Goal: Information Seeking & Learning: Learn about a topic

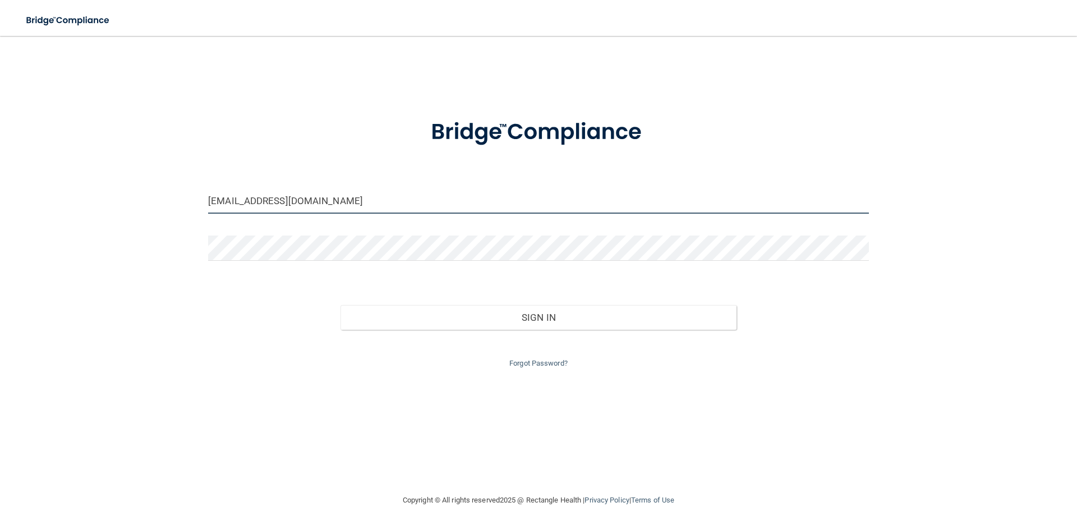
click at [370, 203] on input "jmaloney@abrightersmiledentalcare.com" at bounding box center [538, 201] width 661 height 25
click at [415, 200] on input "jmaloney@abrightersmiledentalcare.com" at bounding box center [538, 201] width 661 height 25
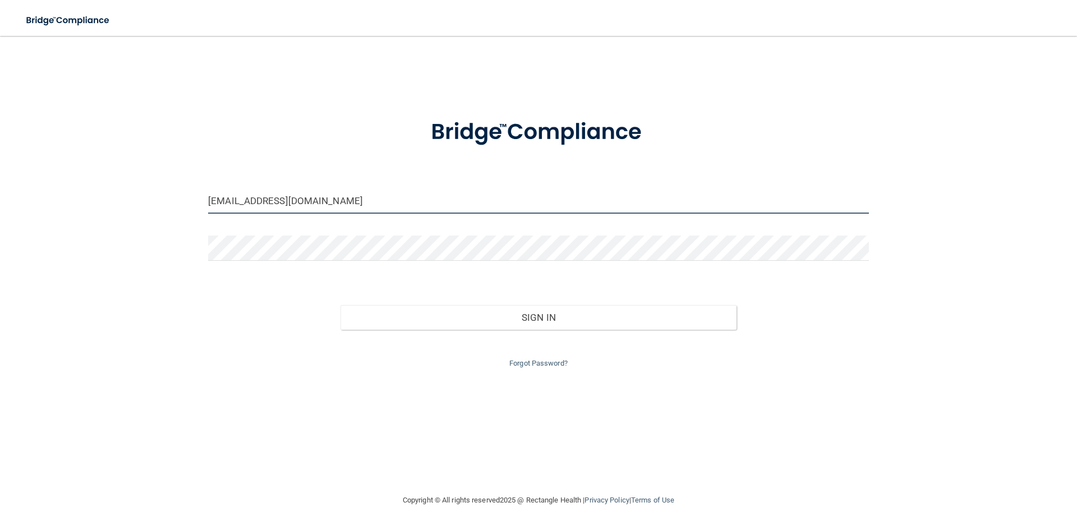
click at [415, 200] on input "jmaloney@abrightersmiledentalcare.com" at bounding box center [538, 201] width 661 height 25
type input "[EMAIL_ADDRESS][DOMAIN_NAME]"
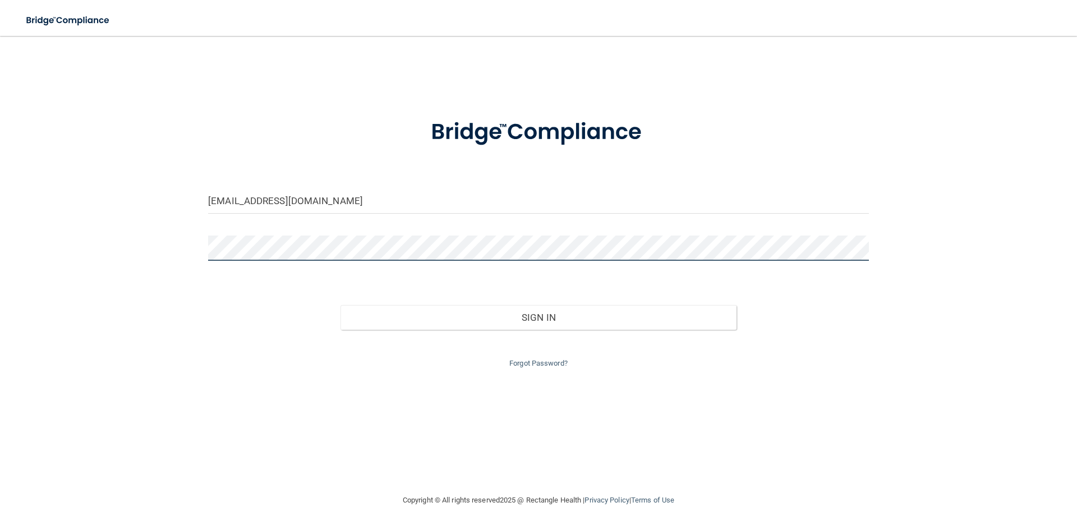
click at [341, 305] on button "Sign In" at bounding box center [539, 317] width 397 height 25
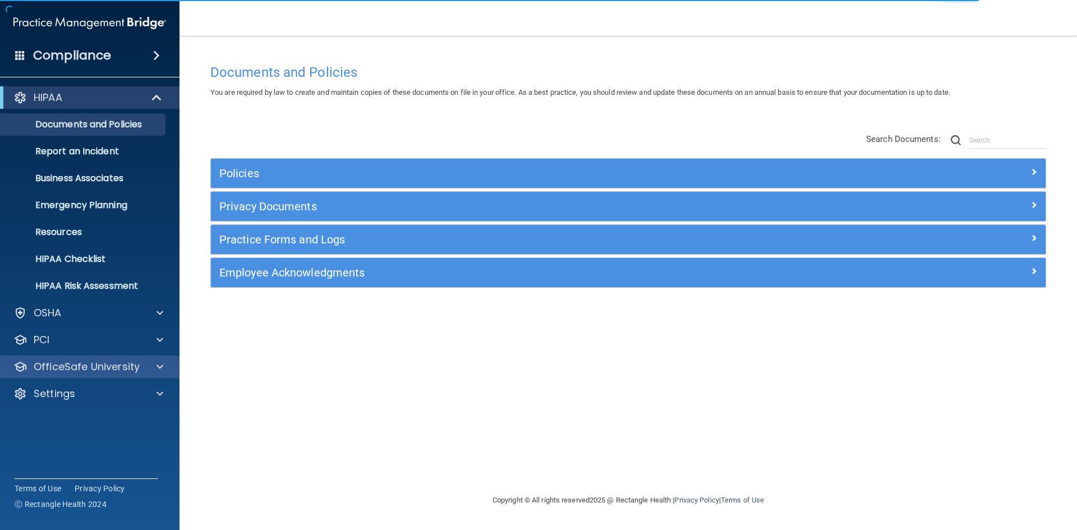
click at [82, 374] on div "OfficeSafe University" at bounding box center [90, 367] width 180 height 22
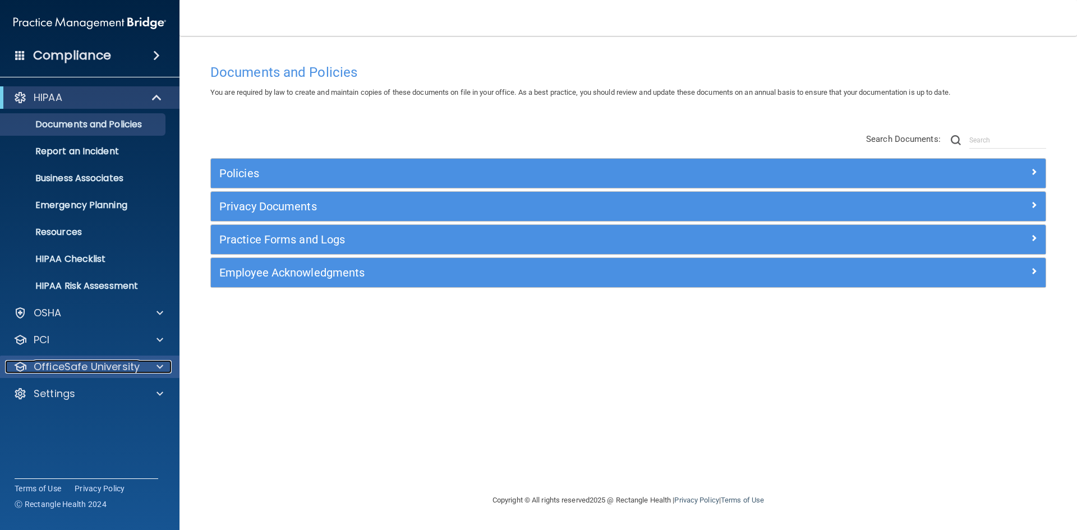
click at [149, 368] on div at bounding box center [158, 366] width 28 height 13
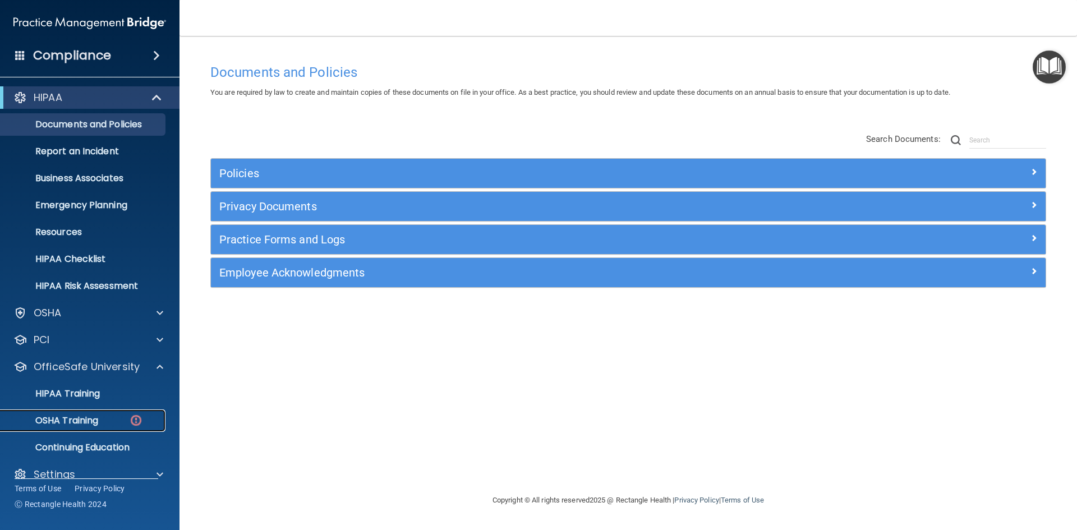
click at [118, 420] on div "OSHA Training" at bounding box center [83, 420] width 153 height 11
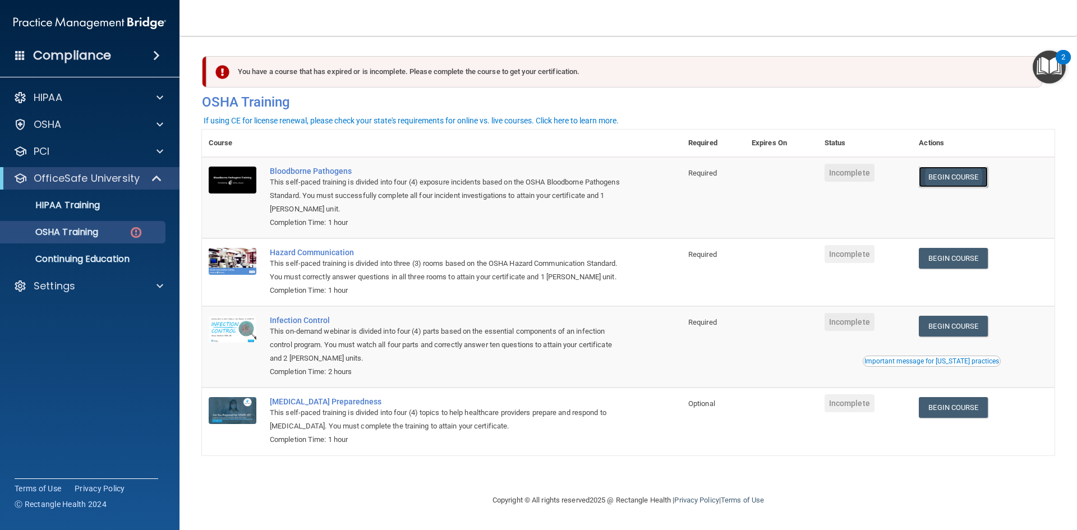
click at [972, 178] on link "Begin Course" at bounding box center [953, 177] width 68 height 21
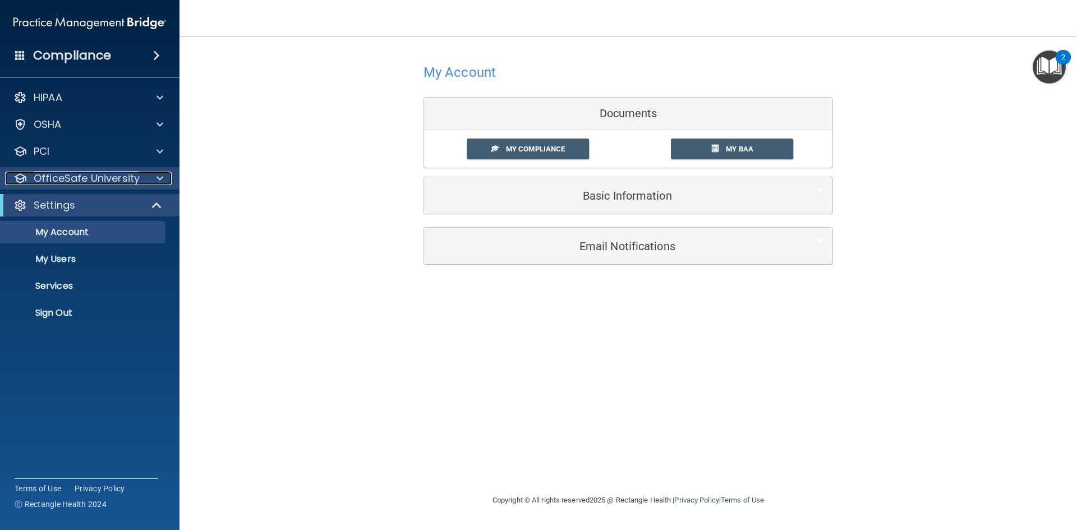
click at [160, 174] on span at bounding box center [160, 178] width 7 height 13
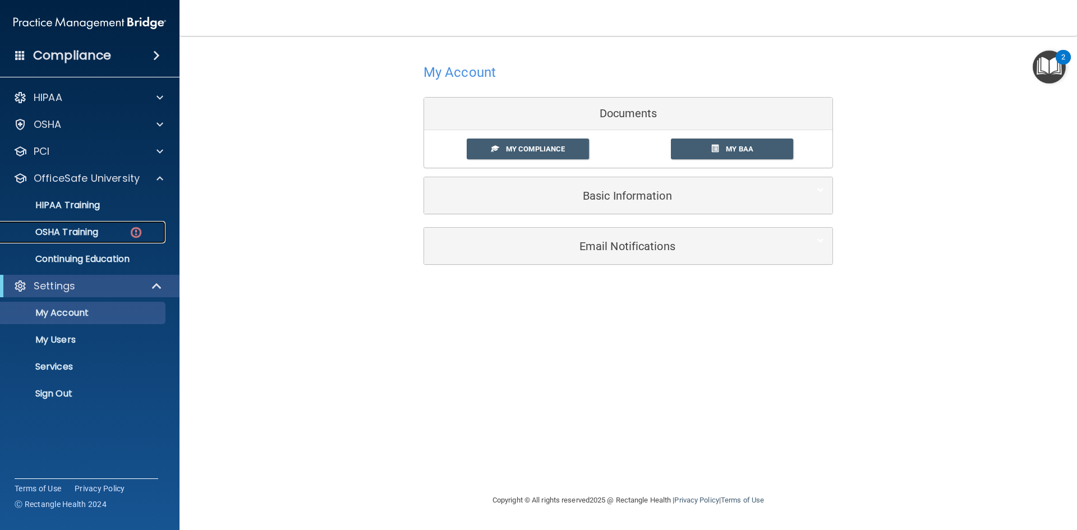
click at [118, 232] on div "OSHA Training" at bounding box center [83, 232] width 153 height 11
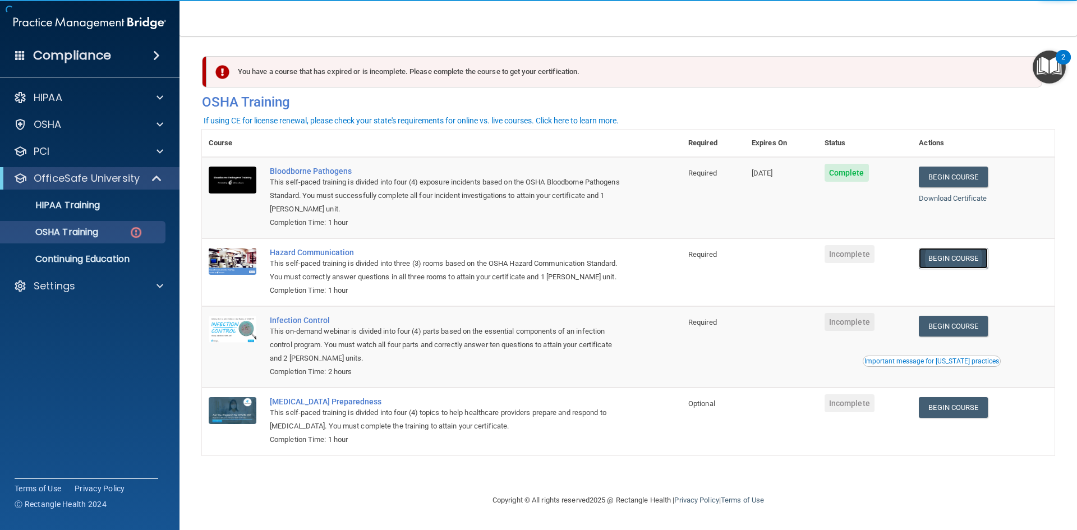
click at [958, 260] on link "Begin Course" at bounding box center [953, 258] width 68 height 21
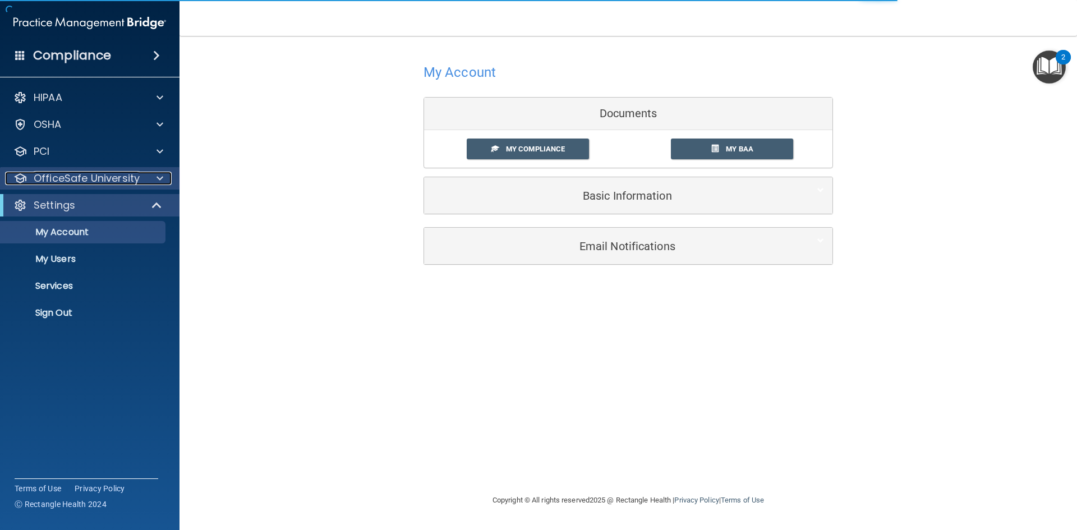
click at [159, 178] on span at bounding box center [160, 178] width 7 height 13
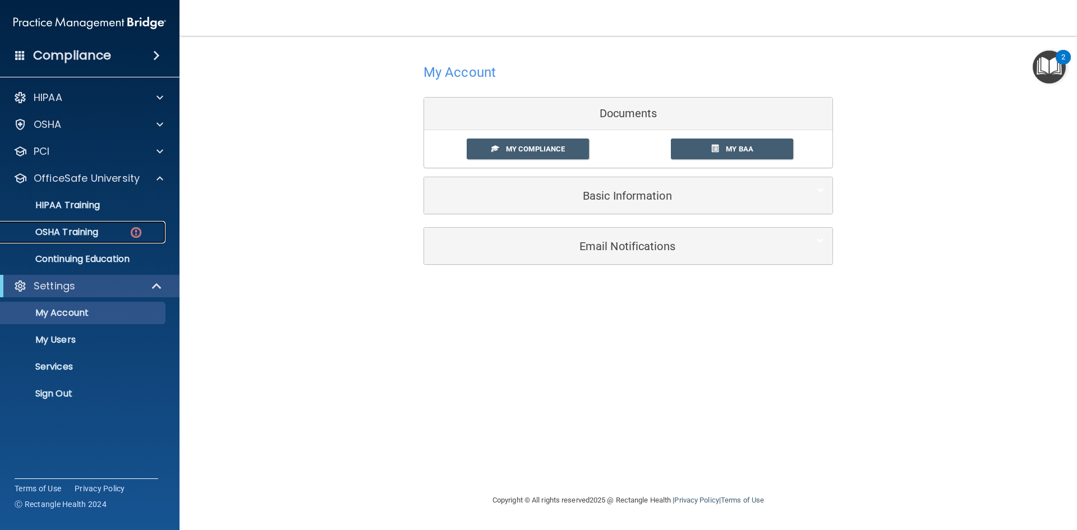
click at [69, 240] on link "OSHA Training" at bounding box center [77, 232] width 177 height 22
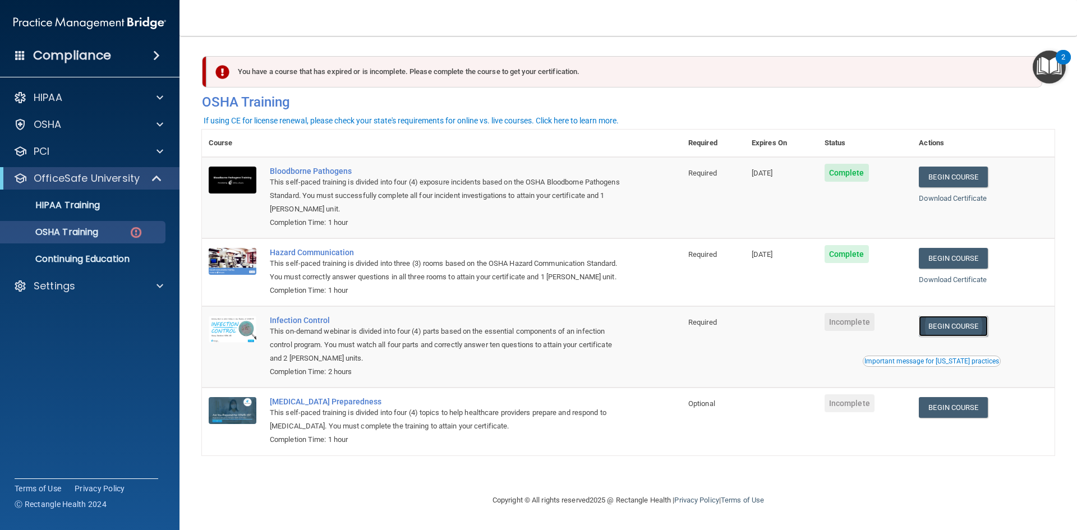
click at [954, 329] on link "Begin Course" at bounding box center [953, 326] width 68 height 21
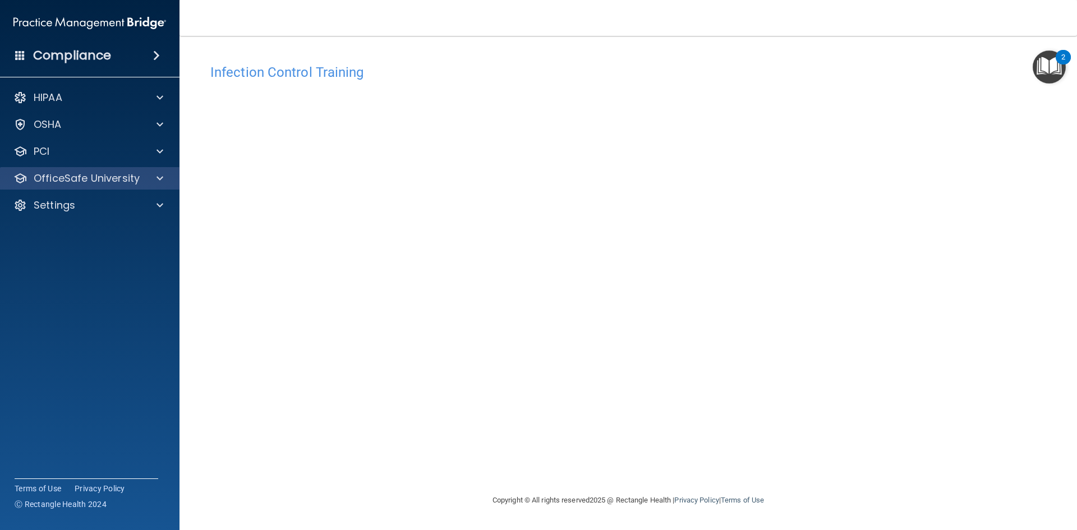
click at [70, 187] on div "OfficeSafe University" at bounding box center [90, 178] width 180 height 22
click at [161, 181] on span at bounding box center [160, 178] width 7 height 13
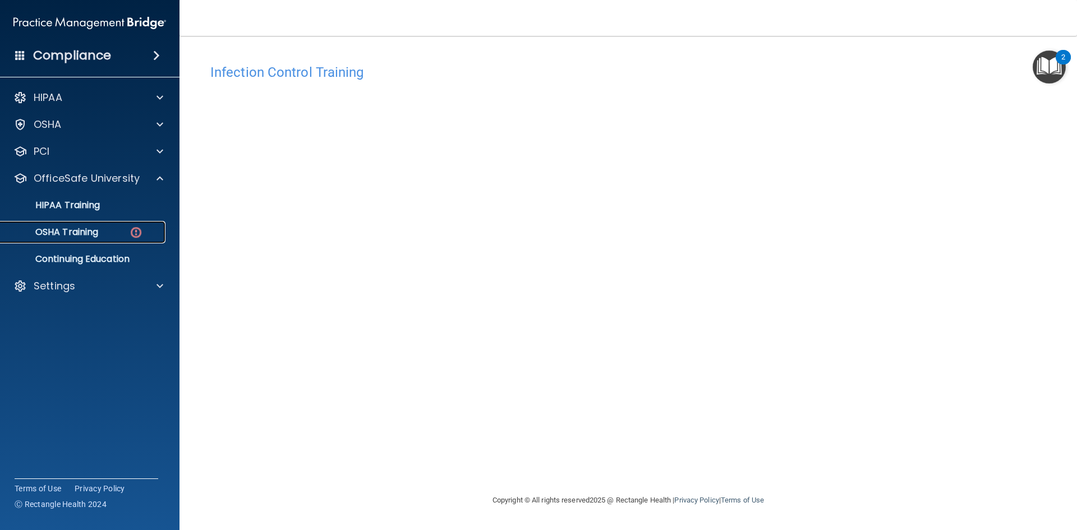
click at [134, 228] on img at bounding box center [136, 233] width 14 height 14
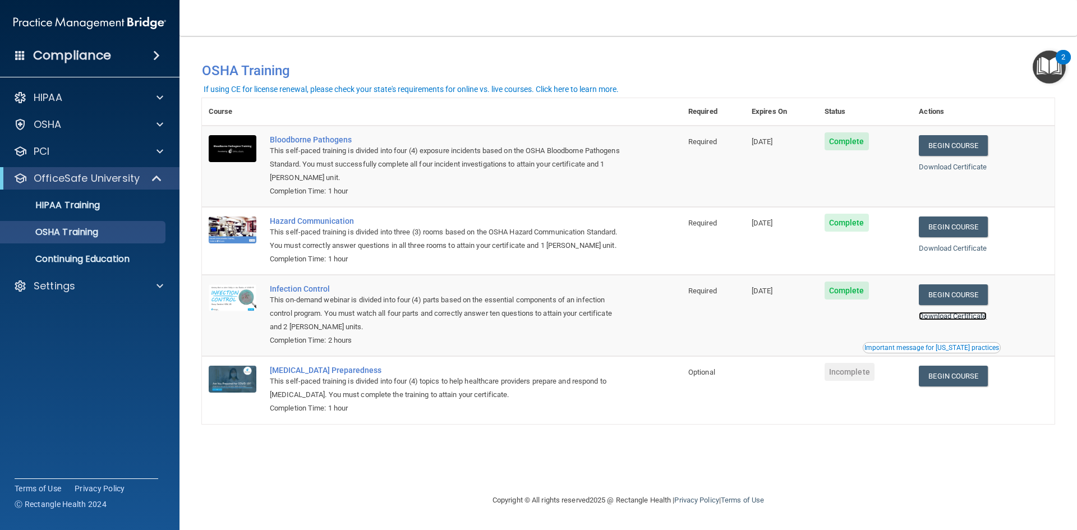
click at [949, 320] on link "Download Certificate" at bounding box center [953, 316] width 68 height 8
click at [946, 387] on link "Begin Course" at bounding box center [953, 376] width 68 height 21
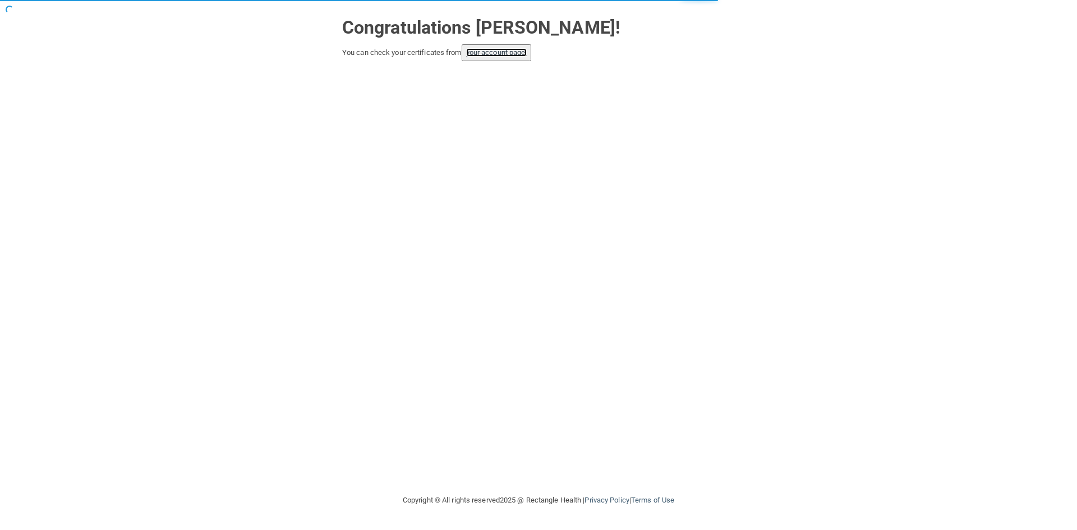
click at [493, 49] on link "your account page!" at bounding box center [496, 52] width 61 height 8
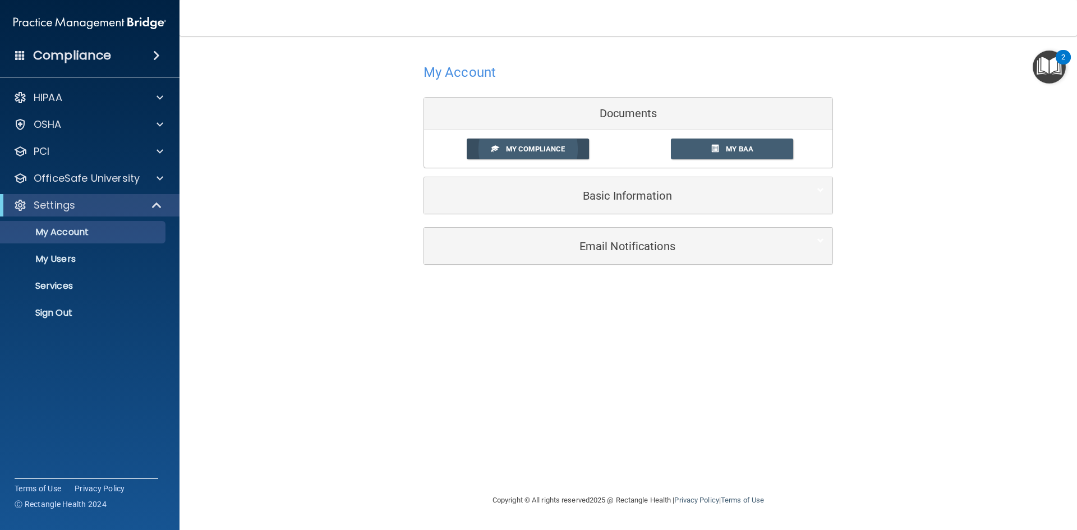
click at [571, 154] on link "My Compliance" at bounding box center [528, 149] width 123 height 21
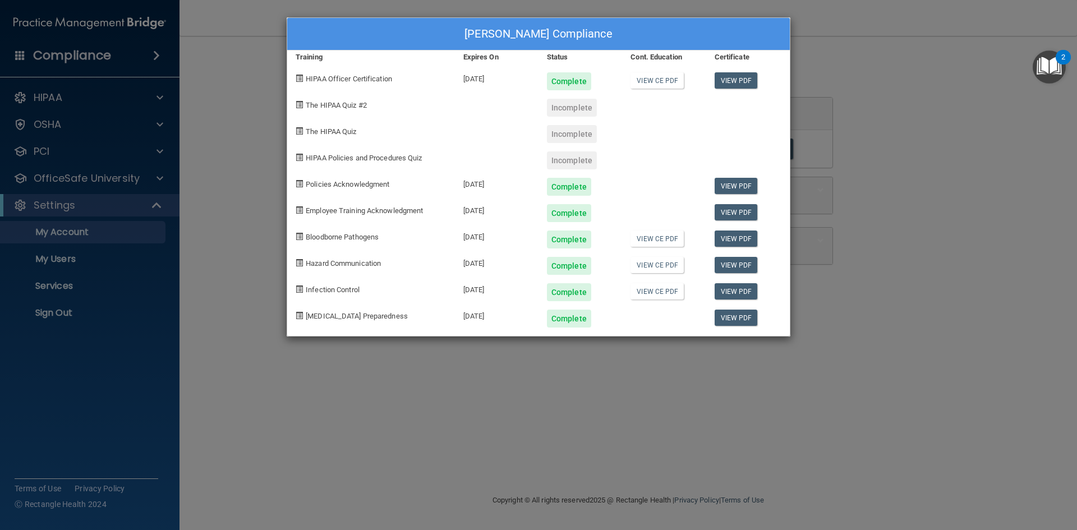
click at [892, 120] on div "Thuy Wiesner's Compliance Training Expires On Status Cont. Education Certificat…" at bounding box center [538, 265] width 1077 height 530
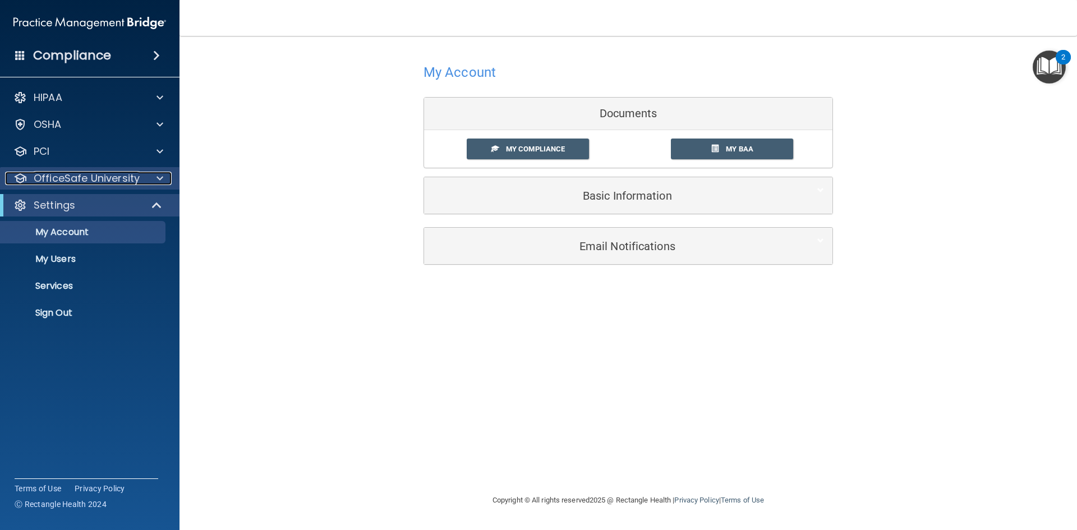
click at [154, 178] on div at bounding box center [158, 178] width 28 height 13
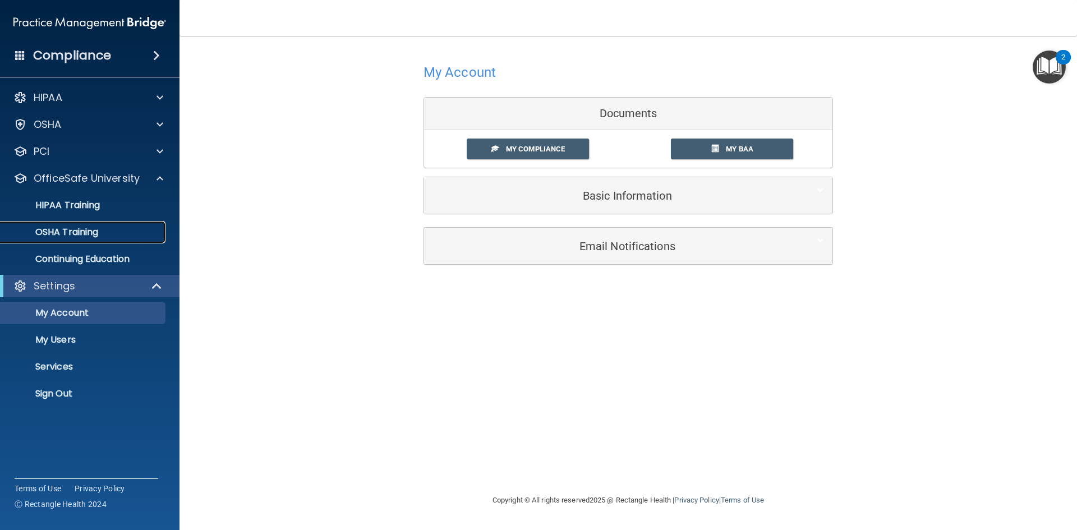
click at [116, 235] on div "OSHA Training" at bounding box center [83, 232] width 153 height 11
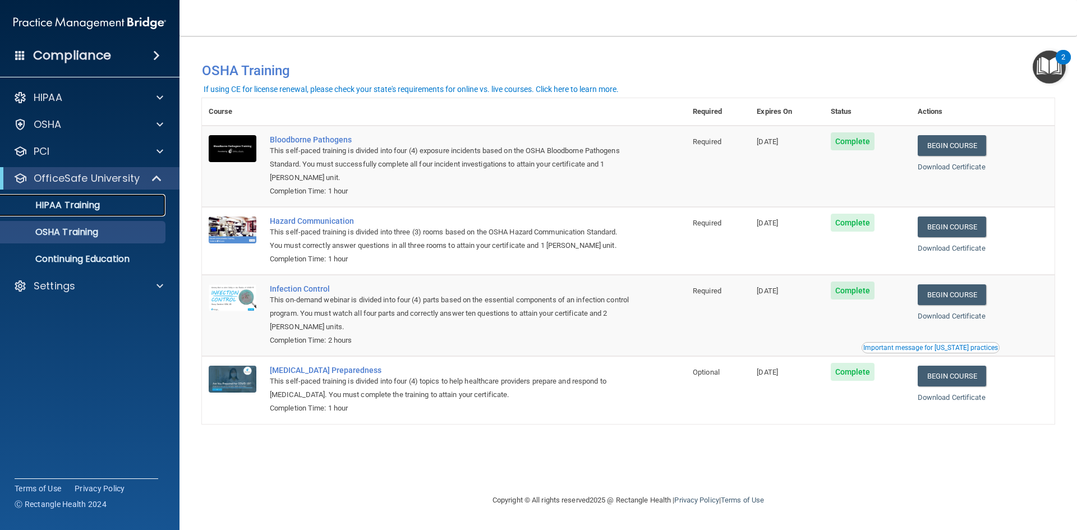
click at [80, 203] on p "HIPAA Training" at bounding box center [53, 205] width 93 height 11
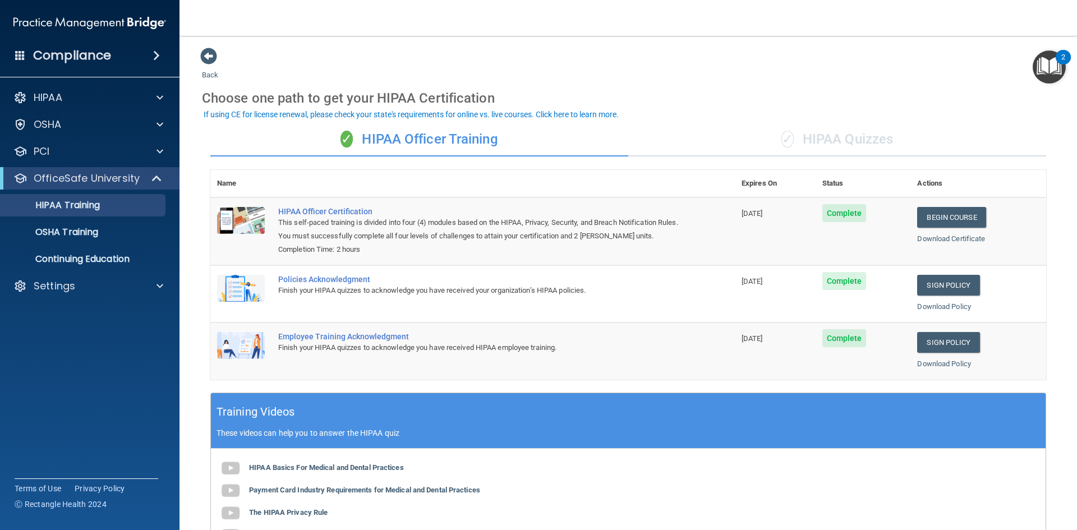
click at [808, 139] on div "✓ HIPAA Quizzes" at bounding box center [838, 140] width 418 height 34
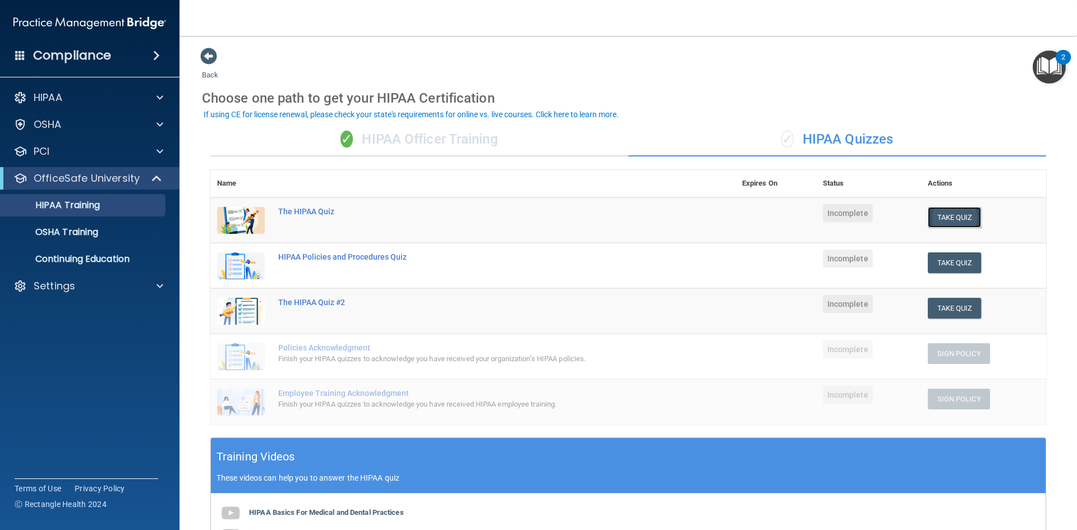
click at [949, 210] on button "Take Quiz" at bounding box center [955, 217] width 54 height 21
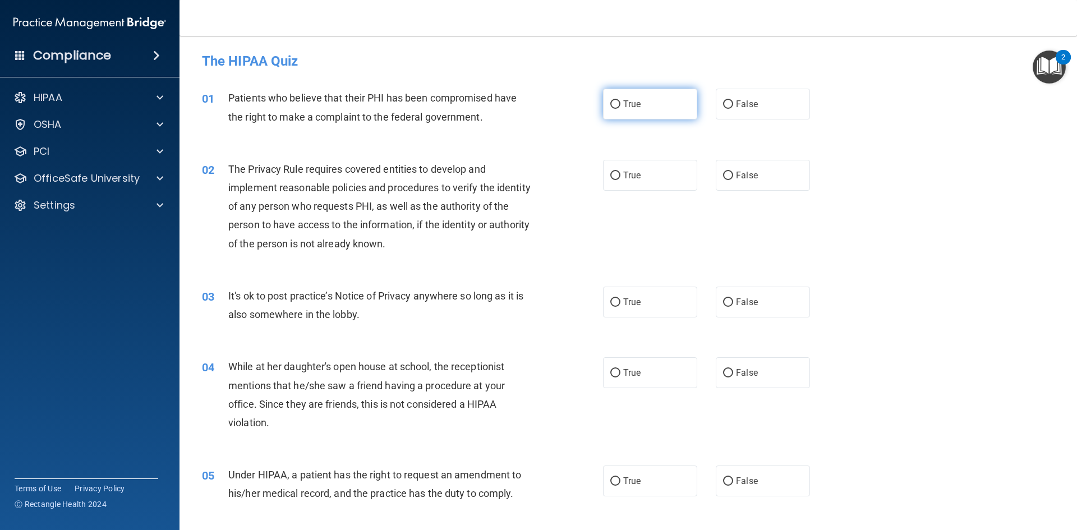
click at [625, 107] on span "True" at bounding box center [631, 104] width 17 height 11
click at [621, 107] on input "True" at bounding box center [616, 104] width 10 height 8
radio input "true"
click at [643, 176] on label "True" at bounding box center [650, 175] width 94 height 31
click at [621, 176] on input "True" at bounding box center [616, 176] width 10 height 8
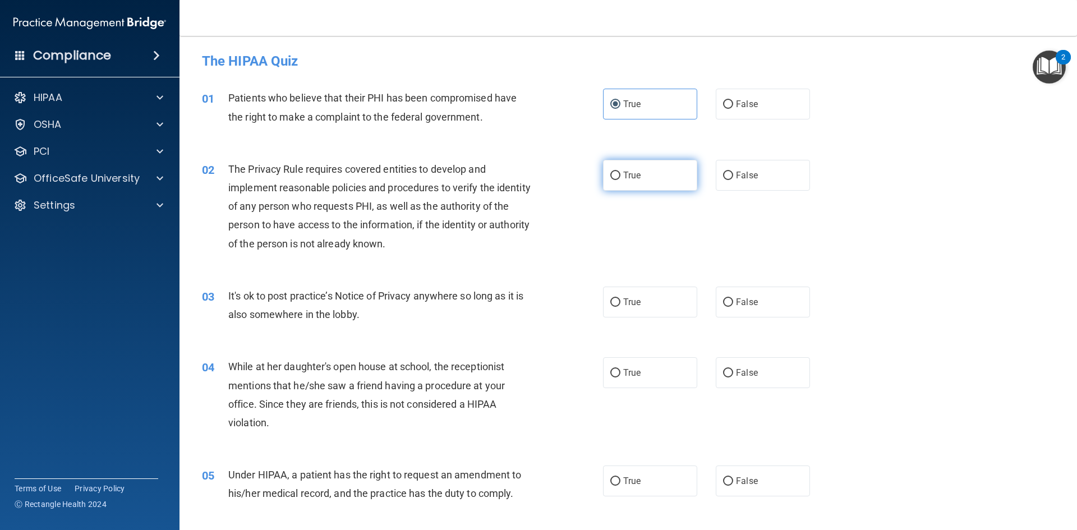
radio input "true"
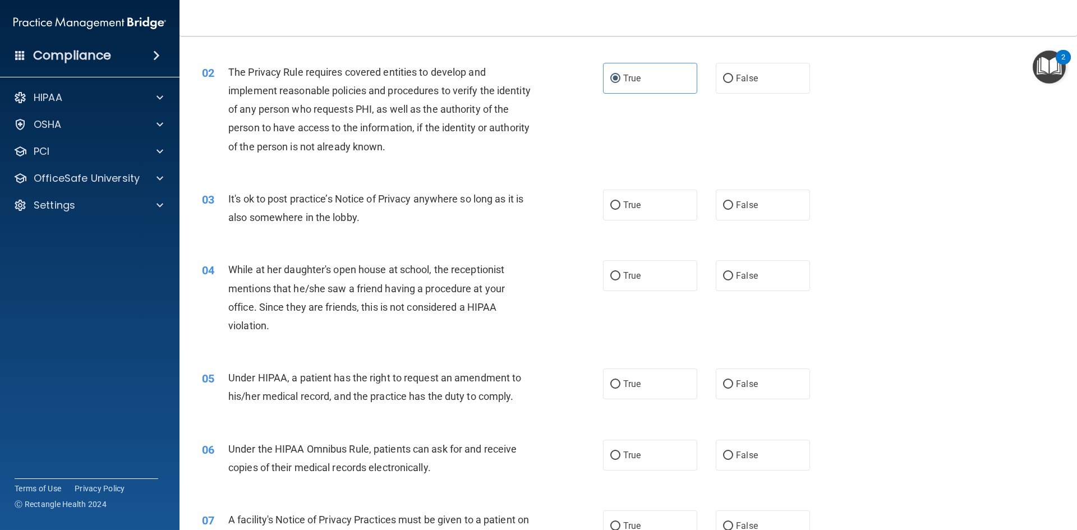
scroll to position [112, 0]
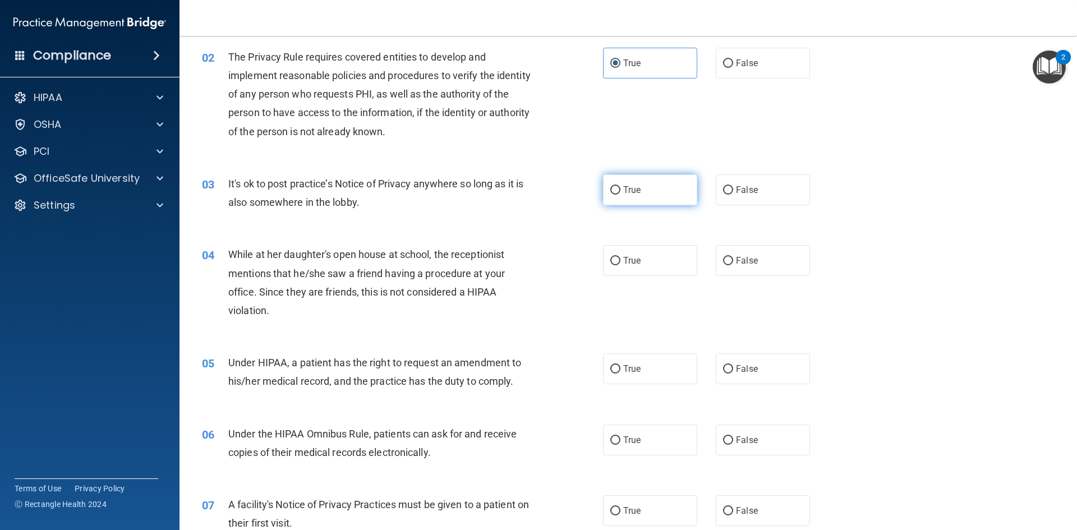
click at [611, 184] on label "True" at bounding box center [650, 190] width 94 height 31
click at [611, 186] on input "True" at bounding box center [616, 190] width 10 height 8
radio input "true"
click at [728, 262] on input "False" at bounding box center [728, 261] width 10 height 8
radio input "true"
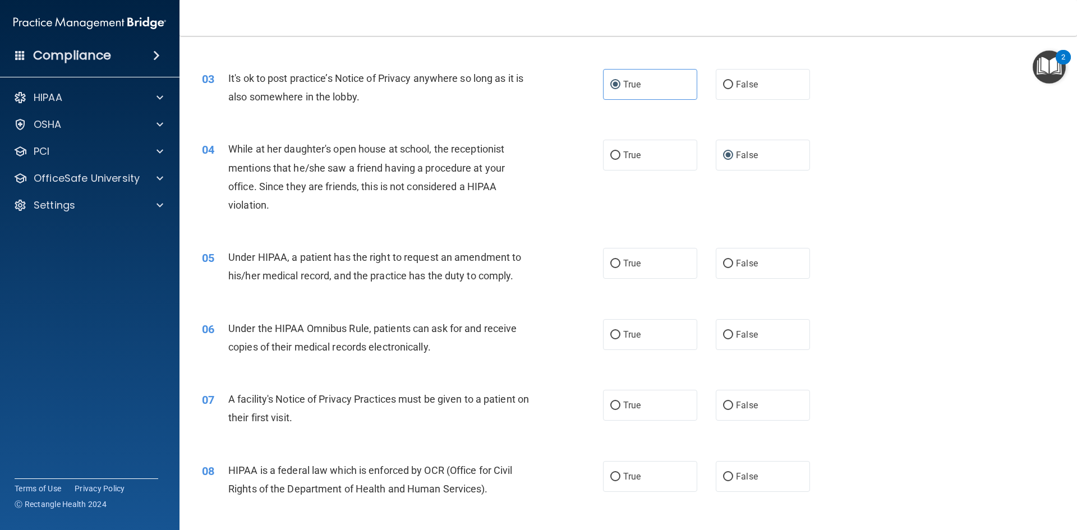
scroll to position [224, 0]
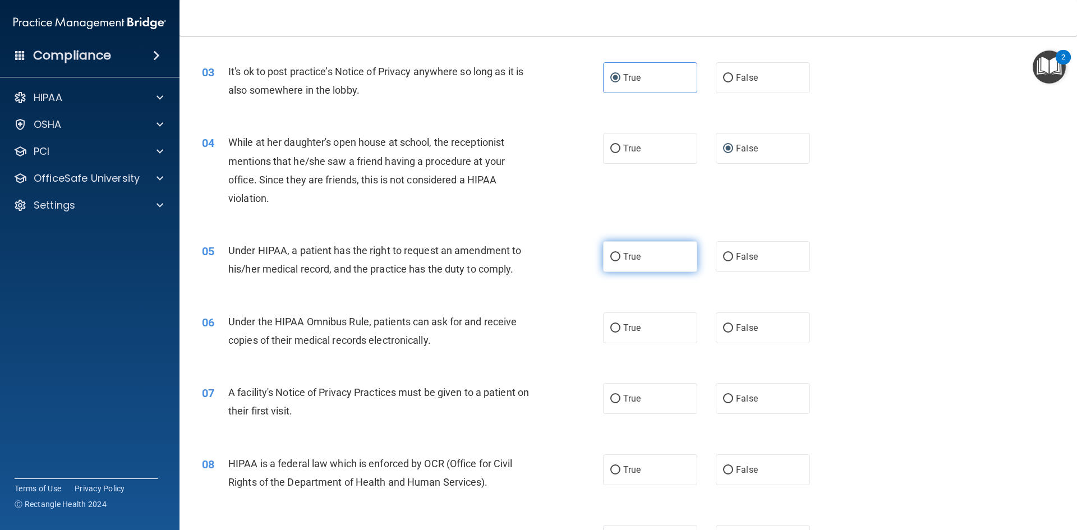
click at [604, 253] on label "True" at bounding box center [650, 256] width 94 height 31
click at [611, 253] on input "True" at bounding box center [616, 257] width 10 height 8
radio input "true"
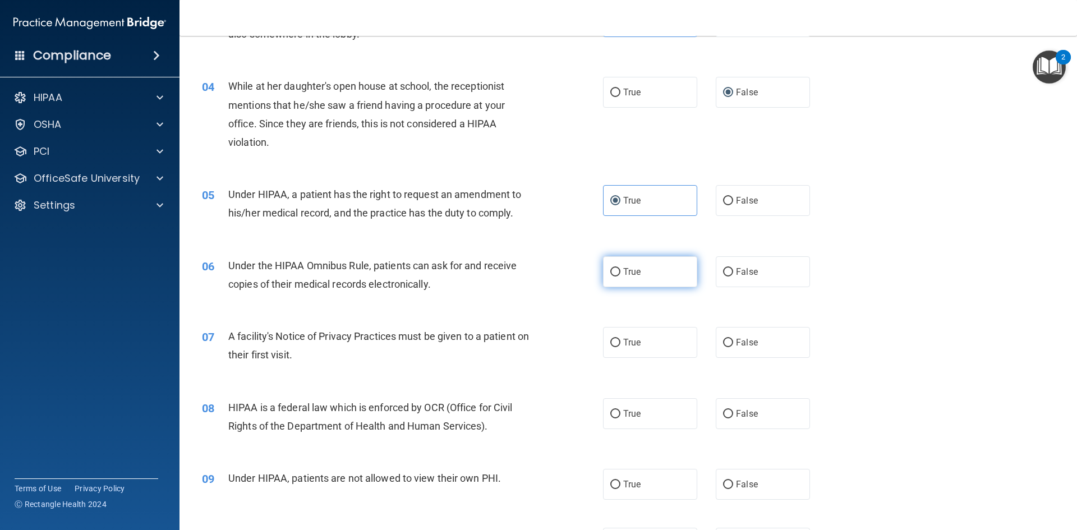
click at [616, 269] on input "True" at bounding box center [616, 272] width 10 height 8
radio input "true"
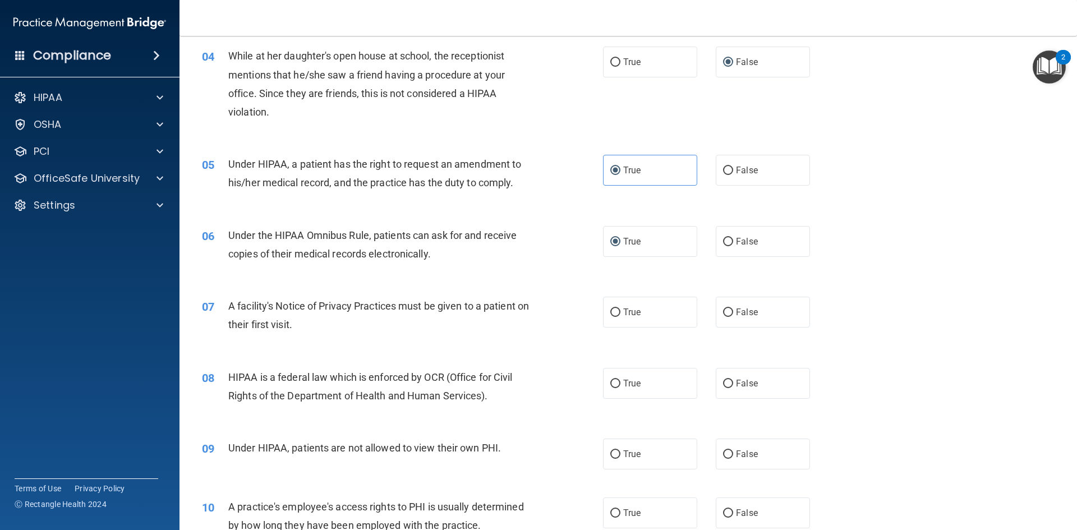
scroll to position [337, 0]
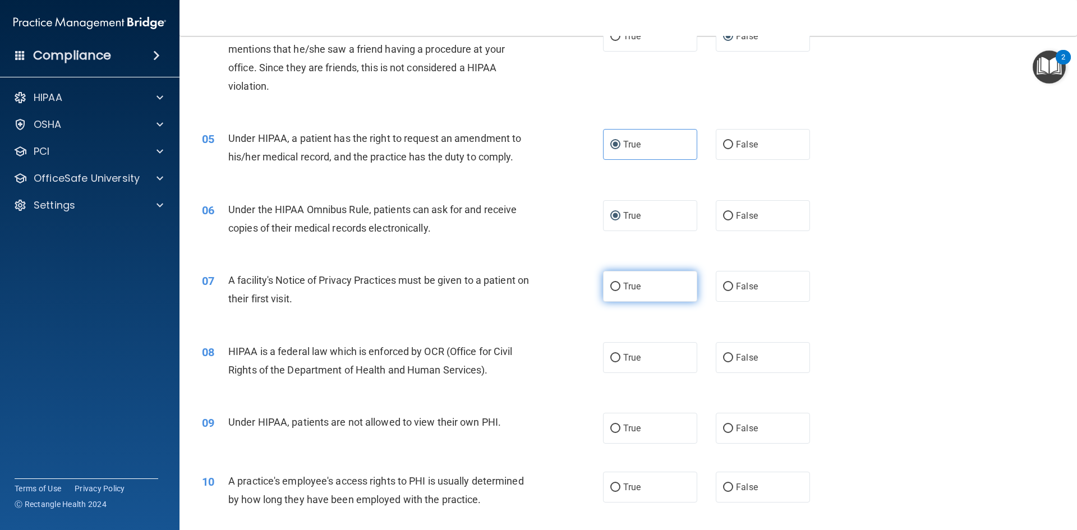
click at [631, 281] on span "True" at bounding box center [631, 286] width 17 height 11
click at [621, 283] on input "True" at bounding box center [616, 287] width 10 height 8
radio input "true"
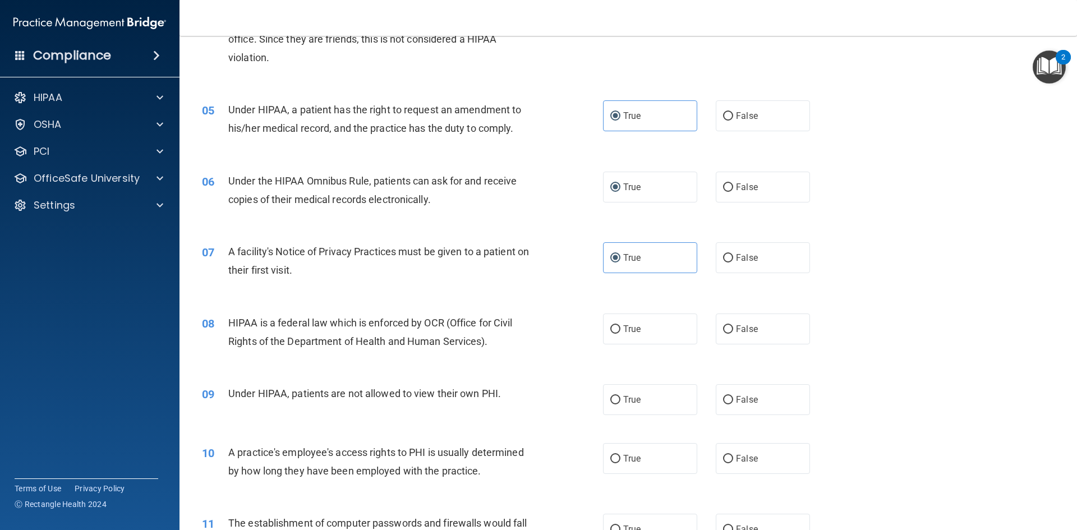
scroll to position [393, 0]
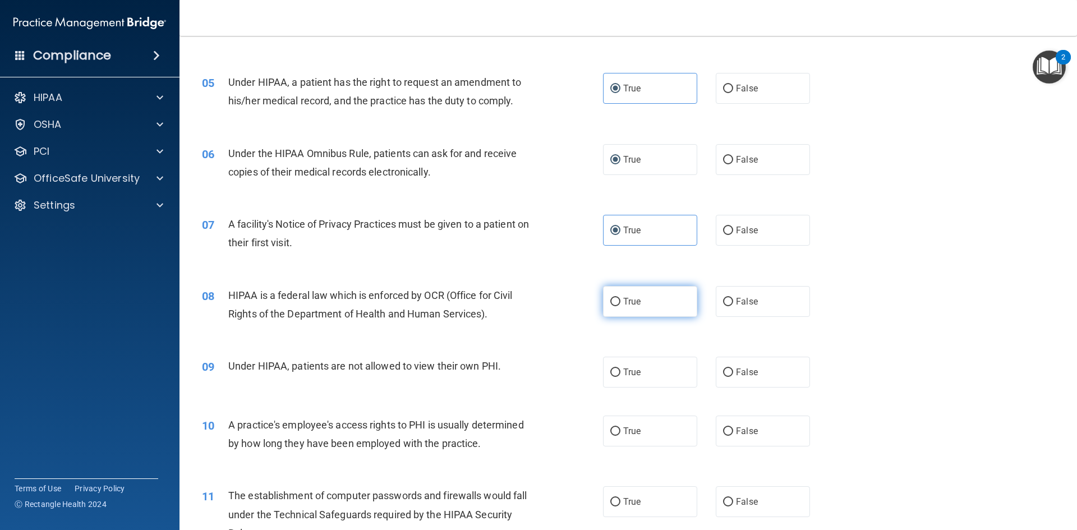
click at [623, 297] on span "True" at bounding box center [631, 301] width 17 height 11
click at [621, 298] on input "True" at bounding box center [616, 302] width 10 height 8
radio input "true"
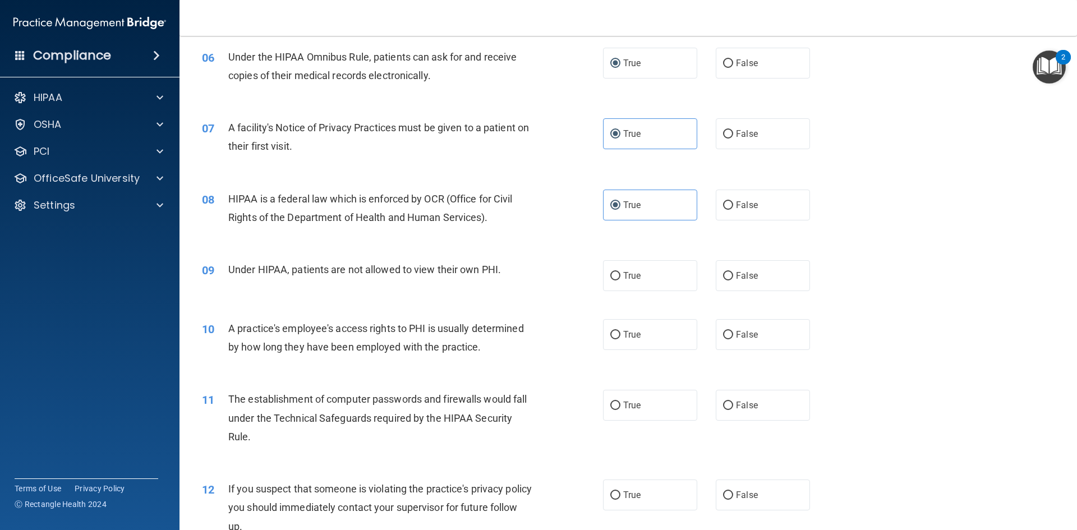
scroll to position [505, 0]
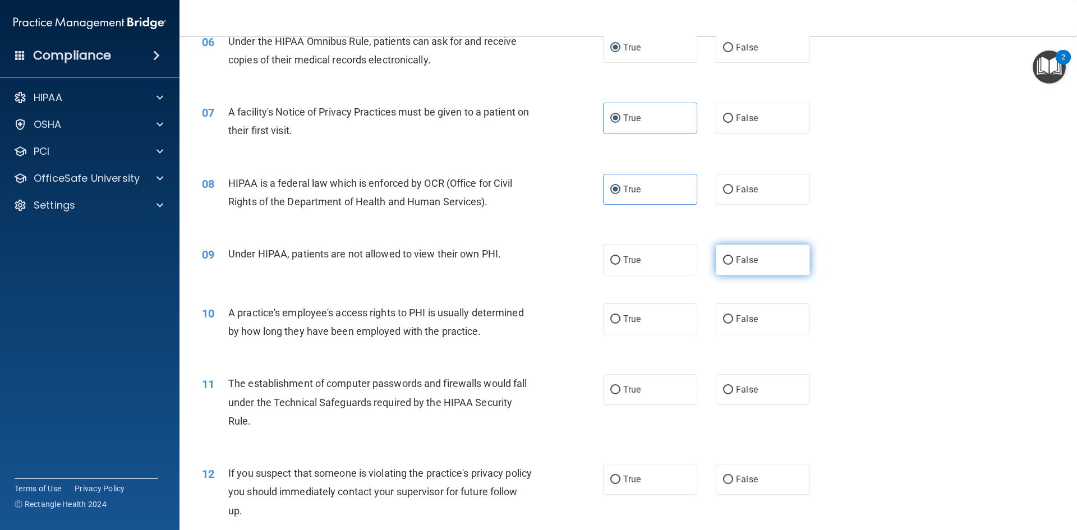
click at [723, 260] on input "False" at bounding box center [728, 260] width 10 height 8
radio input "true"
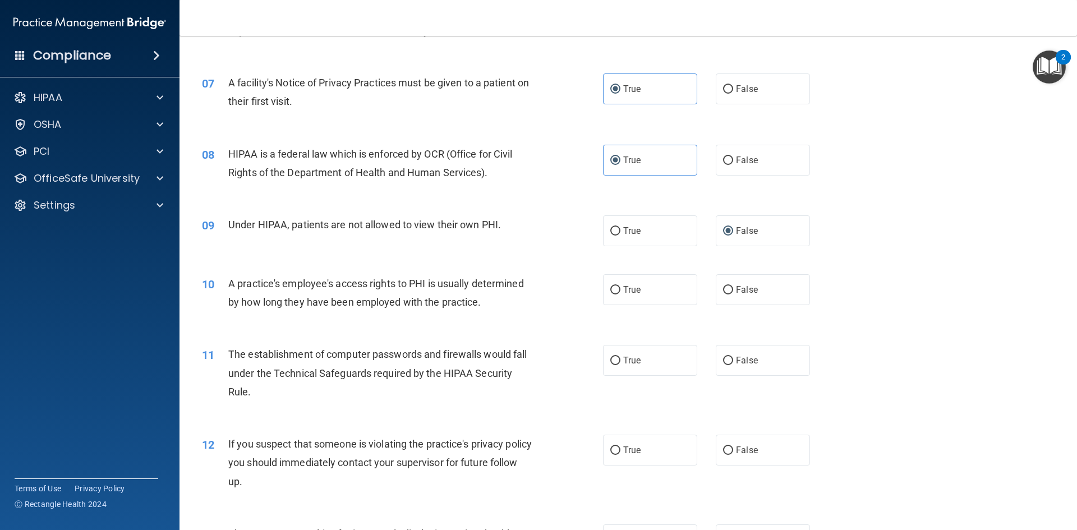
scroll to position [561, 0]
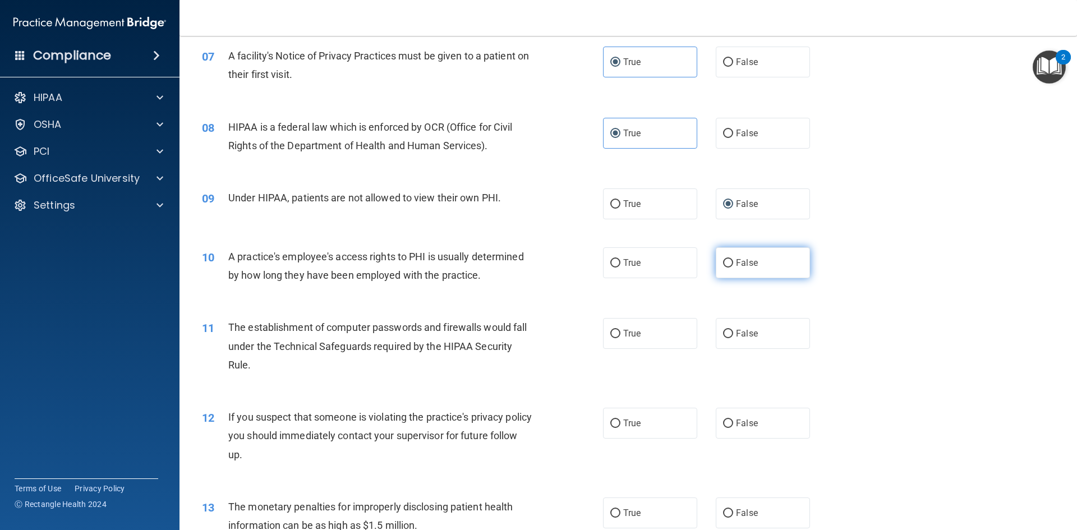
click at [736, 261] on span "False" at bounding box center [747, 263] width 22 height 11
click at [732, 261] on input "False" at bounding box center [728, 263] width 10 height 8
radio input "true"
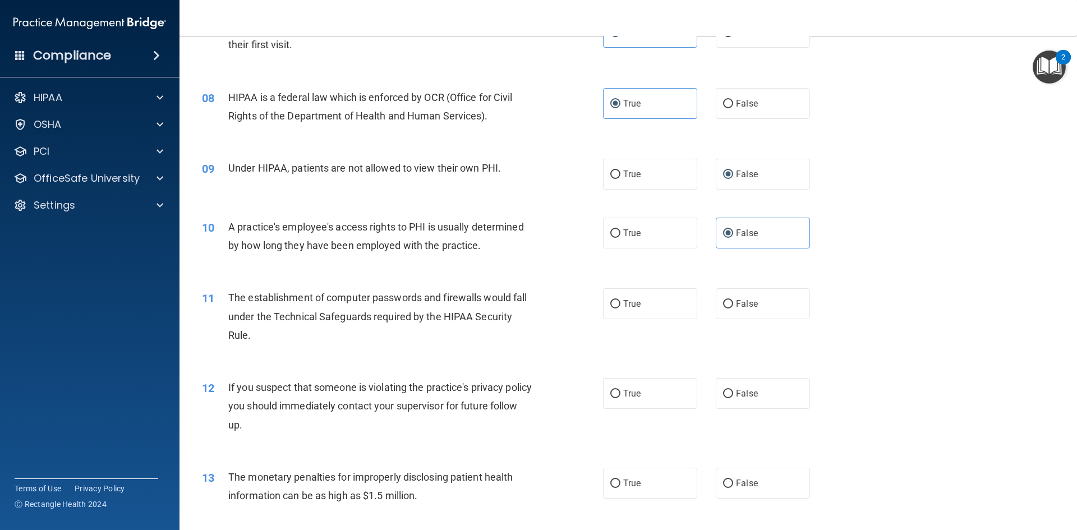
scroll to position [617, 0]
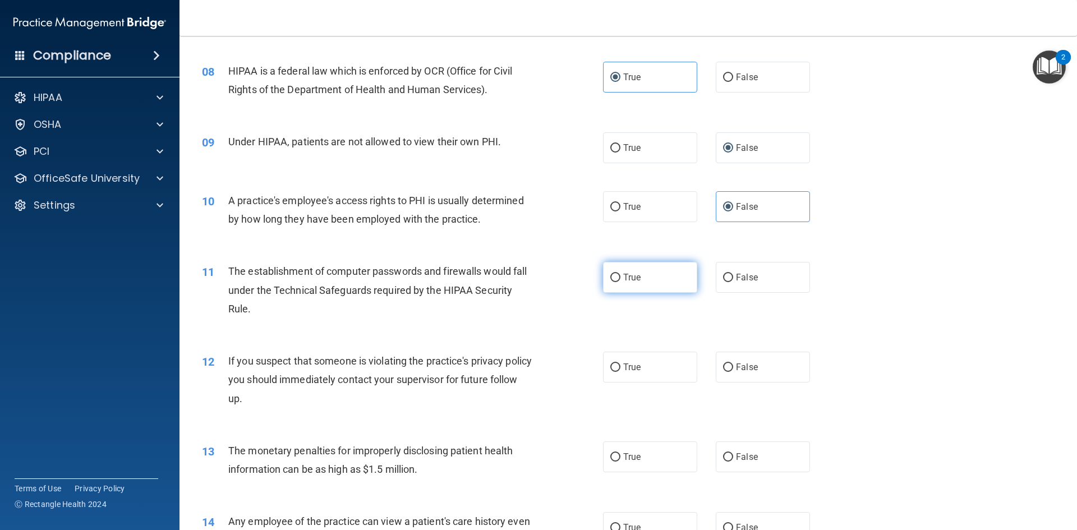
click at [642, 273] on label "True" at bounding box center [650, 277] width 94 height 31
click at [621, 274] on input "True" at bounding box center [616, 278] width 10 height 8
radio input "true"
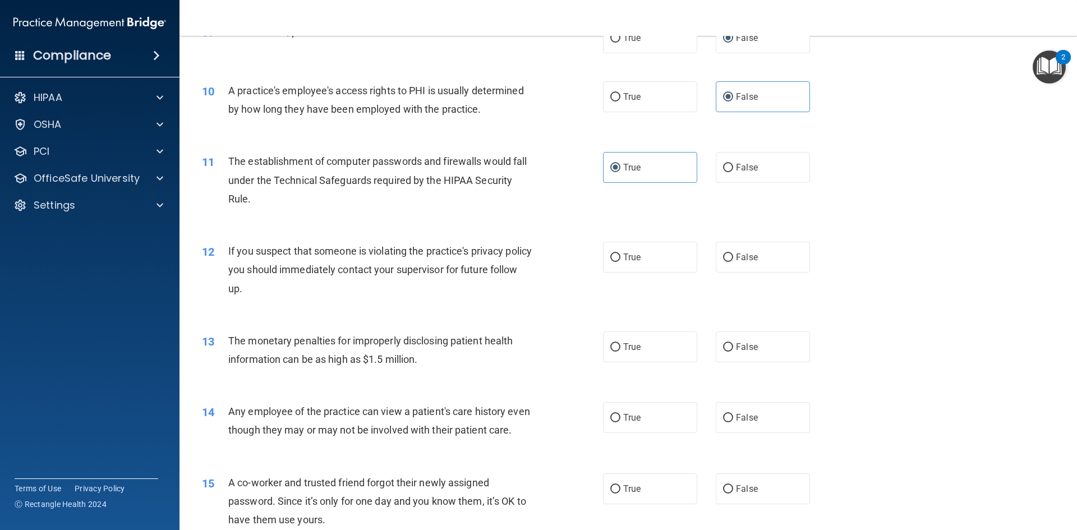
scroll to position [730, 0]
click at [611, 253] on input "True" at bounding box center [616, 255] width 10 height 8
radio input "true"
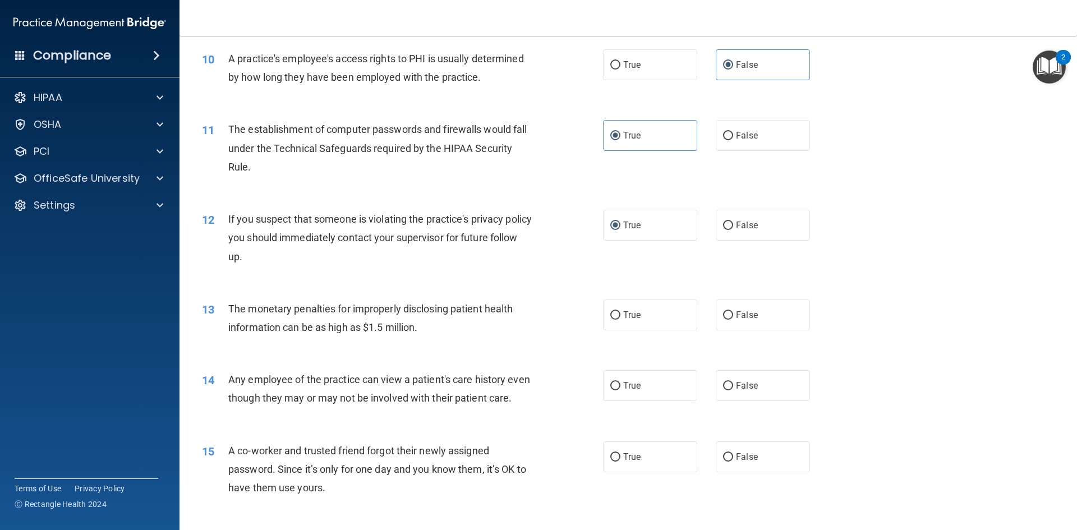
scroll to position [786, 0]
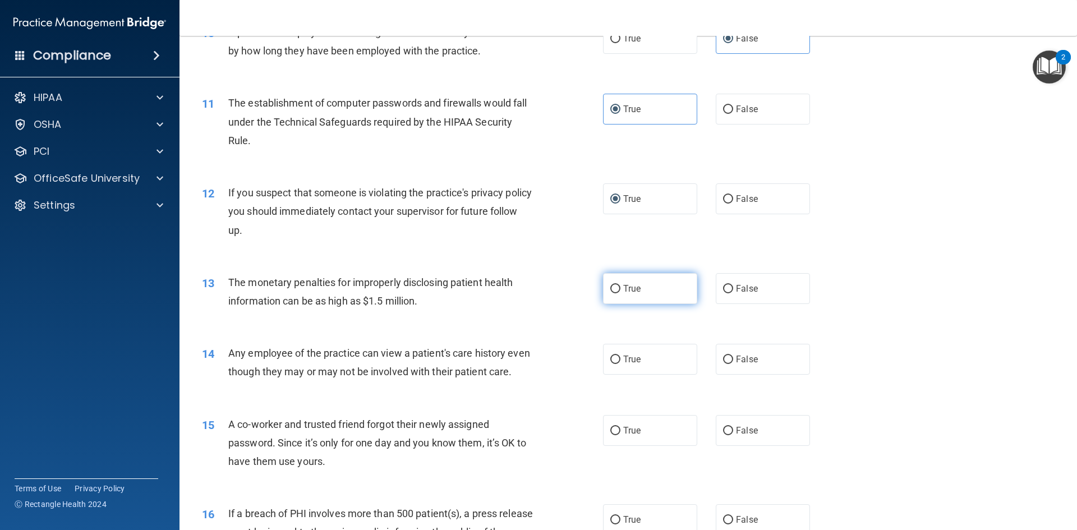
click at [623, 286] on span "True" at bounding box center [631, 288] width 17 height 11
click at [620, 286] on input "True" at bounding box center [616, 289] width 10 height 8
radio input "true"
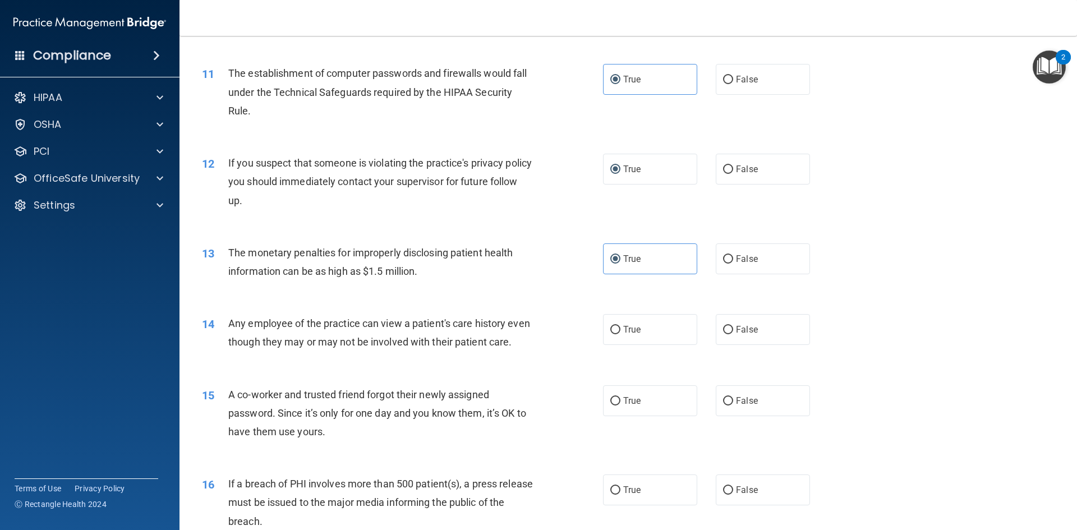
scroll to position [842, 0]
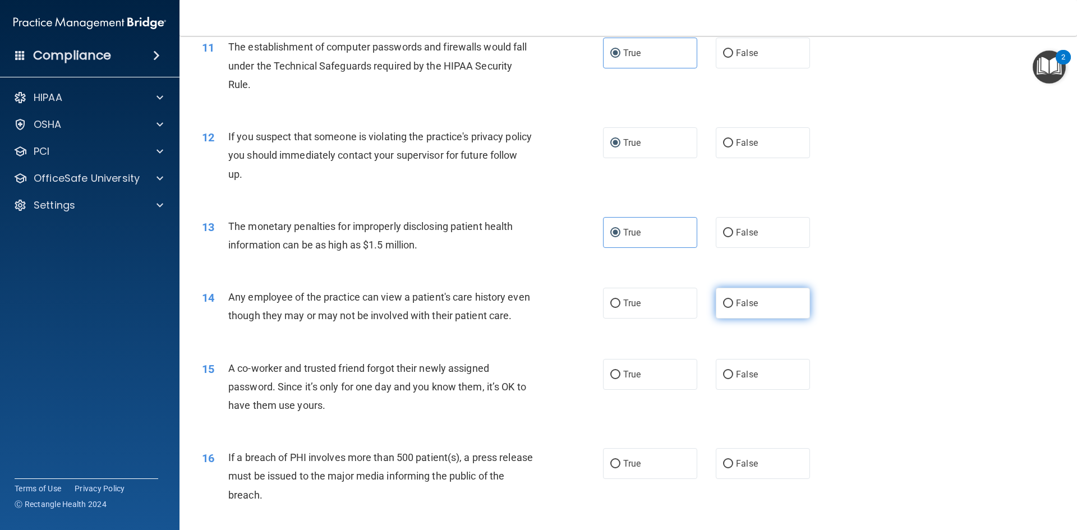
click at [744, 300] on span "False" at bounding box center [747, 303] width 22 height 11
click at [733, 300] on input "False" at bounding box center [728, 304] width 10 height 8
radio input "true"
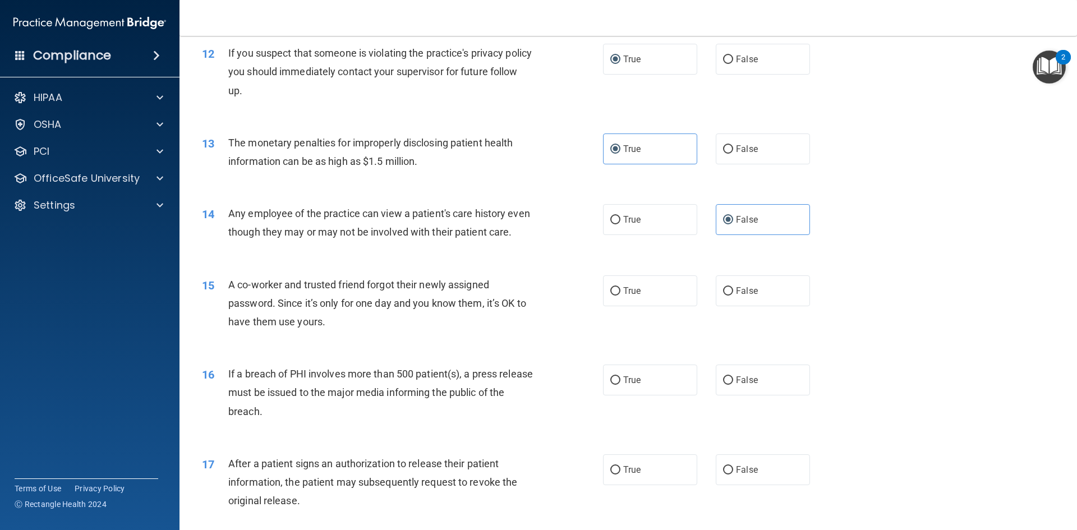
scroll to position [954, 0]
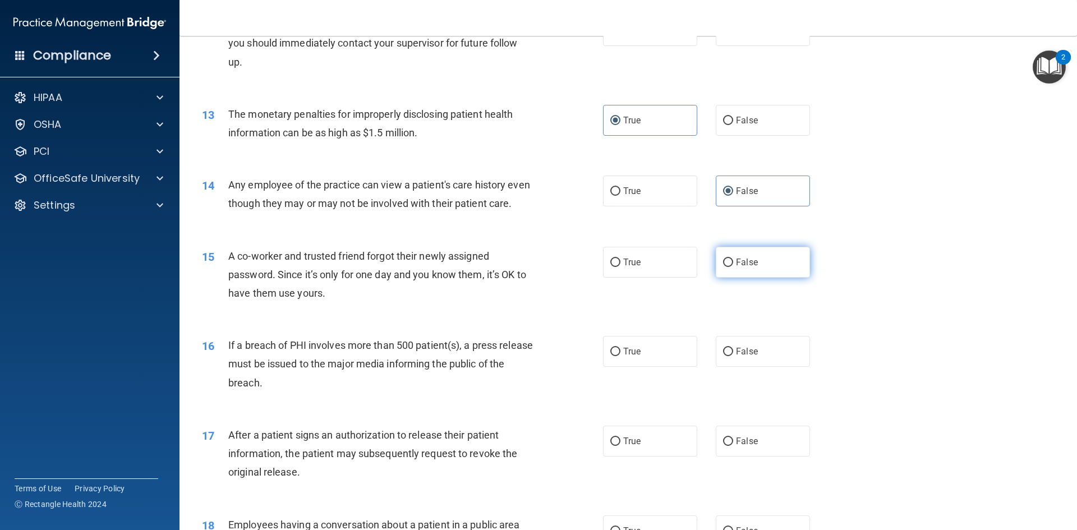
click at [734, 278] on label "False" at bounding box center [763, 262] width 94 height 31
click at [733, 267] on input "False" at bounding box center [728, 263] width 10 height 8
radio input "true"
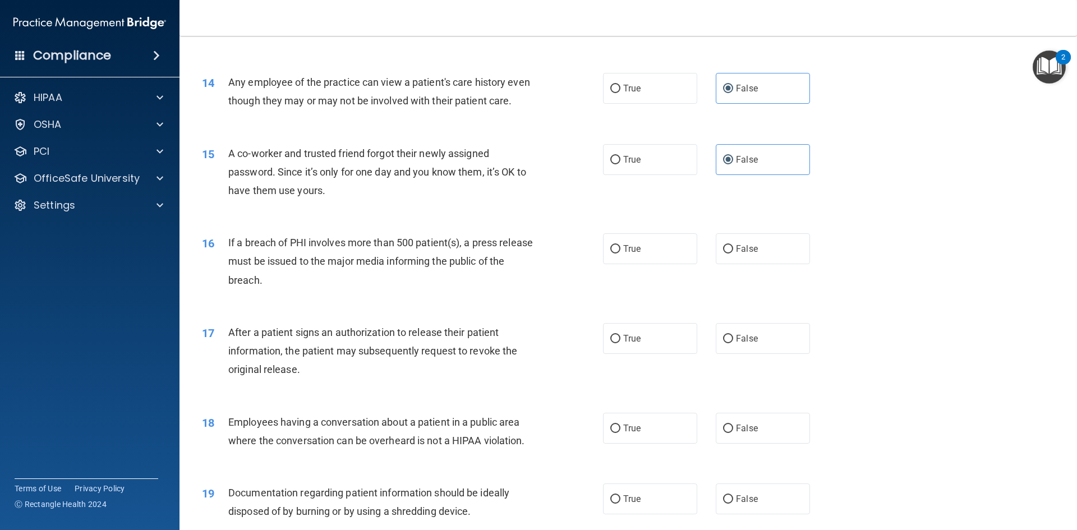
scroll to position [1066, 0]
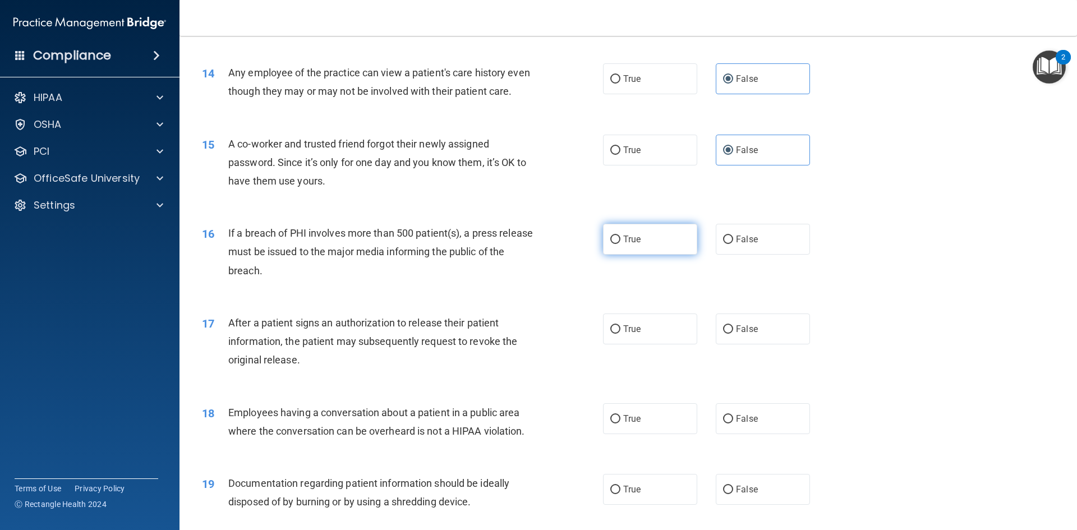
click at [613, 244] on input "True" at bounding box center [616, 240] width 10 height 8
radio input "true"
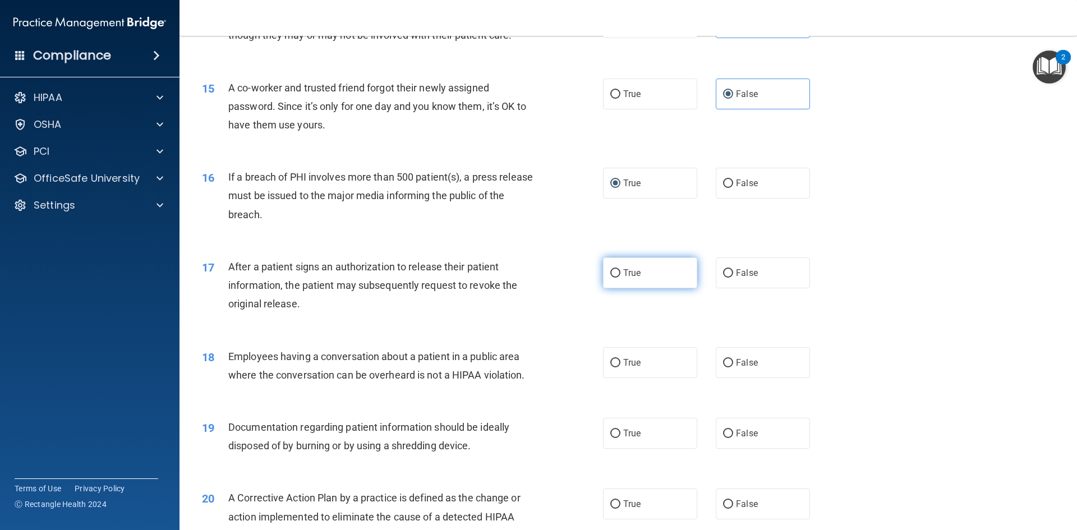
click at [646, 288] on label "True" at bounding box center [650, 273] width 94 height 31
click at [621, 278] on input "True" at bounding box center [616, 273] width 10 height 8
radio input "true"
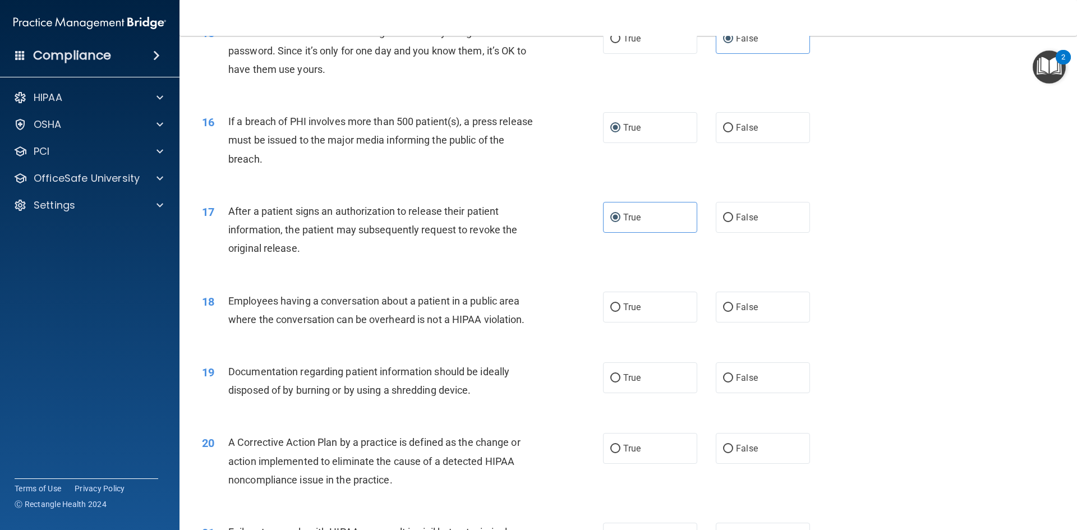
scroll to position [1178, 0]
click at [733, 319] on label "False" at bounding box center [763, 306] width 94 height 31
click at [733, 311] on input "False" at bounding box center [728, 307] width 10 height 8
radio input "true"
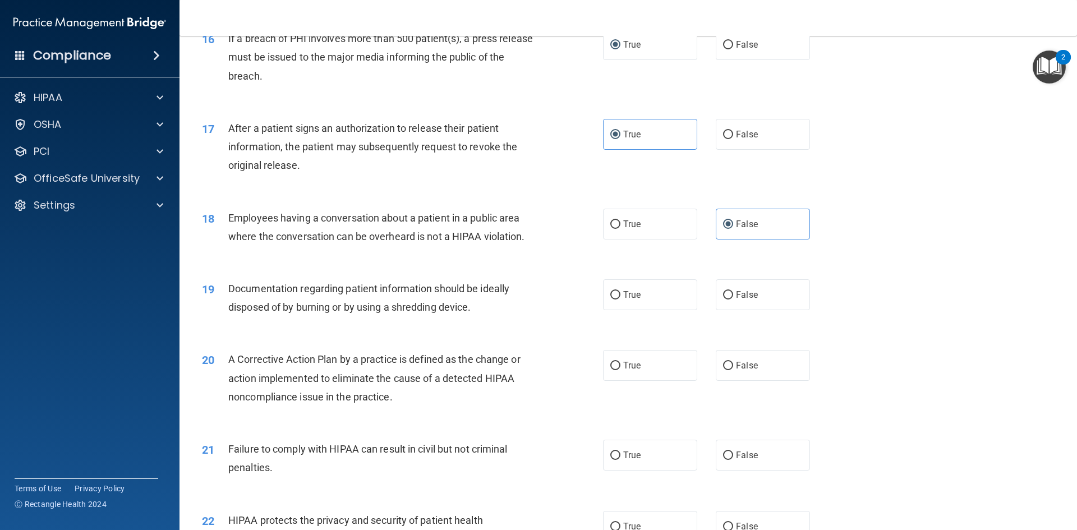
scroll to position [1291, 0]
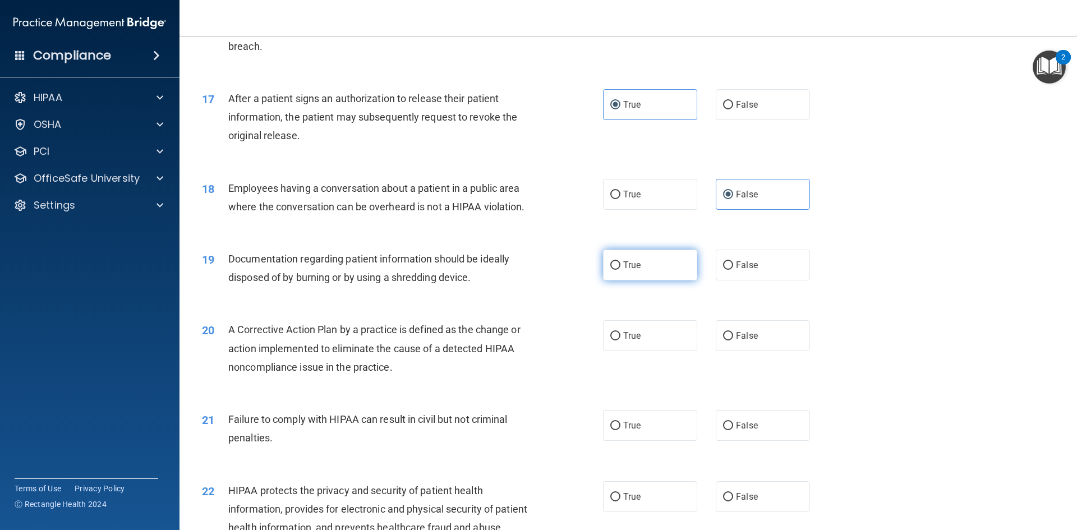
click at [611, 270] on input "True" at bounding box center [616, 266] width 10 height 8
radio input "true"
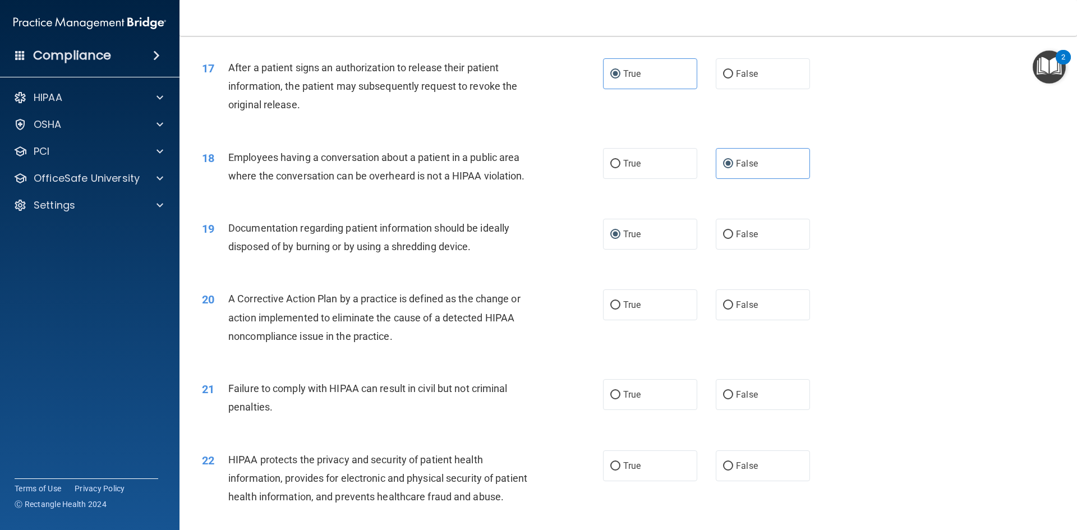
scroll to position [1347, 0]
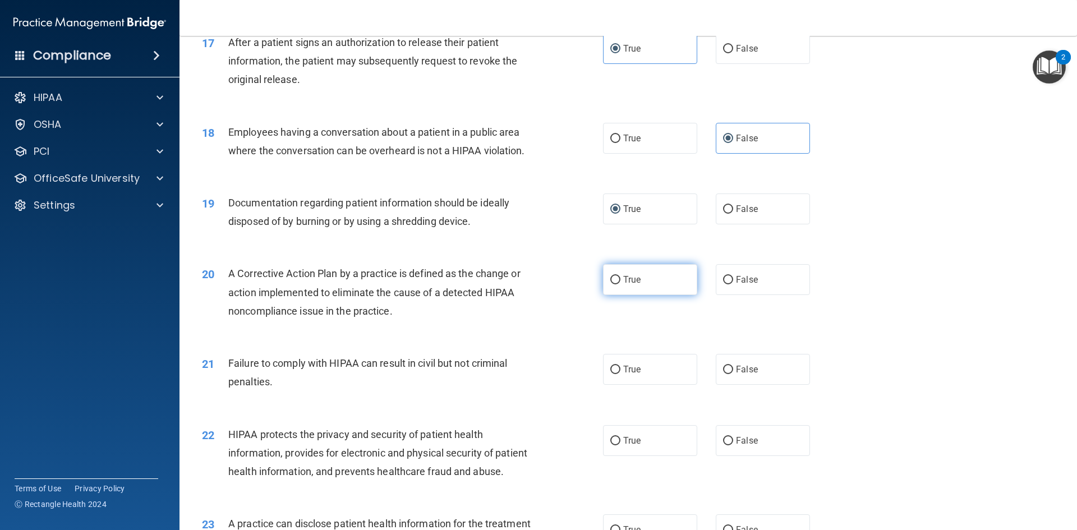
click at [650, 293] on label "True" at bounding box center [650, 279] width 94 height 31
click at [621, 285] on input "True" at bounding box center [616, 280] width 10 height 8
radio input "true"
click at [752, 285] on span "False" at bounding box center [747, 279] width 22 height 11
click at [733, 285] on input "False" at bounding box center [728, 280] width 10 height 8
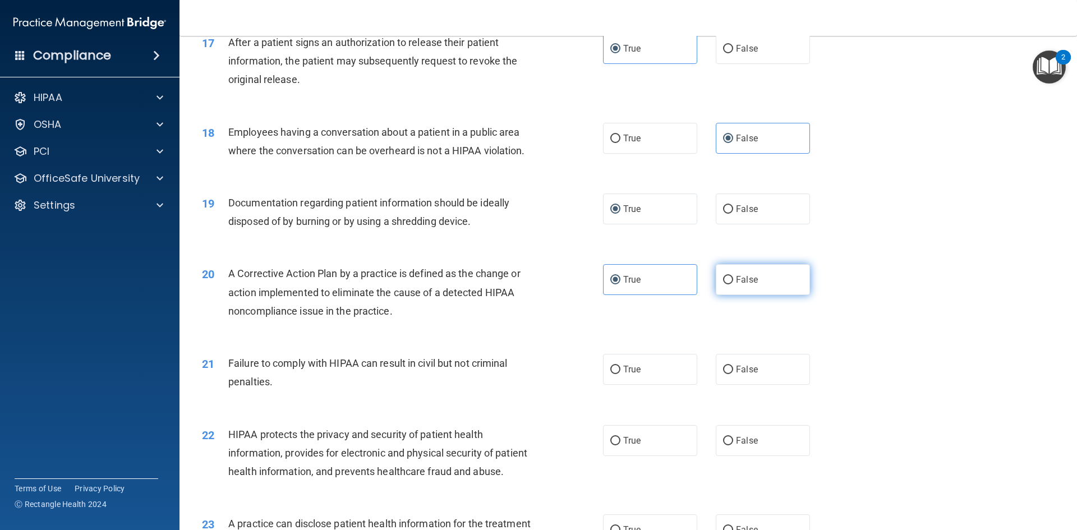
radio input "true"
radio input "false"
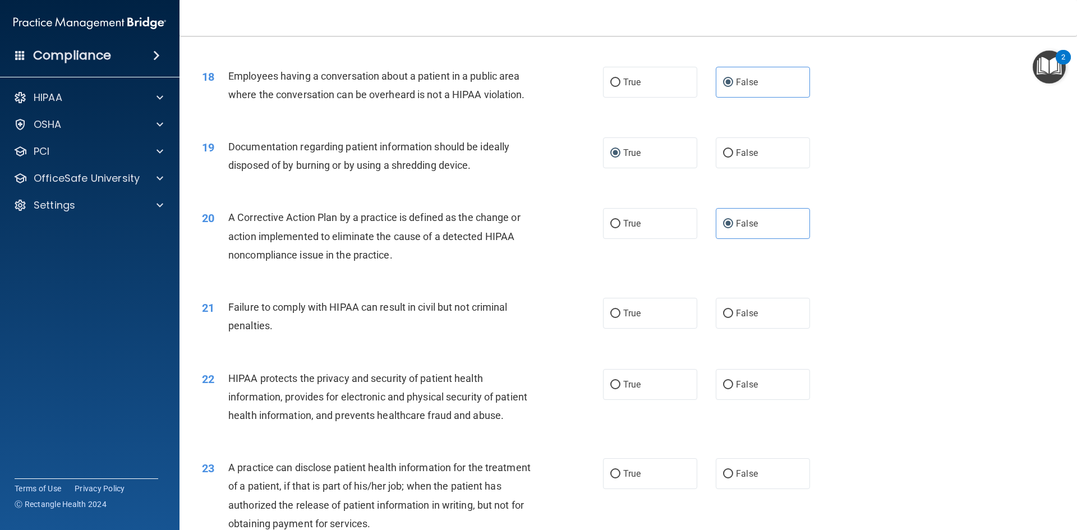
scroll to position [1459, 0]
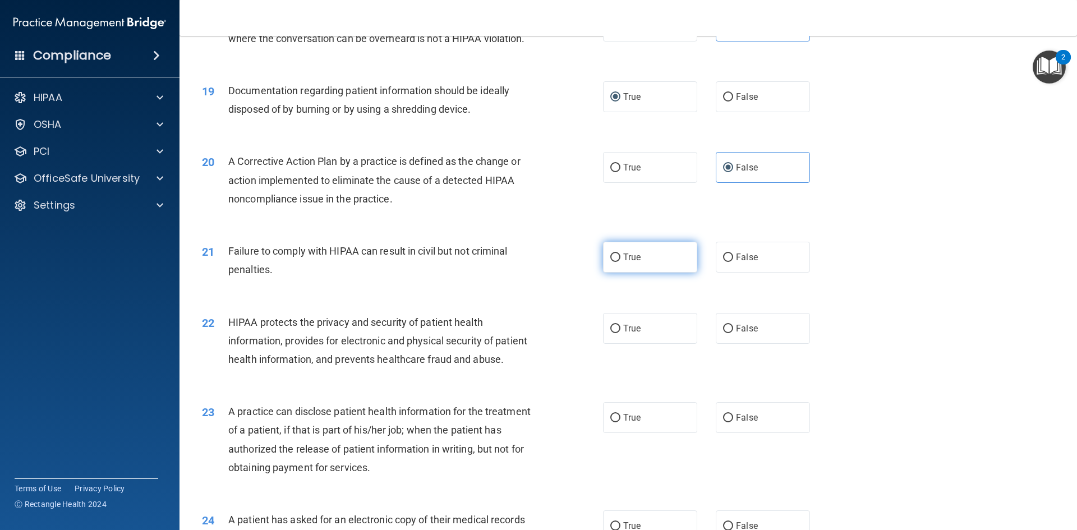
click at [631, 263] on span "True" at bounding box center [631, 257] width 17 height 11
click at [621, 262] on input "True" at bounding box center [616, 258] width 10 height 8
radio input "true"
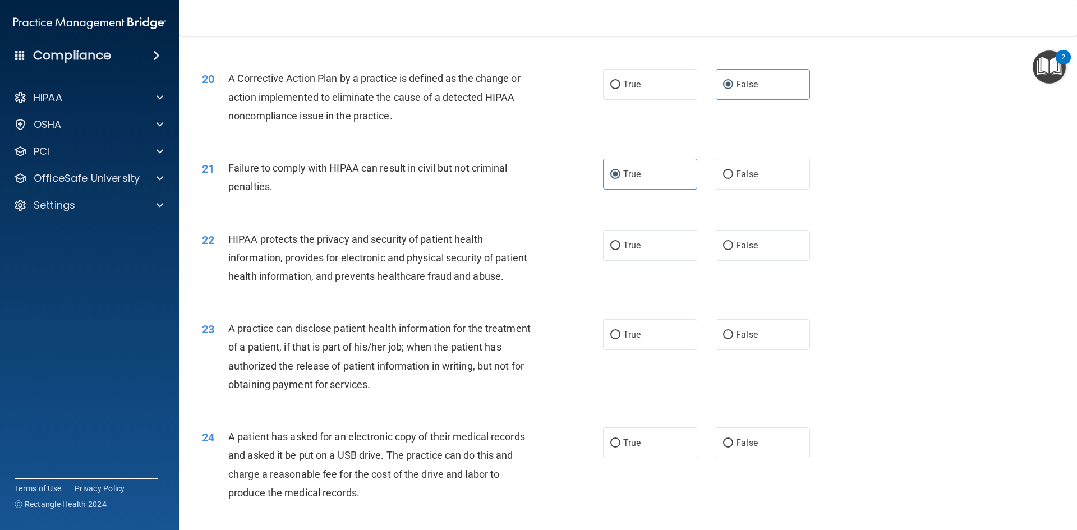
scroll to position [1571, 0]
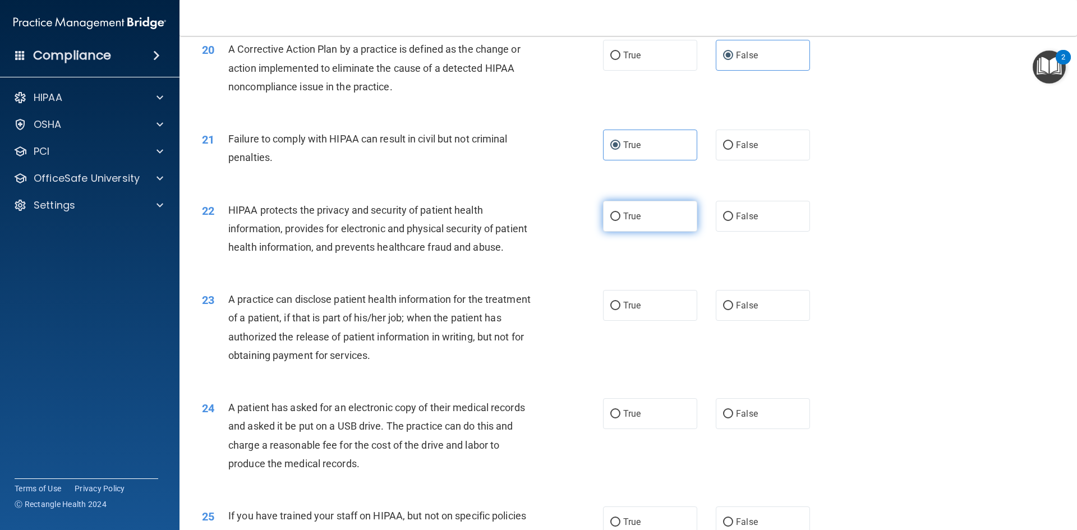
click at [608, 230] on label "True" at bounding box center [650, 216] width 94 height 31
click at [611, 221] on input "True" at bounding box center [616, 217] width 10 height 8
radio input "true"
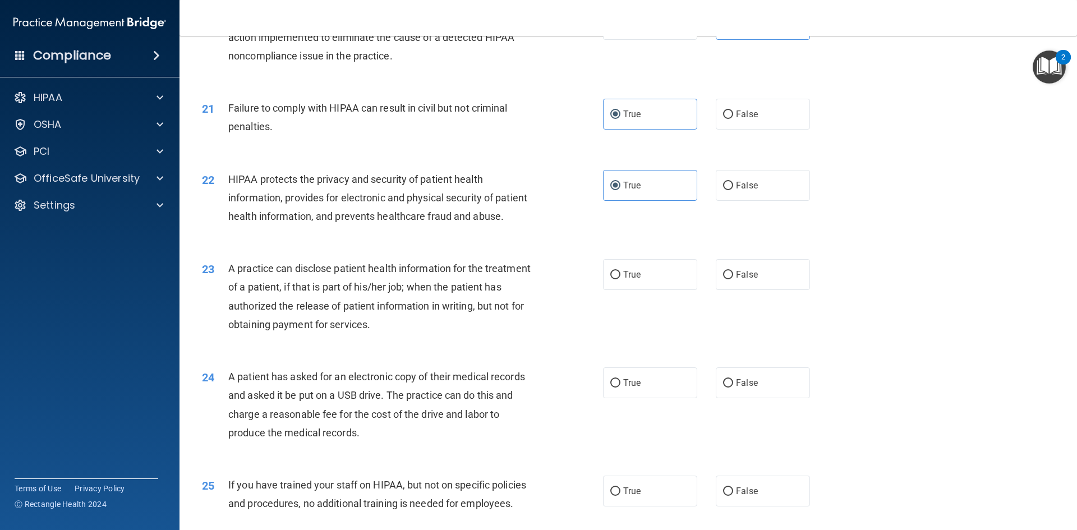
scroll to position [1627, 0]
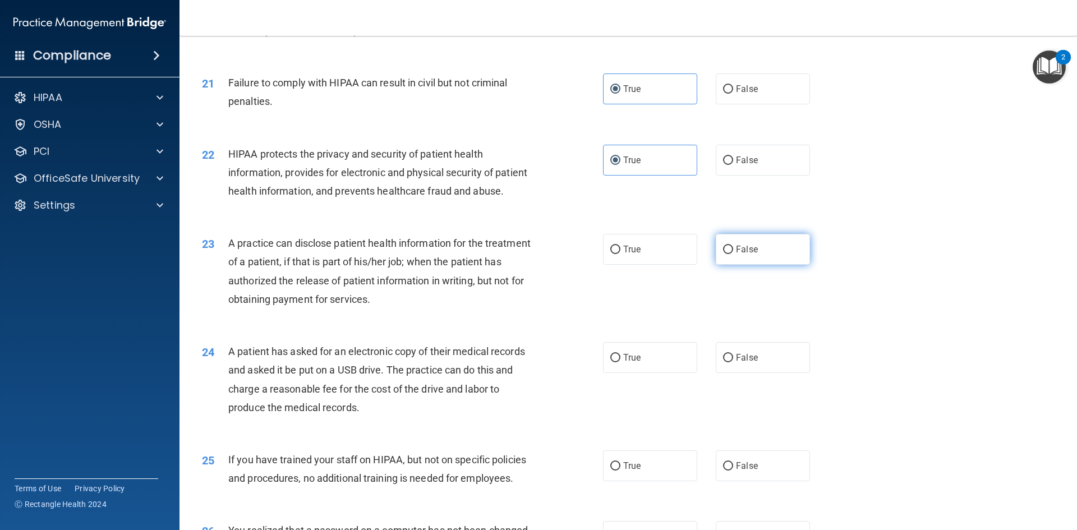
click at [736, 255] on span "False" at bounding box center [747, 249] width 22 height 11
click at [733, 254] on input "False" at bounding box center [728, 250] width 10 height 8
radio input "true"
click at [647, 265] on label "True" at bounding box center [650, 249] width 94 height 31
click at [621, 254] on input "True" at bounding box center [616, 250] width 10 height 8
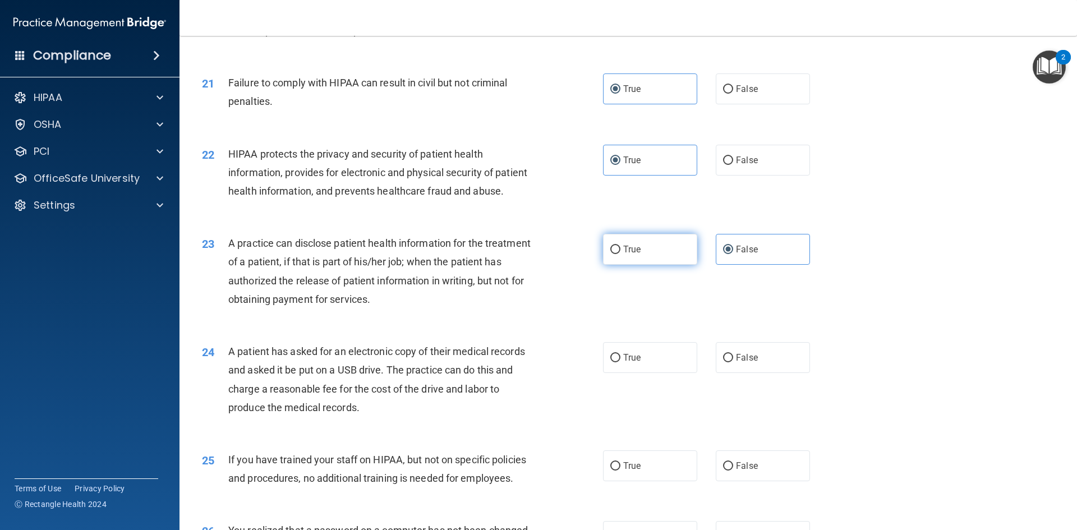
radio input "true"
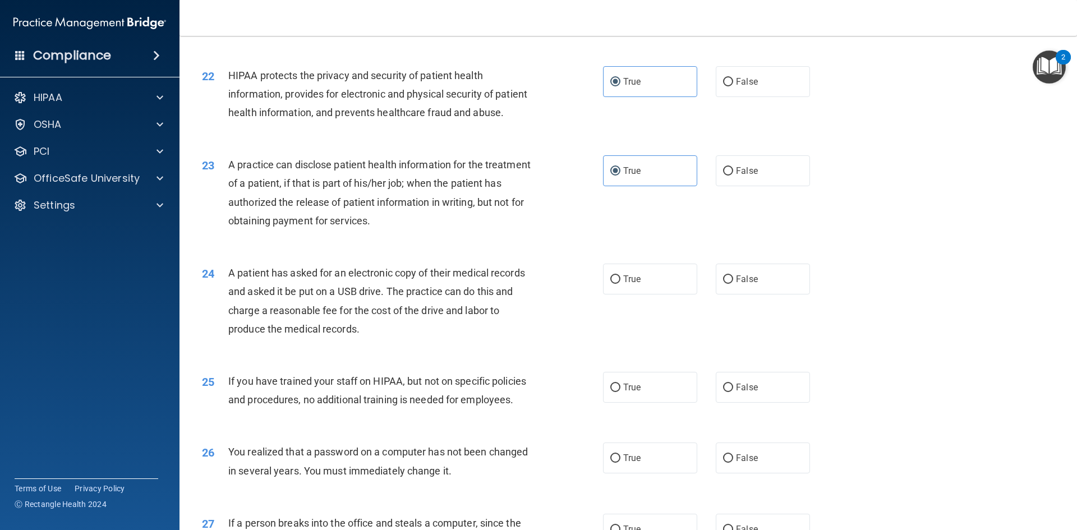
scroll to position [1740, 0]
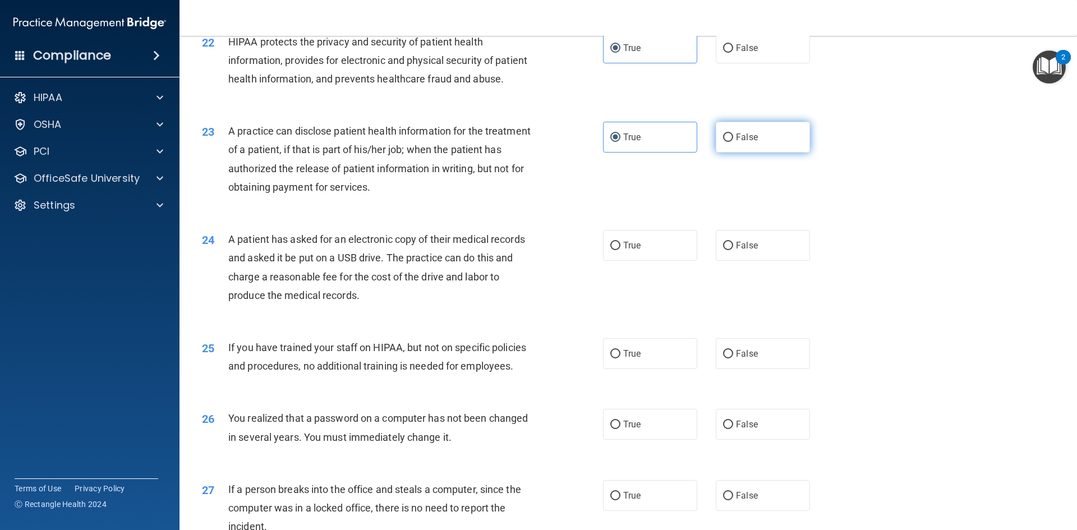
click at [723, 142] on input "False" at bounding box center [728, 138] width 10 height 8
radio input "true"
radio input "false"
click at [655, 261] on label "True" at bounding box center [650, 245] width 94 height 31
click at [621, 250] on input "True" at bounding box center [616, 246] width 10 height 8
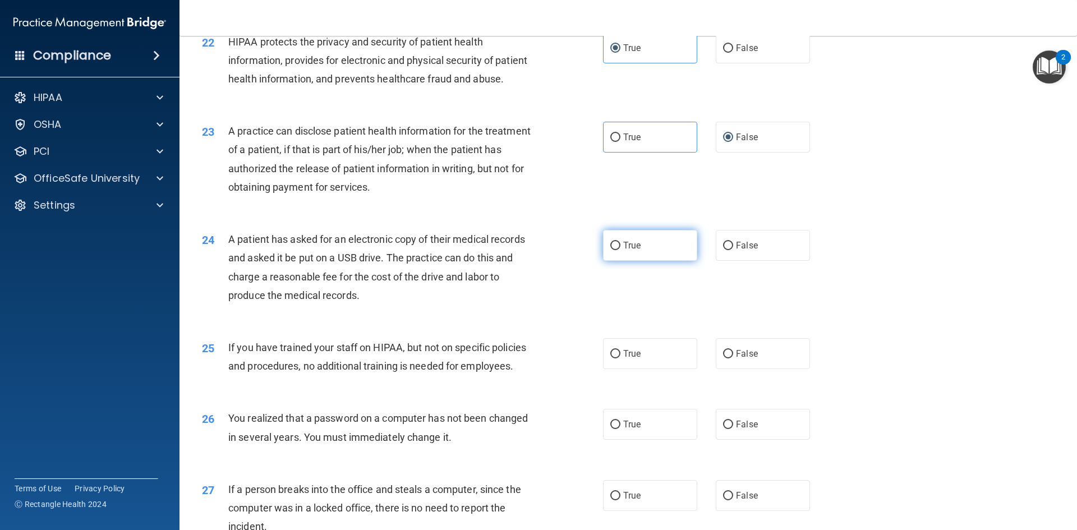
radio input "true"
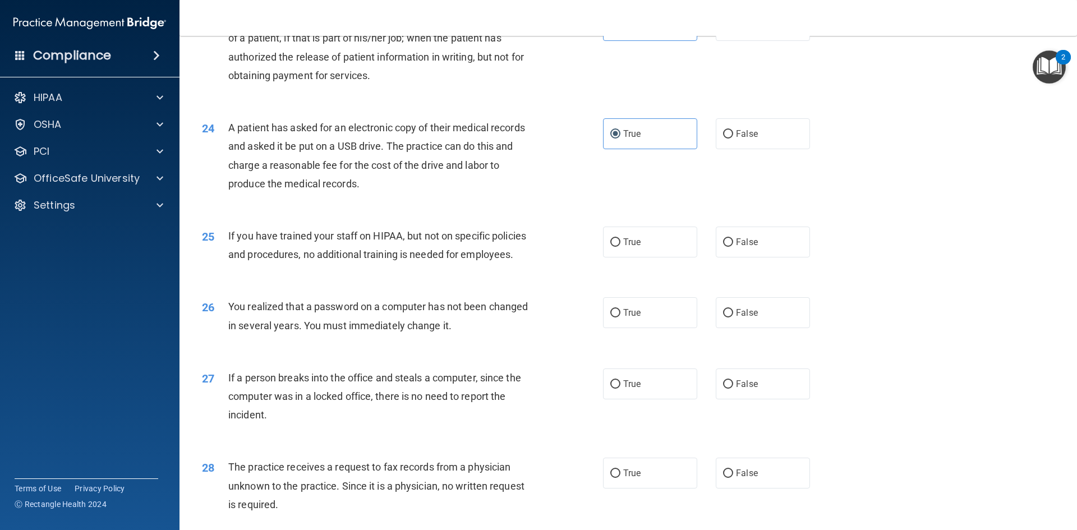
scroll to position [1852, 0]
click at [742, 247] on span "False" at bounding box center [747, 241] width 22 height 11
click at [733, 246] on input "False" at bounding box center [728, 242] width 10 height 8
radio input "true"
click at [628, 328] on label "True" at bounding box center [650, 312] width 94 height 31
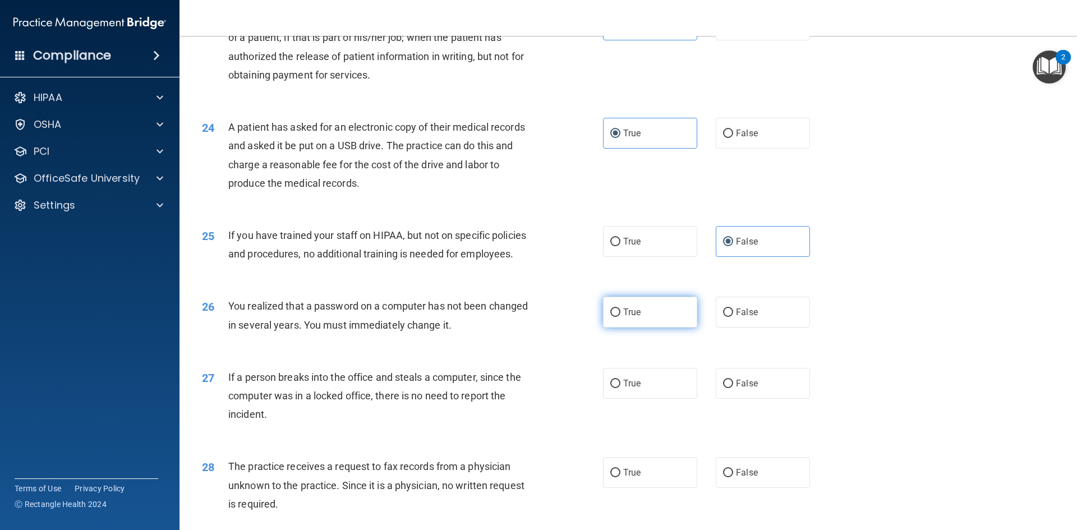
click at [621, 317] on input "True" at bounding box center [616, 313] width 10 height 8
radio input "true"
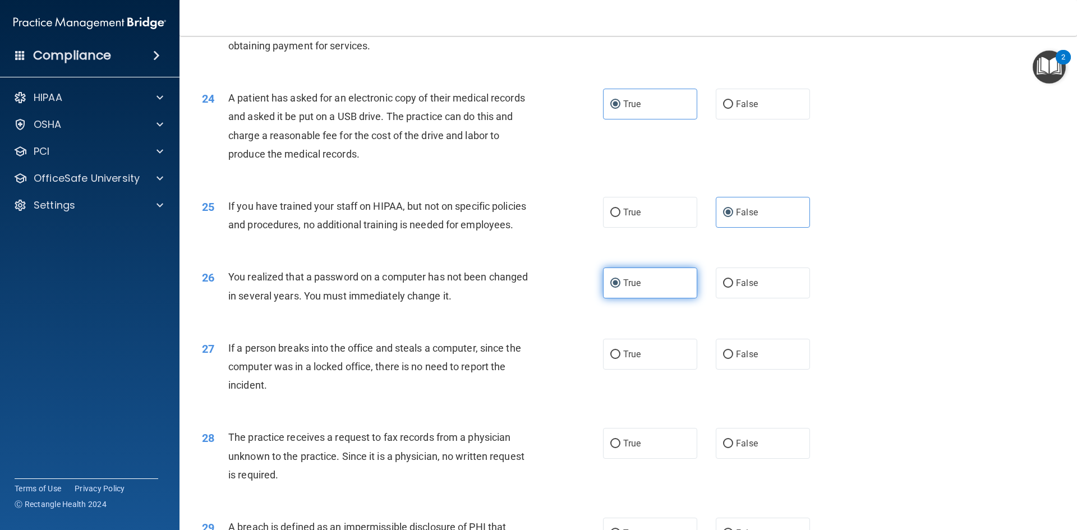
scroll to position [1908, 0]
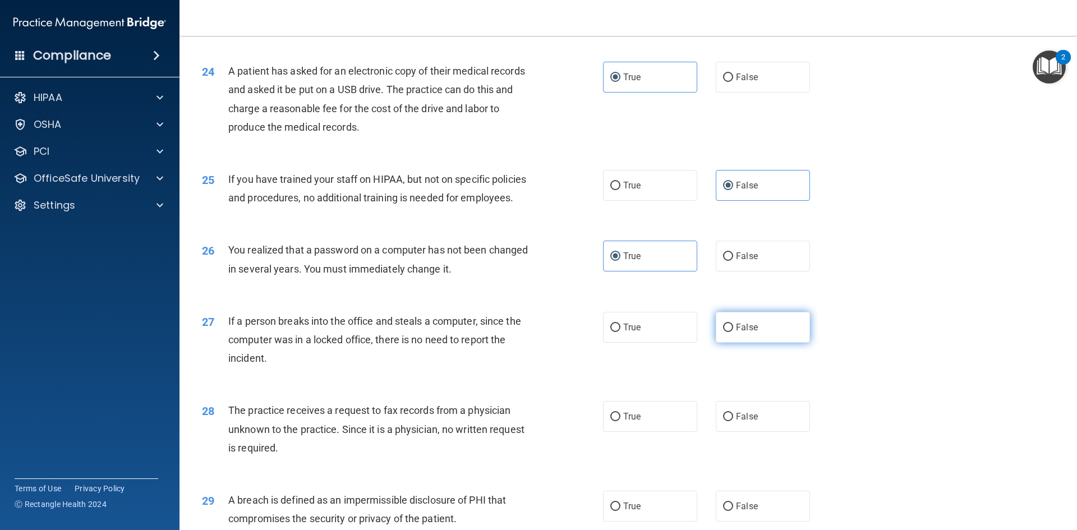
click at [751, 333] on span "False" at bounding box center [747, 327] width 22 height 11
click at [733, 332] on input "False" at bounding box center [728, 328] width 10 height 8
radio input "true"
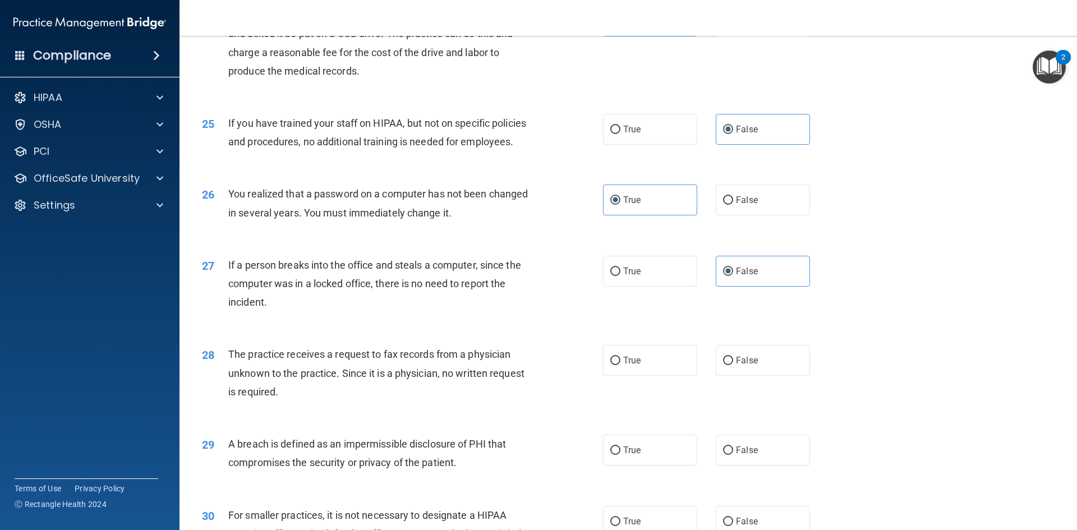
scroll to position [2020, 0]
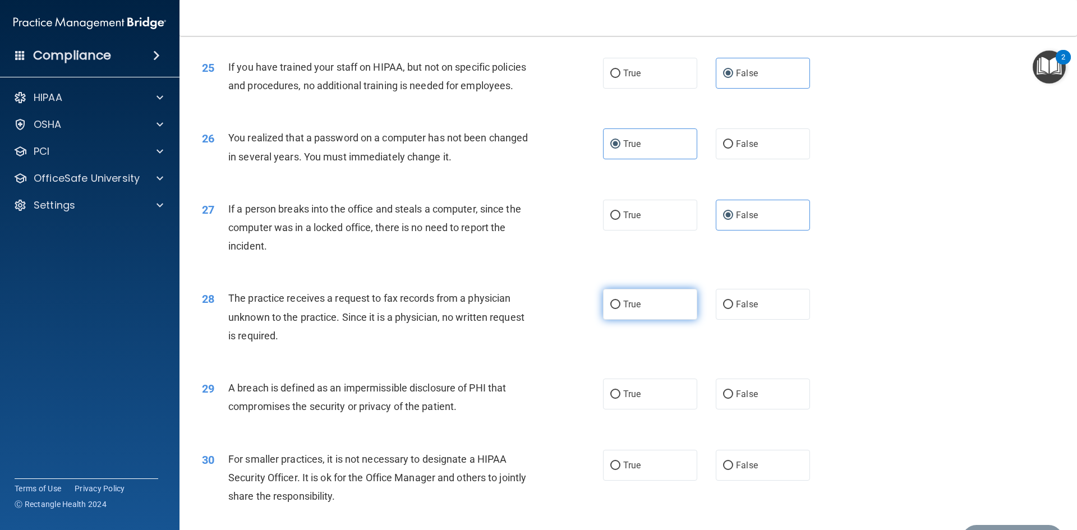
click at [636, 320] on label "True" at bounding box center [650, 304] width 94 height 31
click at [621, 309] on input "True" at bounding box center [616, 305] width 10 height 8
radio input "true"
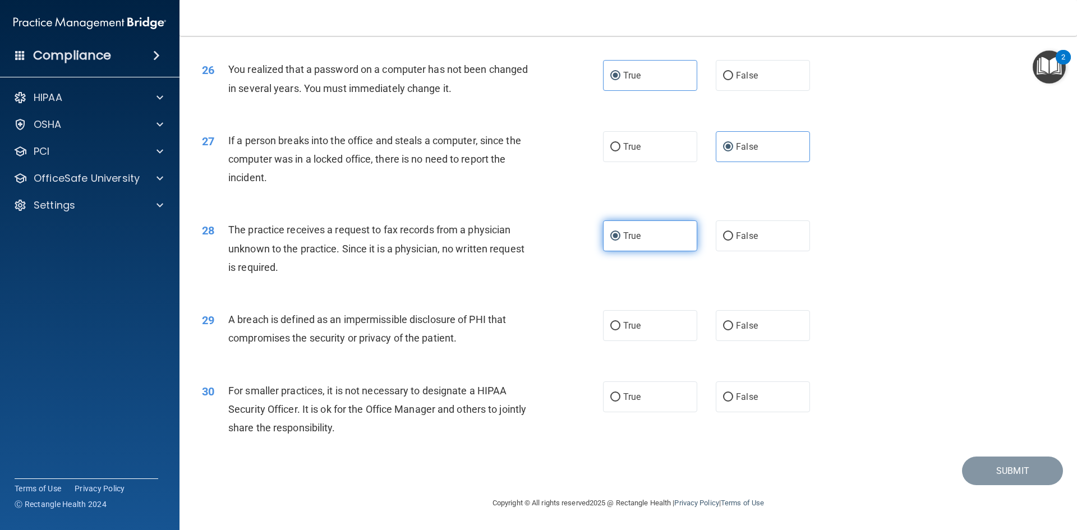
scroll to position [2126, 0]
click at [641, 324] on label "True" at bounding box center [650, 325] width 94 height 31
click at [621, 324] on input "True" at bounding box center [616, 326] width 10 height 8
radio input "true"
click at [762, 402] on label "False" at bounding box center [763, 397] width 94 height 31
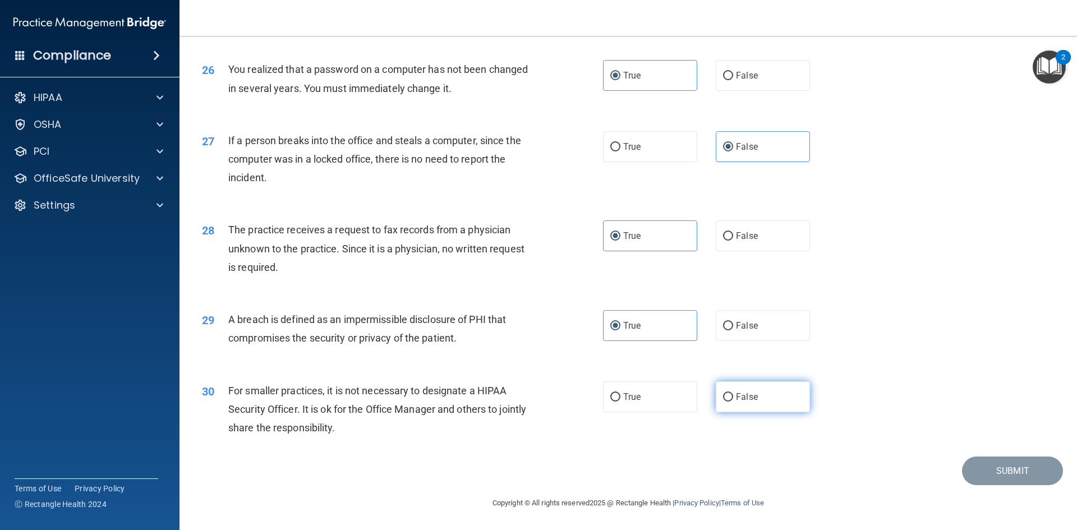
click at [733, 402] on input "False" at bounding box center [728, 397] width 10 height 8
radio input "true"
click at [986, 471] on button "Submit" at bounding box center [1012, 471] width 101 height 29
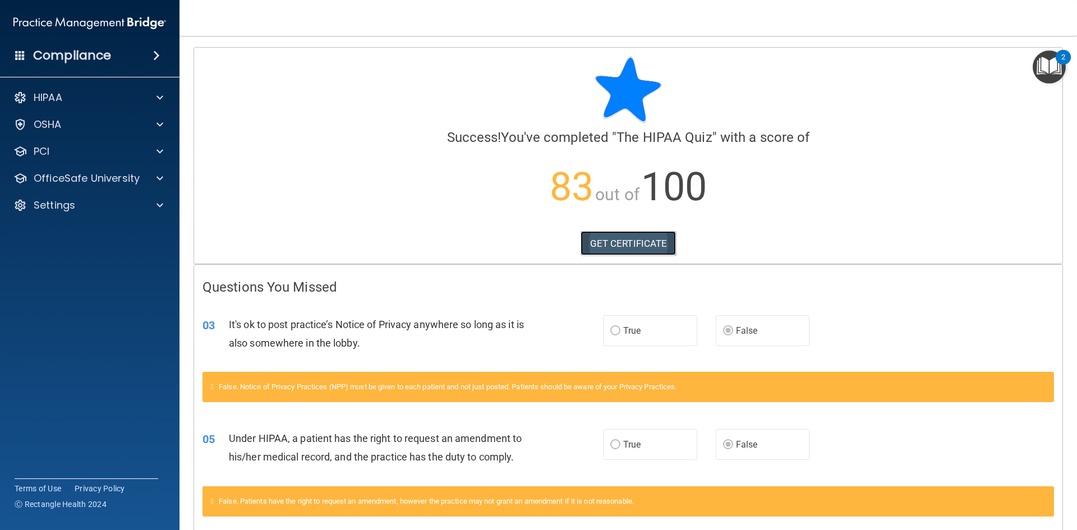
click at [633, 238] on link "GET CERTIFICATE" at bounding box center [629, 243] width 96 height 25
click at [158, 176] on span at bounding box center [160, 178] width 7 height 13
click at [120, 205] on div "HIPAA Training" at bounding box center [83, 205] width 153 height 11
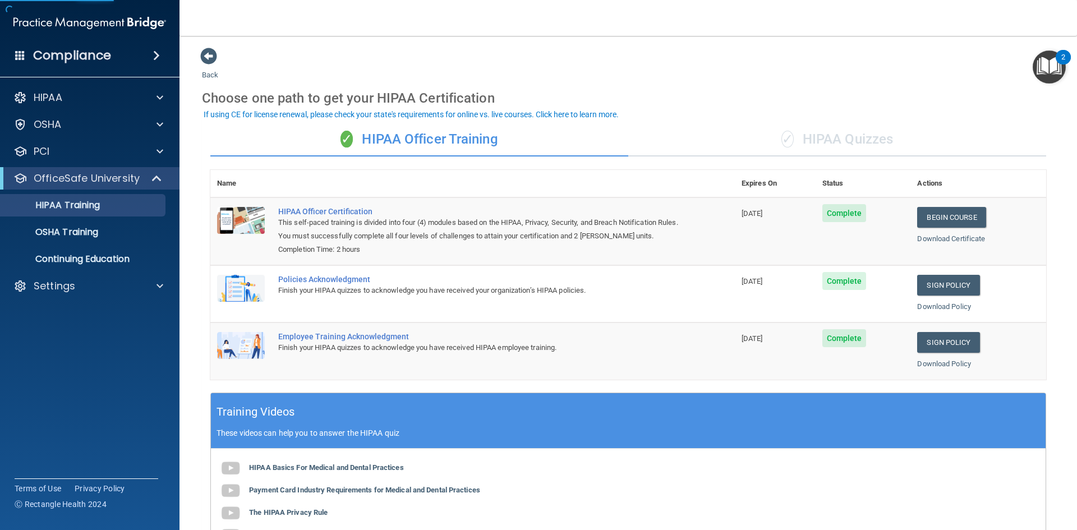
click at [832, 139] on div "✓ HIPAA Quizzes" at bounding box center [838, 140] width 418 height 34
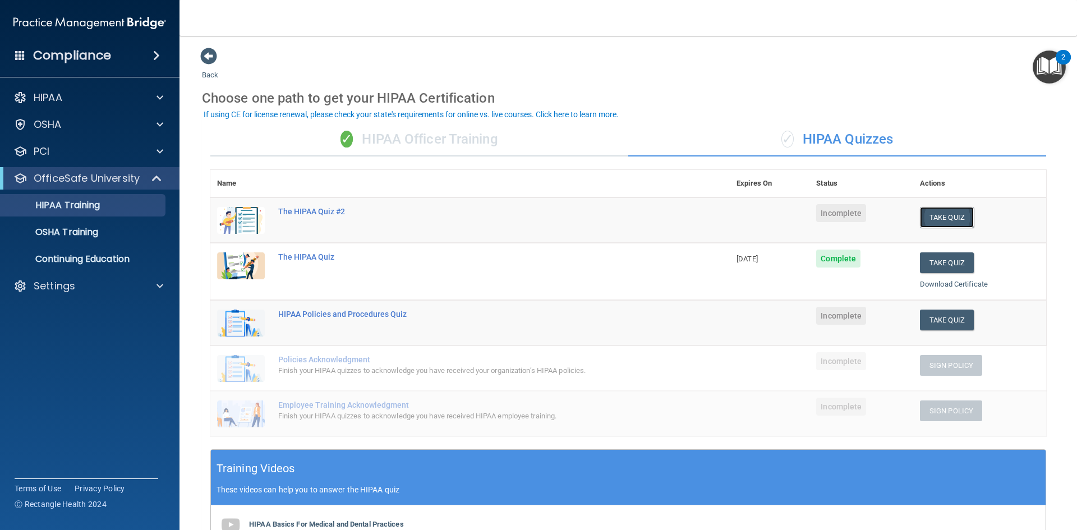
click at [941, 218] on button "Take Quiz" at bounding box center [947, 217] width 54 height 21
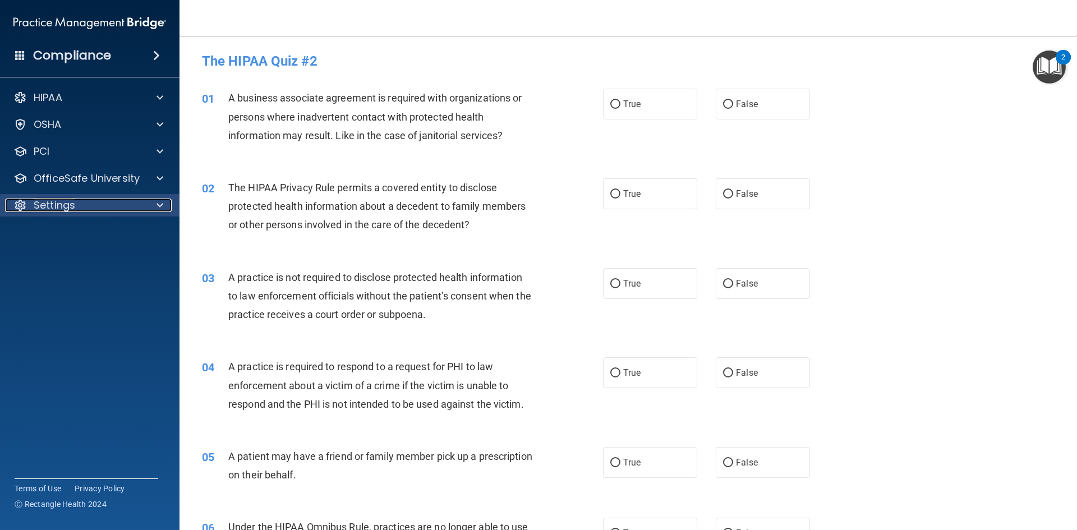
click at [92, 207] on div "Settings" at bounding box center [74, 205] width 139 height 13
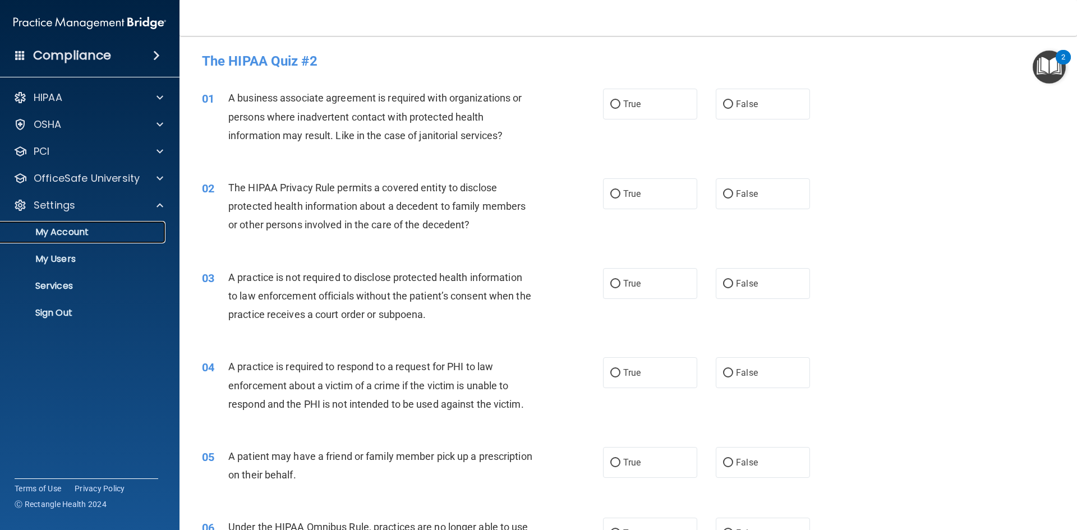
click at [94, 232] on p "My Account" at bounding box center [83, 232] width 153 height 11
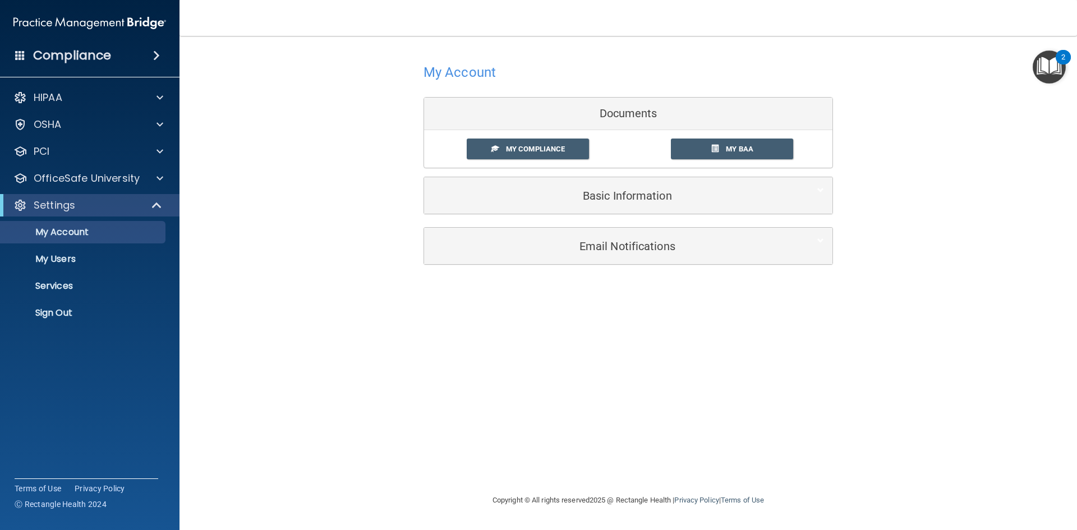
click at [91, 51] on h4 "Compliance" at bounding box center [72, 56] width 78 height 16
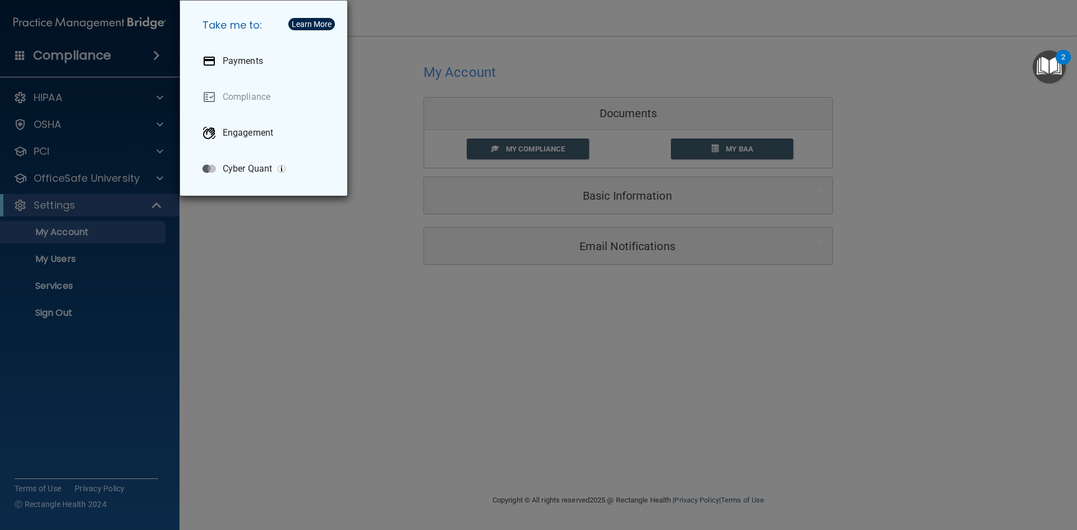
click at [93, 180] on div "Take me to: Payments Compliance Engagement Cyber Quant" at bounding box center [538, 265] width 1077 height 530
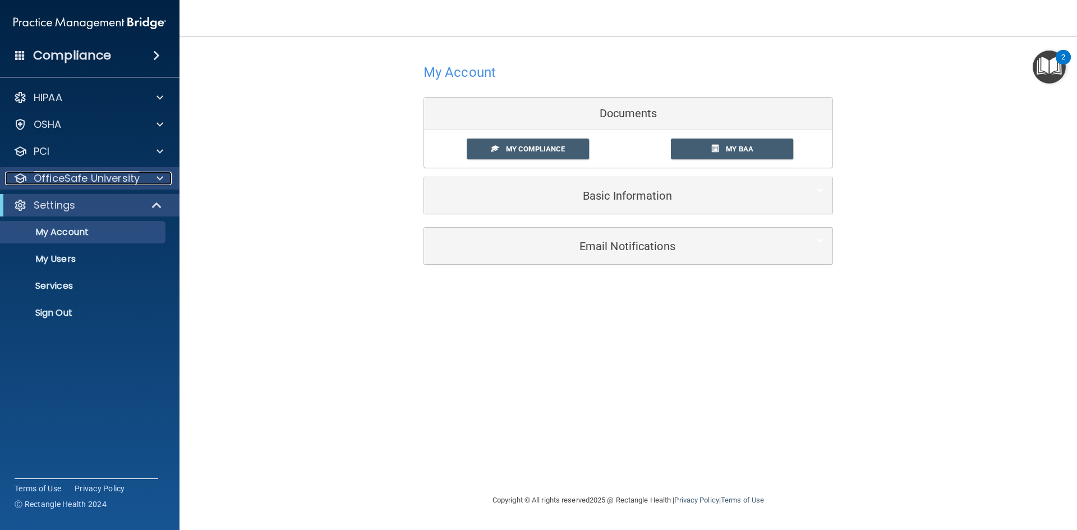
click at [168, 177] on div at bounding box center [158, 178] width 28 height 13
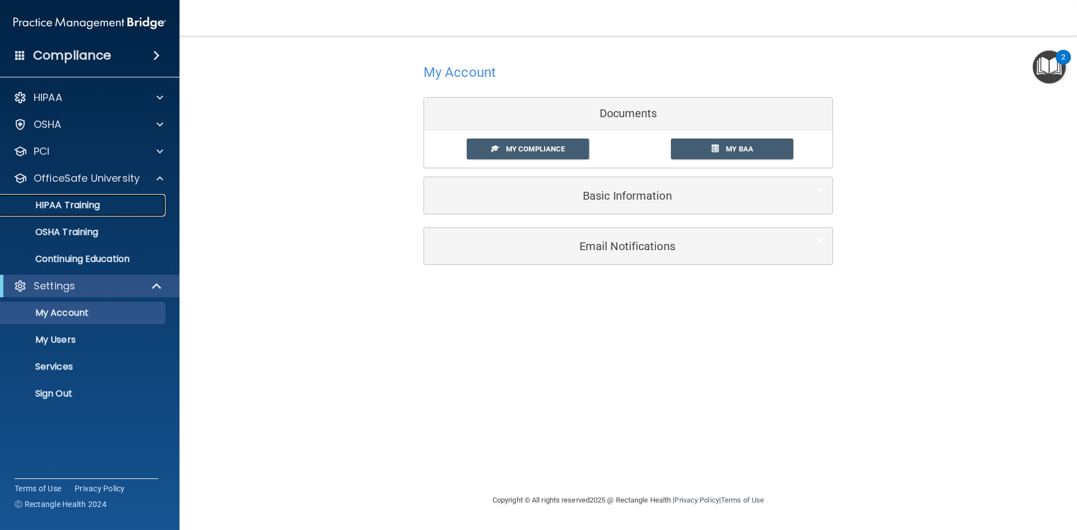
click at [116, 201] on div "HIPAA Training" at bounding box center [83, 205] width 153 height 11
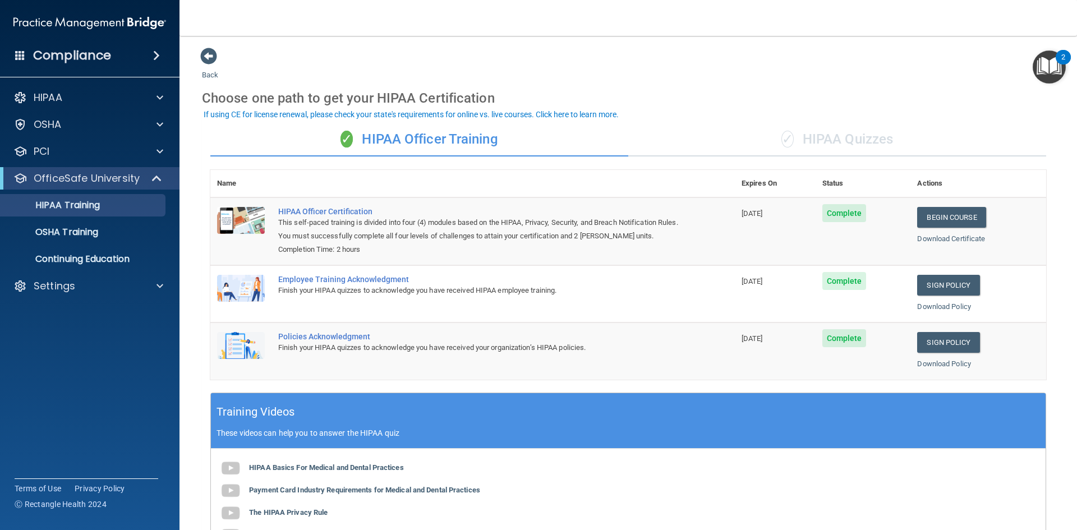
click at [827, 131] on div "✓ HIPAA Quizzes" at bounding box center [838, 140] width 418 height 34
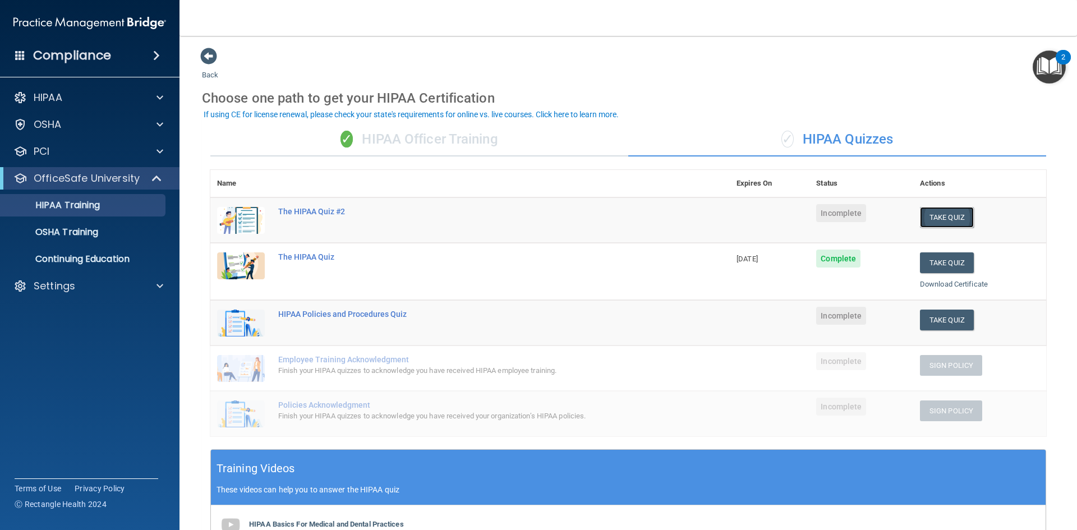
click at [942, 220] on button "Take Quiz" at bounding box center [947, 217] width 54 height 21
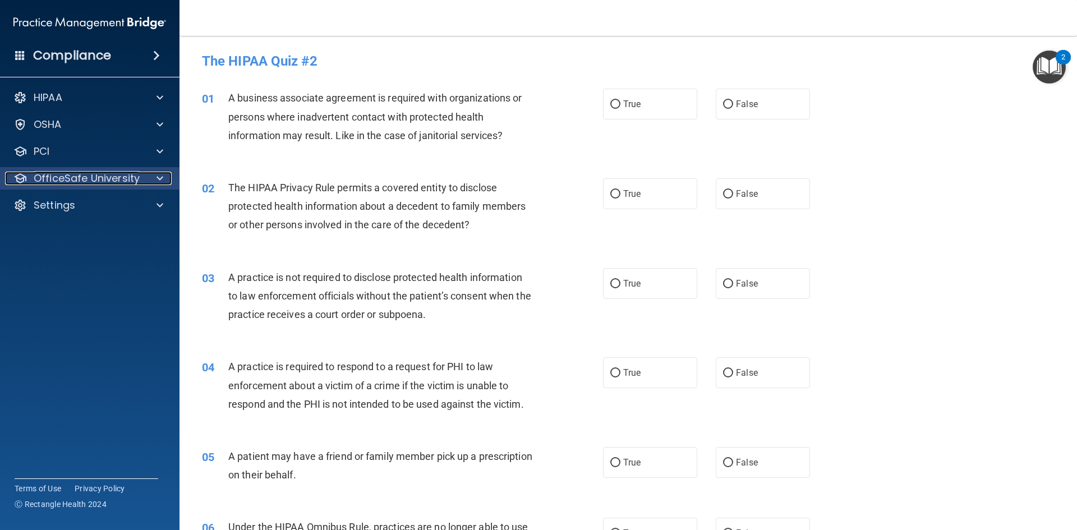
click at [96, 181] on p "OfficeSafe University" at bounding box center [87, 178] width 106 height 13
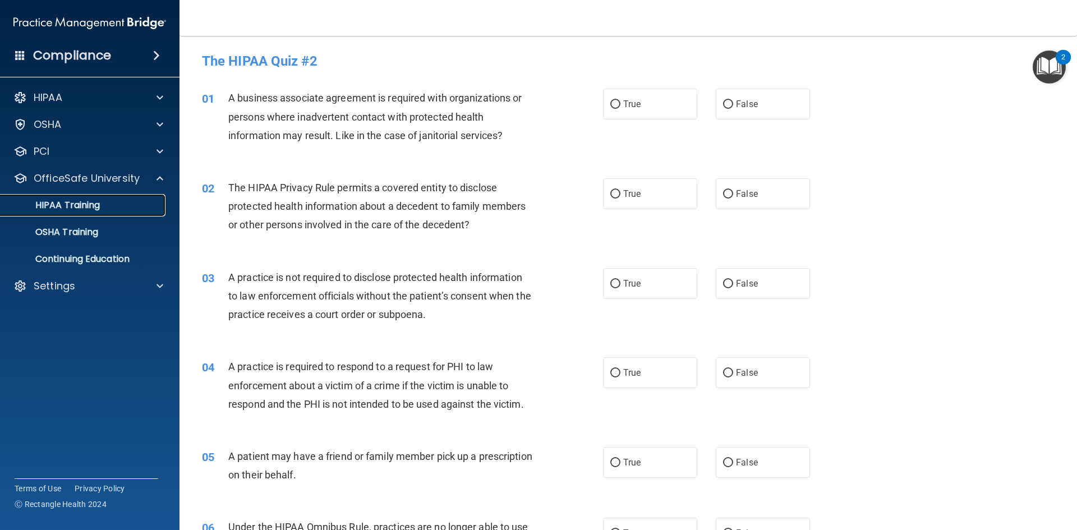
click at [84, 205] on p "HIPAA Training" at bounding box center [53, 205] width 93 height 11
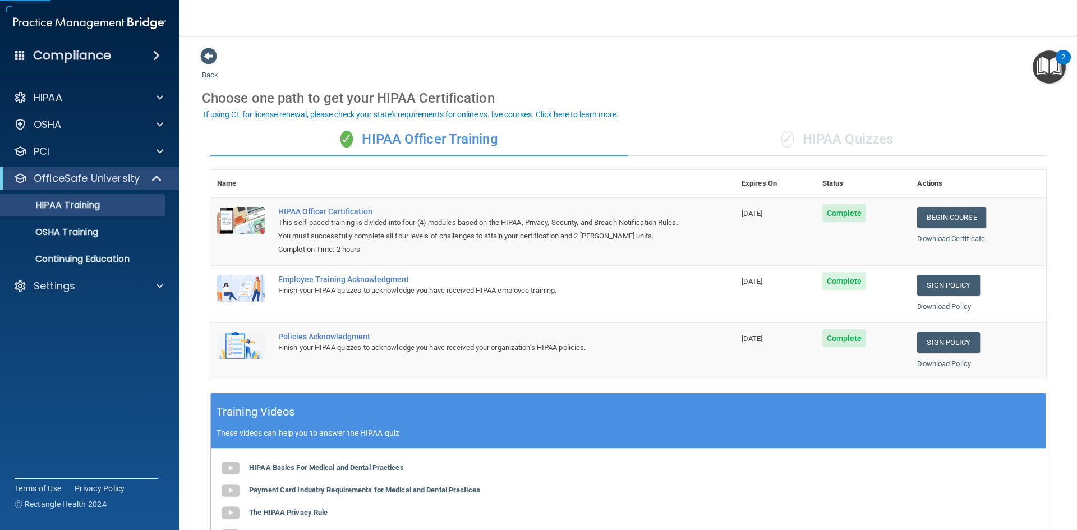
click at [845, 141] on div "✓ HIPAA Quizzes" at bounding box center [838, 140] width 418 height 34
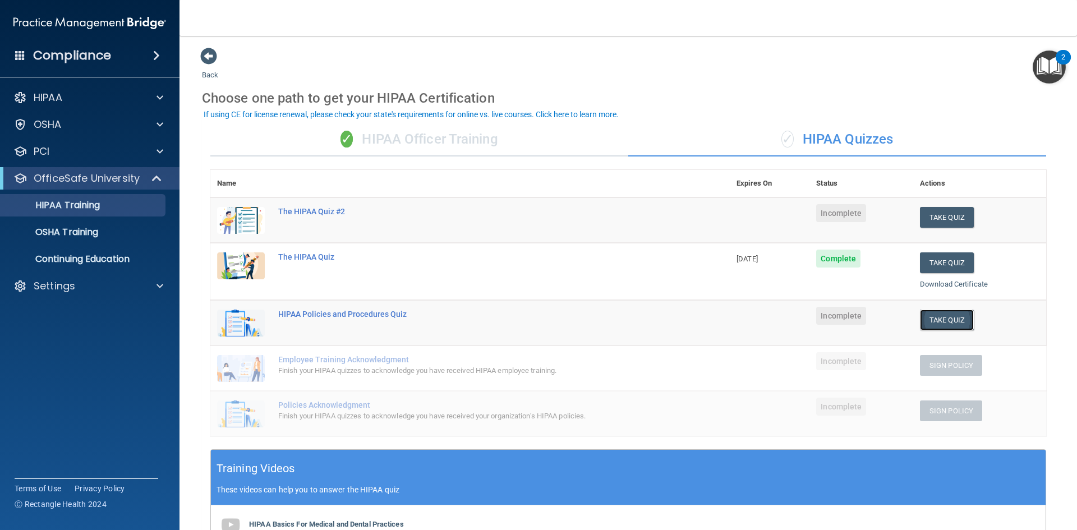
click at [939, 315] on button "Take Quiz" at bounding box center [947, 320] width 54 height 21
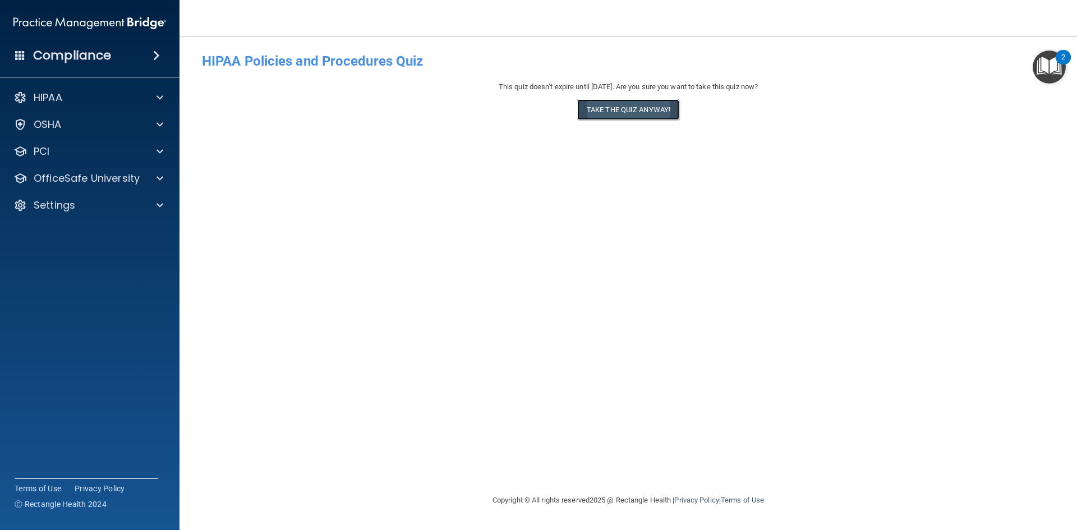
click at [643, 113] on button "Take the quiz anyway!" at bounding box center [628, 109] width 102 height 21
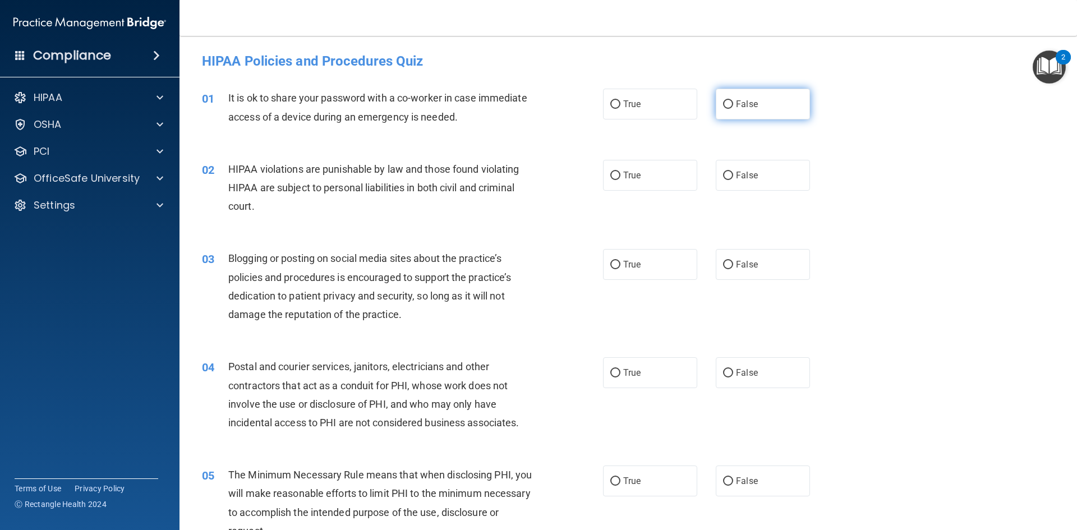
click at [745, 110] on label "False" at bounding box center [763, 104] width 94 height 31
click at [733, 109] on input "False" at bounding box center [728, 104] width 10 height 8
radio input "true"
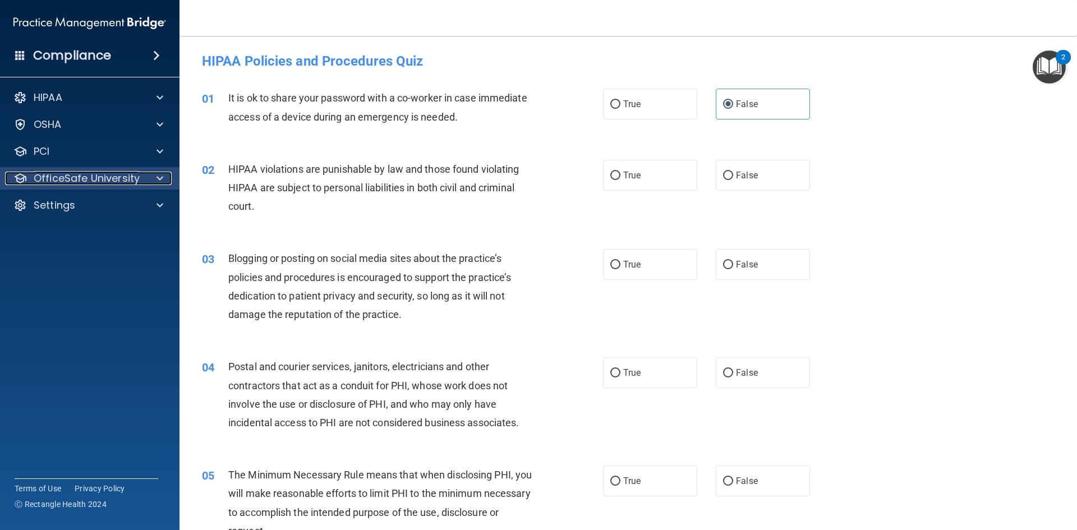
click at [84, 179] on p "OfficeSafe University" at bounding box center [87, 178] width 106 height 13
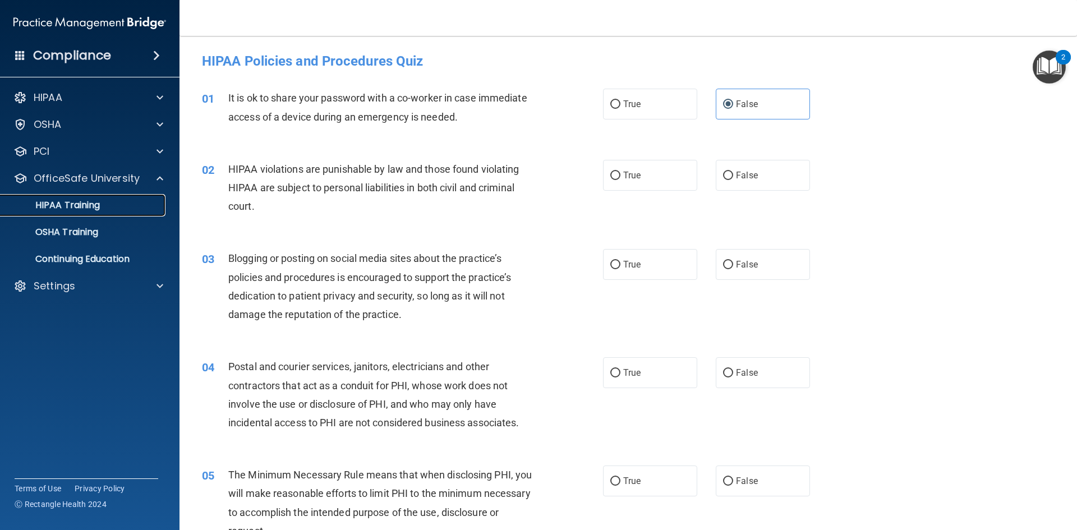
click at [96, 203] on p "HIPAA Training" at bounding box center [53, 205] width 93 height 11
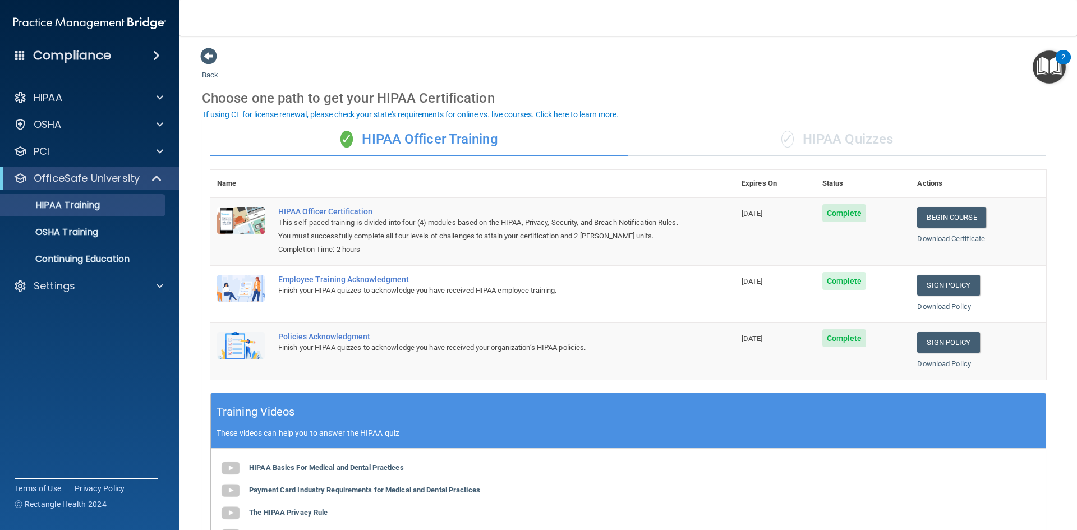
click at [892, 138] on div "✓ HIPAA Quizzes" at bounding box center [838, 140] width 418 height 34
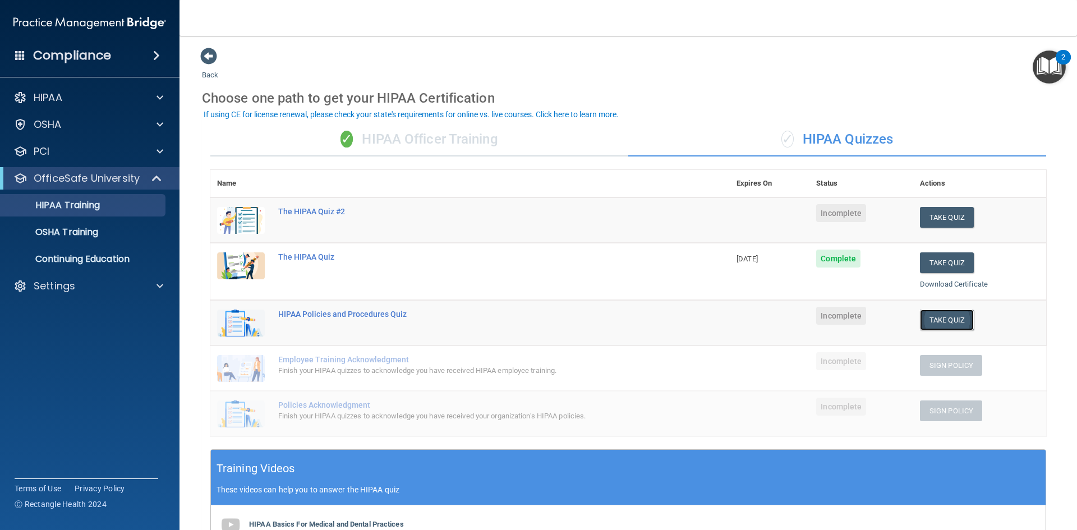
click at [948, 321] on button "Take Quiz" at bounding box center [947, 320] width 54 height 21
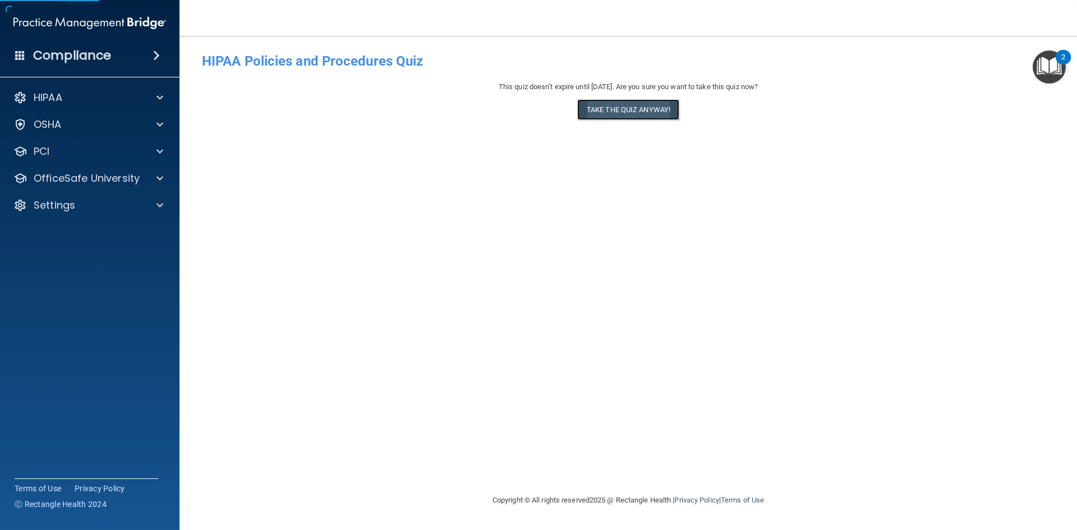
click at [611, 119] on button "Take the quiz anyway!" at bounding box center [628, 109] width 102 height 21
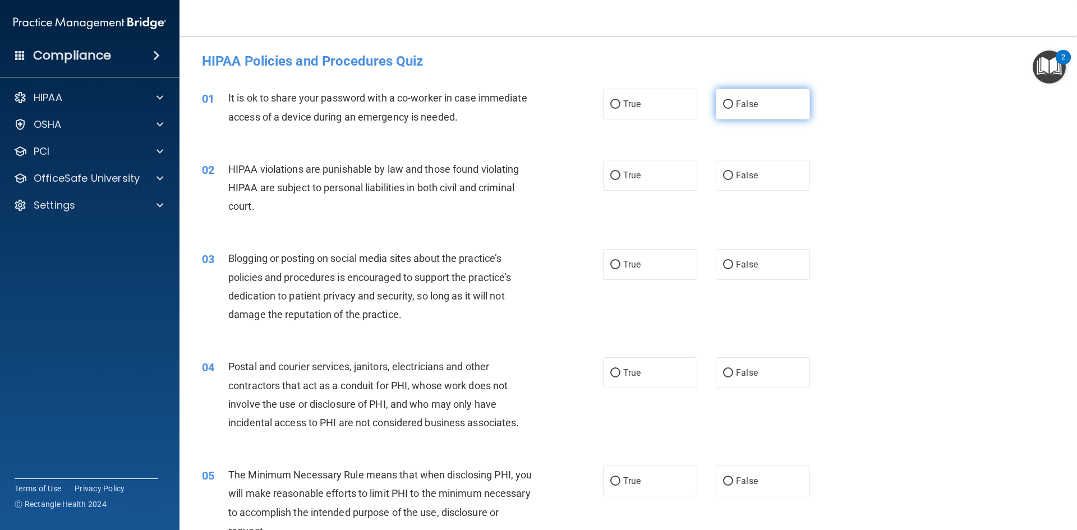
click at [737, 100] on span "False" at bounding box center [747, 104] width 22 height 11
click at [733, 100] on input "False" at bounding box center [728, 104] width 10 height 8
radio input "true"
click at [638, 174] on label "True" at bounding box center [650, 175] width 94 height 31
click at [621, 174] on input "True" at bounding box center [616, 176] width 10 height 8
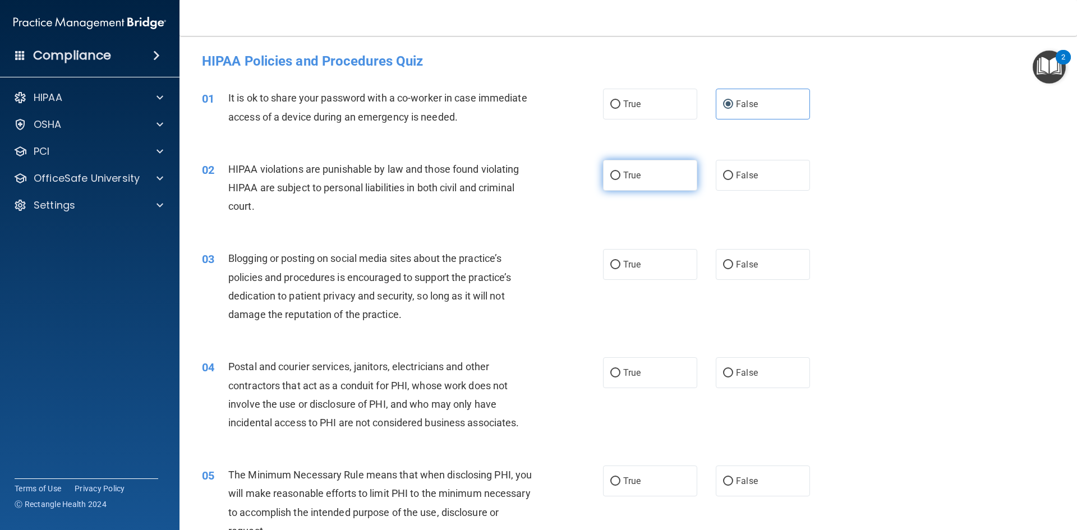
radio input "true"
click at [757, 262] on label "False" at bounding box center [763, 264] width 94 height 31
click at [733, 262] on input "False" at bounding box center [728, 265] width 10 height 8
radio input "true"
click at [611, 372] on input "True" at bounding box center [616, 373] width 10 height 8
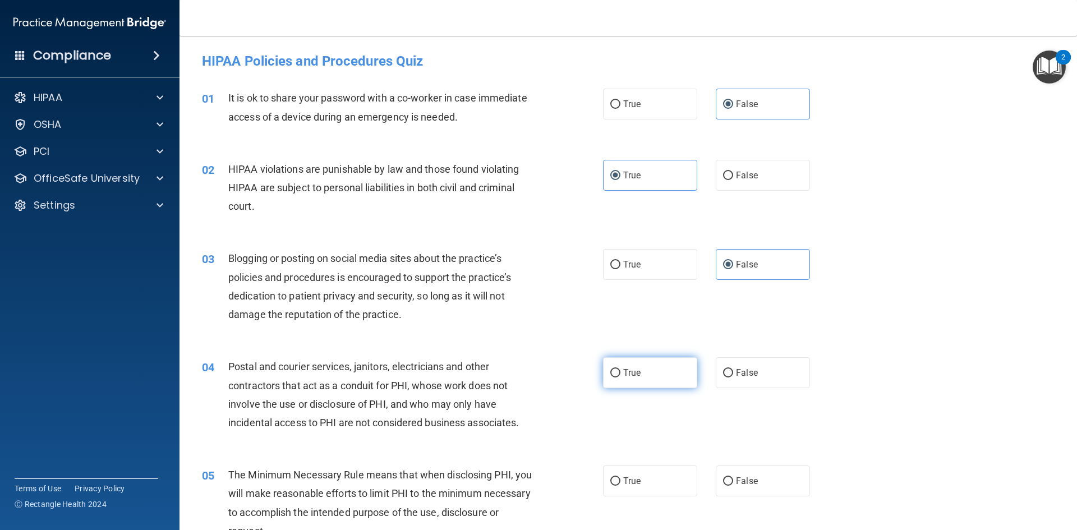
radio input "true"
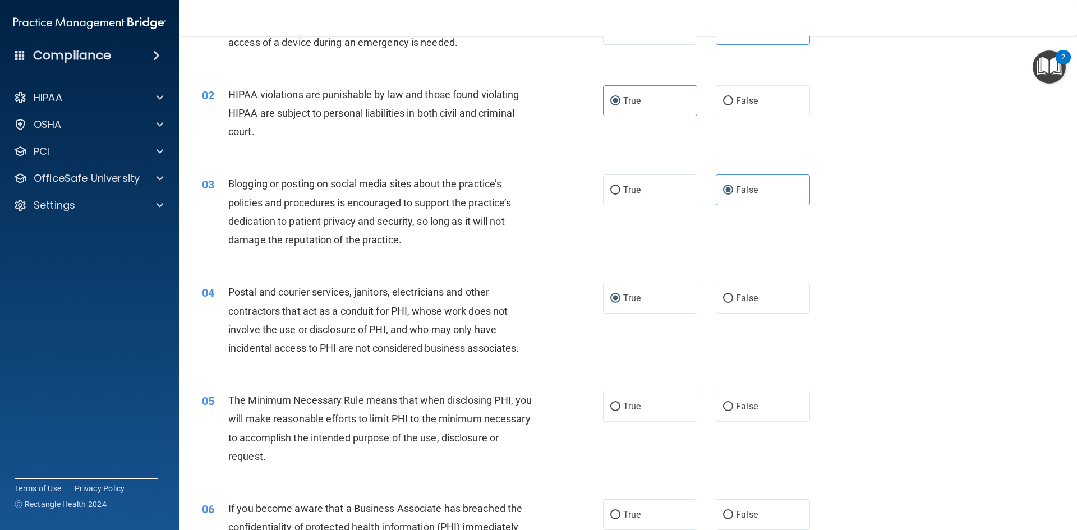
scroll to position [112, 0]
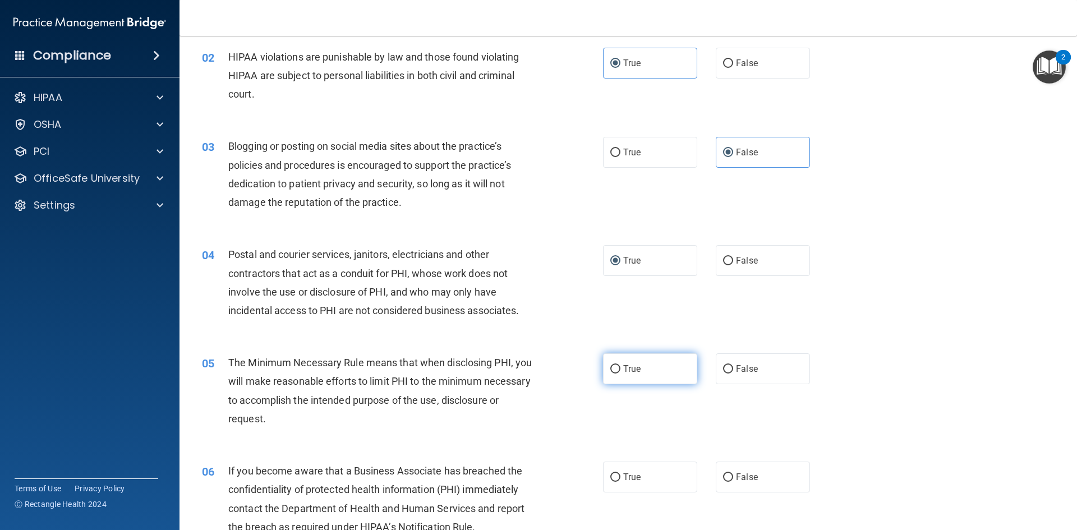
click at [629, 368] on span "True" at bounding box center [631, 369] width 17 height 11
click at [621, 368] on input "True" at bounding box center [616, 369] width 10 height 8
radio input "true"
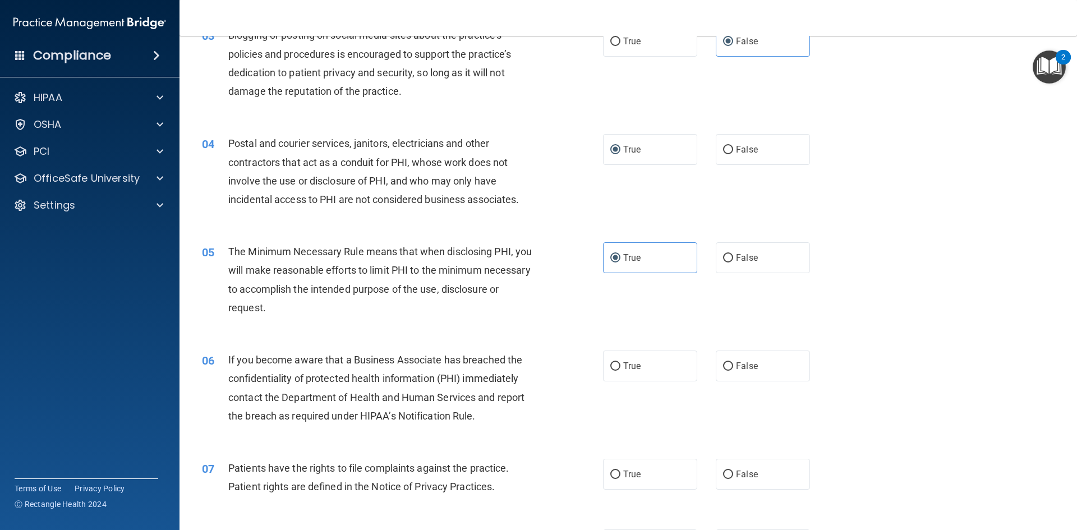
scroll to position [224, 0]
click at [737, 366] on span "False" at bounding box center [747, 365] width 22 height 11
click at [733, 366] on input "False" at bounding box center [728, 365] width 10 height 8
radio input "true"
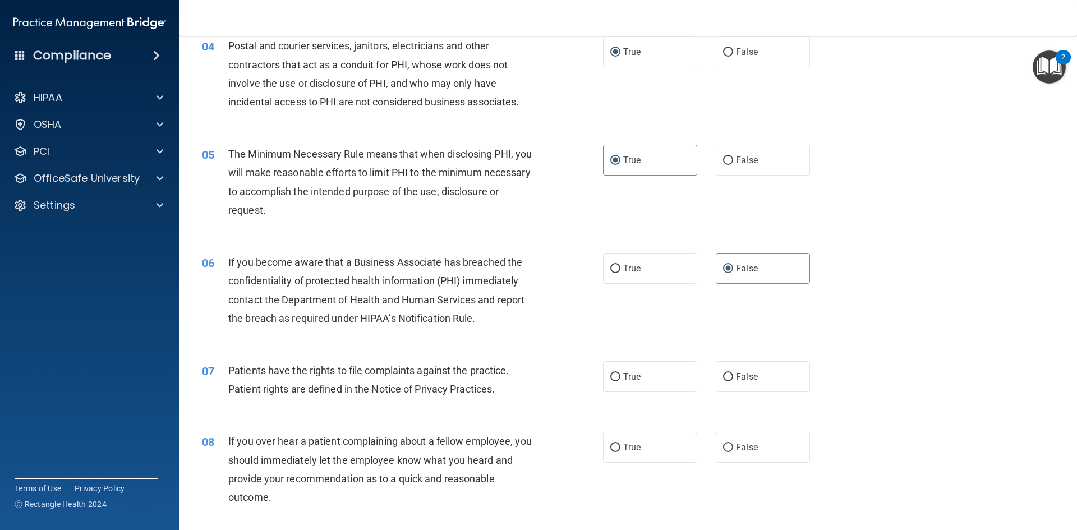
scroll to position [337, 0]
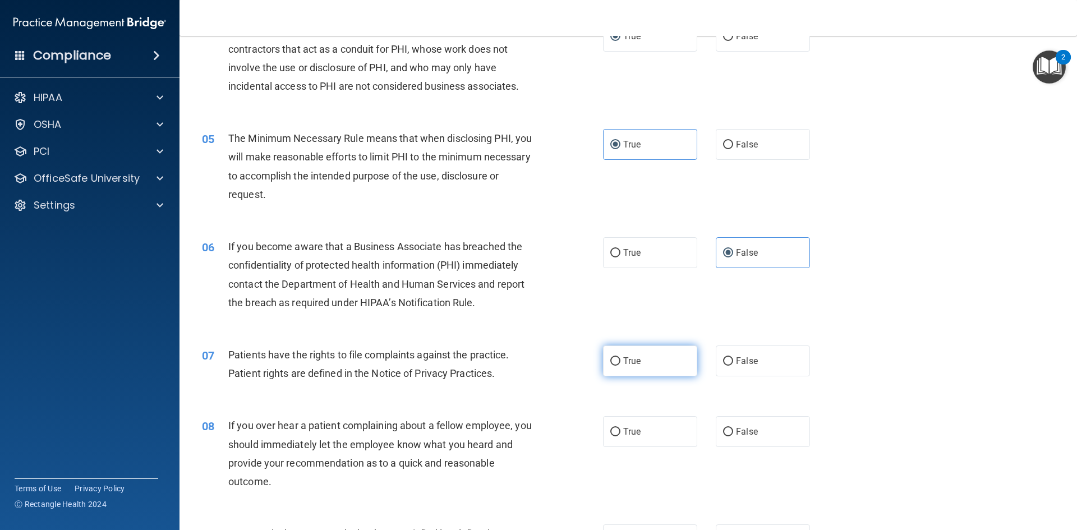
click at [611, 360] on input "True" at bounding box center [616, 361] width 10 height 8
radio input "true"
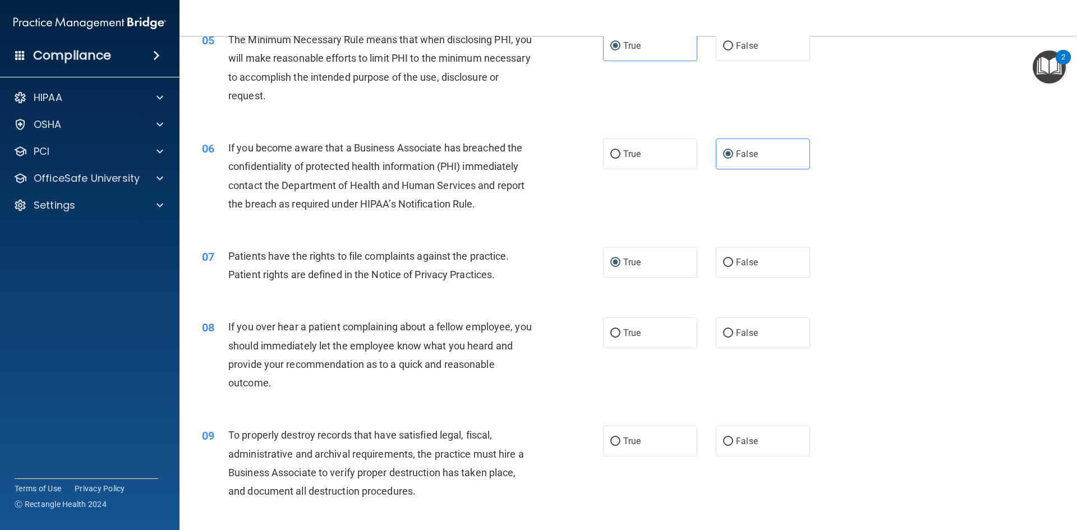
scroll to position [449, 0]
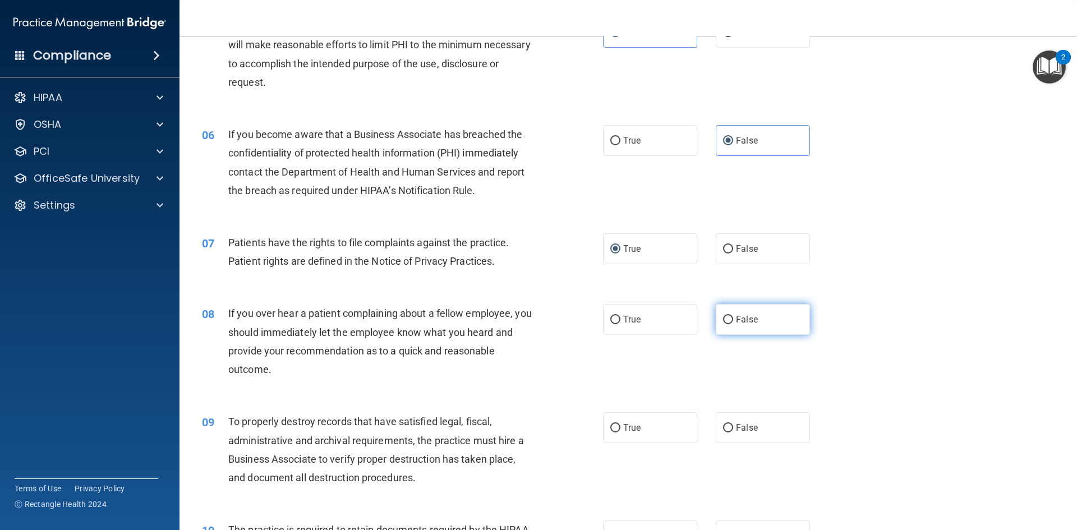
click at [744, 319] on span "False" at bounding box center [747, 319] width 22 height 11
click at [733, 319] on input "False" at bounding box center [728, 320] width 10 height 8
radio input "true"
click at [740, 421] on label "False" at bounding box center [763, 427] width 94 height 31
click at [733, 424] on input "False" at bounding box center [728, 428] width 10 height 8
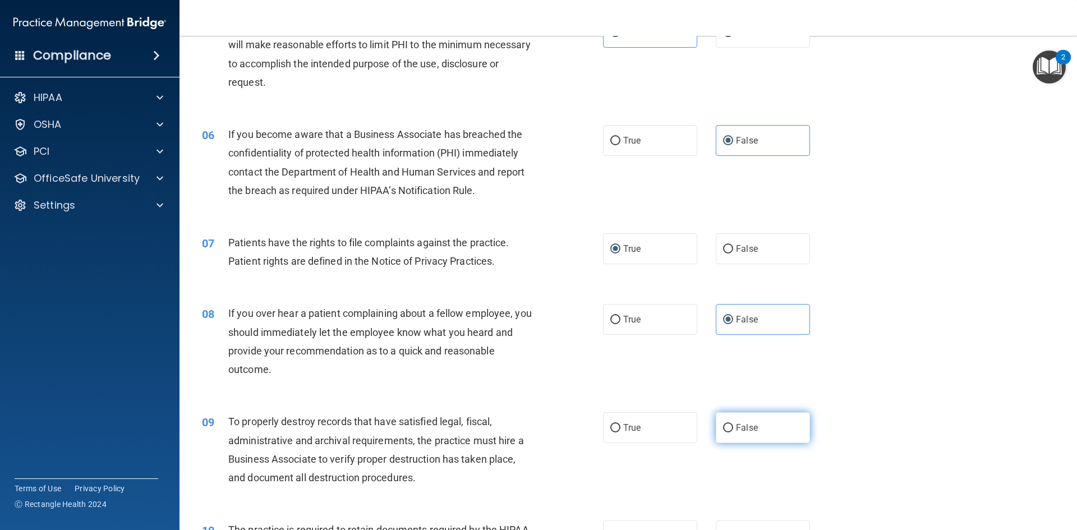
radio input "true"
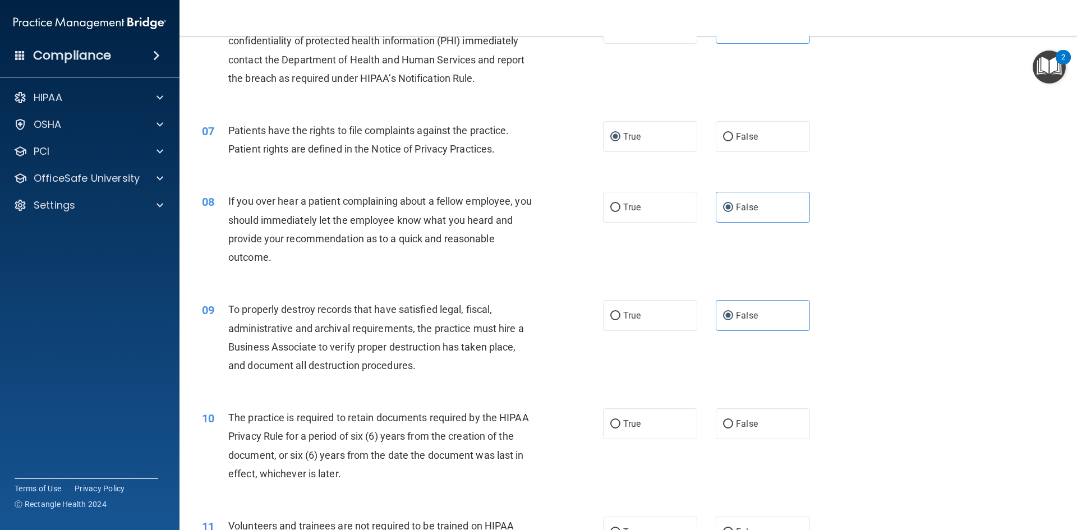
scroll to position [617, 0]
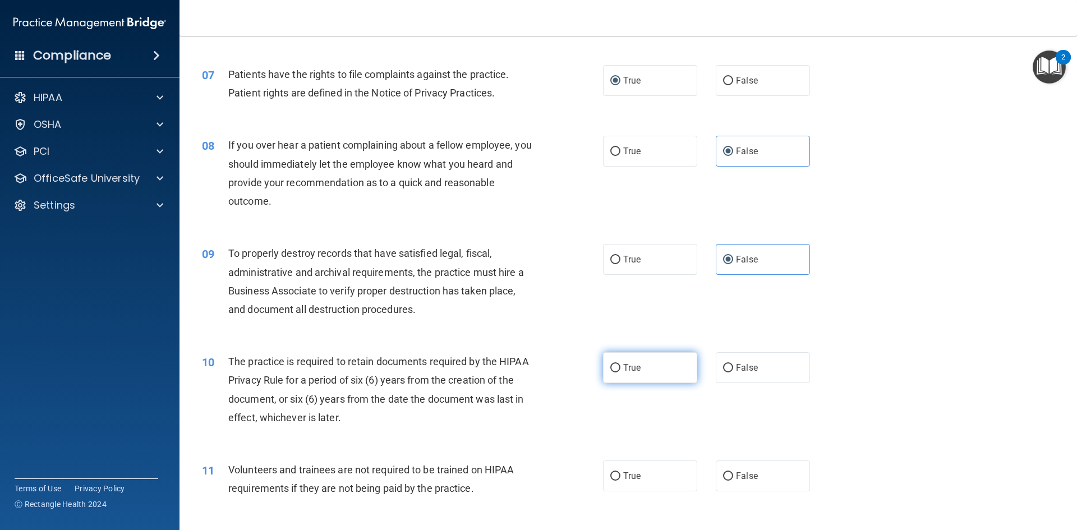
click at [617, 364] on label "True" at bounding box center [650, 367] width 94 height 31
click at [617, 364] on input "True" at bounding box center [616, 368] width 10 height 8
radio input "true"
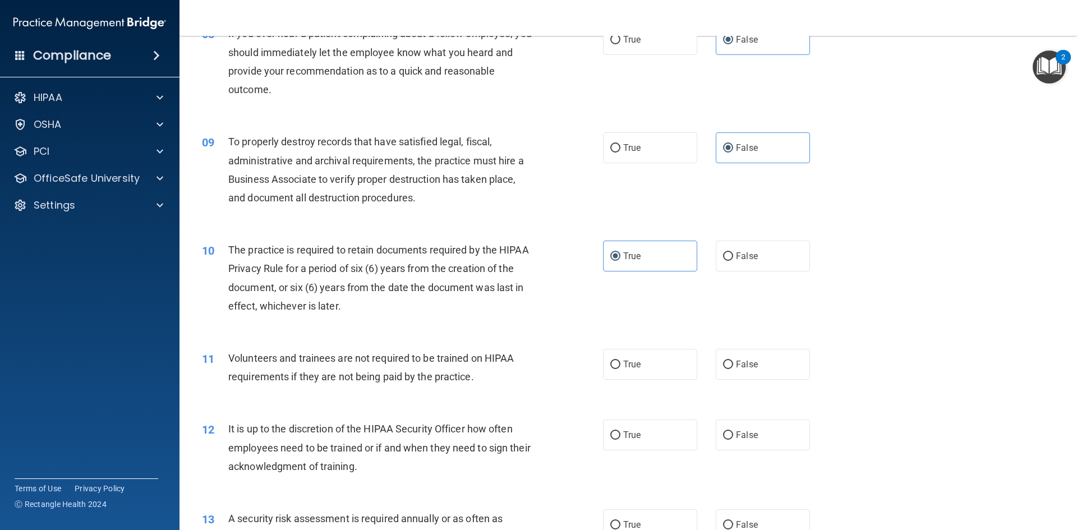
scroll to position [730, 0]
click at [719, 359] on label "False" at bounding box center [763, 363] width 94 height 31
click at [723, 360] on input "False" at bounding box center [728, 364] width 10 height 8
radio input "true"
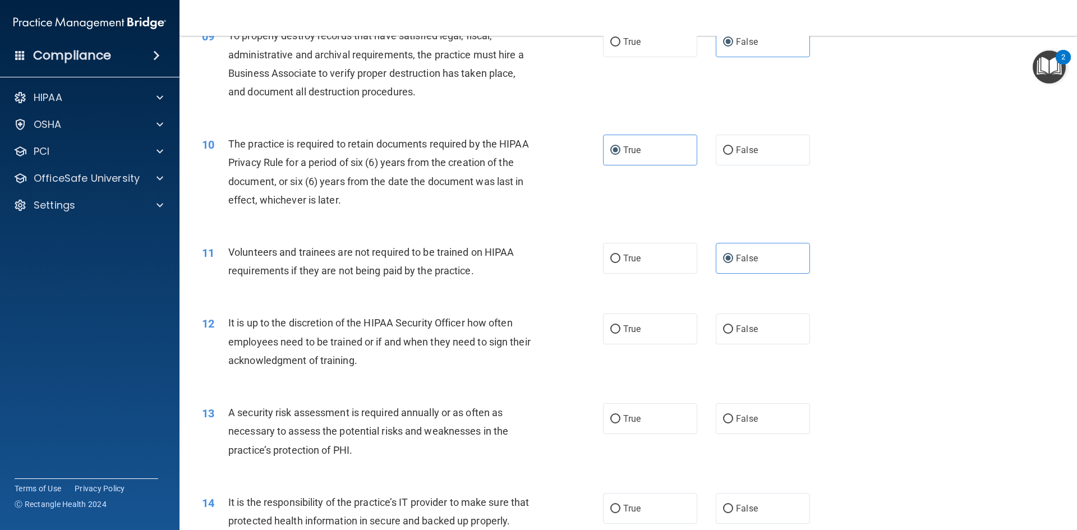
scroll to position [842, 0]
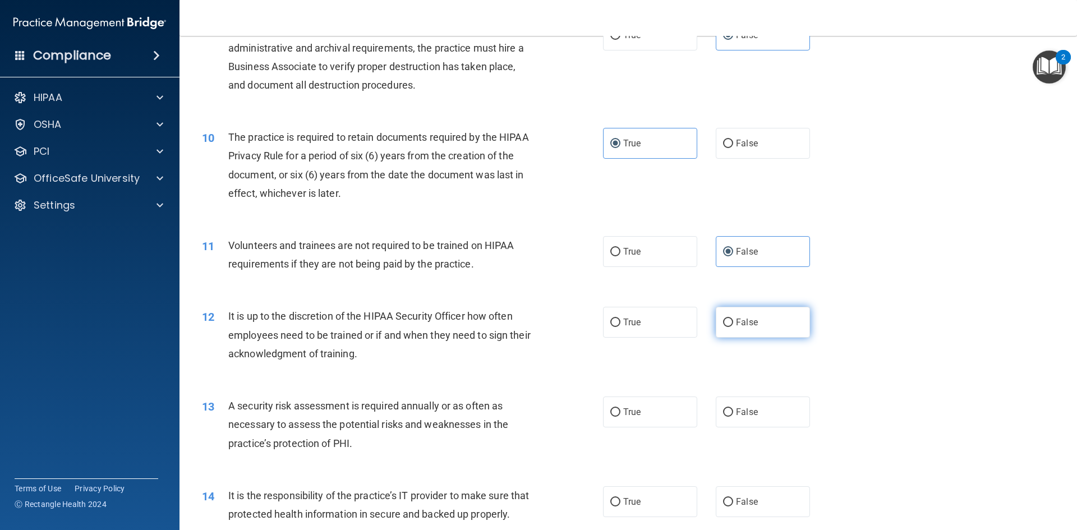
click at [723, 319] on input "False" at bounding box center [728, 323] width 10 height 8
radio input "true"
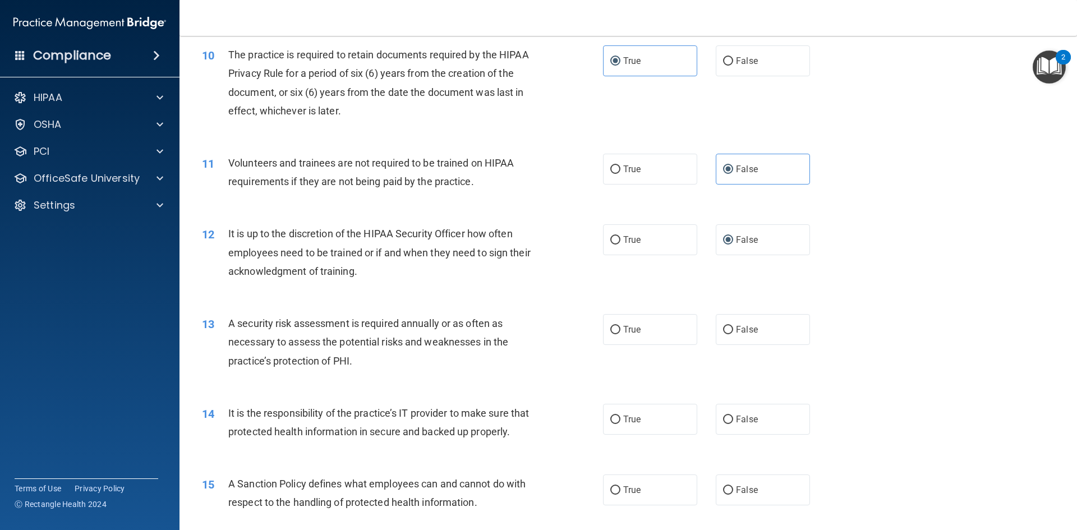
scroll to position [954, 0]
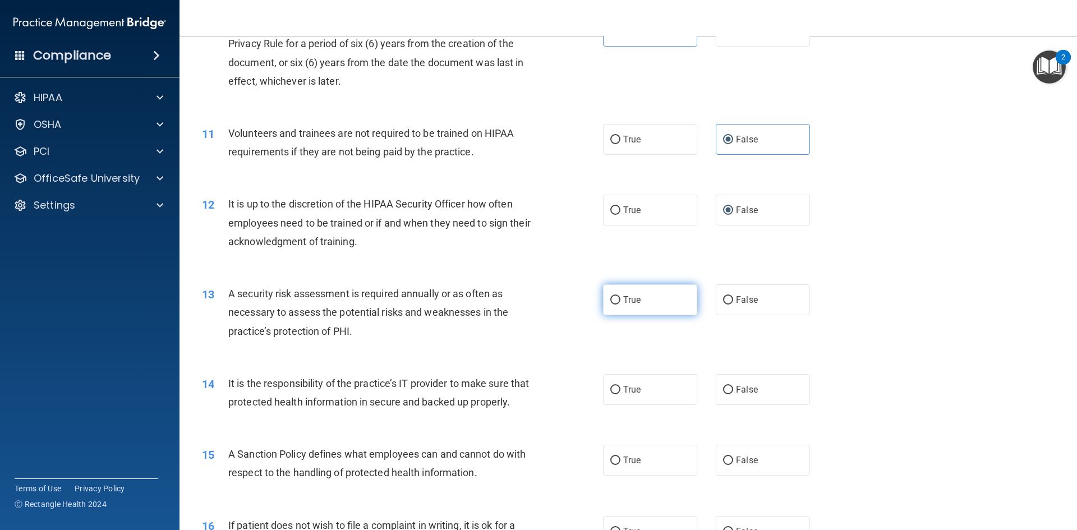
click at [643, 296] on label "True" at bounding box center [650, 300] width 94 height 31
click at [621, 296] on input "True" at bounding box center [616, 300] width 10 height 8
radio input "true"
click at [767, 402] on label "False" at bounding box center [763, 389] width 94 height 31
click at [733, 394] on input "False" at bounding box center [728, 390] width 10 height 8
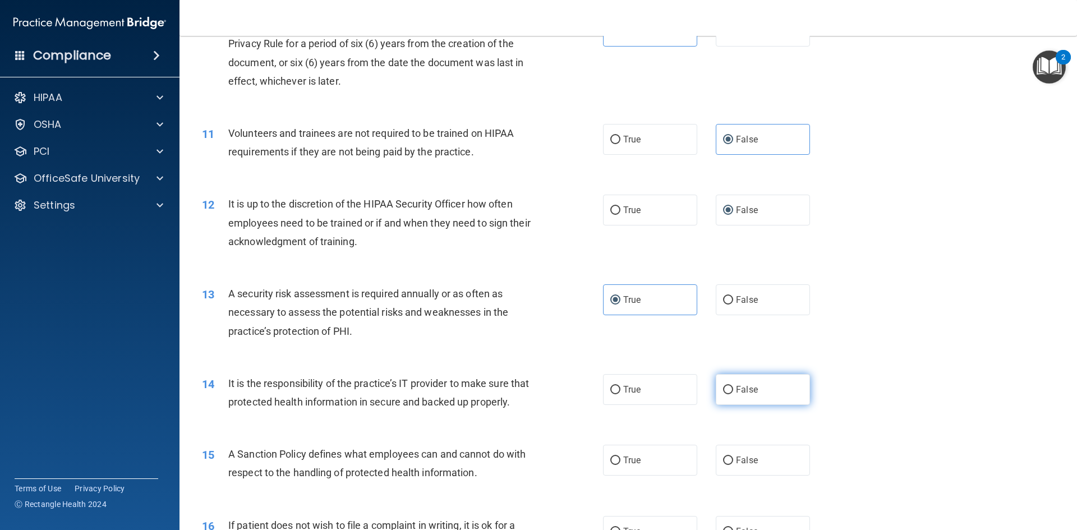
radio input "true"
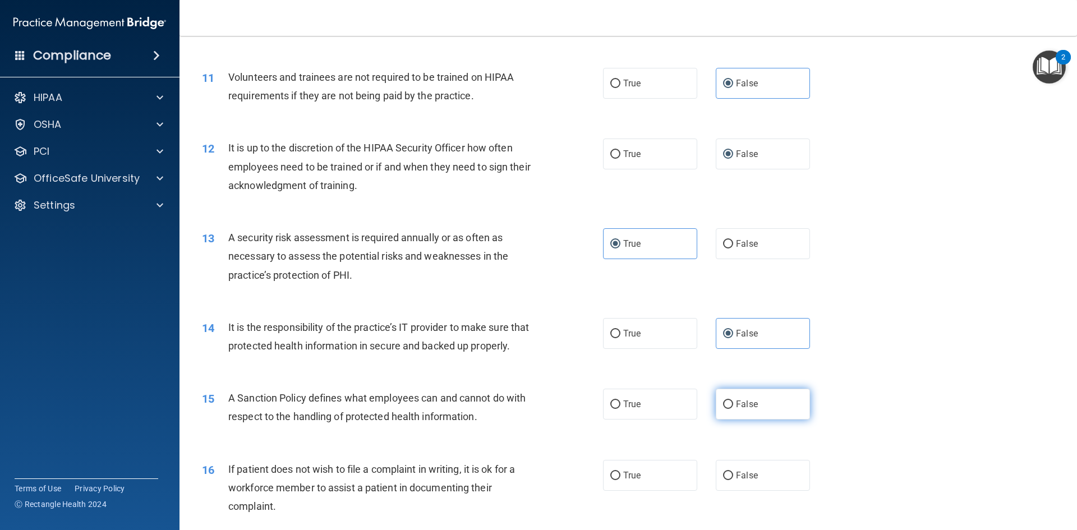
click at [738, 410] on span "False" at bounding box center [747, 404] width 22 height 11
click at [733, 409] on input "False" at bounding box center [728, 405] width 10 height 8
radio input "true"
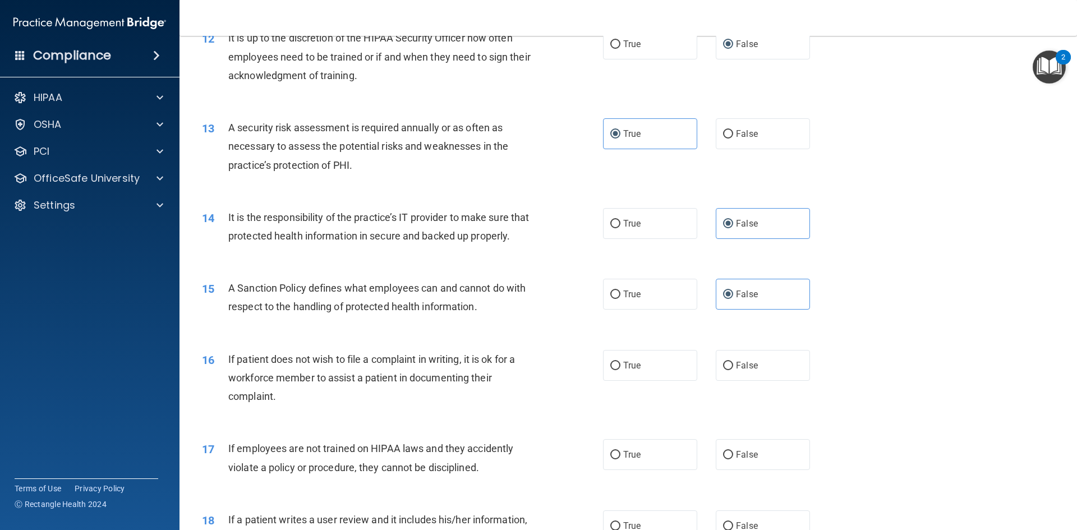
scroll to position [1178, 0]
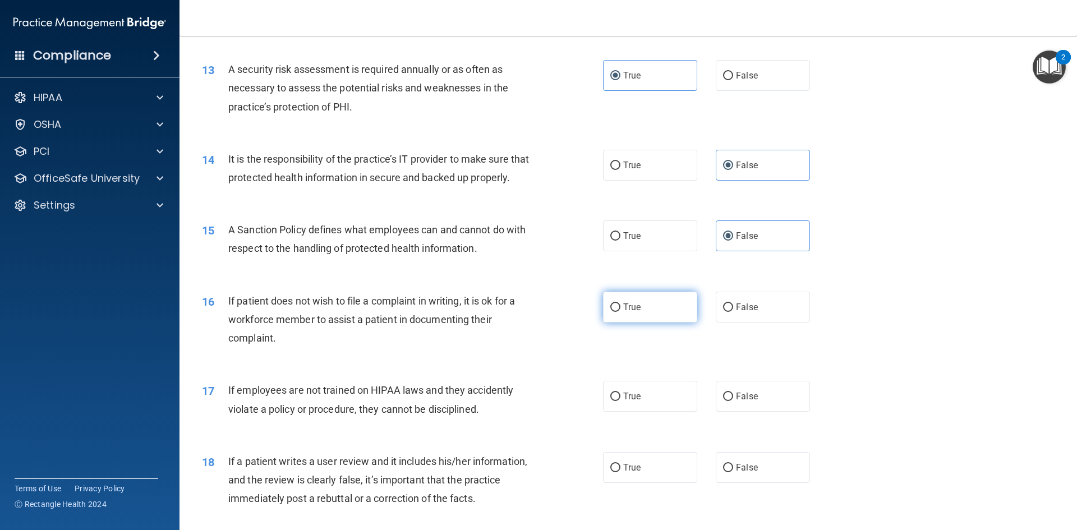
click at [623, 323] on label "True" at bounding box center [650, 307] width 94 height 31
click at [621, 312] on input "True" at bounding box center [616, 308] width 10 height 8
radio input "true"
click at [747, 407] on label "False" at bounding box center [763, 396] width 94 height 31
click at [733, 401] on input "False" at bounding box center [728, 397] width 10 height 8
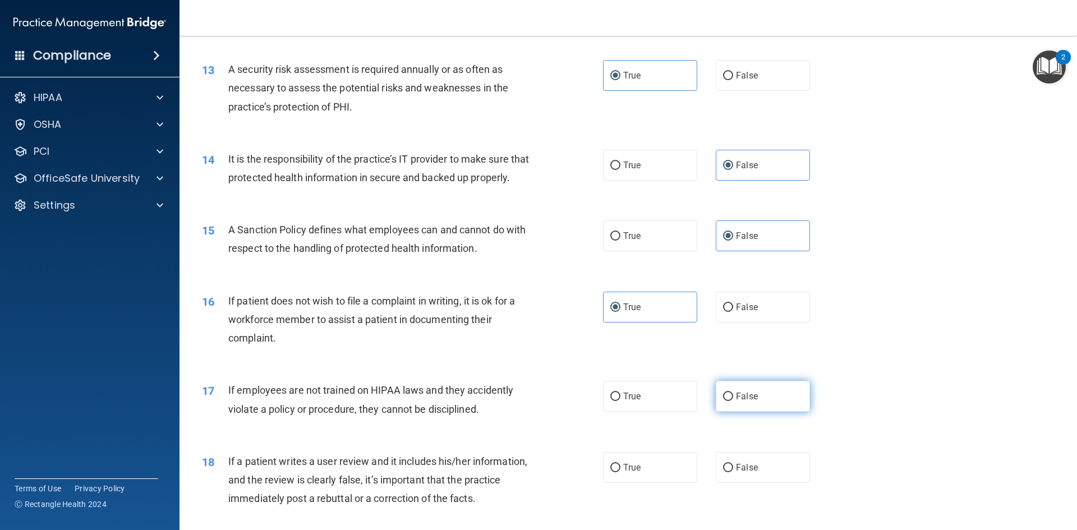
radio input "true"
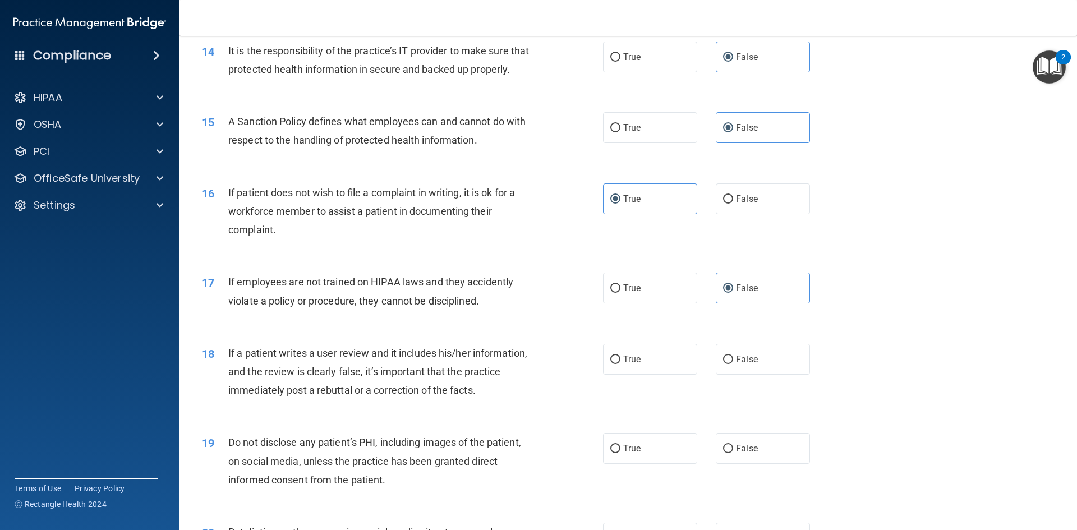
scroll to position [1291, 0]
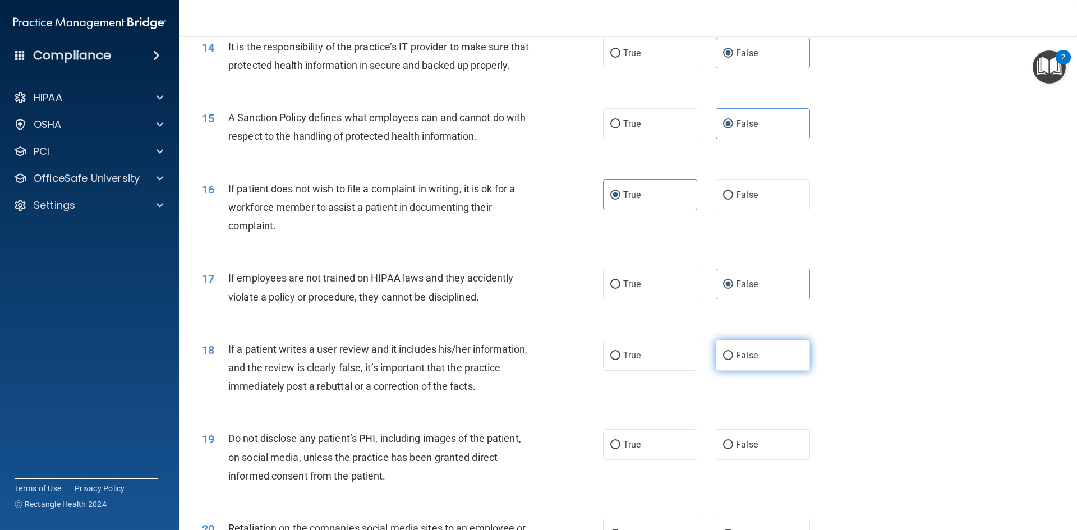
click at [746, 361] on span "False" at bounding box center [747, 355] width 22 height 11
click at [733, 360] on input "False" at bounding box center [728, 356] width 10 height 8
radio input "true"
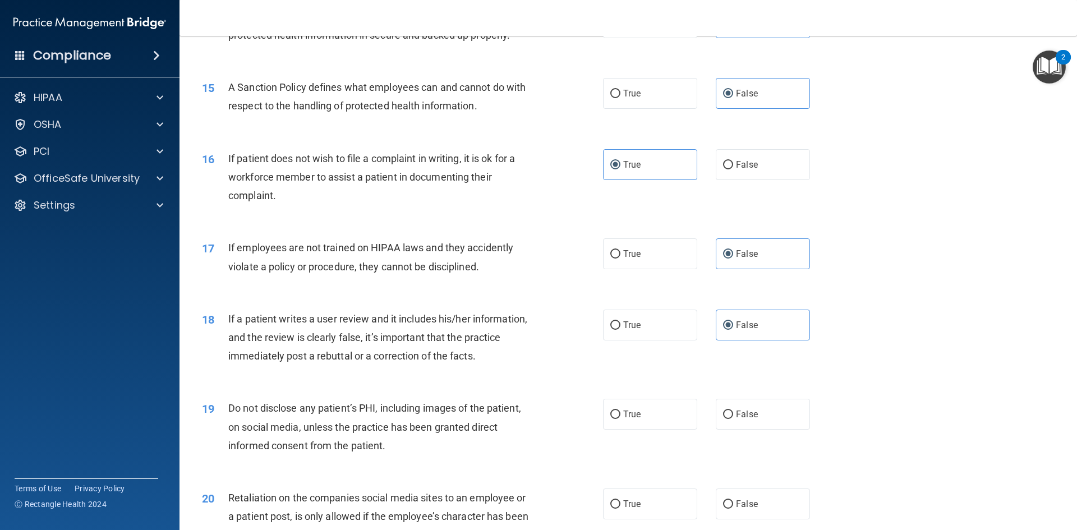
scroll to position [1347, 0]
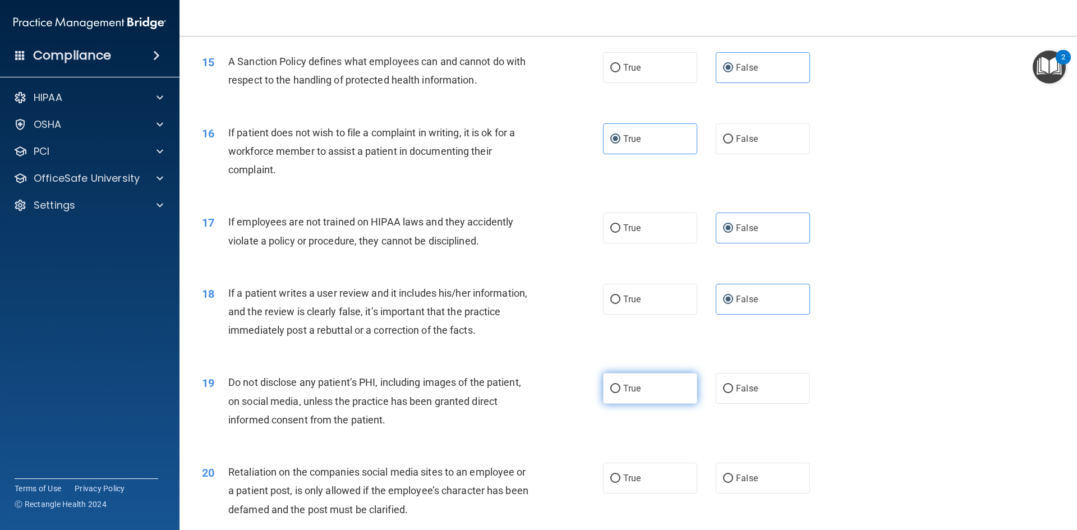
click at [612, 393] on input "True" at bounding box center [616, 389] width 10 height 8
radio input "true"
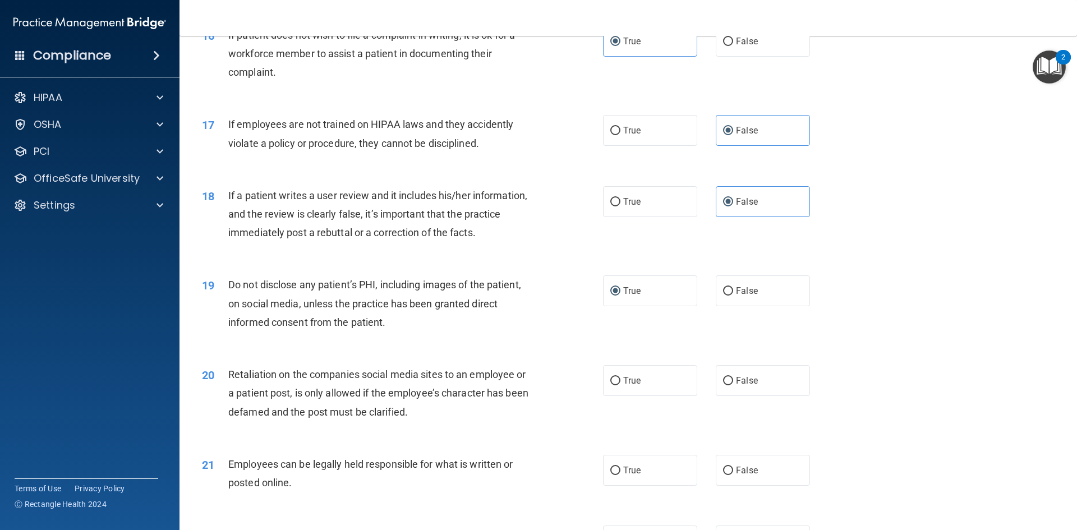
scroll to position [1459, 0]
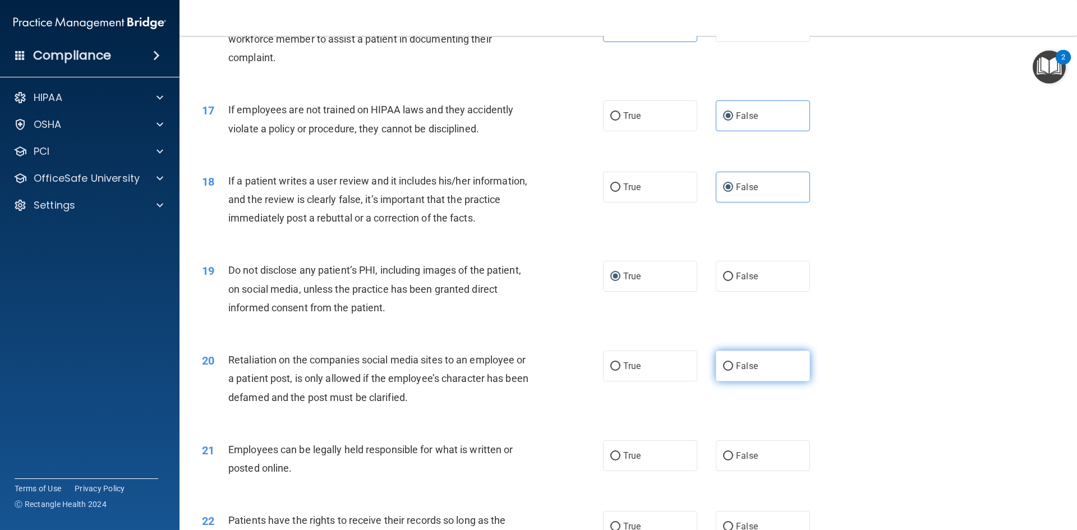
click at [737, 371] on span "False" at bounding box center [747, 366] width 22 height 11
click at [733, 371] on input "False" at bounding box center [728, 367] width 10 height 8
radio input "true"
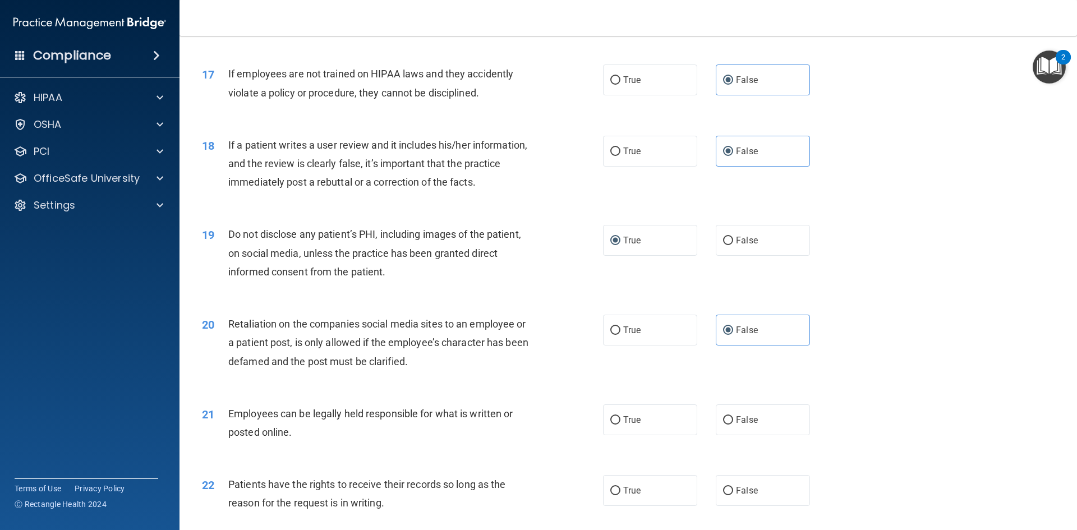
scroll to position [1515, 0]
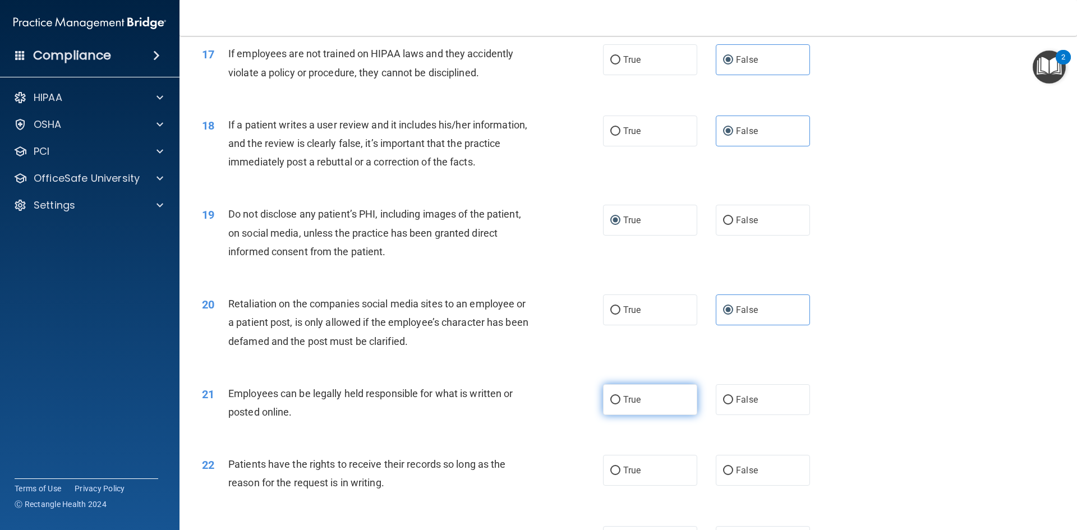
click at [650, 415] on label "True" at bounding box center [650, 399] width 94 height 31
click at [621, 405] on input "True" at bounding box center [616, 400] width 10 height 8
radio input "true"
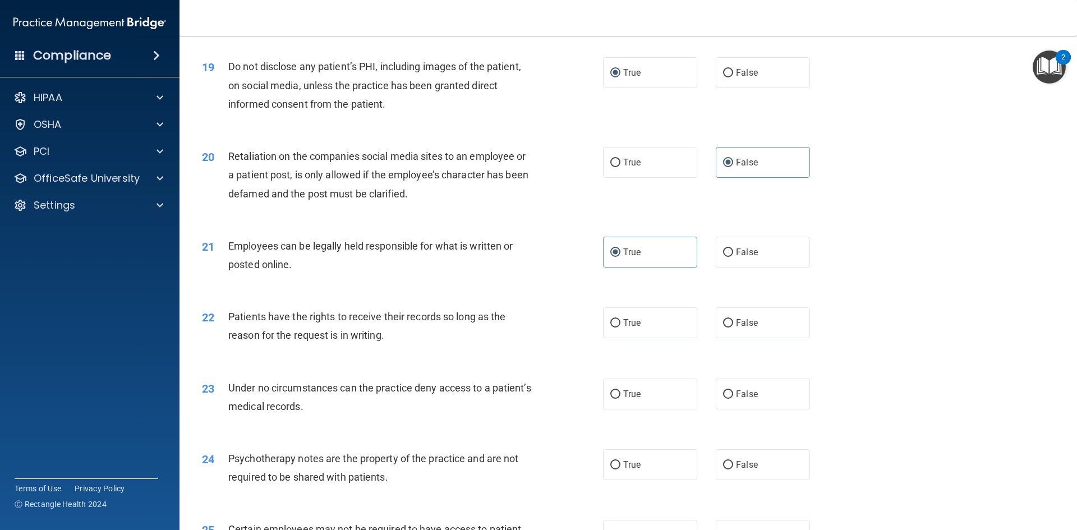
scroll to position [1683, 0]
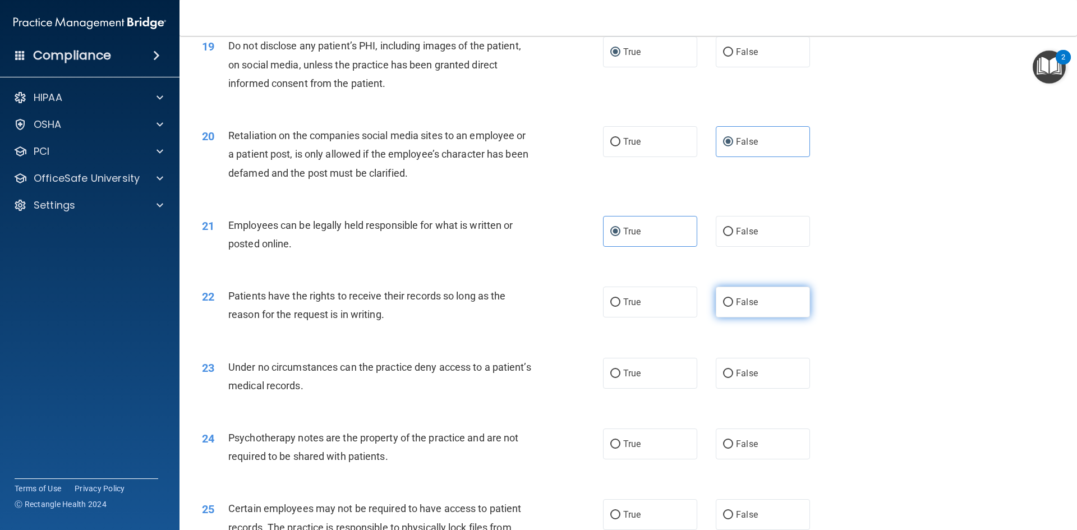
click at [736, 308] on span "False" at bounding box center [747, 302] width 22 height 11
click at [732, 307] on input "False" at bounding box center [728, 303] width 10 height 8
radio input "true"
click at [767, 389] on label "False" at bounding box center [763, 373] width 94 height 31
click at [733, 378] on input "False" at bounding box center [728, 374] width 10 height 8
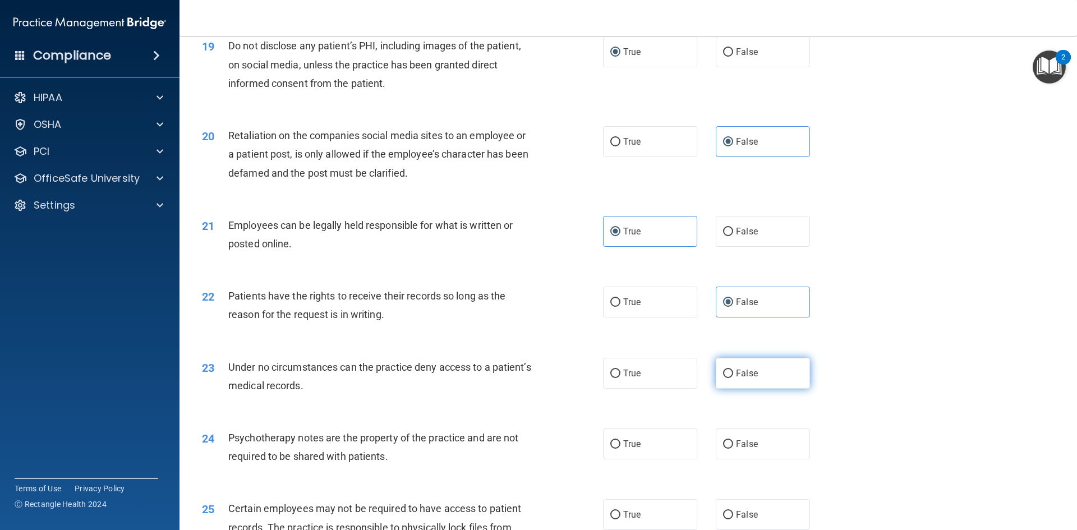
radio input "true"
click at [612, 449] on input "True" at bounding box center [616, 445] width 10 height 8
radio input "true"
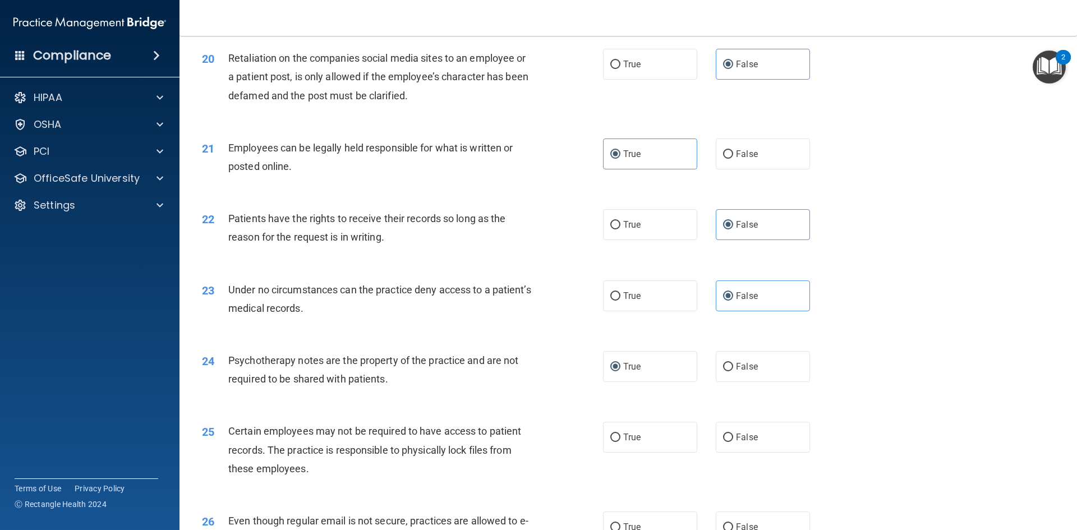
scroll to position [1796, 0]
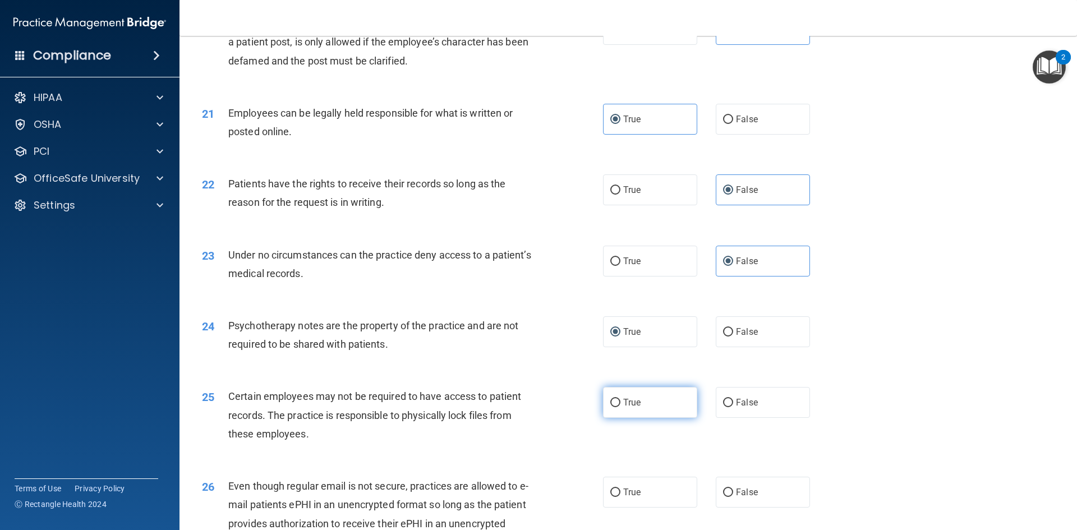
click at [625, 408] on span "True" at bounding box center [631, 402] width 17 height 11
click at [621, 407] on input "True" at bounding box center [616, 403] width 10 height 8
radio input "true"
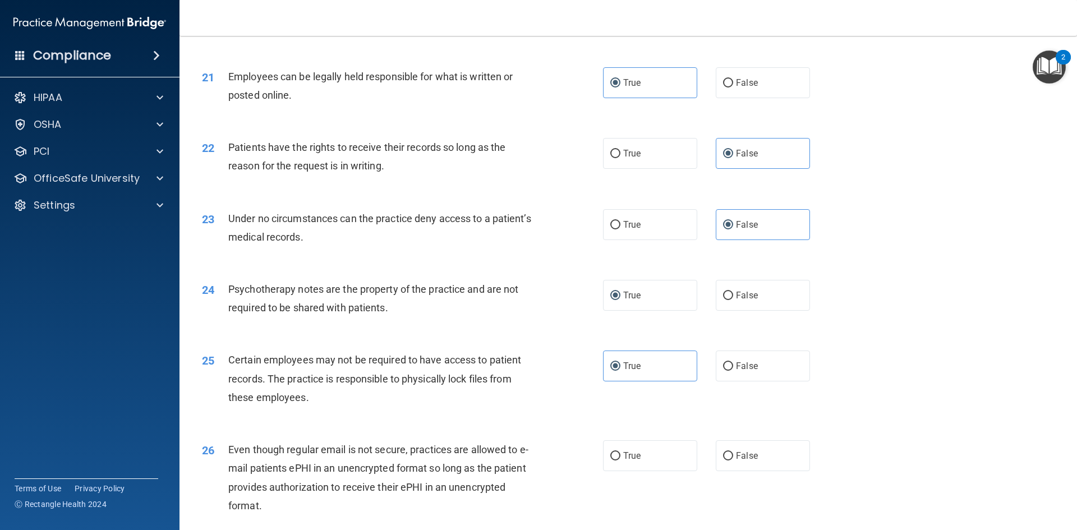
scroll to position [1852, 0]
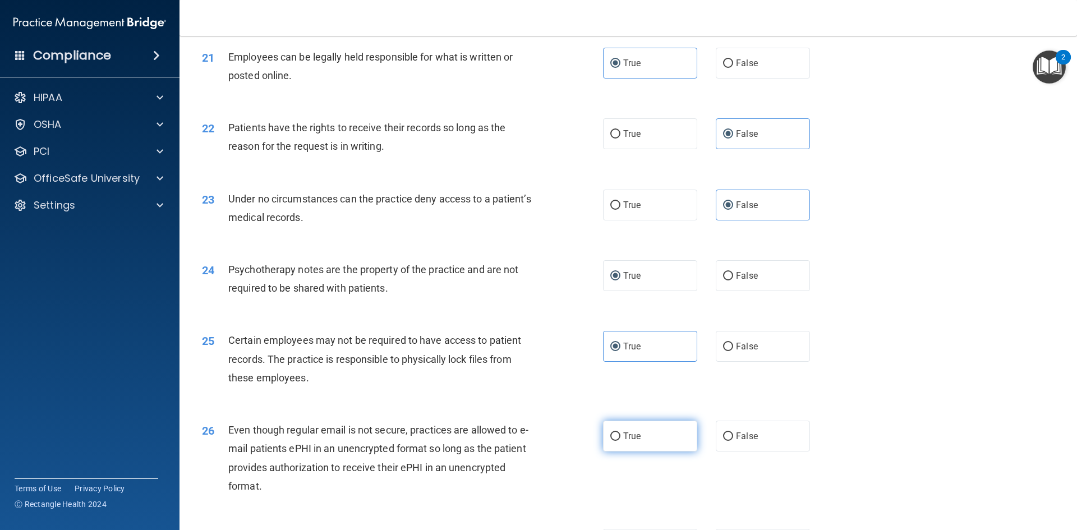
click at [603, 452] on label "True" at bounding box center [650, 436] width 94 height 31
click at [611, 441] on input "True" at bounding box center [616, 437] width 10 height 8
radio input "true"
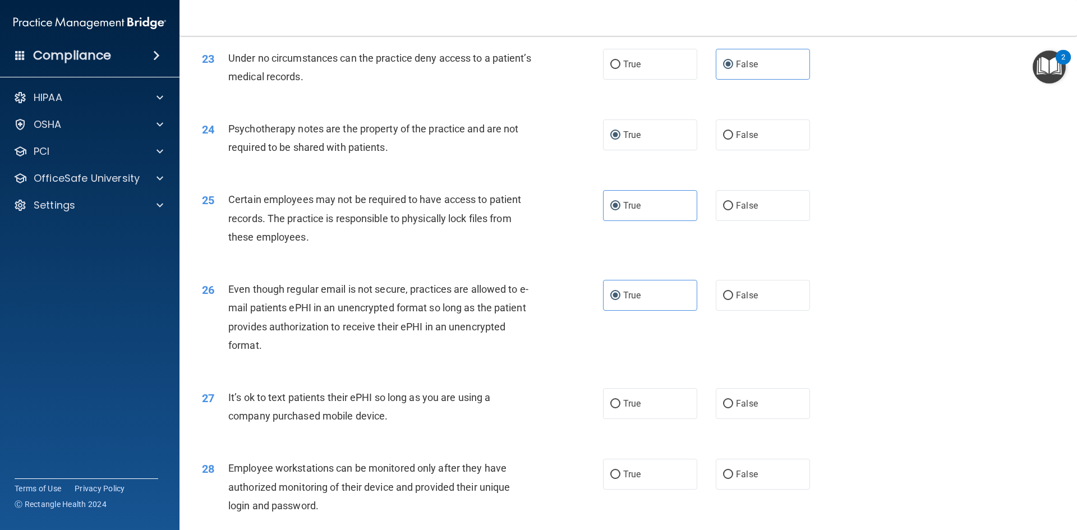
scroll to position [2020, 0]
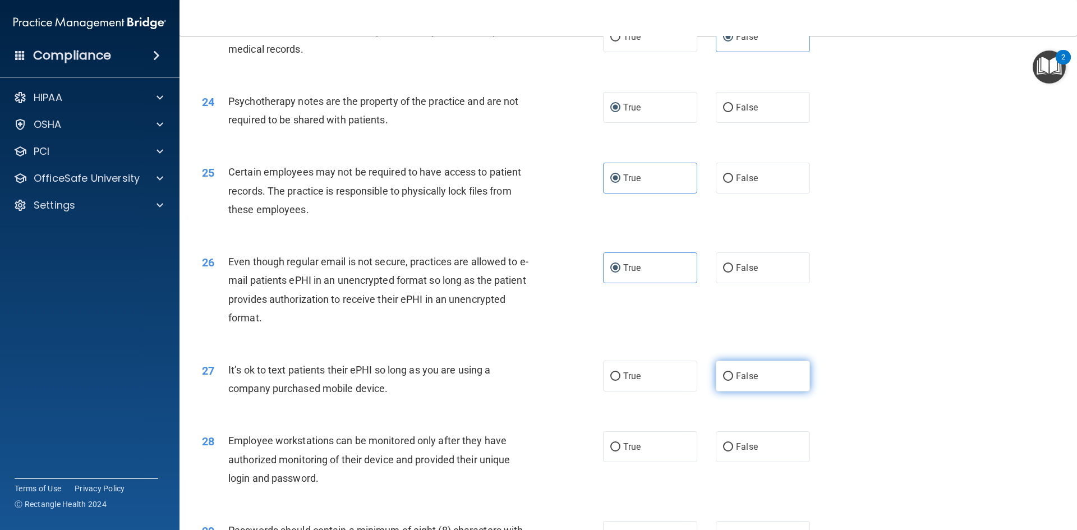
click at [736, 382] on span "False" at bounding box center [747, 376] width 22 height 11
click at [733, 381] on input "False" at bounding box center [728, 377] width 10 height 8
radio input "true"
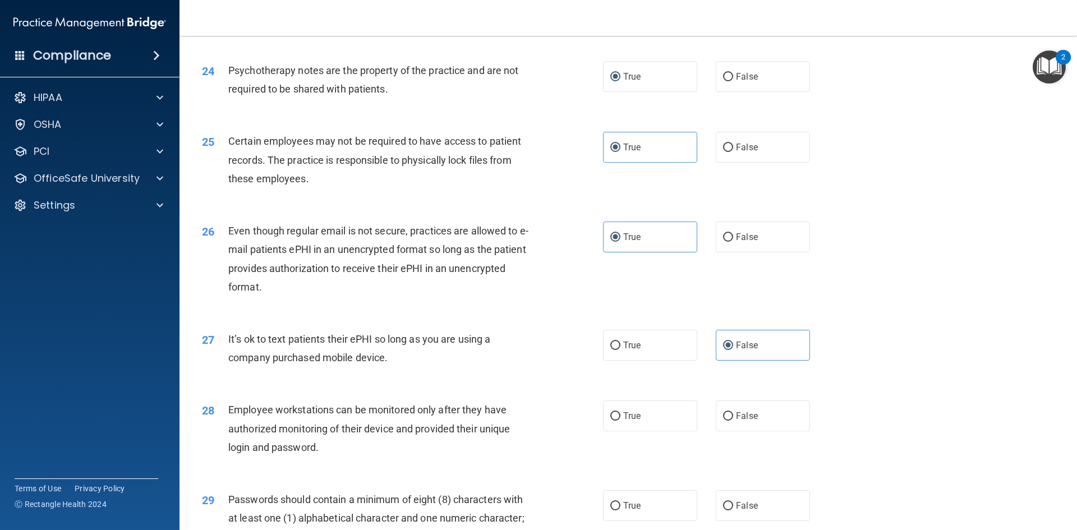
scroll to position [2076, 0]
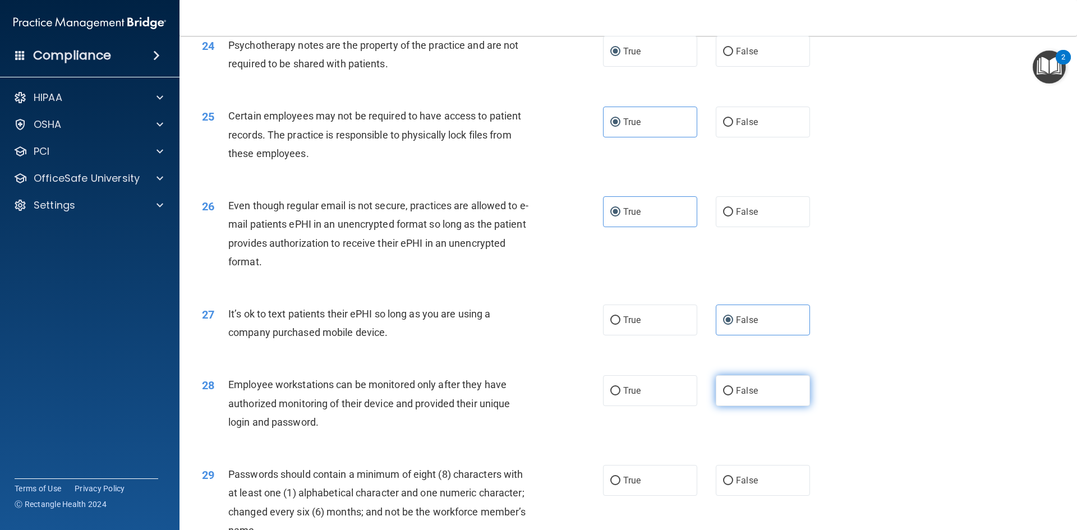
click at [744, 396] on span "False" at bounding box center [747, 391] width 22 height 11
click at [733, 396] on input "False" at bounding box center [728, 391] width 10 height 8
radio input "true"
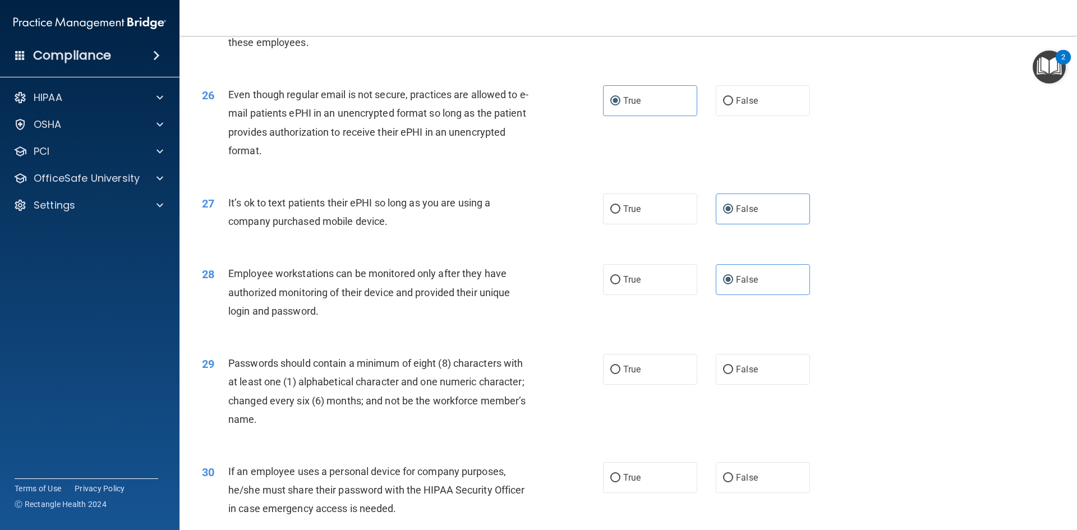
scroll to position [2189, 0]
click at [643, 384] on label "True" at bounding box center [650, 368] width 94 height 31
click at [621, 373] on input "True" at bounding box center [616, 369] width 10 height 8
radio input "true"
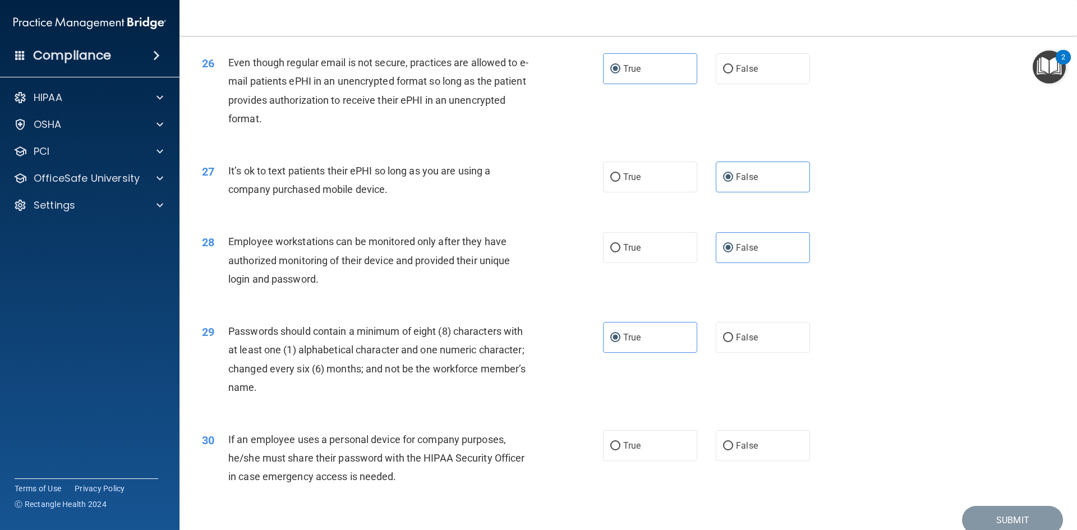
scroll to position [2245, 0]
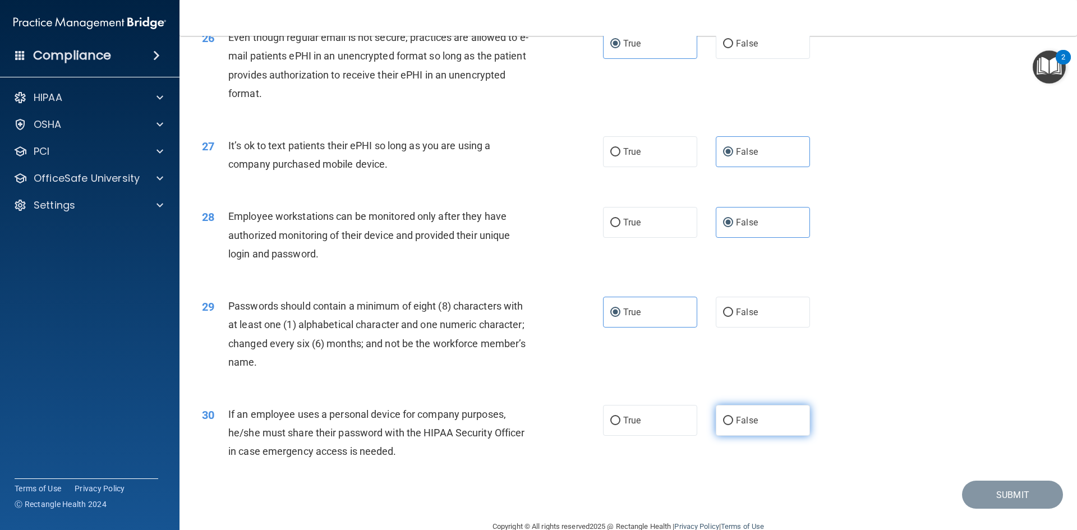
click at [746, 426] on span "False" at bounding box center [747, 420] width 22 height 11
click at [733, 425] on input "False" at bounding box center [728, 421] width 10 height 8
radio input "true"
click at [993, 508] on button "Submit" at bounding box center [1012, 495] width 101 height 29
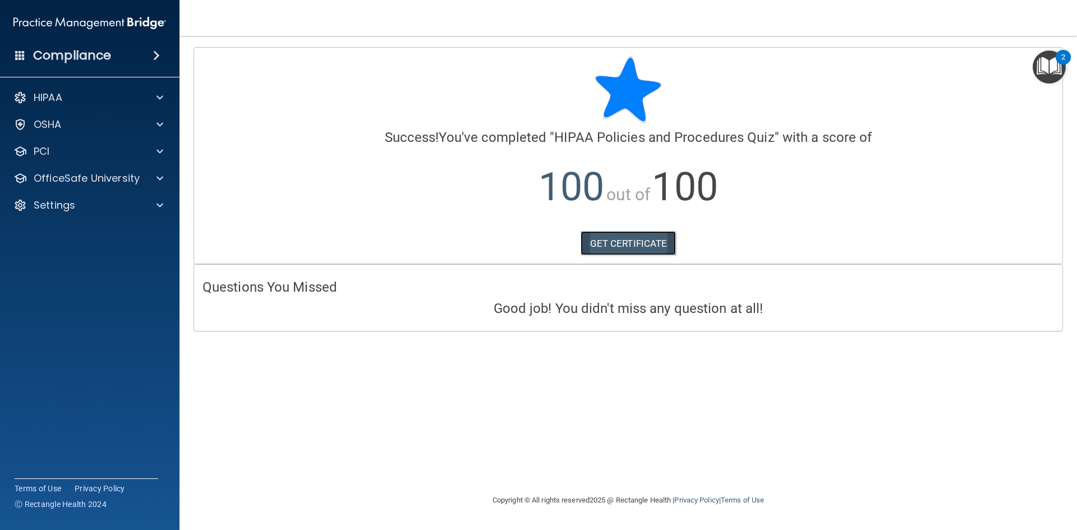
click at [614, 241] on link "GET CERTIFICATE" at bounding box center [629, 243] width 96 height 25
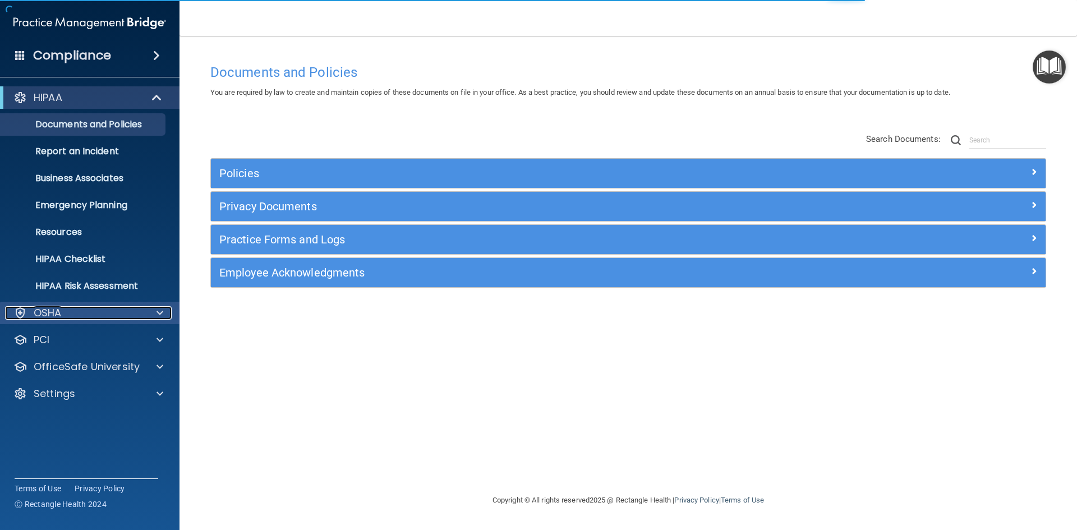
click at [159, 314] on span at bounding box center [160, 312] width 7 height 13
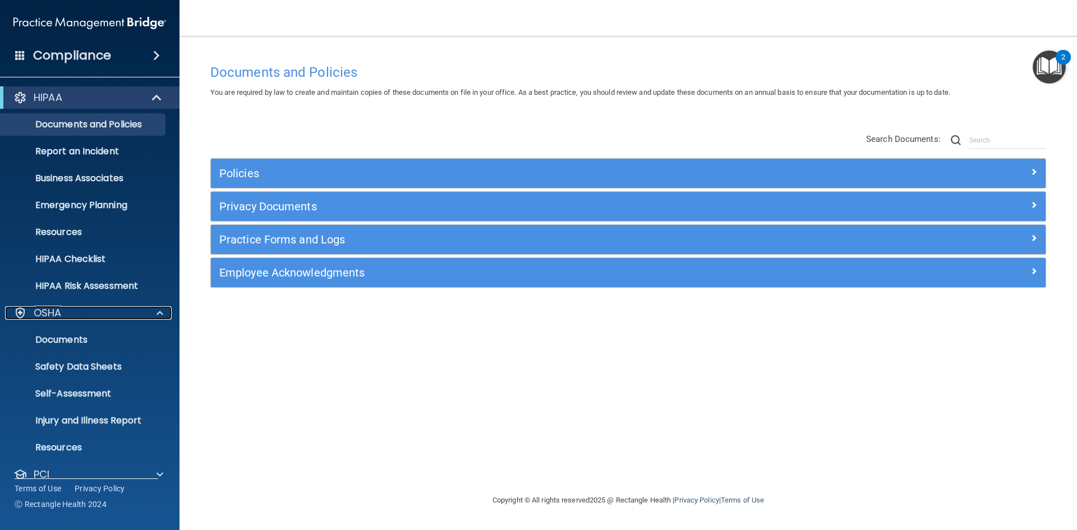
scroll to position [70, 0]
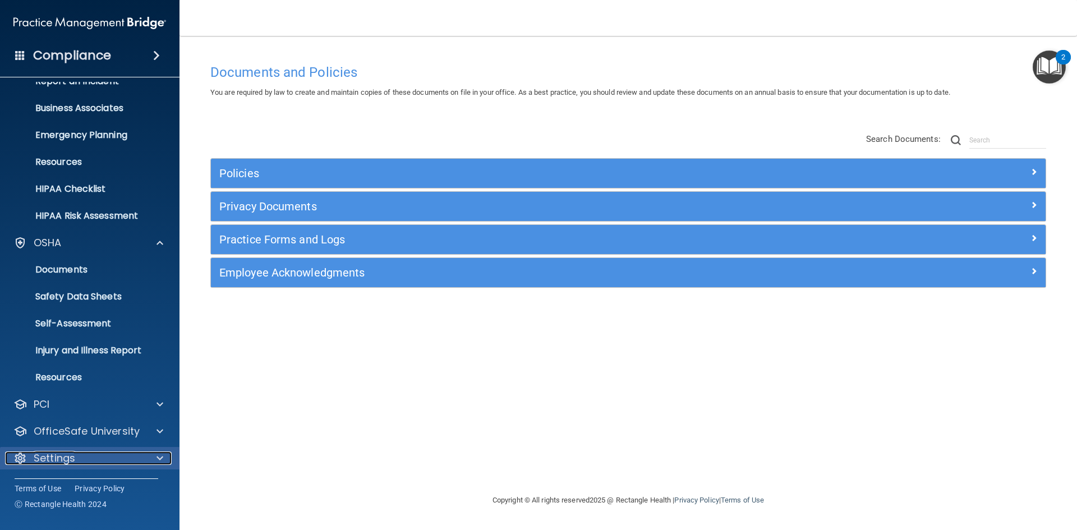
click at [113, 463] on div "Settings" at bounding box center [74, 458] width 139 height 13
click at [163, 458] on span at bounding box center [160, 458] width 7 height 13
click at [154, 461] on div at bounding box center [158, 458] width 28 height 13
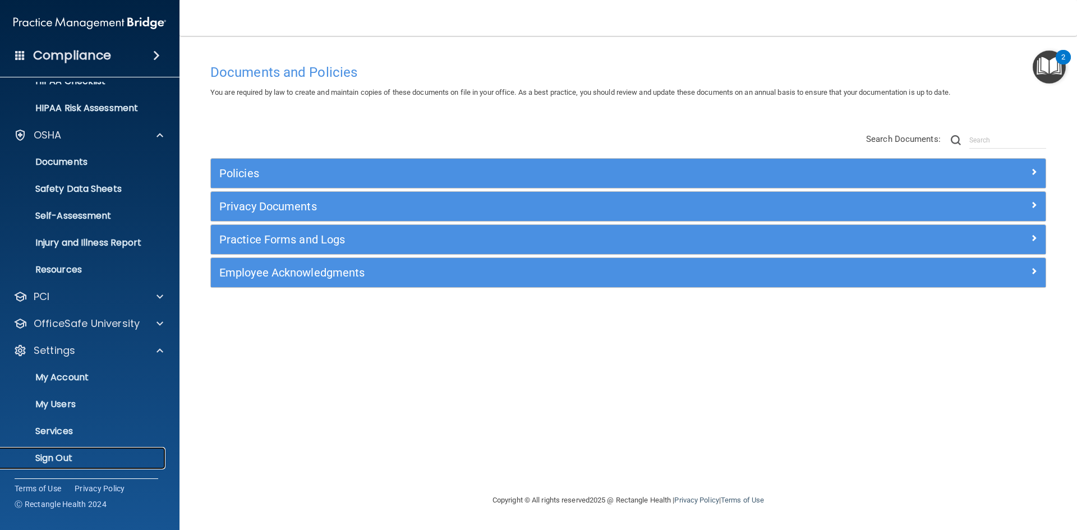
click at [70, 455] on p "Sign Out" at bounding box center [83, 458] width 153 height 11
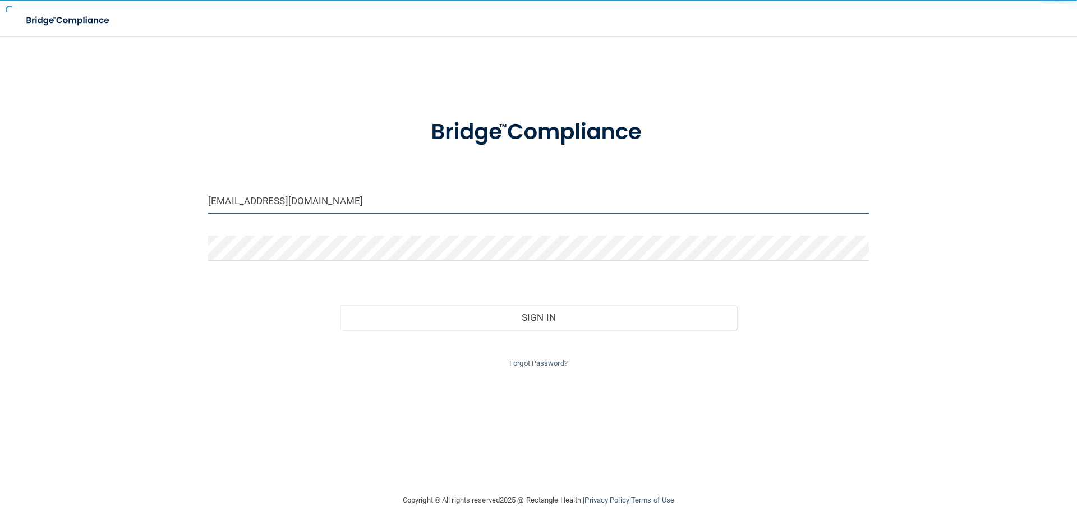
click at [439, 194] on input "jmaloney@abrightersmiledentalcare.com" at bounding box center [538, 201] width 661 height 25
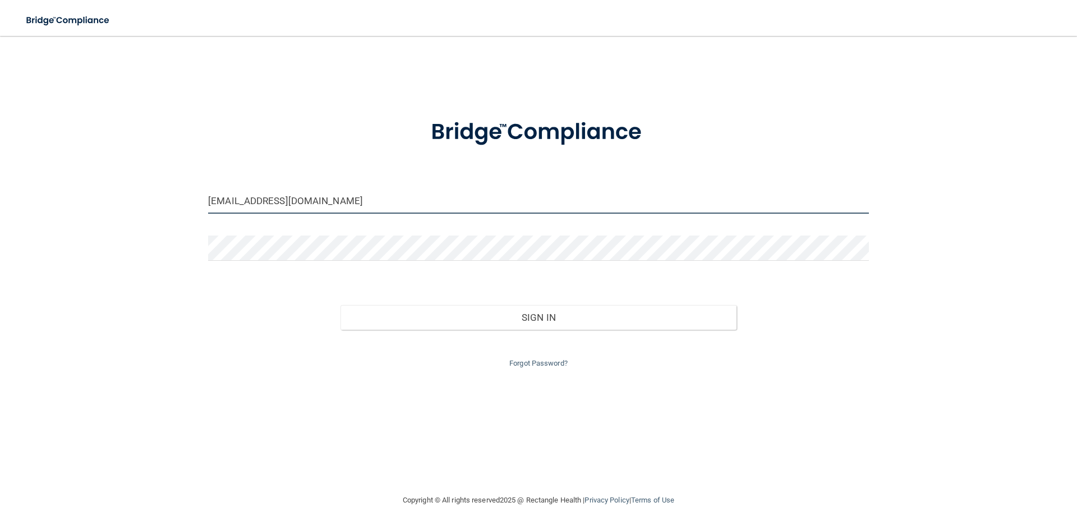
click at [439, 194] on input "jmaloney@abrightersmiledentalcare.com" at bounding box center [538, 201] width 661 height 25
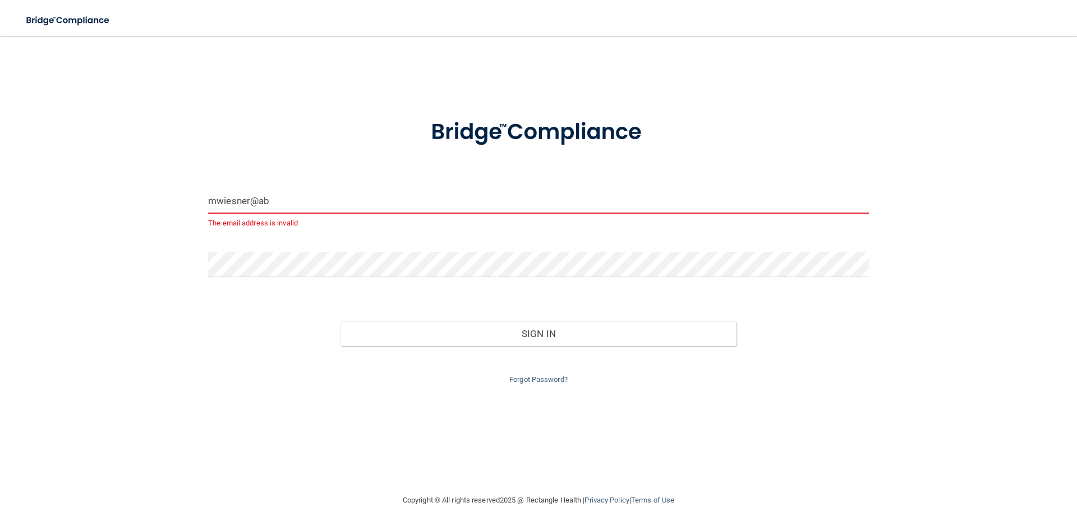
type input "mwiesner@abrightersmiledentalcare.com"
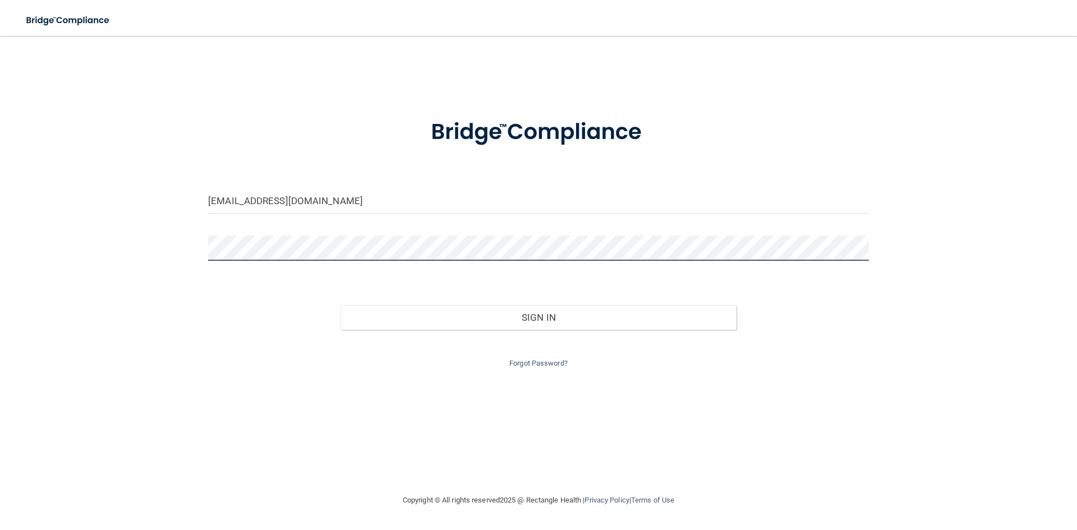
click at [341, 305] on button "Sign In" at bounding box center [539, 317] width 397 height 25
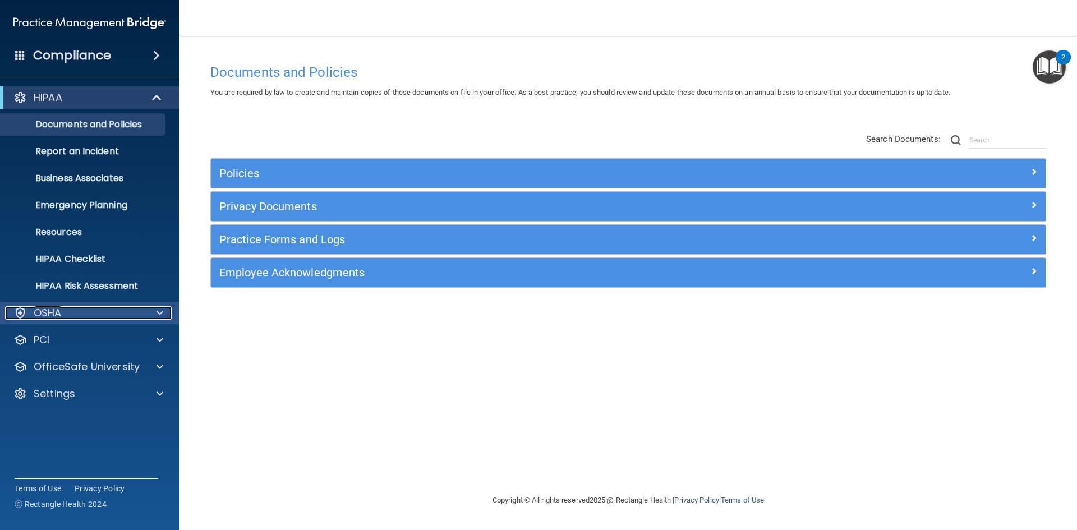
click at [164, 315] on div at bounding box center [158, 312] width 28 height 13
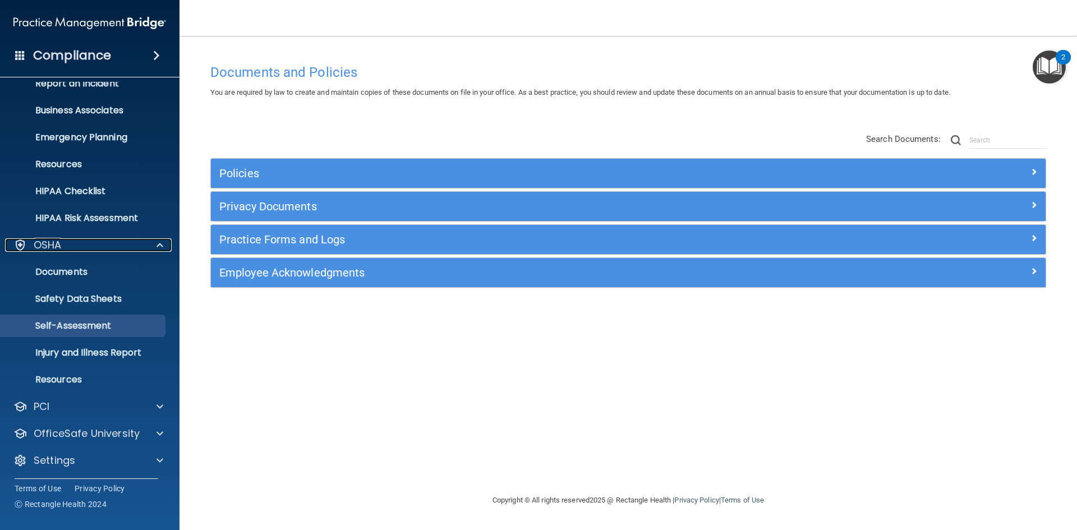
scroll to position [70, 0]
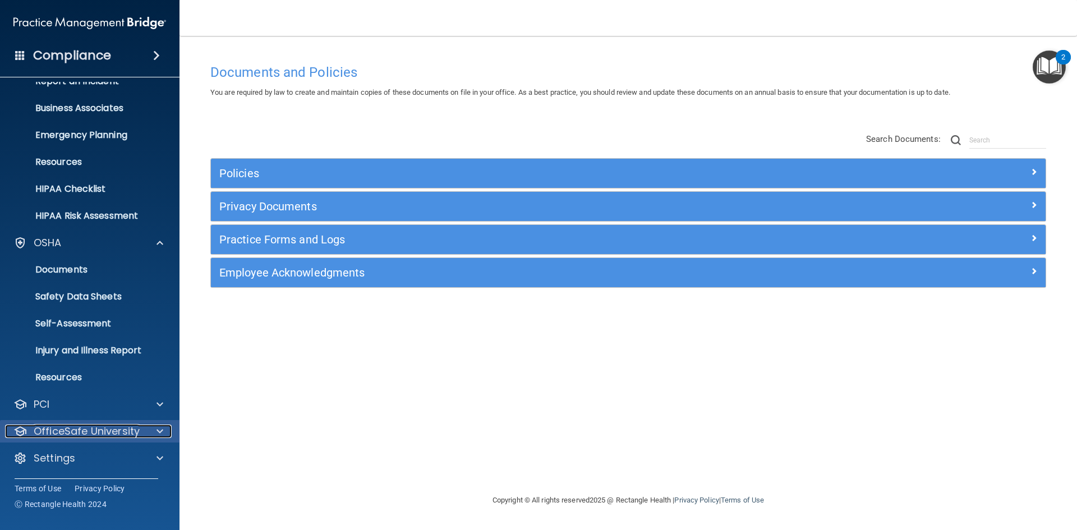
click at [158, 434] on span at bounding box center [160, 431] width 7 height 13
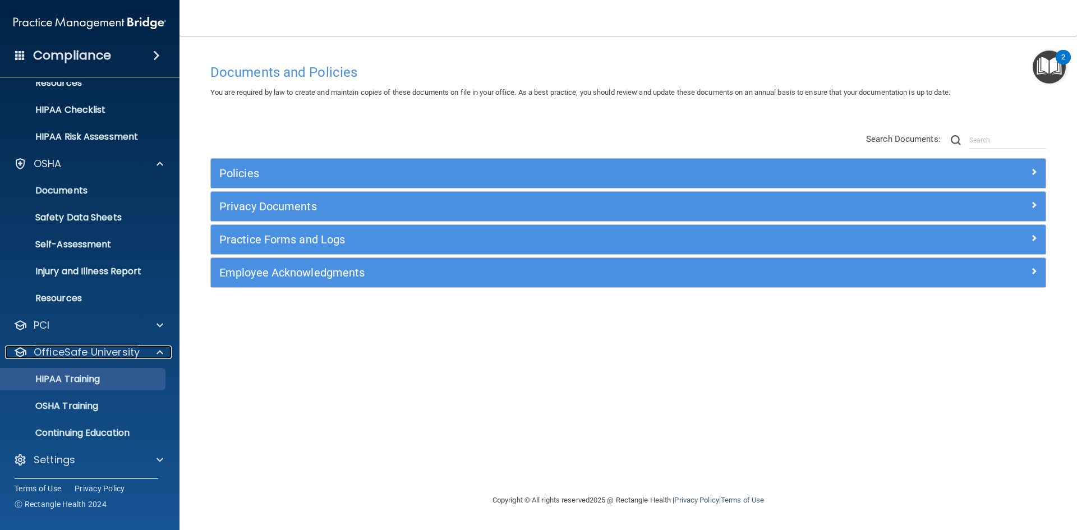
scroll to position [151, 0]
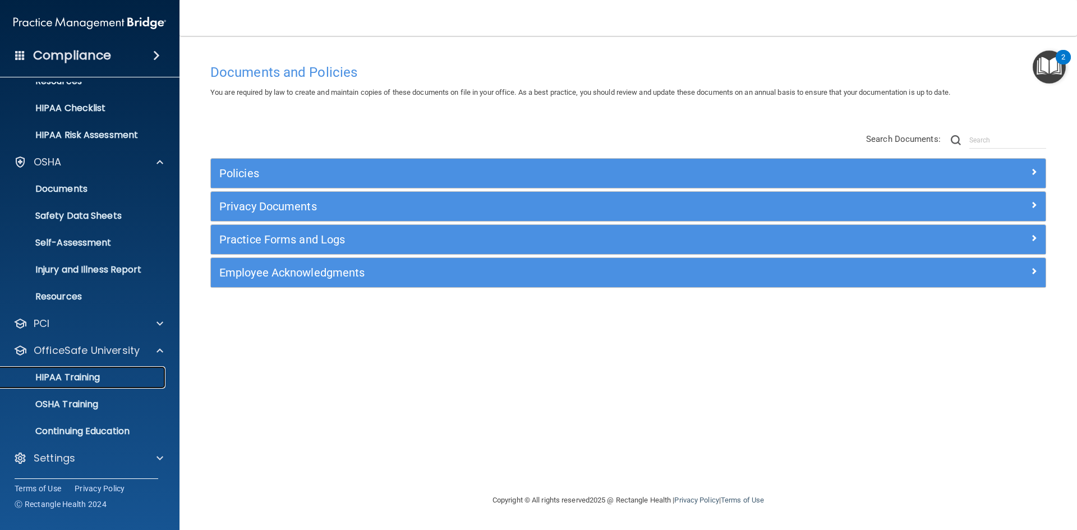
click at [67, 370] on link "HIPAA Training" at bounding box center [77, 377] width 177 height 22
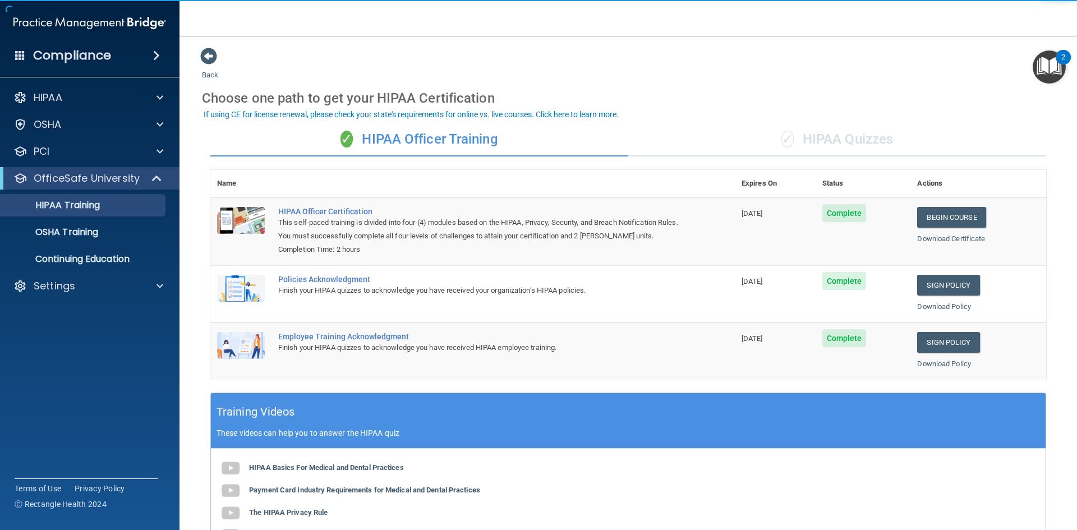
click at [819, 139] on div "✓ HIPAA Quizzes" at bounding box center [838, 140] width 418 height 34
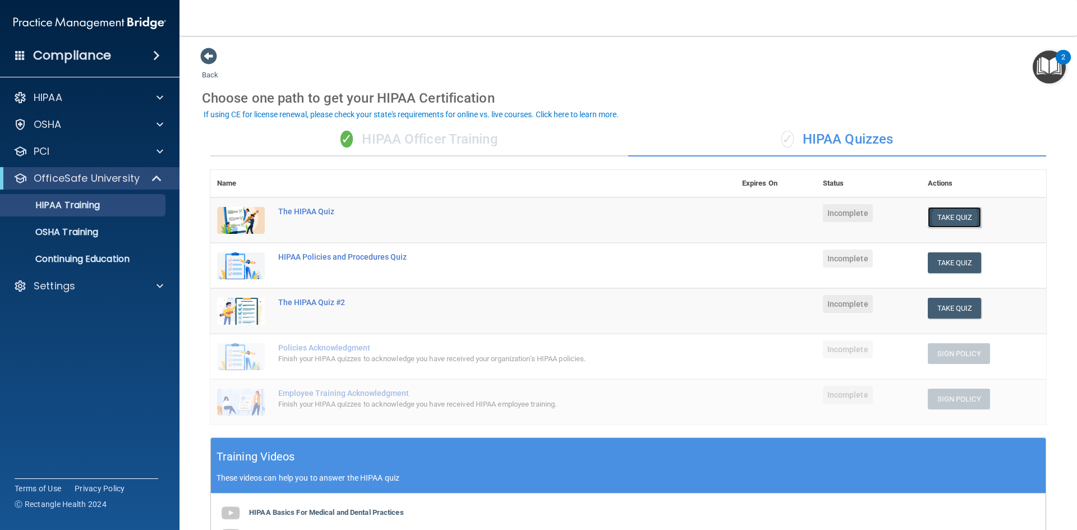
click at [956, 226] on button "Take Quiz" at bounding box center [955, 217] width 54 height 21
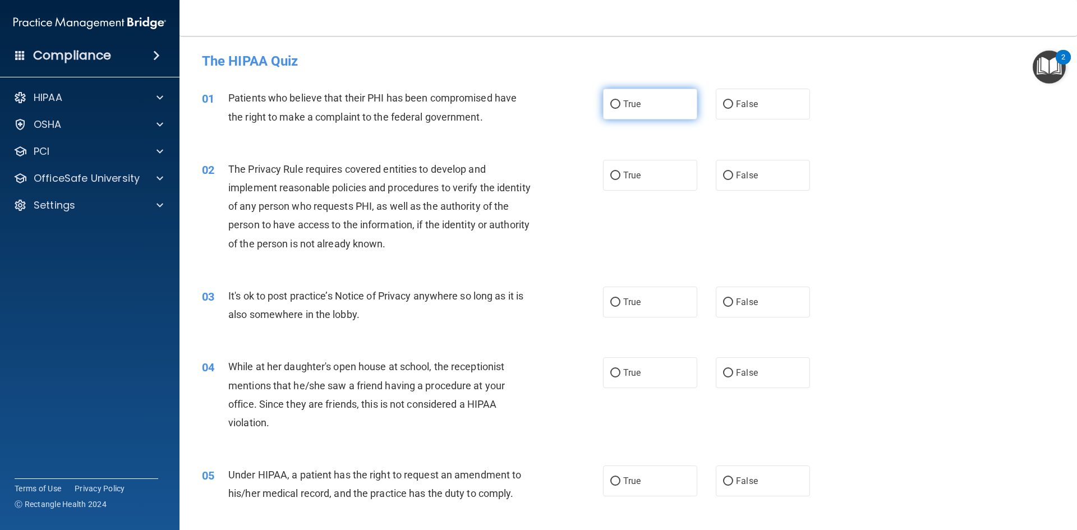
click at [618, 100] on label "True" at bounding box center [650, 104] width 94 height 31
click at [618, 100] on input "True" at bounding box center [616, 104] width 10 height 8
radio input "true"
click at [621, 168] on label "True" at bounding box center [650, 175] width 94 height 31
click at [621, 172] on input "True" at bounding box center [616, 176] width 10 height 8
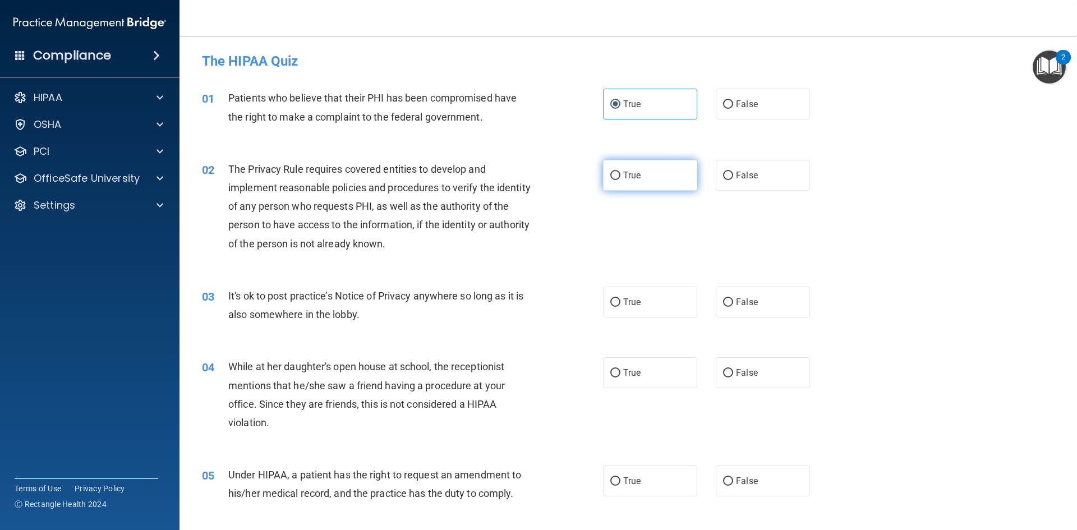
radio input "true"
click at [731, 309] on label "False" at bounding box center [763, 302] width 94 height 31
click at [731, 307] on input "False" at bounding box center [728, 303] width 10 height 8
radio input "true"
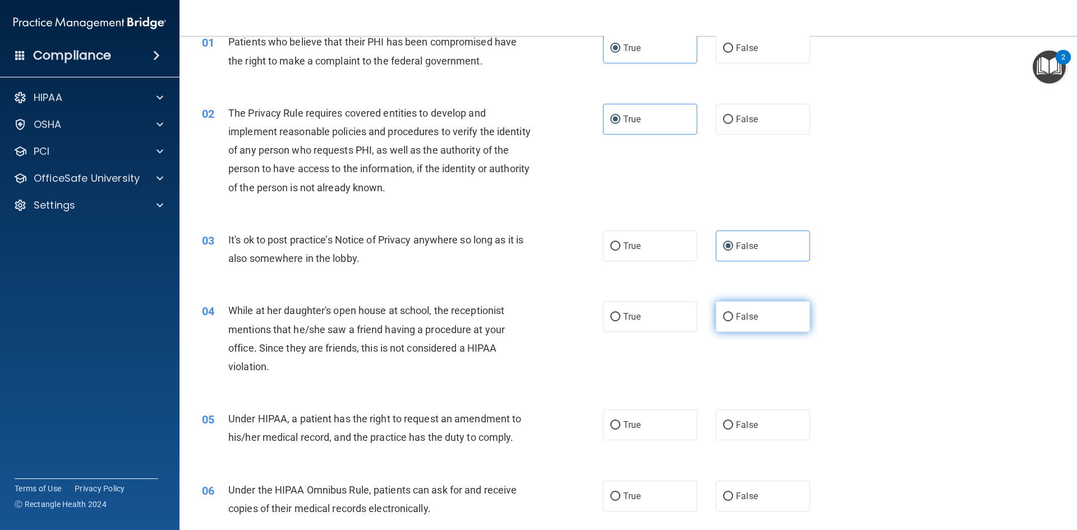
click at [728, 317] on label "False" at bounding box center [763, 316] width 94 height 31
click at [728, 317] on input "False" at bounding box center [728, 317] width 10 height 8
radio input "true"
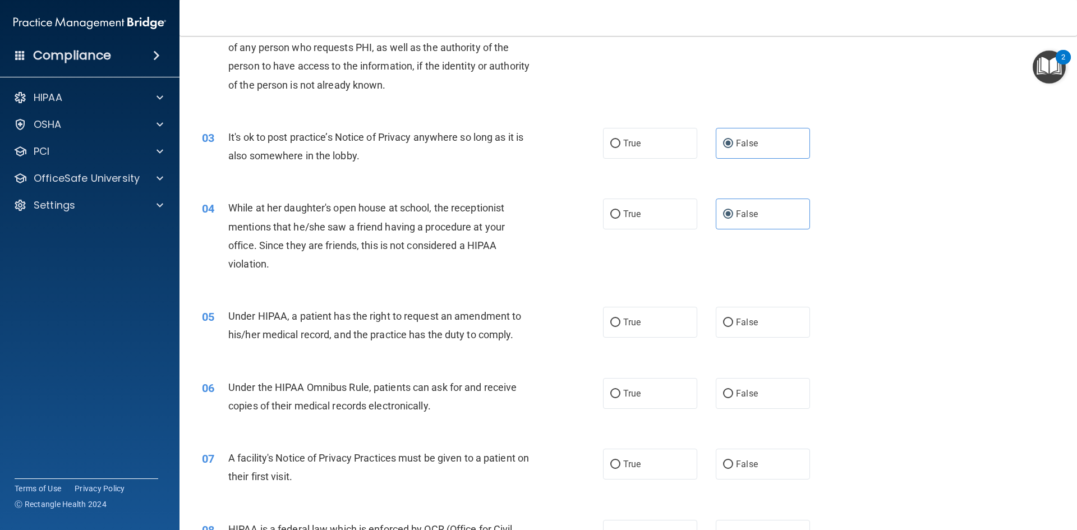
scroll to position [168, 0]
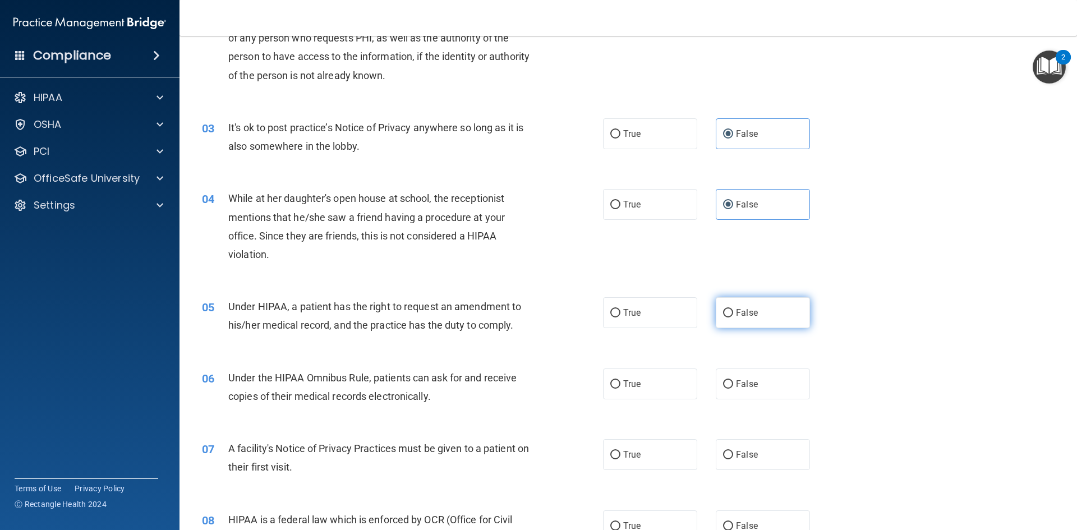
click at [724, 312] on input "False" at bounding box center [728, 313] width 10 height 8
radio input "true"
click at [635, 385] on span "True" at bounding box center [631, 384] width 17 height 11
click at [621, 385] on input "True" at bounding box center [616, 384] width 10 height 8
radio input "true"
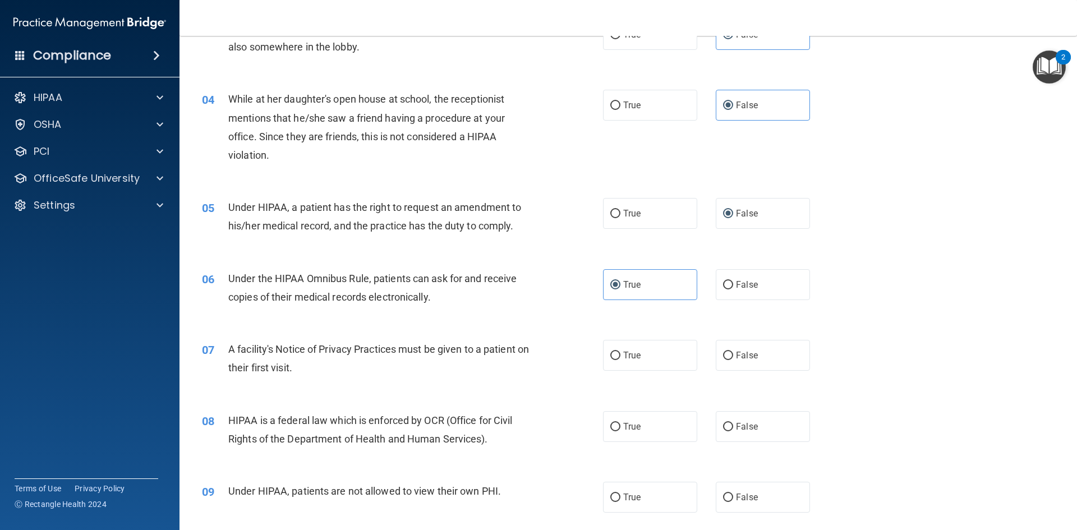
scroll to position [281, 0]
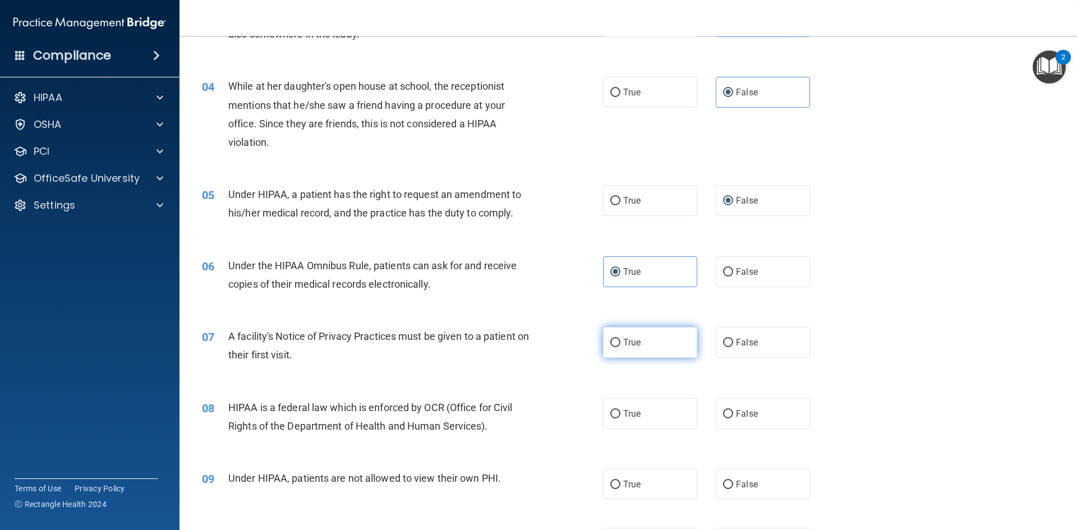
click at [616, 340] on input "True" at bounding box center [616, 343] width 10 height 8
radio input "true"
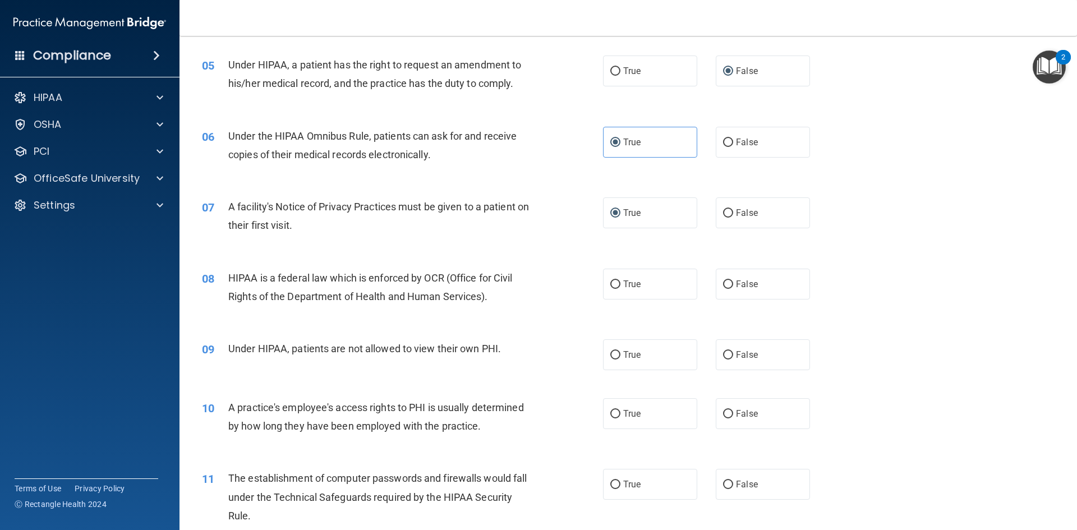
scroll to position [449, 0]
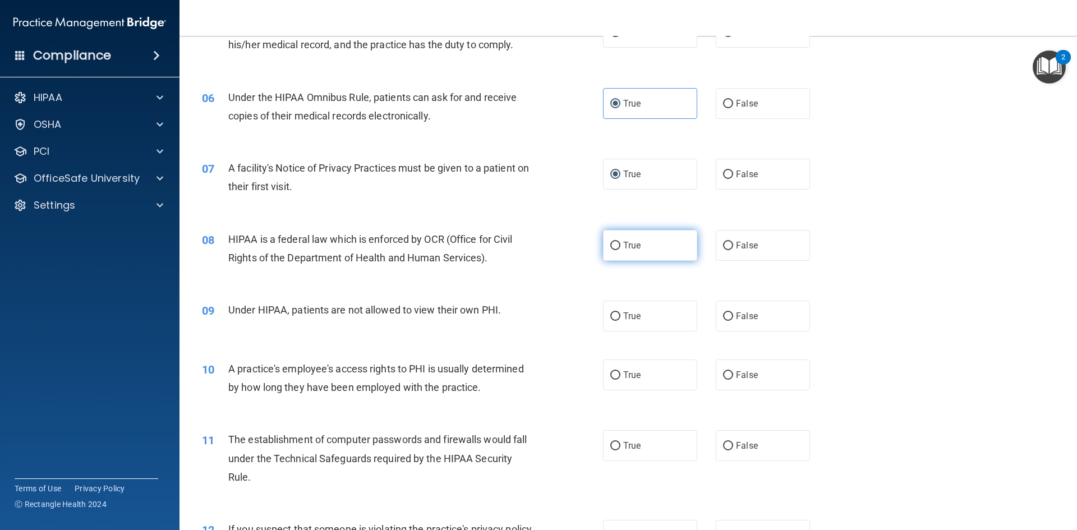
click at [605, 243] on label "True" at bounding box center [650, 245] width 94 height 31
click at [611, 243] on input "True" at bounding box center [616, 246] width 10 height 8
radio input "true"
click at [729, 312] on label "False" at bounding box center [763, 316] width 94 height 31
click at [729, 313] on input "False" at bounding box center [728, 317] width 10 height 8
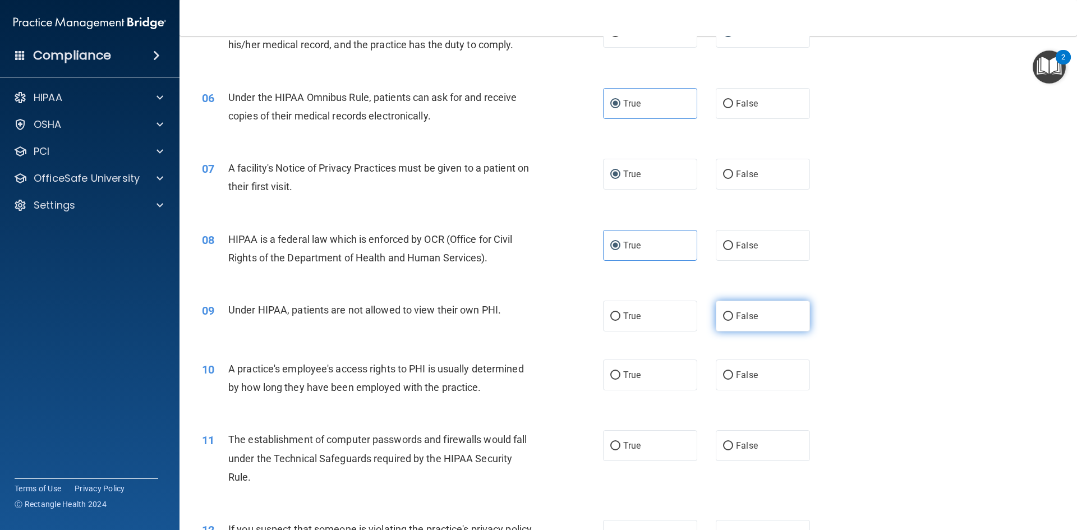
radio input "true"
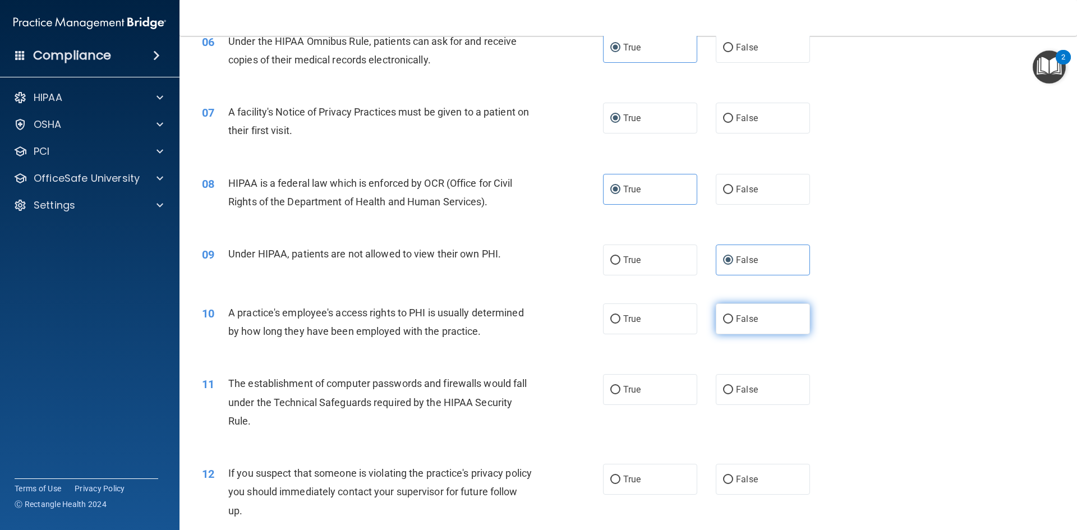
click at [750, 319] on span "False" at bounding box center [747, 319] width 22 height 11
click at [733, 319] on input "False" at bounding box center [728, 319] width 10 height 8
radio input "true"
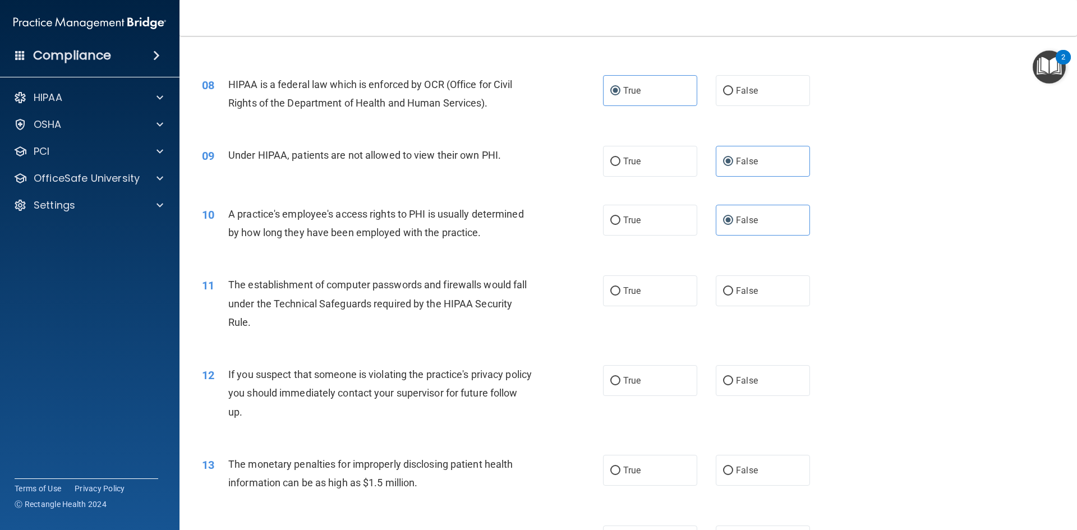
scroll to position [617, 0]
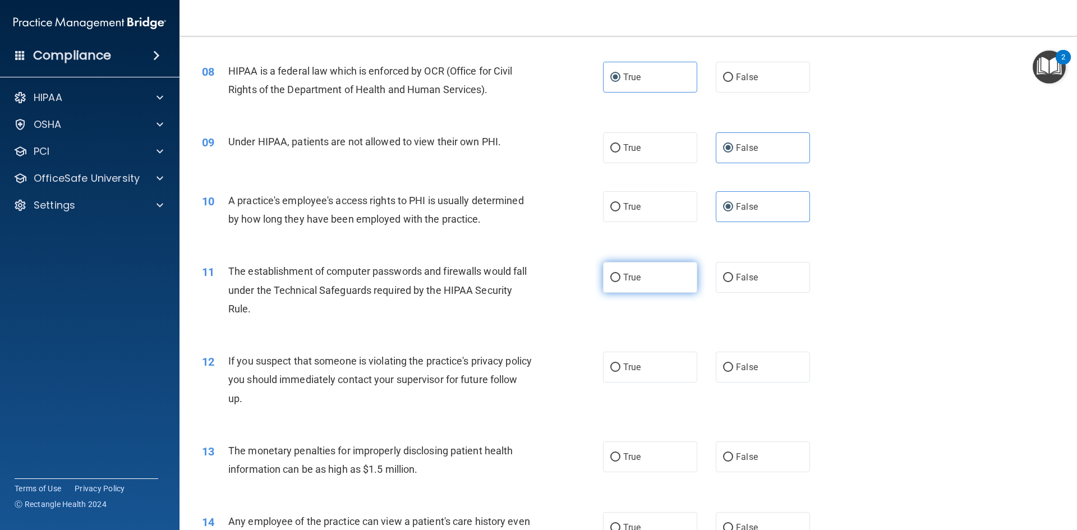
click at [614, 279] on input "True" at bounding box center [616, 278] width 10 height 8
radio input "true"
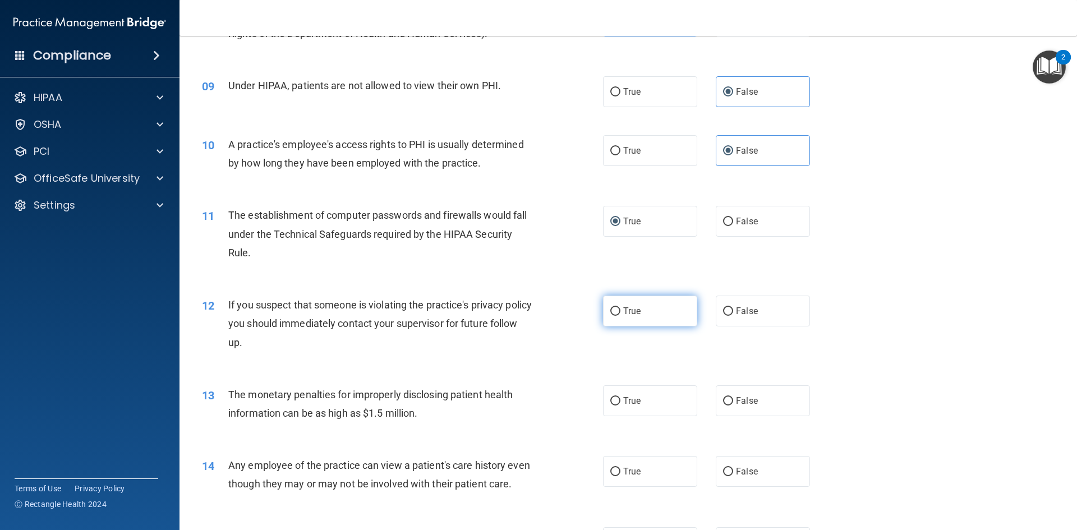
click at [630, 307] on span "True" at bounding box center [631, 311] width 17 height 11
click at [621, 308] on input "True" at bounding box center [616, 312] width 10 height 8
radio input "true"
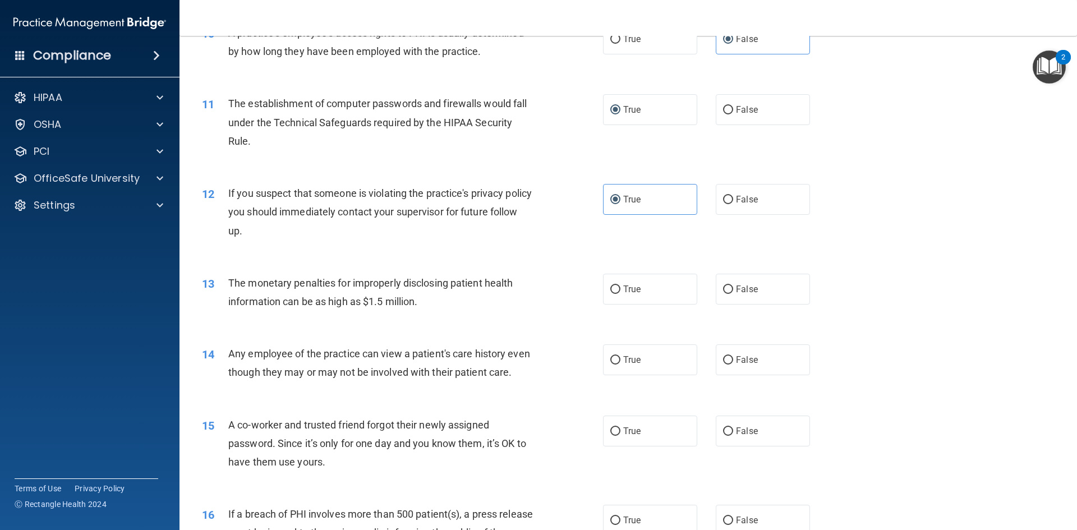
scroll to position [786, 0]
click at [662, 294] on label "True" at bounding box center [650, 288] width 94 height 31
click at [621, 293] on input "True" at bounding box center [616, 289] width 10 height 8
radio input "true"
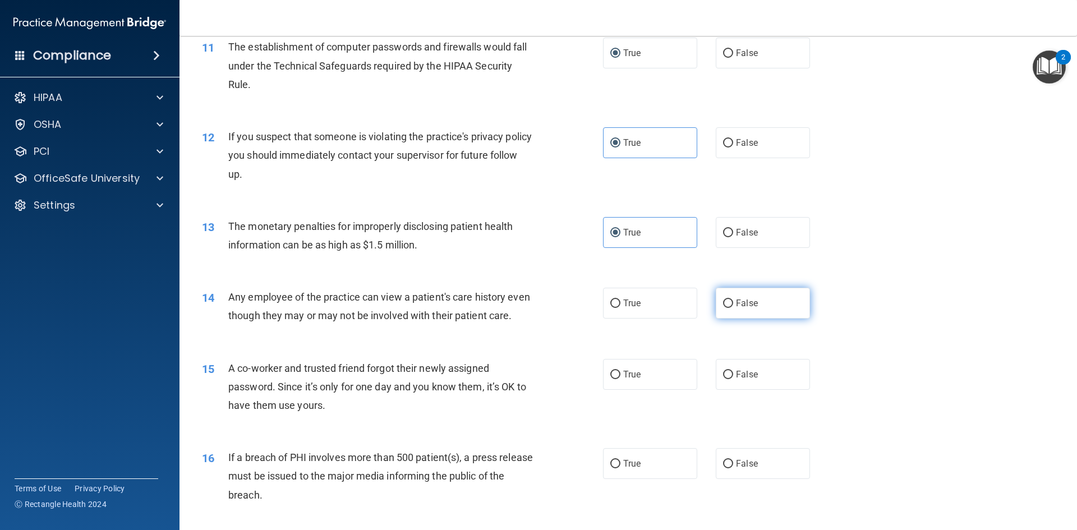
click at [725, 296] on label "False" at bounding box center [763, 303] width 94 height 31
click at [725, 300] on input "False" at bounding box center [728, 304] width 10 height 8
radio input "true"
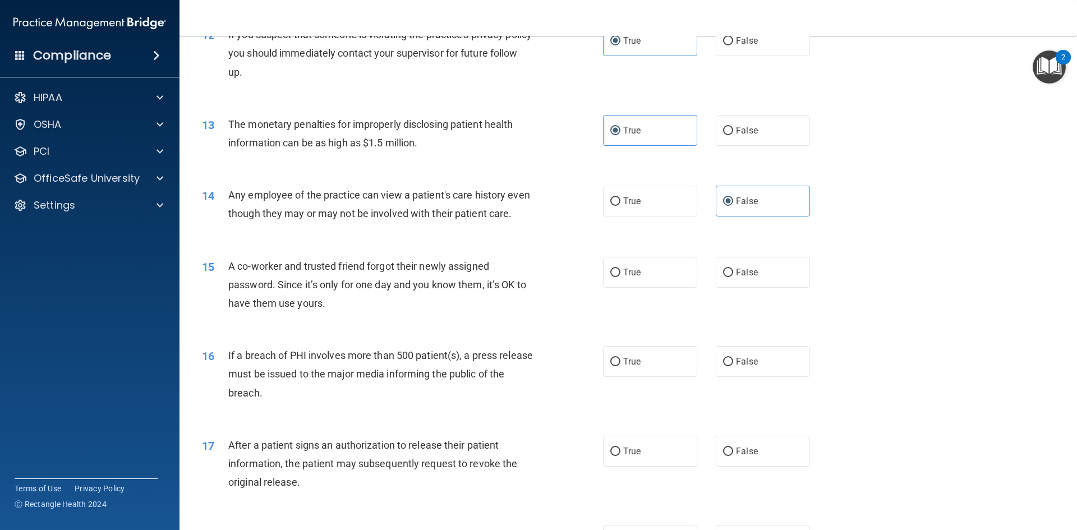
scroll to position [954, 0]
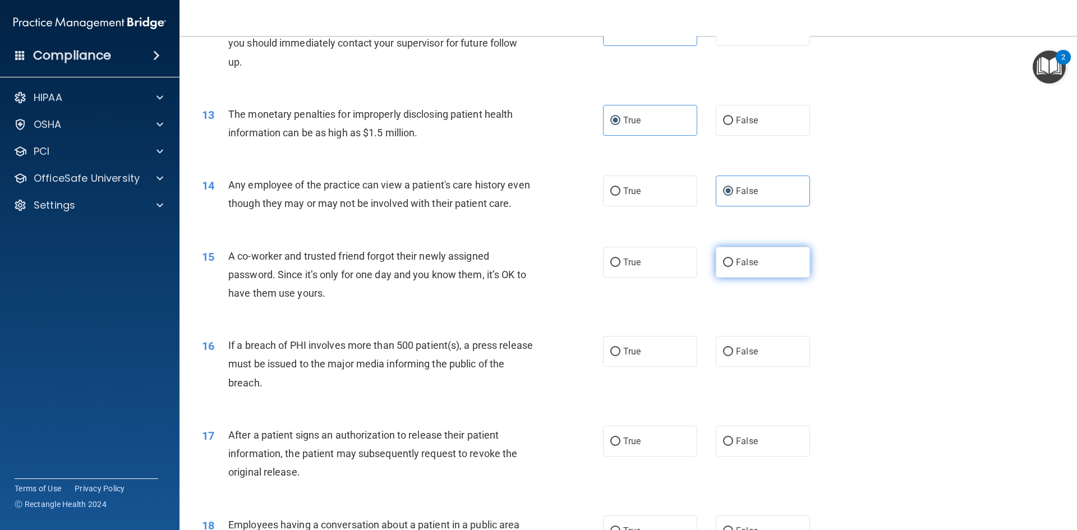
click at [740, 268] on span "False" at bounding box center [747, 262] width 22 height 11
click at [733, 267] on input "False" at bounding box center [728, 263] width 10 height 8
radio input "true"
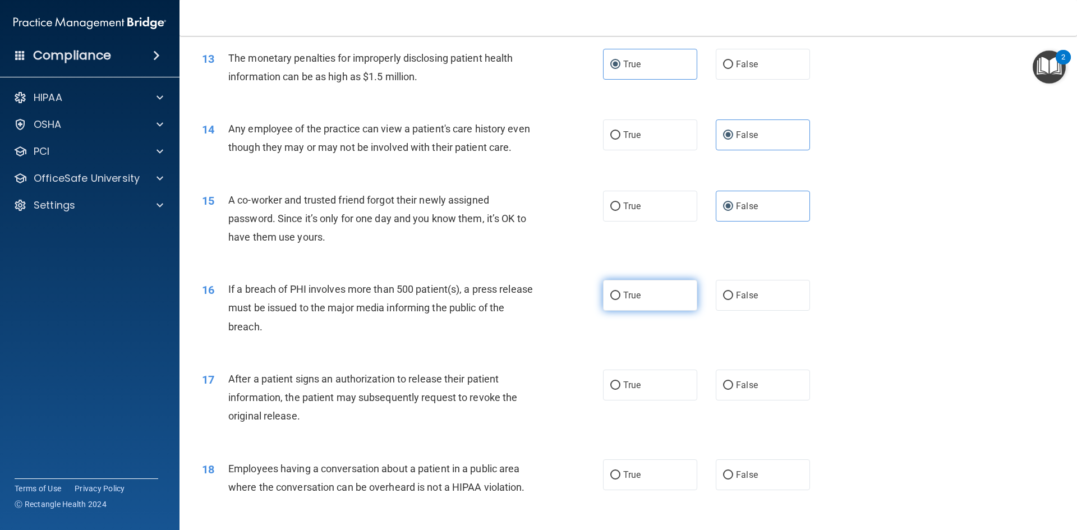
click at [651, 311] on label "True" at bounding box center [650, 295] width 94 height 31
click at [621, 300] on input "True" at bounding box center [616, 296] width 10 height 8
radio input "true"
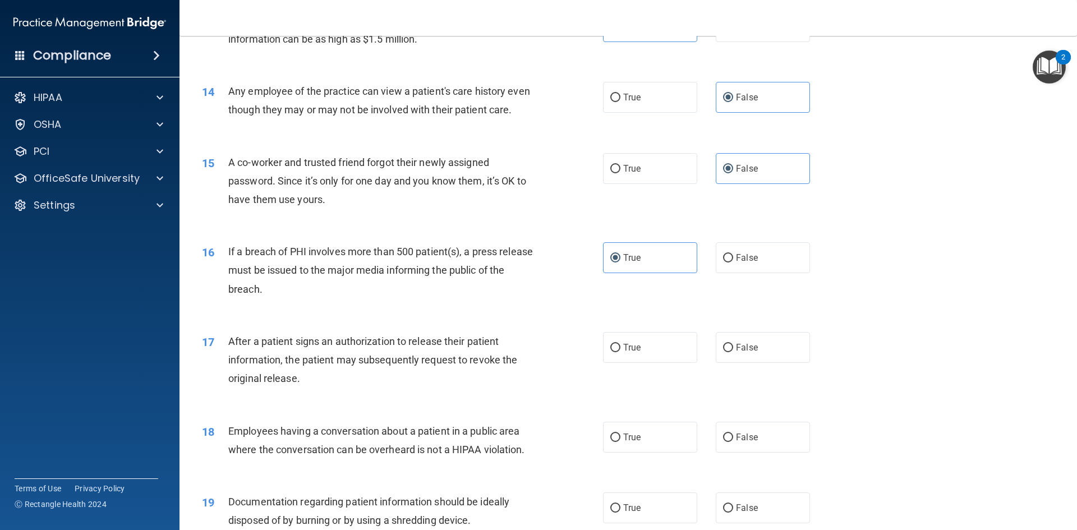
scroll to position [1066, 0]
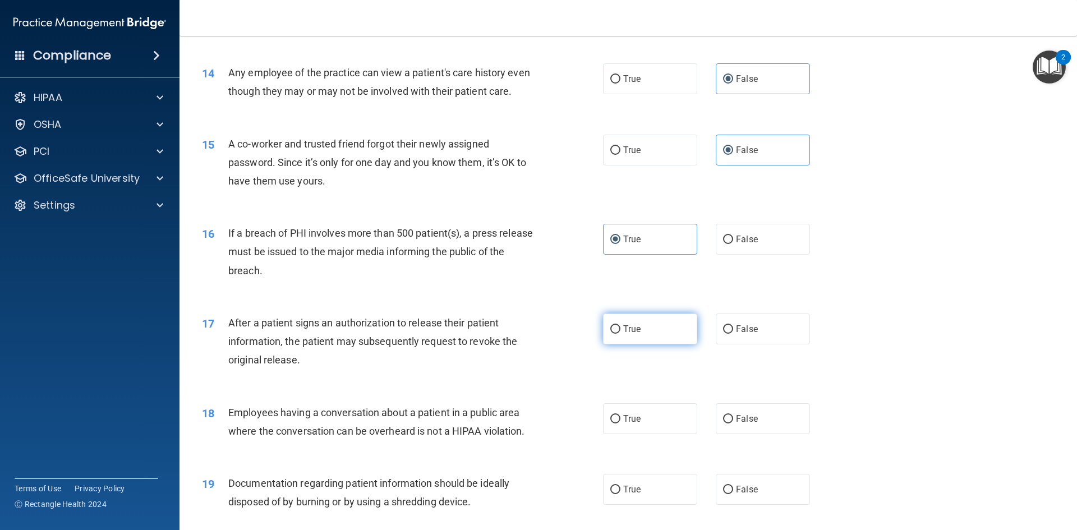
click at [625, 334] on span "True" at bounding box center [631, 329] width 17 height 11
click at [621, 334] on input "True" at bounding box center [616, 329] width 10 height 8
radio input "true"
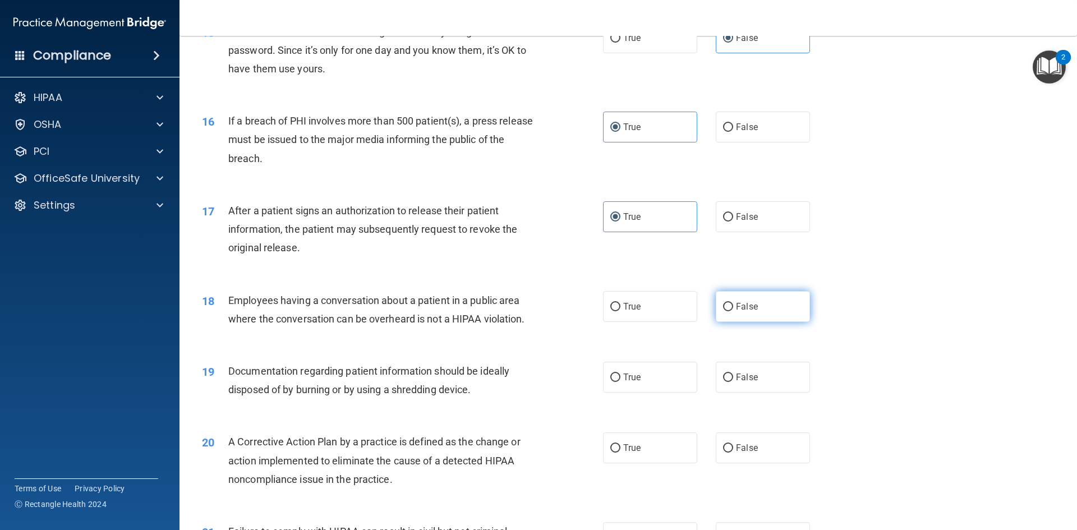
click at [767, 316] on label "False" at bounding box center [763, 306] width 94 height 31
click at [733, 311] on input "False" at bounding box center [728, 307] width 10 height 8
radio input "true"
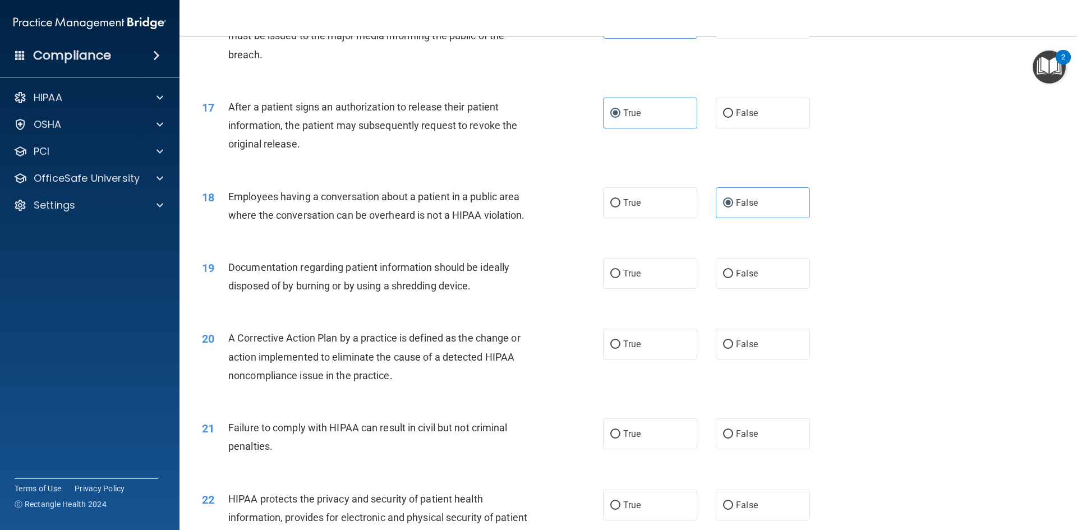
scroll to position [1291, 0]
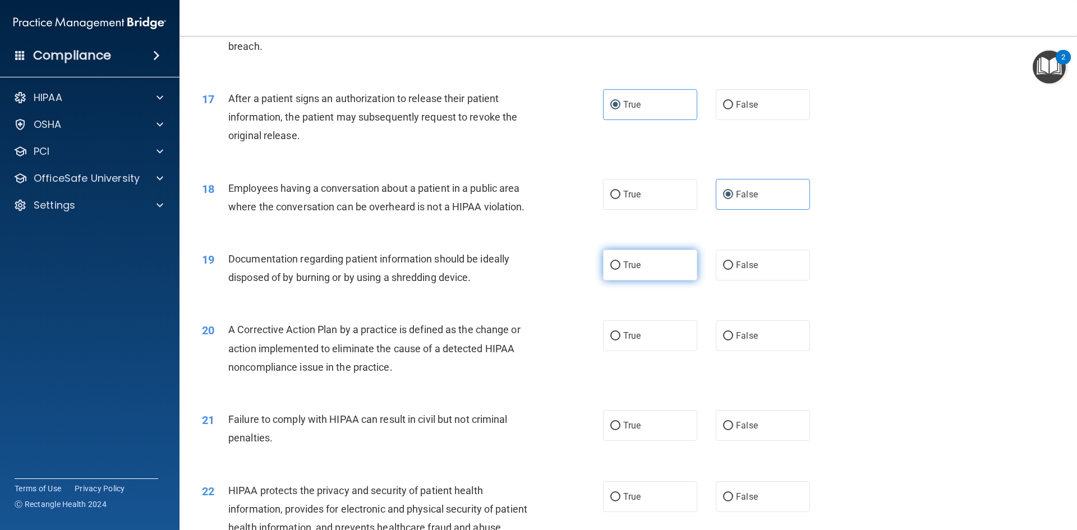
click at [634, 270] on span "True" at bounding box center [631, 265] width 17 height 11
click at [621, 270] on input "True" at bounding box center [616, 266] width 10 height 8
radio input "true"
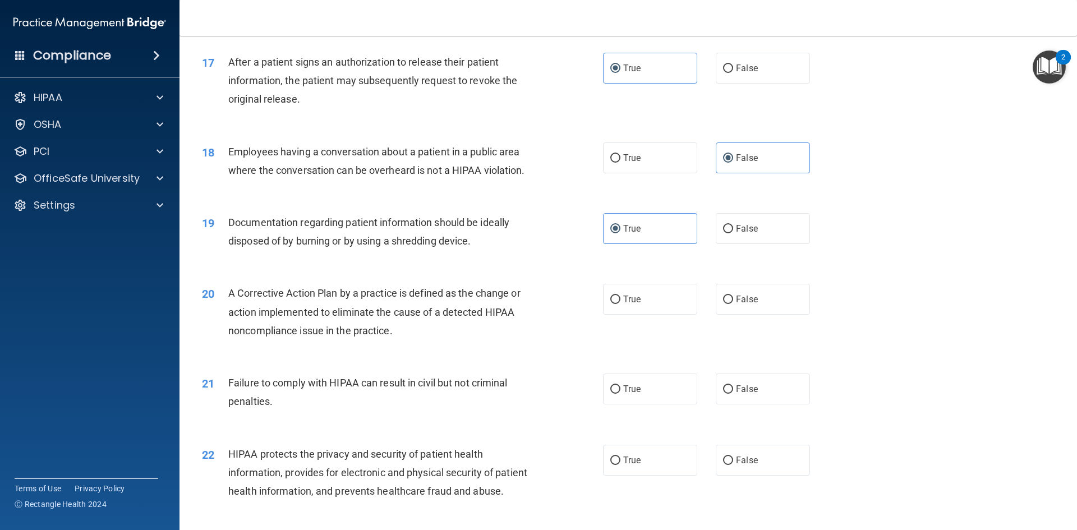
scroll to position [1347, 0]
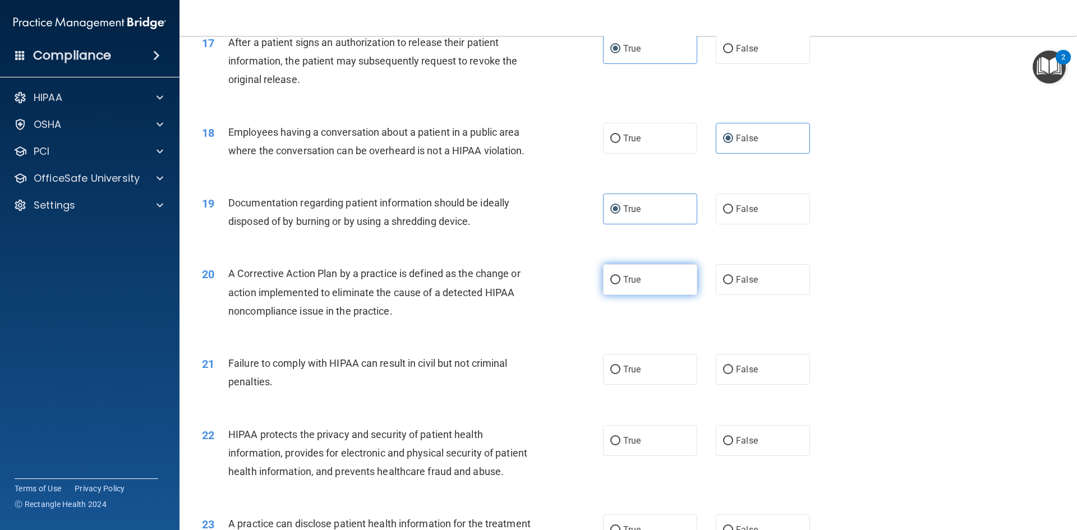
click at [632, 285] on span "True" at bounding box center [631, 279] width 17 height 11
click at [621, 285] on input "True" at bounding box center [616, 280] width 10 height 8
radio input "true"
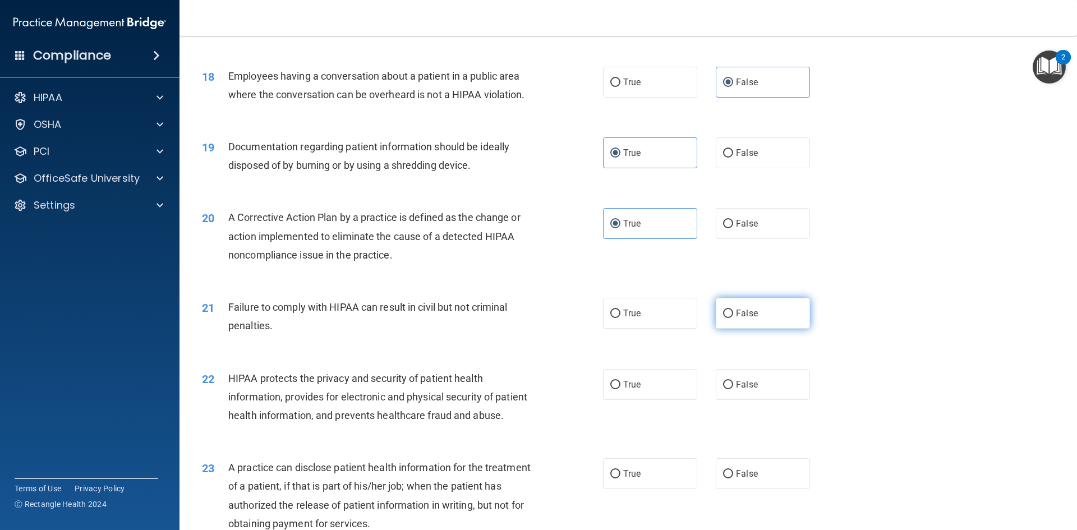
click at [730, 329] on label "False" at bounding box center [763, 313] width 94 height 31
click at [730, 318] on input "False" at bounding box center [728, 314] width 10 height 8
radio input "true"
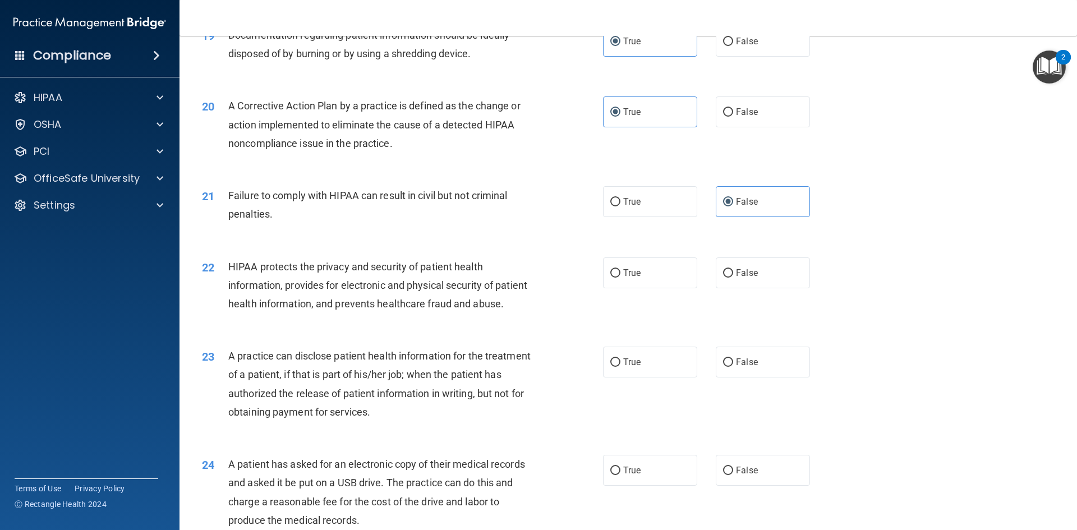
scroll to position [1515, 0]
click at [646, 288] on label "True" at bounding box center [650, 272] width 94 height 31
click at [621, 277] on input "True" at bounding box center [616, 273] width 10 height 8
radio input "true"
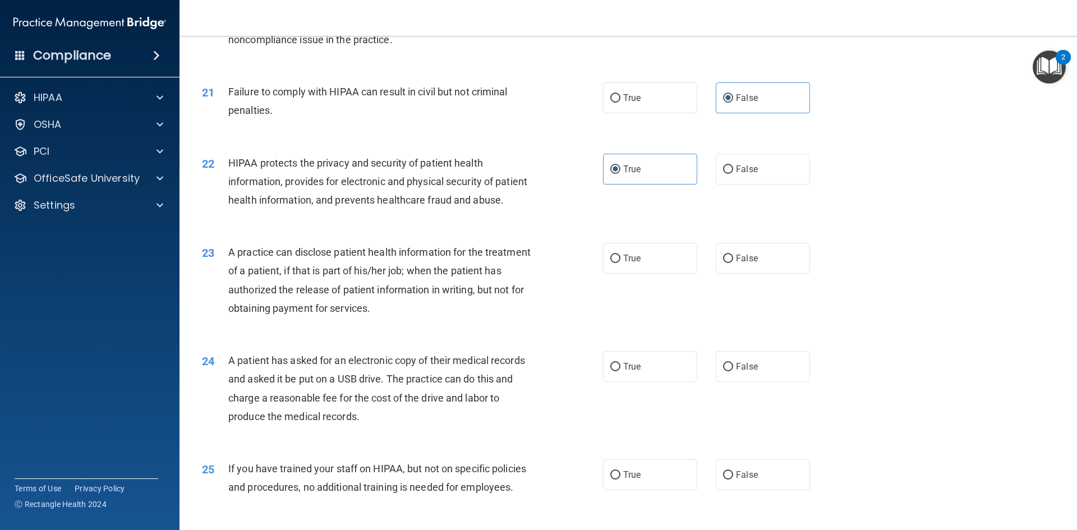
scroll to position [1627, 0]
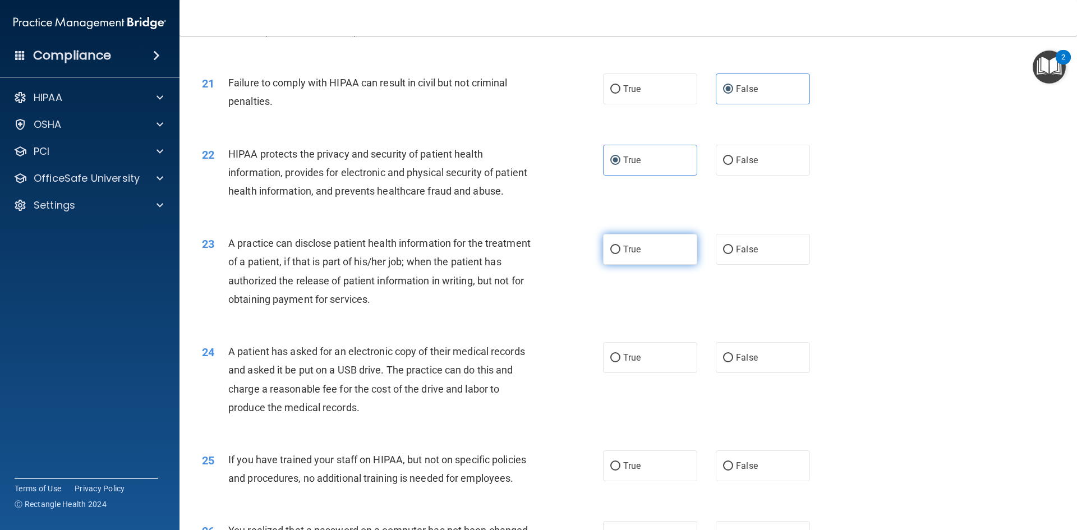
click at [611, 265] on label "True" at bounding box center [650, 249] width 94 height 31
click at [611, 254] on input "True" at bounding box center [616, 250] width 10 height 8
radio input "true"
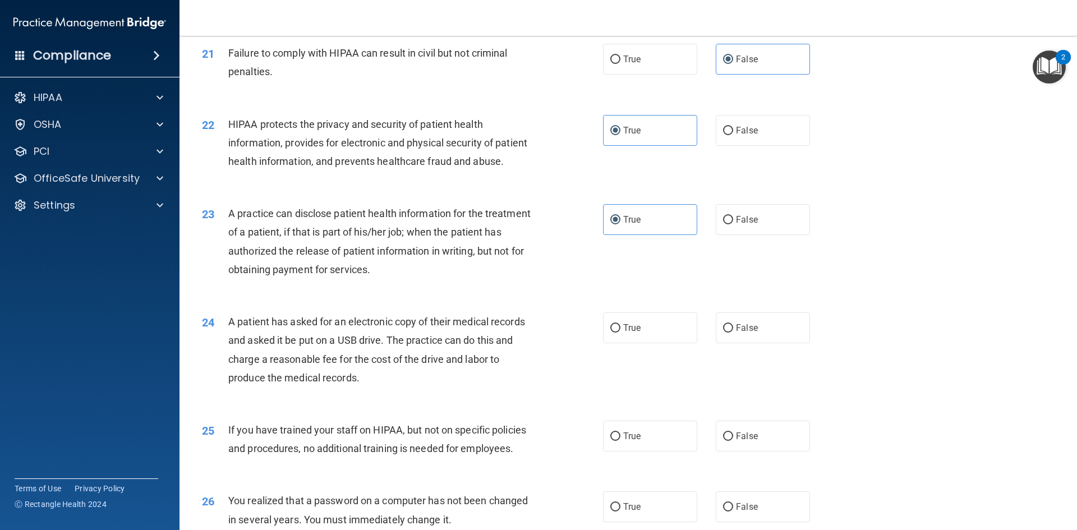
scroll to position [1683, 0]
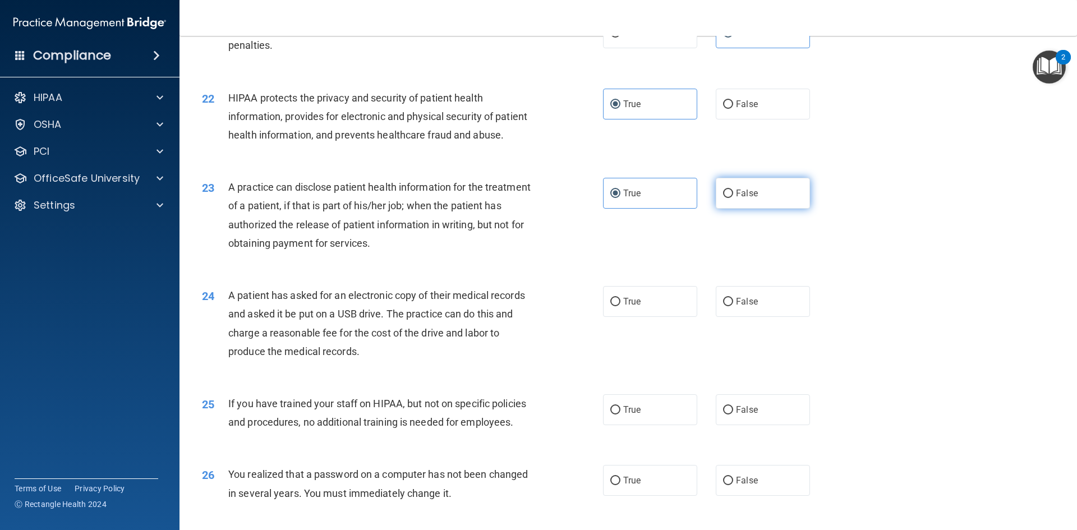
click at [745, 199] on span "False" at bounding box center [747, 193] width 22 height 11
click at [733, 198] on input "False" at bounding box center [728, 194] width 10 height 8
radio input "true"
radio input "false"
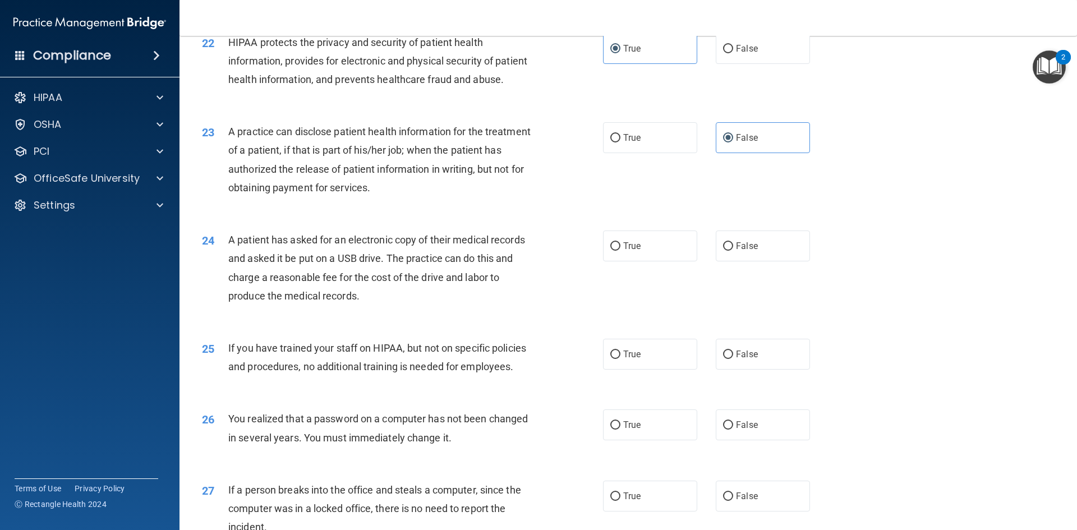
scroll to position [1740, 0]
click at [607, 261] on label "True" at bounding box center [650, 245] width 94 height 31
click at [611, 250] on input "True" at bounding box center [616, 246] width 10 height 8
radio input "true"
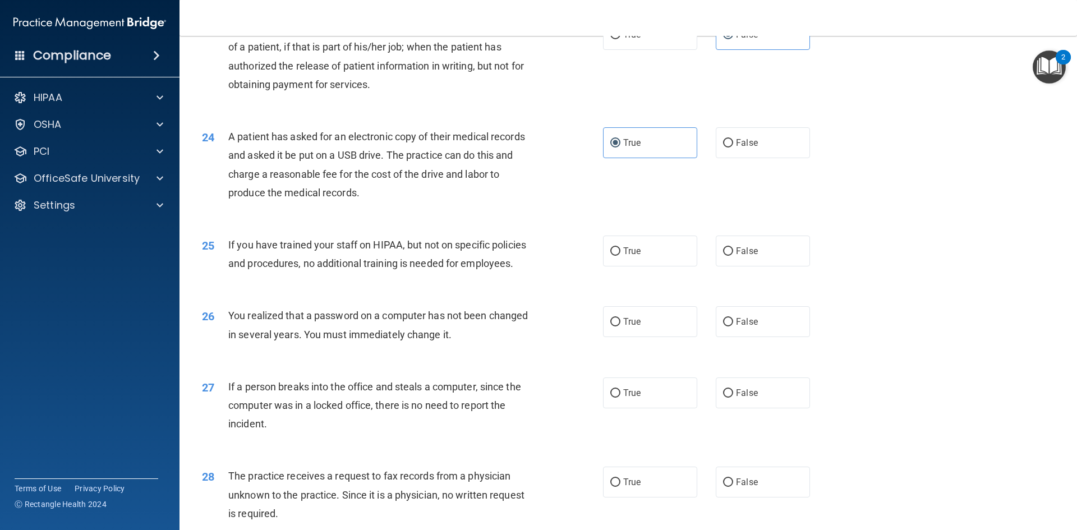
scroll to position [1852, 0]
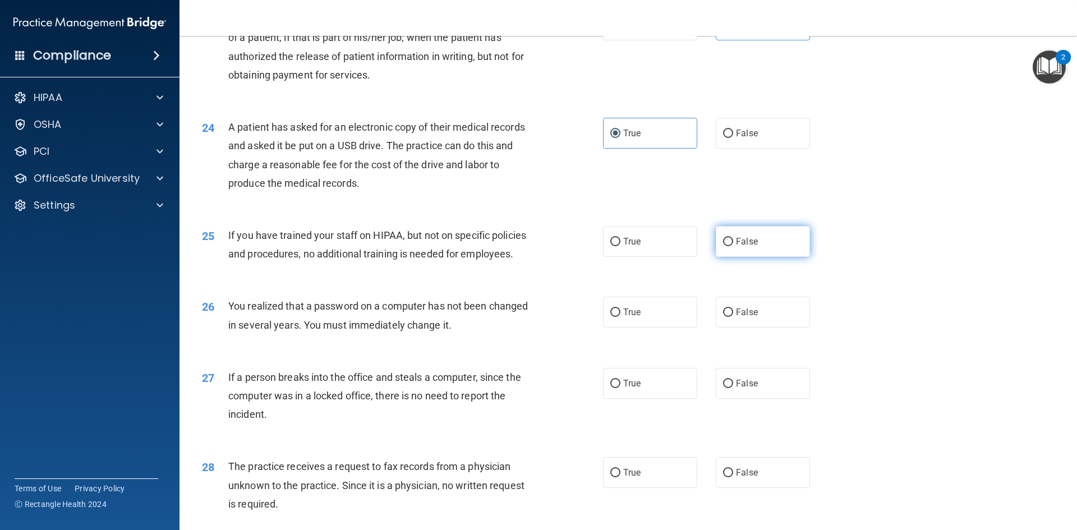
click at [747, 247] on span "False" at bounding box center [747, 241] width 22 height 11
click at [733, 246] on input "False" at bounding box center [728, 242] width 10 height 8
radio input "true"
click at [589, 340] on div "26 You realized that a password on a computer has not been changed in several y…" at bounding box center [402, 318] width 435 height 43
click at [612, 317] on input "True" at bounding box center [616, 313] width 10 height 8
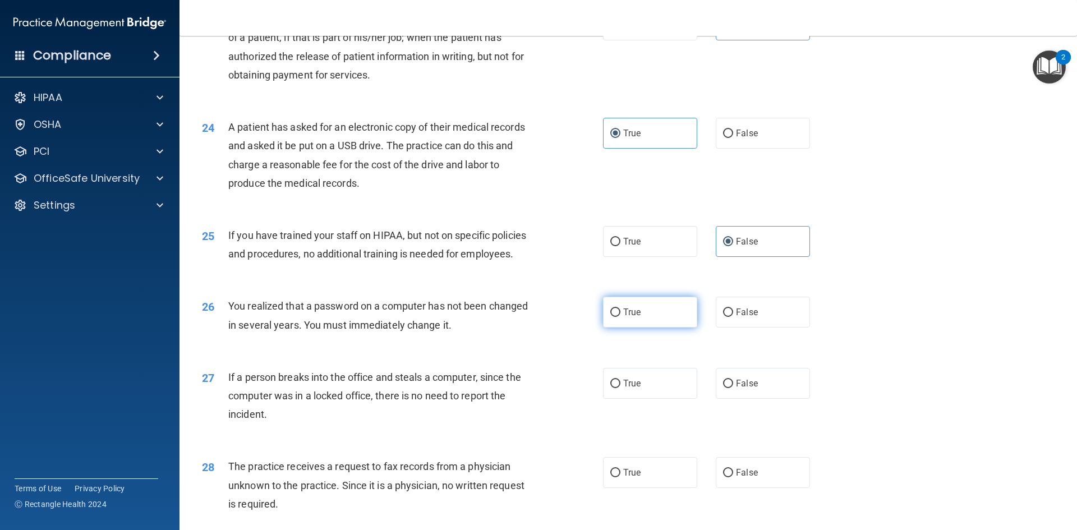
radio input "true"
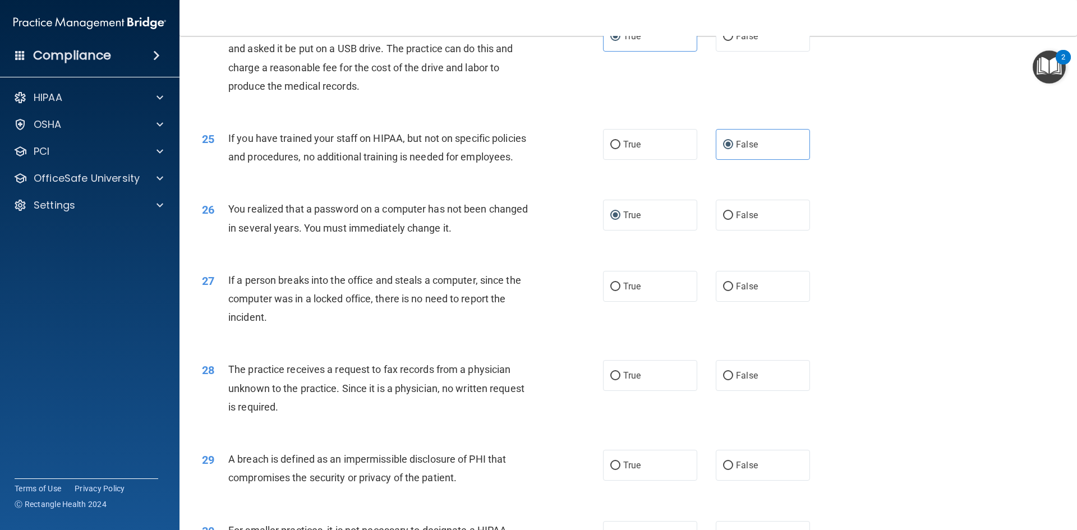
scroll to position [1964, 0]
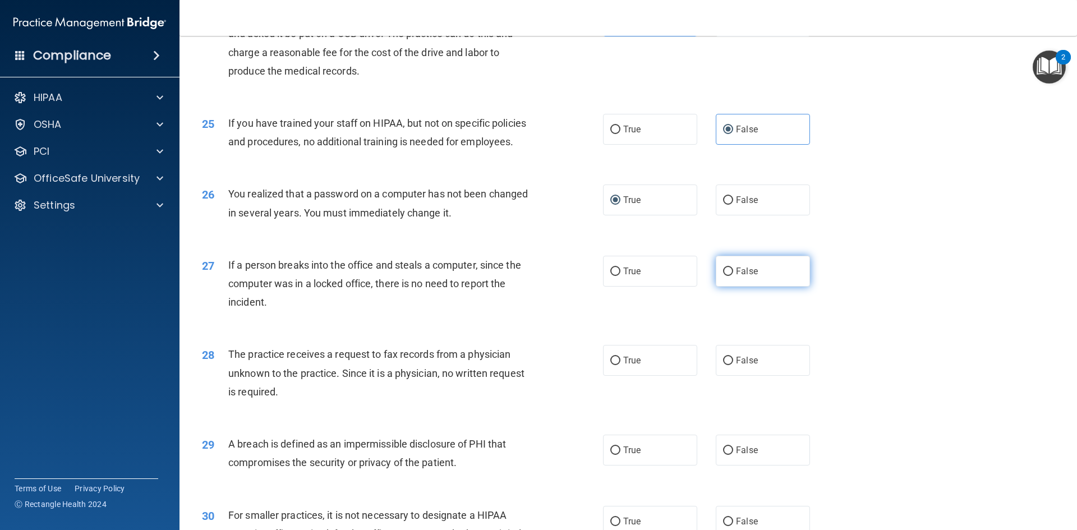
click at [730, 287] on label "False" at bounding box center [763, 271] width 94 height 31
click at [730, 276] on input "False" at bounding box center [728, 272] width 10 height 8
radio input "true"
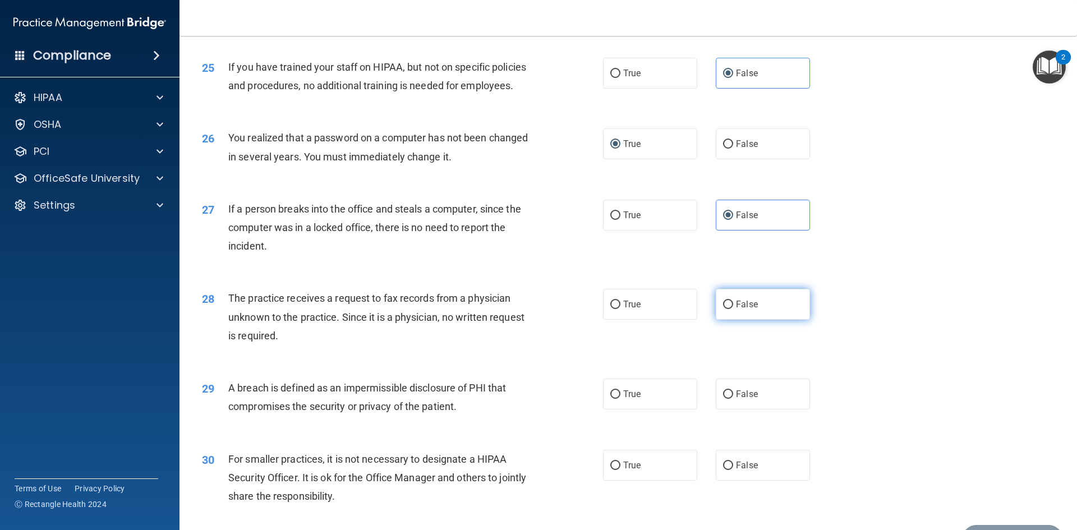
click at [736, 310] on span "False" at bounding box center [747, 304] width 22 height 11
click at [731, 309] on input "False" at bounding box center [728, 305] width 10 height 8
radio input "true"
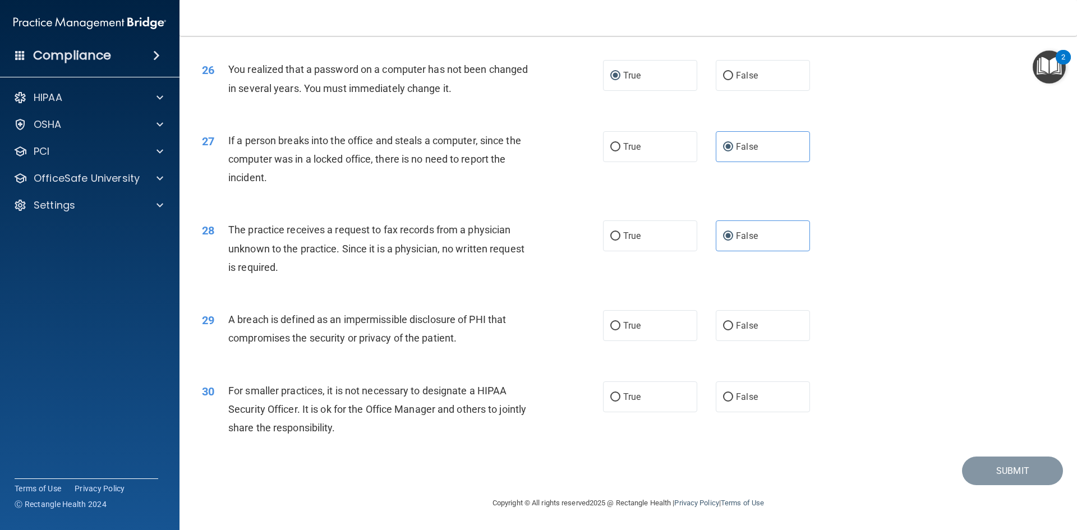
scroll to position [2126, 0]
click at [630, 324] on span "True" at bounding box center [631, 325] width 17 height 11
click at [621, 324] on input "True" at bounding box center [616, 326] width 10 height 8
radio input "true"
click at [750, 390] on label "False" at bounding box center [763, 397] width 94 height 31
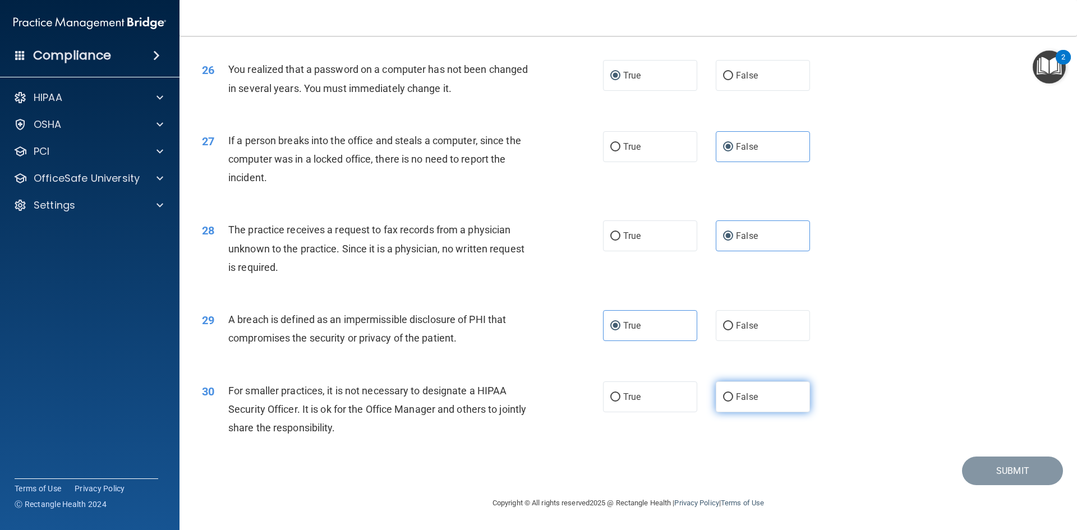
click at [733, 393] on input "False" at bounding box center [728, 397] width 10 height 8
radio input "true"
click at [1019, 490] on footer "Copyright © All rights reserved 2025 @ Rectangle Health | Privacy Policy | Term…" at bounding box center [628, 502] width 853 height 34
click at [1019, 479] on button "Submit" at bounding box center [1012, 471] width 101 height 29
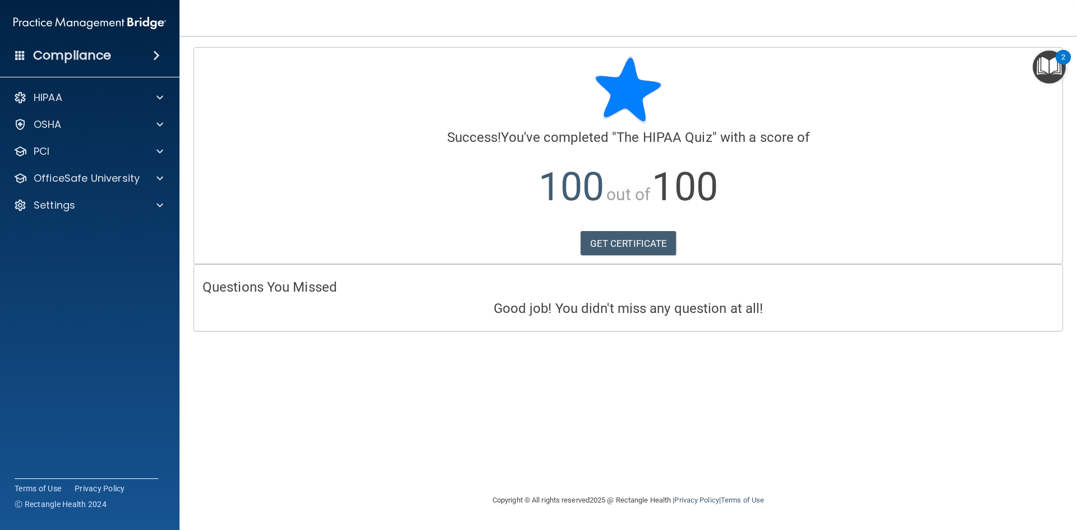
click at [696, 253] on div "GET CERTIFICATE" at bounding box center [629, 243] width 852 height 25
click at [623, 243] on link "GET CERTIFICATE" at bounding box center [629, 243] width 96 height 25
click at [142, 177] on div "OfficeSafe University" at bounding box center [74, 178] width 139 height 13
click at [88, 202] on p "HIPAA Training" at bounding box center [53, 205] width 93 height 11
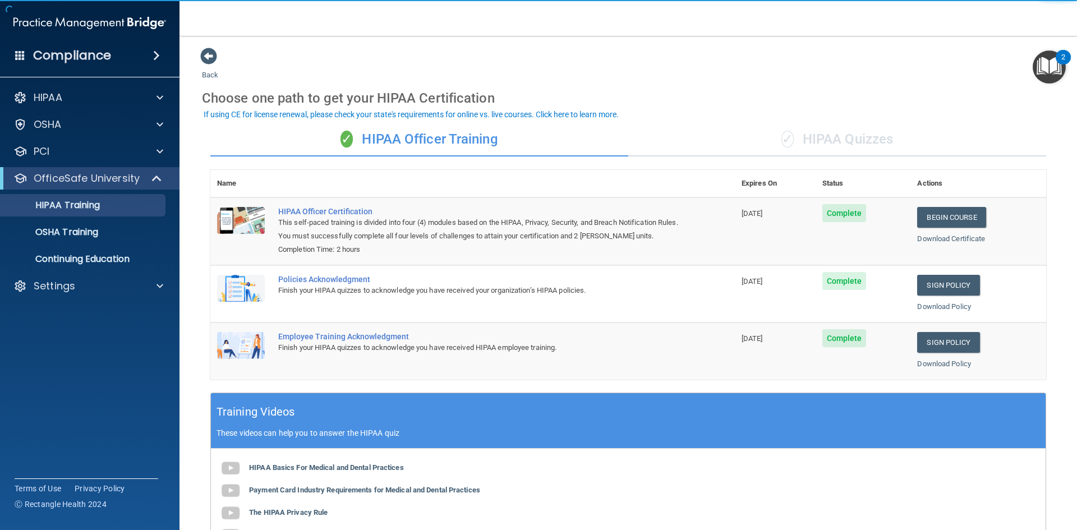
click at [849, 142] on div "✓ HIPAA Quizzes" at bounding box center [838, 140] width 418 height 34
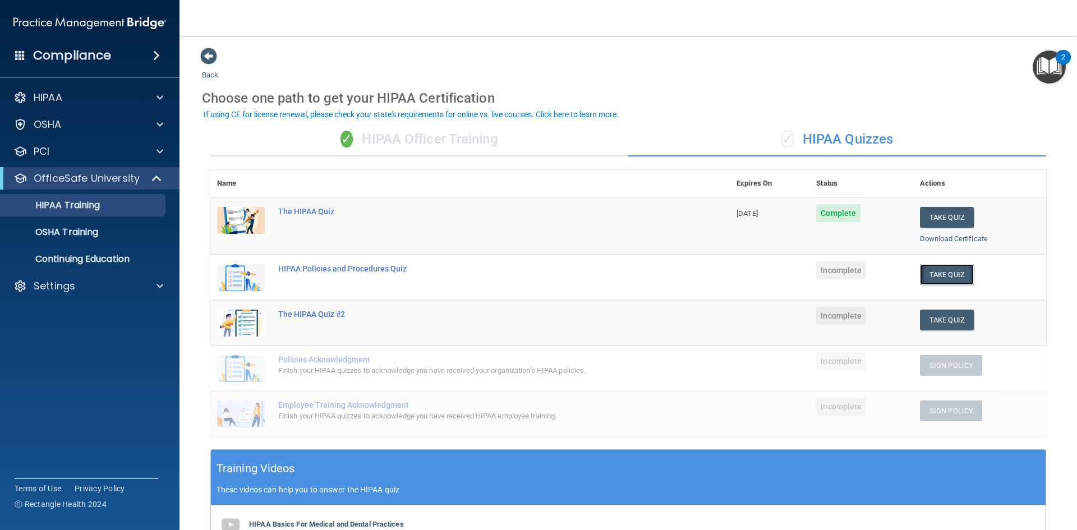
click at [934, 273] on button "Take Quiz" at bounding box center [947, 274] width 54 height 21
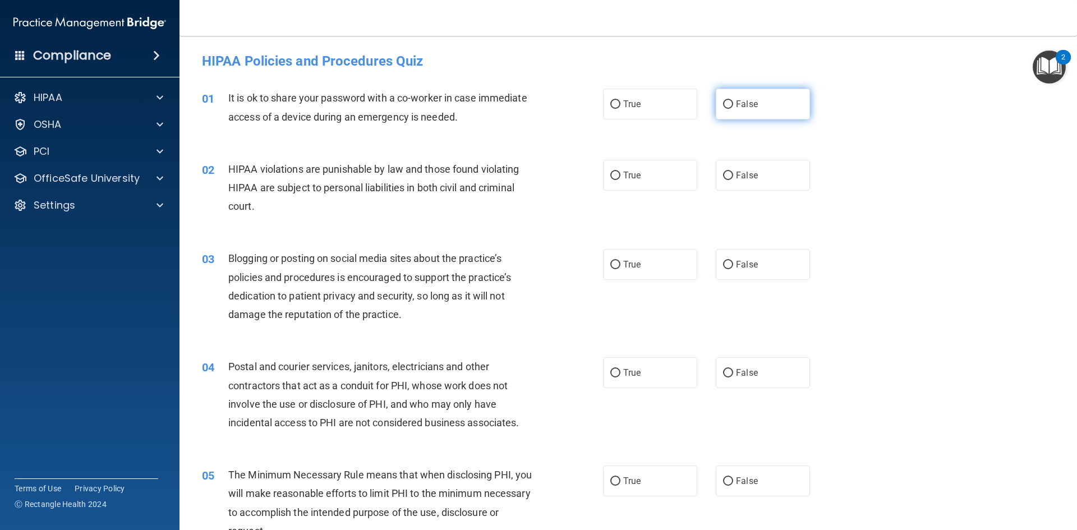
click at [760, 109] on label "False" at bounding box center [763, 104] width 94 height 31
click at [733, 109] on input "False" at bounding box center [728, 104] width 10 height 8
radio input "true"
click at [624, 177] on span "True" at bounding box center [631, 175] width 17 height 11
click at [621, 177] on input "True" at bounding box center [616, 176] width 10 height 8
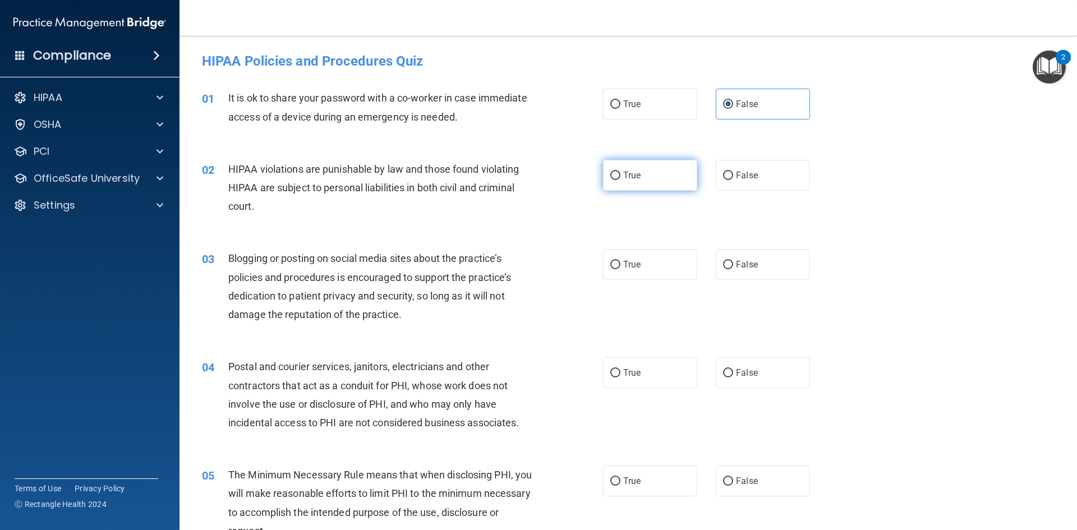
radio input "true"
click at [643, 270] on label "True" at bounding box center [650, 264] width 94 height 31
click at [621, 269] on input "True" at bounding box center [616, 265] width 10 height 8
radio input "true"
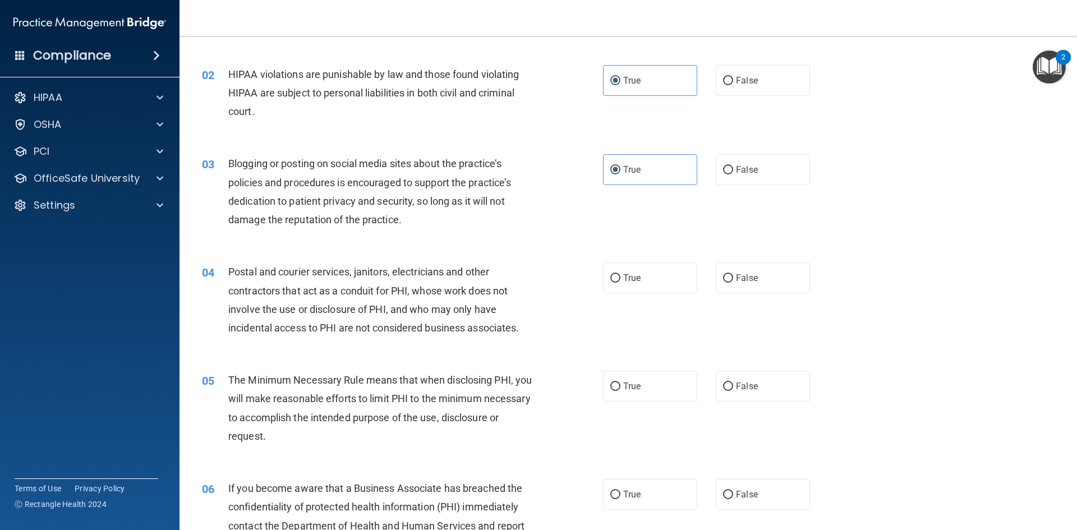
scroll to position [168, 0]
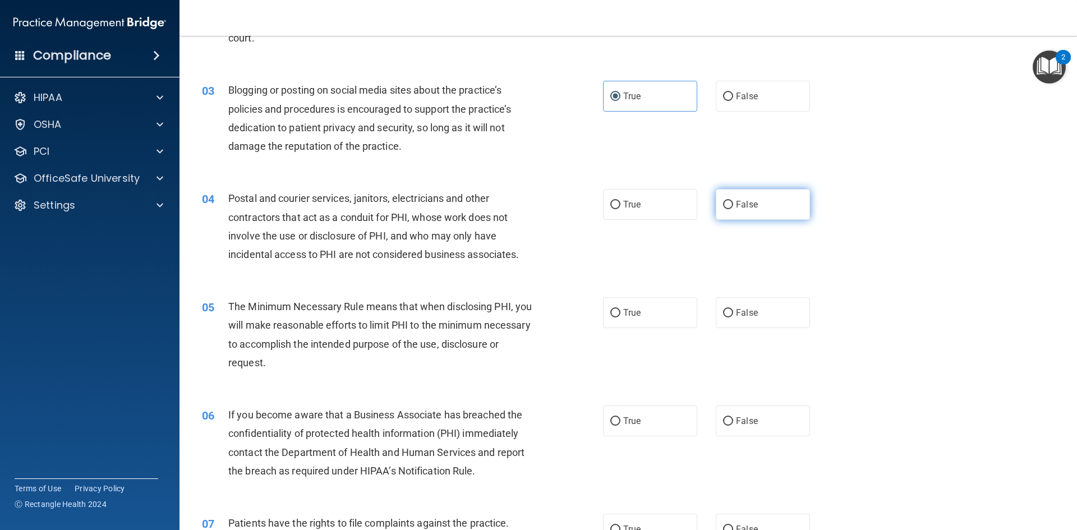
click at [755, 208] on label "False" at bounding box center [763, 204] width 94 height 31
click at [733, 208] on input "False" at bounding box center [728, 205] width 10 height 8
radio input "true"
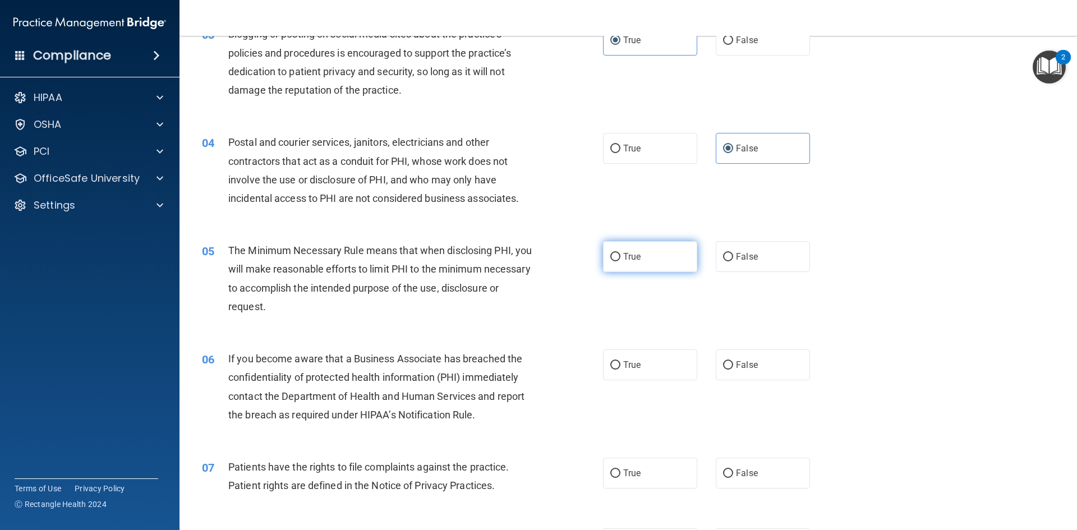
click at [644, 246] on label "True" at bounding box center [650, 256] width 94 height 31
click at [621, 253] on input "True" at bounding box center [616, 257] width 10 height 8
radio input "true"
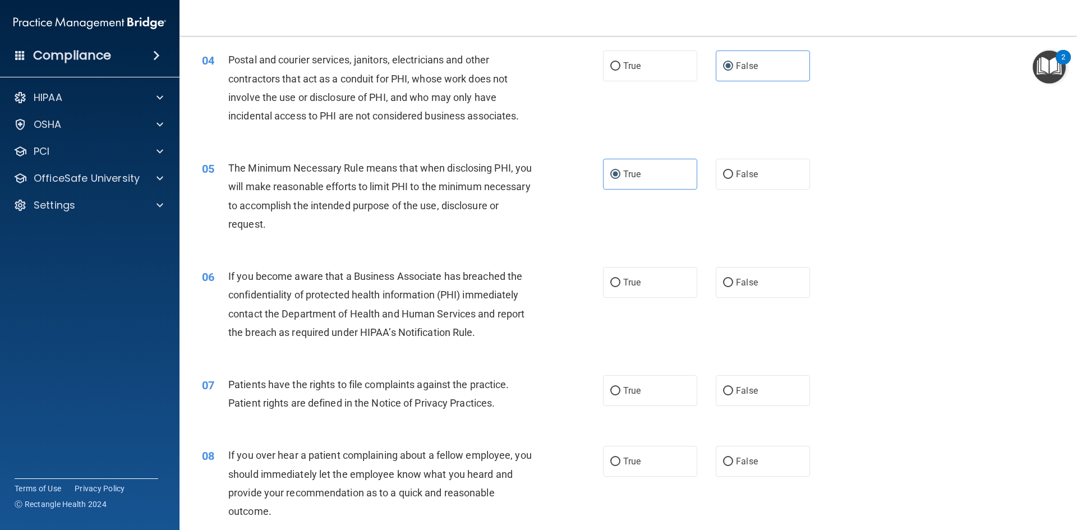
scroll to position [337, 0]
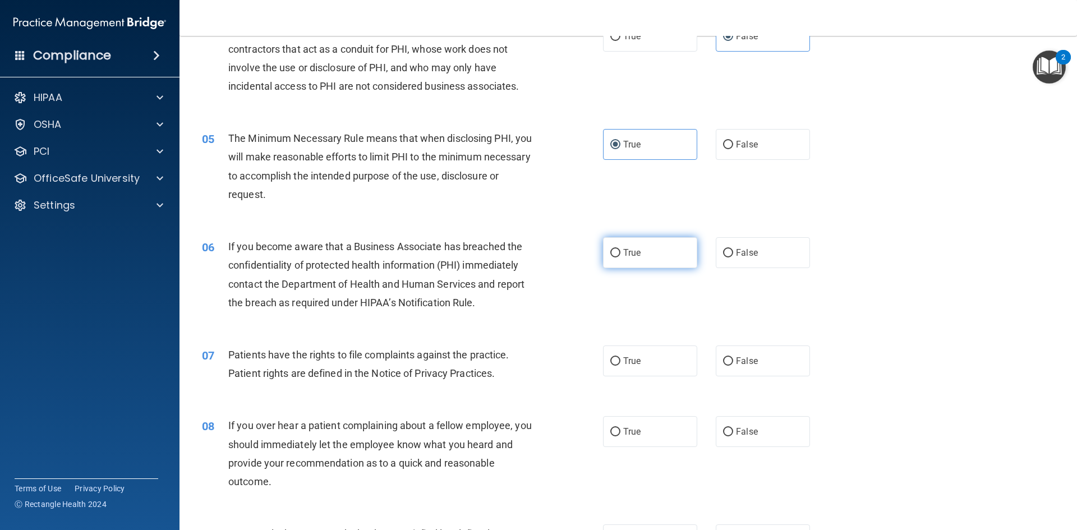
click at [634, 253] on span "True" at bounding box center [631, 252] width 17 height 11
click at [621, 253] on input "True" at bounding box center [616, 253] width 10 height 8
radio input "true"
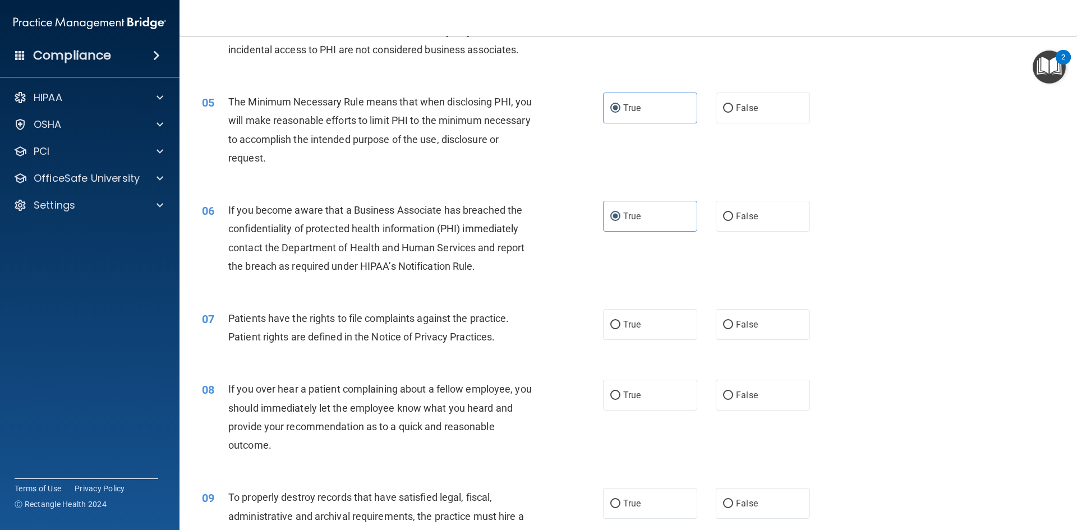
scroll to position [393, 0]
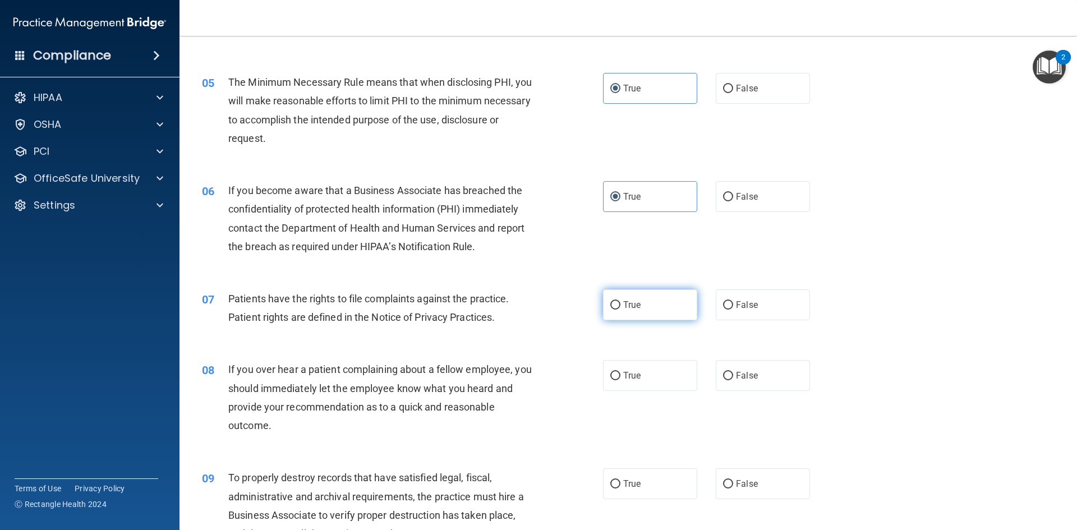
click at [613, 302] on input "True" at bounding box center [616, 305] width 10 height 8
radio input "true"
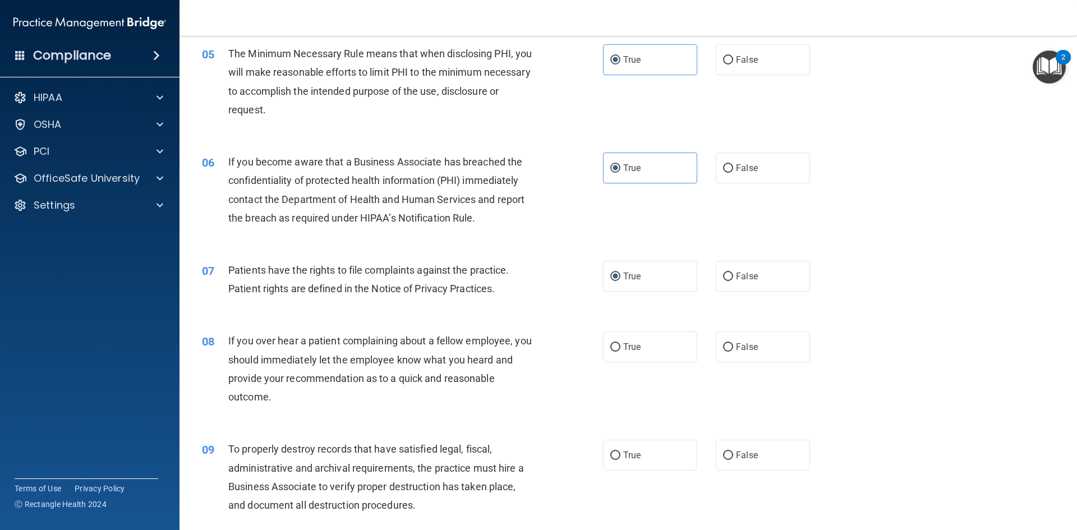
scroll to position [449, 0]
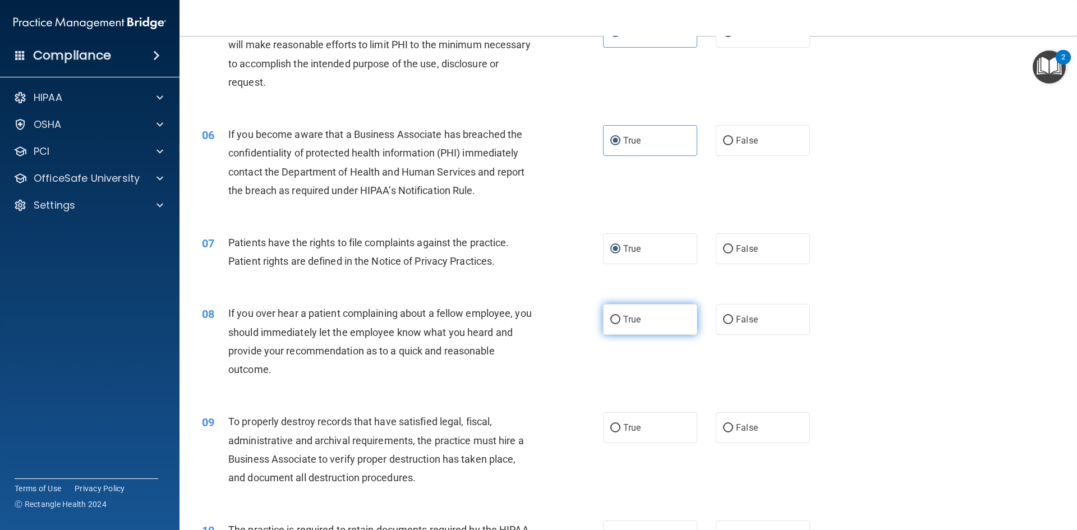
click at [625, 319] on span "True" at bounding box center [631, 319] width 17 height 11
click at [621, 319] on input "True" at bounding box center [616, 320] width 10 height 8
radio input "true"
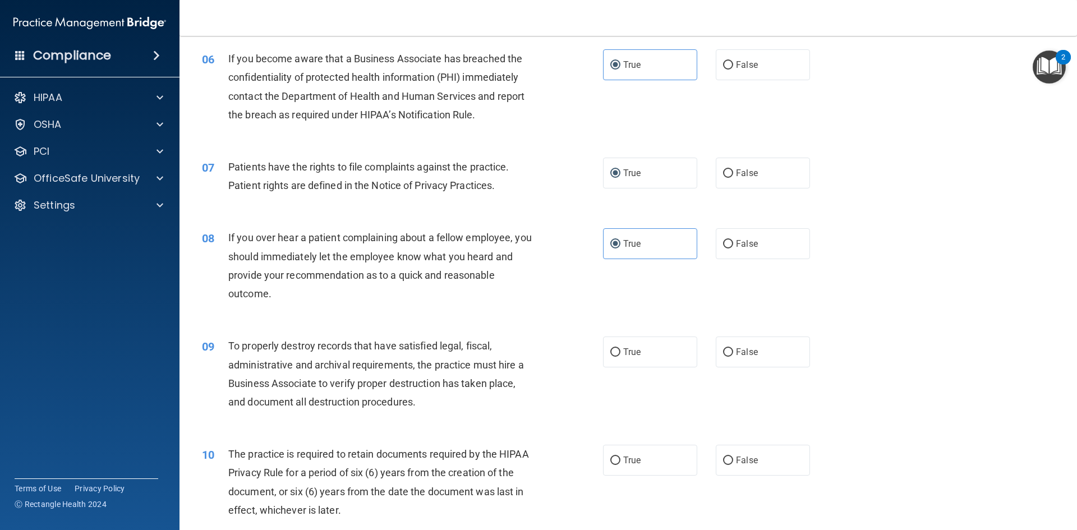
scroll to position [561, 0]
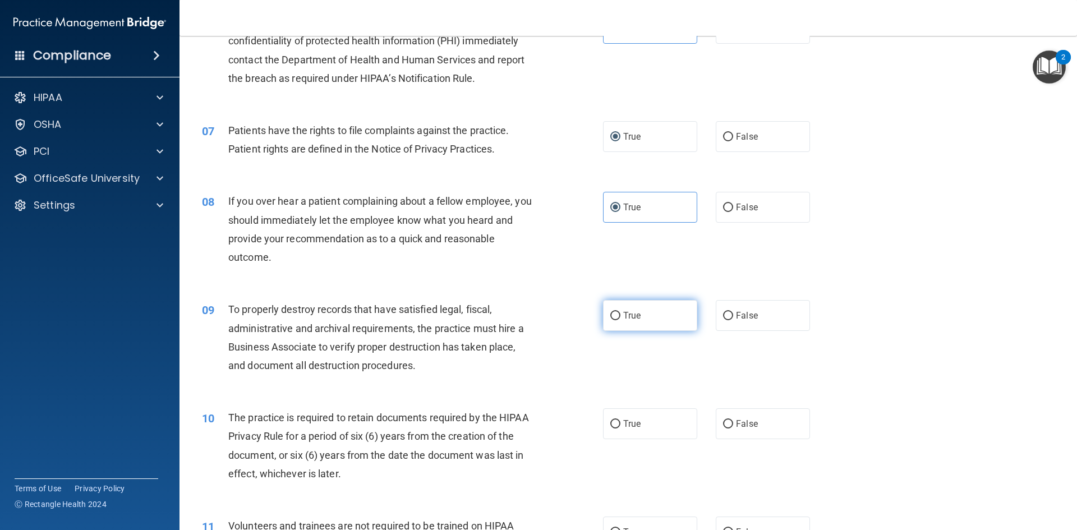
click at [635, 314] on span "True" at bounding box center [631, 315] width 17 height 11
click at [621, 314] on input "True" at bounding box center [616, 316] width 10 height 8
radio input "true"
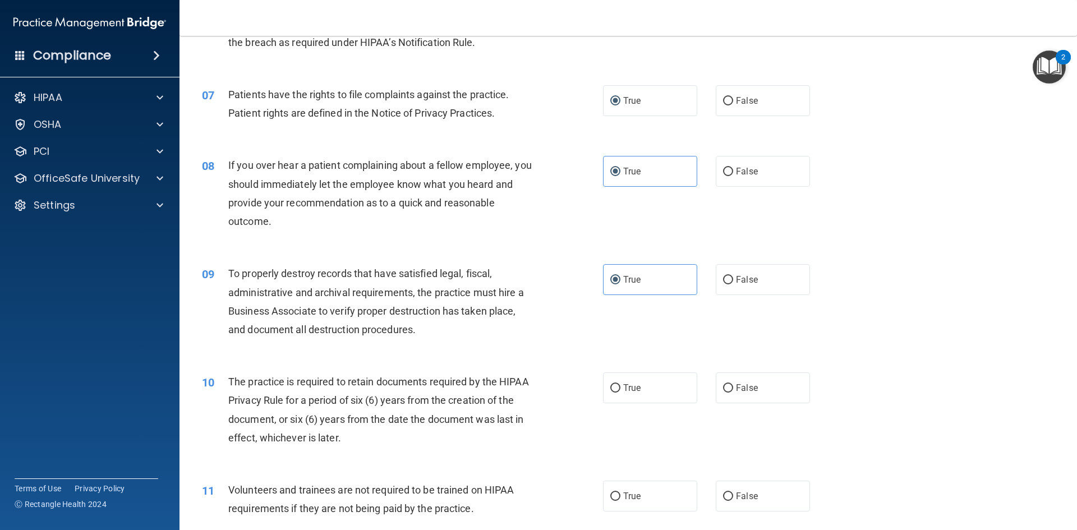
scroll to position [617, 0]
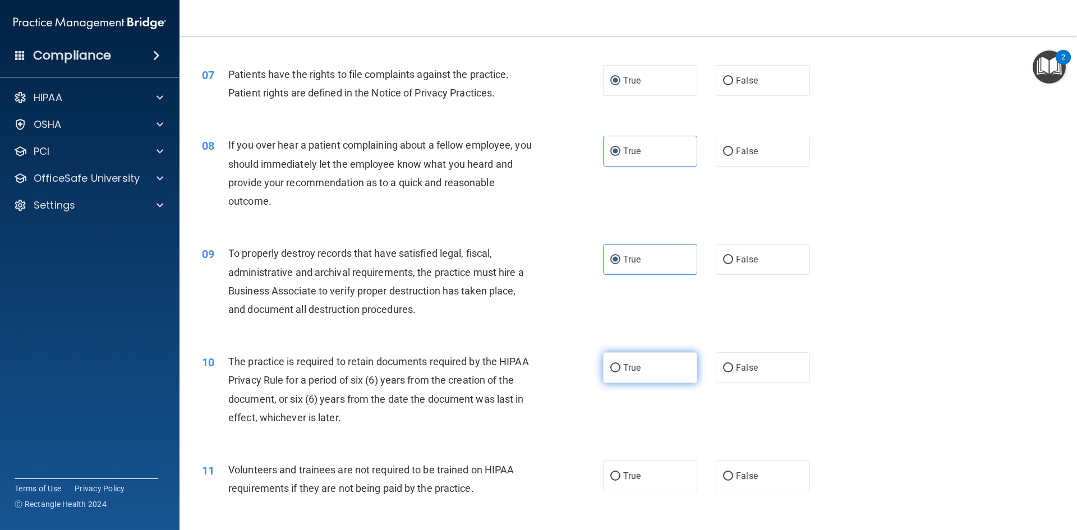
click at [668, 370] on label "True" at bounding box center [650, 367] width 94 height 31
click at [621, 370] on input "True" at bounding box center [616, 368] width 10 height 8
radio input "true"
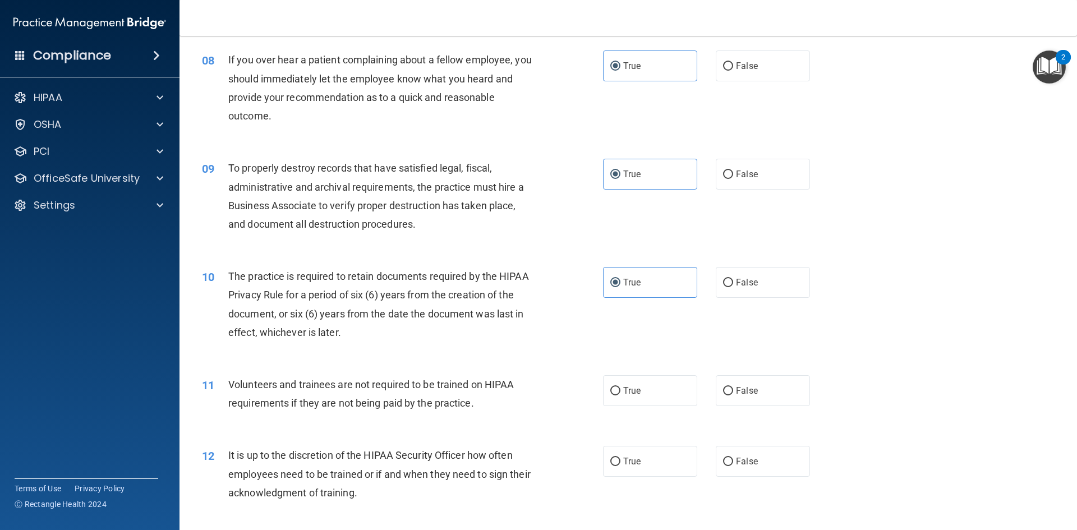
scroll to position [730, 0]
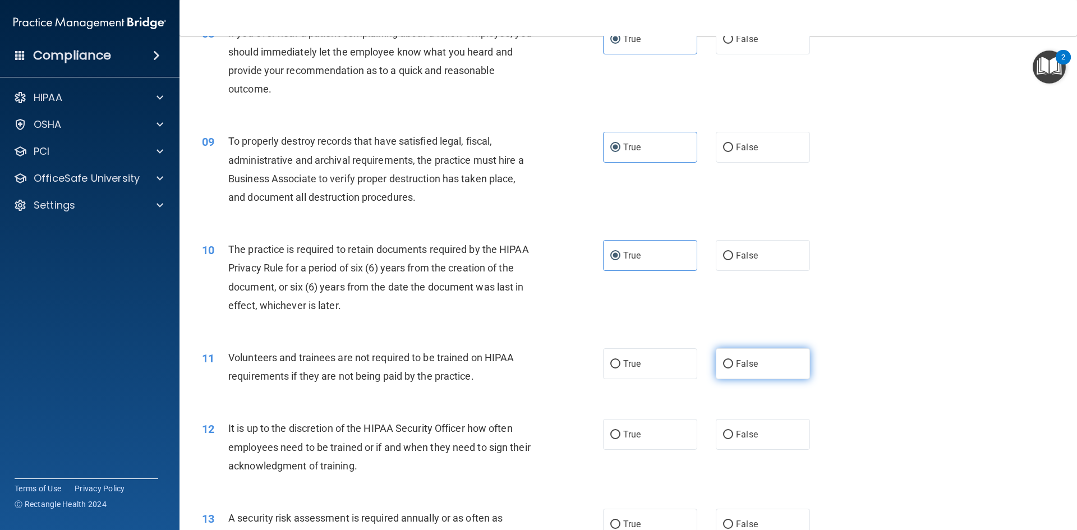
click at [727, 375] on label "False" at bounding box center [763, 363] width 94 height 31
click at [727, 369] on input "False" at bounding box center [728, 364] width 10 height 8
radio input "true"
click at [644, 362] on label "True" at bounding box center [650, 363] width 94 height 31
click at [621, 362] on input "True" at bounding box center [616, 364] width 10 height 8
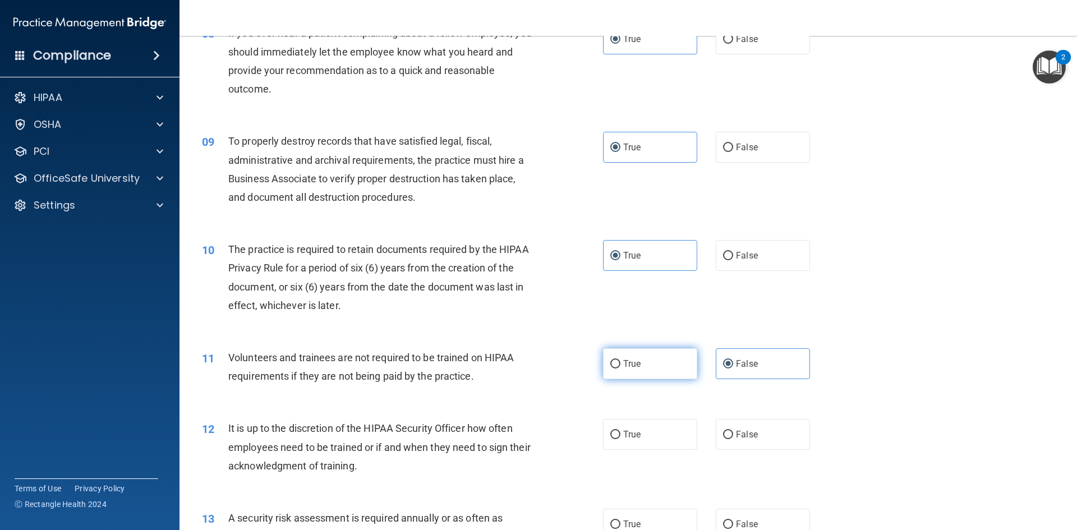
radio input "true"
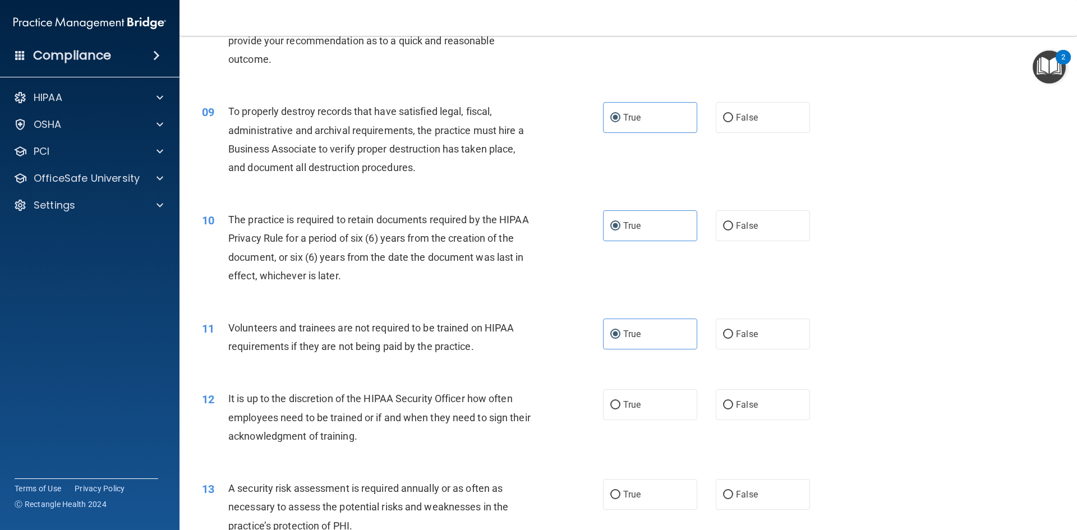
scroll to position [786, 0]
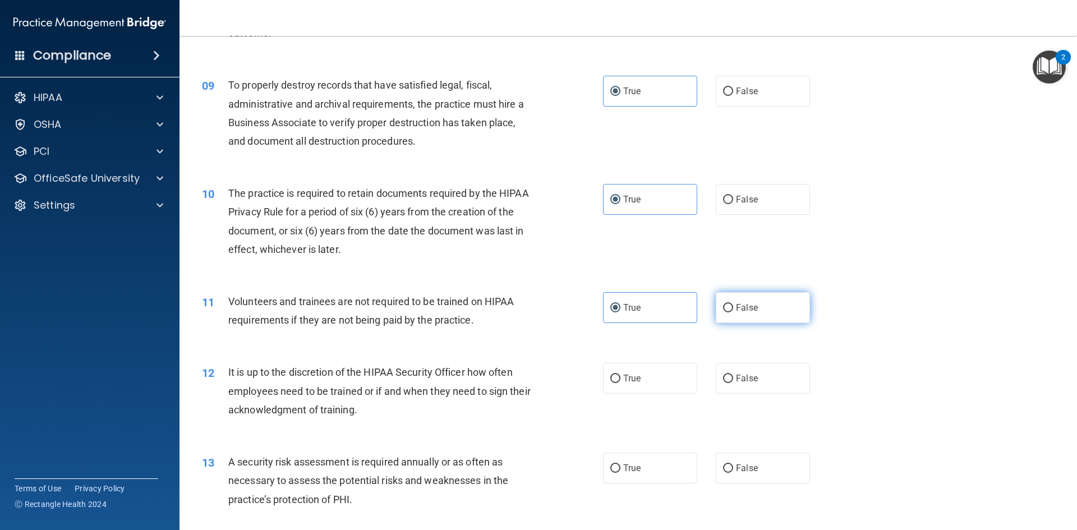
click at [758, 308] on label "False" at bounding box center [763, 307] width 94 height 31
click at [733, 308] on input "False" at bounding box center [728, 308] width 10 height 8
radio input "true"
radio input "false"
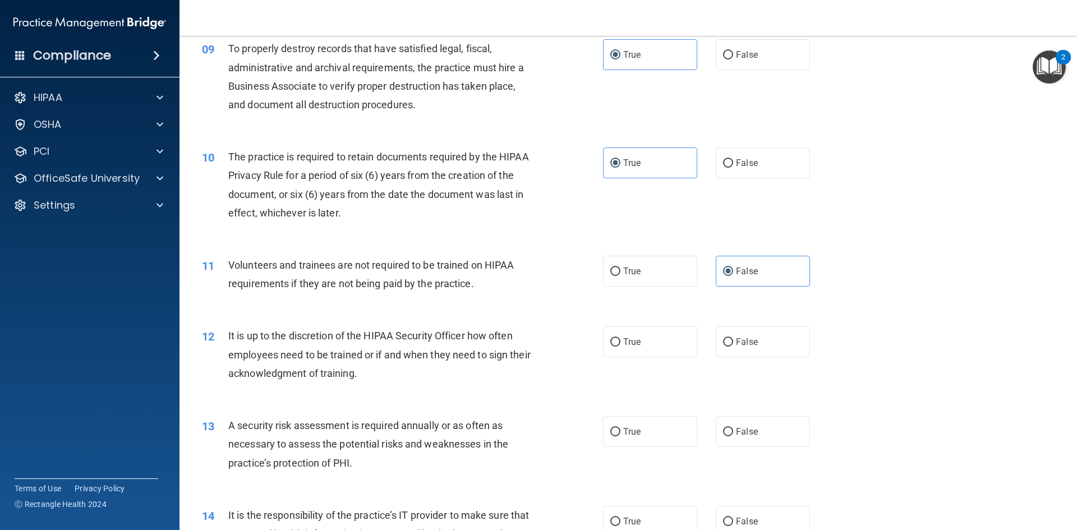
scroll to position [842, 0]
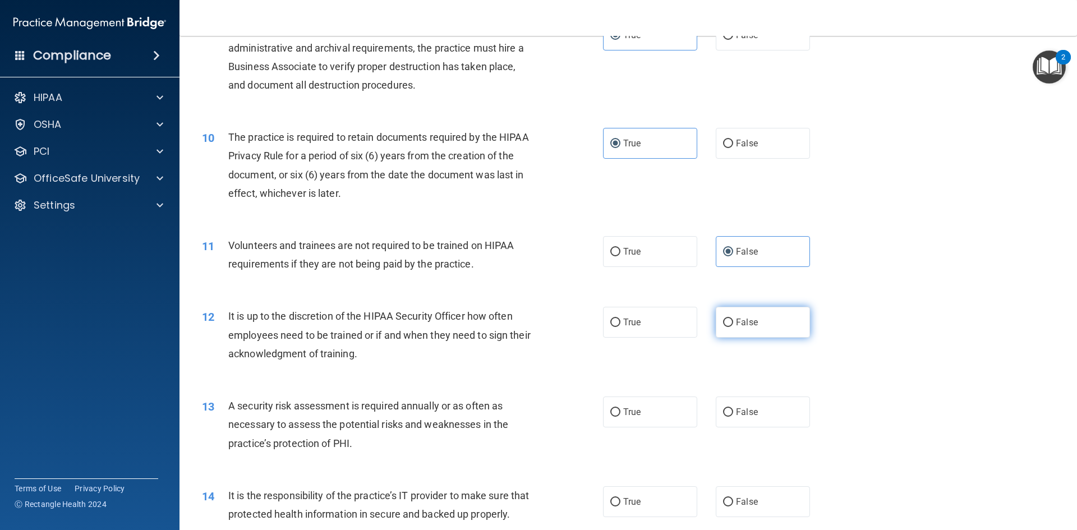
click at [729, 329] on label "False" at bounding box center [763, 322] width 94 height 31
click at [729, 327] on input "False" at bounding box center [728, 323] width 10 height 8
radio input "true"
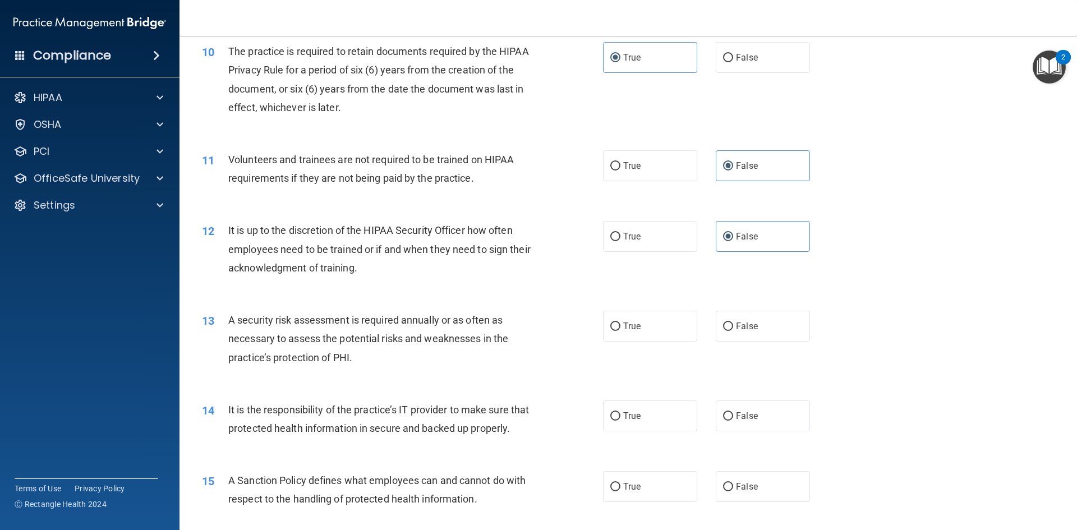
scroll to position [954, 0]
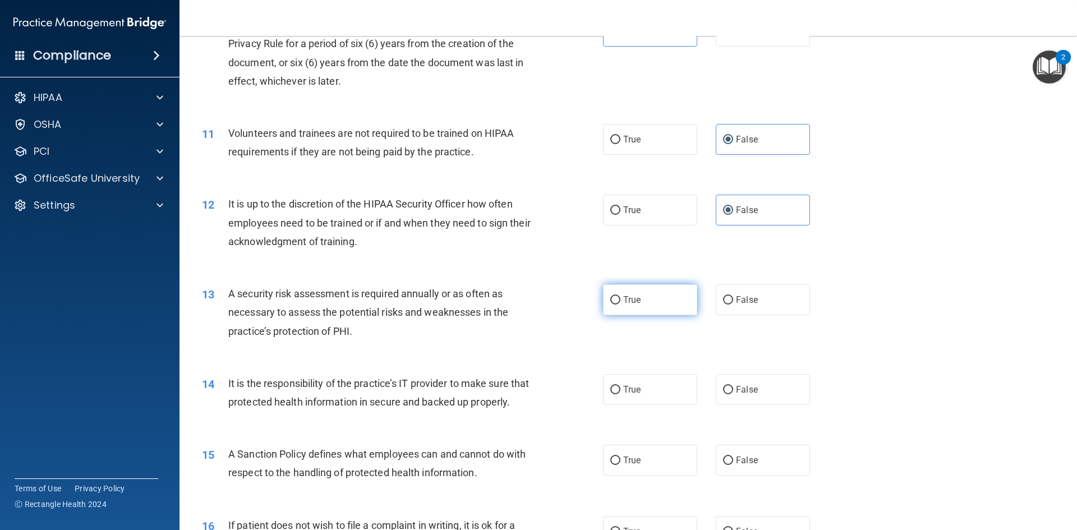
click at [637, 294] on label "True" at bounding box center [650, 300] width 94 height 31
click at [621, 296] on input "True" at bounding box center [616, 300] width 10 height 8
radio input "true"
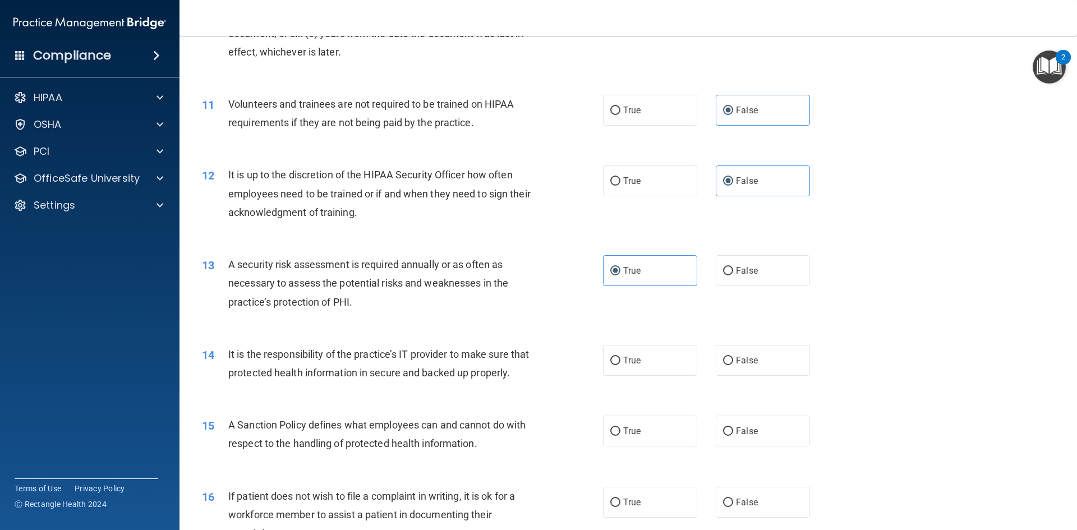
scroll to position [1010, 0]
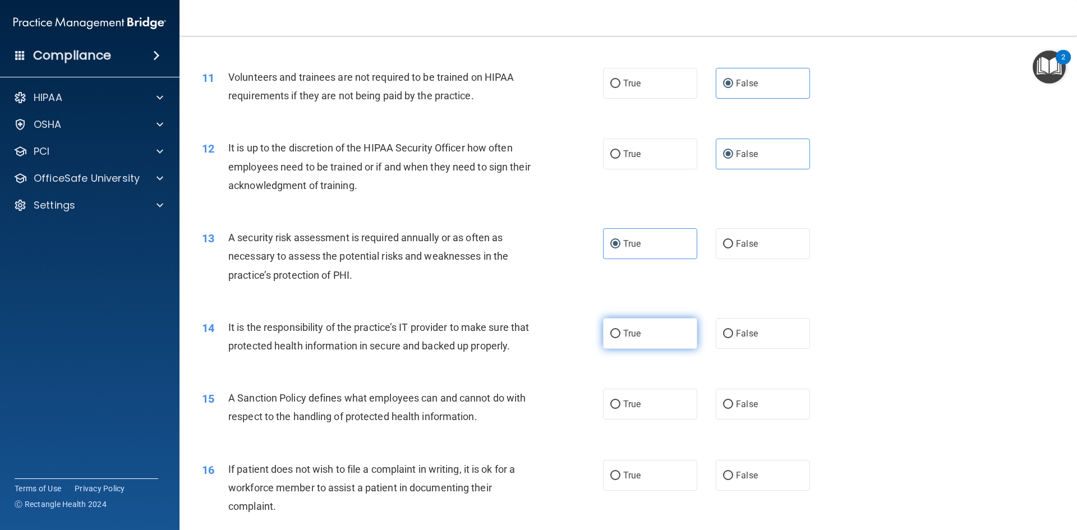
click at [649, 335] on label "True" at bounding box center [650, 333] width 94 height 31
click at [621, 335] on input "True" at bounding box center [616, 334] width 10 height 8
radio input "true"
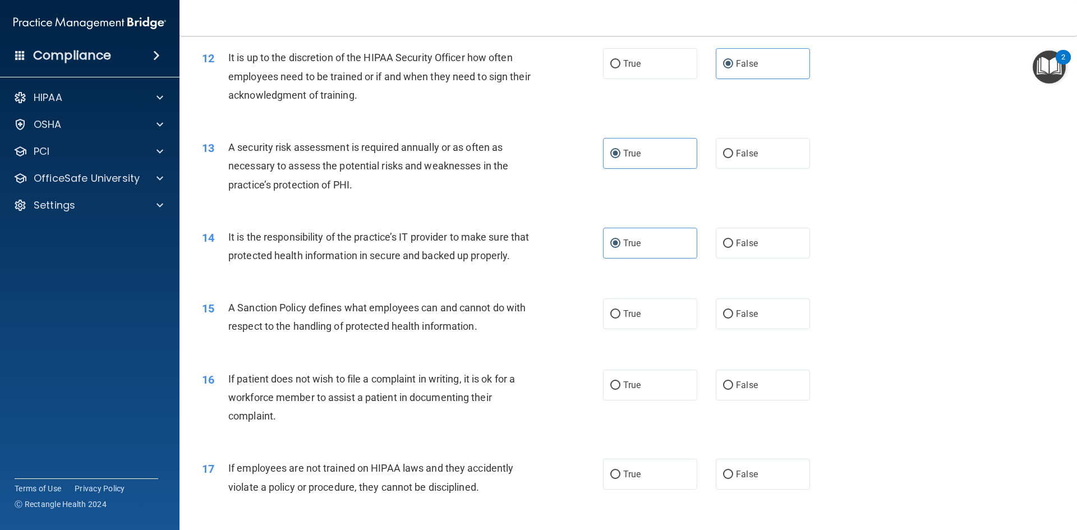
scroll to position [1122, 0]
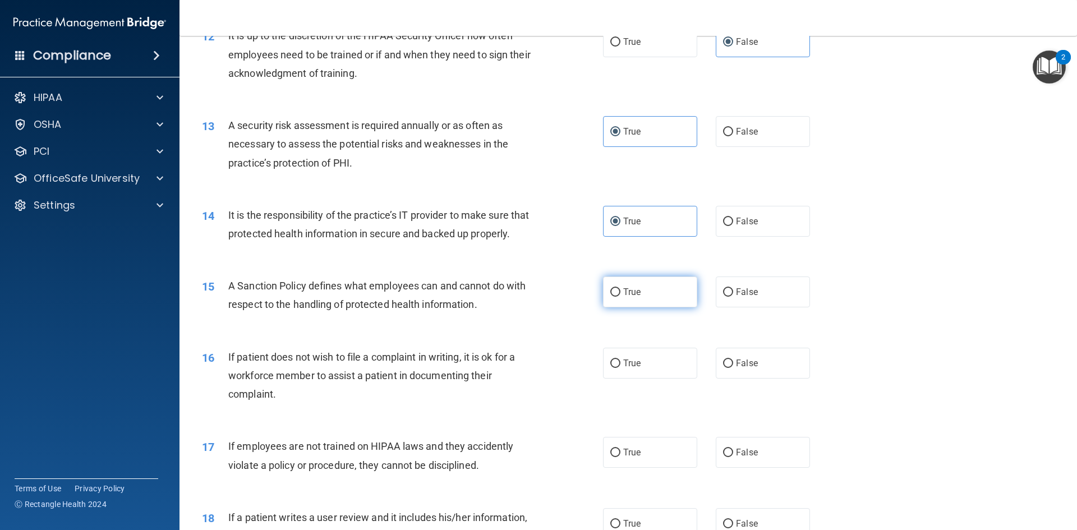
click at [627, 297] on span "True" at bounding box center [631, 292] width 17 height 11
click at [621, 297] on input "True" at bounding box center [616, 292] width 10 height 8
radio input "true"
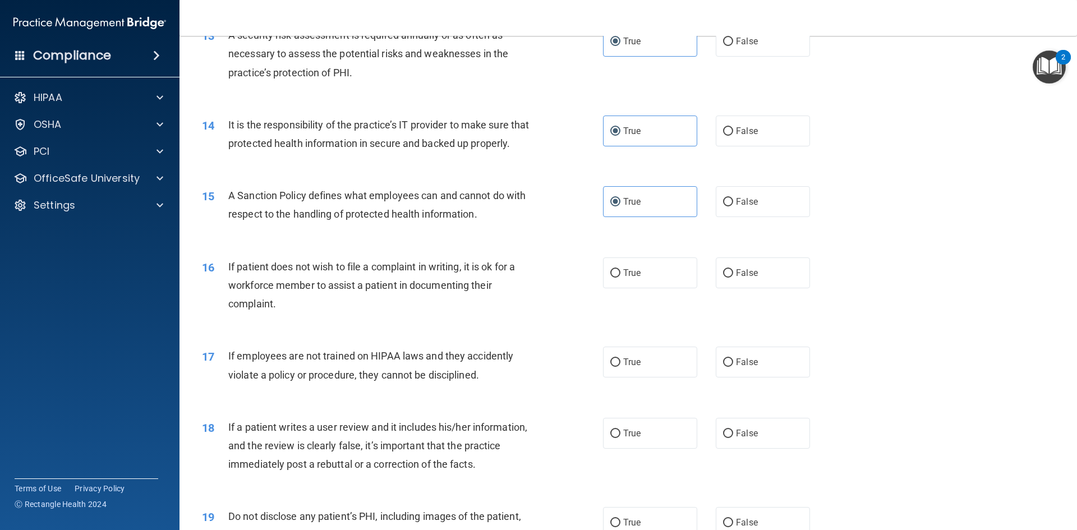
scroll to position [1235, 0]
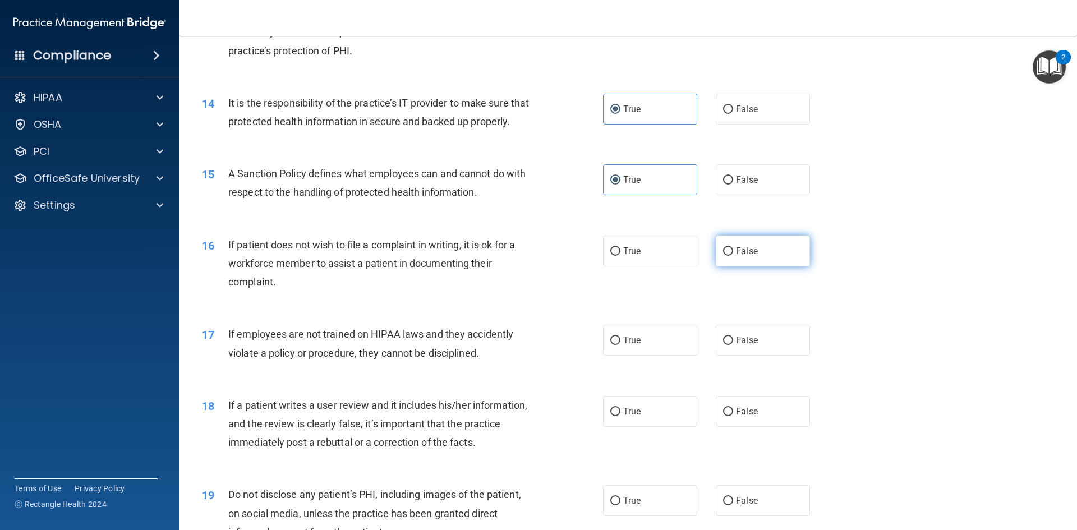
click at [768, 265] on label "False" at bounding box center [763, 251] width 94 height 31
click at [733, 256] on input "False" at bounding box center [728, 251] width 10 height 8
radio input "true"
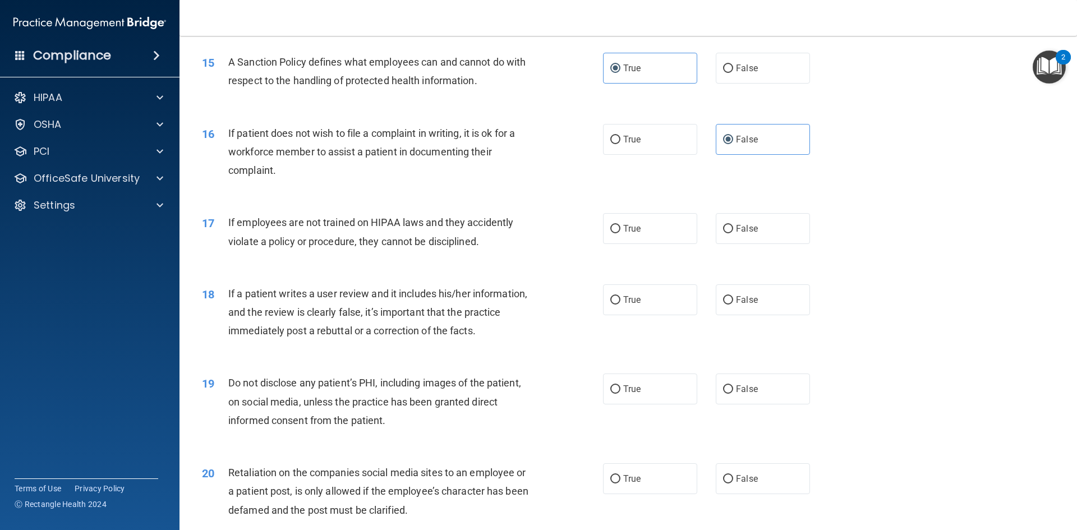
scroll to position [1347, 0]
click at [743, 233] on span "False" at bounding box center [747, 228] width 22 height 11
click at [733, 233] on input "False" at bounding box center [728, 228] width 10 height 8
radio input "true"
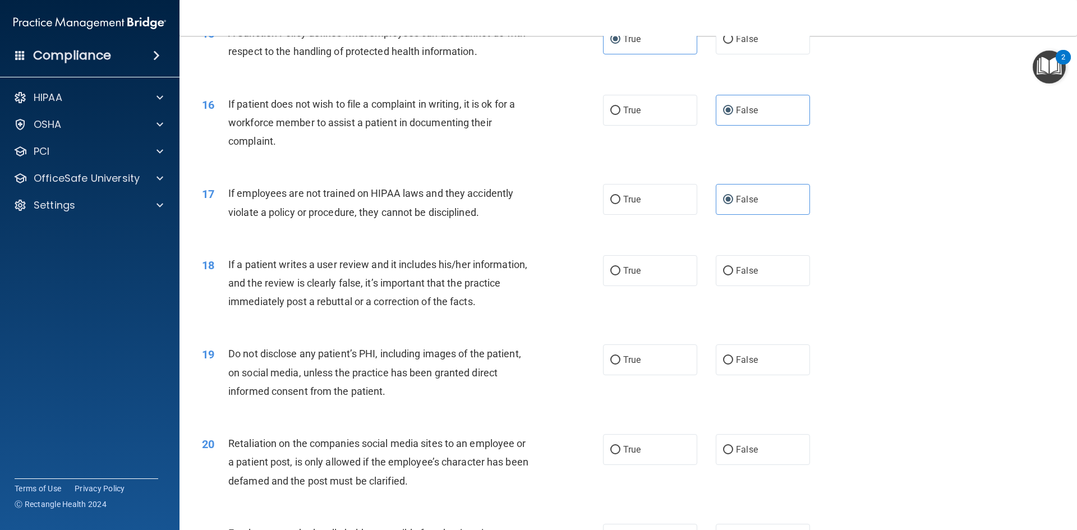
scroll to position [1403, 0]
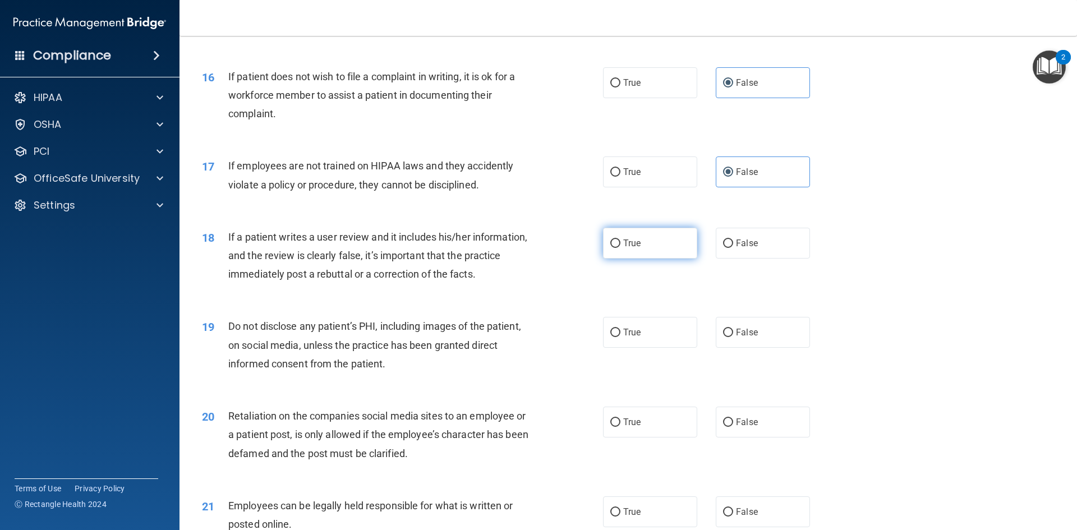
click at [658, 259] on label "True" at bounding box center [650, 243] width 94 height 31
click at [621, 248] on input "True" at bounding box center [616, 244] width 10 height 8
radio input "true"
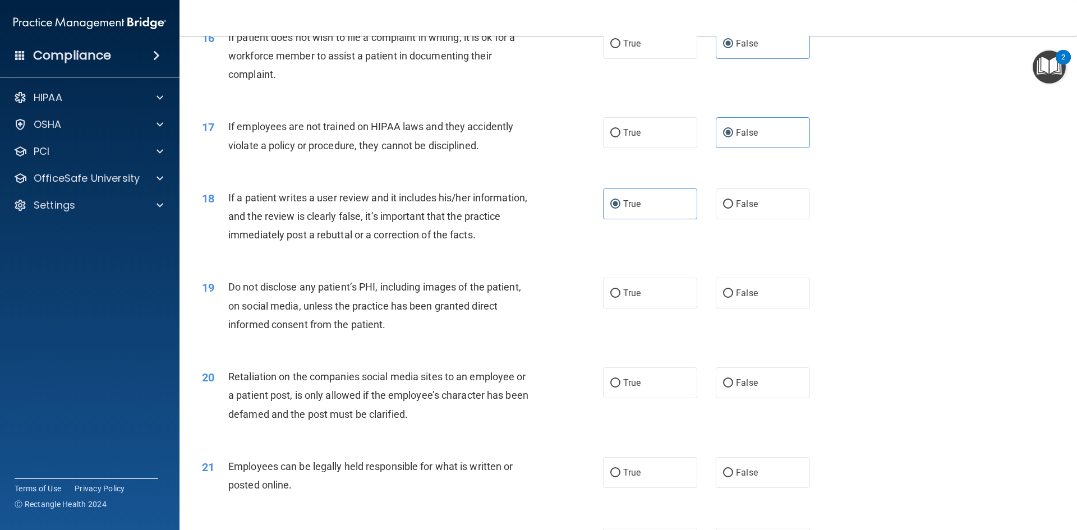
scroll to position [1515, 0]
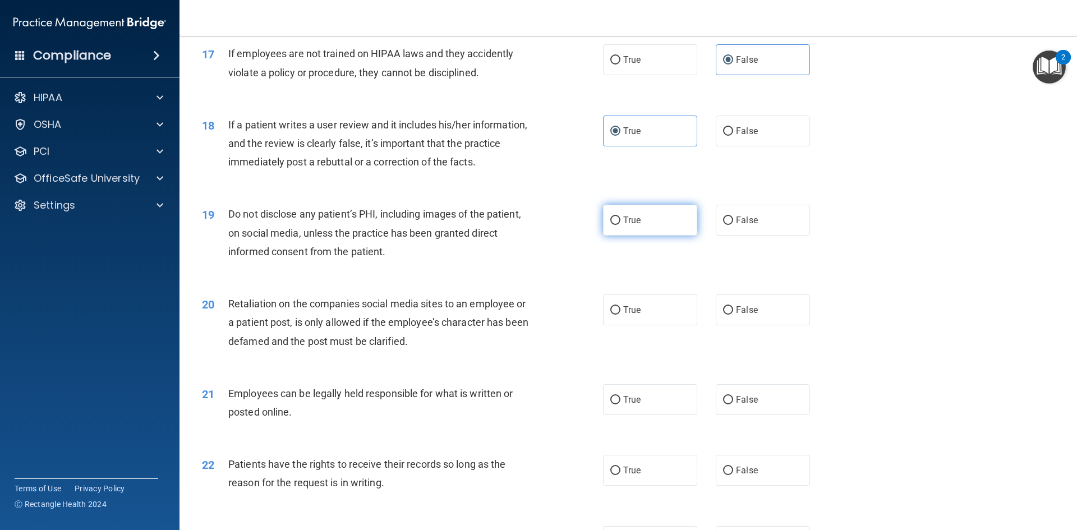
click at [627, 226] on span "True" at bounding box center [631, 220] width 17 height 11
click at [621, 225] on input "True" at bounding box center [616, 221] width 10 height 8
radio input "true"
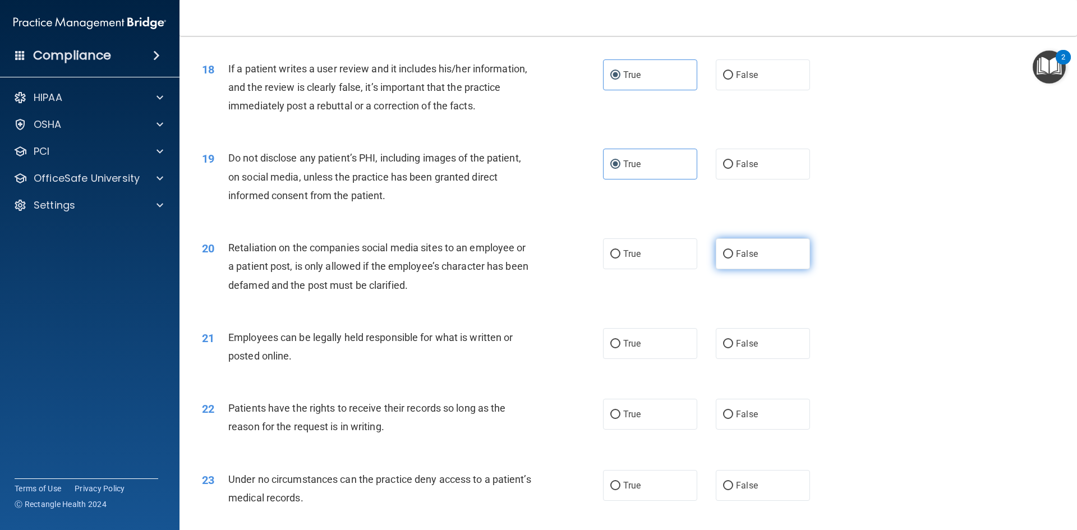
click at [742, 259] on span "False" at bounding box center [747, 254] width 22 height 11
click at [733, 259] on input "False" at bounding box center [728, 254] width 10 height 8
radio input "true"
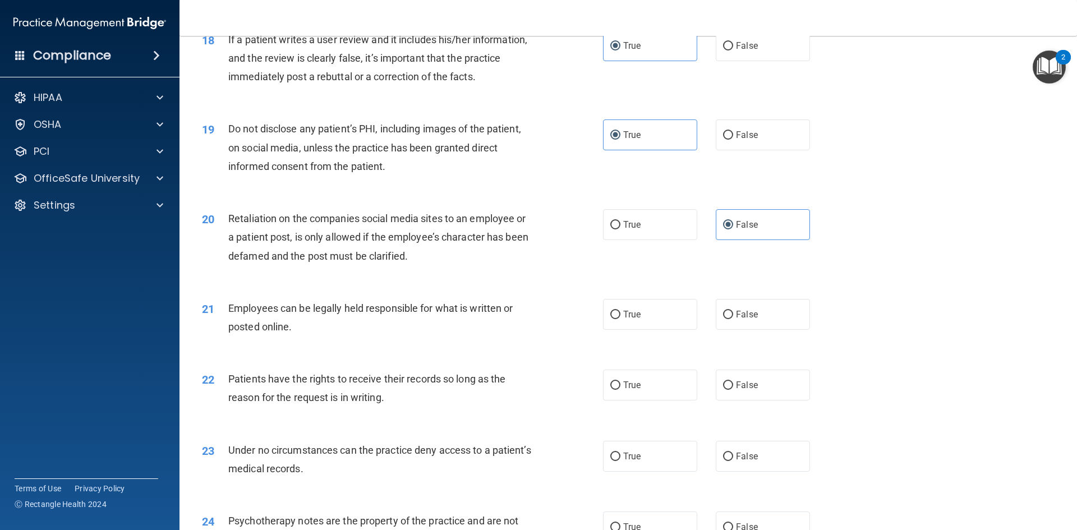
scroll to position [1627, 0]
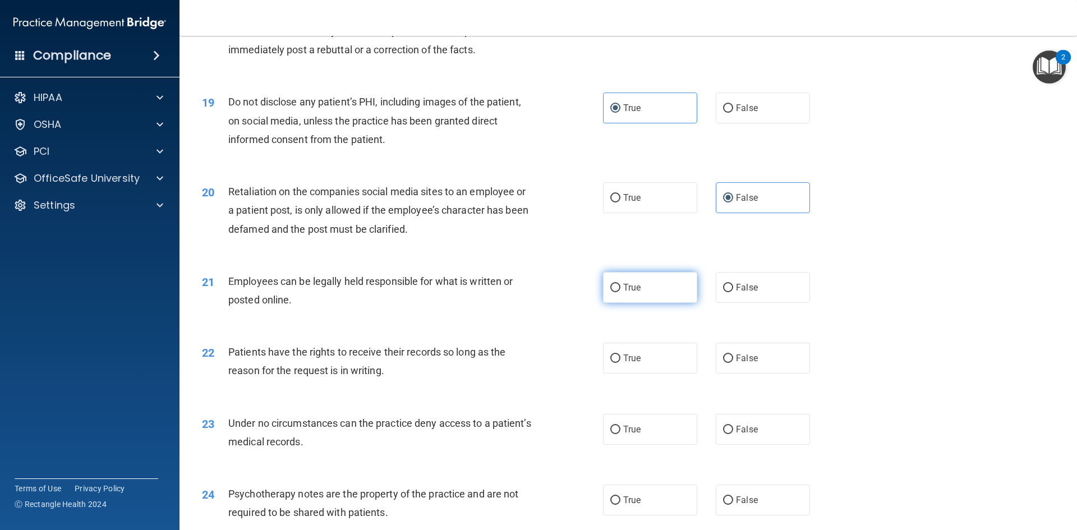
click at [632, 293] on span "True" at bounding box center [631, 287] width 17 height 11
click at [621, 292] on input "True" at bounding box center [616, 288] width 10 height 8
radio input "true"
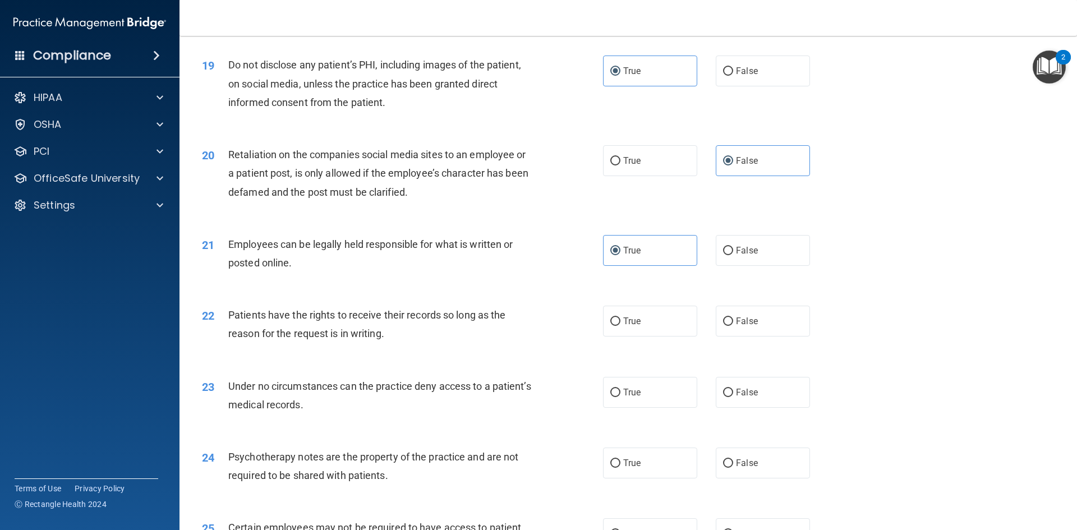
scroll to position [1683, 0]
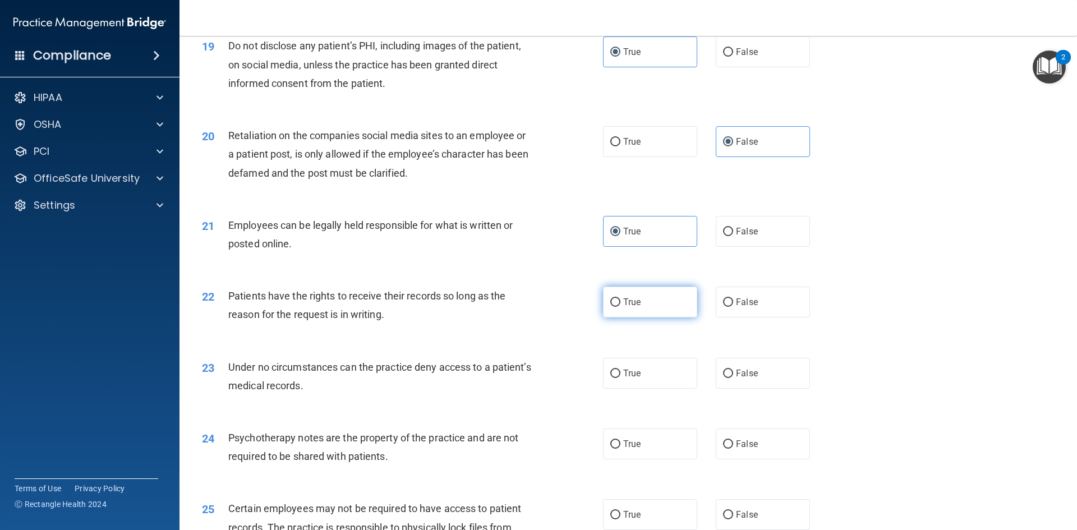
click at [638, 318] on label "True" at bounding box center [650, 302] width 94 height 31
click at [621, 307] on input "True" at bounding box center [616, 303] width 10 height 8
radio input "true"
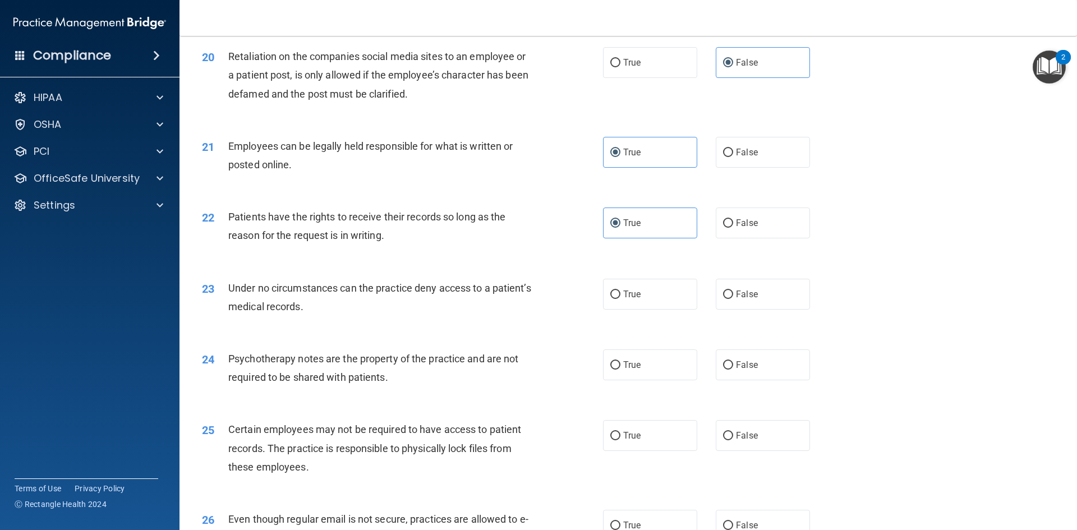
scroll to position [1796, 0]
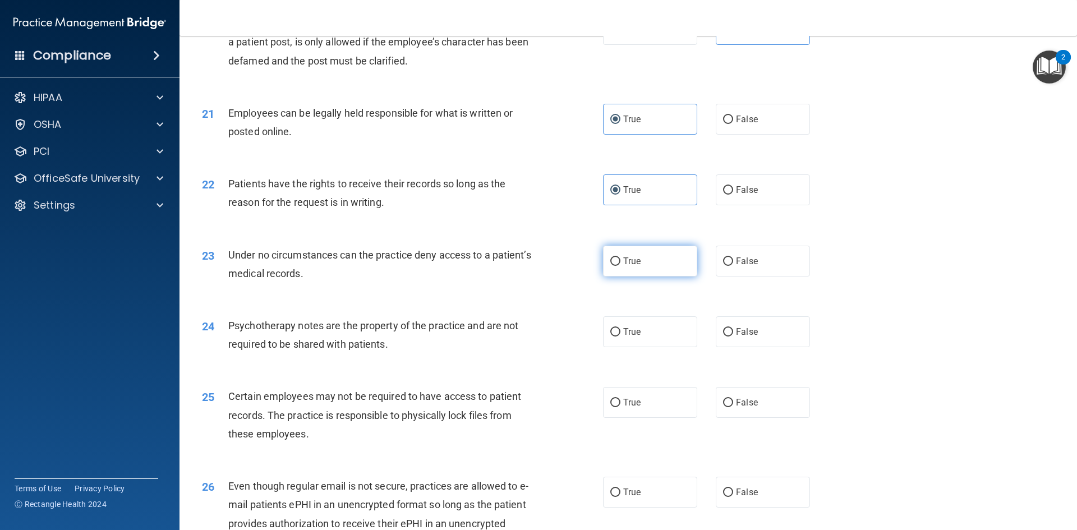
click at [635, 274] on label "True" at bounding box center [650, 261] width 94 height 31
click at [621, 266] on input "True" at bounding box center [616, 262] width 10 height 8
radio input "true"
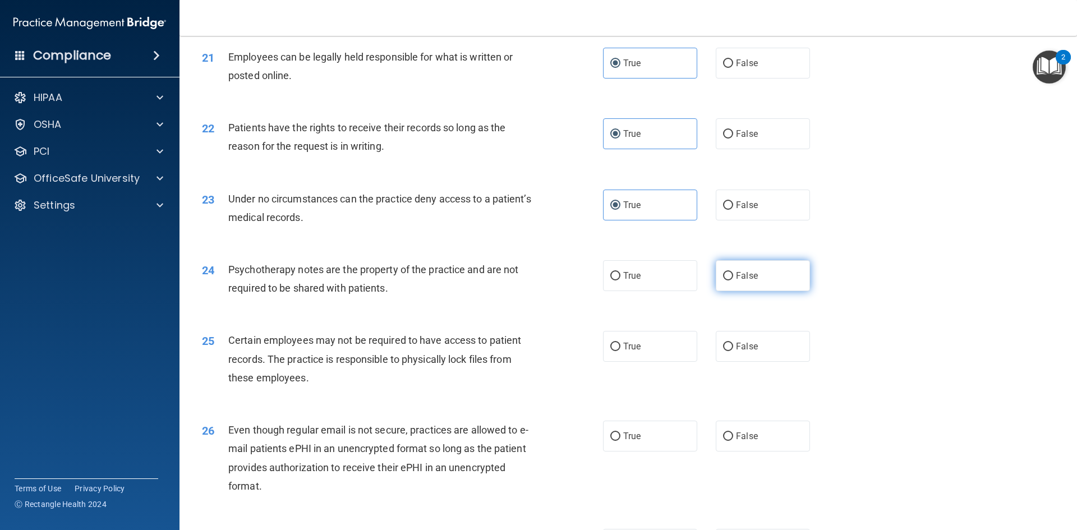
click at [763, 287] on label "False" at bounding box center [763, 275] width 94 height 31
click at [733, 281] on input "False" at bounding box center [728, 276] width 10 height 8
radio input "true"
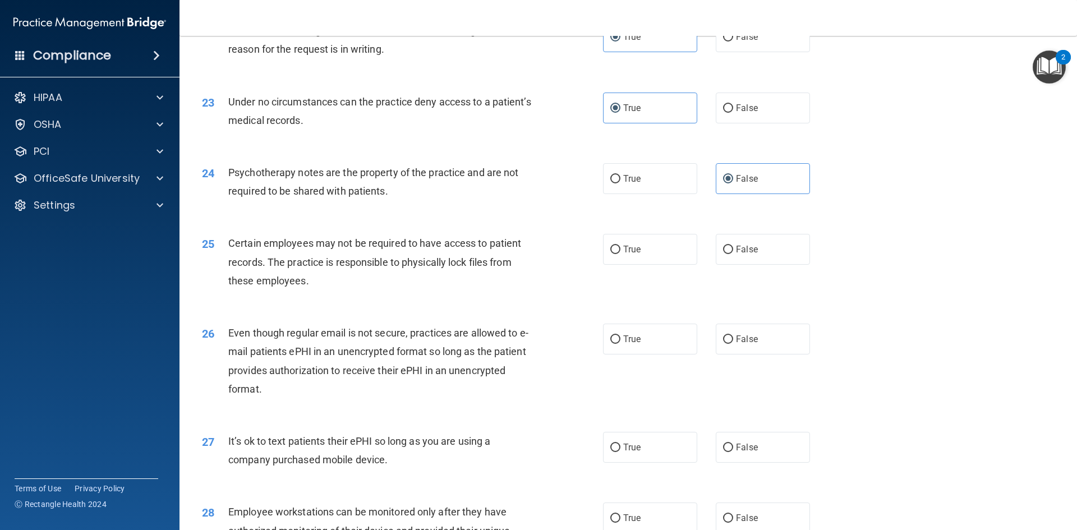
scroll to position [1964, 0]
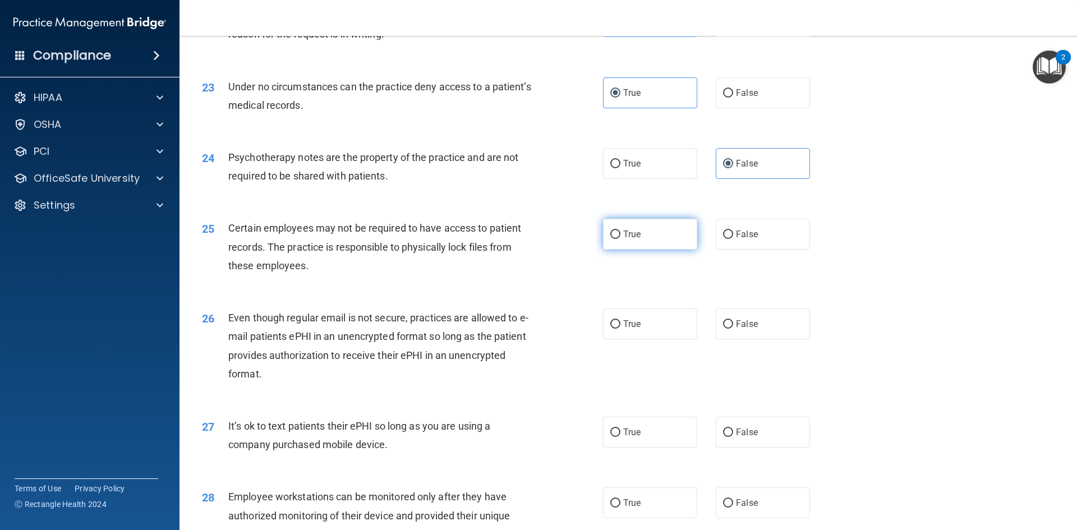
click at [623, 240] on span "True" at bounding box center [631, 234] width 17 height 11
click at [621, 239] on input "True" at bounding box center [616, 235] width 10 height 8
radio input "true"
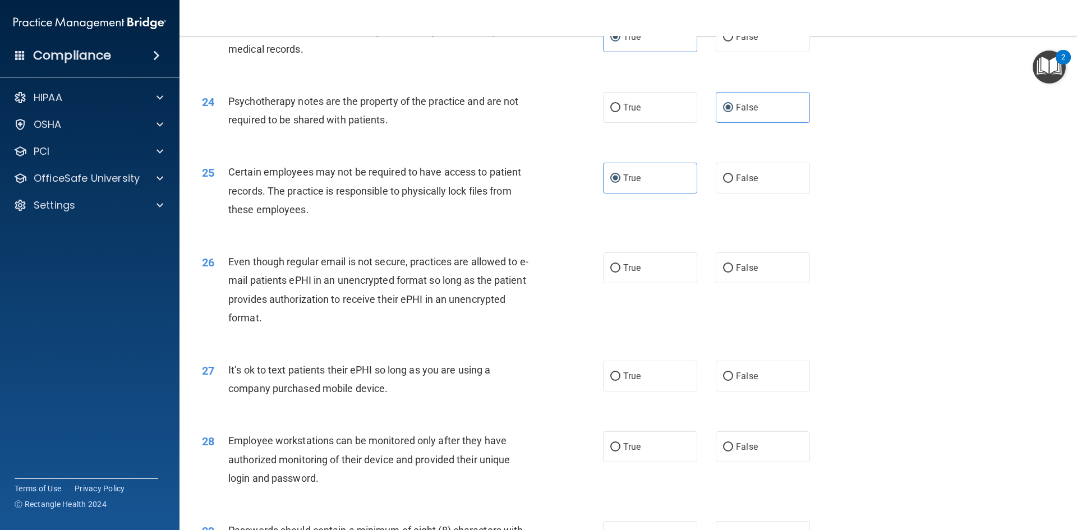
scroll to position [2076, 0]
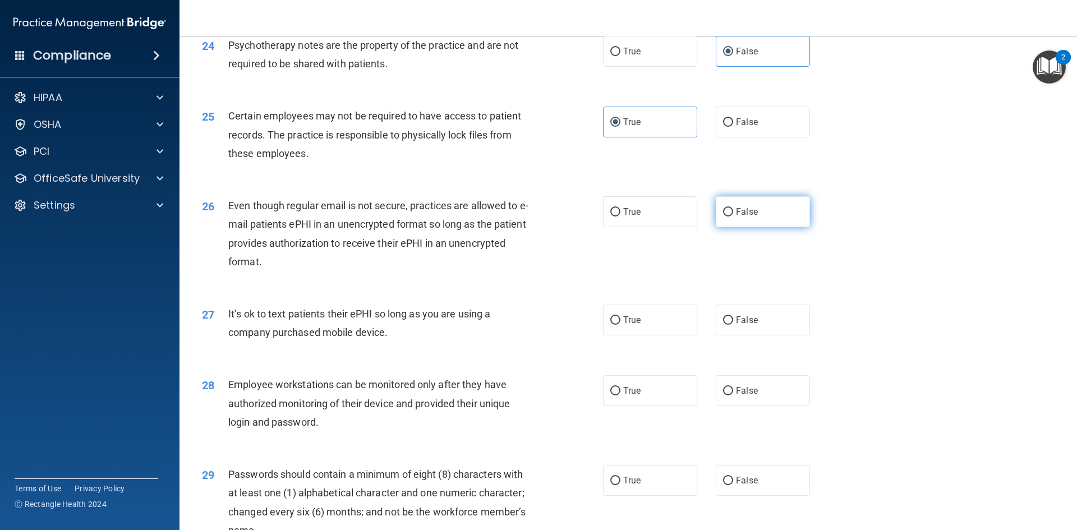
click at [767, 225] on label "False" at bounding box center [763, 211] width 94 height 31
click at [733, 217] on input "False" at bounding box center [728, 212] width 10 height 8
radio input "true"
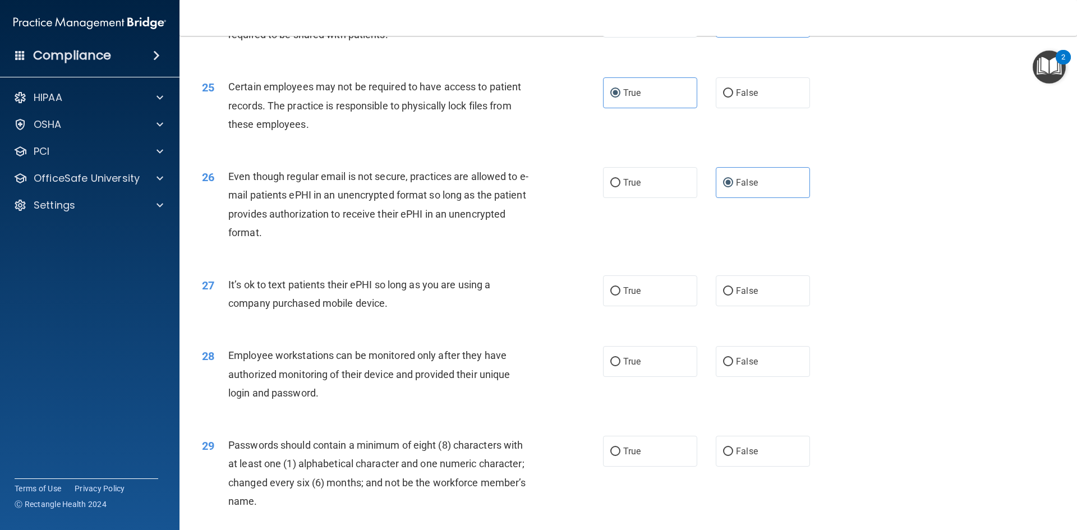
scroll to position [2132, 0]
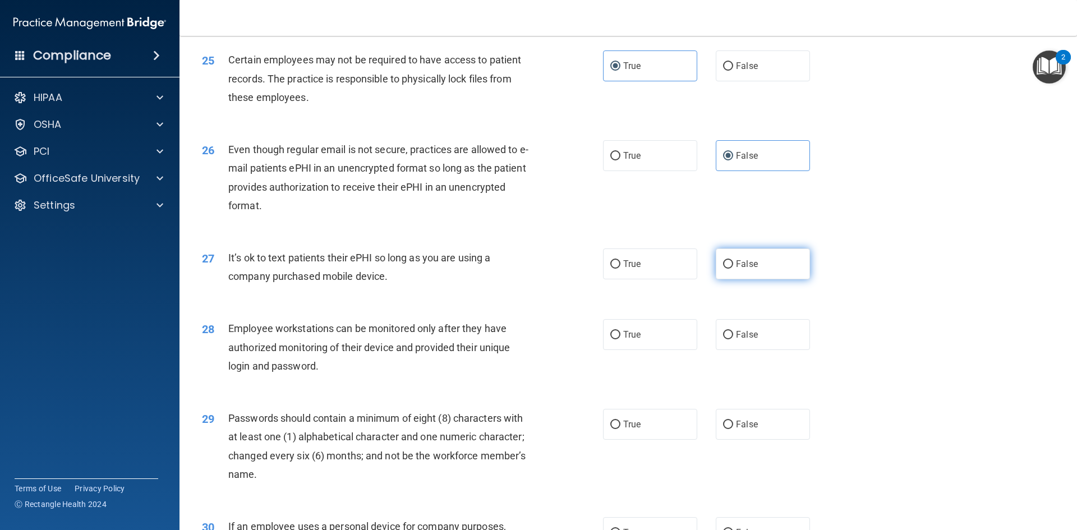
click at [745, 279] on label "False" at bounding box center [763, 264] width 94 height 31
click at [733, 269] on input "False" at bounding box center [728, 264] width 10 height 8
radio input "true"
click at [634, 269] on span "True" at bounding box center [631, 264] width 17 height 11
click at [621, 269] on input "True" at bounding box center [616, 264] width 10 height 8
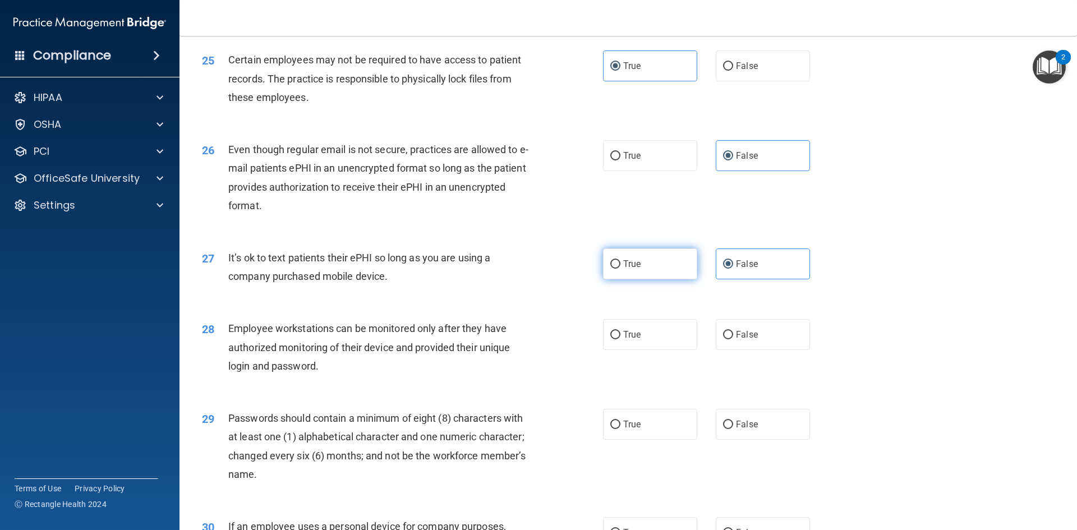
radio input "true"
radio input "false"
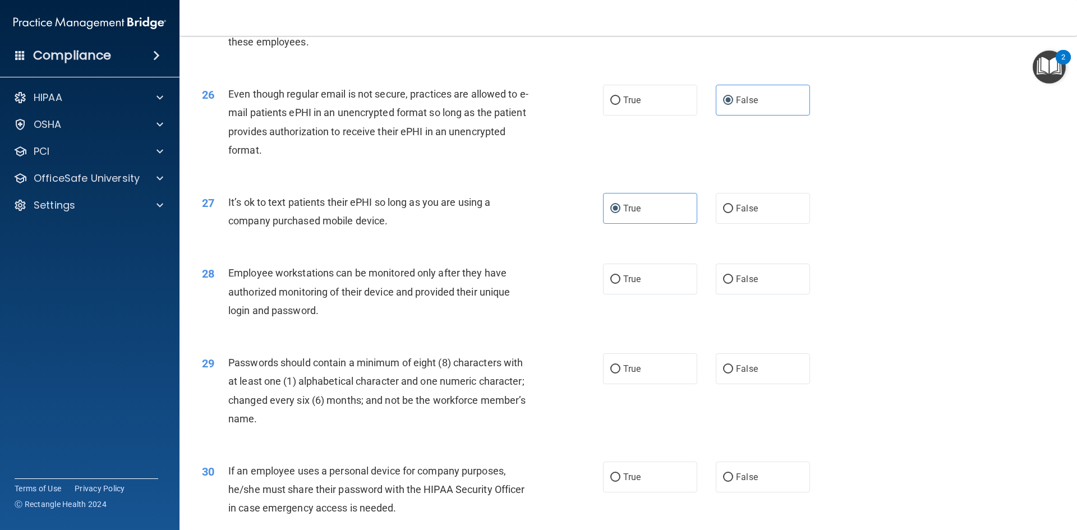
scroll to position [2189, 0]
click at [751, 284] on span "False" at bounding box center [747, 278] width 22 height 11
click at [733, 283] on input "False" at bounding box center [728, 279] width 10 height 8
radio input "true"
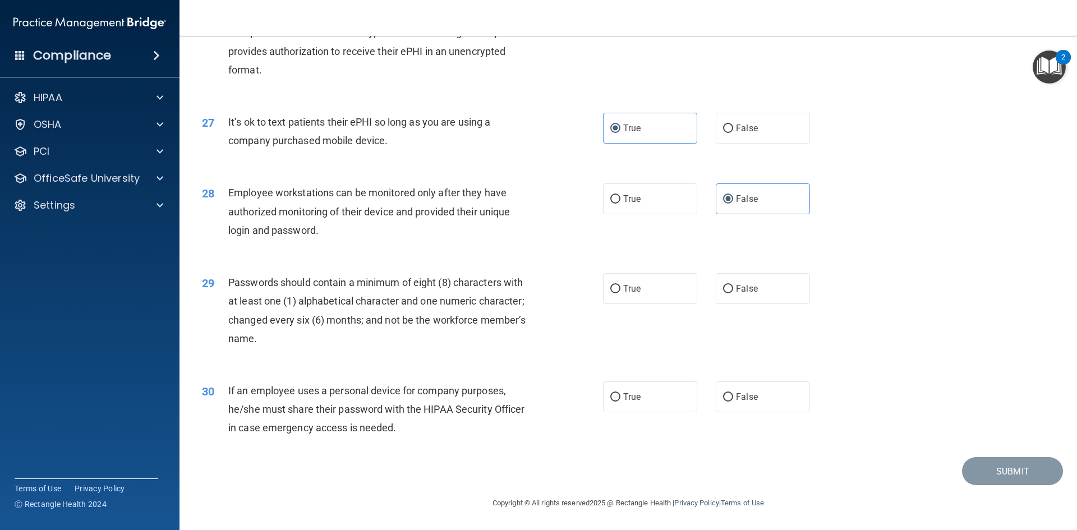
scroll to position [2287, 0]
click at [644, 293] on label "True" at bounding box center [650, 288] width 94 height 31
click at [621, 293] on input "True" at bounding box center [616, 289] width 10 height 8
radio input "true"
click at [659, 397] on label "True" at bounding box center [650, 397] width 94 height 31
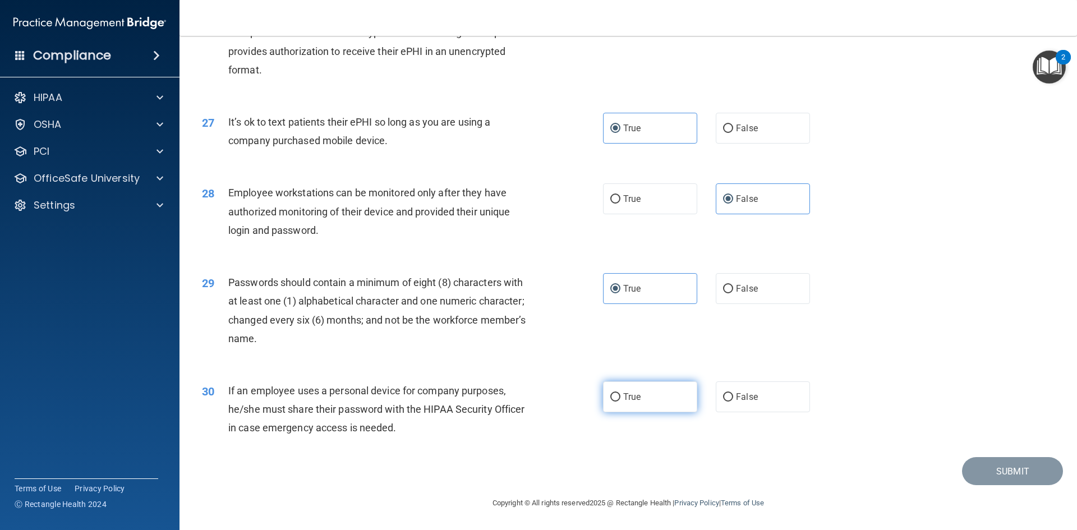
click at [621, 397] on input "True" at bounding box center [616, 397] width 10 height 8
radio input "true"
click at [1016, 471] on button "Submit" at bounding box center [1012, 471] width 101 height 29
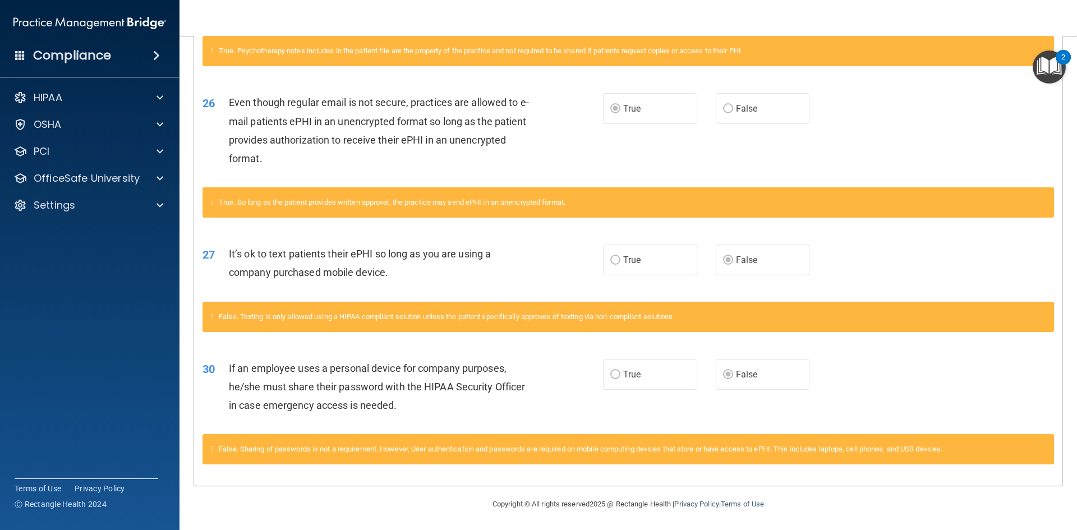
scroll to position [1835, 0]
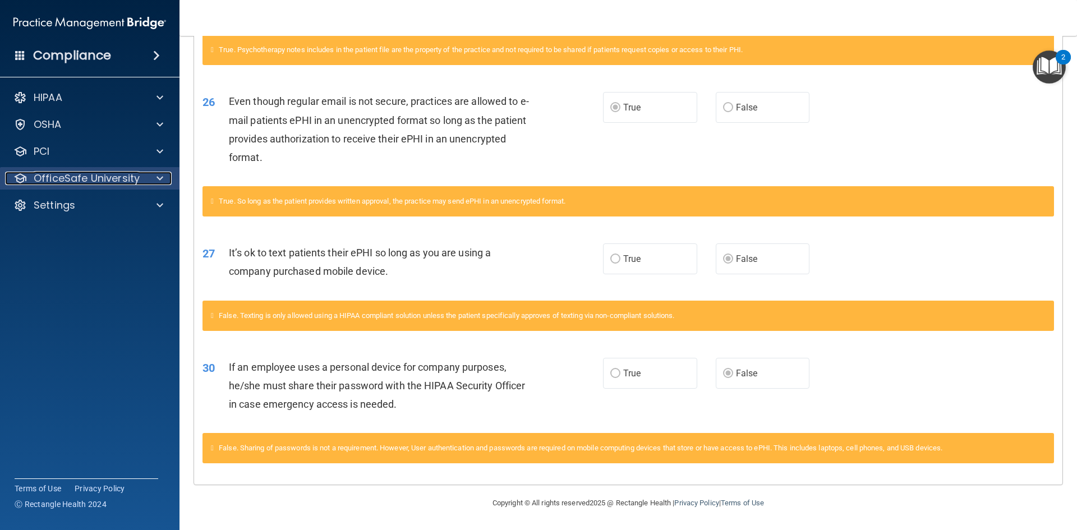
click at [156, 173] on div at bounding box center [158, 178] width 28 height 13
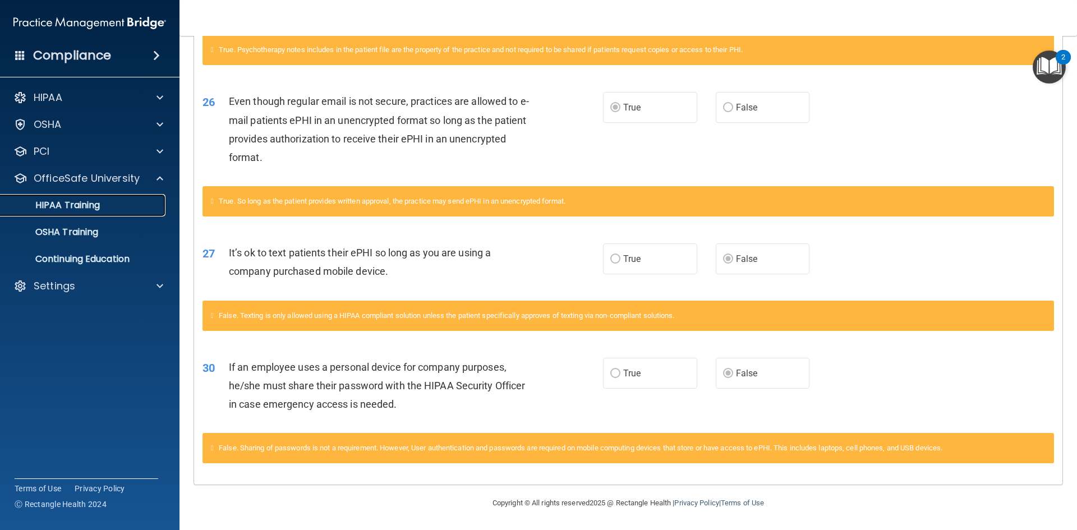
click at [139, 199] on link "HIPAA Training" at bounding box center [77, 205] width 177 height 22
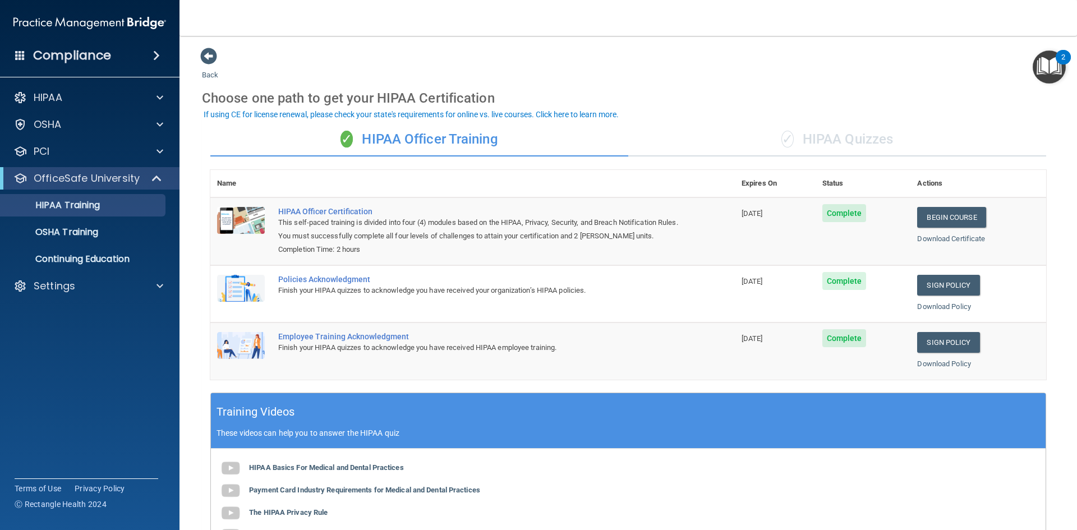
click at [870, 144] on div "✓ HIPAA Quizzes" at bounding box center [838, 140] width 418 height 34
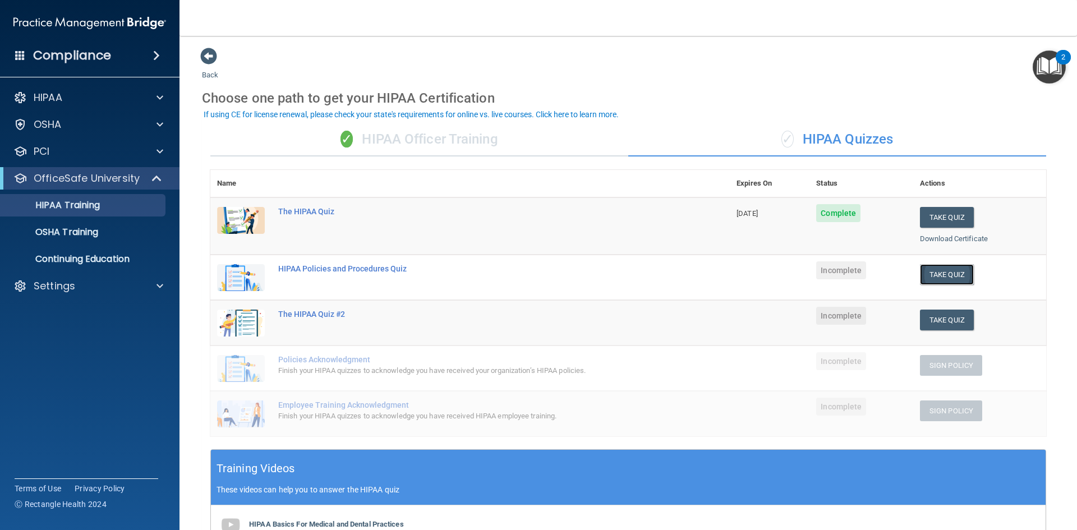
click at [939, 272] on button "Take Quiz" at bounding box center [947, 274] width 54 height 21
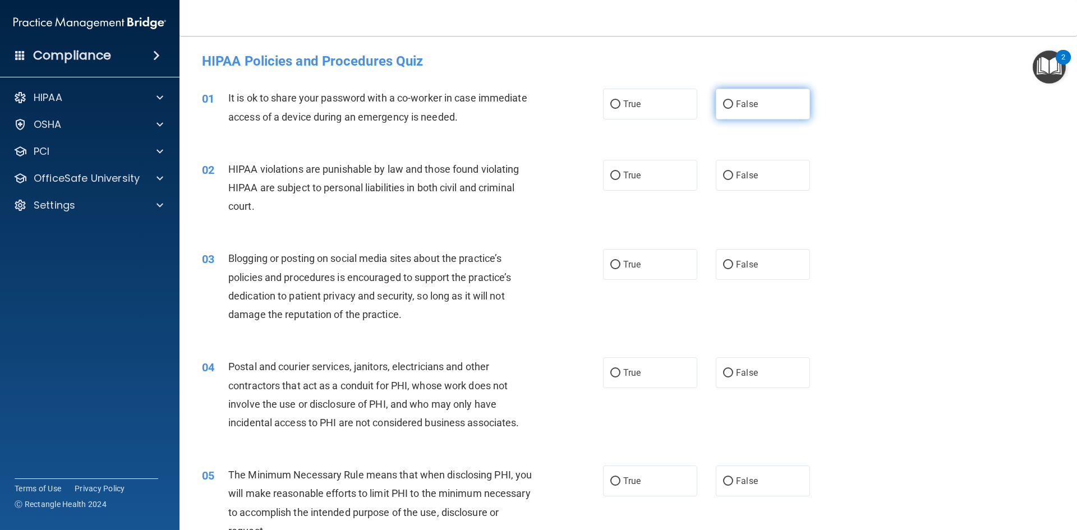
click at [724, 102] on input "False" at bounding box center [728, 104] width 10 height 8
radio input "true"
click at [626, 181] on label "True" at bounding box center [650, 175] width 94 height 31
click at [621, 180] on input "True" at bounding box center [616, 176] width 10 height 8
radio input "true"
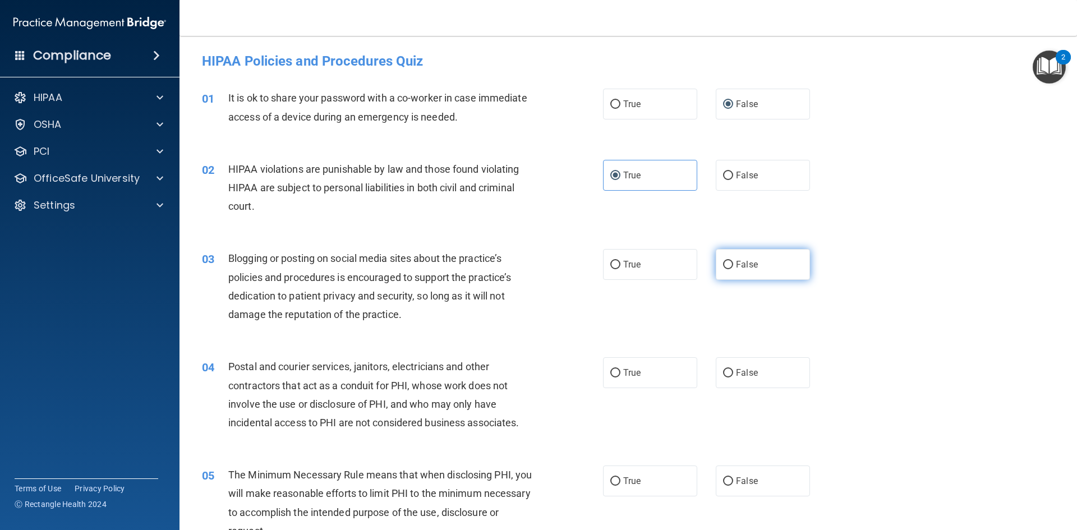
click at [741, 270] on label "False" at bounding box center [763, 264] width 94 height 31
click at [733, 269] on input "False" at bounding box center [728, 265] width 10 height 8
radio input "true"
click at [604, 372] on label "True" at bounding box center [650, 372] width 94 height 31
click at [611, 372] on input "True" at bounding box center [616, 373] width 10 height 8
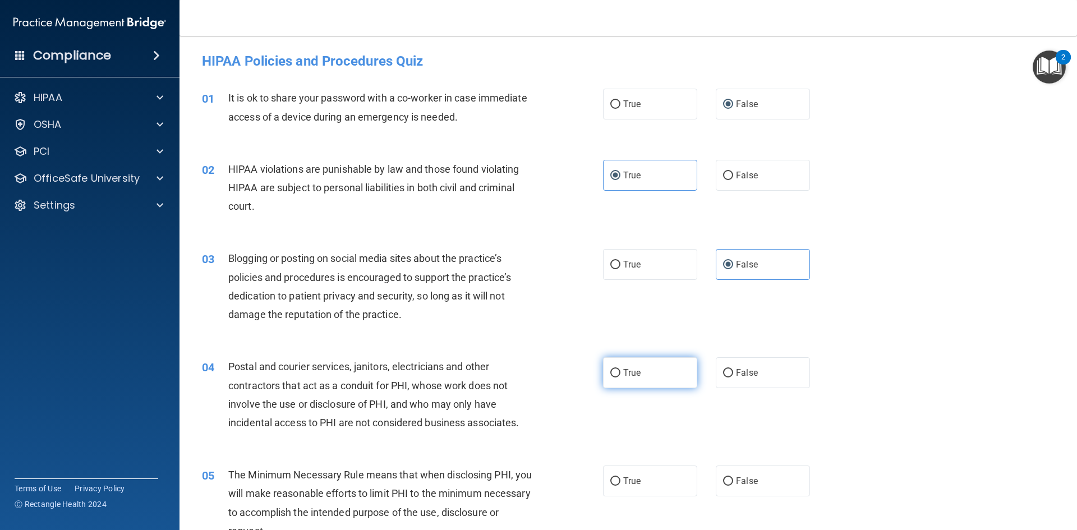
radio input "true"
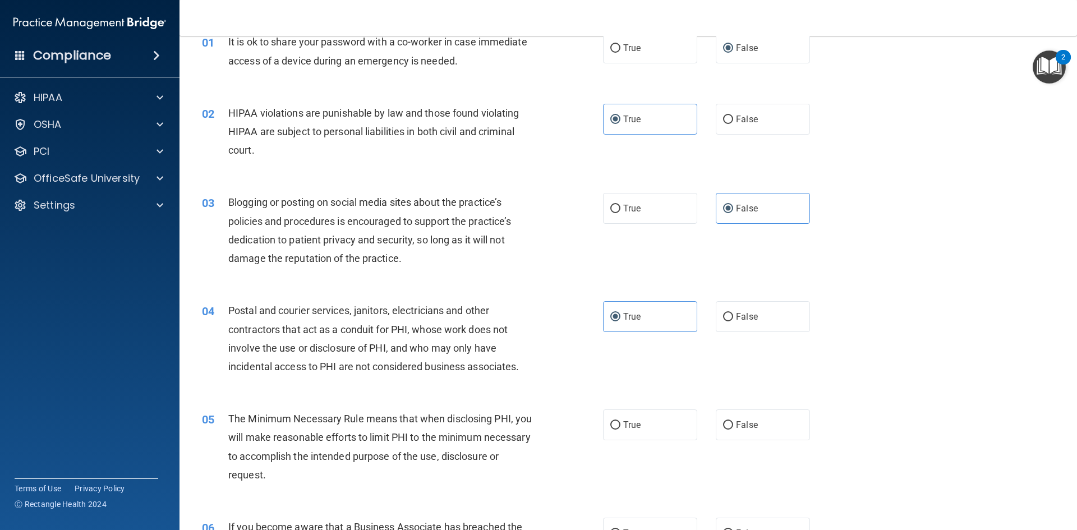
scroll to position [112, 0]
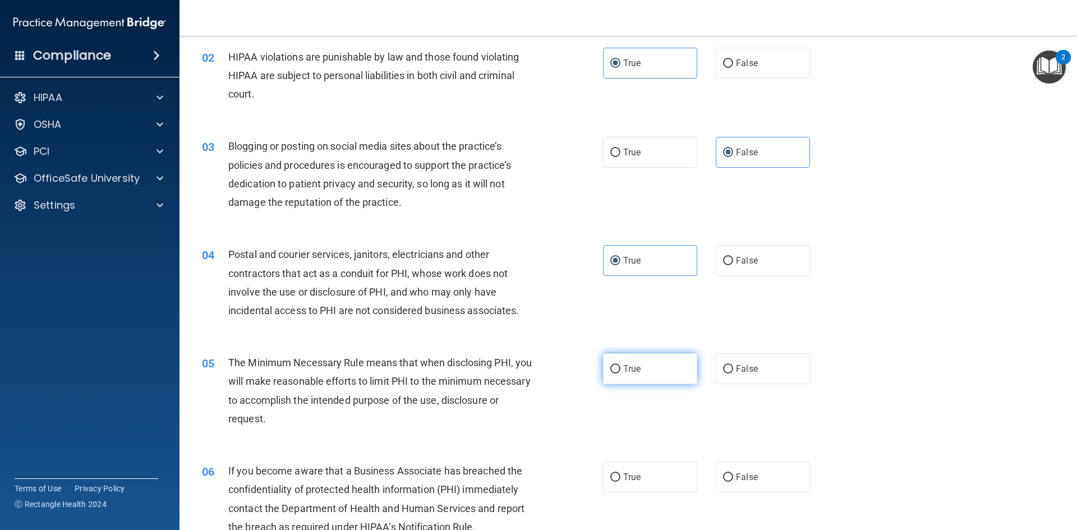
click at [611, 371] on input "True" at bounding box center [616, 369] width 10 height 8
radio input "true"
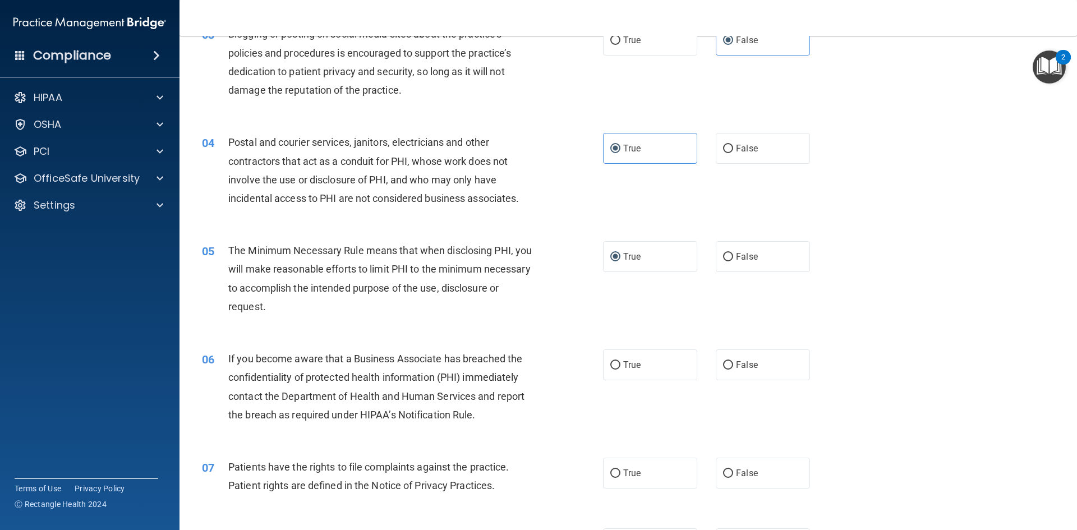
scroll to position [281, 0]
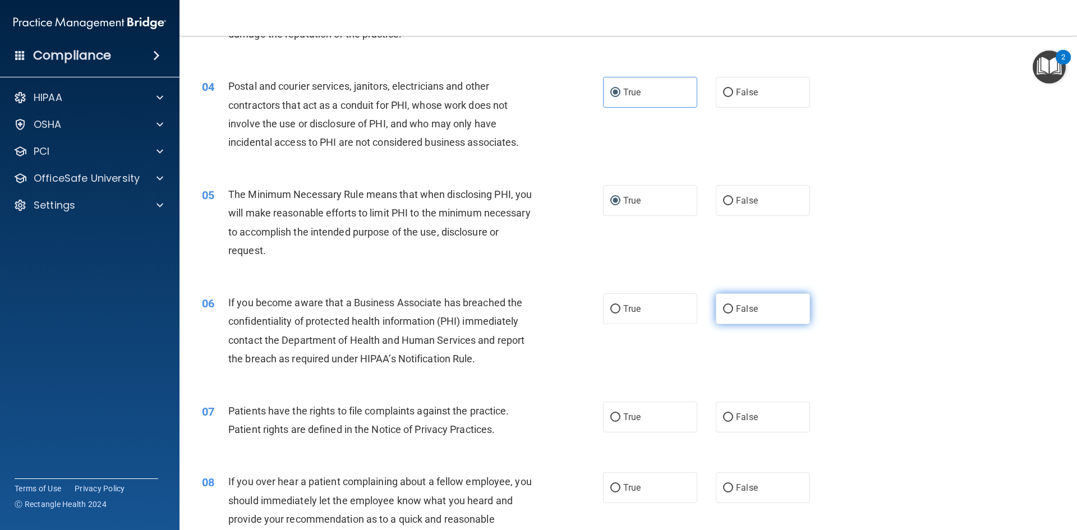
click at [736, 313] on span "False" at bounding box center [747, 309] width 22 height 11
click at [733, 313] on input "False" at bounding box center [728, 309] width 10 height 8
radio input "true"
click at [634, 418] on span "True" at bounding box center [631, 417] width 17 height 11
click at [621, 418] on input "True" at bounding box center [616, 418] width 10 height 8
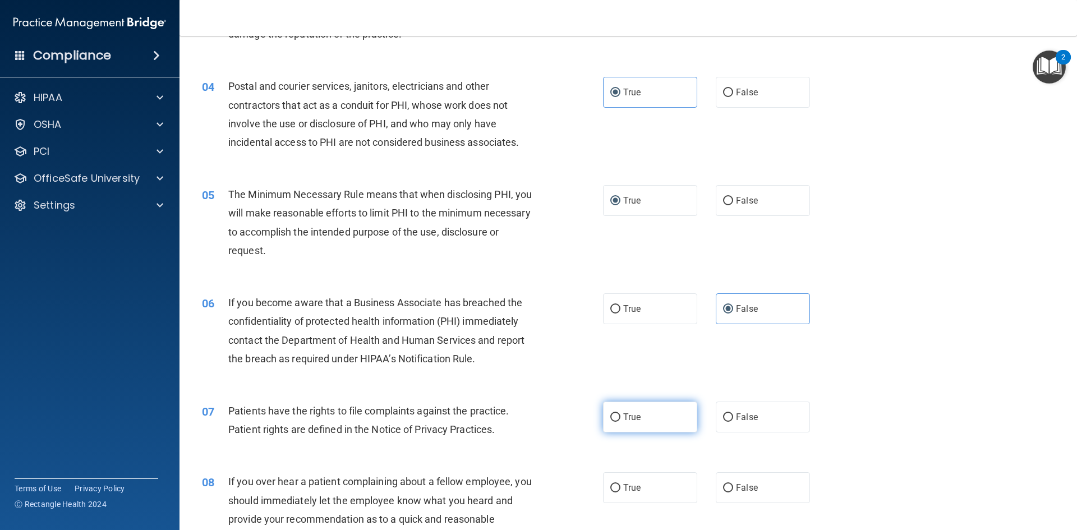
radio input "true"
click at [724, 484] on input "False" at bounding box center [728, 488] width 10 height 8
radio input "true"
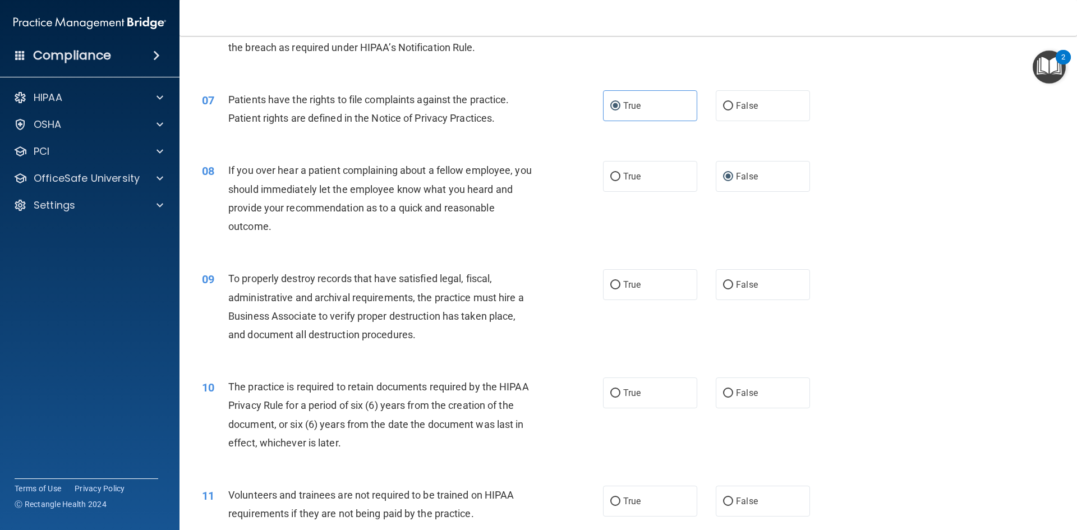
scroll to position [673, 0]
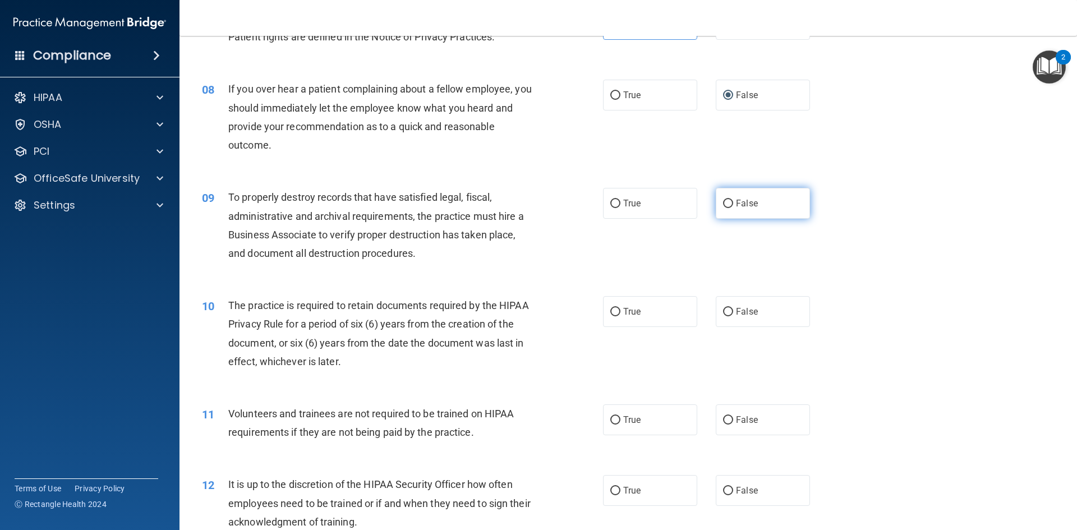
click at [724, 203] on input "False" at bounding box center [728, 204] width 10 height 8
radio input "true"
click at [627, 309] on span "True" at bounding box center [631, 311] width 17 height 11
click at [621, 309] on input "True" at bounding box center [616, 312] width 10 height 8
radio input "true"
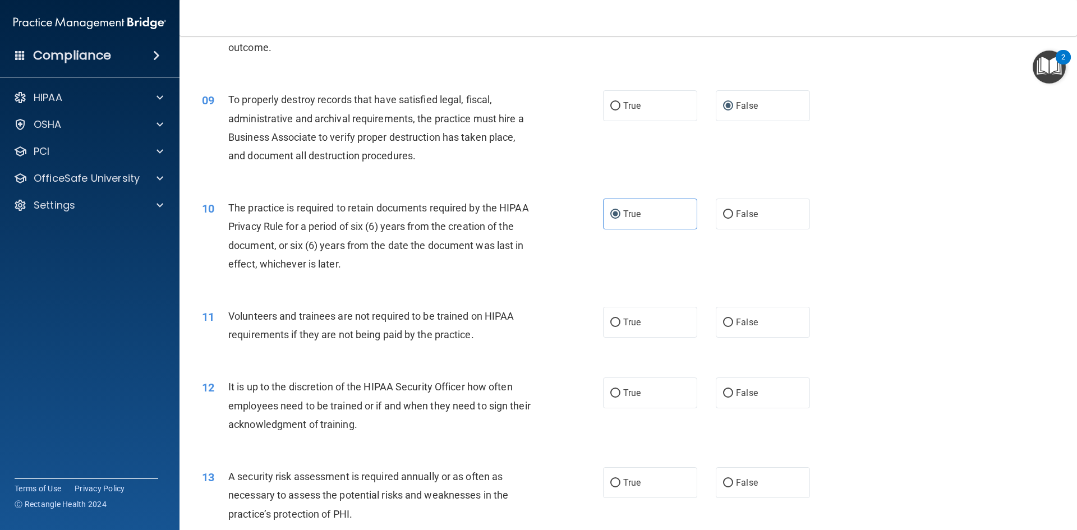
scroll to position [786, 0]
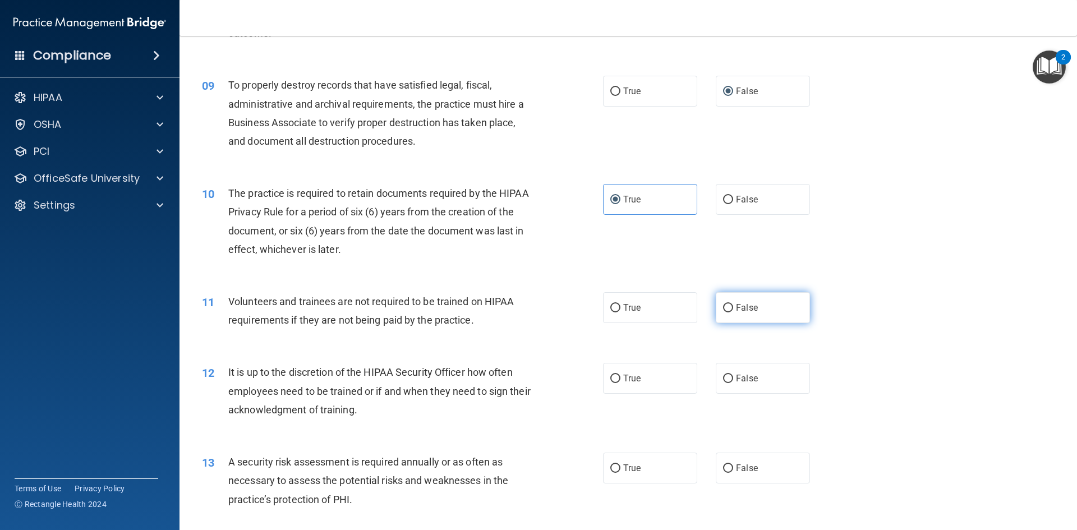
click at [746, 309] on span "False" at bounding box center [747, 307] width 22 height 11
click at [733, 309] on input "False" at bounding box center [728, 308] width 10 height 8
radio input "true"
click at [724, 375] on input "False" at bounding box center [728, 379] width 10 height 8
radio input "true"
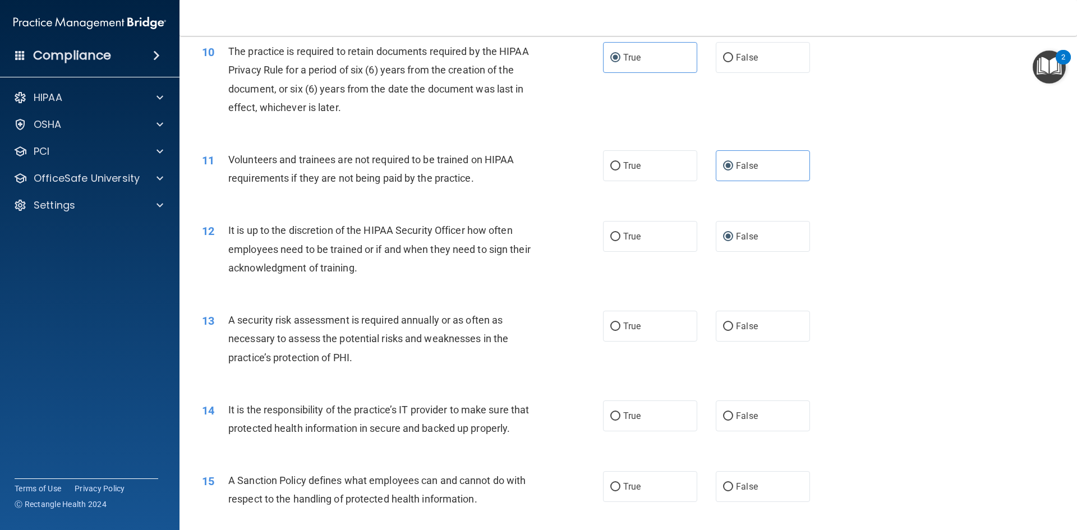
scroll to position [954, 0]
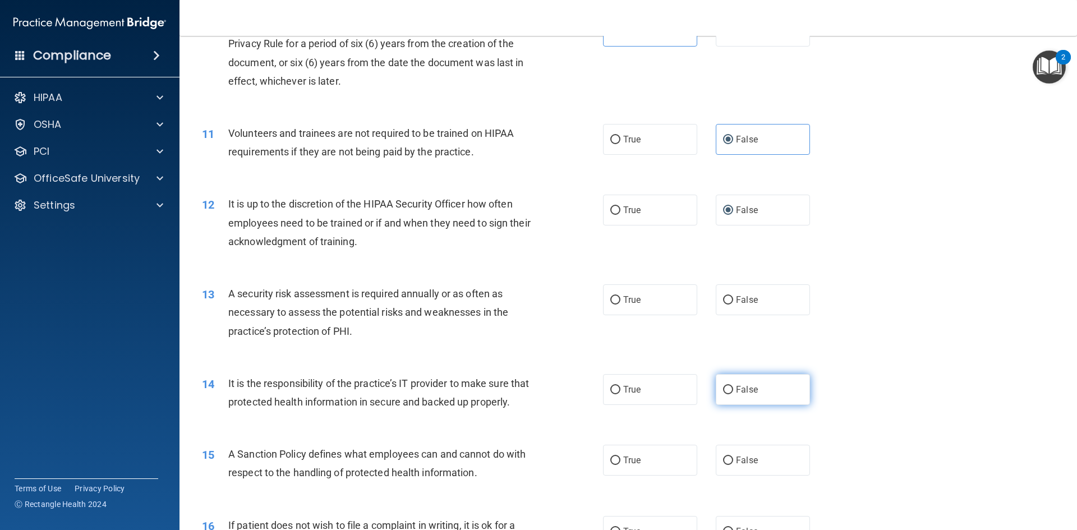
click at [739, 382] on label "False" at bounding box center [763, 389] width 94 height 31
click at [733, 386] on input "False" at bounding box center [728, 390] width 10 height 8
radio input "true"
click at [626, 299] on span "True" at bounding box center [631, 300] width 17 height 11
click at [621, 299] on input "True" at bounding box center [616, 300] width 10 height 8
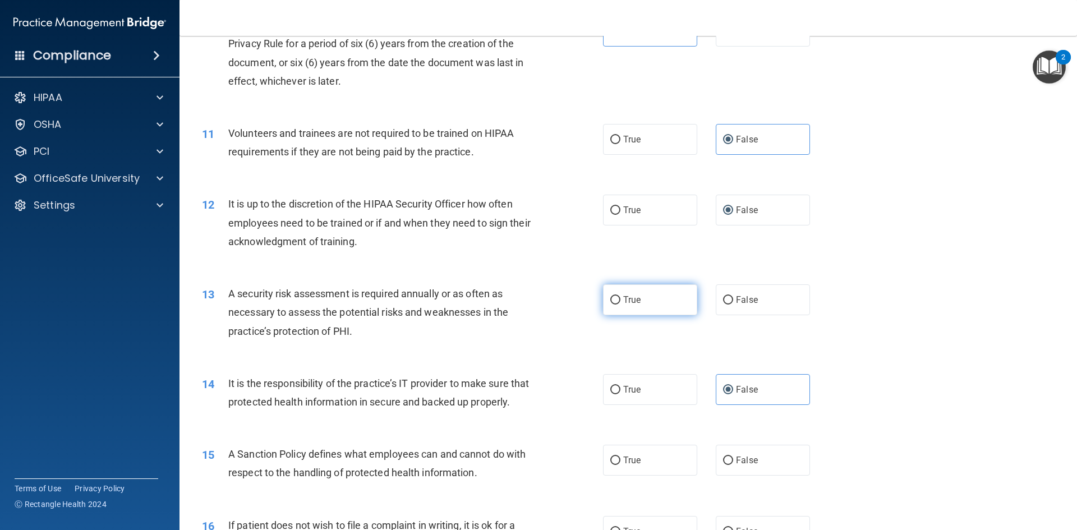
radio input "true"
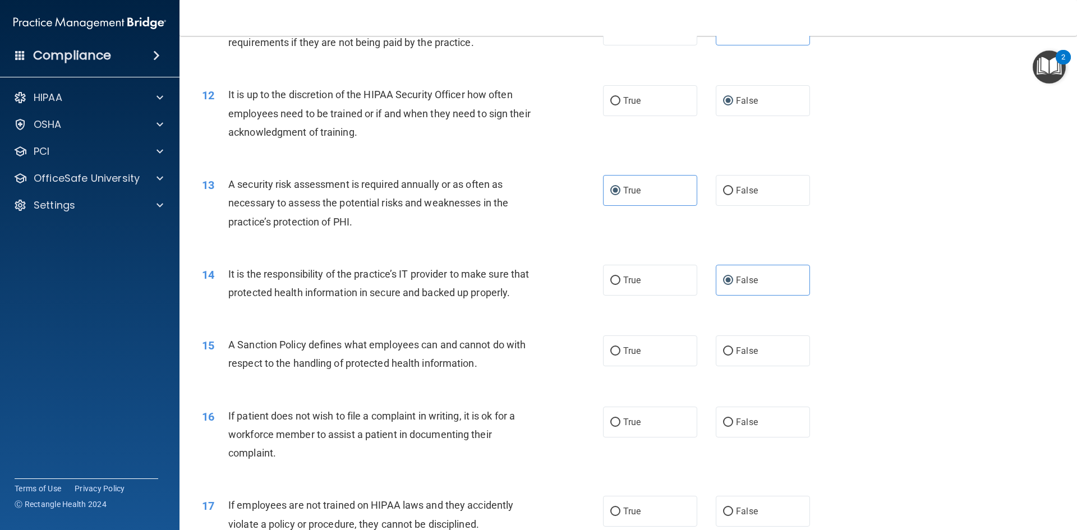
scroll to position [1122, 0]
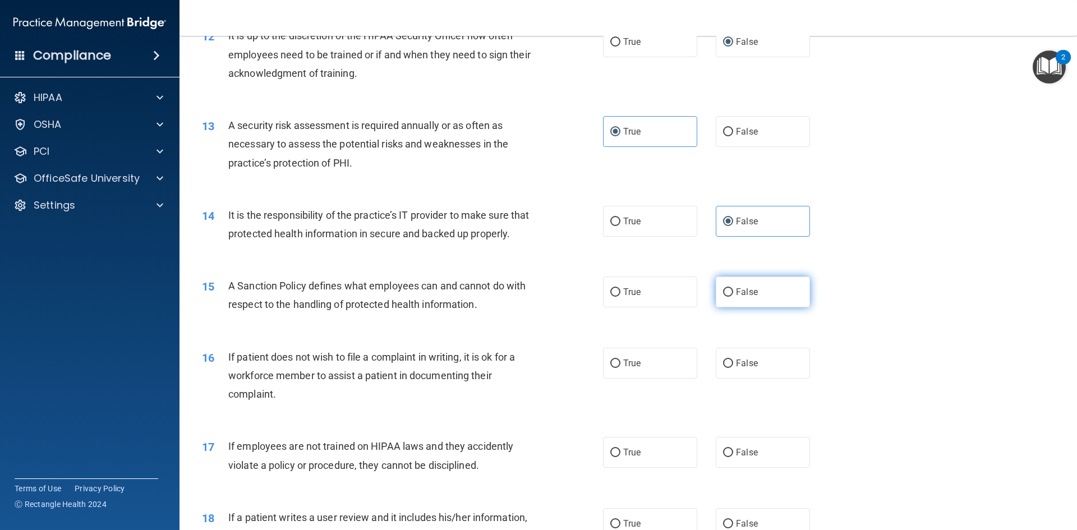
click at [730, 308] on label "False" at bounding box center [763, 292] width 94 height 31
click at [730, 297] on input "False" at bounding box center [728, 292] width 10 height 8
radio input "true"
click at [617, 379] on label "True" at bounding box center [650, 363] width 94 height 31
click at [617, 368] on input "True" at bounding box center [616, 364] width 10 height 8
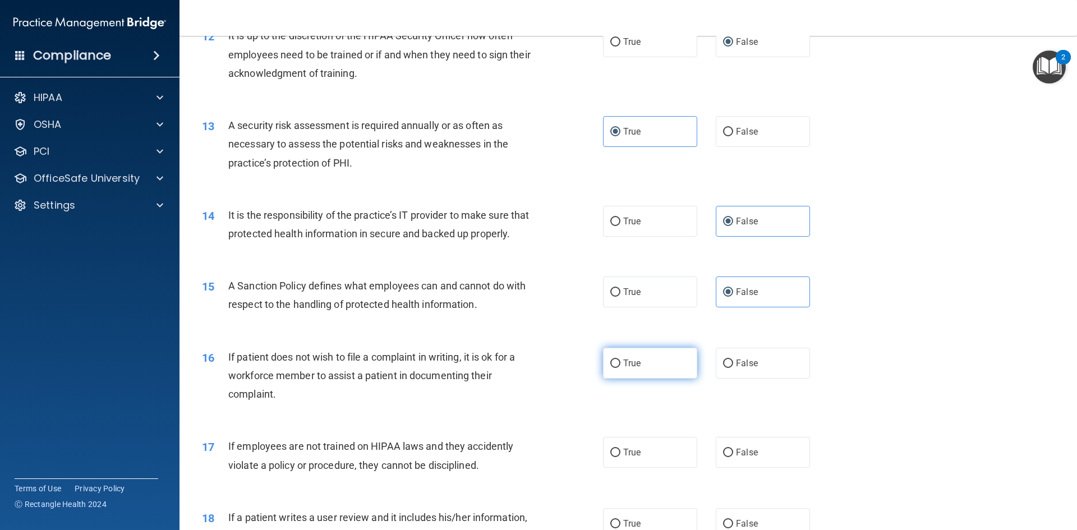
radio input "true"
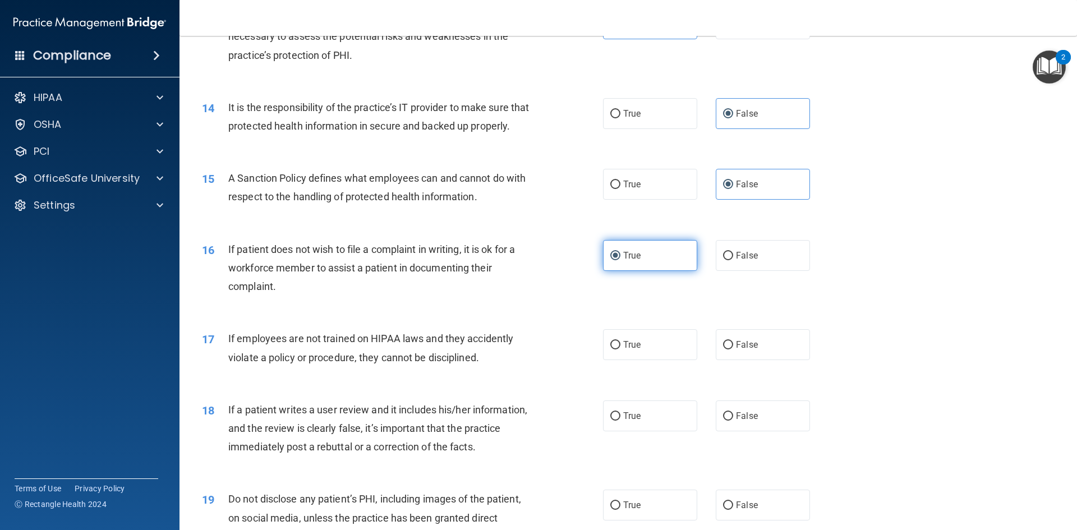
scroll to position [1235, 0]
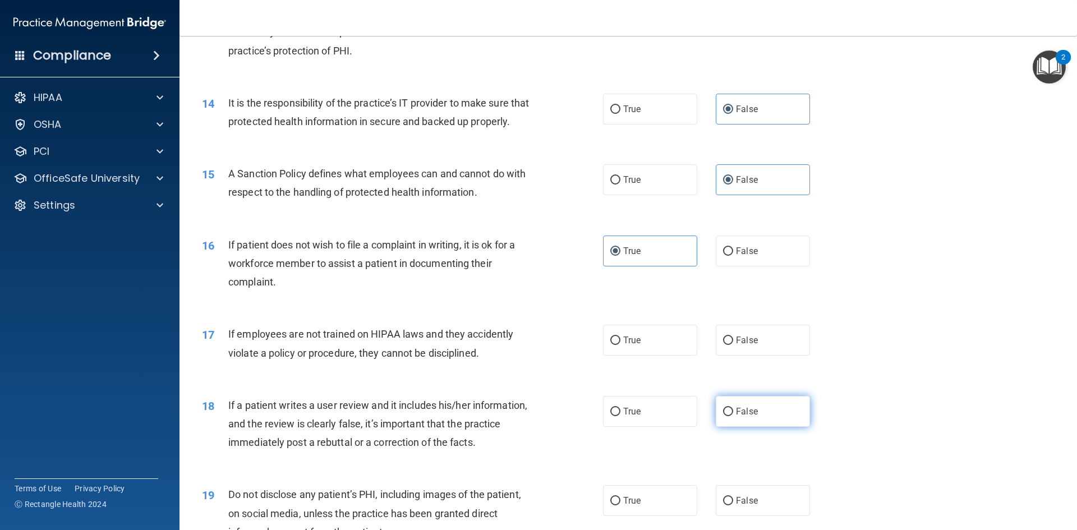
click at [751, 416] on label "False" at bounding box center [763, 411] width 94 height 31
click at [733, 416] on input "False" at bounding box center [728, 412] width 10 height 8
radio input "true"
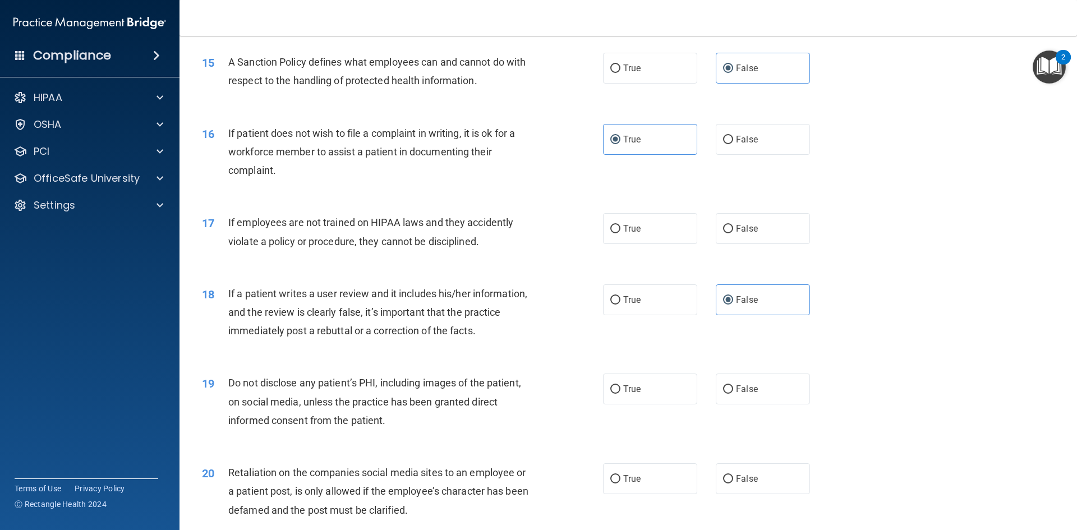
scroll to position [1347, 0]
click at [723, 233] on input "False" at bounding box center [728, 228] width 10 height 8
radio input "true"
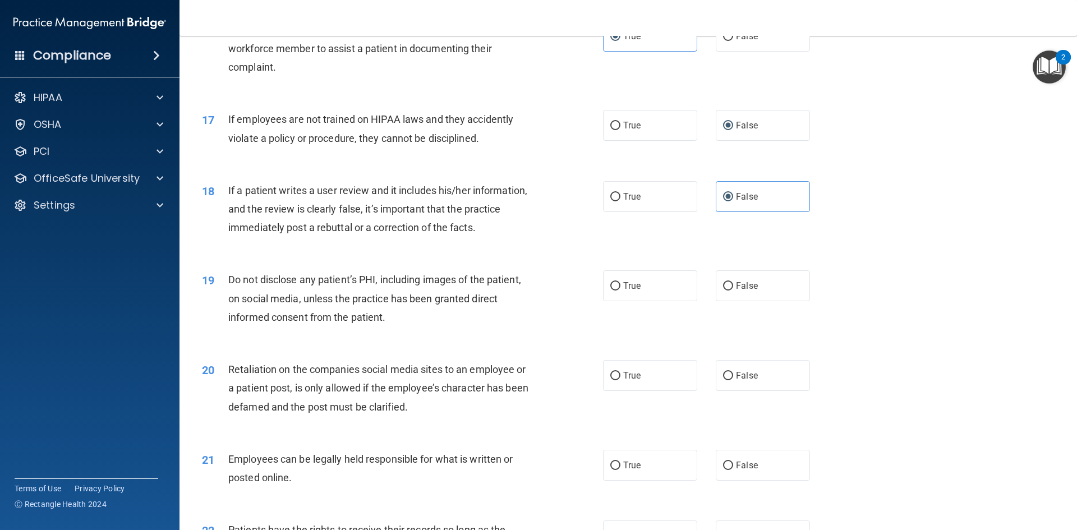
scroll to position [1459, 0]
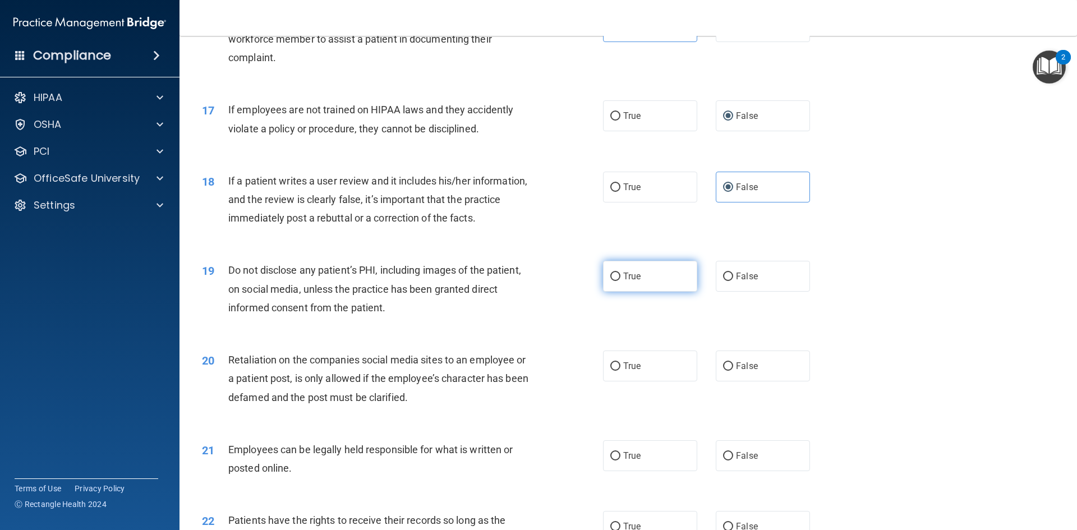
click at [644, 284] on label "True" at bounding box center [650, 276] width 94 height 31
click at [621, 281] on input "True" at bounding box center [616, 277] width 10 height 8
radio input "true"
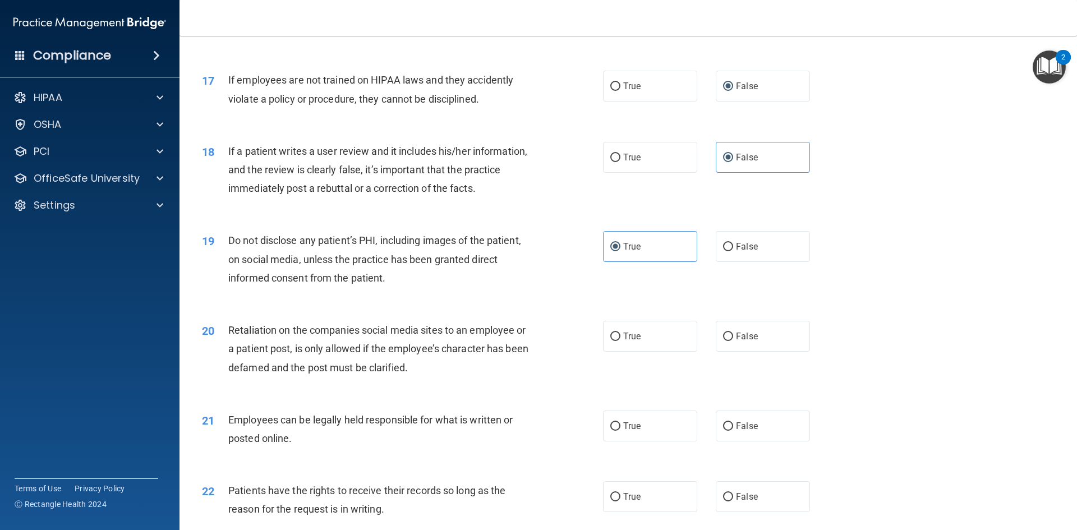
scroll to position [1515, 0]
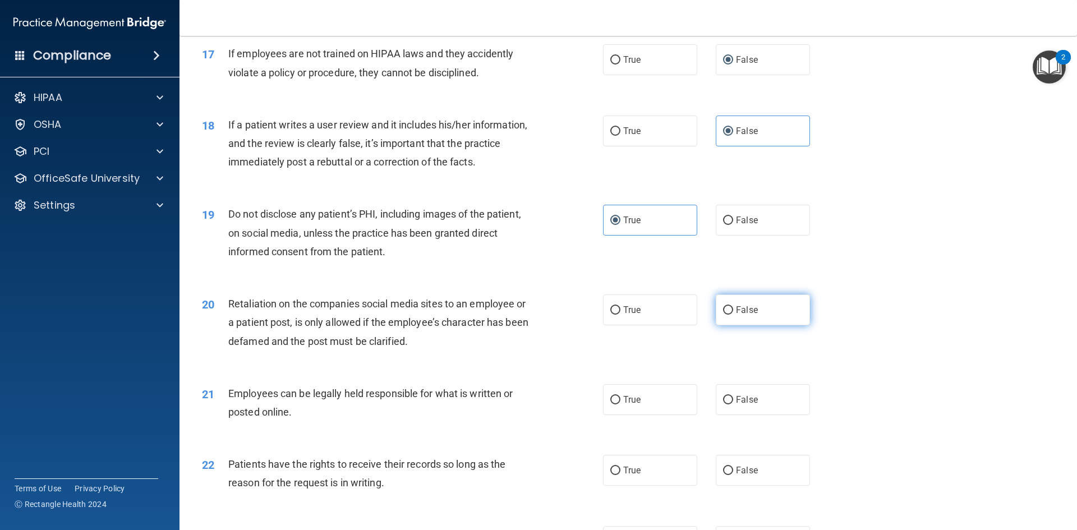
click at [745, 315] on span "False" at bounding box center [747, 310] width 22 height 11
click at [733, 315] on input "False" at bounding box center [728, 310] width 10 height 8
radio input "true"
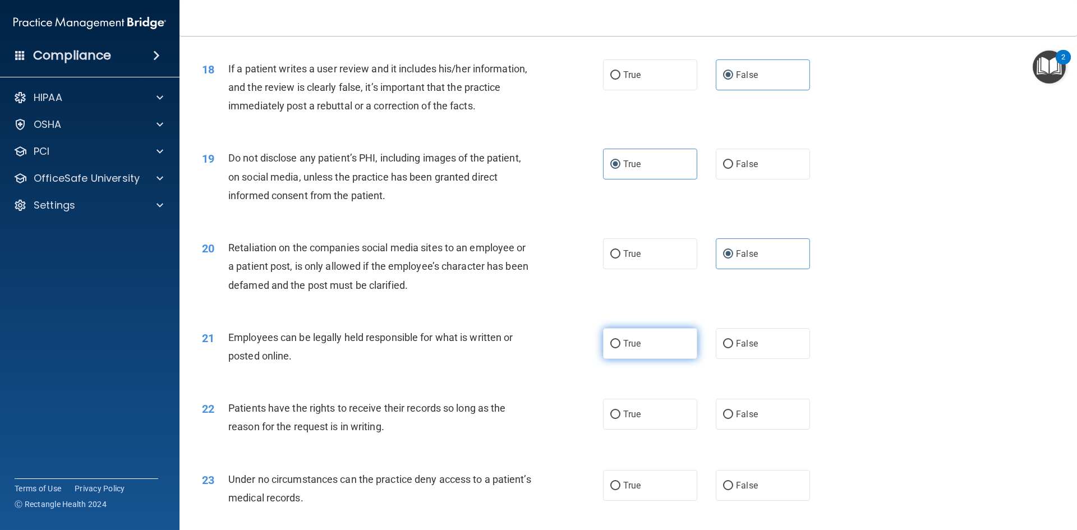
click at [637, 349] on span "True" at bounding box center [631, 343] width 17 height 11
click at [621, 348] on input "True" at bounding box center [616, 344] width 10 height 8
radio input "true"
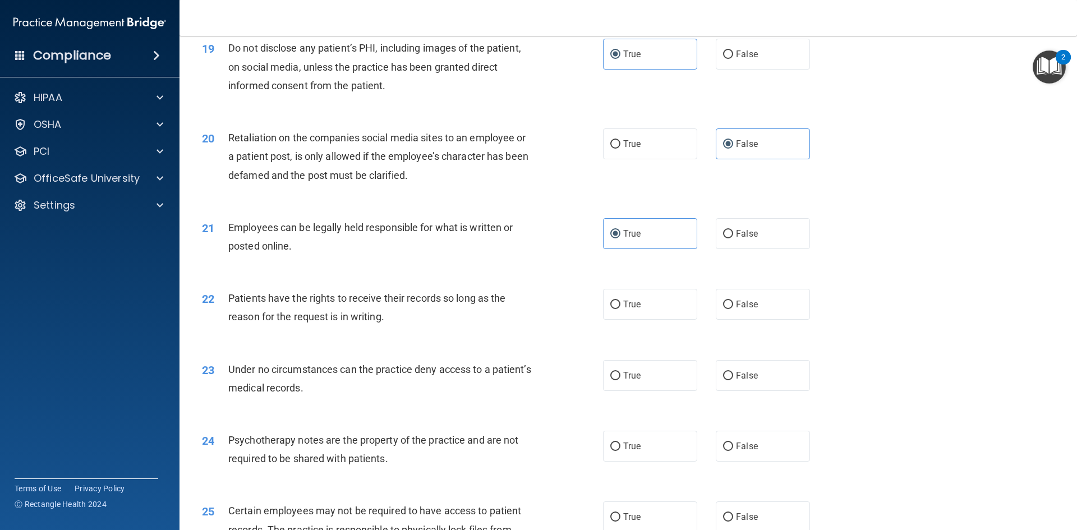
scroll to position [1683, 0]
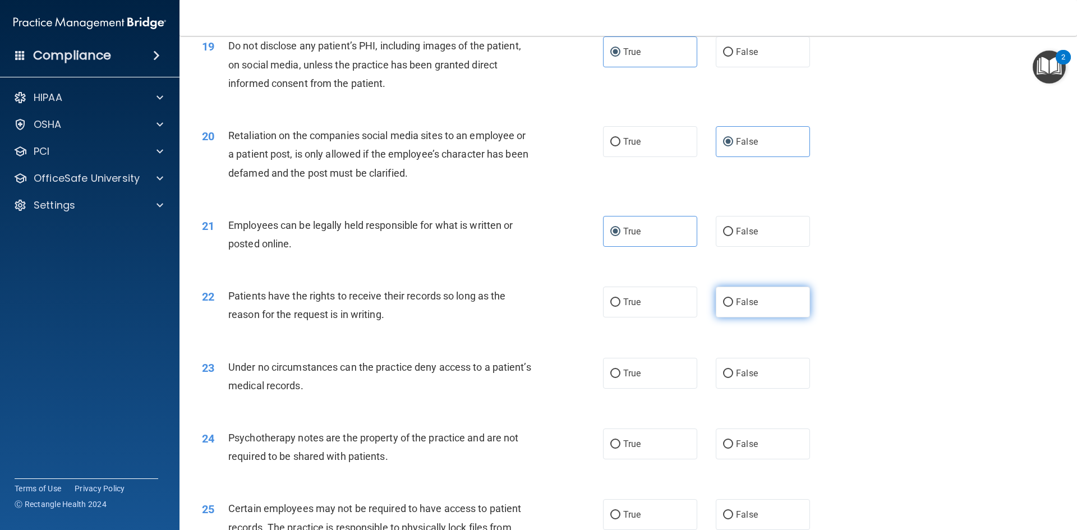
click at [736, 308] on span "False" at bounding box center [747, 302] width 22 height 11
click at [731, 307] on input "False" at bounding box center [728, 303] width 10 height 8
radio input "true"
click at [730, 386] on label "False" at bounding box center [763, 373] width 94 height 31
click at [730, 378] on input "False" at bounding box center [728, 374] width 10 height 8
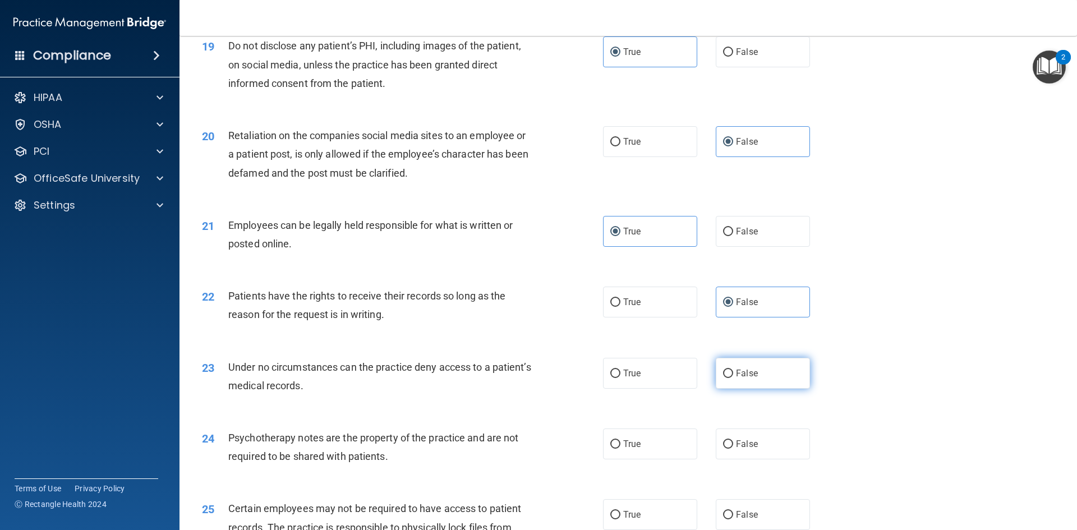
radio input "true"
click at [607, 458] on label "True" at bounding box center [650, 444] width 94 height 31
click at [611, 449] on input "True" at bounding box center [616, 445] width 10 height 8
radio input "true"
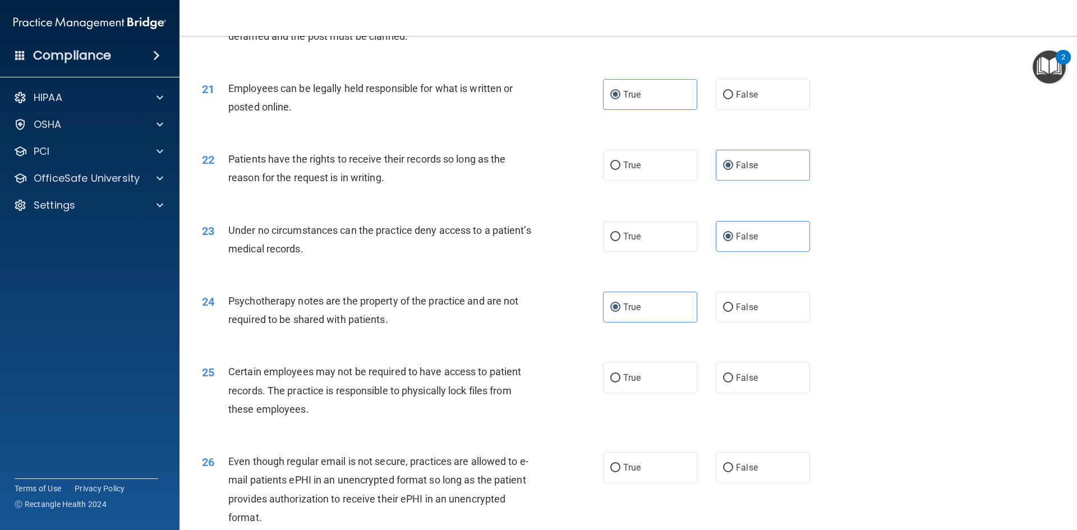
scroll to position [1852, 0]
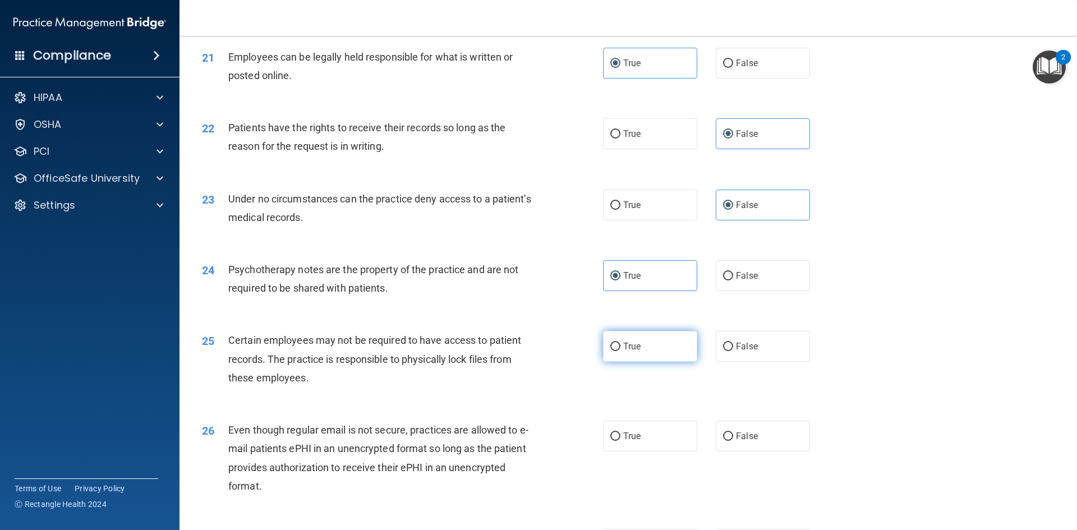
click at [632, 352] on span "True" at bounding box center [631, 346] width 17 height 11
click at [621, 351] on input "True" at bounding box center [616, 347] width 10 height 8
radio input "true"
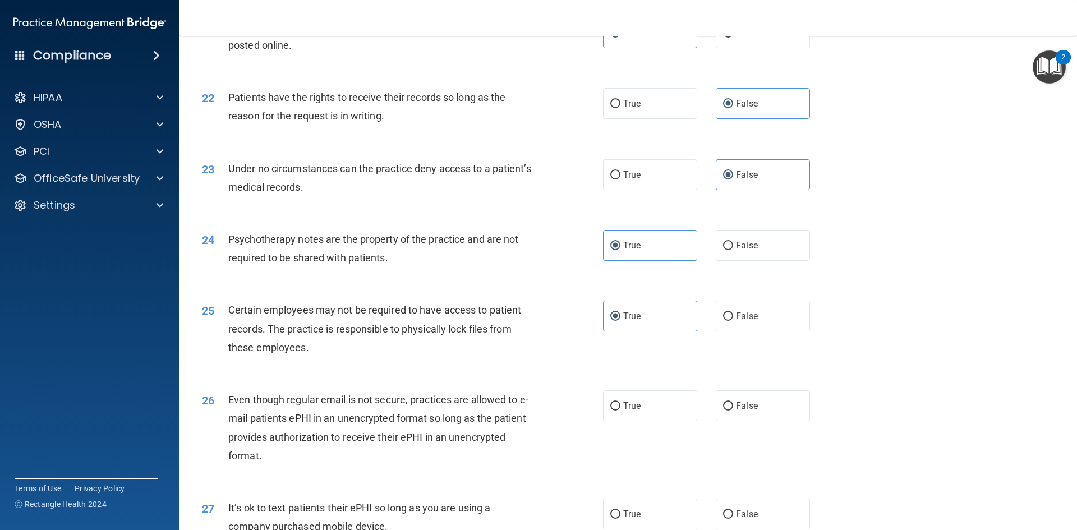
scroll to position [1908, 0]
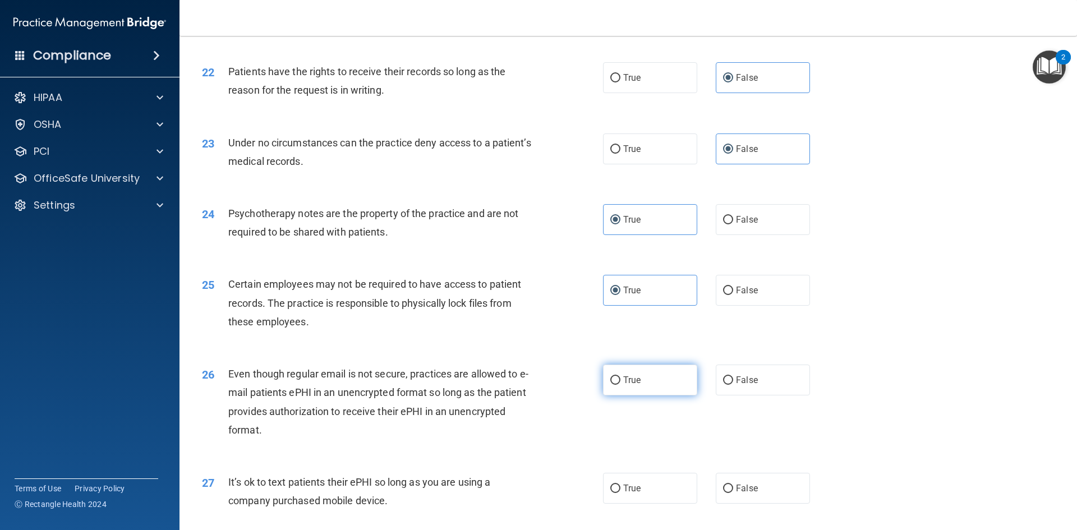
click at [614, 385] on input "True" at bounding box center [616, 381] width 10 height 8
radio input "true"
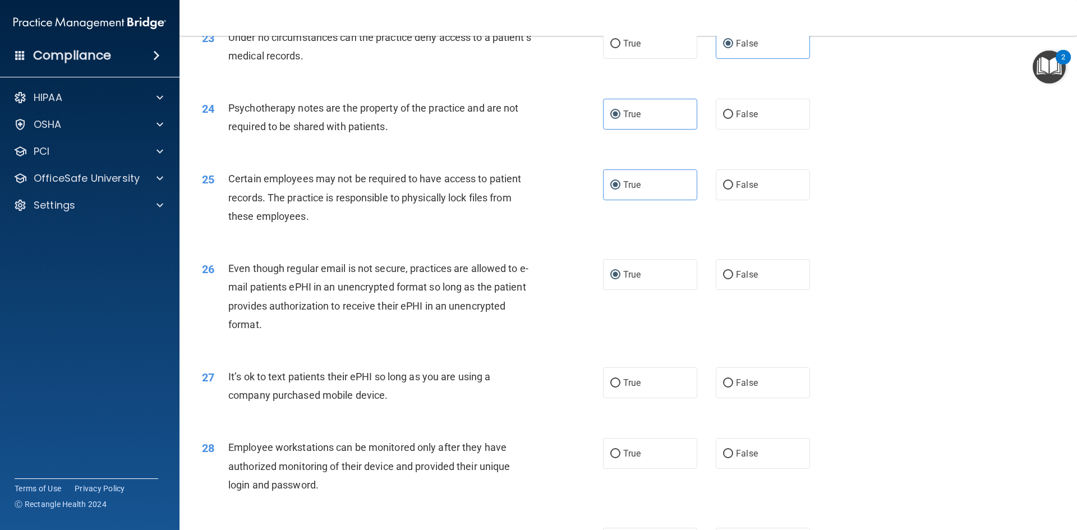
scroll to position [2020, 0]
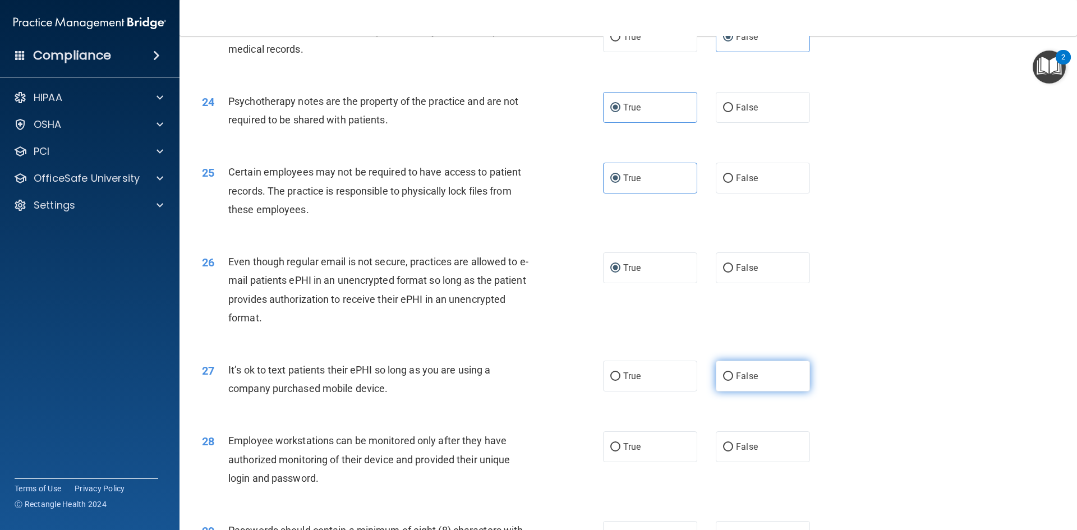
click at [737, 382] on span "False" at bounding box center [747, 376] width 22 height 11
click at [733, 381] on input "False" at bounding box center [728, 377] width 10 height 8
radio input "true"
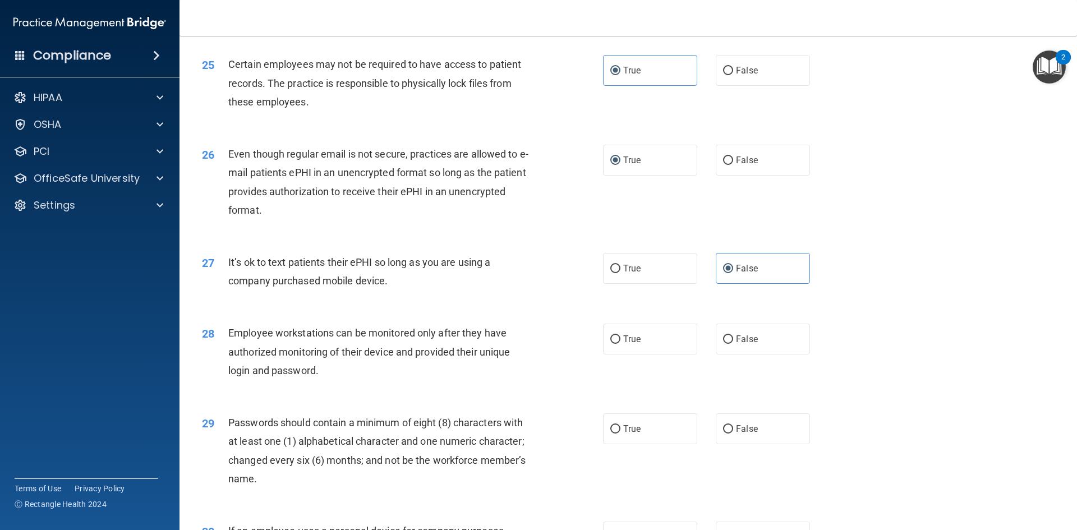
scroll to position [2132, 0]
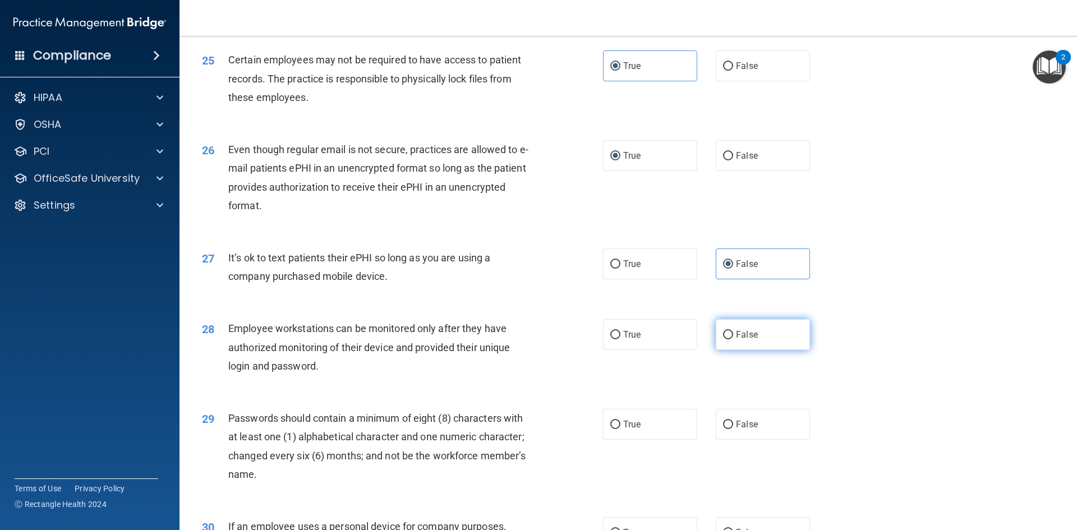
click at [764, 350] on label "False" at bounding box center [763, 334] width 94 height 31
click at [733, 340] on input "False" at bounding box center [728, 335] width 10 height 8
radio input "true"
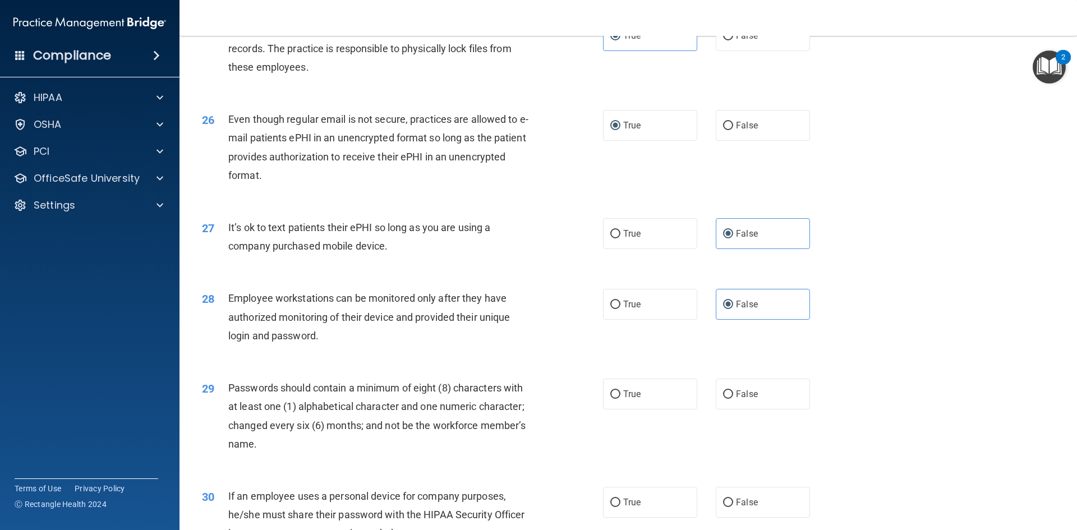
scroll to position [2245, 0]
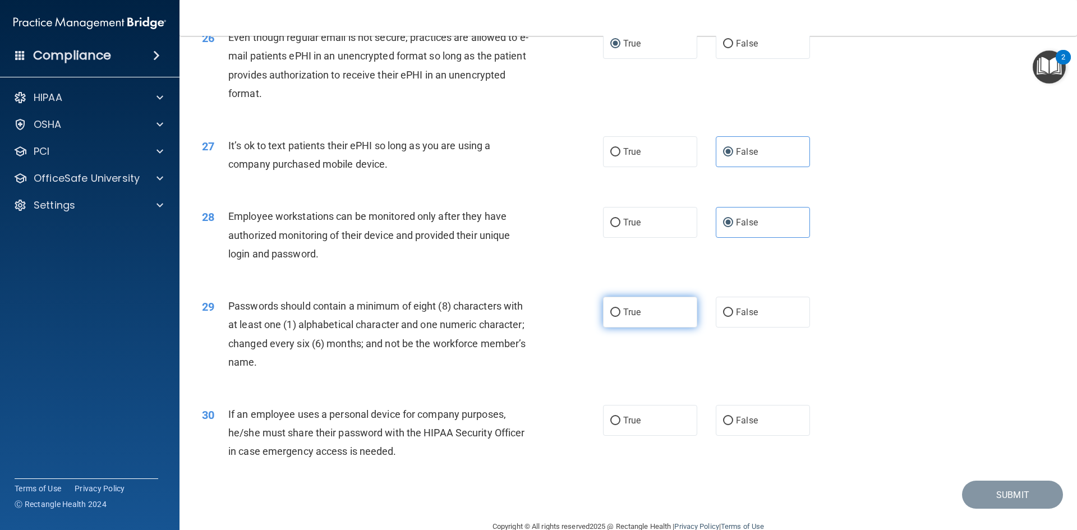
click at [624, 318] on span "True" at bounding box center [631, 312] width 17 height 11
click at [621, 317] on input "True" at bounding box center [616, 313] width 10 height 8
radio input "true"
click at [742, 426] on span "False" at bounding box center [747, 420] width 22 height 11
click at [733, 425] on input "False" at bounding box center [728, 421] width 10 height 8
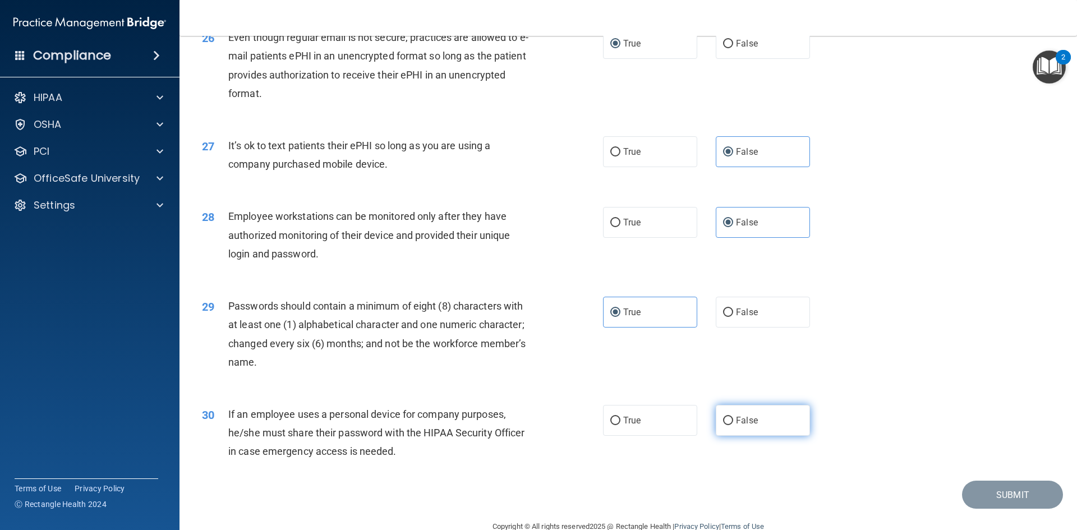
radio input "true"
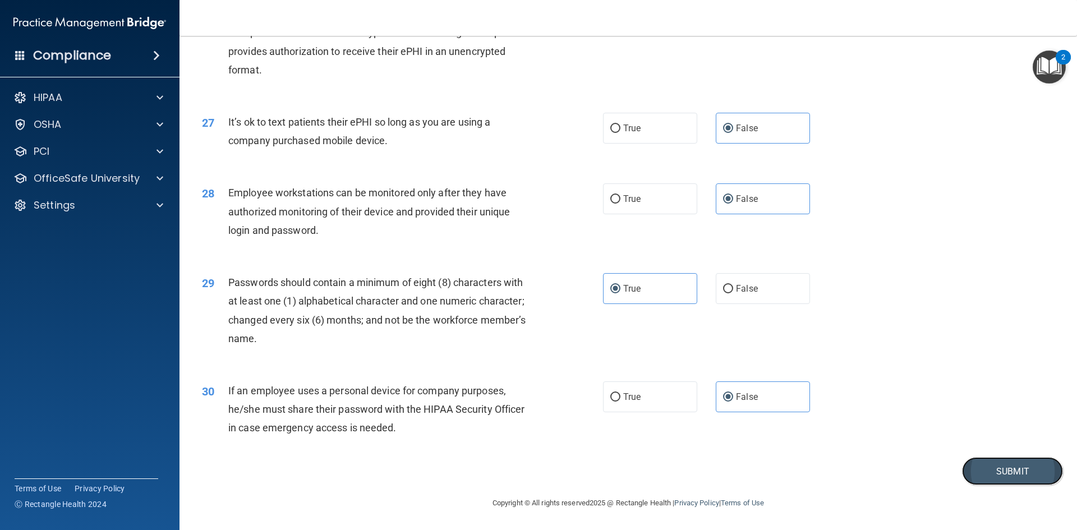
click at [1006, 478] on button "Submit" at bounding box center [1012, 471] width 101 height 29
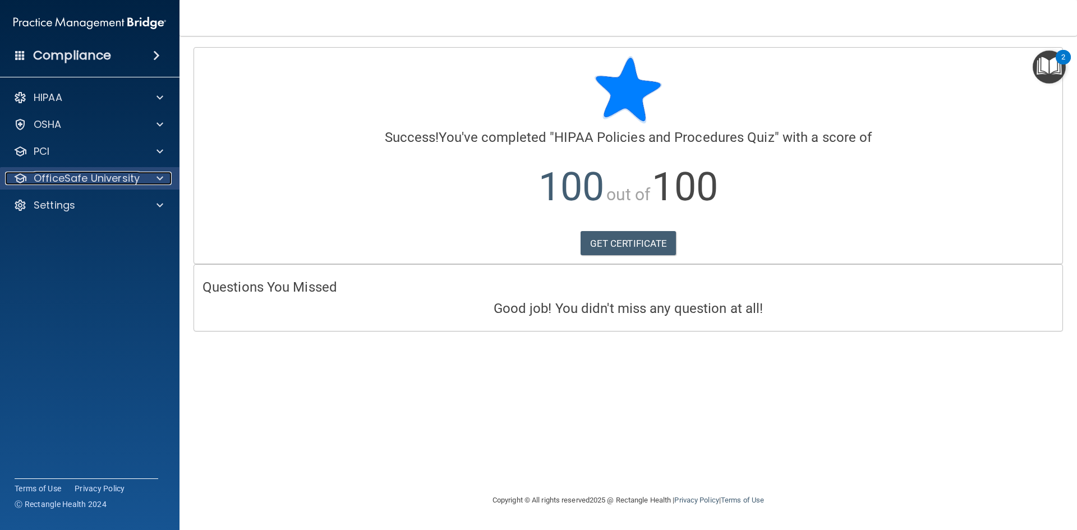
click at [152, 175] on div at bounding box center [158, 178] width 28 height 13
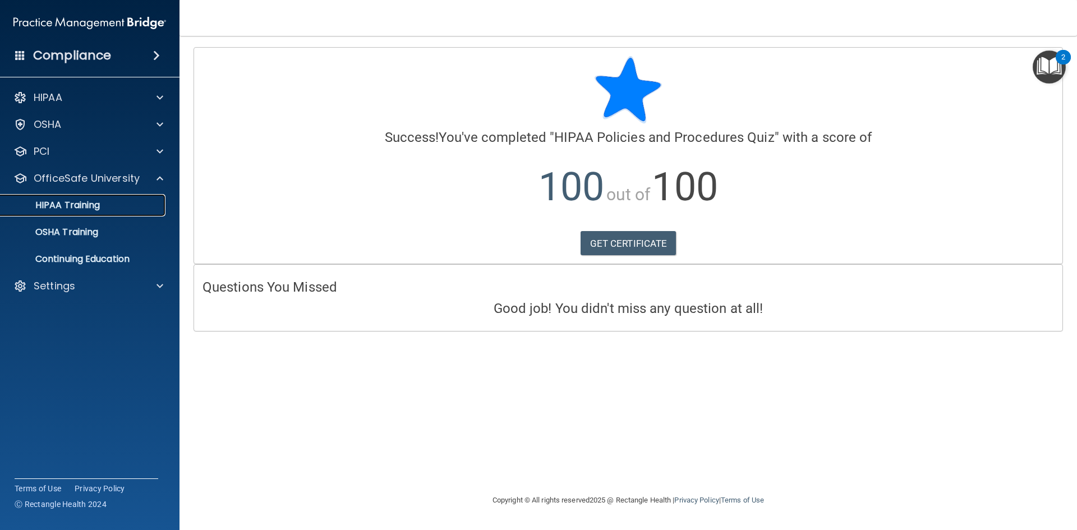
click at [132, 208] on div "HIPAA Training" at bounding box center [83, 205] width 153 height 11
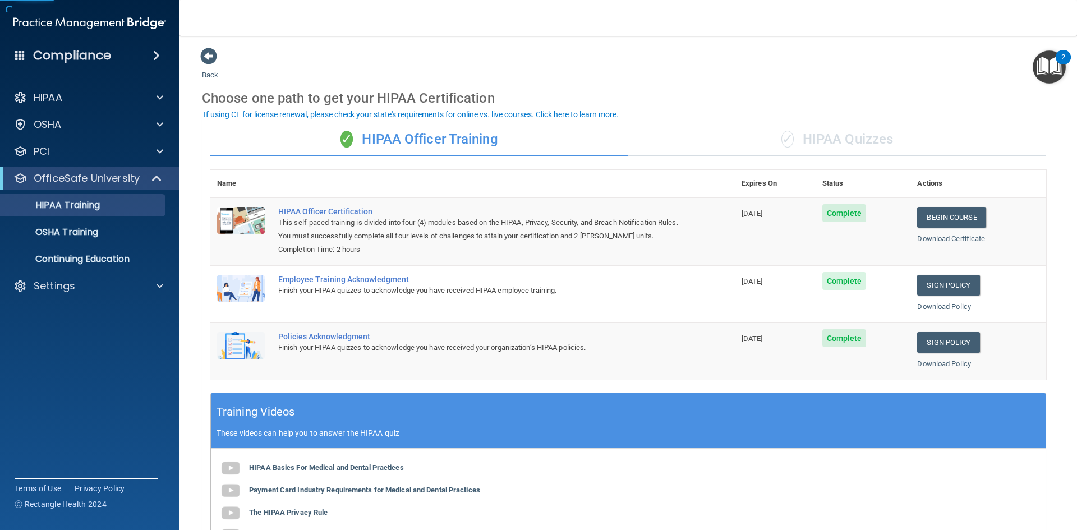
click at [832, 134] on div "✓ HIPAA Quizzes" at bounding box center [838, 140] width 418 height 34
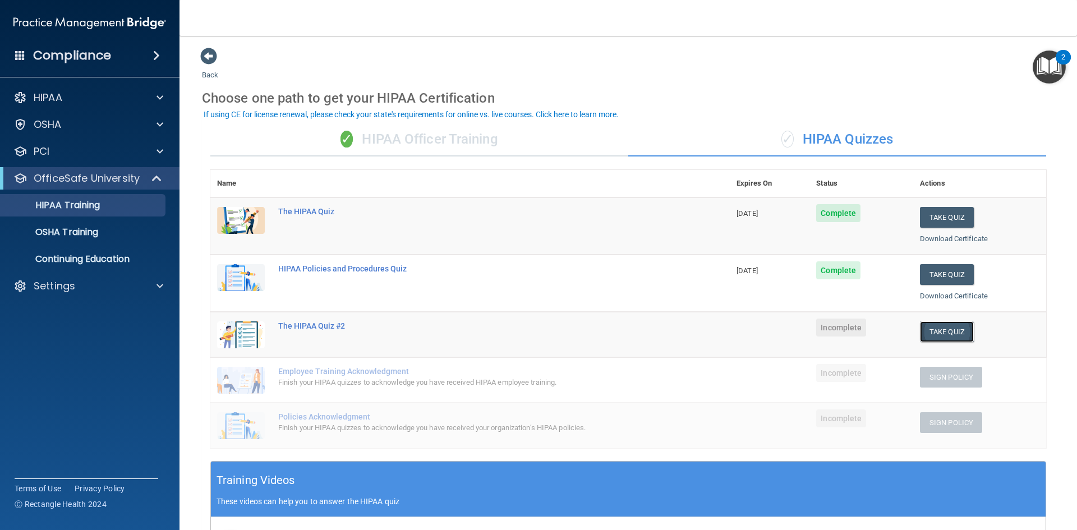
click at [929, 332] on button "Take Quiz" at bounding box center [947, 332] width 54 height 21
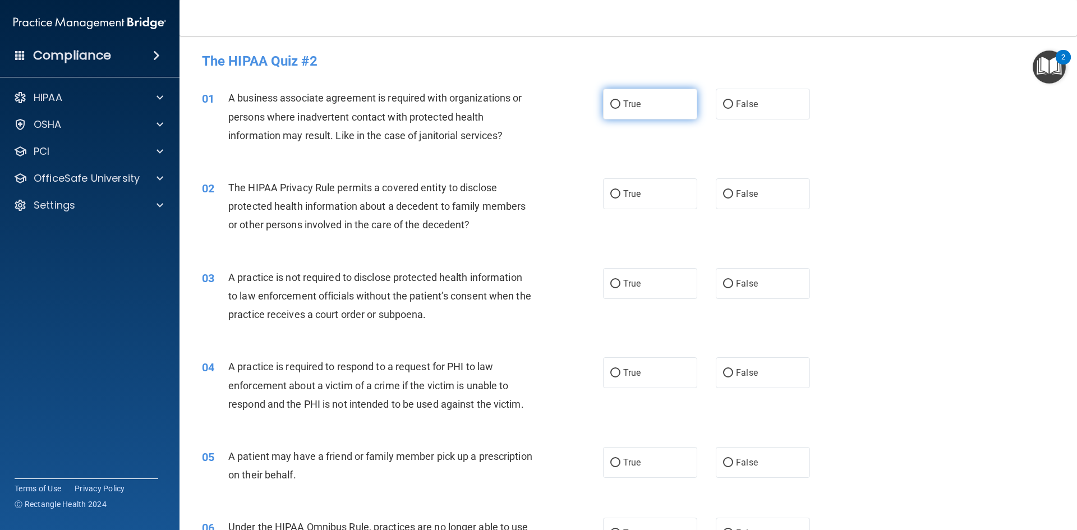
click at [636, 99] on span "True" at bounding box center [631, 104] width 17 height 11
click at [621, 100] on input "True" at bounding box center [616, 104] width 10 height 8
radio input "true"
click at [655, 191] on label "True" at bounding box center [650, 193] width 94 height 31
click at [621, 191] on input "True" at bounding box center [616, 194] width 10 height 8
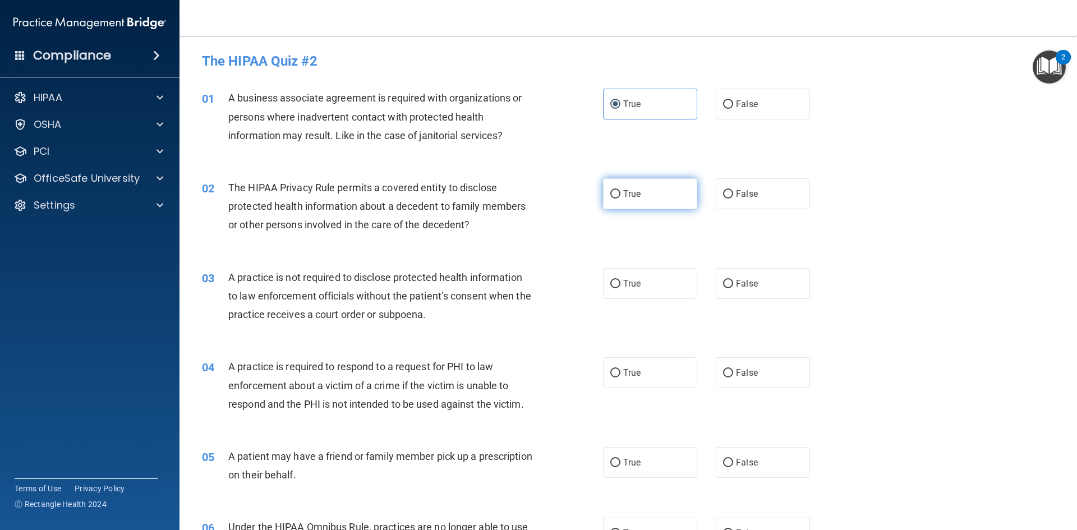
radio input "true"
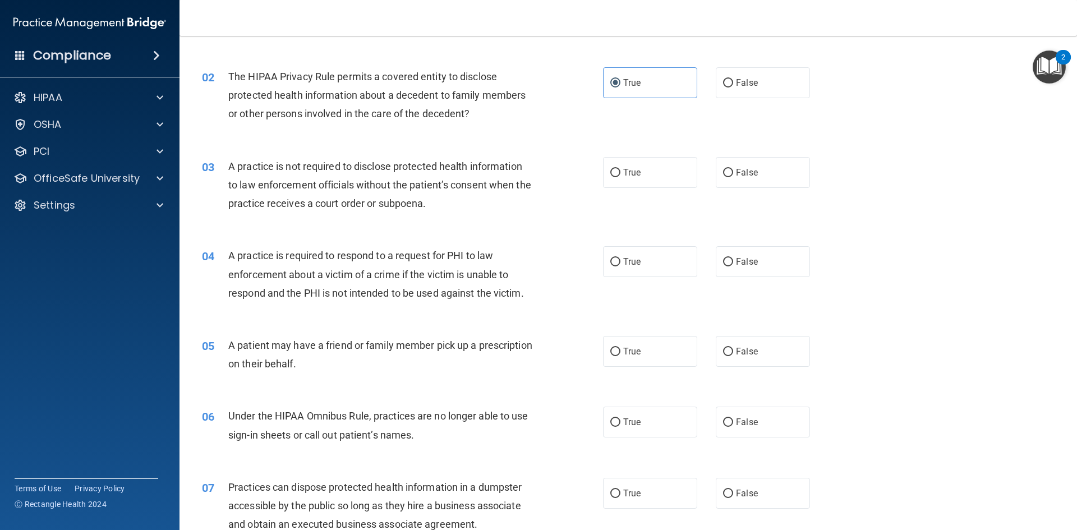
scroll to position [112, 0]
click at [772, 175] on label "False" at bounding box center [763, 171] width 94 height 31
click at [733, 175] on input "False" at bounding box center [728, 172] width 10 height 8
radio input "true"
click at [628, 177] on label "True" at bounding box center [650, 171] width 94 height 31
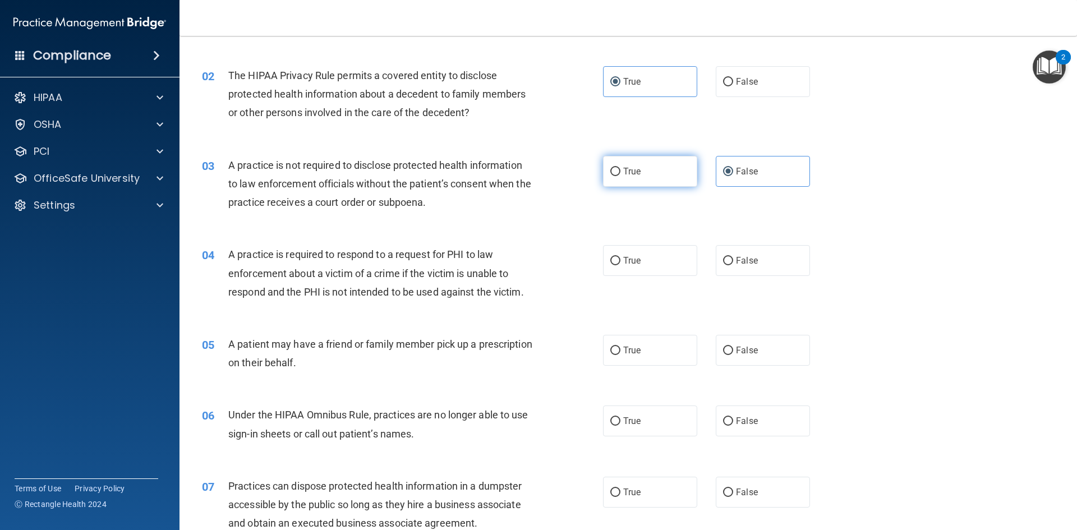
click at [621, 176] on input "True" at bounding box center [616, 172] width 10 height 8
radio input "true"
click at [750, 172] on span "False" at bounding box center [747, 171] width 22 height 11
click at [733, 172] on input "False" at bounding box center [728, 172] width 10 height 8
radio input "true"
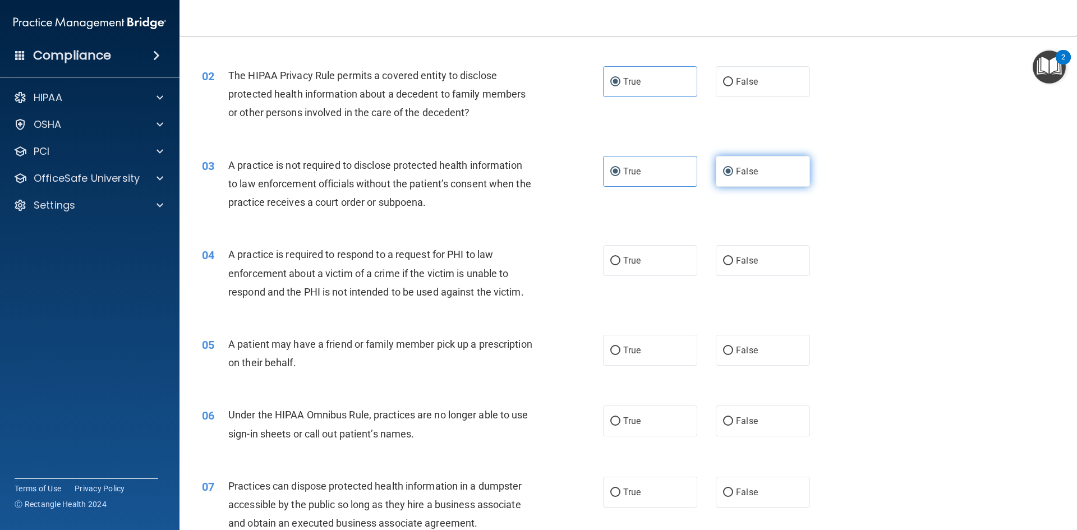
radio input "false"
click at [650, 263] on label "True" at bounding box center [650, 260] width 94 height 31
click at [621, 263] on input "True" at bounding box center [616, 261] width 10 height 8
radio input "true"
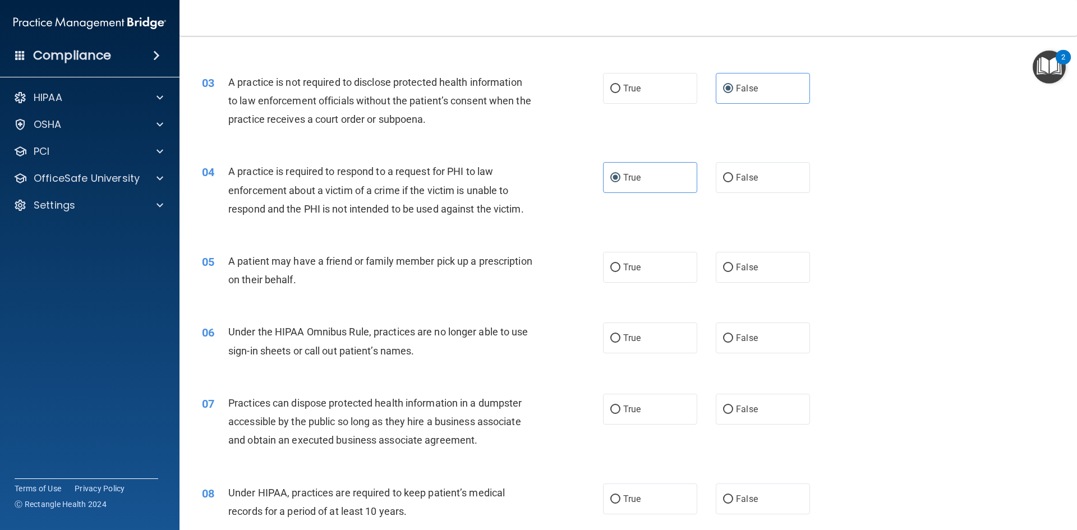
scroll to position [224, 0]
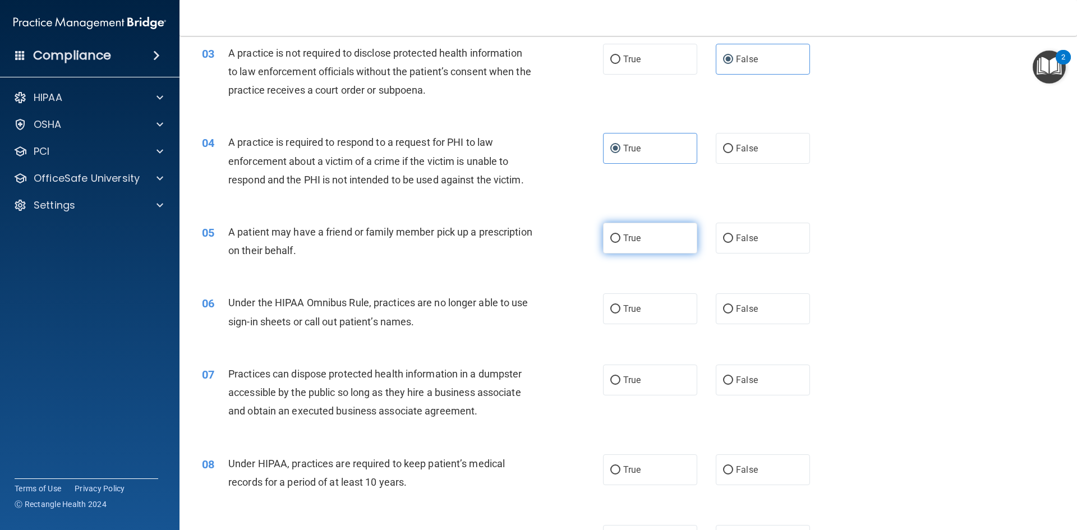
click at [637, 235] on span "True" at bounding box center [631, 238] width 17 height 11
click at [621, 235] on input "True" at bounding box center [616, 239] width 10 height 8
radio input "true"
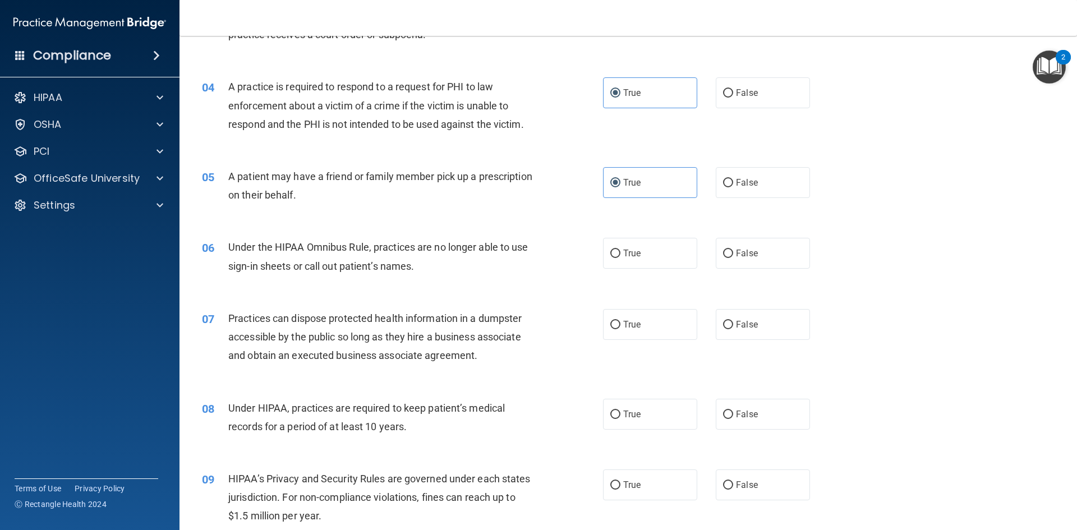
scroll to position [281, 0]
click at [778, 253] on label "False" at bounding box center [763, 252] width 94 height 31
click at [733, 253] on input "False" at bounding box center [728, 253] width 10 height 8
radio input "true"
click at [751, 316] on label "False" at bounding box center [763, 324] width 94 height 31
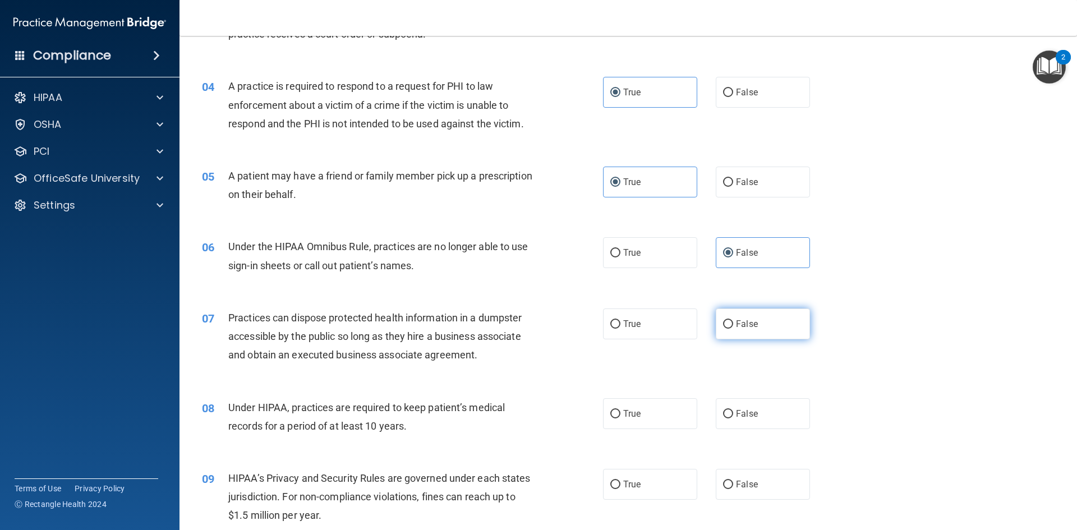
click at [733, 320] on input "False" at bounding box center [728, 324] width 10 height 8
radio input "true"
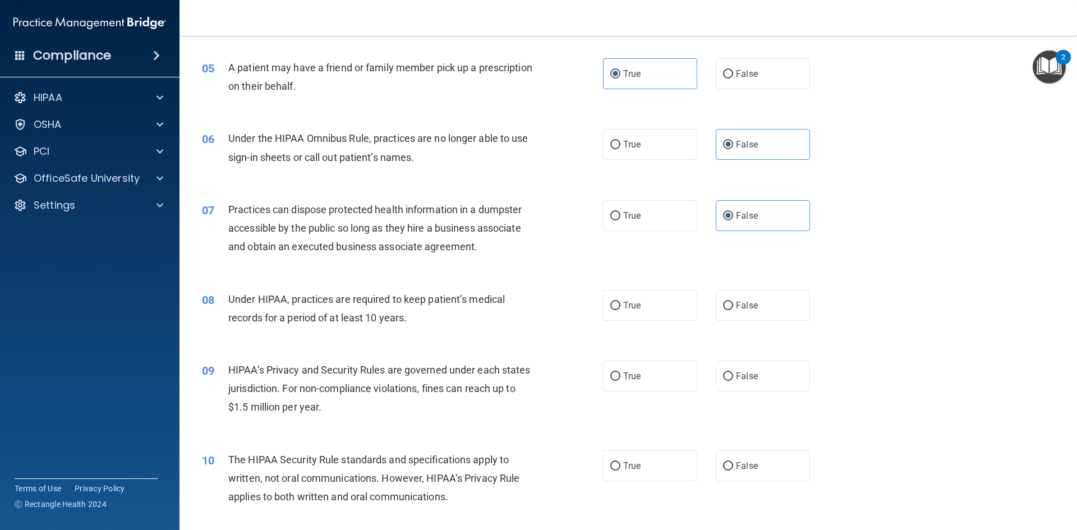
scroll to position [393, 0]
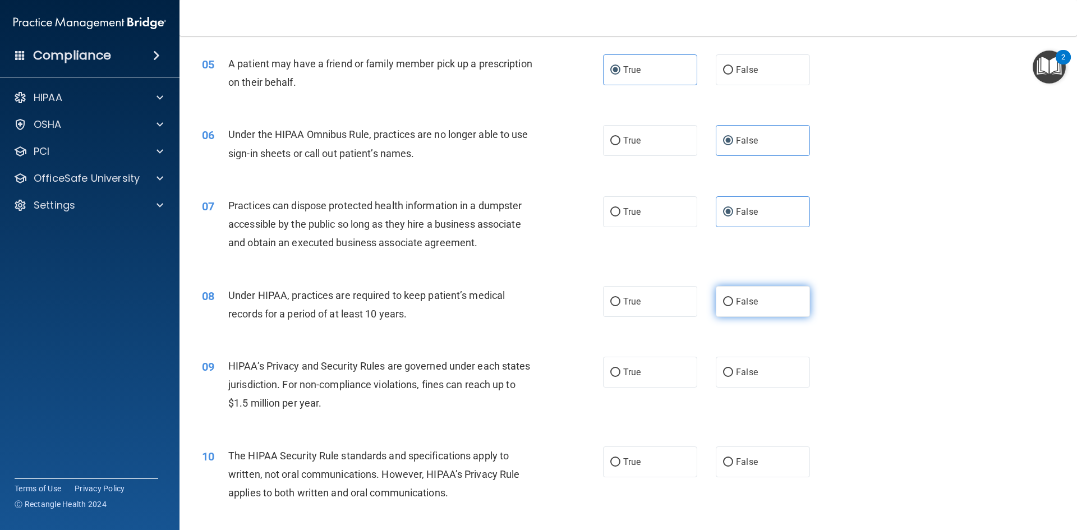
click at [759, 306] on label "False" at bounding box center [763, 301] width 94 height 31
click at [733, 306] on input "False" at bounding box center [728, 302] width 10 height 8
radio input "true"
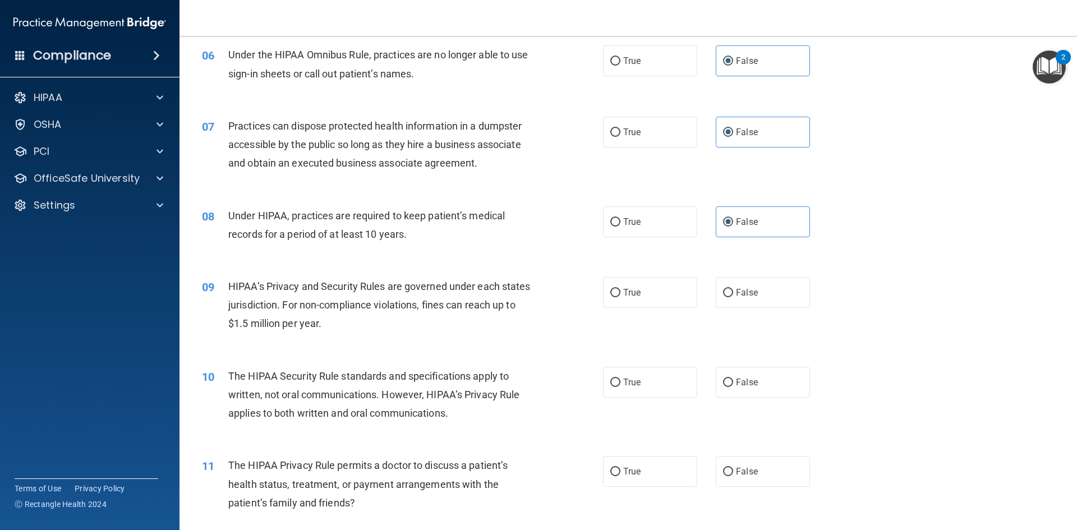
scroll to position [505, 0]
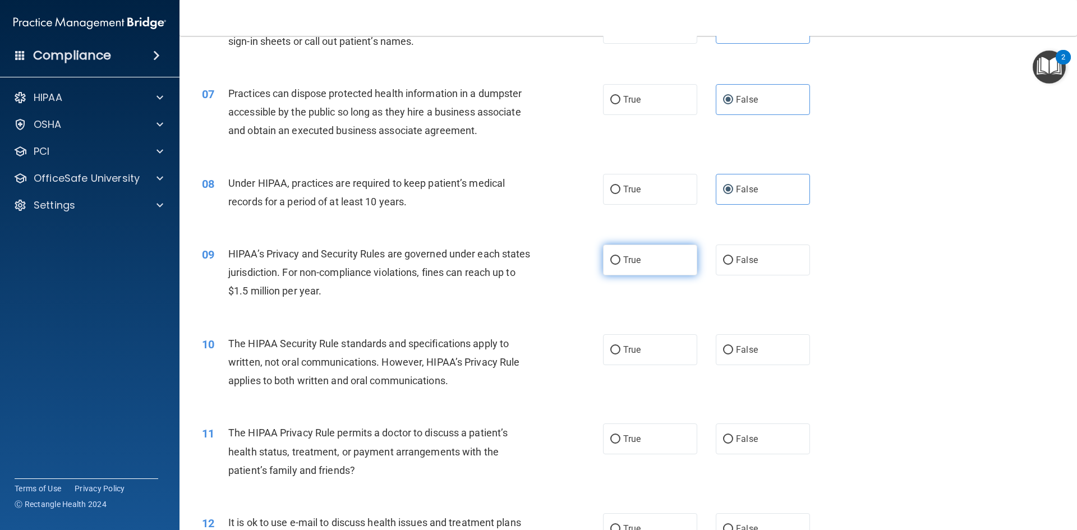
click at [631, 260] on span "True" at bounding box center [631, 260] width 17 height 11
click at [621, 260] on input "True" at bounding box center [616, 260] width 10 height 8
radio input "true"
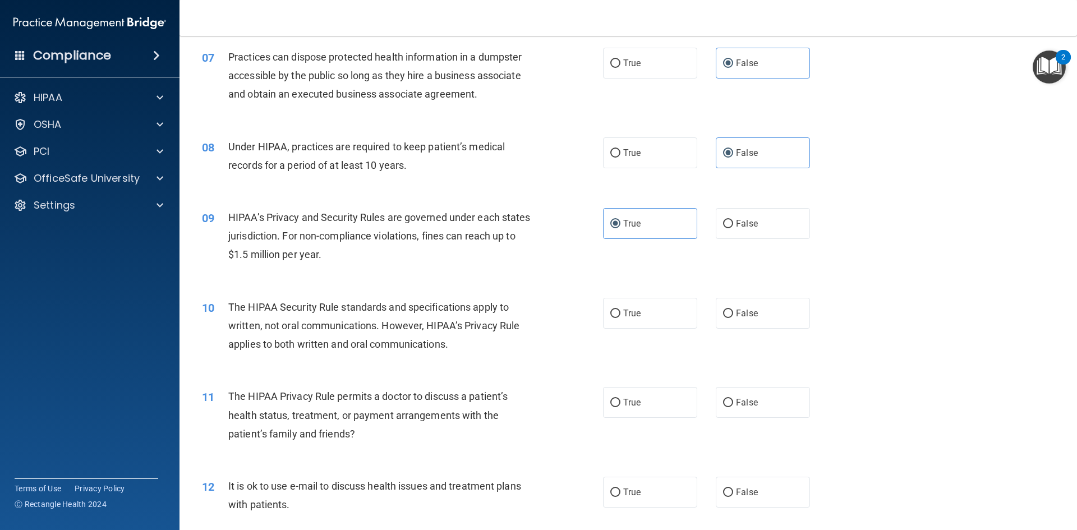
scroll to position [561, 0]
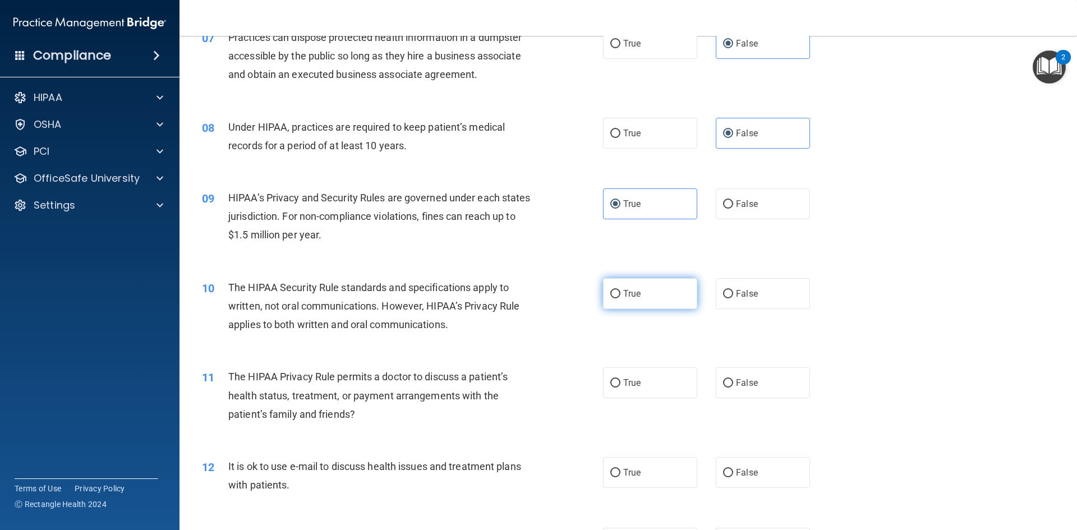
click at [672, 287] on label "True" at bounding box center [650, 293] width 94 height 31
click at [621, 290] on input "True" at bounding box center [616, 294] width 10 height 8
radio input "true"
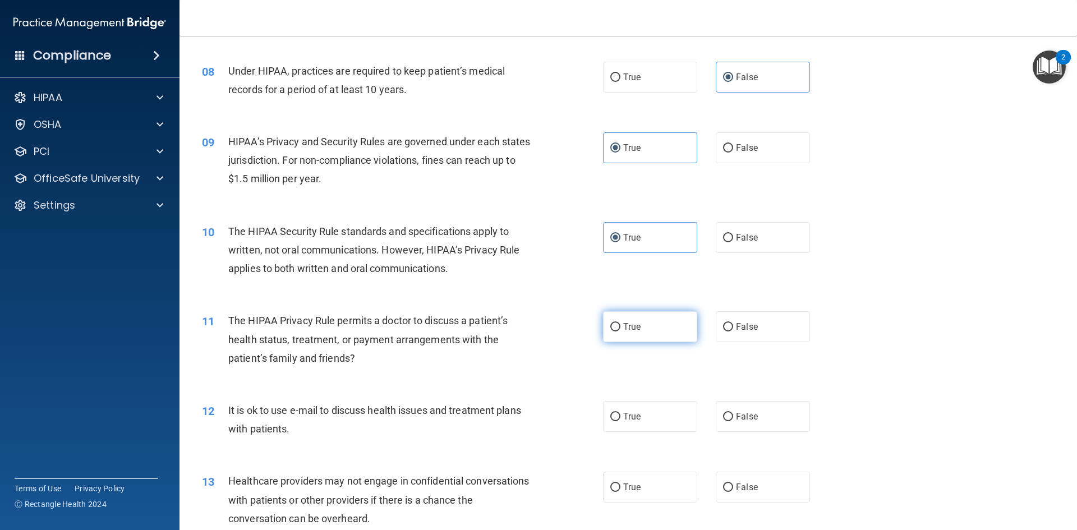
click at [659, 328] on label "True" at bounding box center [650, 326] width 94 height 31
click at [621, 328] on input "True" at bounding box center [616, 327] width 10 height 8
radio input "true"
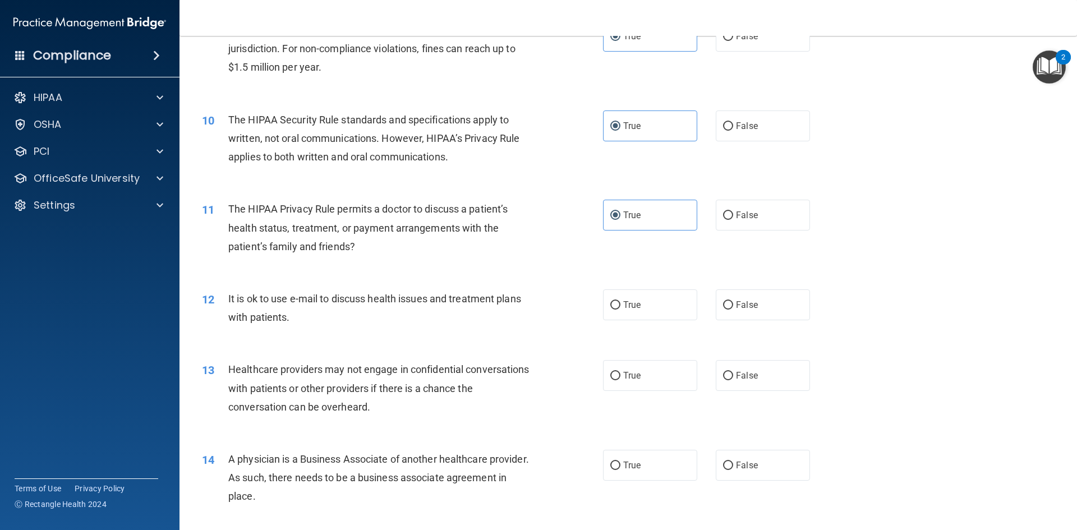
scroll to position [730, 0]
click at [603, 297] on label "True" at bounding box center [650, 304] width 94 height 31
click at [611, 301] on input "True" at bounding box center [616, 305] width 10 height 8
radio input "true"
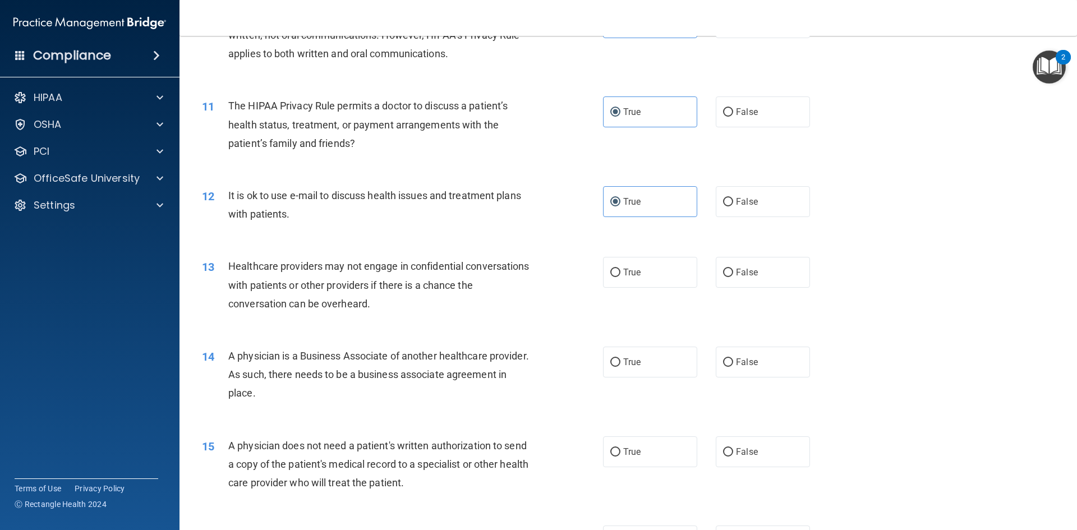
scroll to position [842, 0]
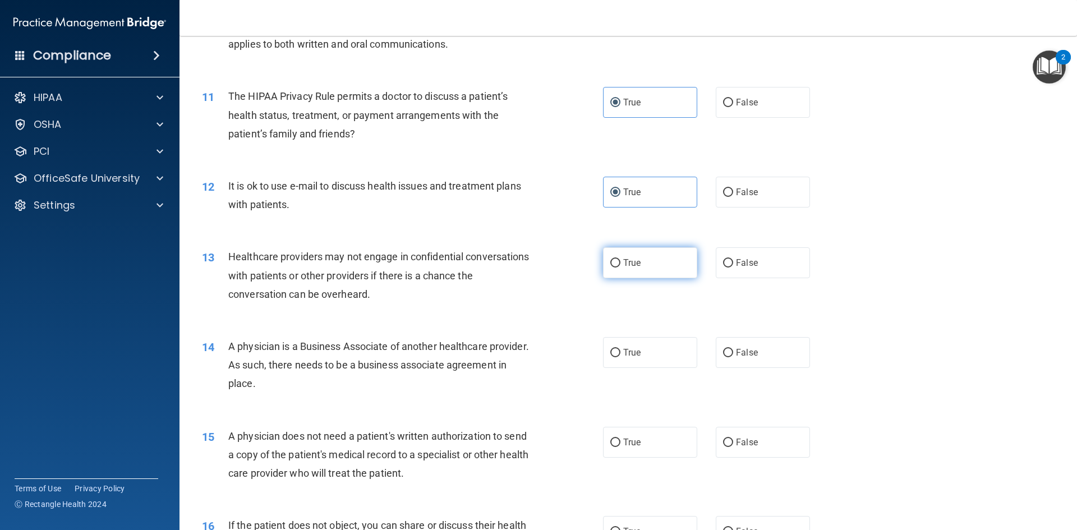
click at [627, 265] on span "True" at bounding box center [631, 263] width 17 height 11
click at [621, 265] on input "True" at bounding box center [616, 263] width 10 height 8
radio input "true"
click at [716, 346] on label "False" at bounding box center [763, 352] width 94 height 31
click at [723, 349] on input "False" at bounding box center [728, 353] width 10 height 8
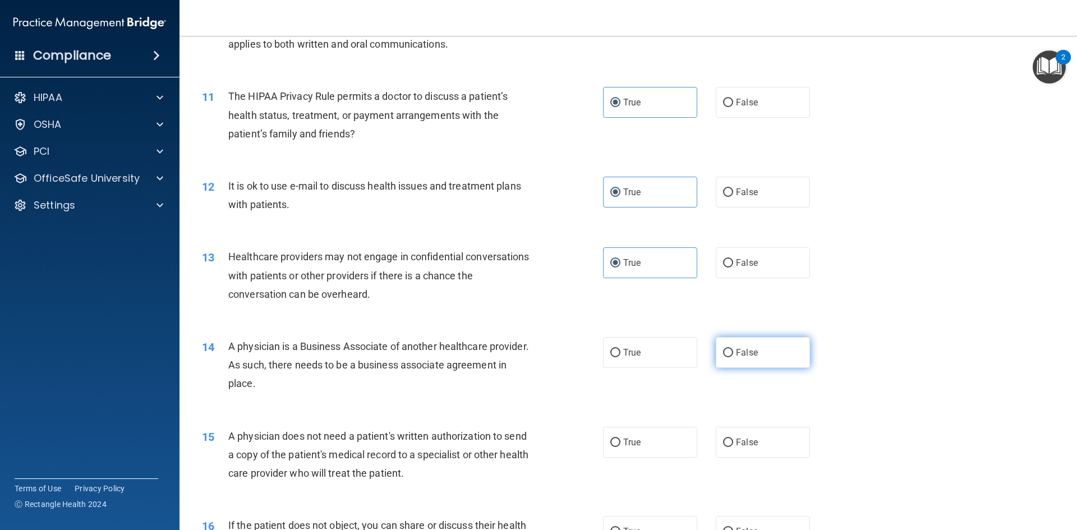
radio input "true"
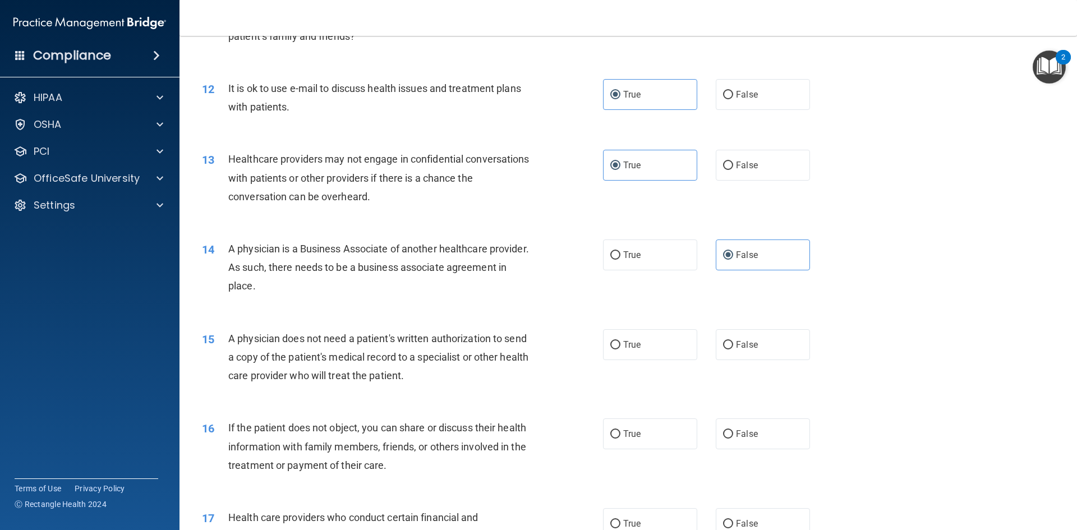
scroll to position [954, 0]
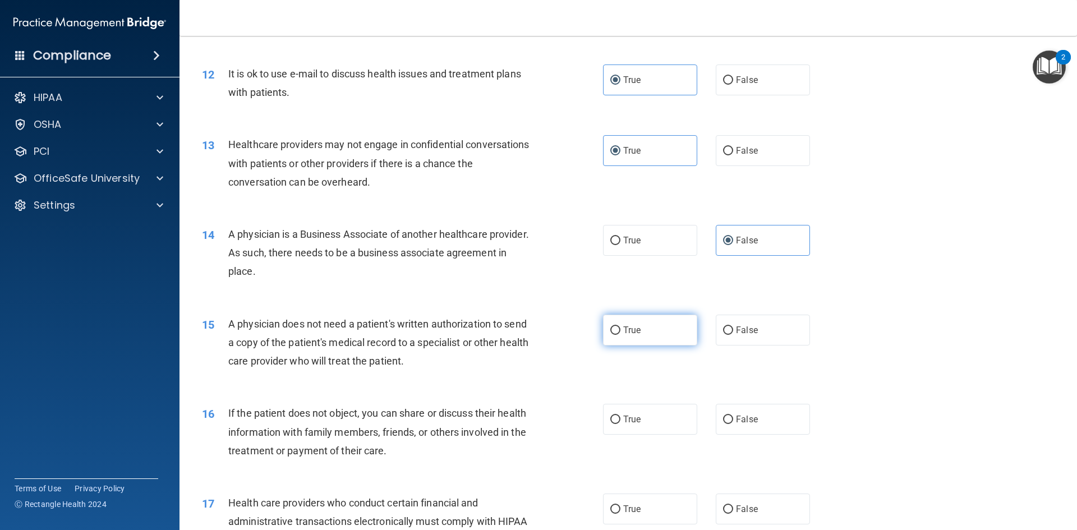
click at [616, 327] on input "True" at bounding box center [616, 331] width 10 height 8
radio input "true"
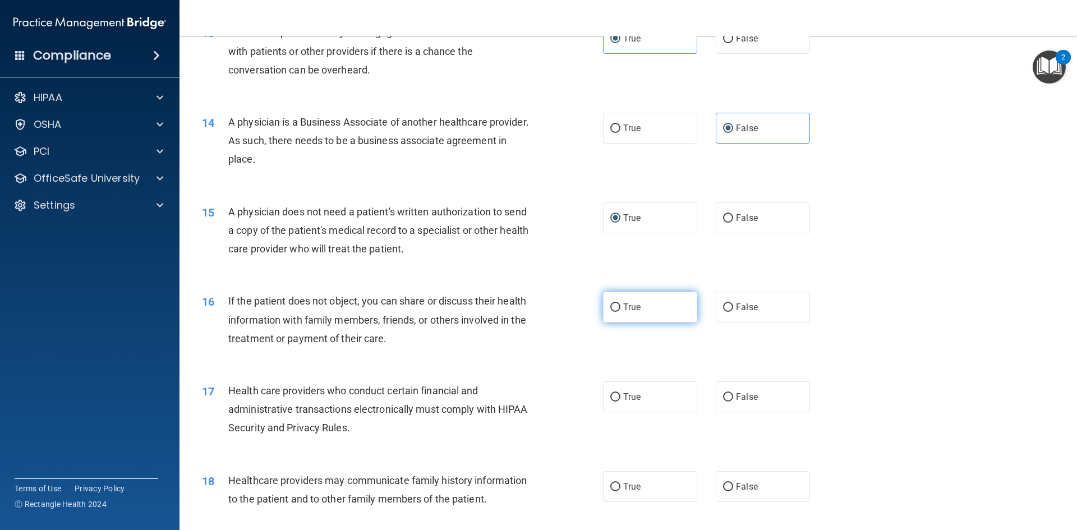
click at [644, 303] on label "True" at bounding box center [650, 307] width 94 height 31
click at [621, 304] on input "True" at bounding box center [616, 308] width 10 height 8
radio input "true"
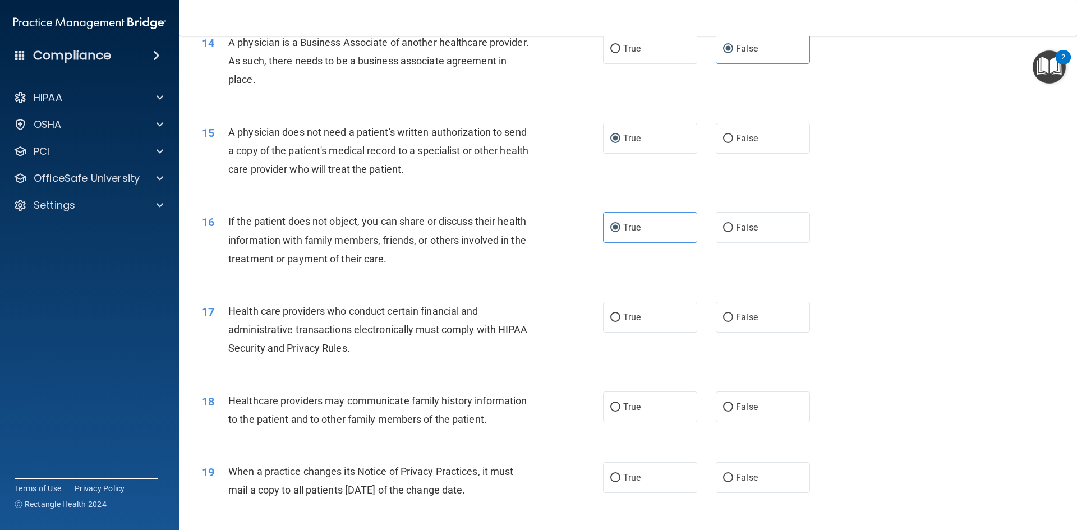
scroll to position [1178, 0]
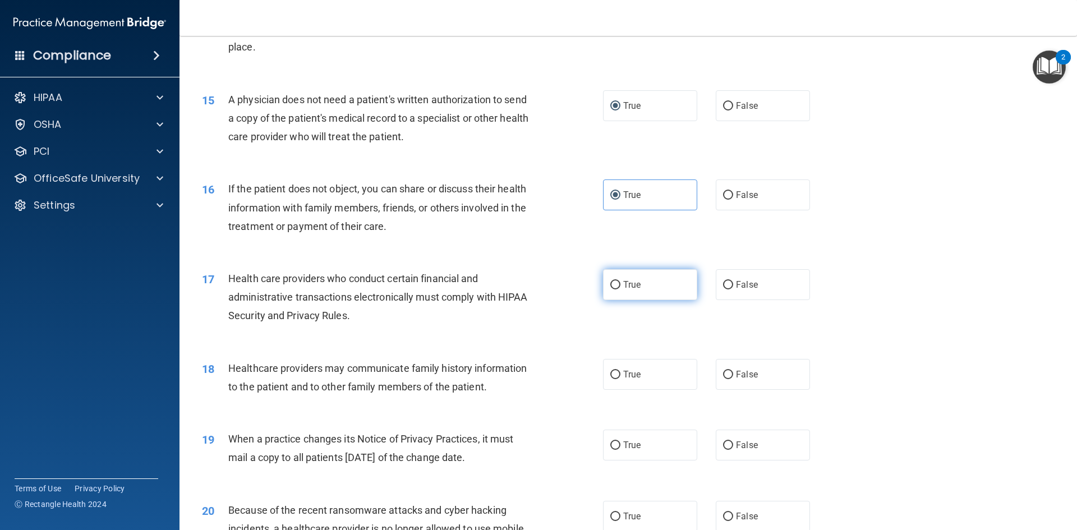
click at [641, 282] on label "True" at bounding box center [650, 284] width 94 height 31
click at [621, 282] on input "True" at bounding box center [616, 285] width 10 height 8
radio input "true"
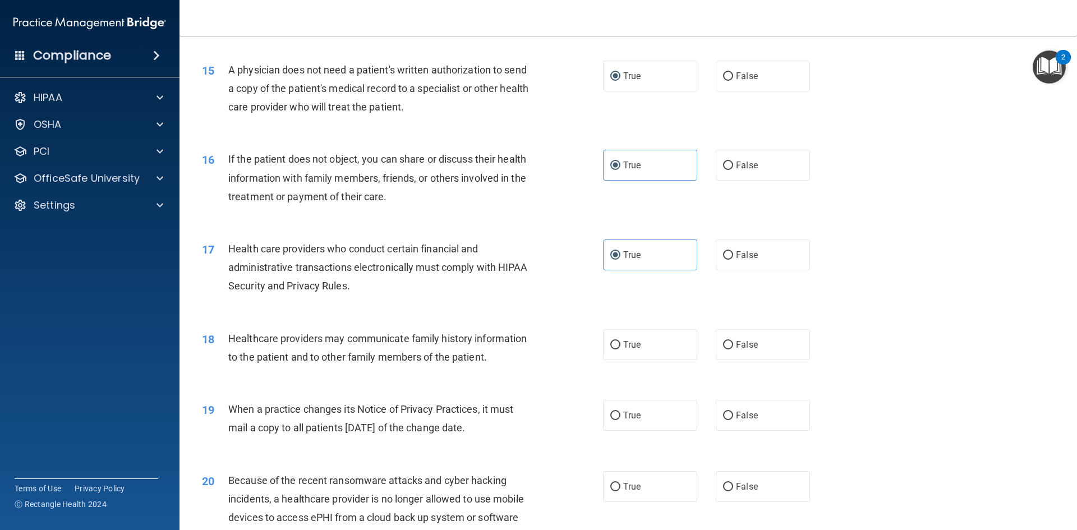
scroll to position [1235, 0]
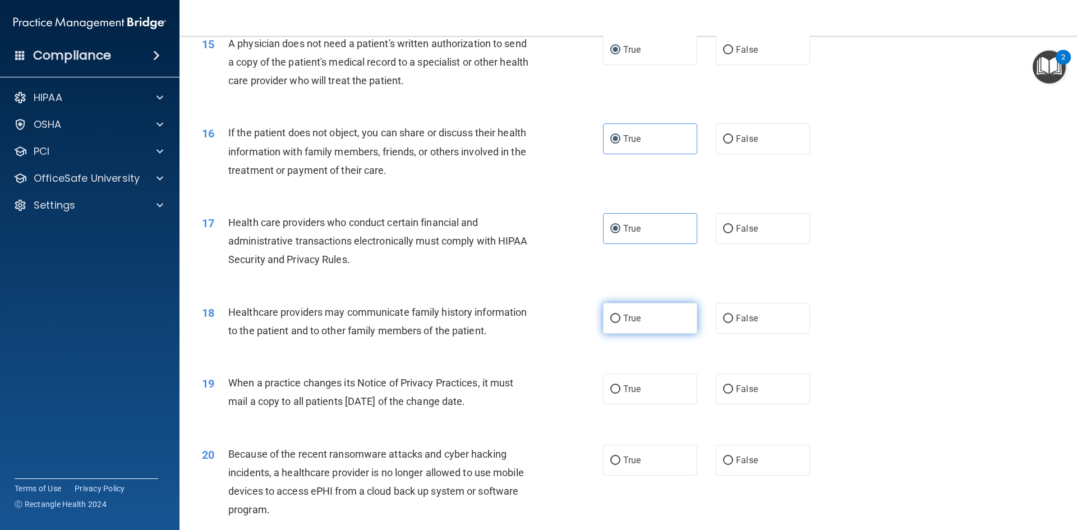
click at [622, 310] on label "True" at bounding box center [650, 318] width 94 height 31
click at [621, 315] on input "True" at bounding box center [616, 319] width 10 height 8
radio input "true"
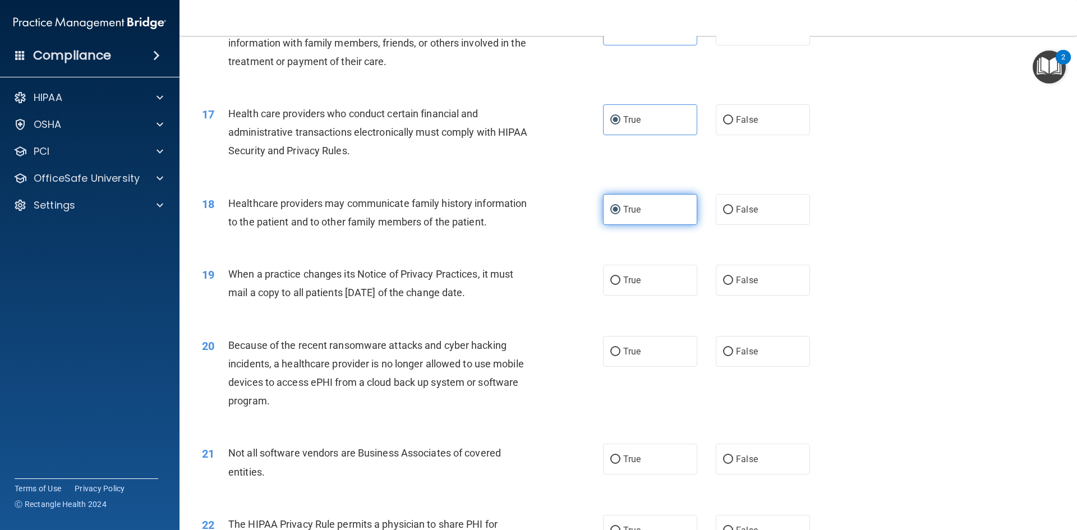
scroll to position [1347, 0]
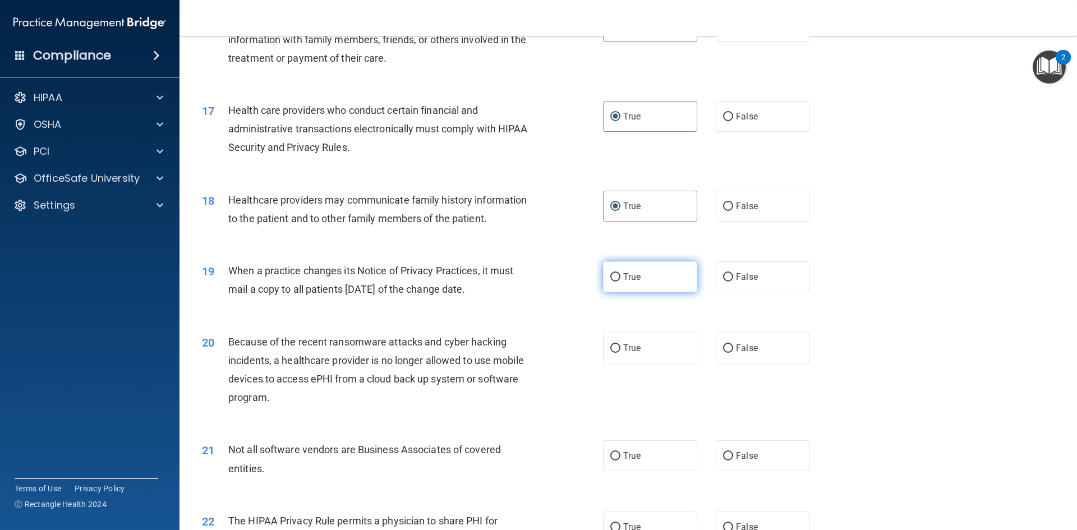
click at [637, 286] on label "True" at bounding box center [650, 277] width 94 height 31
click at [621, 282] on input "True" at bounding box center [616, 277] width 10 height 8
radio input "true"
click at [755, 344] on label "False" at bounding box center [763, 348] width 94 height 31
click at [733, 345] on input "False" at bounding box center [728, 349] width 10 height 8
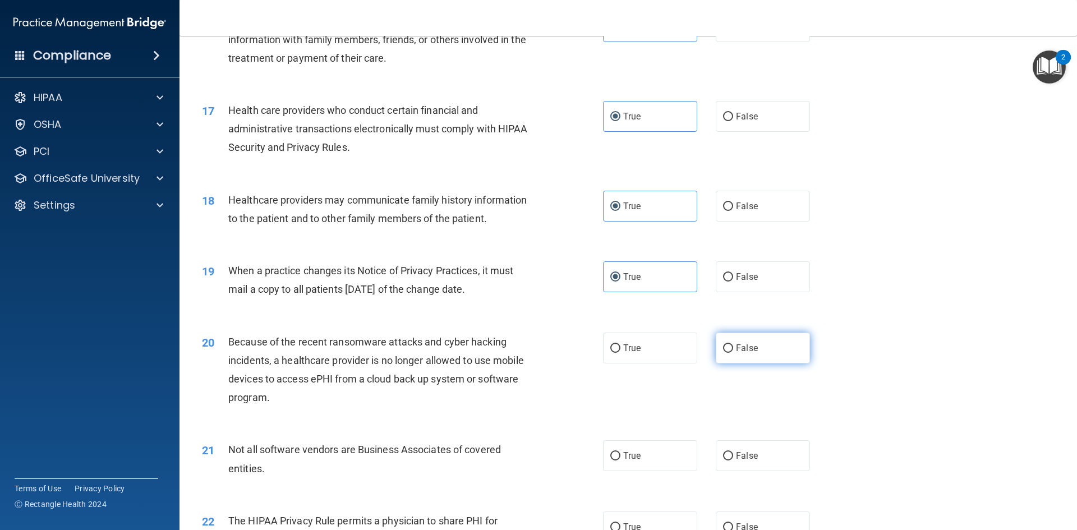
radio input "true"
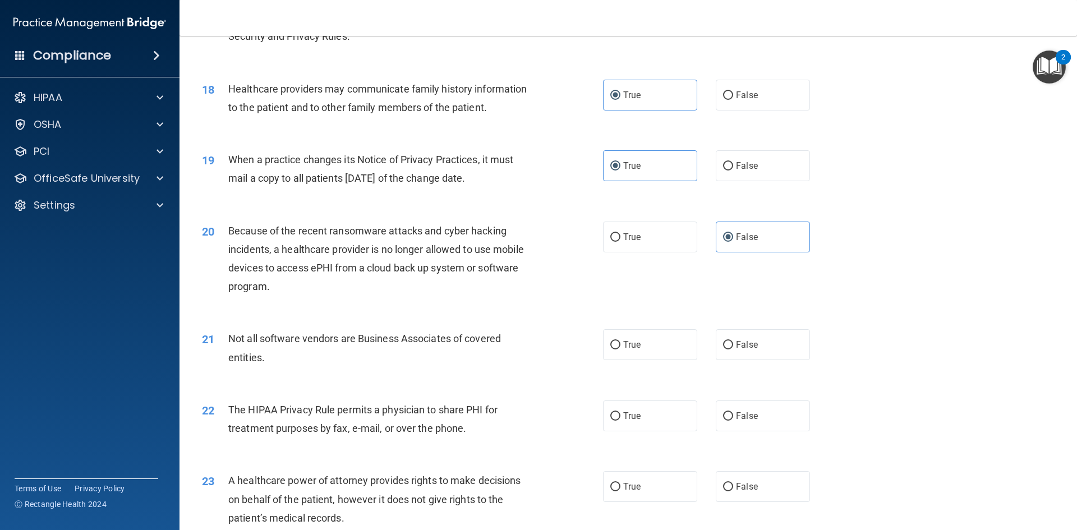
scroll to position [1459, 0]
click at [626, 341] on span "True" at bounding box center [631, 343] width 17 height 11
click at [621, 341] on input "True" at bounding box center [616, 344] width 10 height 8
radio input "true"
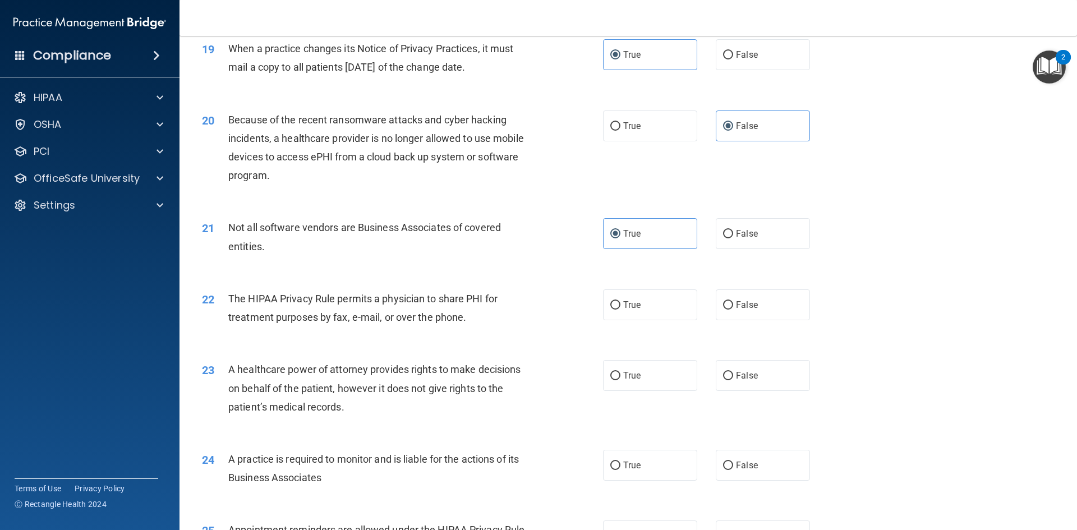
scroll to position [1571, 0]
click at [768, 300] on label "False" at bounding box center [763, 302] width 94 height 31
click at [733, 300] on input "False" at bounding box center [728, 303] width 10 height 8
radio input "true"
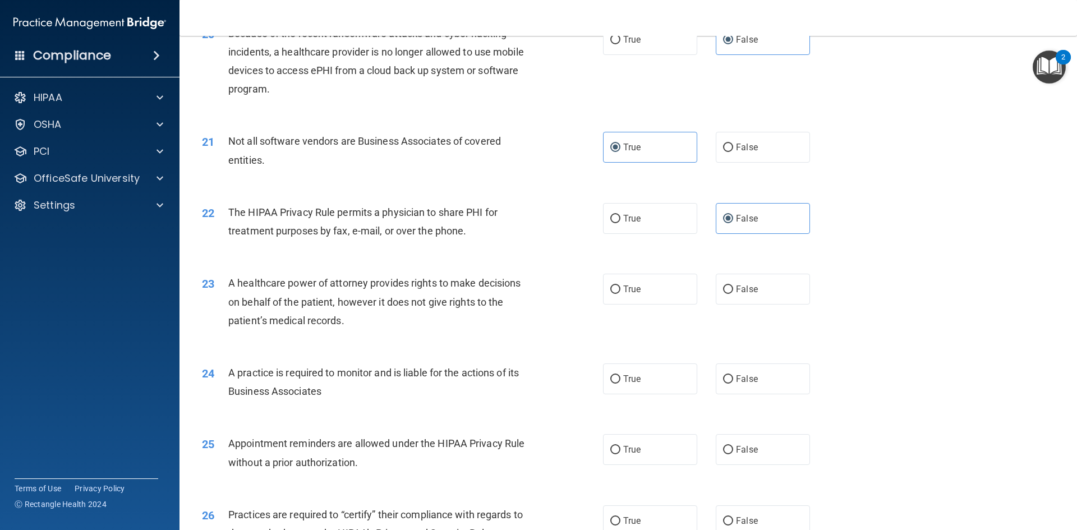
scroll to position [1683, 0]
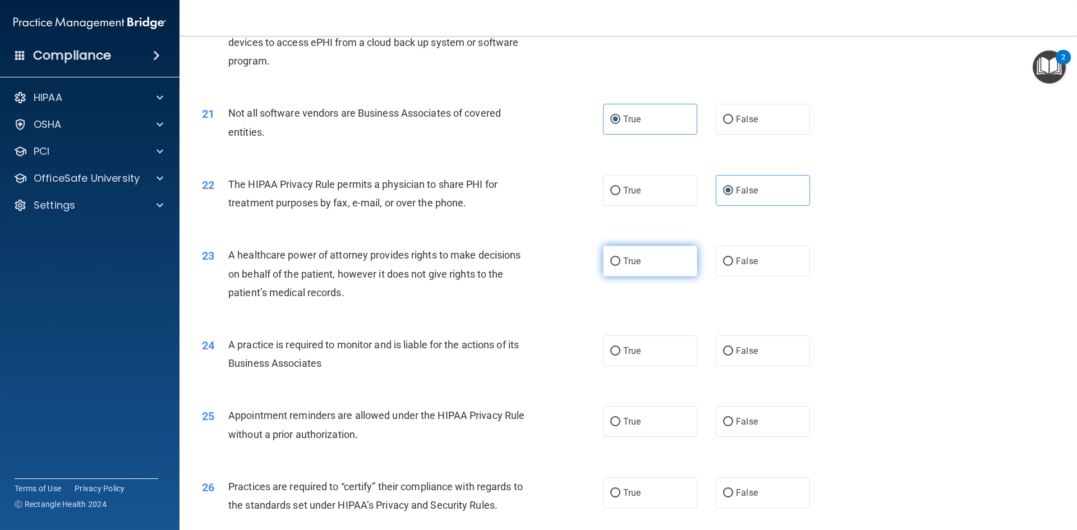
click at [623, 258] on span "True" at bounding box center [631, 261] width 17 height 11
click at [620, 258] on input "True" at bounding box center [616, 262] width 10 height 8
radio input "true"
click at [759, 253] on label "False" at bounding box center [763, 261] width 94 height 31
click at [733, 258] on input "False" at bounding box center [728, 262] width 10 height 8
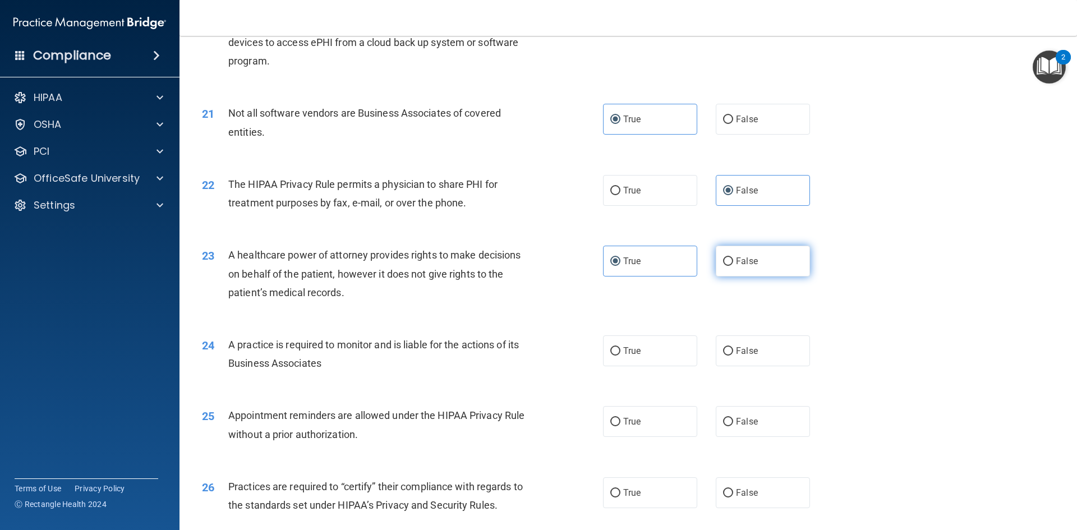
radio input "true"
radio input "false"
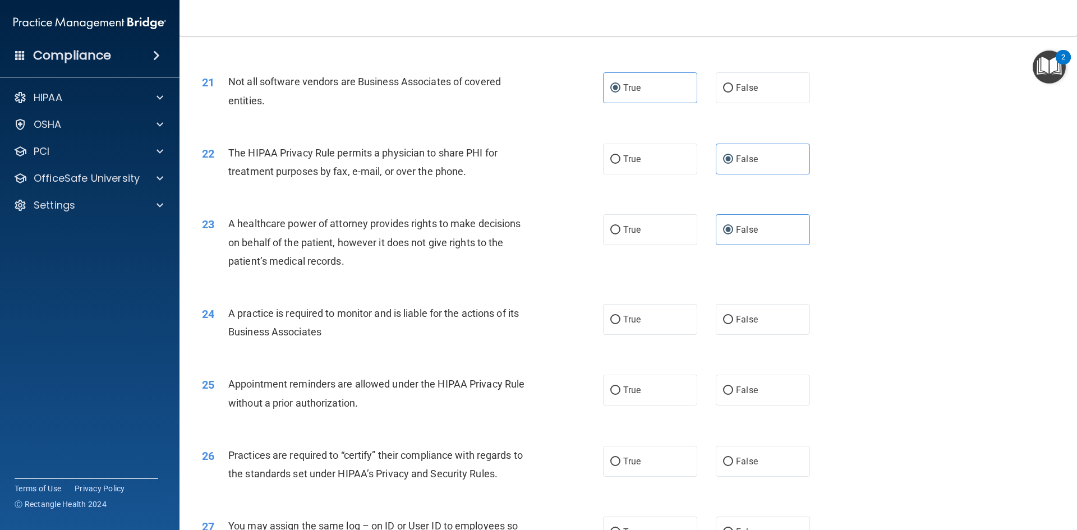
scroll to position [1740, 0]
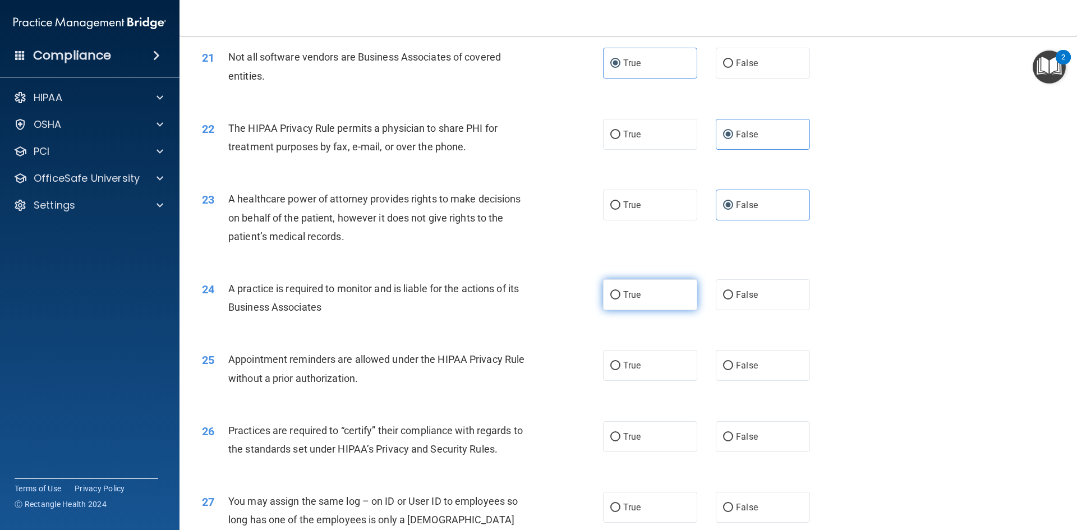
click at [635, 293] on span "True" at bounding box center [631, 295] width 17 height 11
click at [621, 293] on input "True" at bounding box center [616, 295] width 10 height 8
radio input "true"
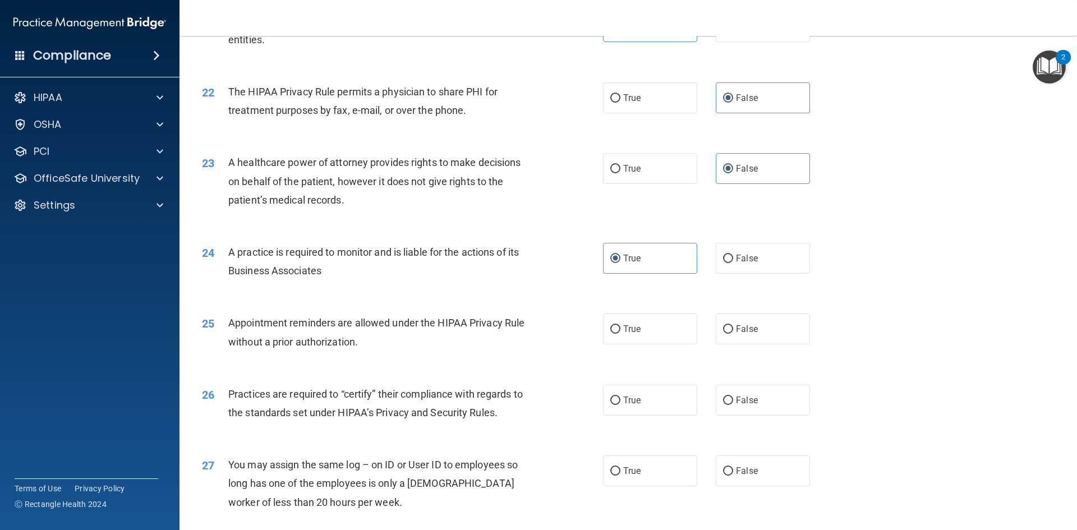
scroll to position [1796, 0]
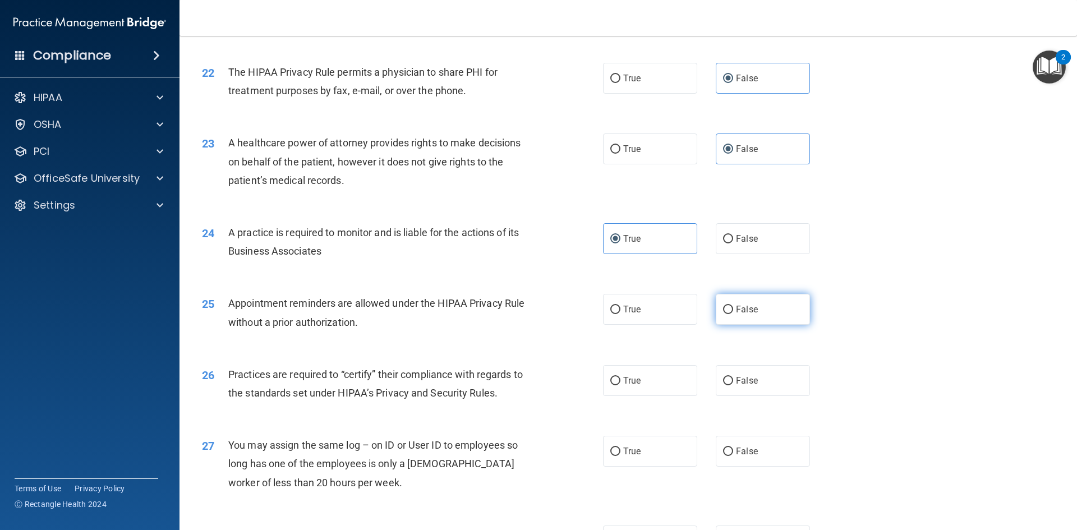
click at [748, 307] on span "False" at bounding box center [747, 309] width 22 height 11
click at [733, 307] on input "False" at bounding box center [728, 310] width 10 height 8
radio input "true"
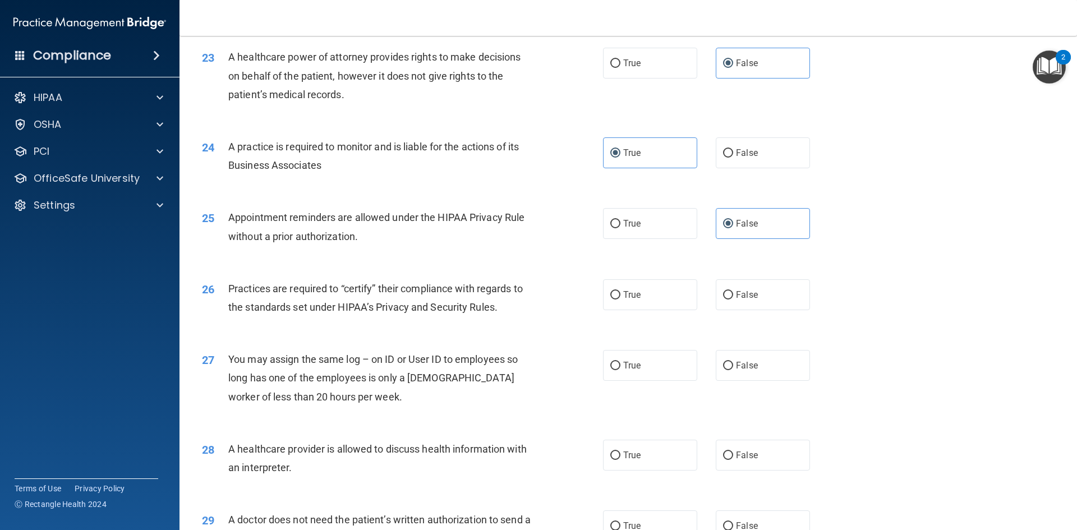
scroll to position [1908, 0]
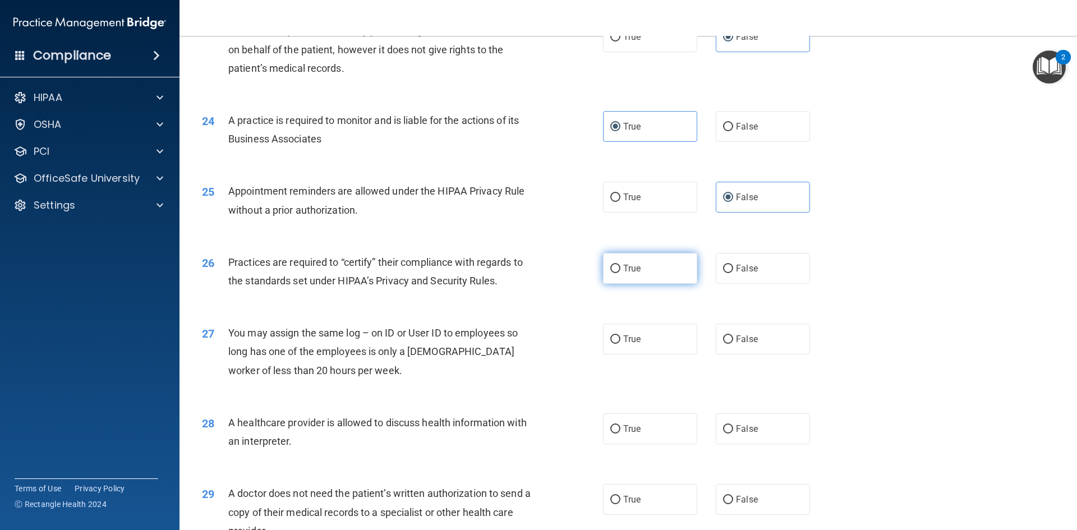
click at [666, 278] on label "True" at bounding box center [650, 268] width 94 height 31
click at [621, 273] on input "True" at bounding box center [616, 269] width 10 height 8
radio input "true"
click at [756, 336] on label "False" at bounding box center [763, 339] width 94 height 31
click at [733, 336] on input "False" at bounding box center [728, 340] width 10 height 8
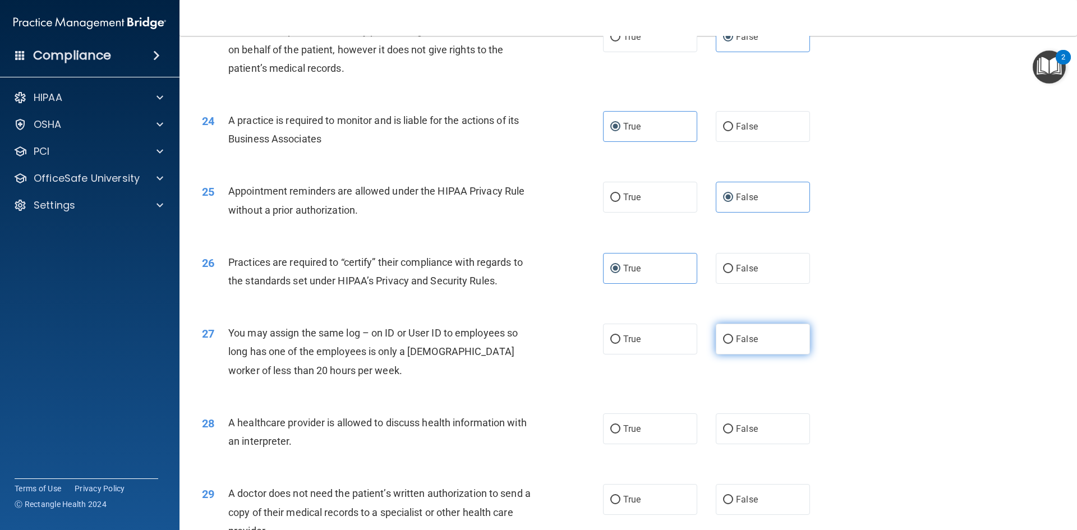
radio input "true"
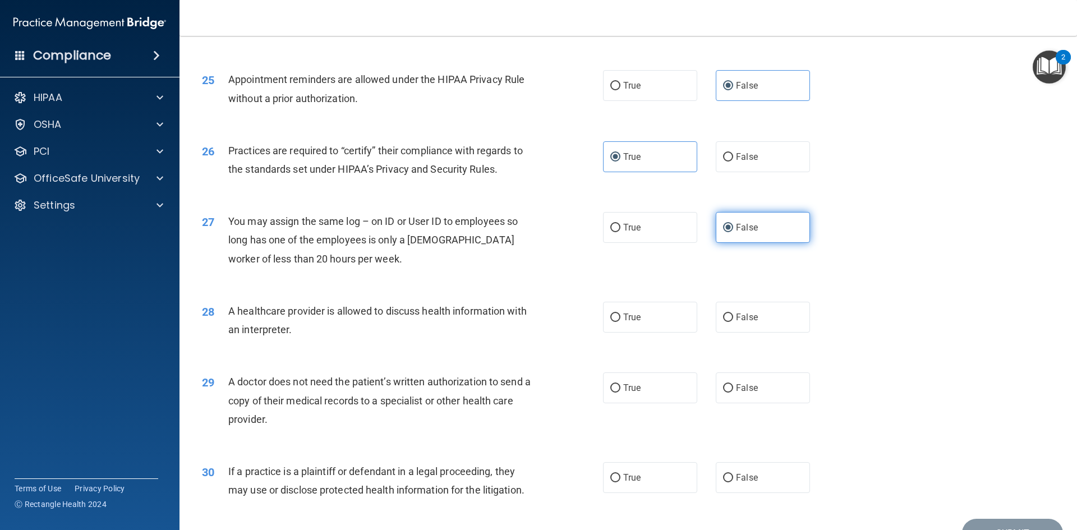
scroll to position [2020, 0]
click at [614, 314] on input "True" at bounding box center [616, 317] width 10 height 8
radio input "true"
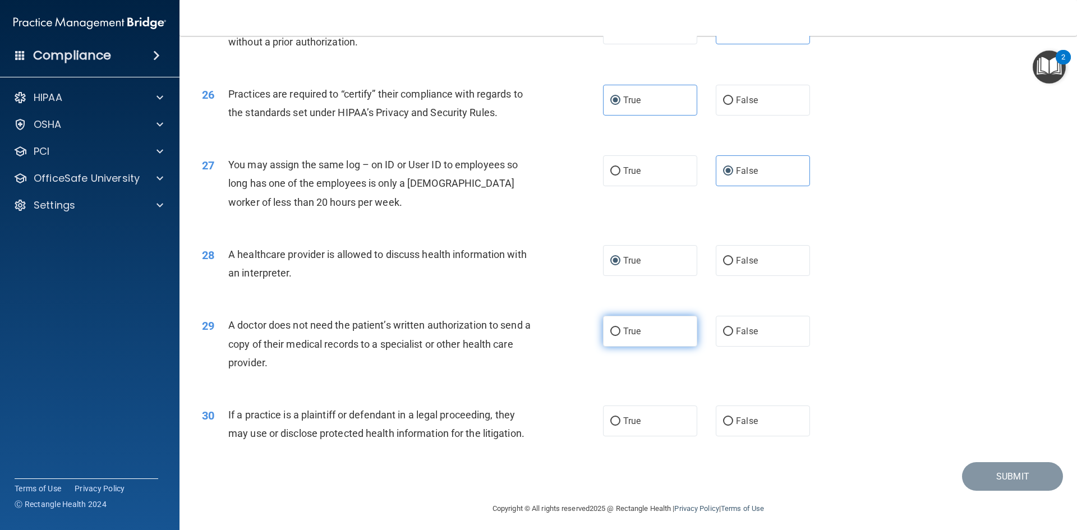
click at [611, 328] on input "True" at bounding box center [616, 332] width 10 height 8
radio input "true"
click at [626, 415] on label "True" at bounding box center [650, 421] width 94 height 31
click at [621, 418] on input "True" at bounding box center [616, 422] width 10 height 8
radio input "true"
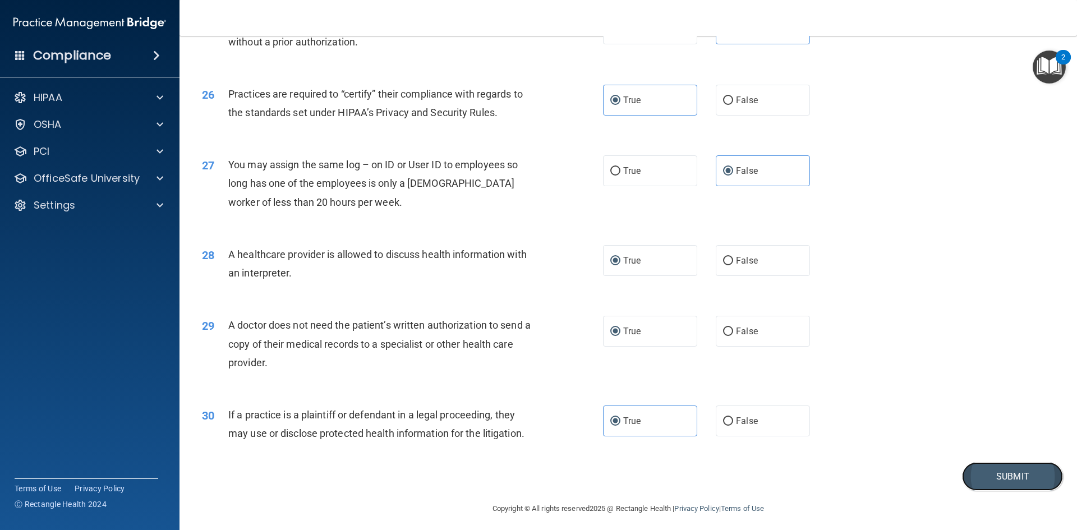
click at [1008, 489] on button "Submit" at bounding box center [1012, 476] width 101 height 29
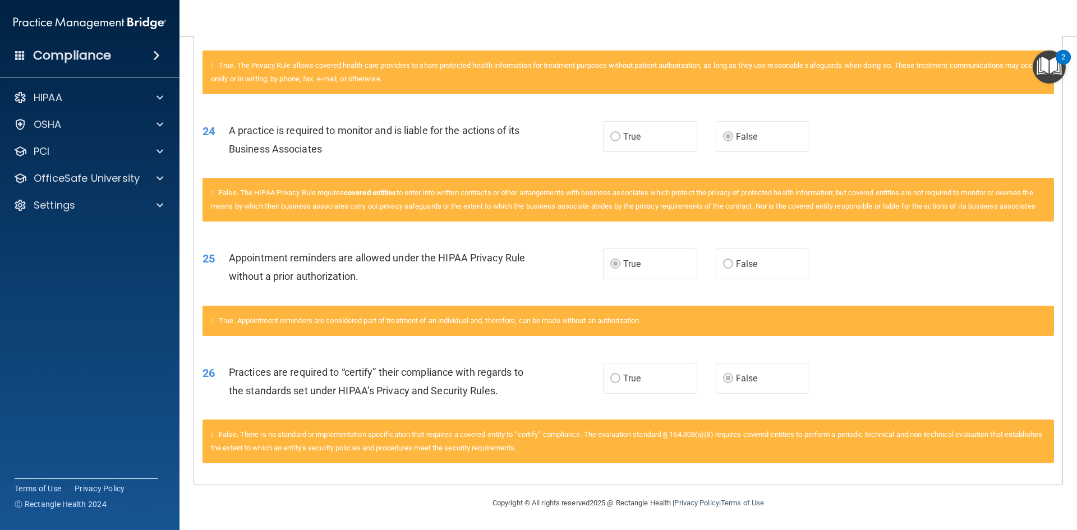
scroll to position [1043, 0]
click at [102, 173] on p "OfficeSafe University" at bounding box center [87, 178] width 106 height 13
click at [113, 209] on div "HIPAA Training" at bounding box center [83, 205] width 153 height 11
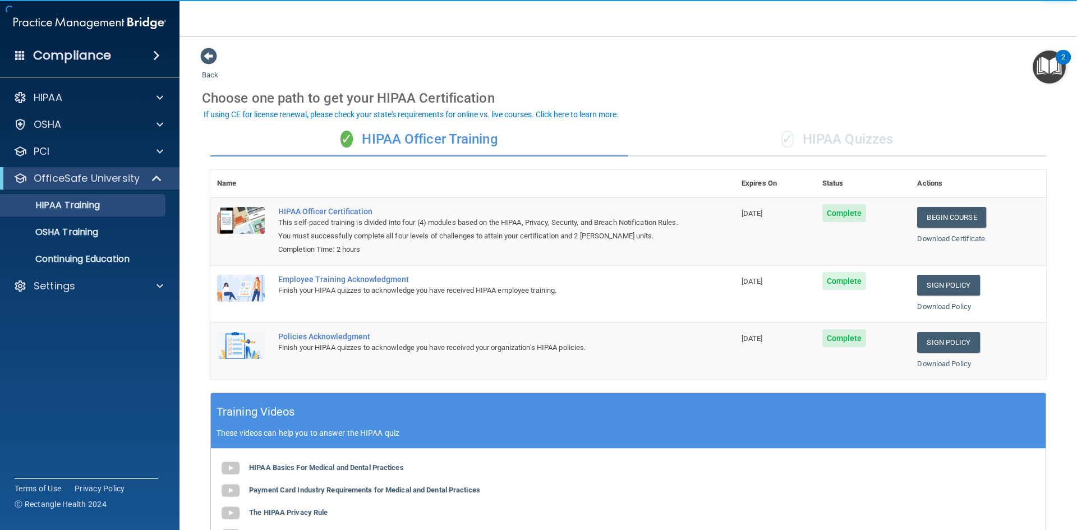
click at [841, 132] on div "✓ HIPAA Quizzes" at bounding box center [838, 140] width 418 height 34
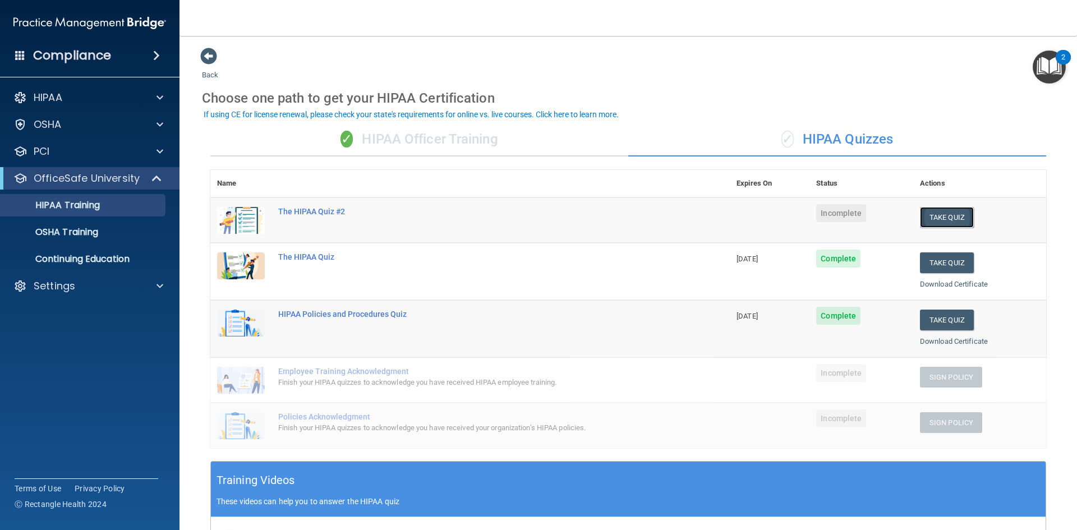
click at [936, 216] on button "Take Quiz" at bounding box center [947, 217] width 54 height 21
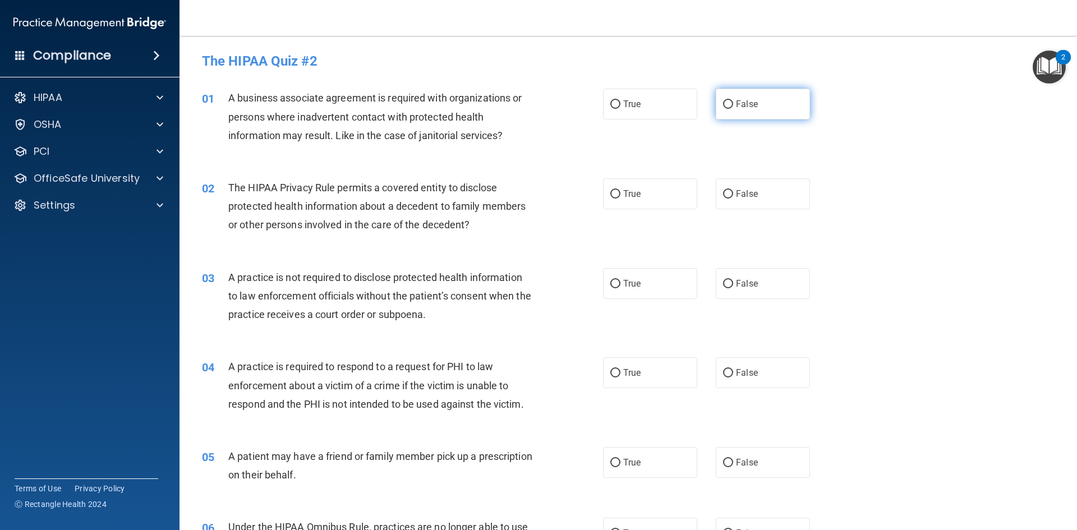
click at [746, 108] on span "False" at bounding box center [747, 104] width 22 height 11
click at [733, 108] on input "False" at bounding box center [728, 104] width 10 height 8
radio input "true"
click at [604, 191] on label "True" at bounding box center [650, 193] width 94 height 31
click at [611, 191] on input "True" at bounding box center [616, 194] width 10 height 8
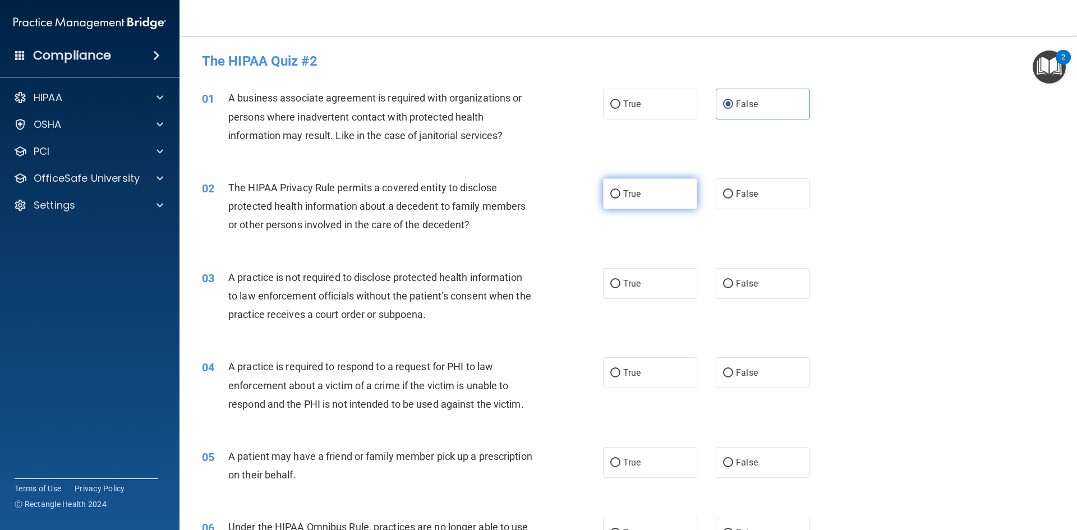
radio input "true"
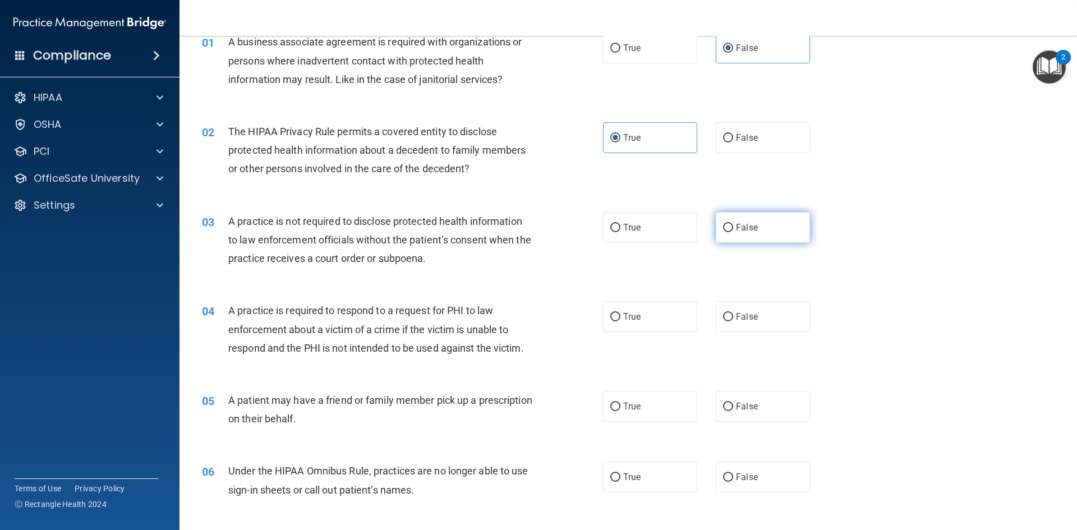
click at [759, 224] on label "False" at bounding box center [763, 227] width 94 height 31
click at [733, 224] on input "False" at bounding box center [728, 228] width 10 height 8
radio input "true"
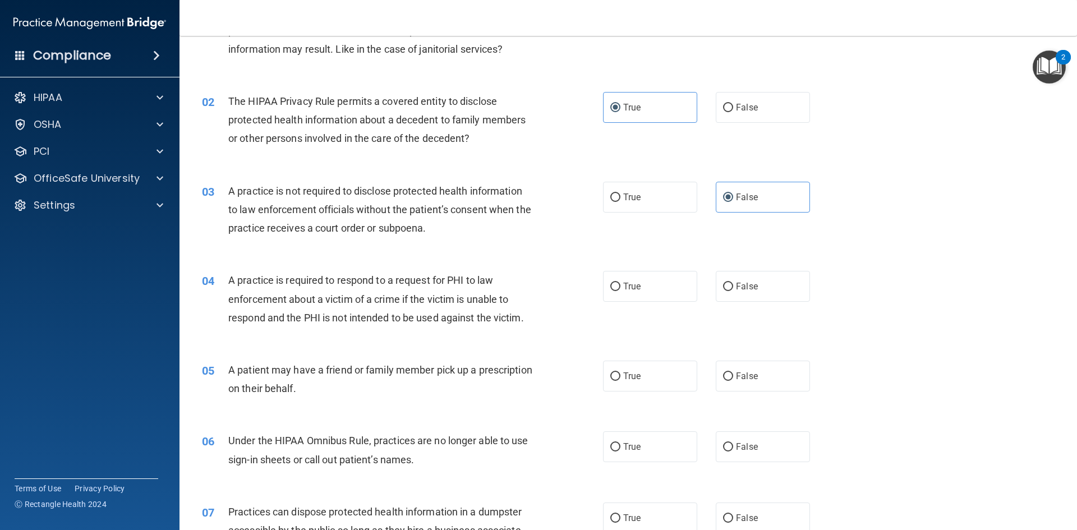
scroll to position [112, 0]
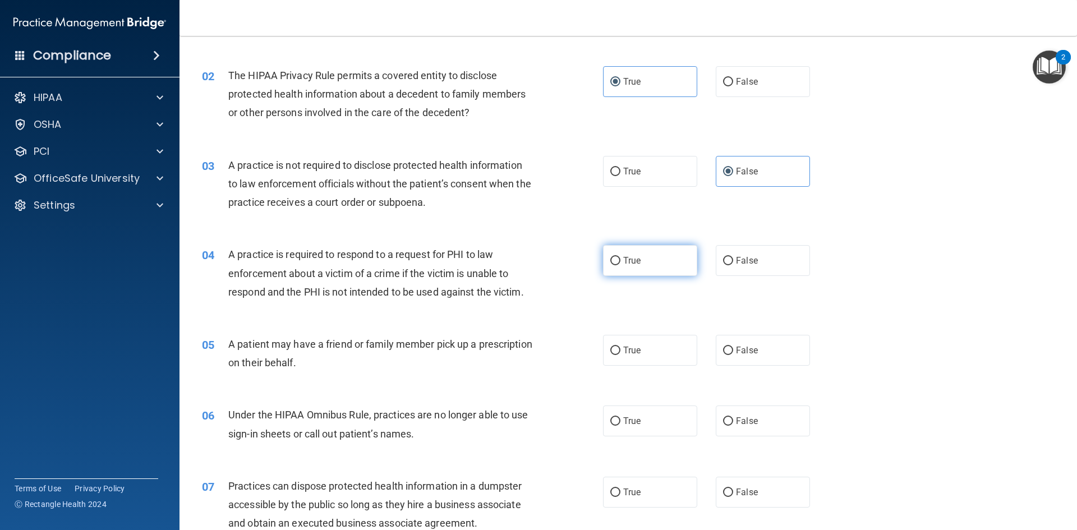
click at [628, 260] on span "True" at bounding box center [631, 260] width 17 height 11
click at [621, 260] on input "True" at bounding box center [616, 261] width 10 height 8
radio input "true"
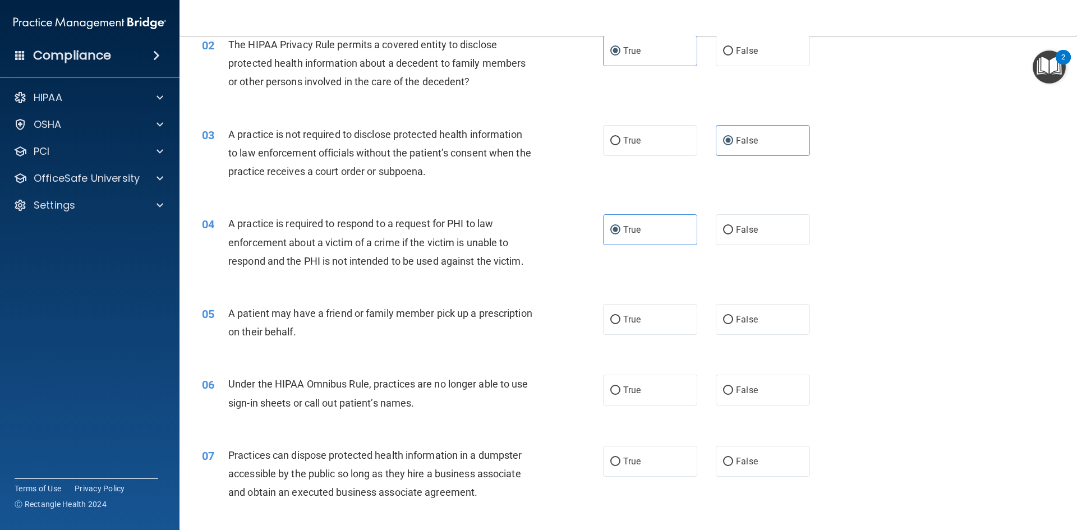
scroll to position [168, 0]
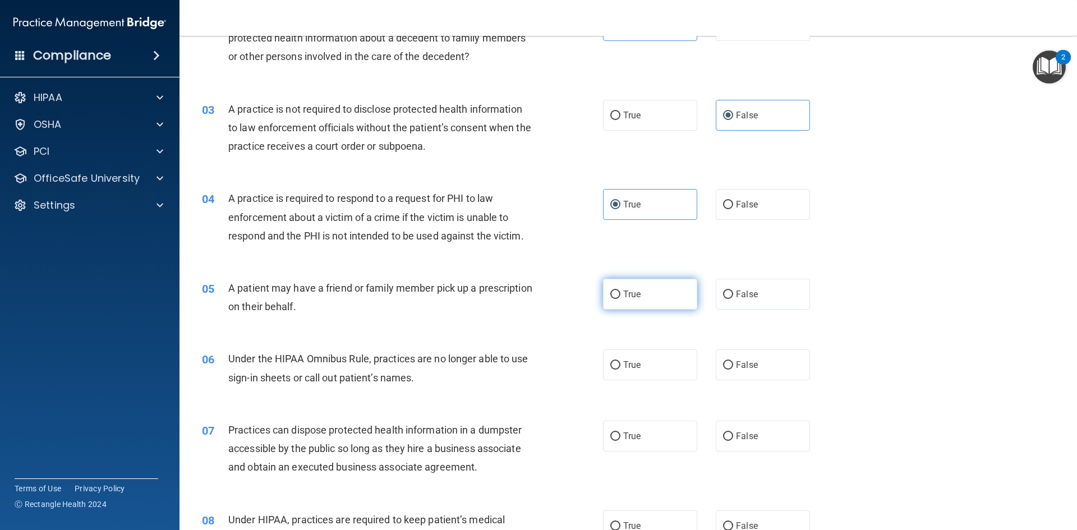
click at [625, 290] on span "True" at bounding box center [631, 294] width 17 height 11
click at [621, 291] on input "True" at bounding box center [616, 295] width 10 height 8
radio input "true"
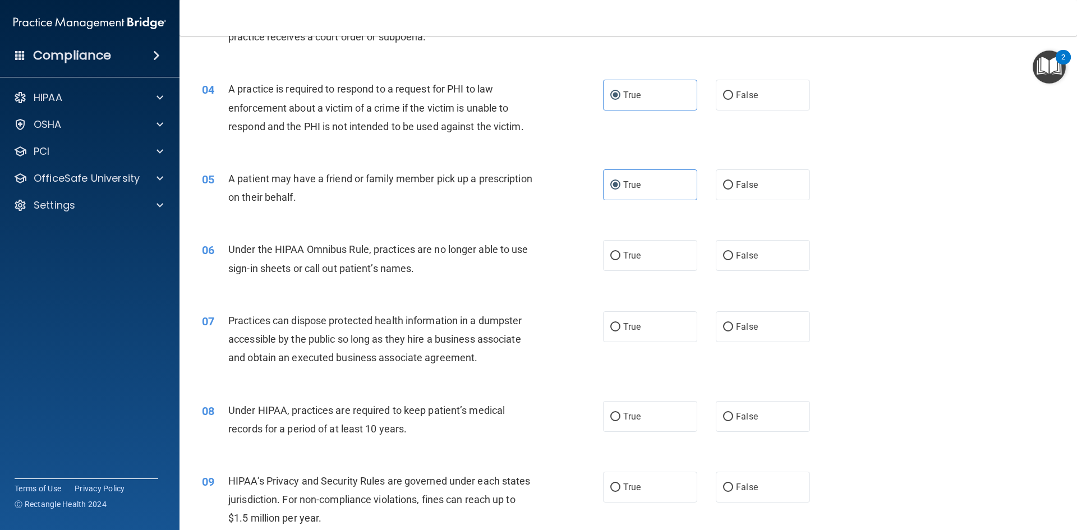
scroll to position [281, 0]
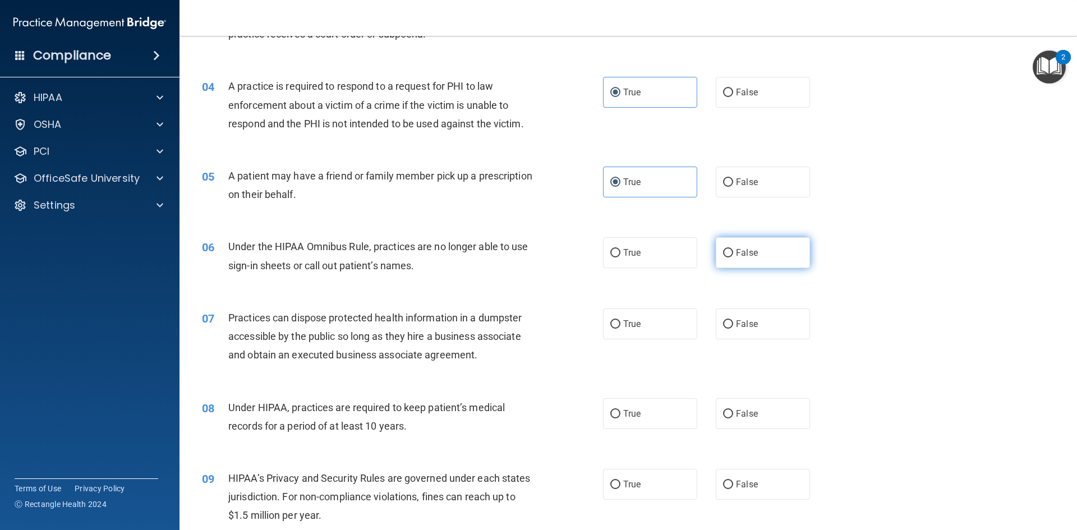
click at [750, 247] on label "False" at bounding box center [763, 252] width 94 height 31
click at [733, 249] on input "False" at bounding box center [728, 253] width 10 height 8
radio input "true"
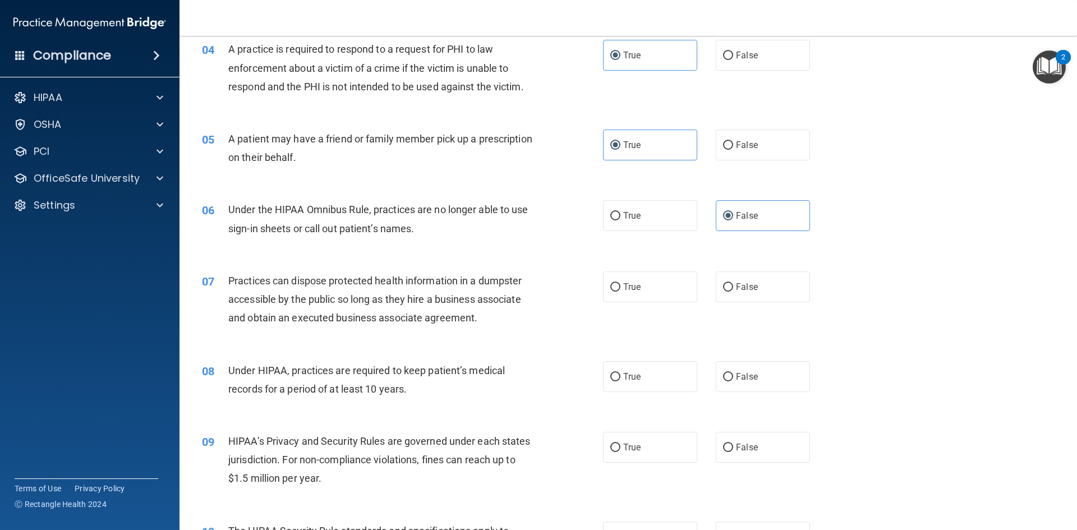
scroll to position [337, 0]
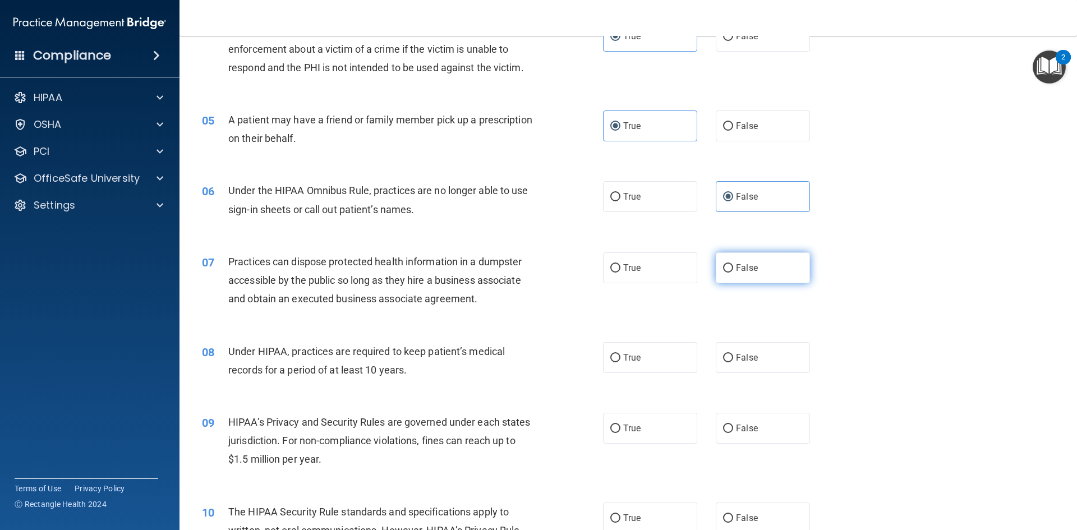
click at [721, 262] on label "False" at bounding box center [763, 268] width 94 height 31
click at [723, 264] on input "False" at bounding box center [728, 268] width 10 height 8
radio input "true"
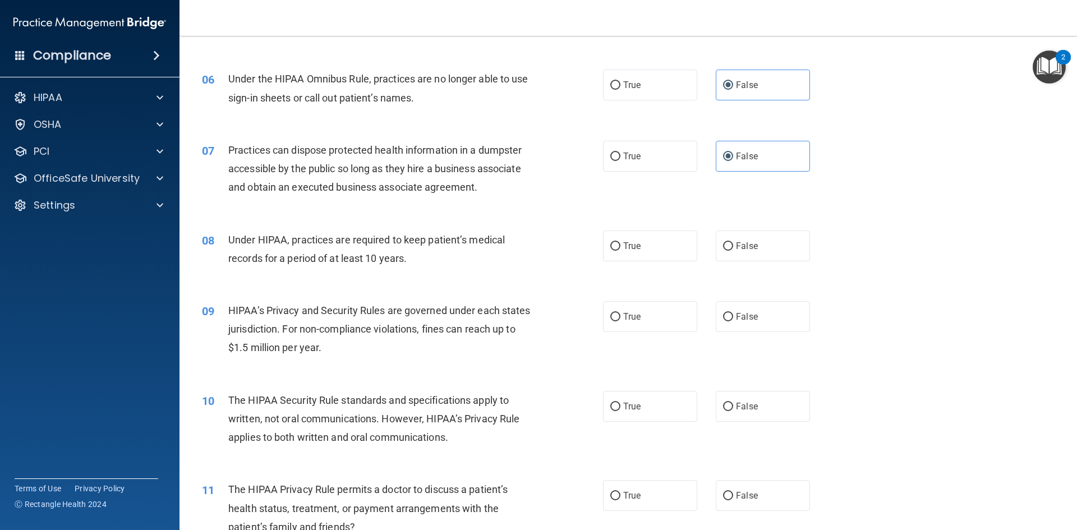
scroll to position [449, 0]
click at [753, 246] on label "False" at bounding box center [763, 245] width 94 height 31
click at [733, 246] on input "False" at bounding box center [728, 246] width 10 height 8
radio input "true"
click at [742, 318] on span "False" at bounding box center [747, 316] width 22 height 11
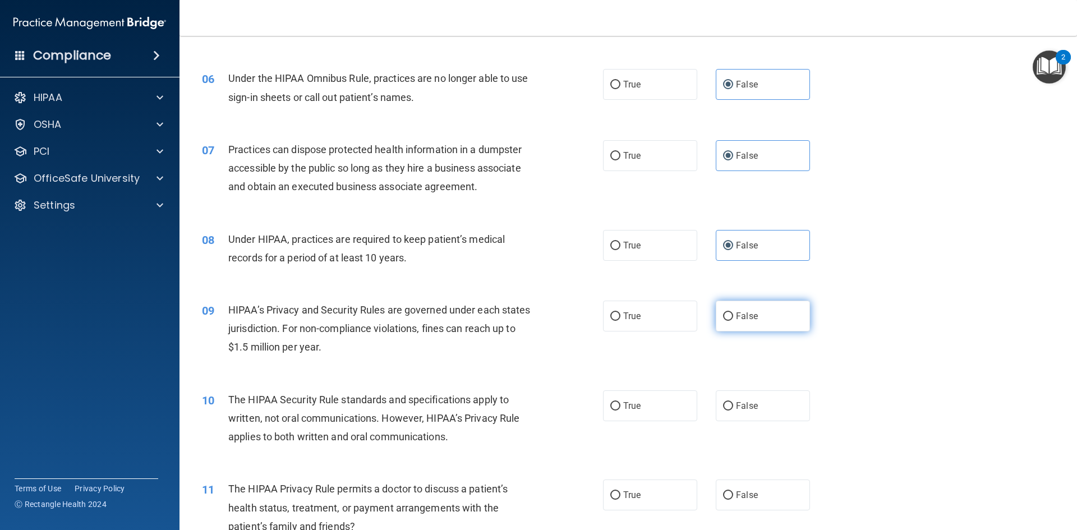
click at [733, 318] on input "False" at bounding box center [728, 317] width 10 height 8
radio input "true"
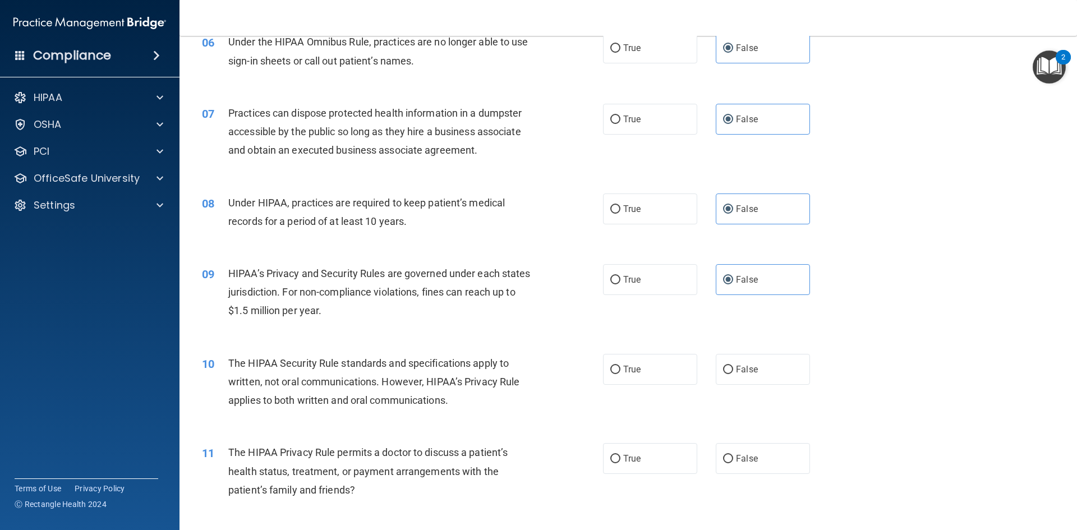
scroll to position [505, 0]
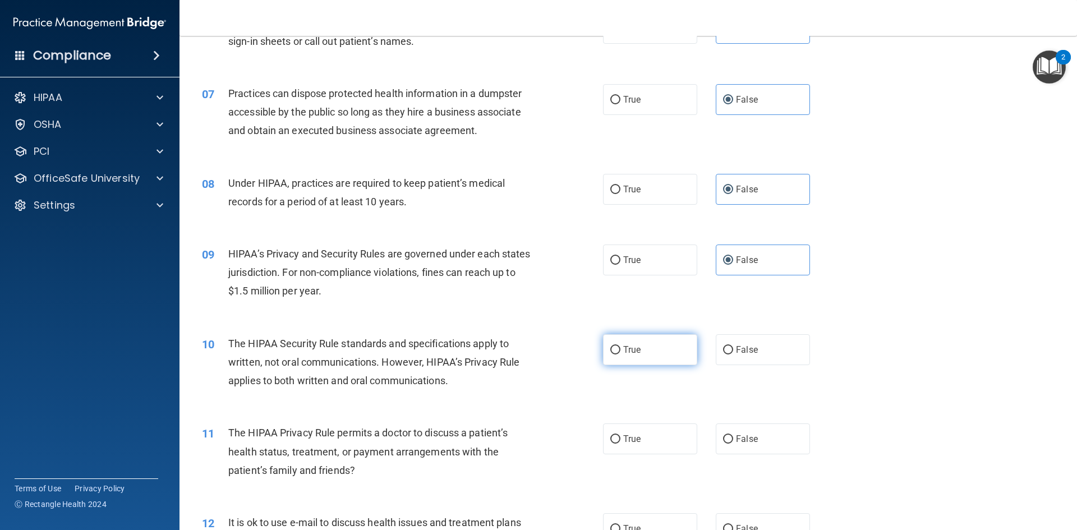
click at [619, 350] on label "True" at bounding box center [650, 349] width 94 height 31
click at [619, 350] on input "True" at bounding box center [616, 350] width 10 height 8
radio input "true"
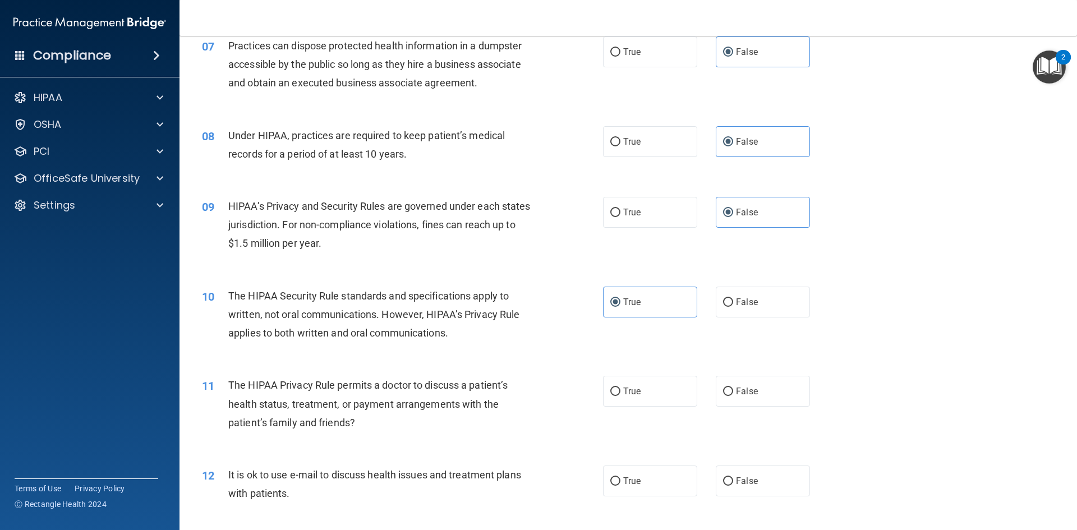
scroll to position [617, 0]
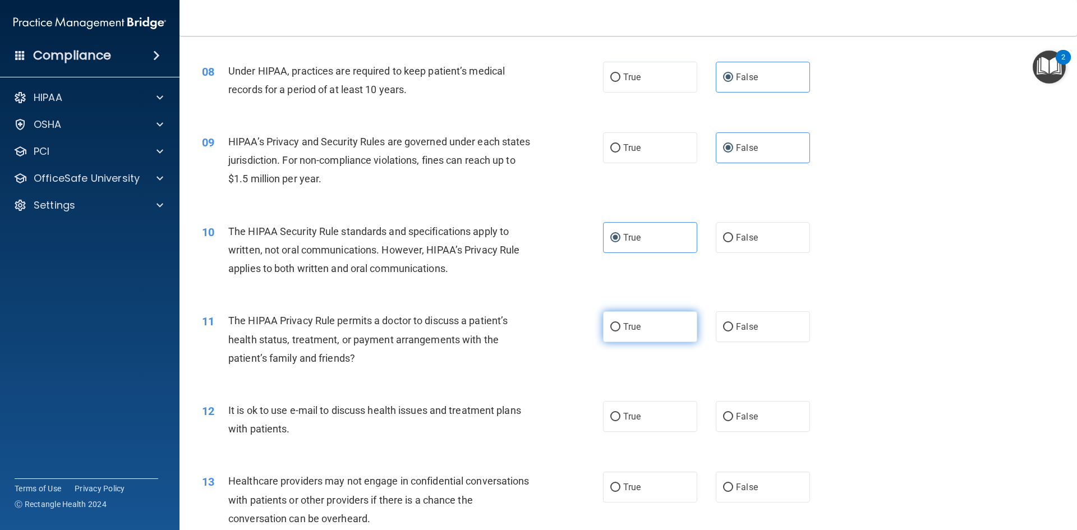
click at [650, 322] on label "True" at bounding box center [650, 326] width 94 height 31
click at [621, 323] on input "True" at bounding box center [616, 327] width 10 height 8
radio input "true"
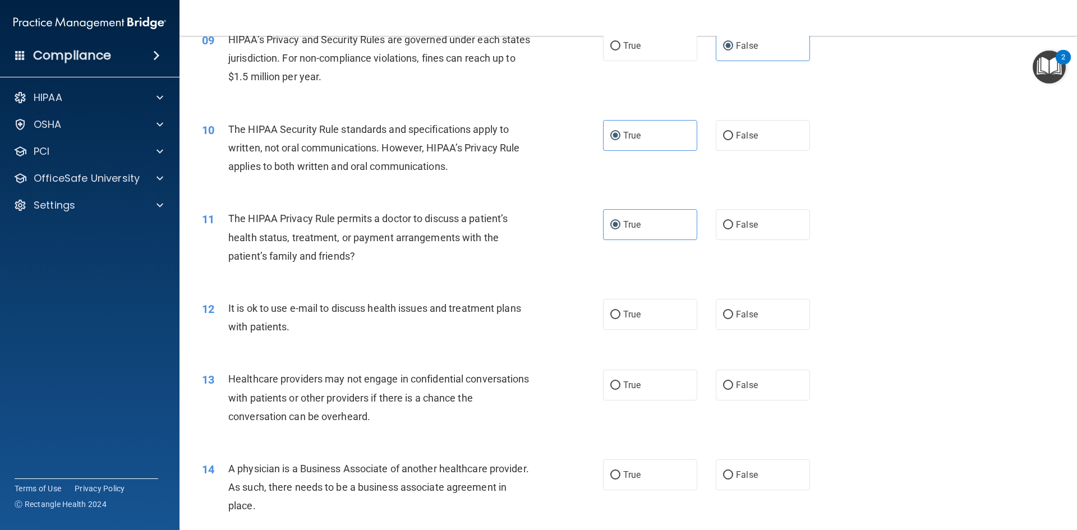
scroll to position [730, 0]
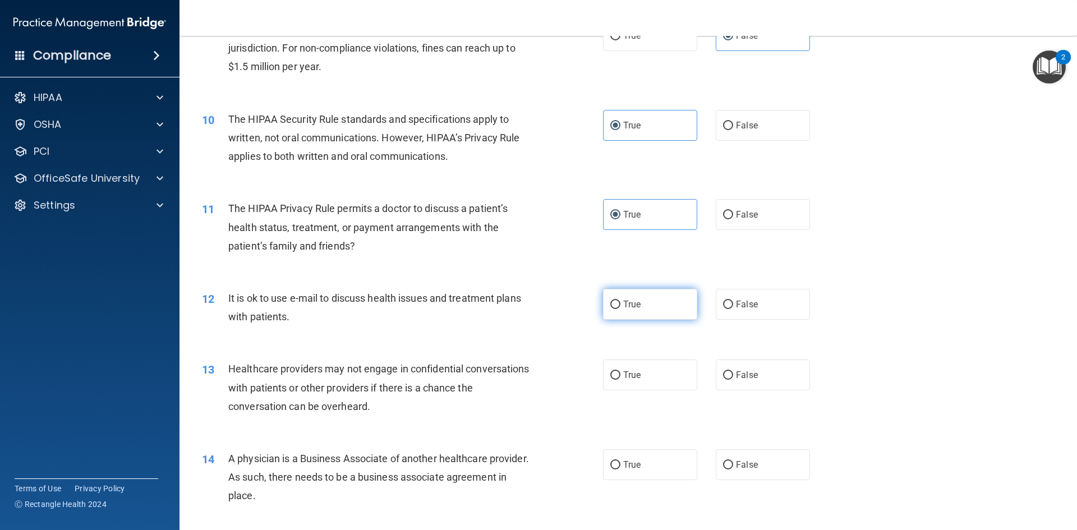
click at [634, 304] on span "True" at bounding box center [631, 304] width 17 height 11
click at [621, 304] on input "True" at bounding box center [616, 305] width 10 height 8
radio input "true"
click at [743, 369] on label "False" at bounding box center [763, 375] width 94 height 31
click at [733, 371] on input "False" at bounding box center [728, 375] width 10 height 8
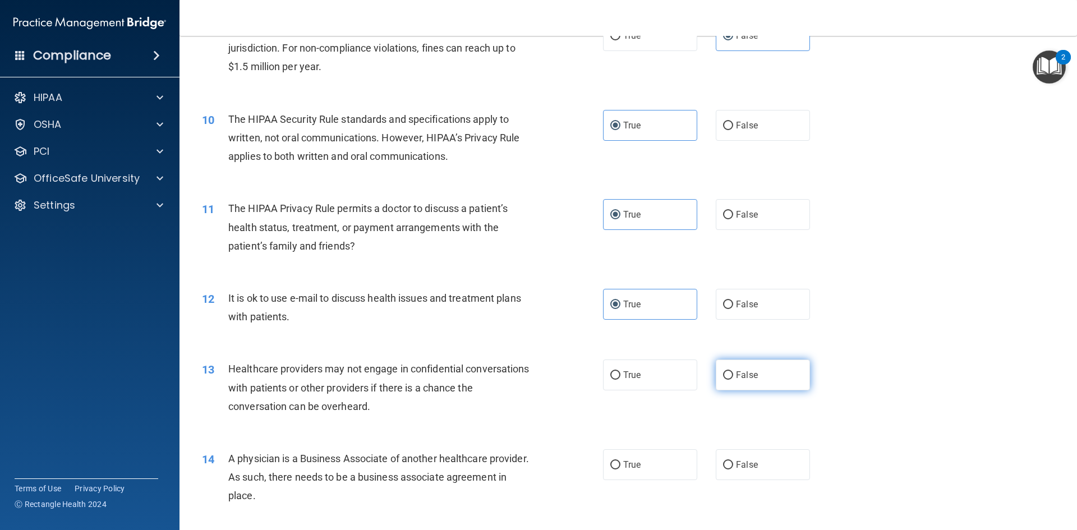
radio input "true"
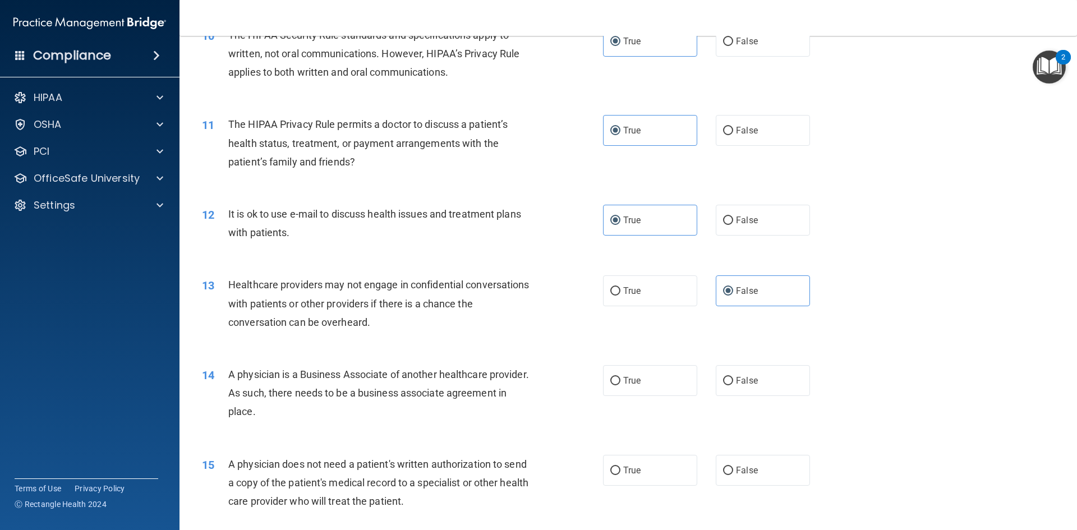
scroll to position [842, 0]
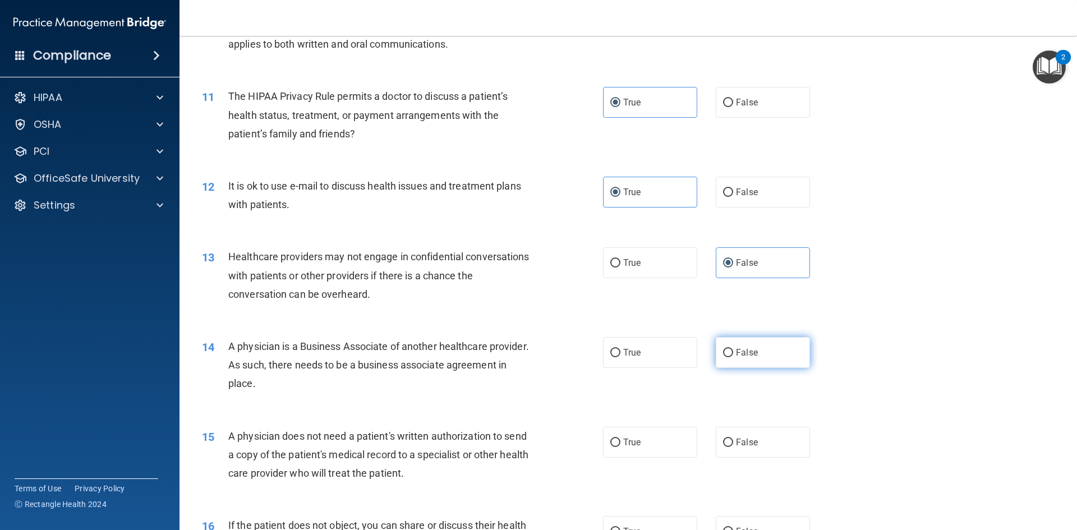
click at [730, 354] on label "False" at bounding box center [763, 352] width 94 height 31
click at [730, 354] on input "False" at bounding box center [728, 353] width 10 height 8
radio input "true"
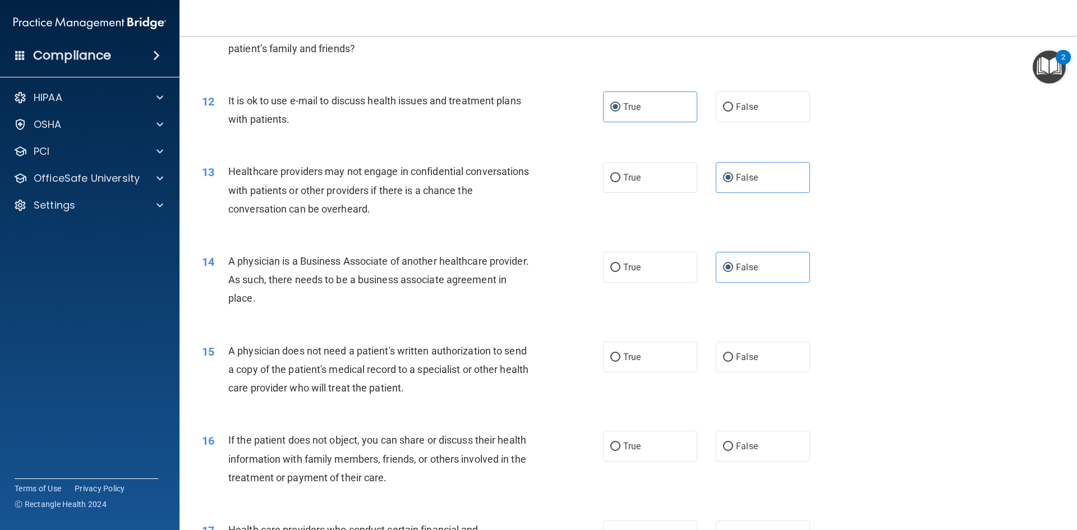
scroll to position [954, 0]
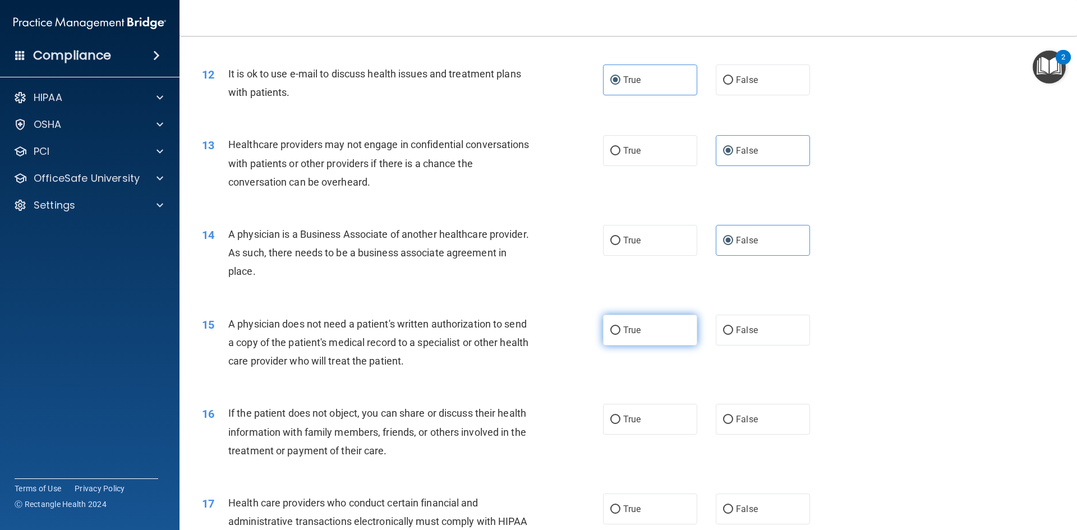
click at [639, 328] on label "True" at bounding box center [650, 330] width 94 height 31
click at [621, 328] on input "True" at bounding box center [616, 331] width 10 height 8
radio input "true"
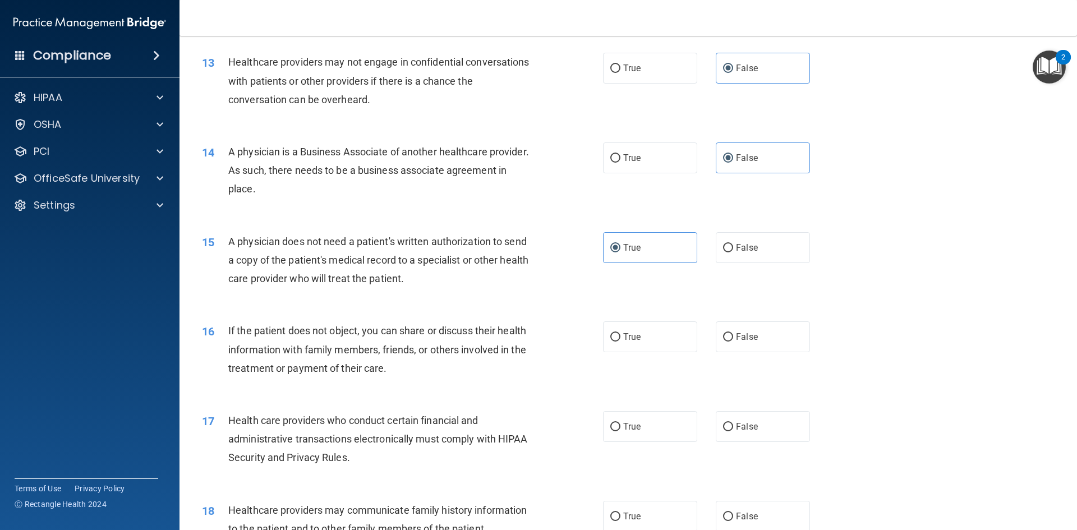
scroll to position [1066, 0]
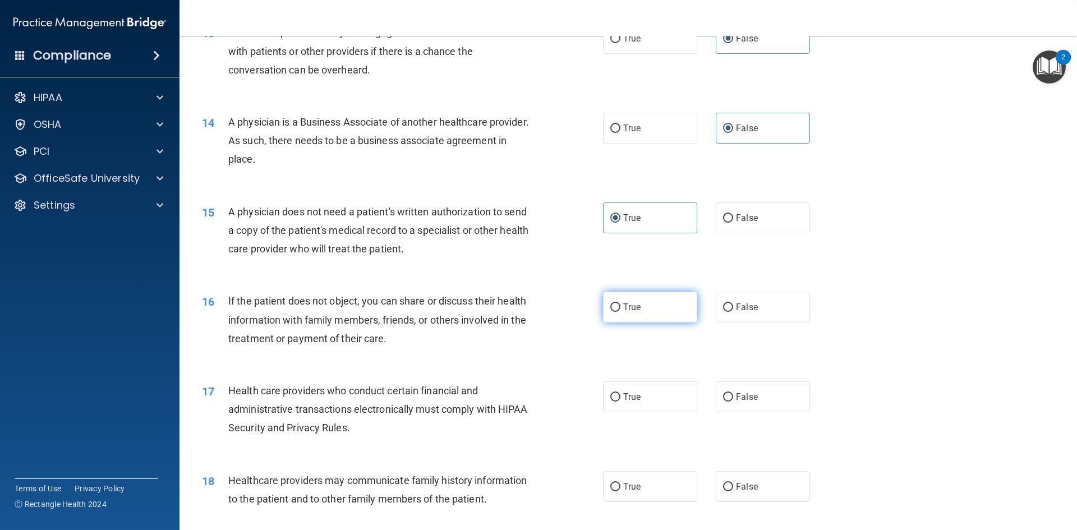
click at [623, 305] on span "True" at bounding box center [631, 307] width 17 height 11
click at [621, 305] on input "True" at bounding box center [616, 308] width 10 height 8
radio input "true"
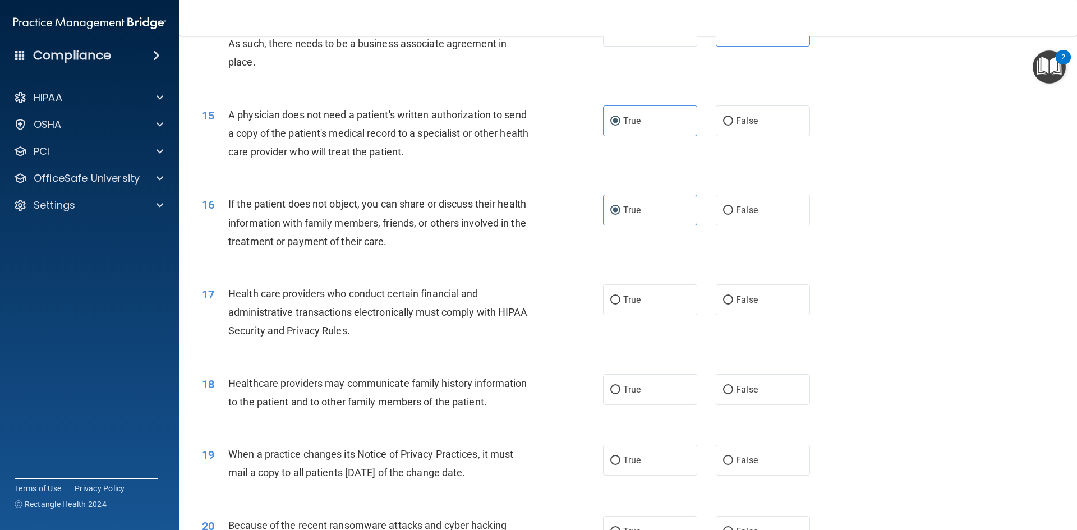
scroll to position [1178, 0]
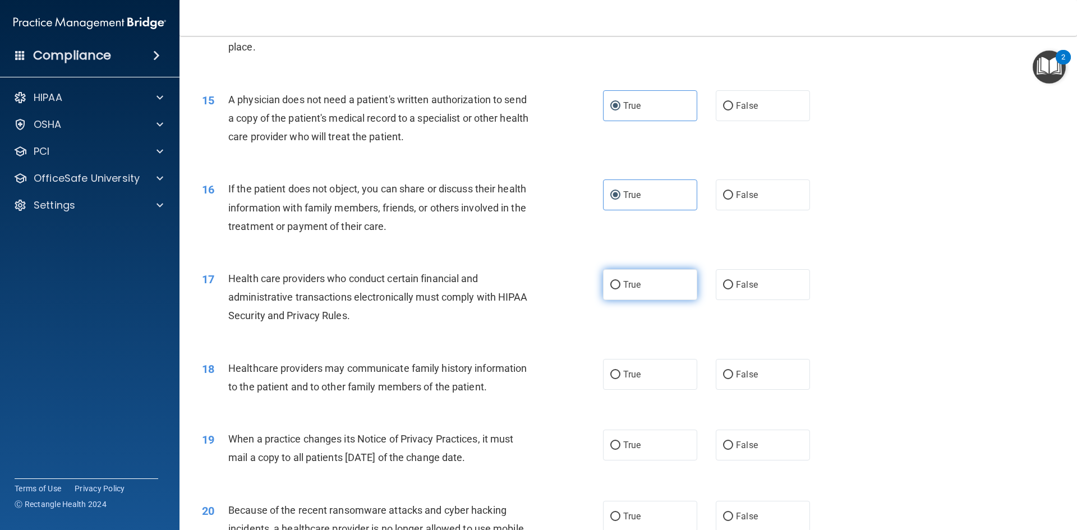
click at [645, 280] on label "True" at bounding box center [650, 284] width 94 height 31
click at [621, 281] on input "True" at bounding box center [616, 285] width 10 height 8
radio input "true"
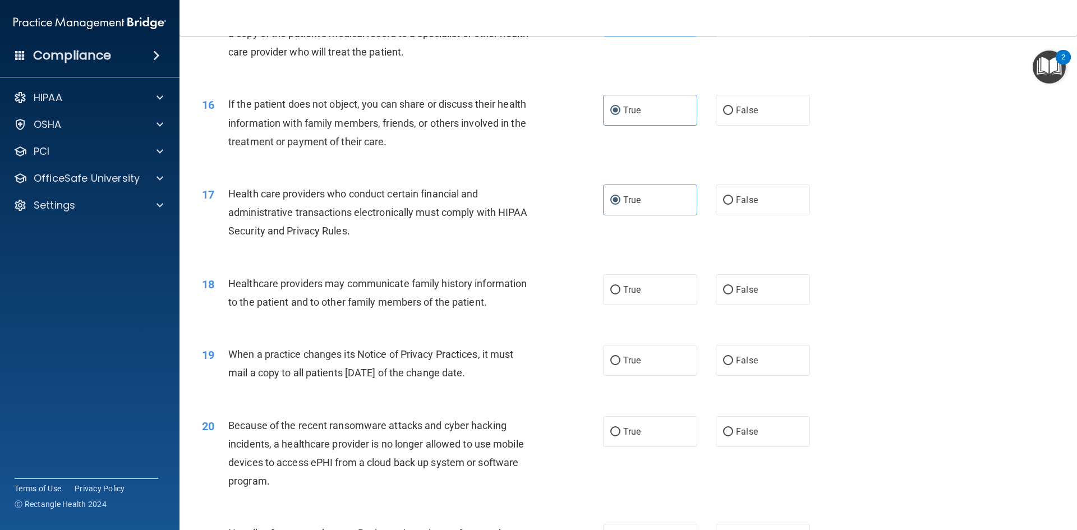
scroll to position [1291, 0]
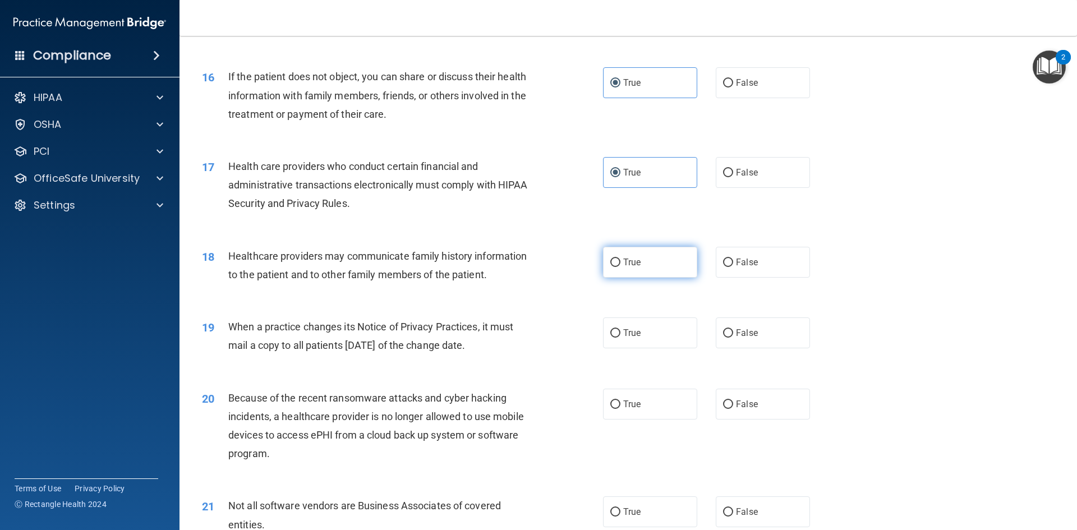
click at [639, 262] on label "True" at bounding box center [650, 262] width 94 height 31
click at [621, 262] on input "True" at bounding box center [616, 263] width 10 height 8
radio input "true"
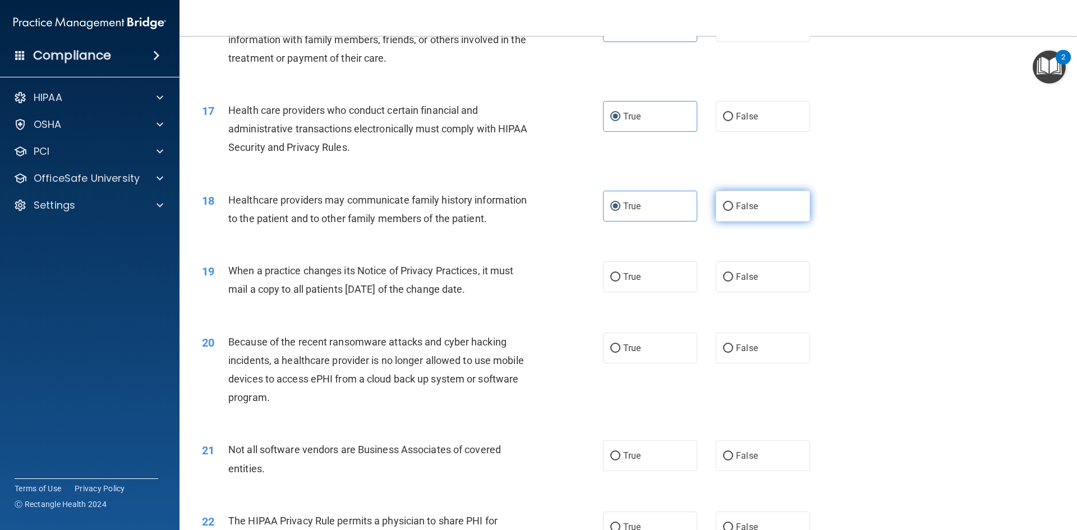
click at [746, 207] on span "False" at bounding box center [747, 206] width 22 height 11
click at [733, 207] on input "False" at bounding box center [728, 207] width 10 height 8
radio input "true"
radio input "false"
click at [736, 273] on span "False" at bounding box center [747, 277] width 22 height 11
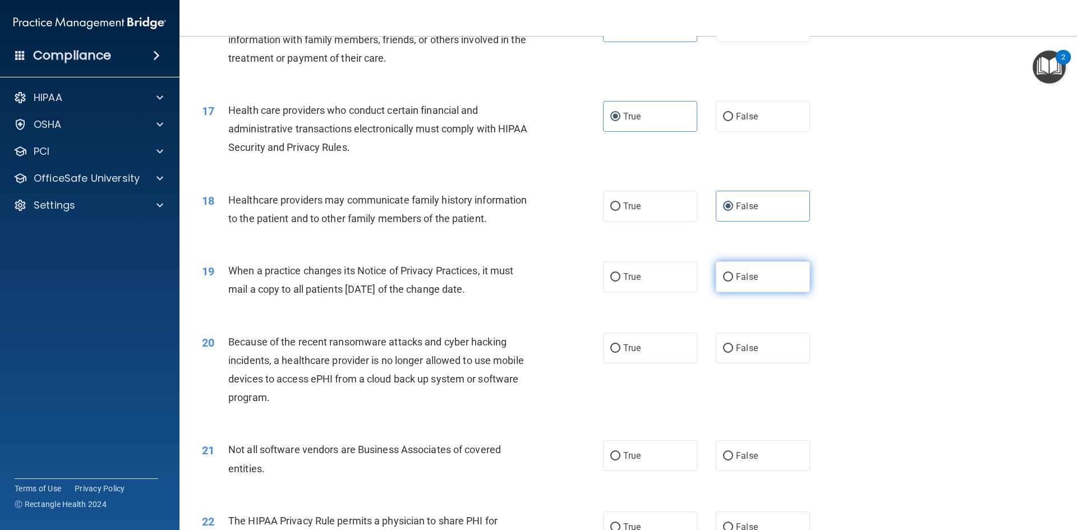
click at [733, 273] on input "False" at bounding box center [728, 277] width 10 height 8
radio input "true"
click at [764, 340] on label "False" at bounding box center [763, 348] width 94 height 31
click at [733, 345] on input "False" at bounding box center [728, 349] width 10 height 8
radio input "true"
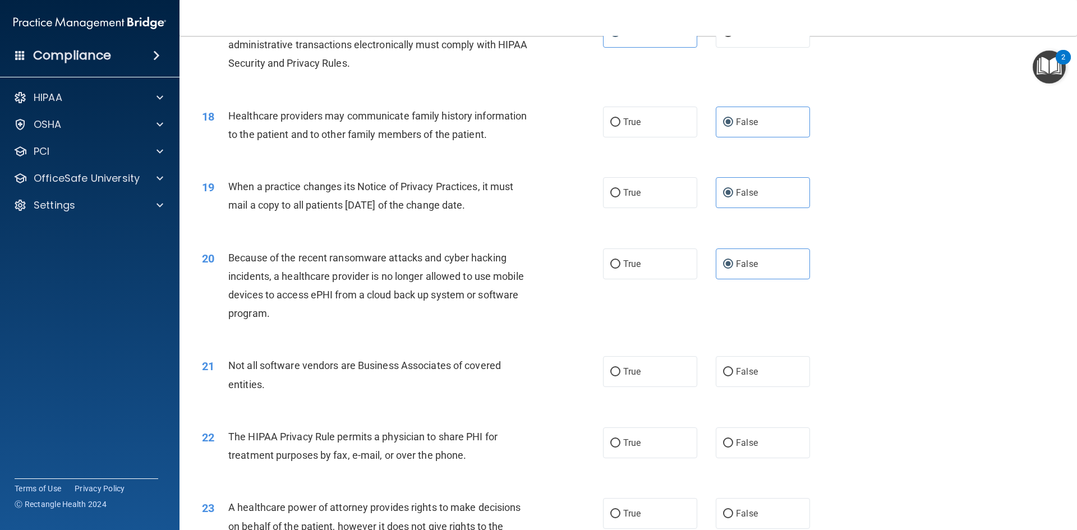
scroll to position [1459, 0]
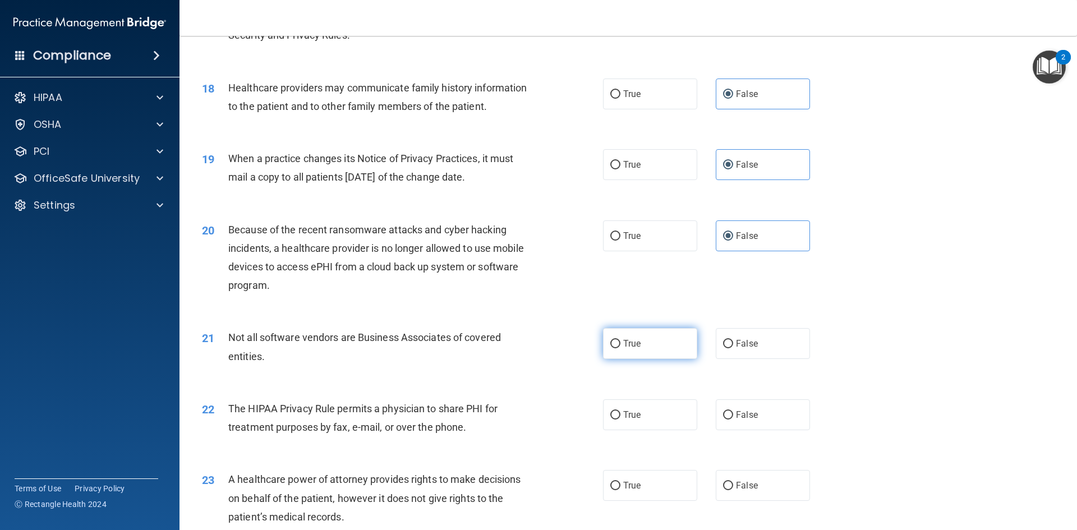
click at [662, 347] on label "True" at bounding box center [650, 343] width 94 height 31
click at [621, 347] on input "True" at bounding box center [616, 344] width 10 height 8
radio input "true"
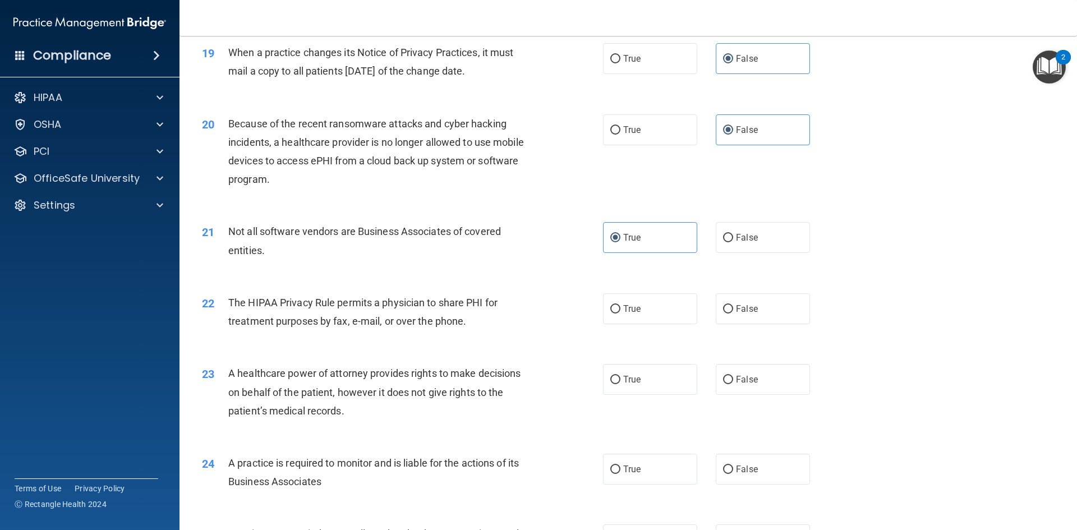
scroll to position [1571, 0]
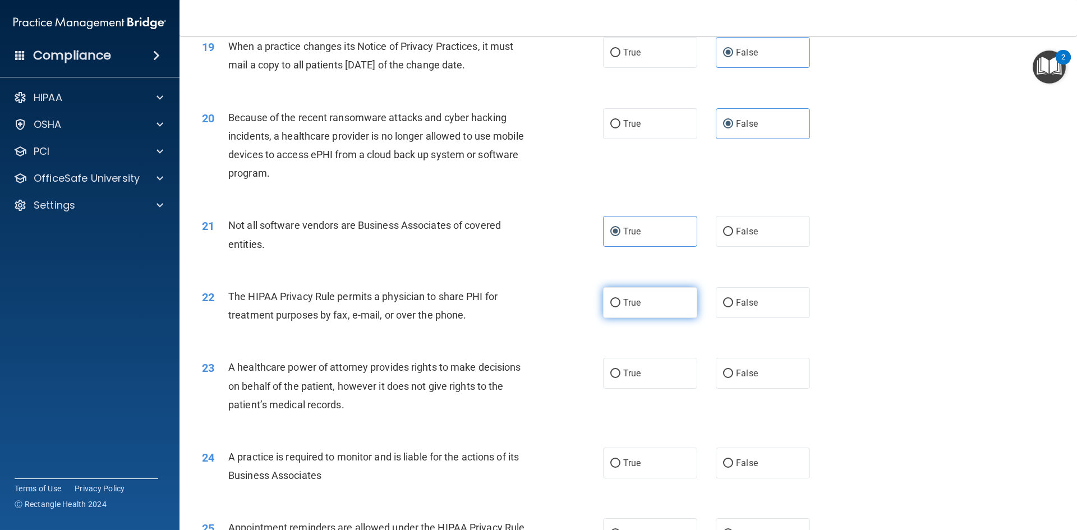
click at [641, 310] on label "True" at bounding box center [650, 302] width 94 height 31
click at [621, 308] on input "True" at bounding box center [616, 303] width 10 height 8
radio input "true"
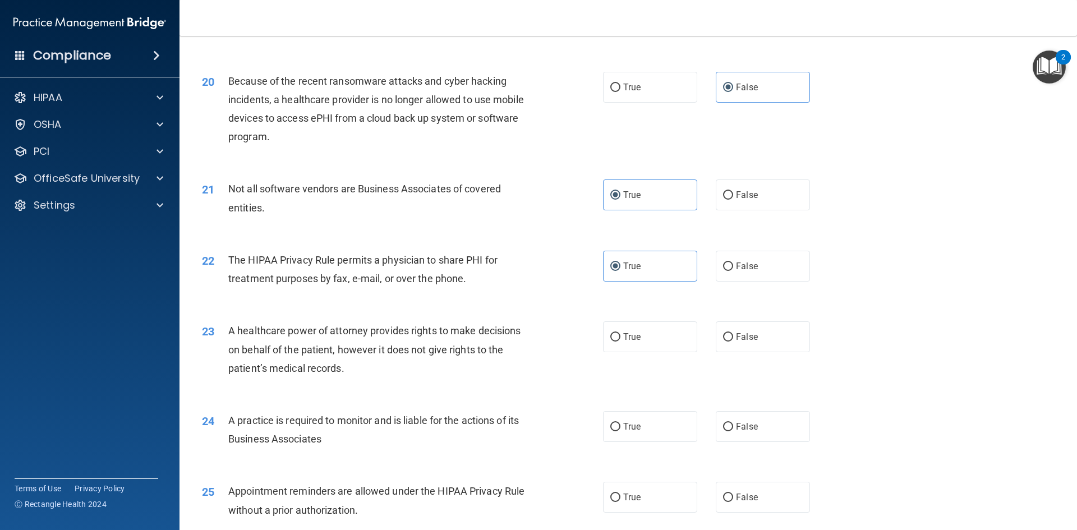
scroll to position [1627, 0]
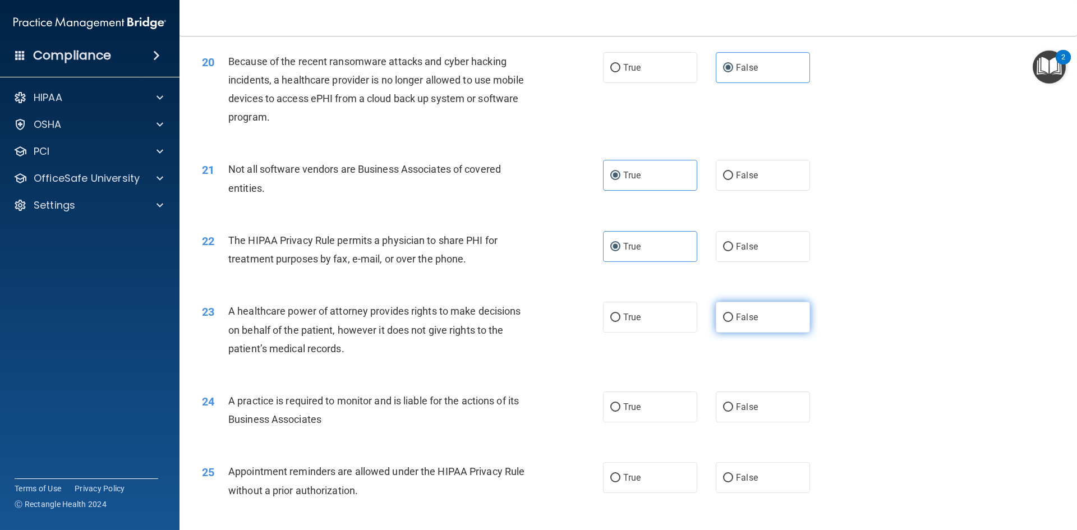
click at [784, 316] on label "False" at bounding box center [763, 317] width 94 height 31
click at [733, 316] on input "False" at bounding box center [728, 318] width 10 height 8
radio input "true"
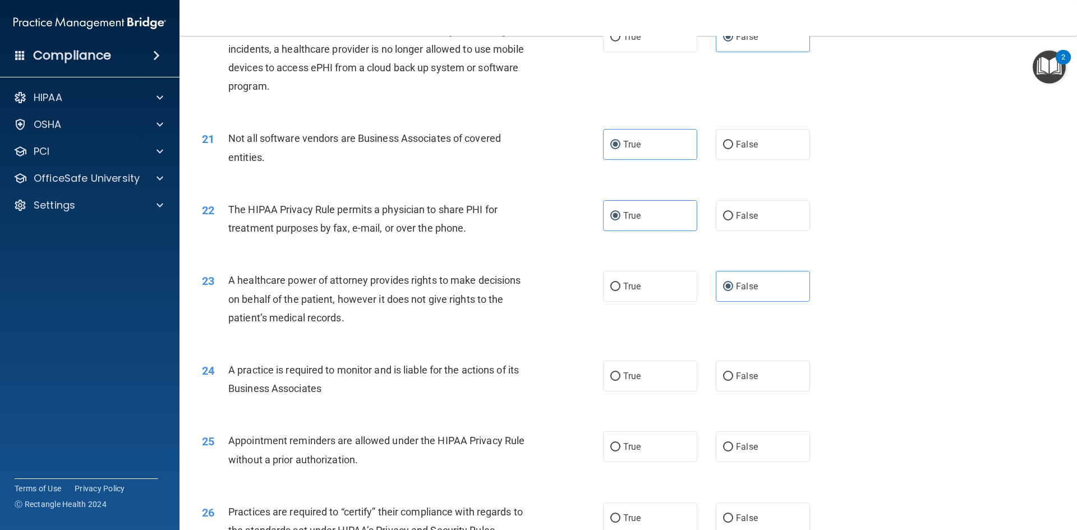
scroll to position [1740, 0]
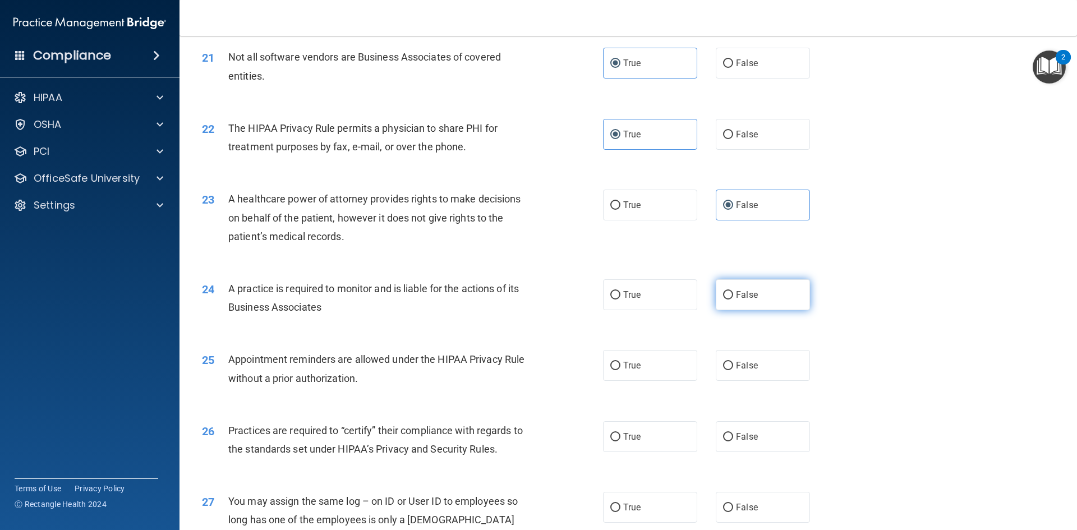
click at [736, 296] on span "False" at bounding box center [747, 295] width 22 height 11
click at [733, 296] on input "False" at bounding box center [728, 295] width 10 height 8
radio input "true"
click at [628, 360] on label "True" at bounding box center [650, 365] width 94 height 31
click at [621, 362] on input "True" at bounding box center [616, 366] width 10 height 8
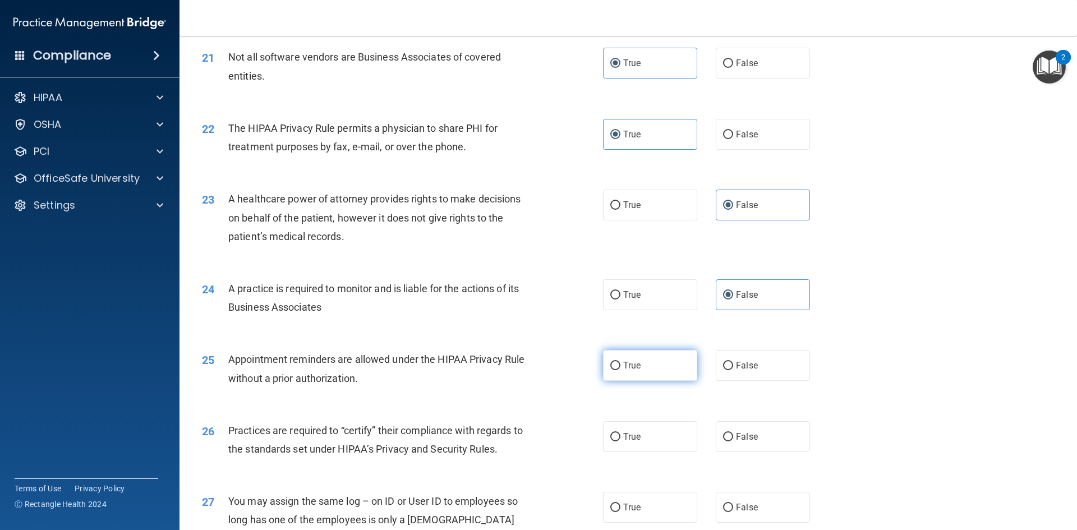
radio input "true"
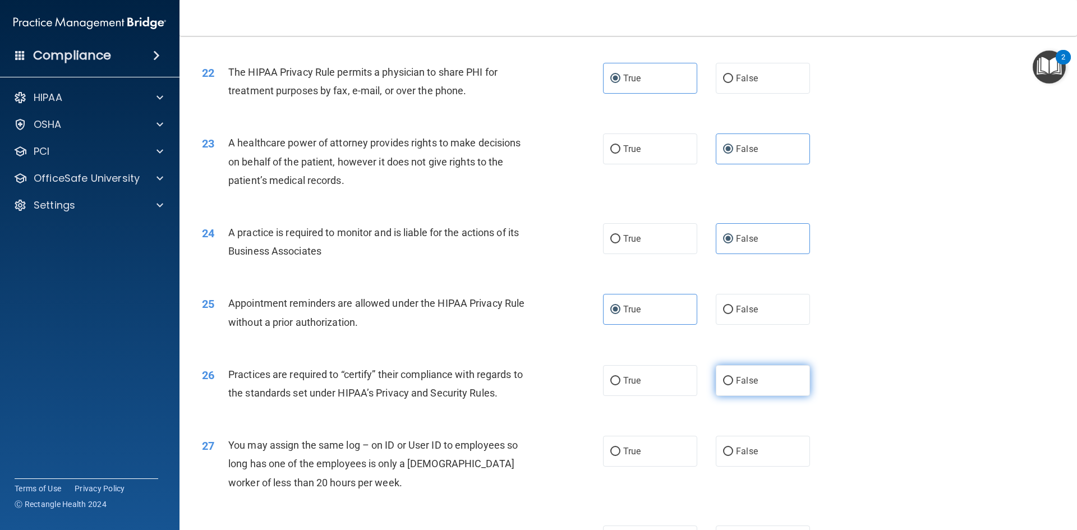
click at [727, 374] on label "False" at bounding box center [763, 380] width 94 height 31
click at [727, 377] on input "False" at bounding box center [728, 381] width 10 height 8
radio input "true"
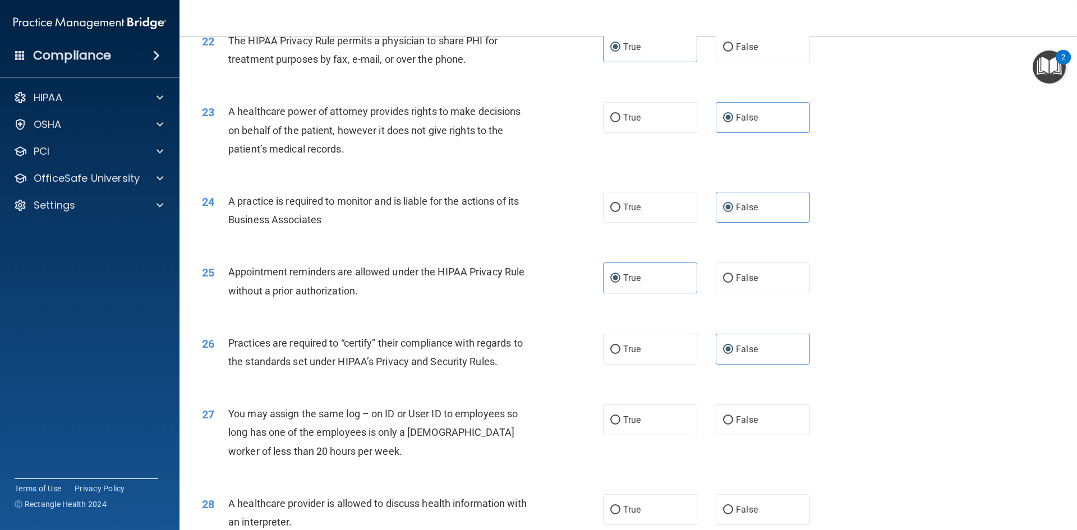
scroll to position [1852, 0]
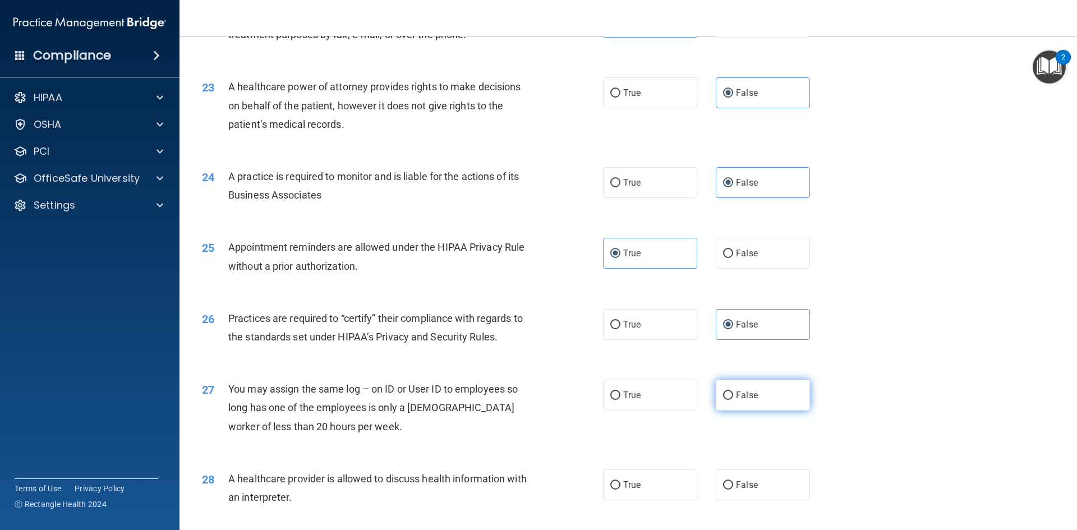
click at [736, 392] on span "False" at bounding box center [747, 395] width 22 height 11
click at [733, 392] on input "False" at bounding box center [728, 396] width 10 height 8
radio input "true"
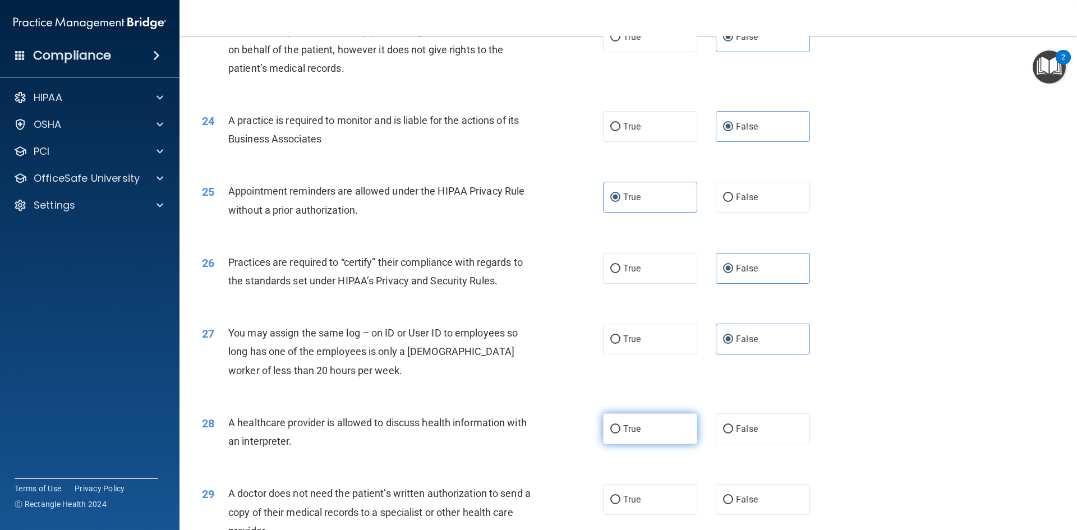
click at [650, 418] on label "True" at bounding box center [650, 429] width 94 height 31
click at [621, 425] on input "True" at bounding box center [616, 429] width 10 height 8
radio input "true"
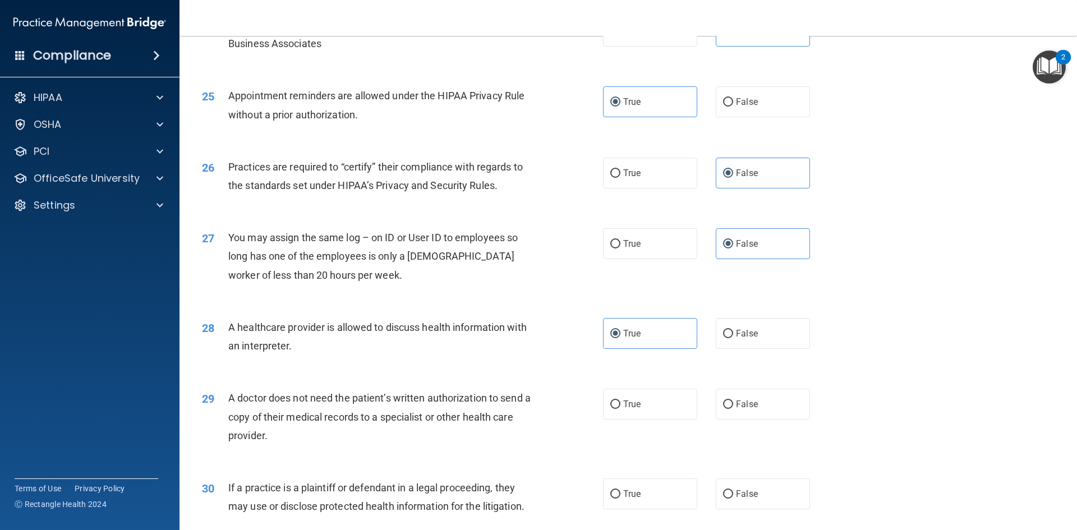
scroll to position [2020, 0]
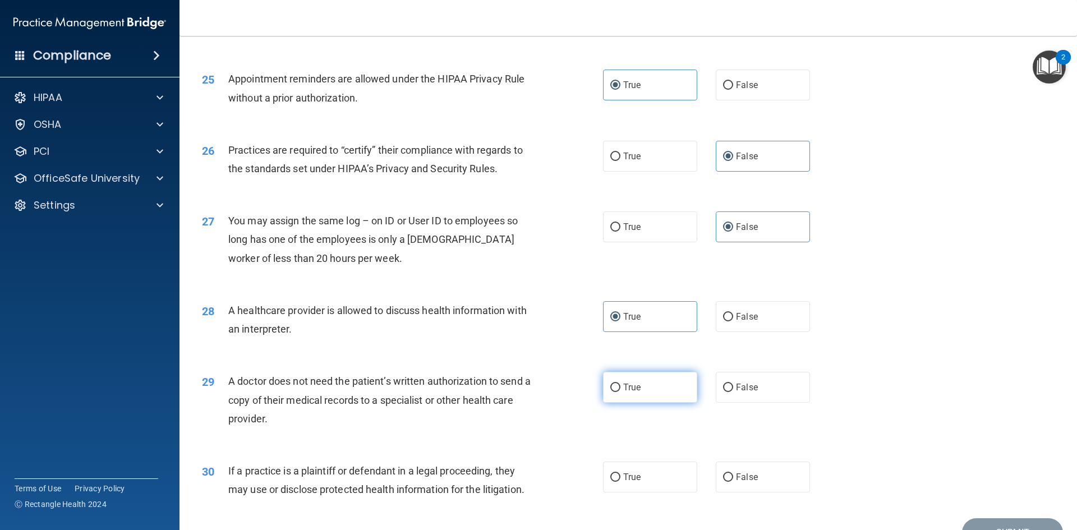
click at [627, 389] on span "True" at bounding box center [631, 387] width 17 height 11
click at [621, 389] on input "True" at bounding box center [616, 388] width 10 height 8
radio input "true"
click at [623, 475] on span "True" at bounding box center [631, 477] width 17 height 11
click at [621, 475] on input "True" at bounding box center [616, 478] width 10 height 8
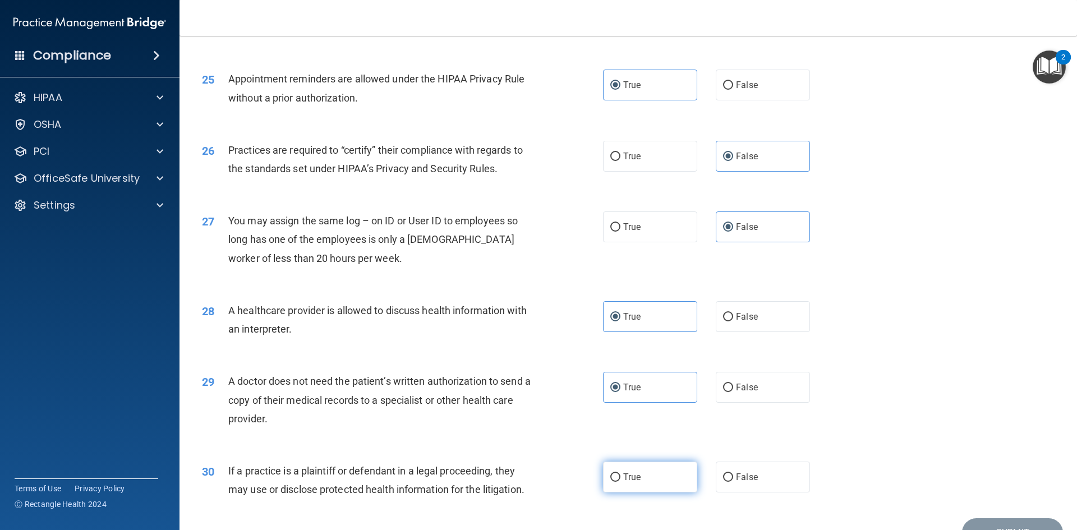
radio input "true"
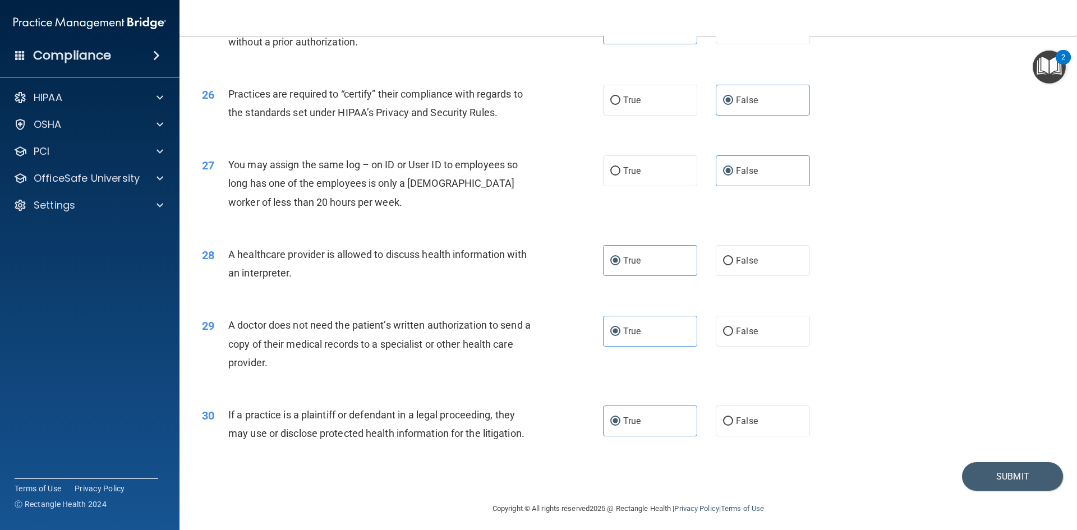
scroll to position [2082, 0]
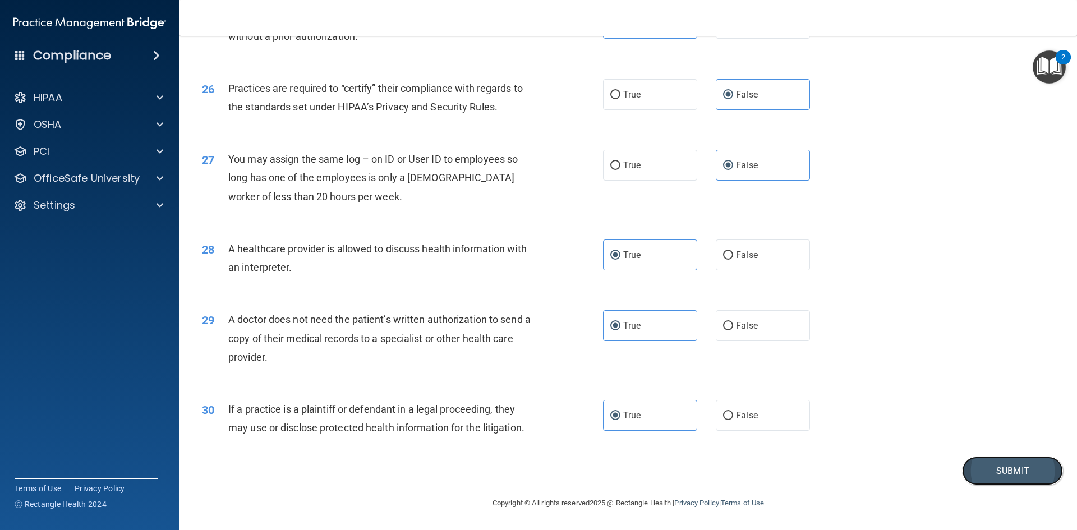
click at [990, 457] on button "Submit" at bounding box center [1012, 471] width 101 height 29
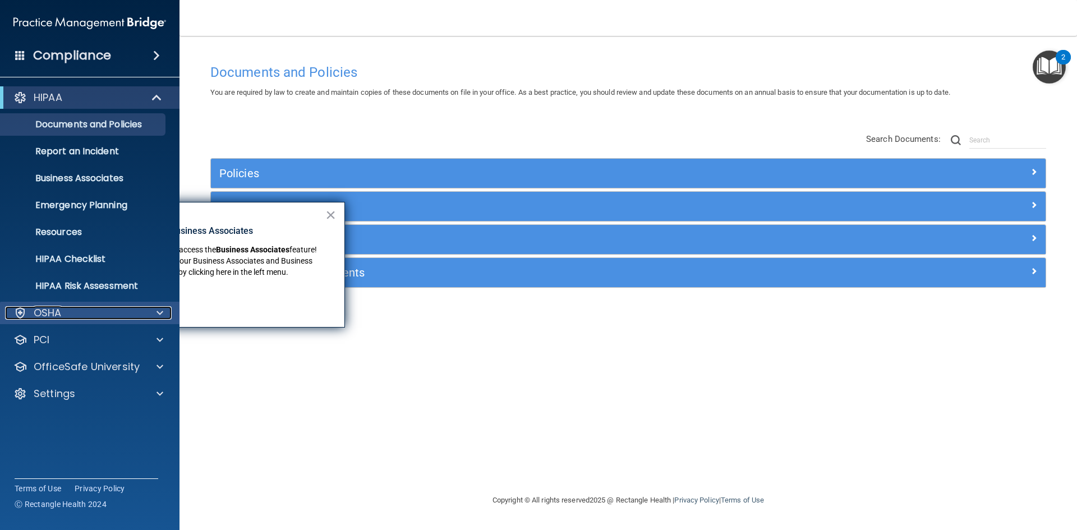
click at [130, 314] on div "OSHA" at bounding box center [74, 312] width 139 height 13
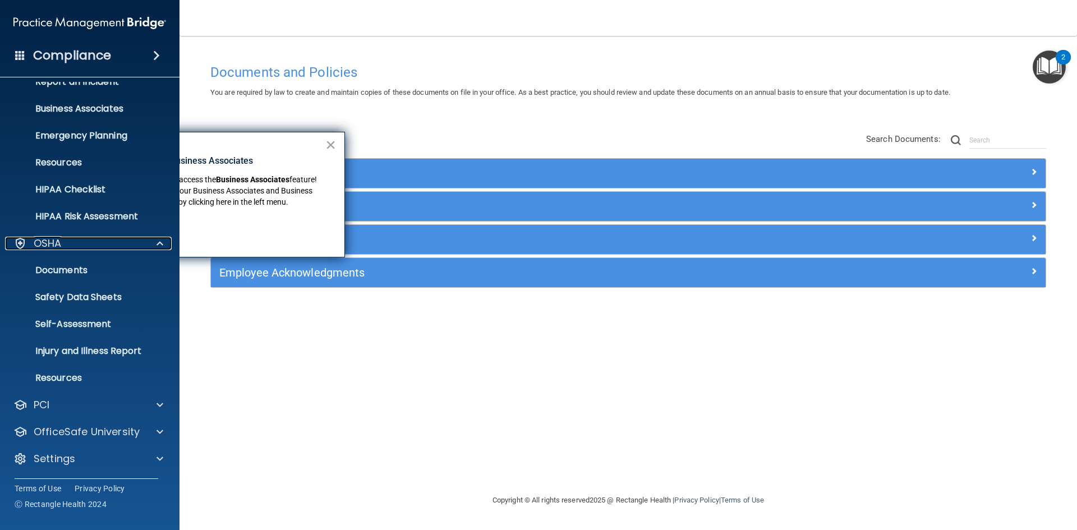
scroll to position [70, 0]
click at [112, 439] on div "OfficeSafe University" at bounding box center [90, 431] width 180 height 22
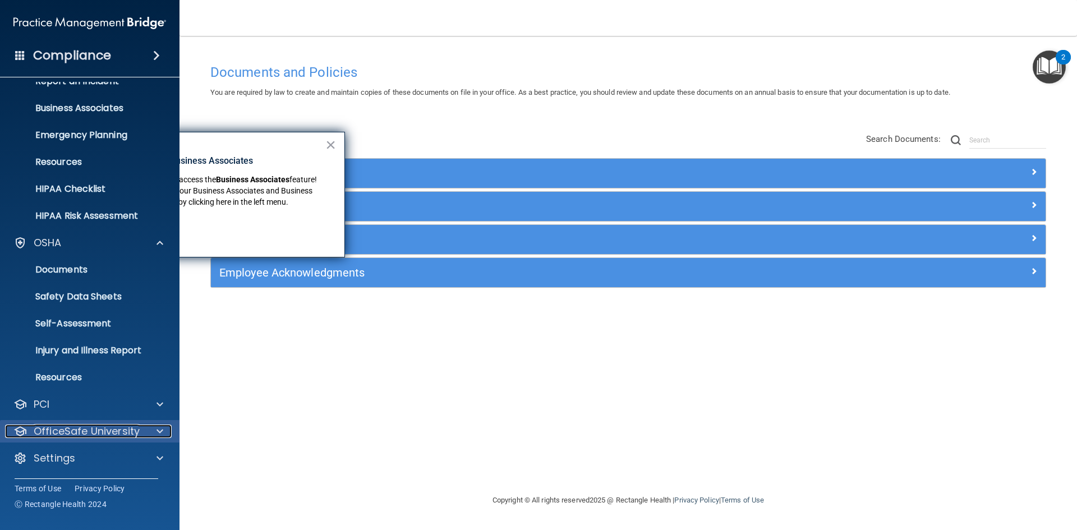
click at [155, 435] on div at bounding box center [158, 431] width 28 height 13
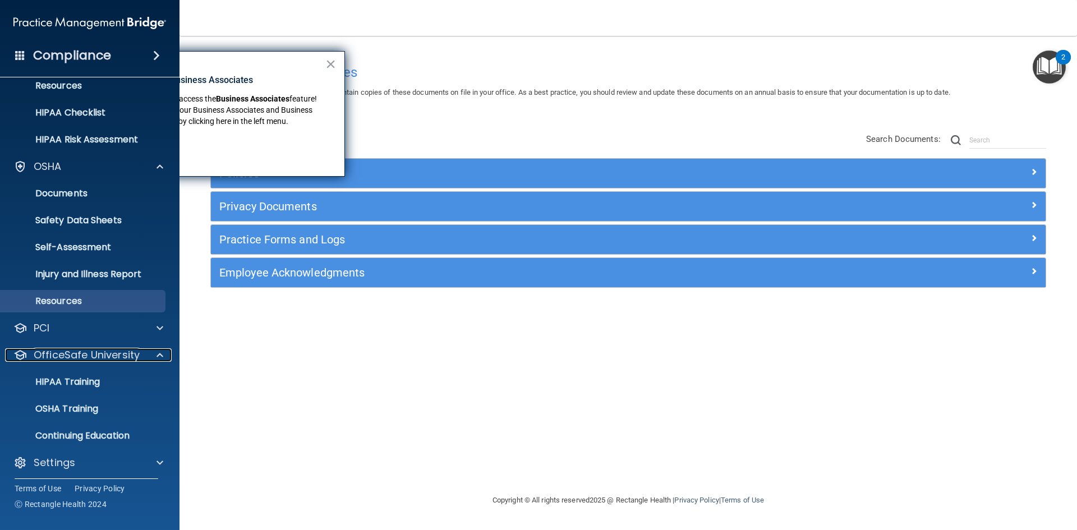
scroll to position [151, 0]
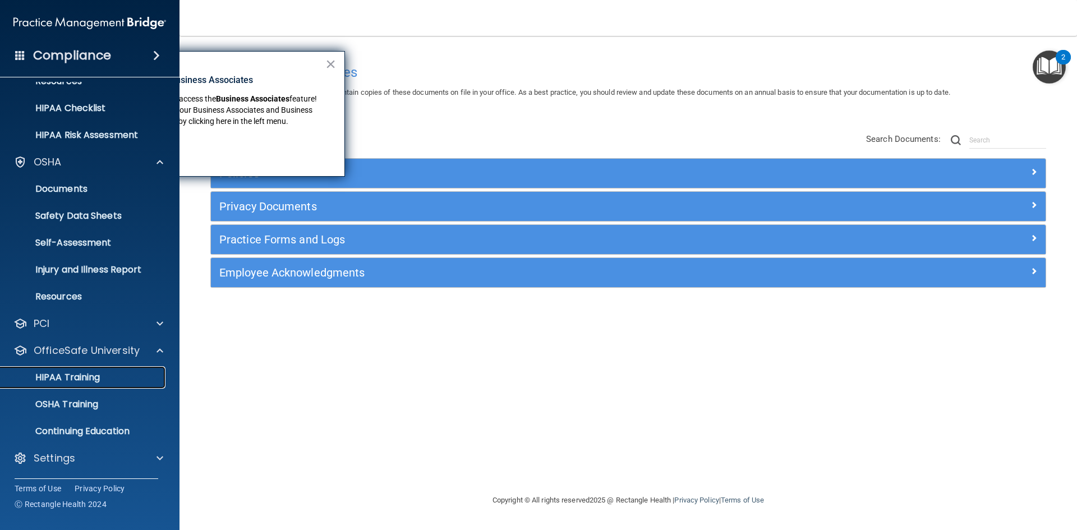
click at [137, 382] on div "HIPAA Training" at bounding box center [83, 377] width 153 height 11
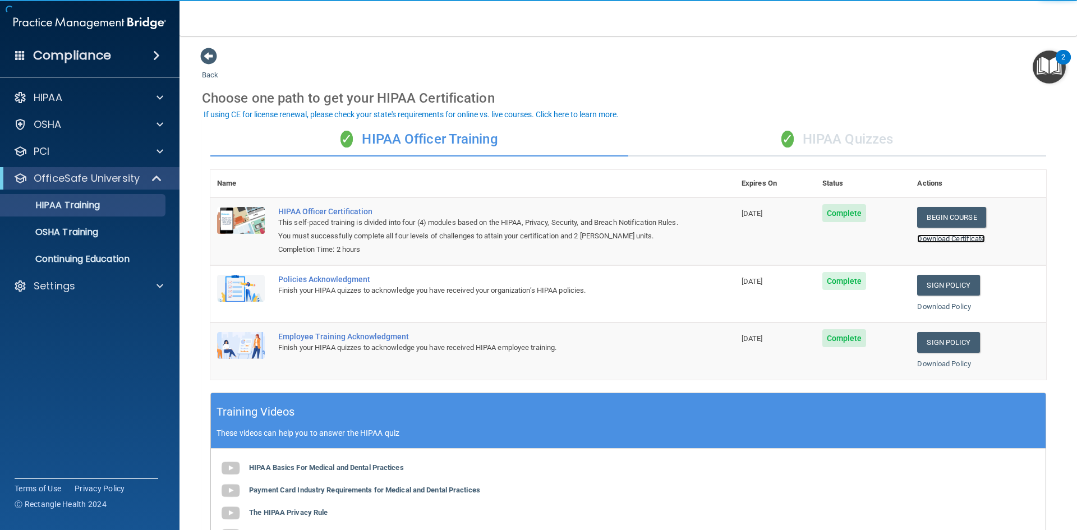
click at [957, 238] on link "Download Certificate" at bounding box center [952, 239] width 68 height 8
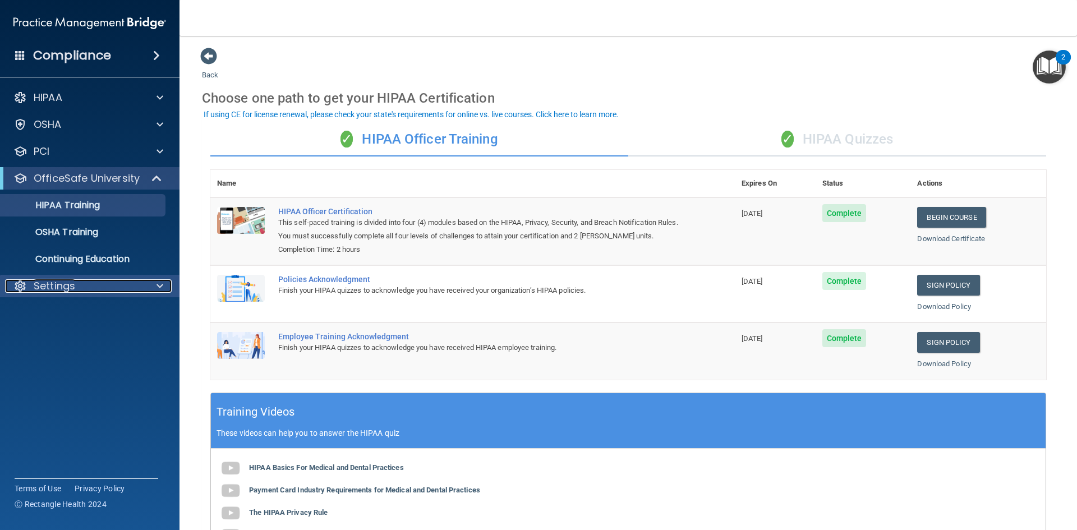
click at [75, 288] on p "Settings" at bounding box center [55, 285] width 42 height 13
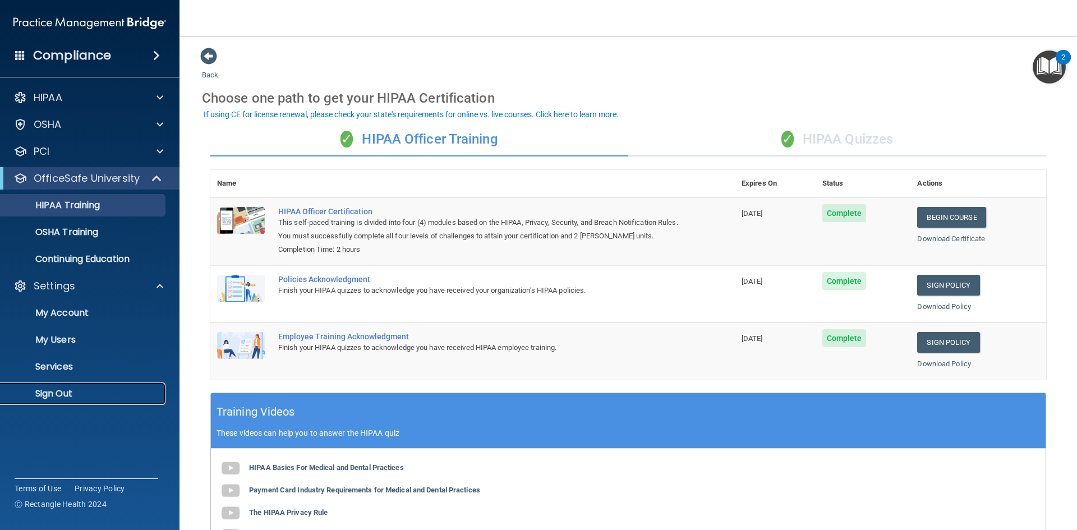
click at [48, 401] on link "Sign Out" at bounding box center [77, 394] width 177 height 22
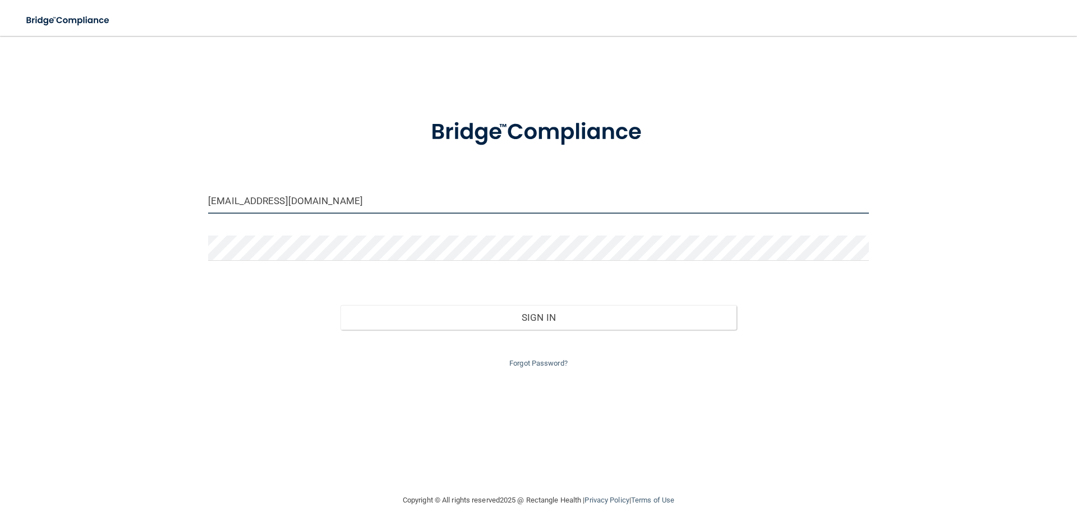
click at [455, 195] on input "[EMAIL_ADDRESS][DOMAIN_NAME]" at bounding box center [538, 201] width 661 height 25
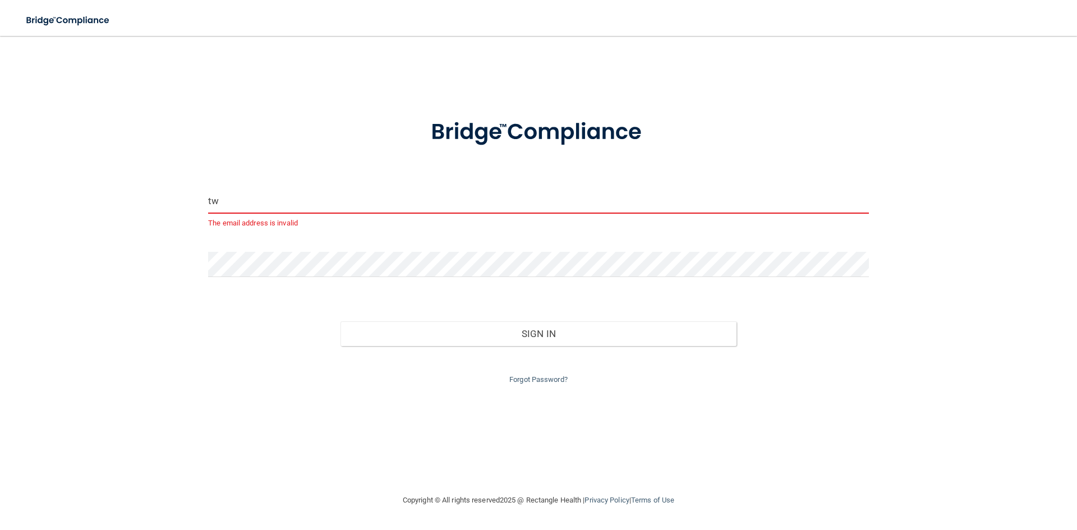
type input "[EMAIL_ADDRESS][DOMAIN_NAME]"
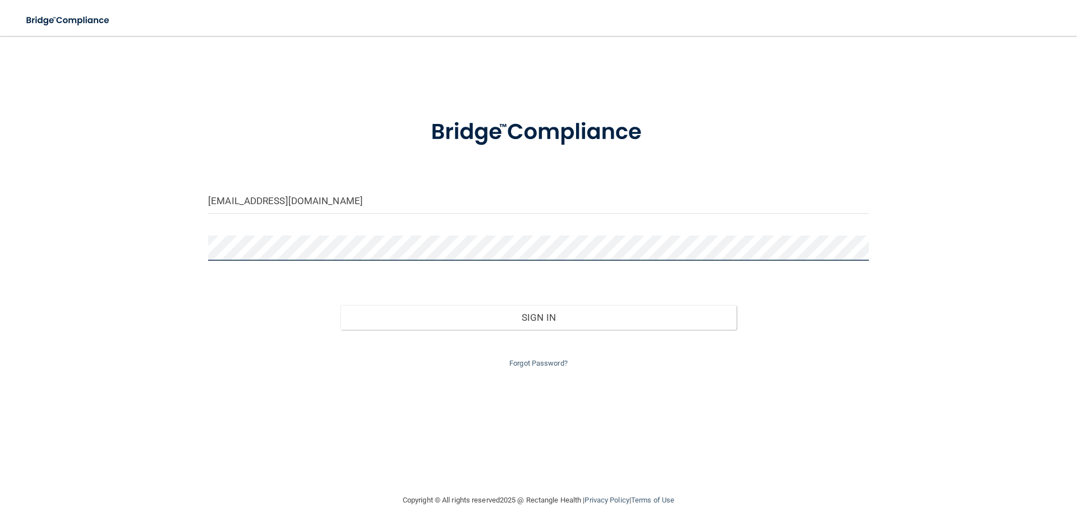
click at [341, 305] on button "Sign In" at bounding box center [539, 317] width 397 height 25
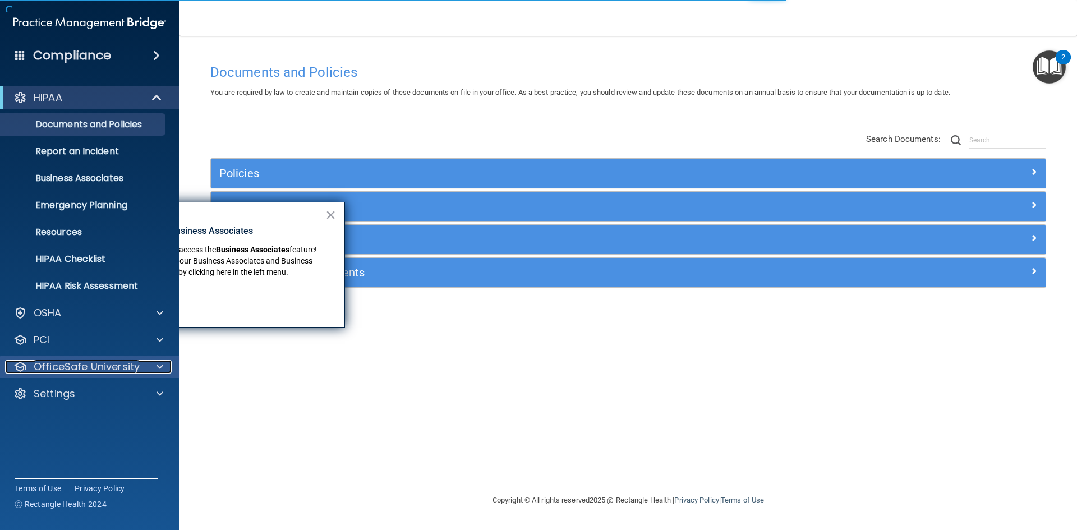
click at [140, 364] on div "OfficeSafe University" at bounding box center [74, 366] width 139 height 13
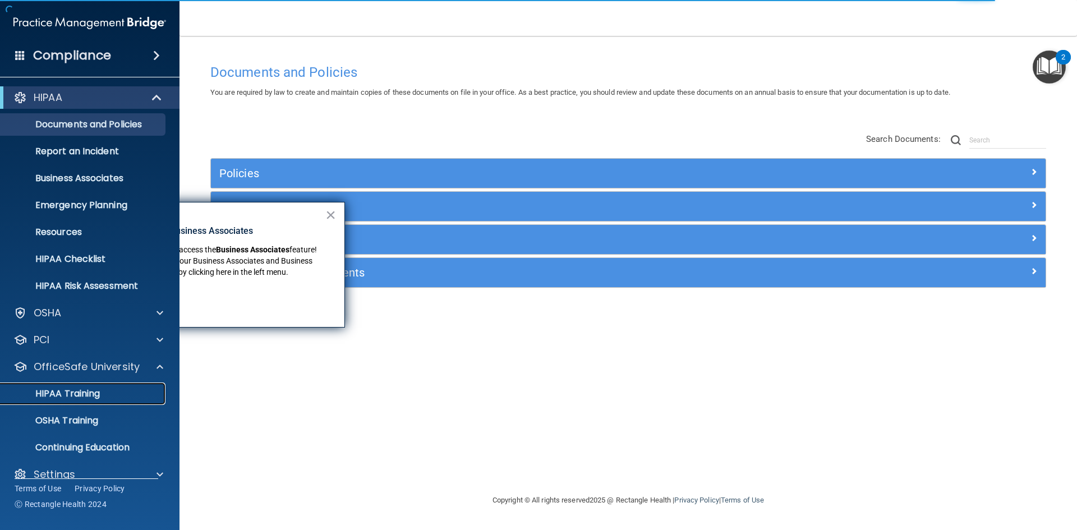
click at [86, 399] on p "HIPAA Training" at bounding box center [53, 393] width 93 height 11
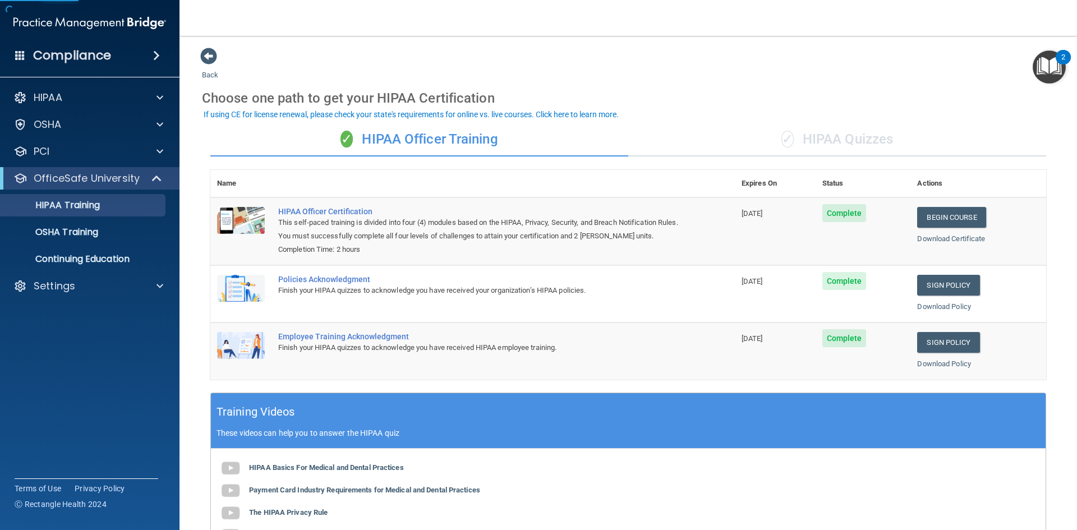
click at [804, 121] on div "✓ HIPAA Officer Training ✓ HIPAA Quizzes Name Expires On Status Actions HIPAA O…" at bounding box center [628, 405] width 853 height 582
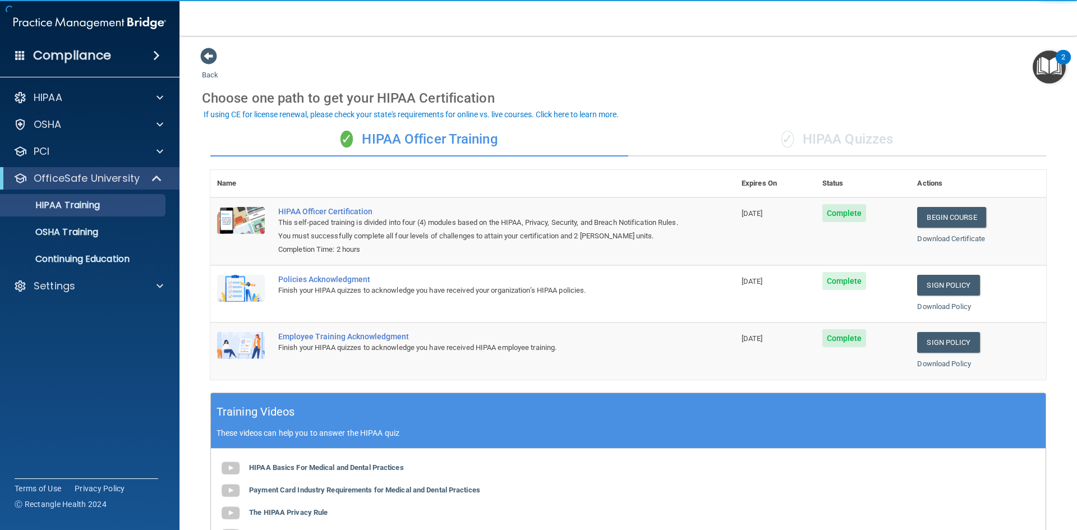
click at [804, 137] on div "✓ HIPAA Quizzes" at bounding box center [838, 140] width 418 height 34
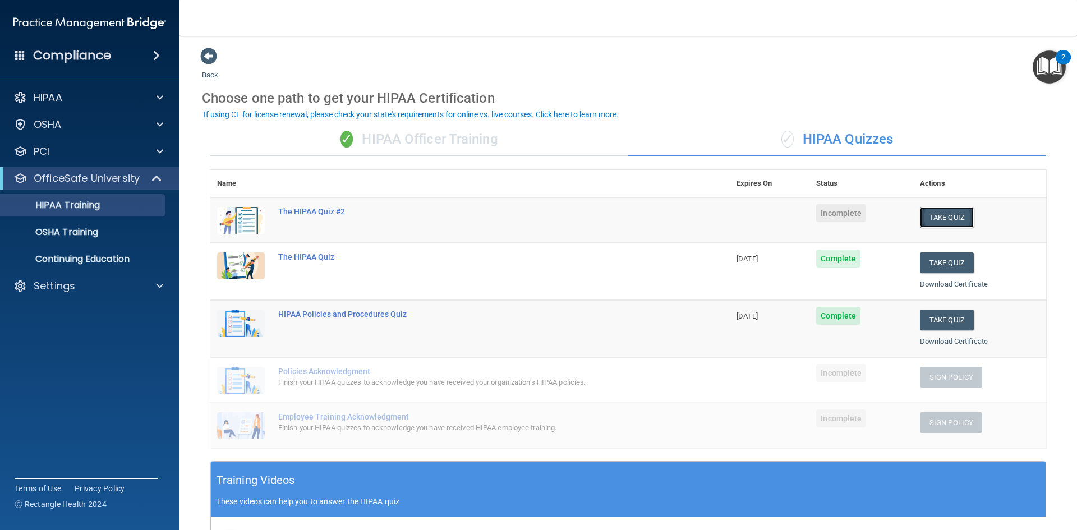
click at [938, 221] on button "Take Quiz" at bounding box center [947, 217] width 54 height 21
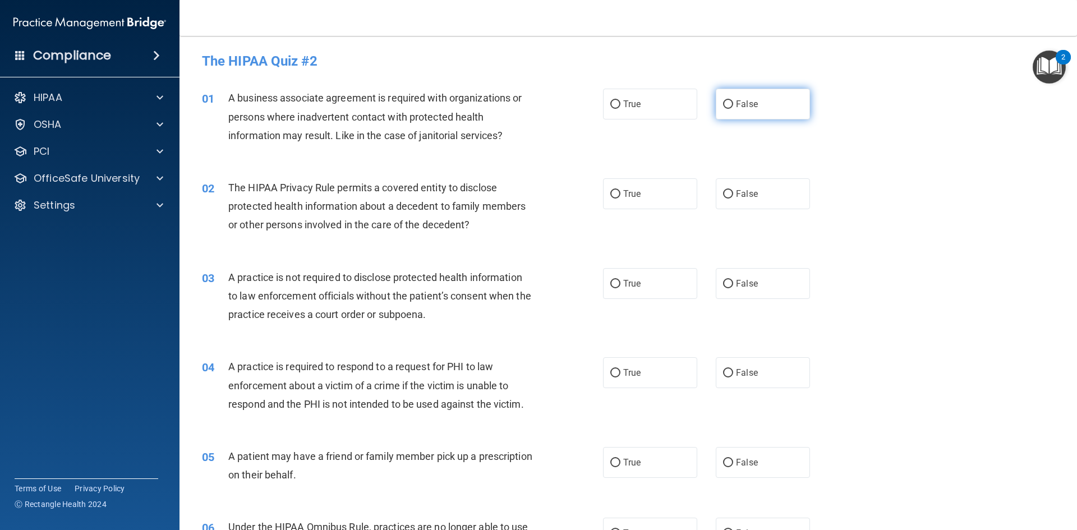
click at [745, 108] on span "False" at bounding box center [747, 104] width 22 height 11
click at [733, 108] on input "False" at bounding box center [728, 104] width 10 height 8
radio input "true"
click at [611, 197] on input "True" at bounding box center [616, 194] width 10 height 8
radio input "true"
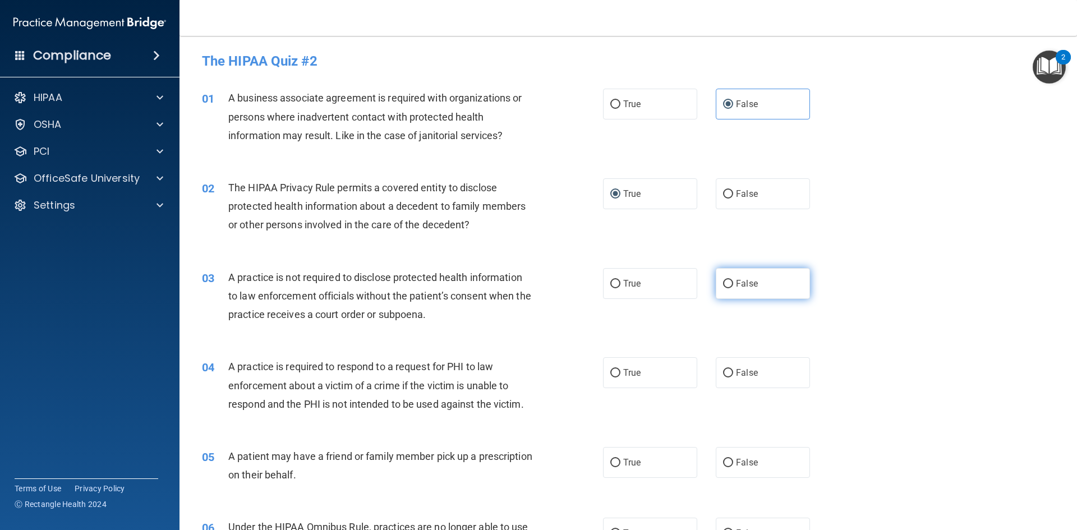
click at [796, 286] on label "False" at bounding box center [763, 283] width 94 height 31
click at [733, 286] on input "False" at bounding box center [728, 284] width 10 height 8
radio input "true"
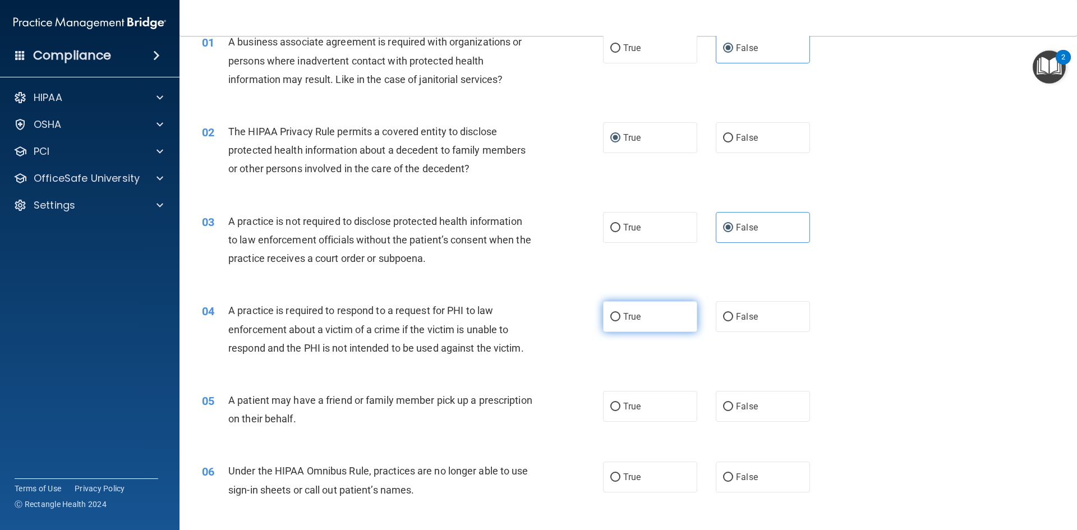
click at [637, 315] on label "True" at bounding box center [650, 316] width 94 height 31
click at [621, 315] on input "True" at bounding box center [616, 317] width 10 height 8
radio input "true"
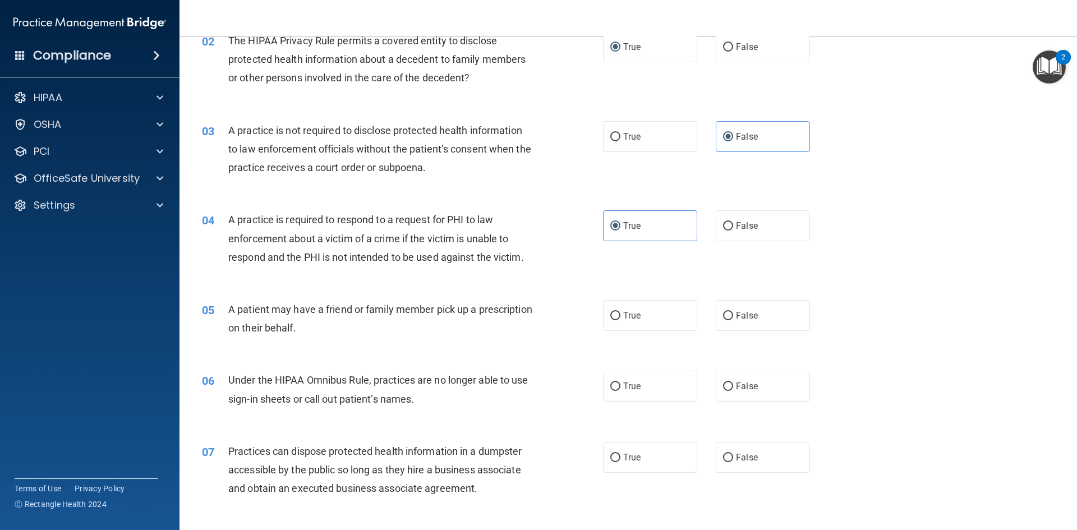
scroll to position [168, 0]
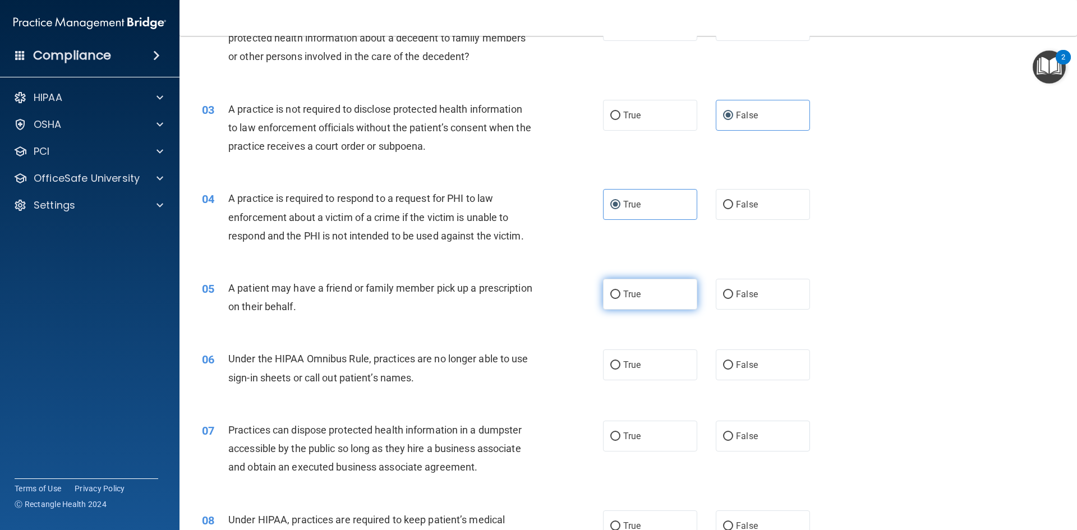
click at [611, 296] on input "True" at bounding box center [616, 295] width 10 height 8
radio input "true"
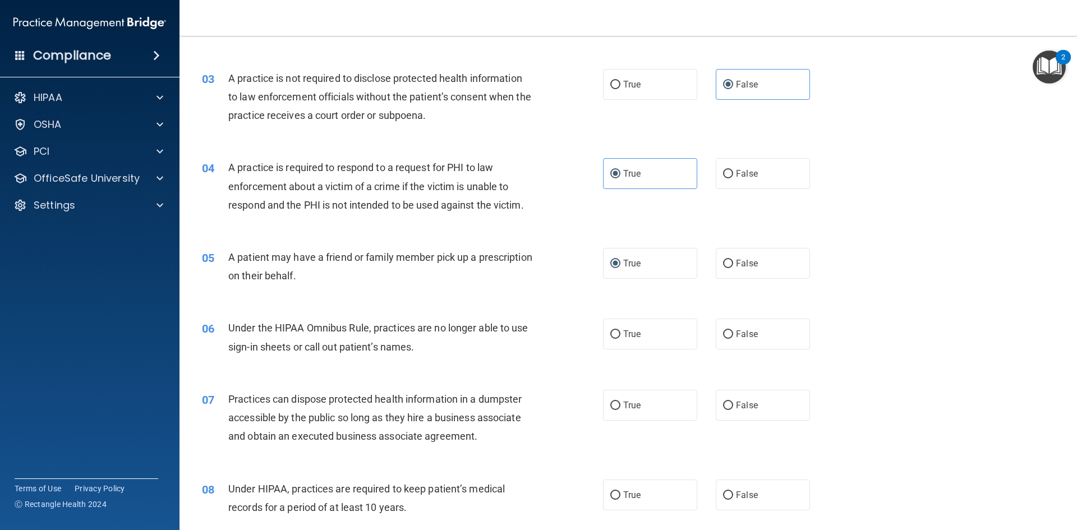
scroll to position [224, 0]
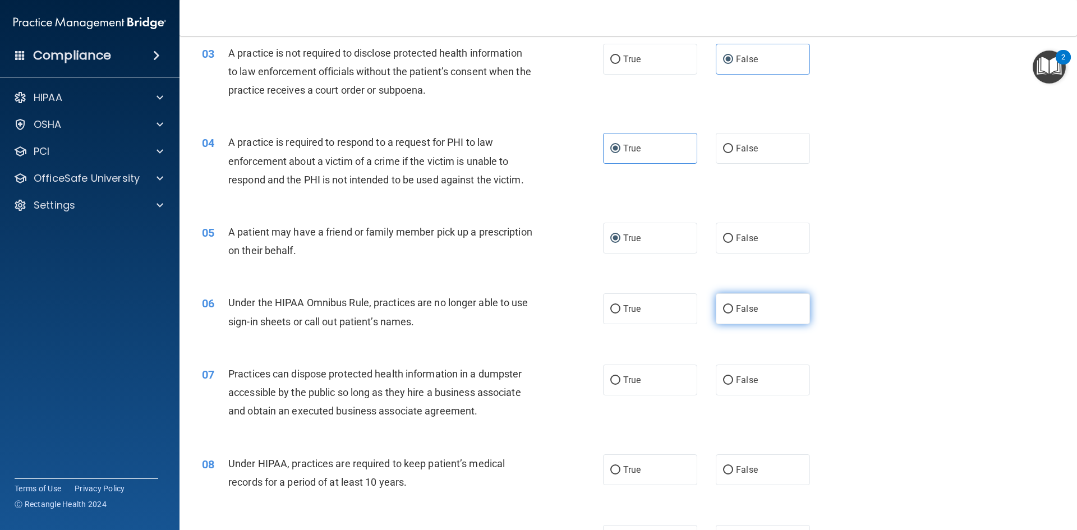
click at [749, 309] on span "False" at bounding box center [747, 309] width 22 height 11
click at [733, 309] on input "False" at bounding box center [728, 309] width 10 height 8
radio input "true"
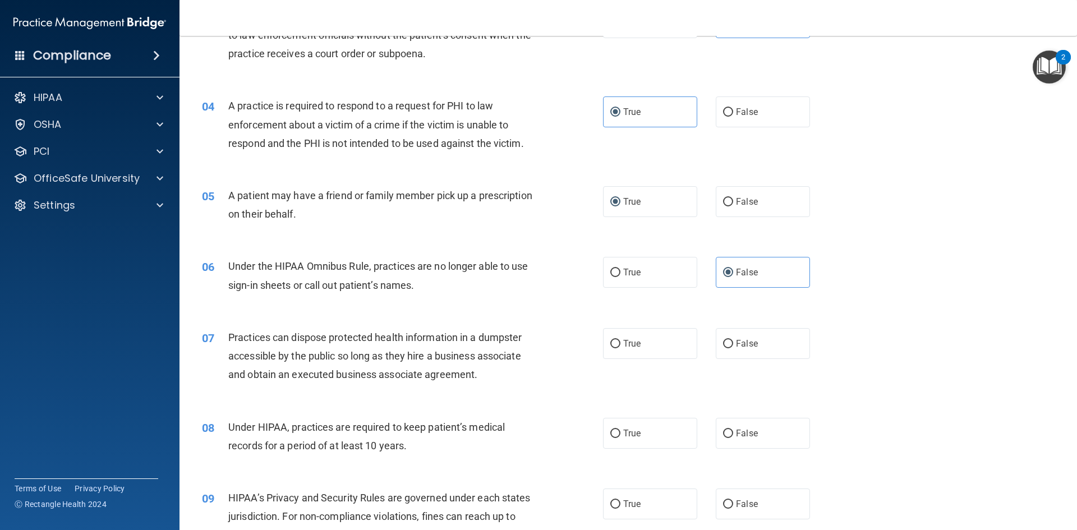
scroll to position [281, 0]
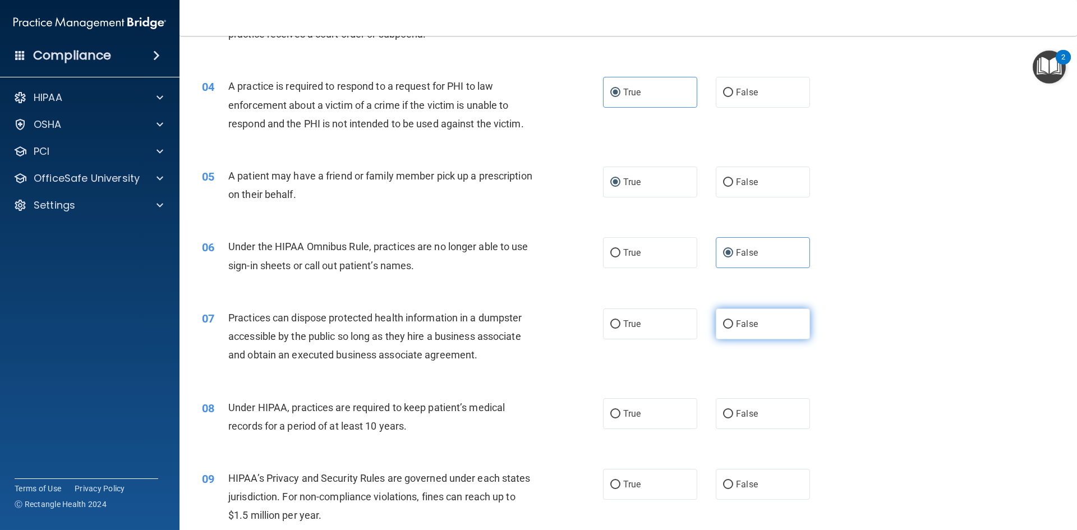
click at [754, 327] on label "False" at bounding box center [763, 324] width 94 height 31
click at [733, 327] on input "False" at bounding box center [728, 324] width 10 height 8
radio input "true"
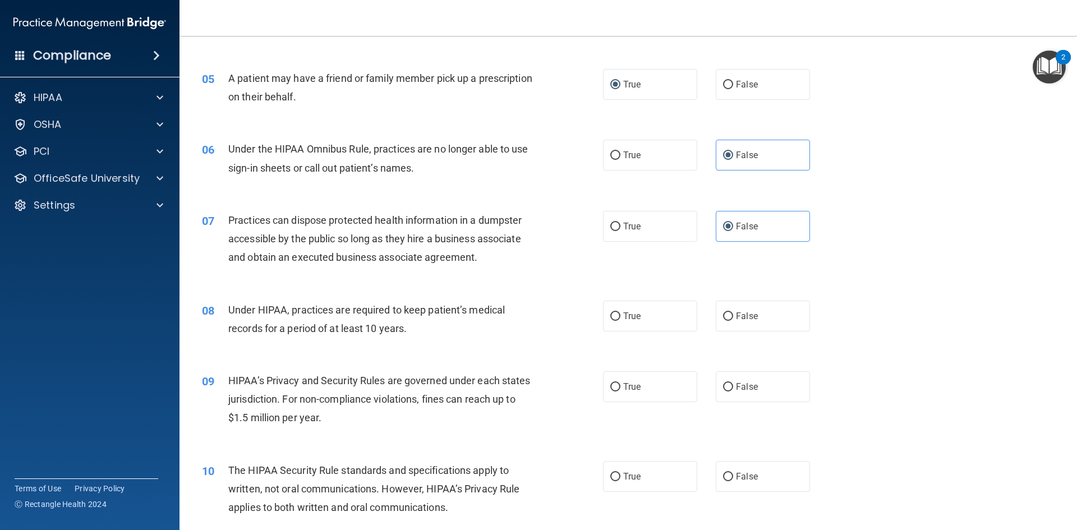
scroll to position [393, 0]
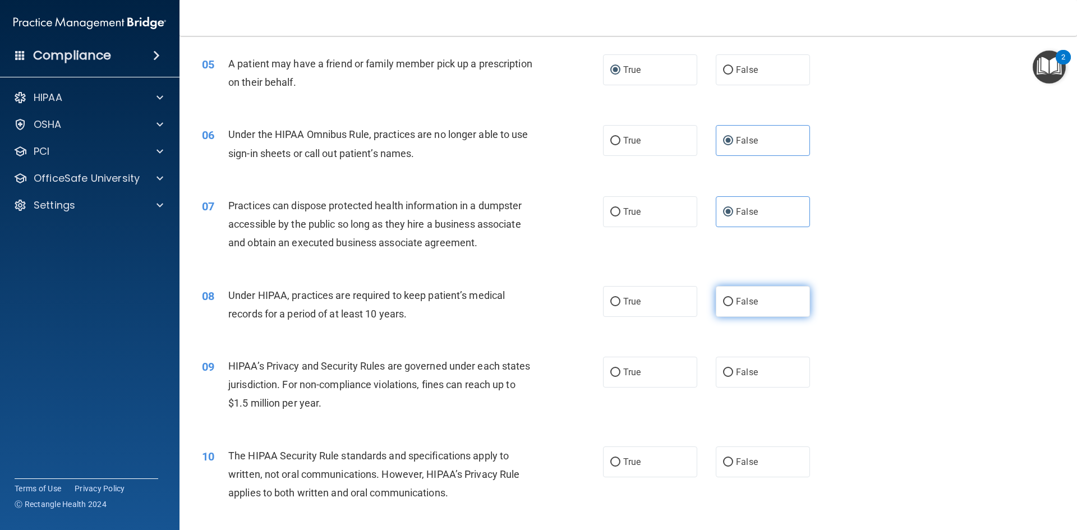
click at [736, 304] on span "False" at bounding box center [747, 301] width 22 height 11
click at [733, 304] on input "False" at bounding box center [728, 302] width 10 height 8
radio input "true"
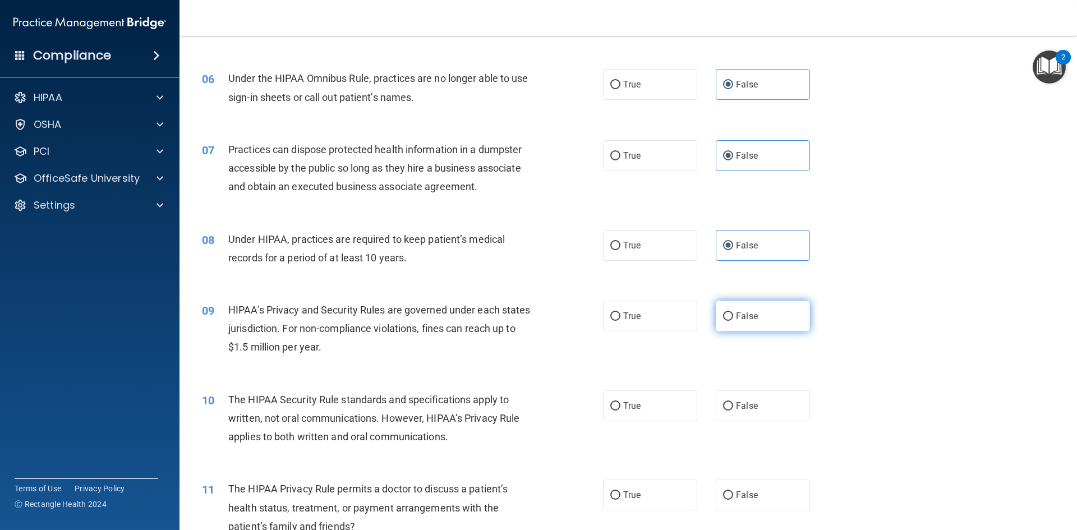
click at [750, 316] on span "False" at bounding box center [747, 316] width 22 height 11
click at [733, 316] on input "False" at bounding box center [728, 317] width 10 height 8
radio input "true"
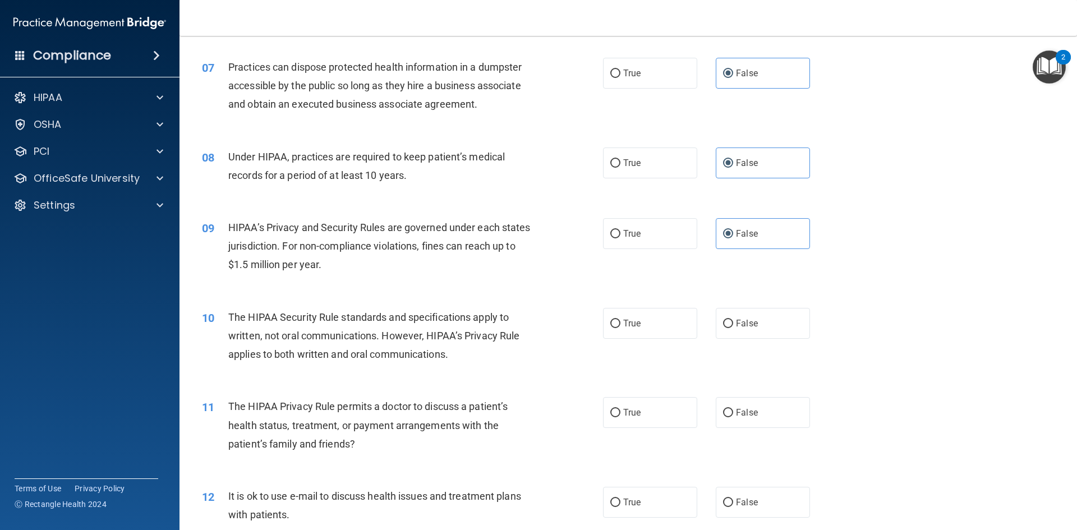
scroll to position [561, 0]
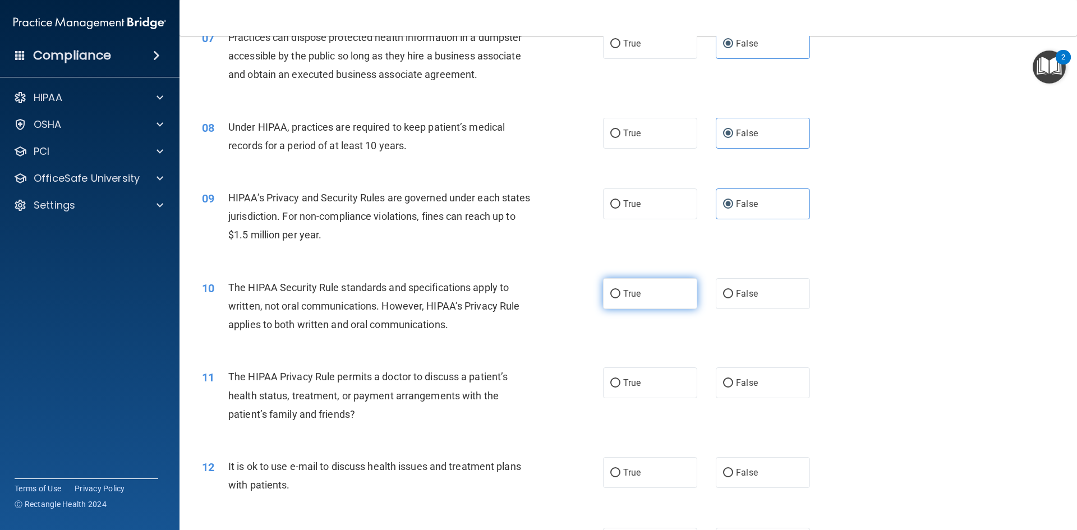
click at [624, 297] on span "True" at bounding box center [631, 293] width 17 height 11
click at [621, 297] on input "True" at bounding box center [616, 294] width 10 height 8
radio input "true"
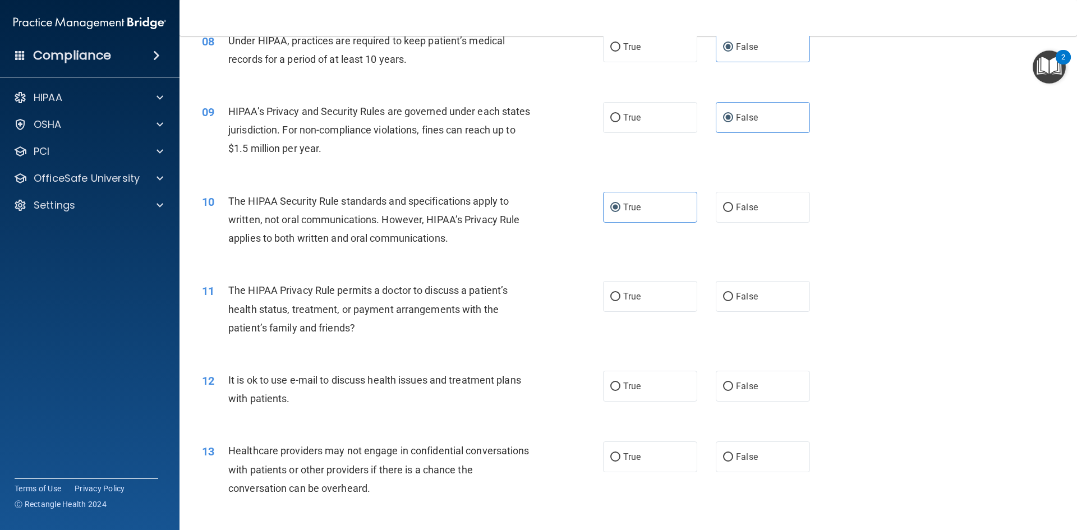
scroll to position [673, 0]
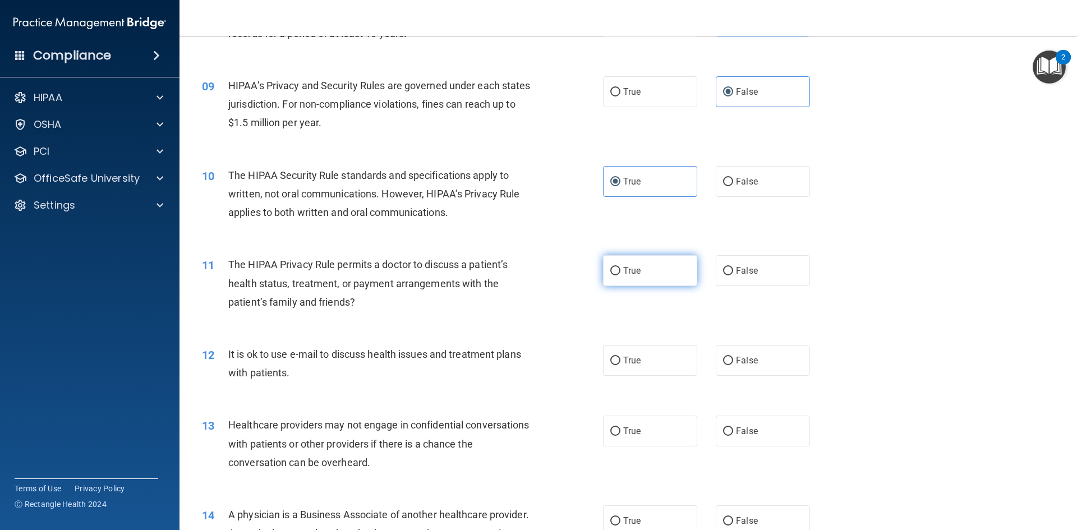
click at [616, 272] on input "True" at bounding box center [616, 271] width 10 height 8
radio input "true"
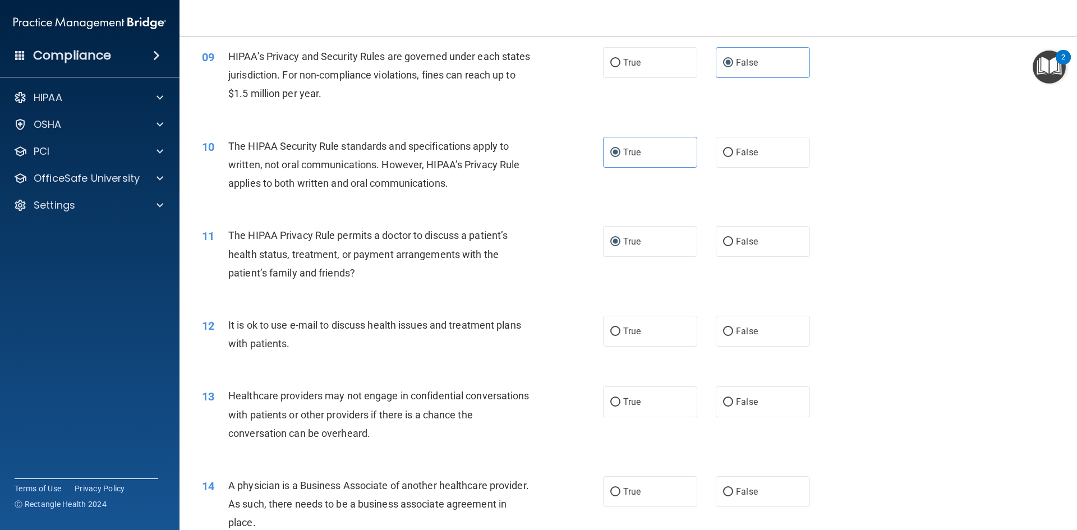
scroll to position [730, 0]
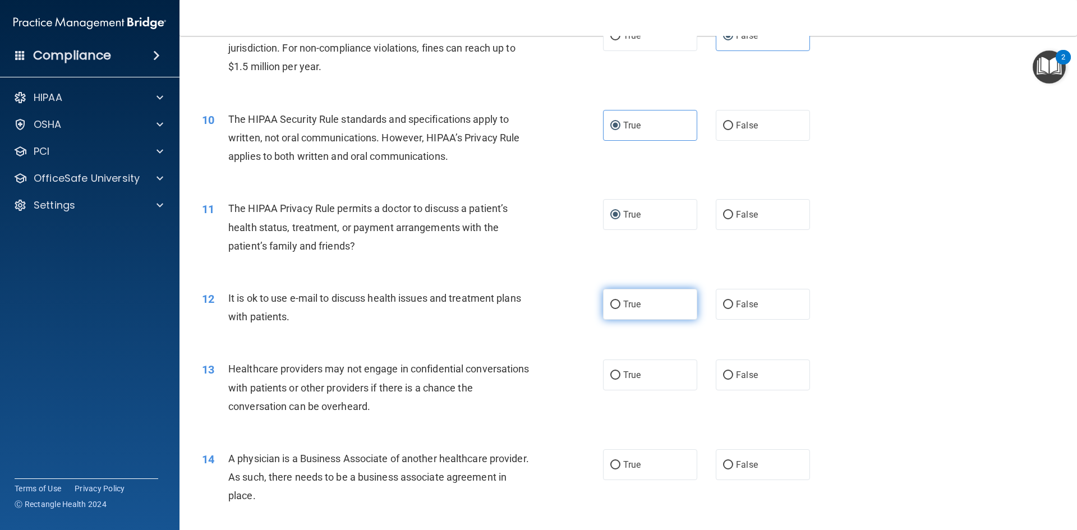
click at [623, 302] on span "True" at bounding box center [631, 304] width 17 height 11
click at [620, 302] on input "True" at bounding box center [616, 305] width 10 height 8
radio input "true"
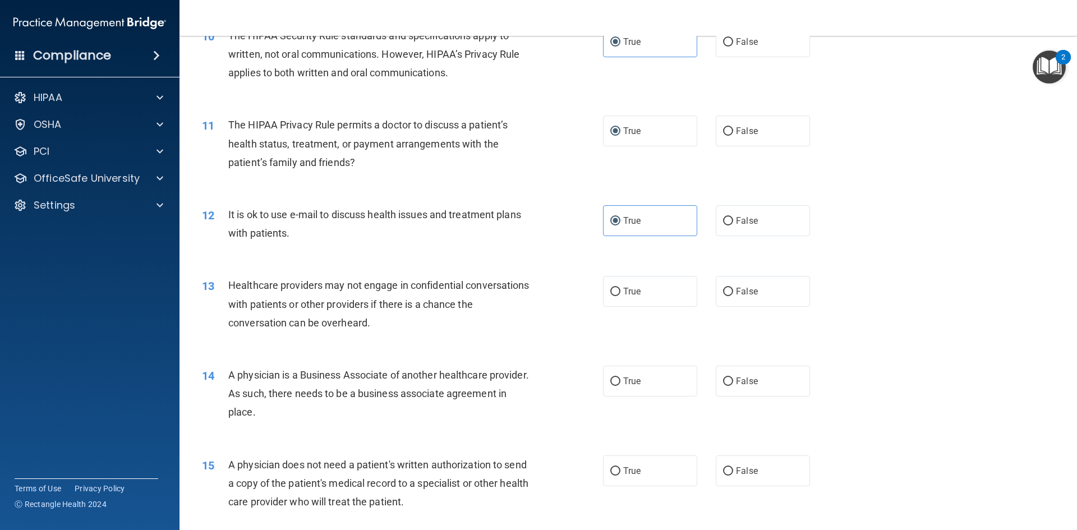
scroll to position [842, 0]
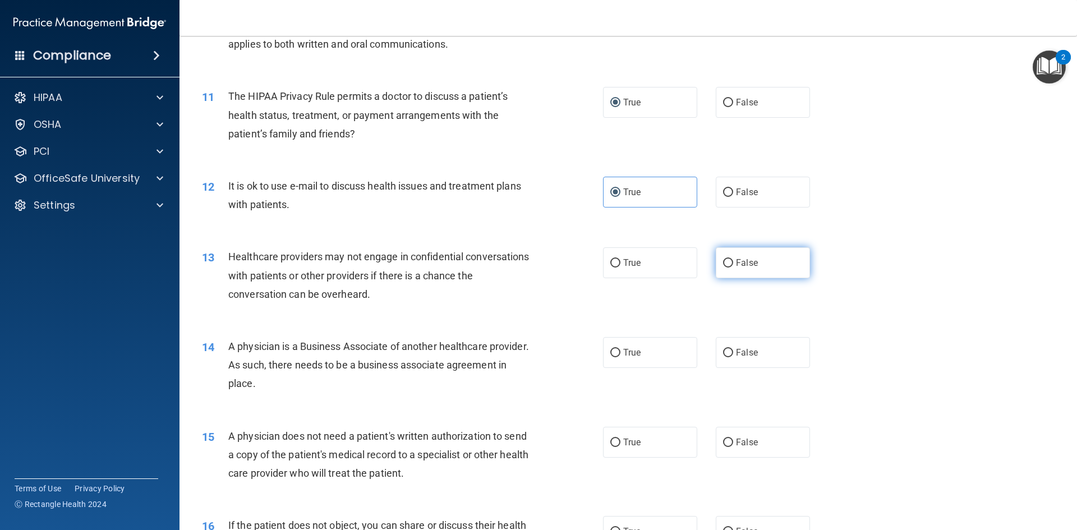
click at [723, 266] on input "False" at bounding box center [728, 263] width 10 height 8
radio input "true"
click at [783, 363] on label "False" at bounding box center [763, 352] width 94 height 31
click at [733, 357] on input "False" at bounding box center [728, 353] width 10 height 8
radio input "true"
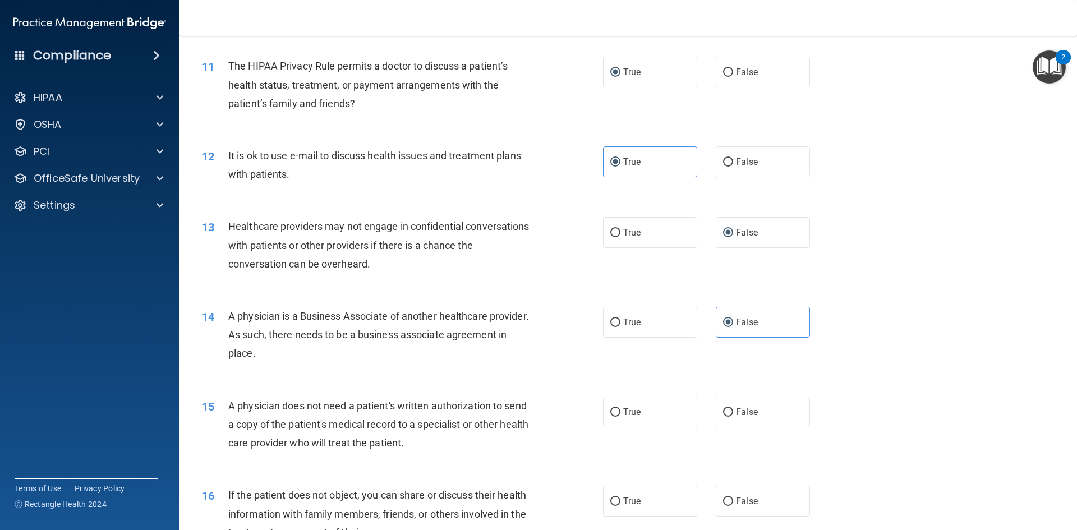
scroll to position [898, 0]
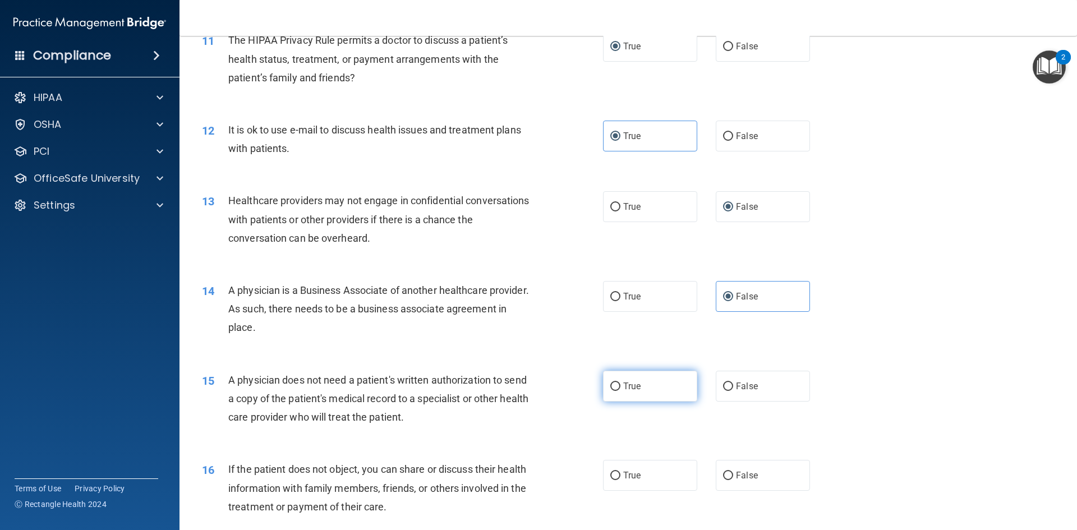
click at [629, 389] on span "True" at bounding box center [631, 386] width 17 height 11
click at [621, 389] on input "True" at bounding box center [616, 387] width 10 height 8
radio input "true"
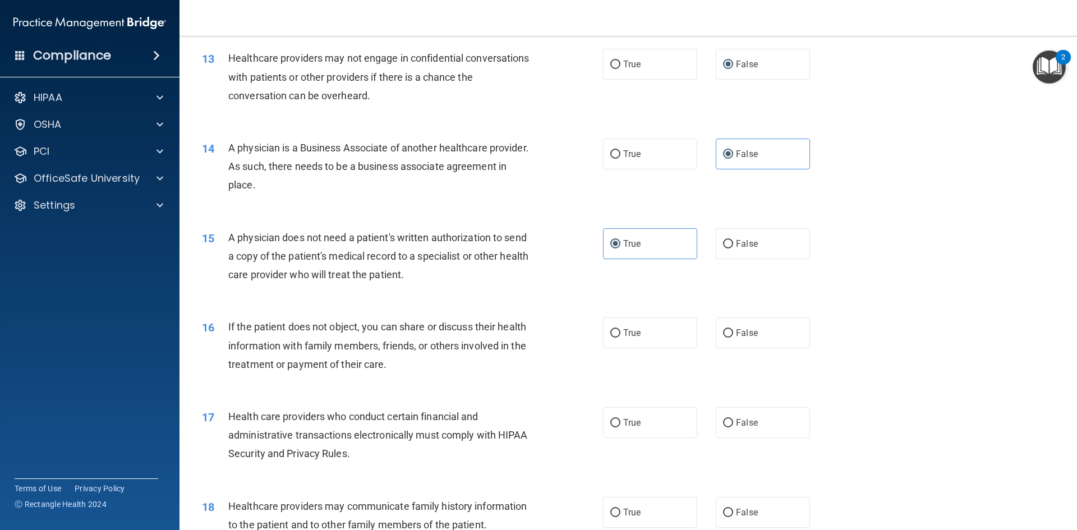
scroll to position [1066, 0]
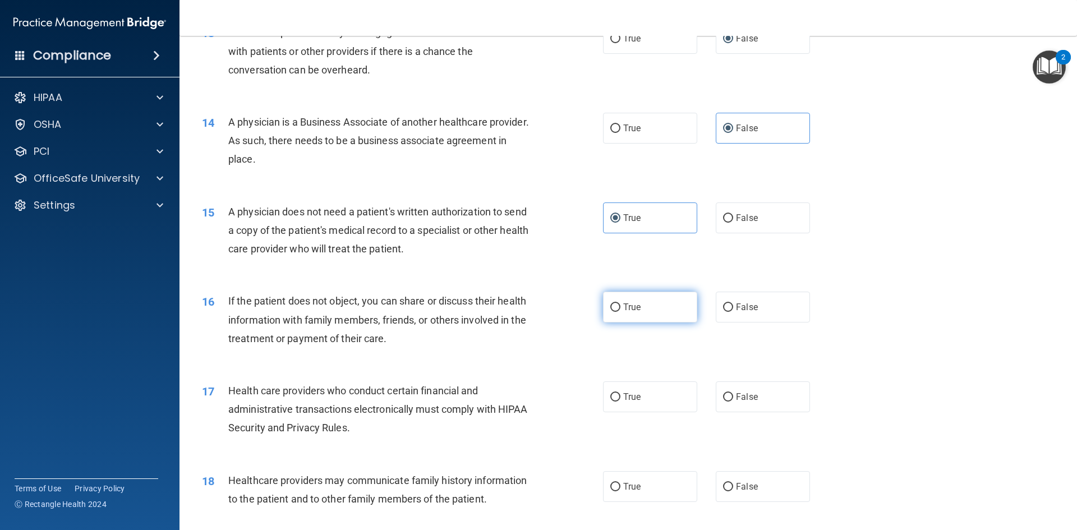
click at [642, 312] on label "True" at bounding box center [650, 307] width 94 height 31
click at [621, 312] on input "True" at bounding box center [616, 308] width 10 height 8
radio input "true"
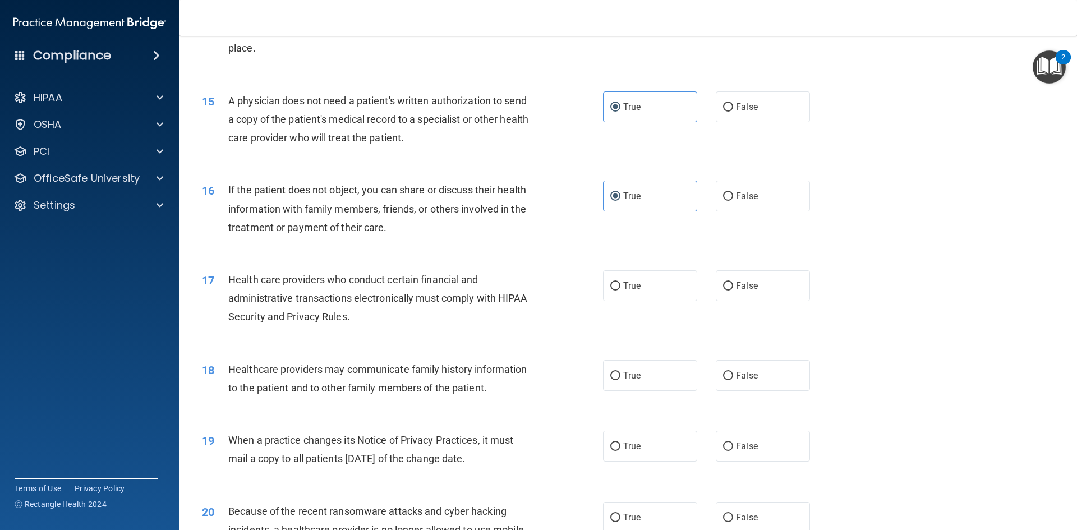
scroll to position [1178, 0]
click at [611, 287] on input "True" at bounding box center [616, 285] width 10 height 8
radio input "true"
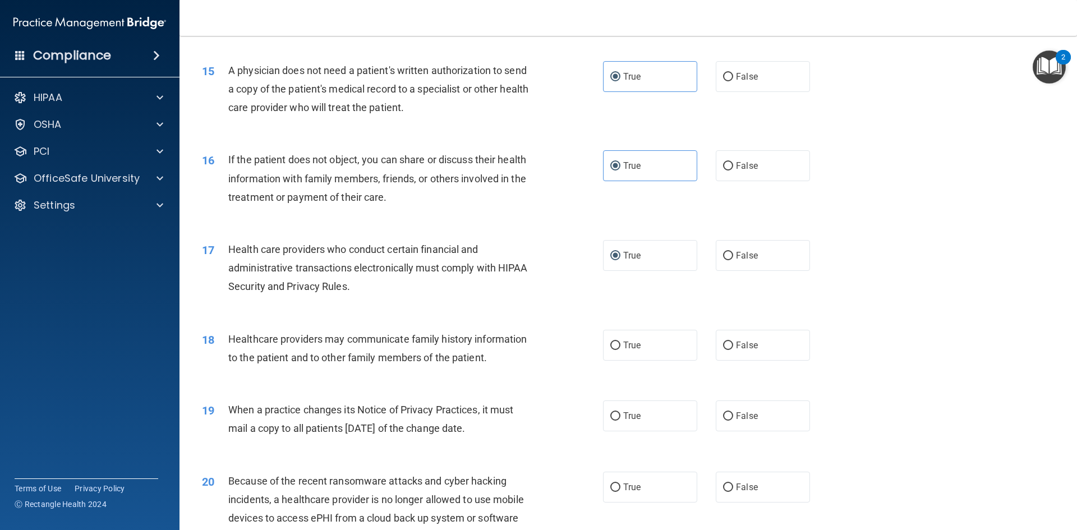
scroll to position [1235, 0]
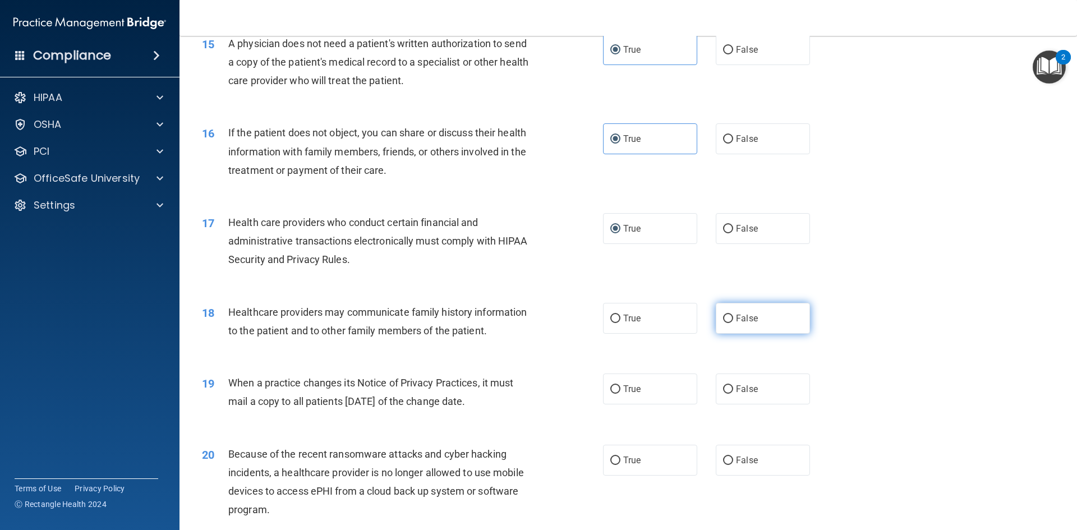
click at [728, 315] on label "False" at bounding box center [763, 318] width 94 height 31
click at [728, 315] on input "False" at bounding box center [728, 319] width 10 height 8
radio input "true"
click at [736, 389] on span "False" at bounding box center [747, 389] width 22 height 11
click at [731, 389] on input "False" at bounding box center [728, 390] width 10 height 8
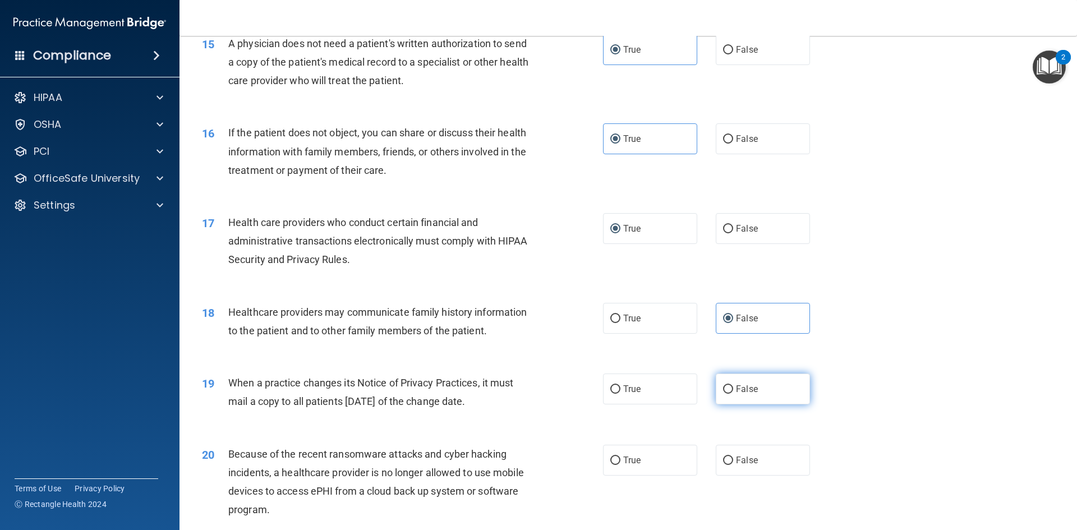
radio input "true"
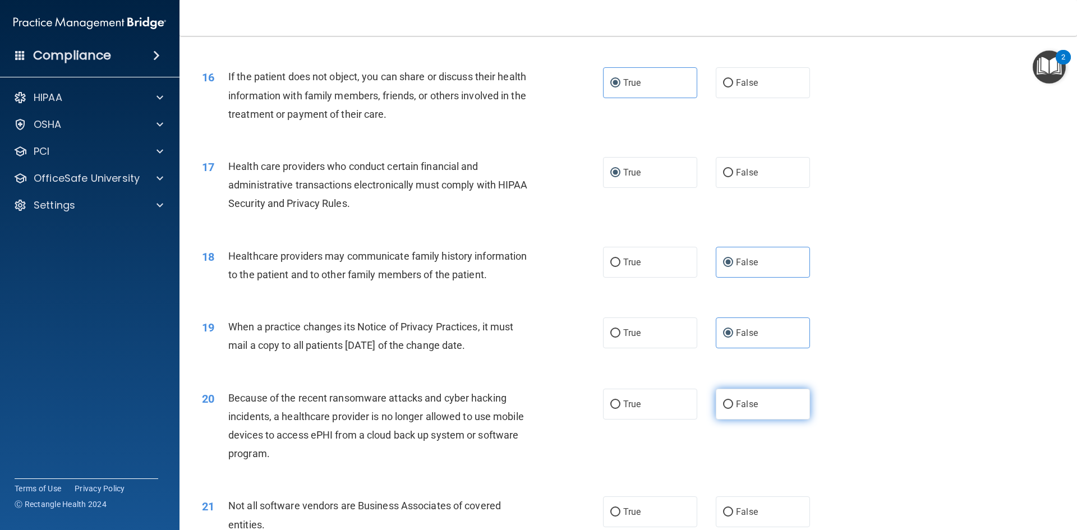
click at [725, 406] on input "False" at bounding box center [728, 405] width 10 height 8
radio input "true"
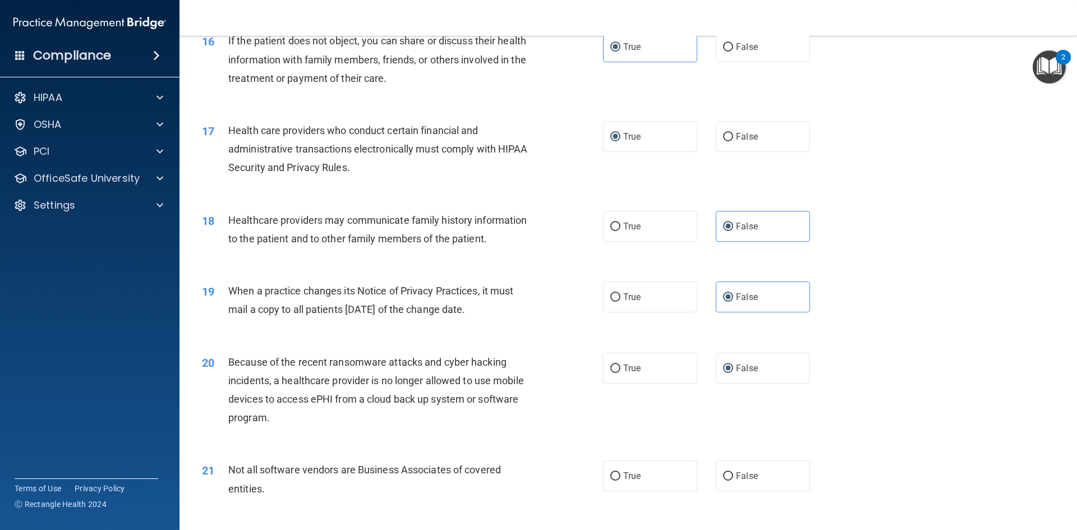
scroll to position [1403, 0]
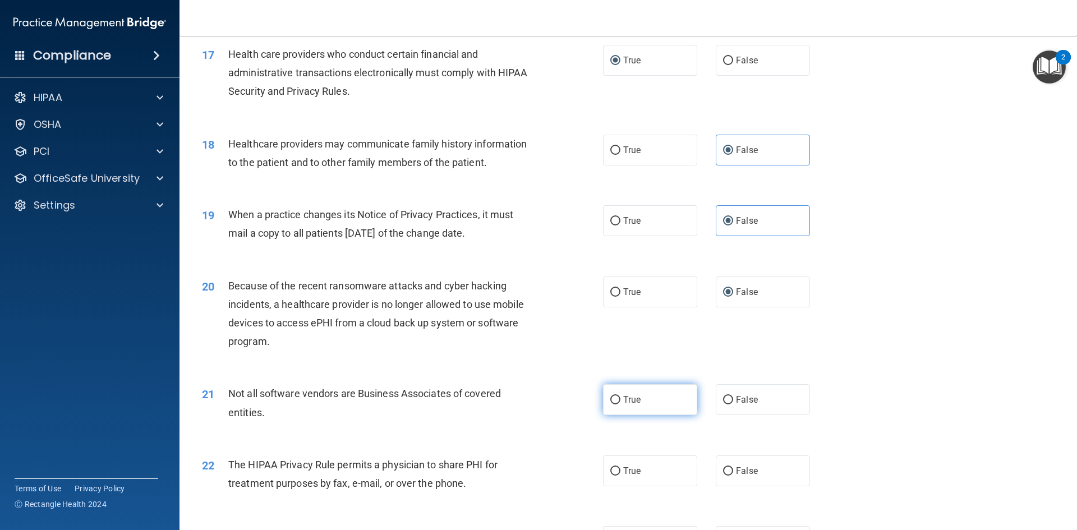
click at [649, 402] on label "True" at bounding box center [650, 399] width 94 height 31
click at [621, 402] on input "True" at bounding box center [616, 400] width 10 height 8
radio input "true"
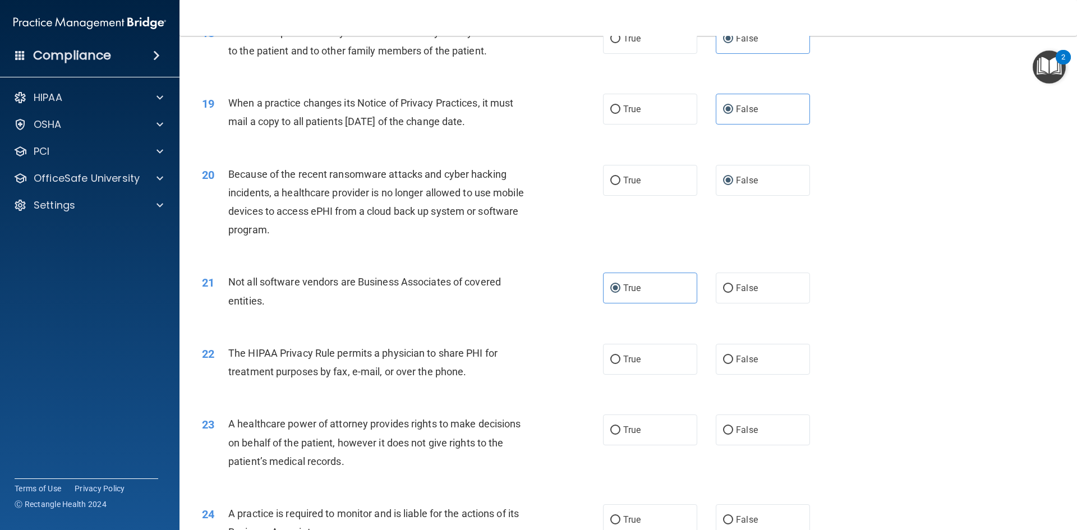
scroll to position [1515, 0]
click at [658, 356] on label "True" at bounding box center [650, 358] width 94 height 31
click at [621, 356] on input "True" at bounding box center [616, 359] width 10 height 8
radio input "true"
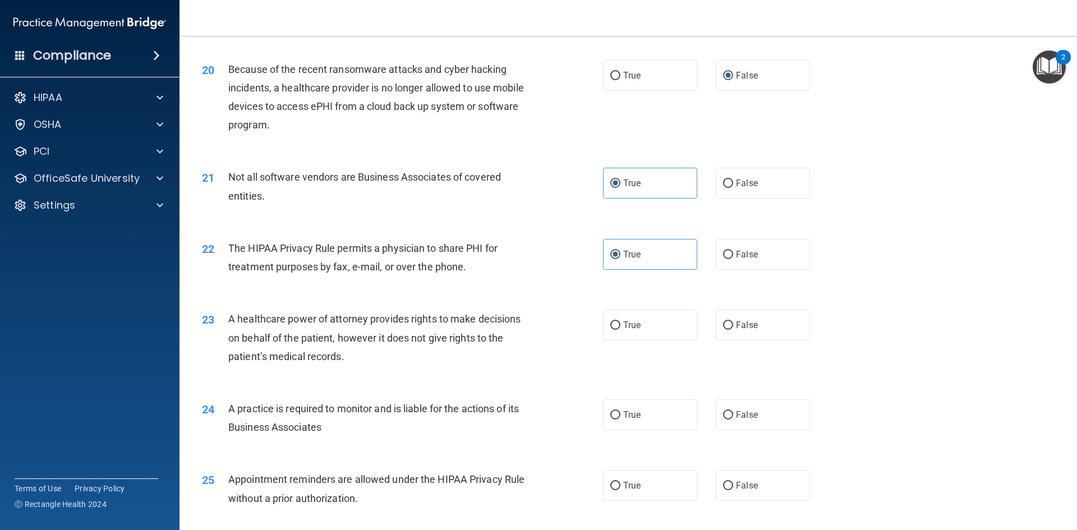
scroll to position [1627, 0]
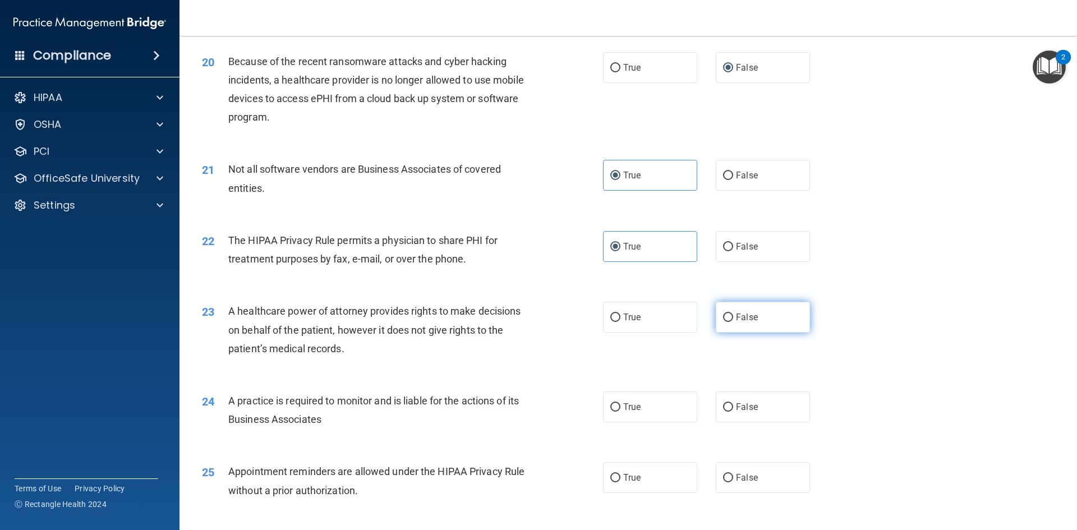
click at [736, 320] on span "False" at bounding box center [747, 317] width 22 height 11
click at [733, 320] on input "False" at bounding box center [728, 318] width 10 height 8
radio input "true"
click at [721, 416] on label "False" at bounding box center [763, 407] width 94 height 31
click at [723, 412] on input "False" at bounding box center [728, 407] width 10 height 8
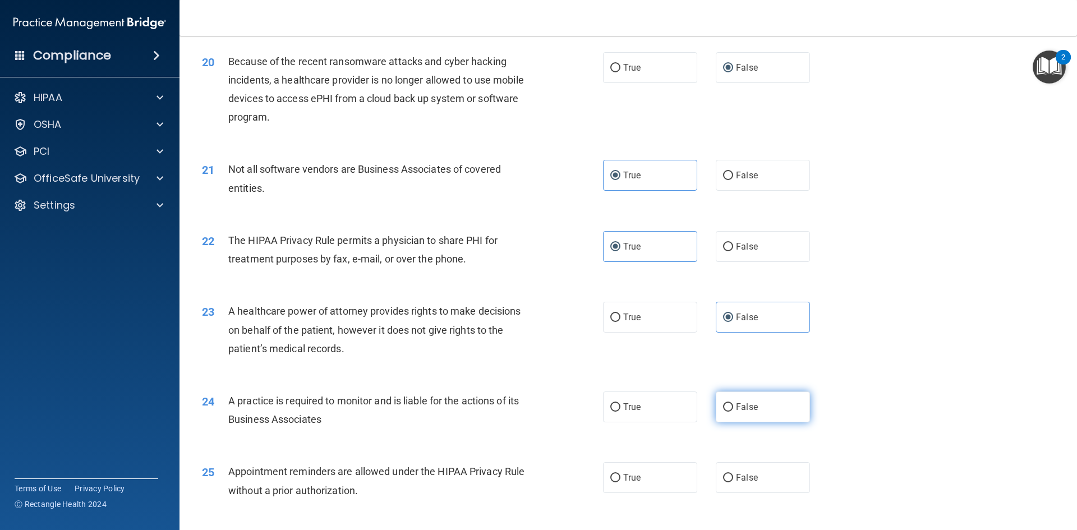
radio input "true"
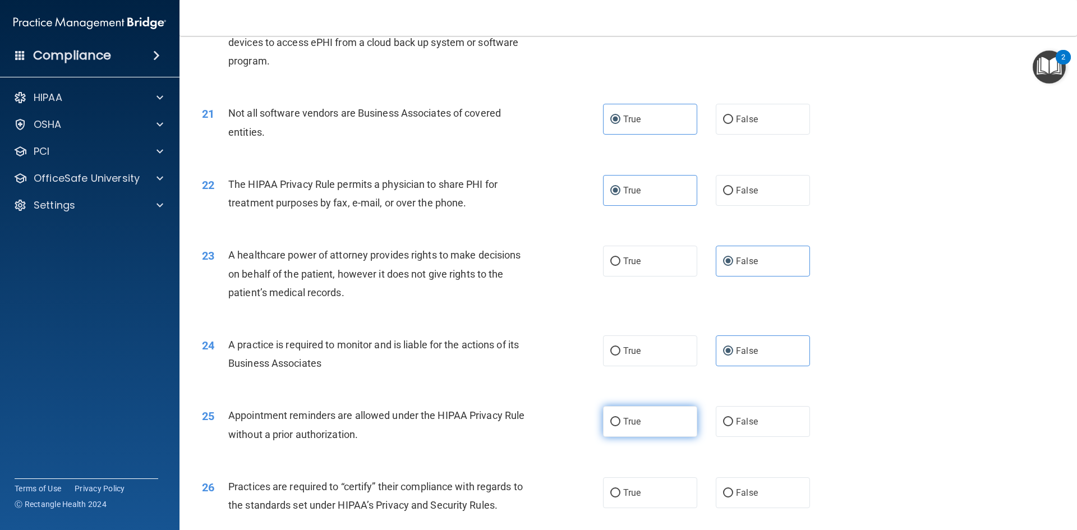
click at [650, 418] on label "True" at bounding box center [650, 421] width 94 height 31
click at [621, 418] on input "True" at bounding box center [616, 422] width 10 height 8
radio input "true"
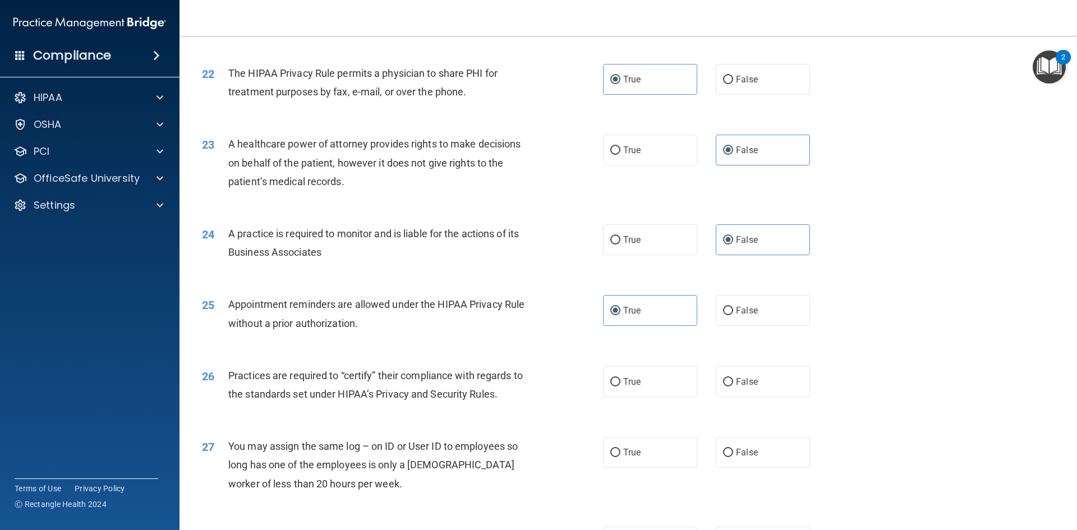
scroll to position [1796, 0]
click at [736, 375] on label "False" at bounding box center [763, 380] width 94 height 31
click at [733, 377] on input "False" at bounding box center [728, 381] width 10 height 8
radio input "true"
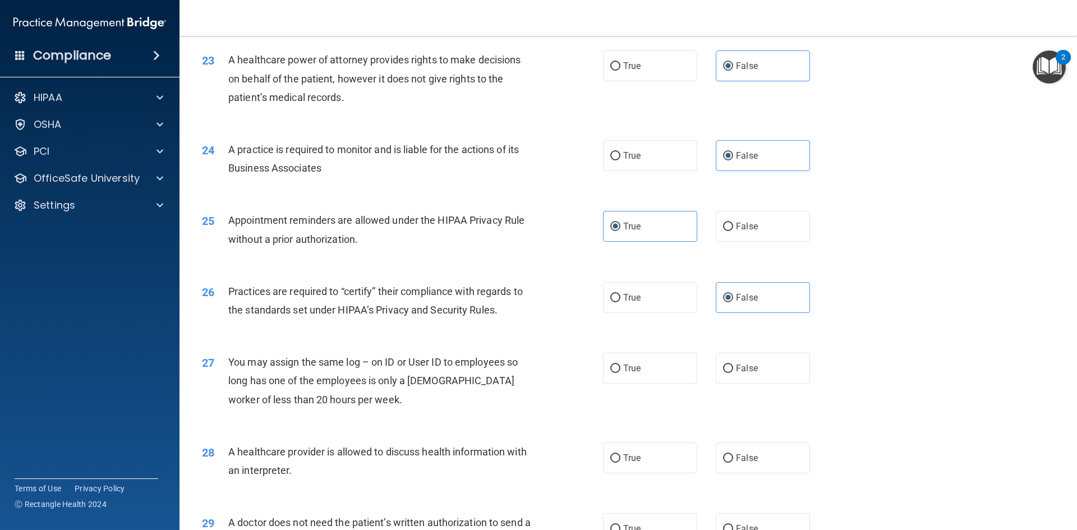
scroll to position [1908, 0]
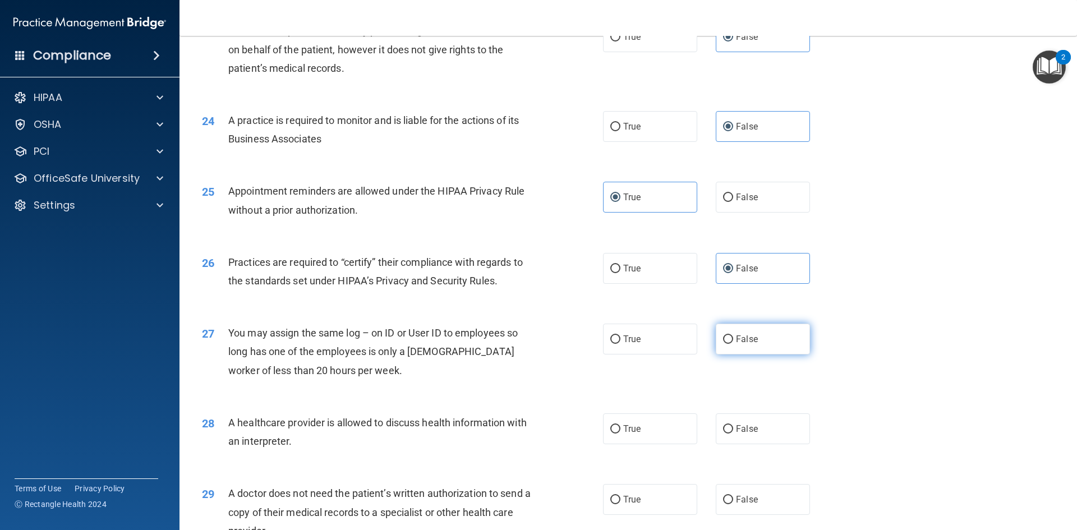
click at [739, 343] on span "False" at bounding box center [747, 339] width 22 height 11
click at [733, 343] on input "False" at bounding box center [728, 340] width 10 height 8
radio input "true"
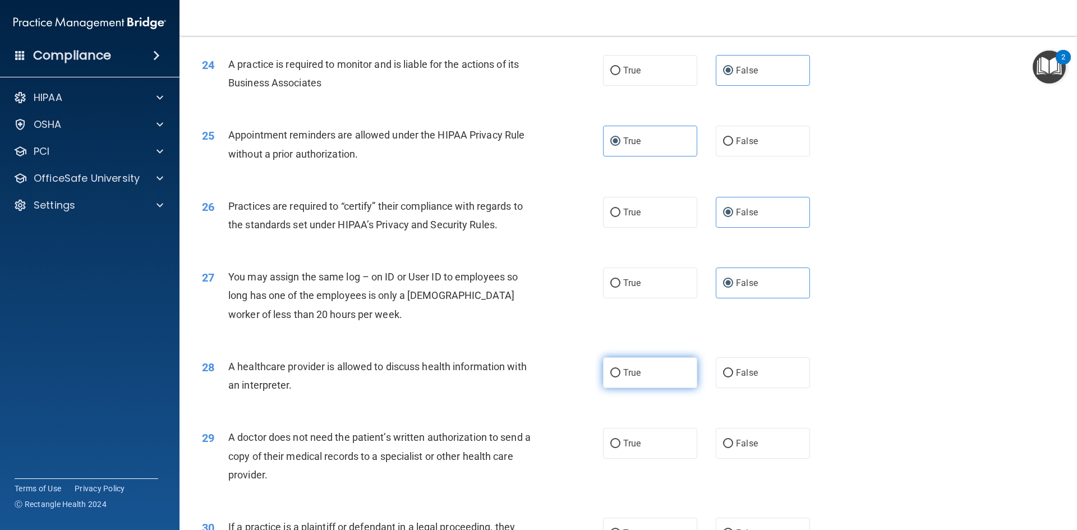
click at [633, 380] on label "True" at bounding box center [650, 372] width 94 height 31
click at [621, 378] on input "True" at bounding box center [616, 373] width 10 height 8
radio input "true"
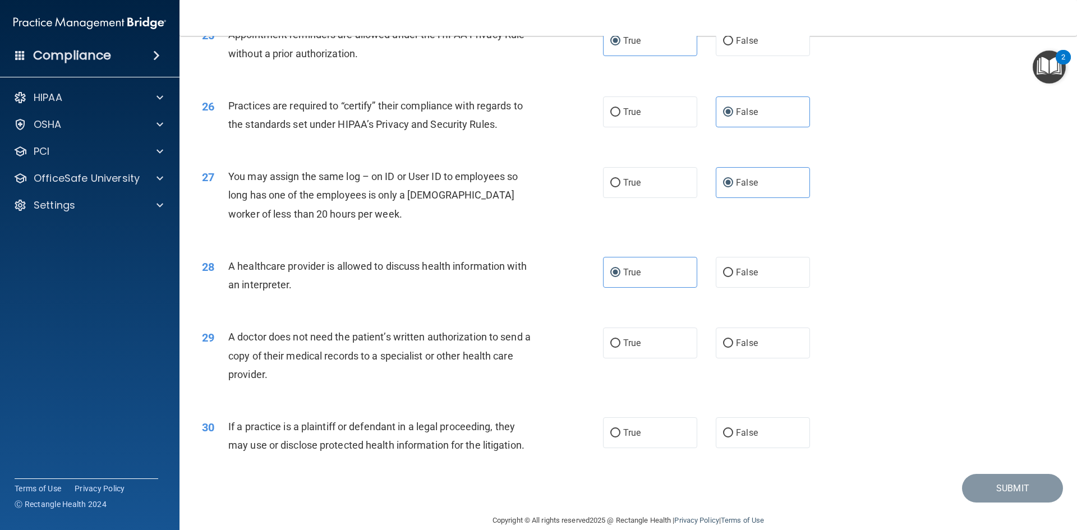
scroll to position [2076, 0]
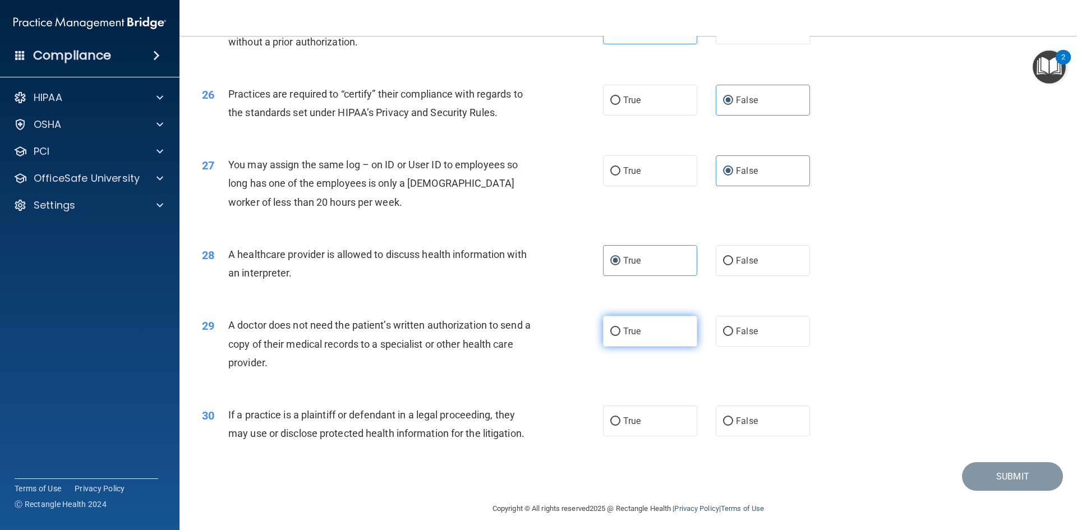
click at [623, 333] on span "True" at bounding box center [631, 331] width 17 height 11
click at [621, 333] on input "True" at bounding box center [616, 332] width 10 height 8
radio input "true"
click at [635, 426] on label "True" at bounding box center [650, 421] width 94 height 31
click at [621, 426] on input "True" at bounding box center [616, 422] width 10 height 8
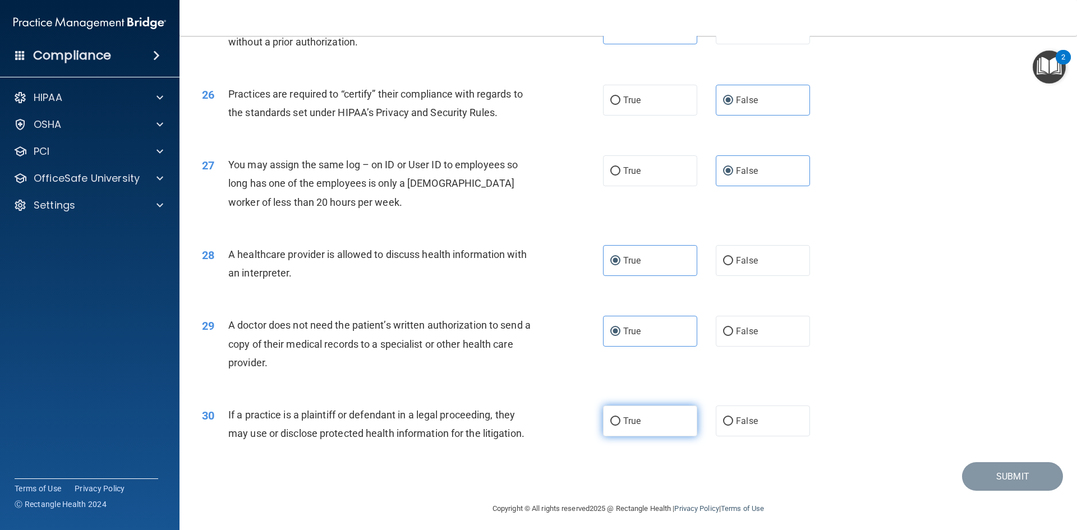
radio input "true"
click at [976, 478] on button "Submit" at bounding box center [1012, 476] width 101 height 29
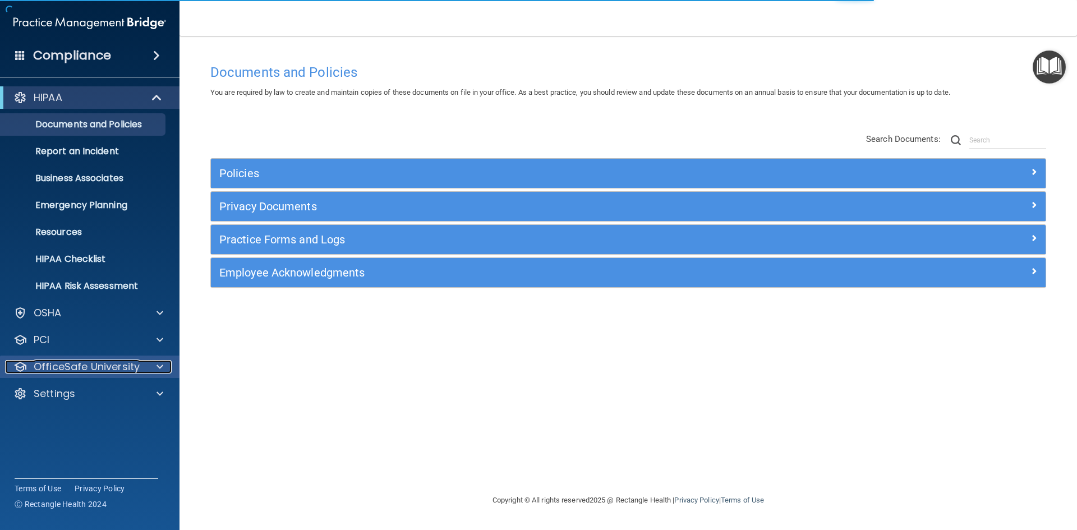
click at [111, 370] on p "OfficeSafe University" at bounding box center [87, 366] width 106 height 13
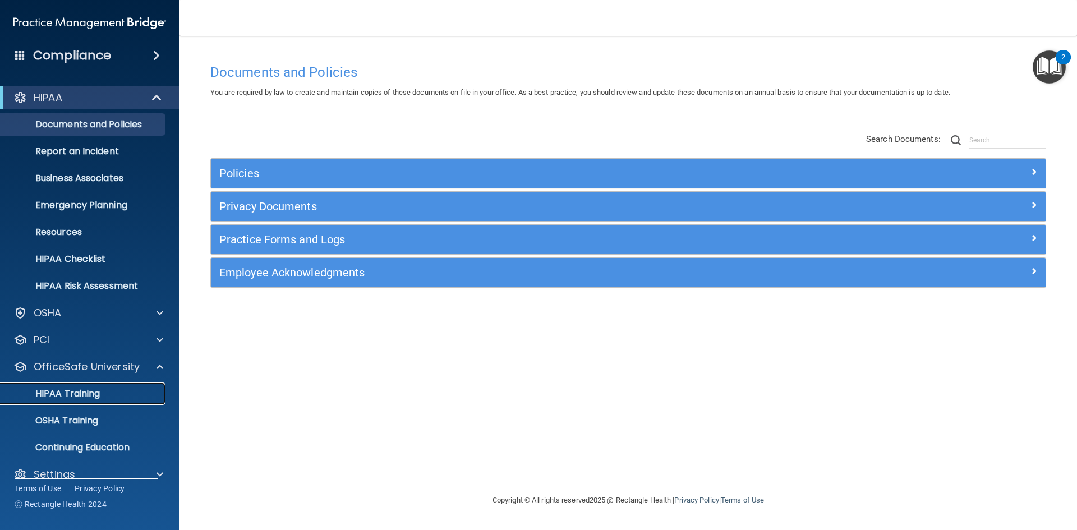
click at [94, 398] on p "HIPAA Training" at bounding box center [53, 393] width 93 height 11
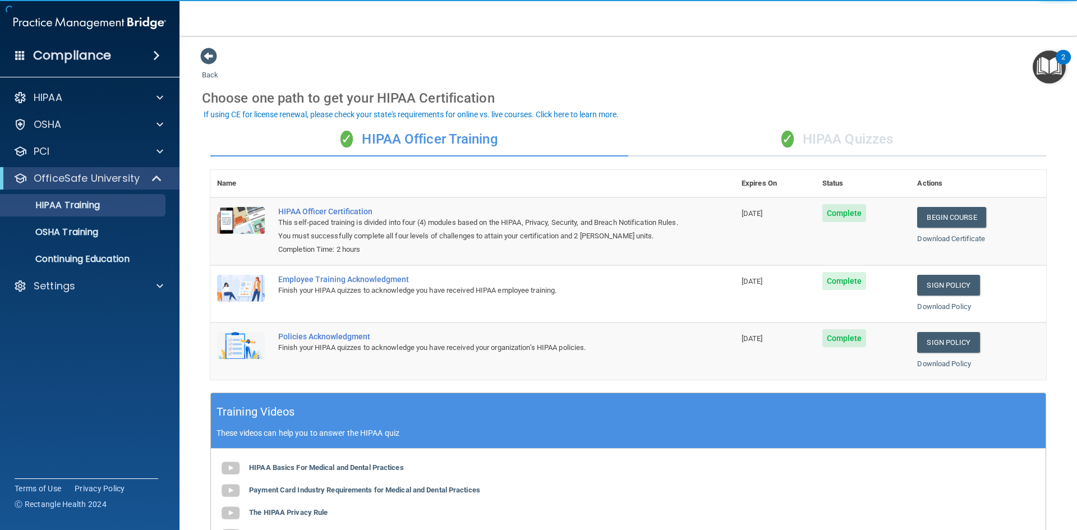
click at [851, 131] on div "✓ HIPAA Quizzes" at bounding box center [838, 140] width 418 height 34
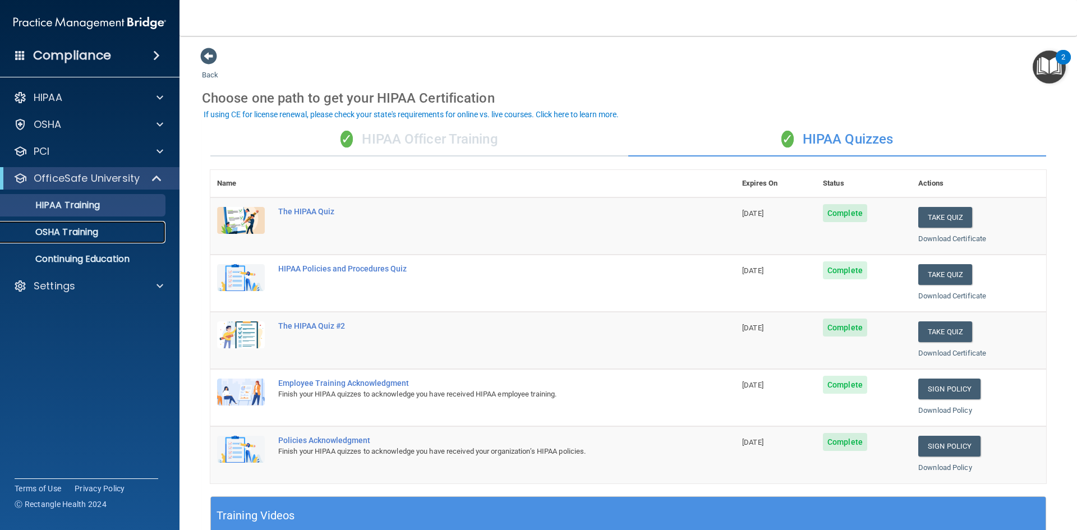
click at [83, 240] on link "OSHA Training" at bounding box center [77, 232] width 177 height 22
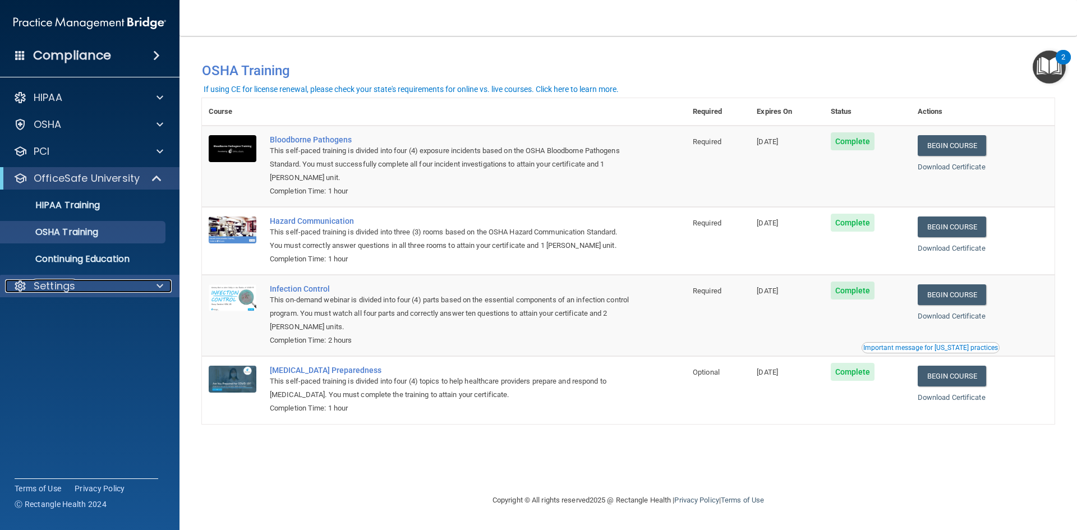
click at [86, 286] on div "Settings" at bounding box center [74, 285] width 139 height 13
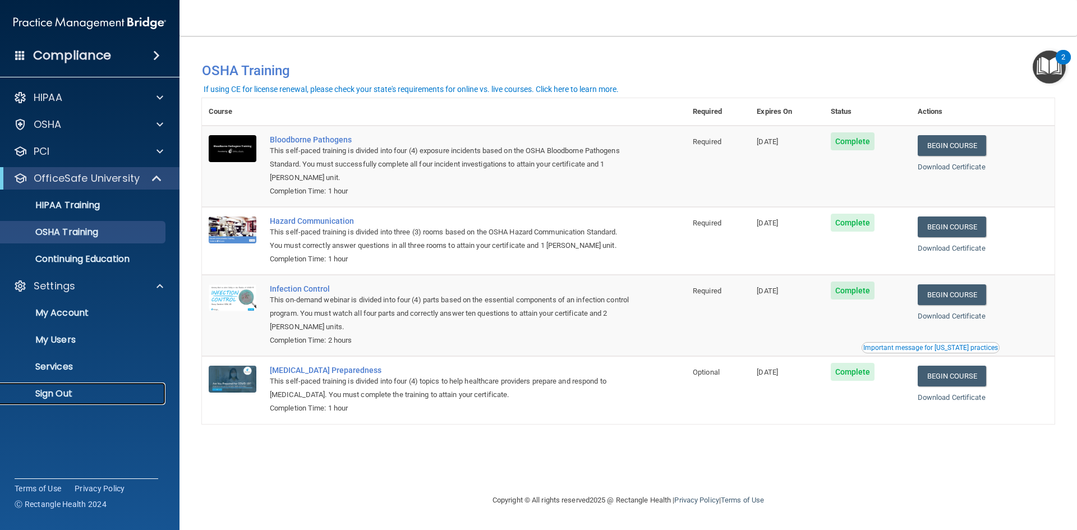
click at [38, 398] on p "Sign Out" at bounding box center [83, 393] width 153 height 11
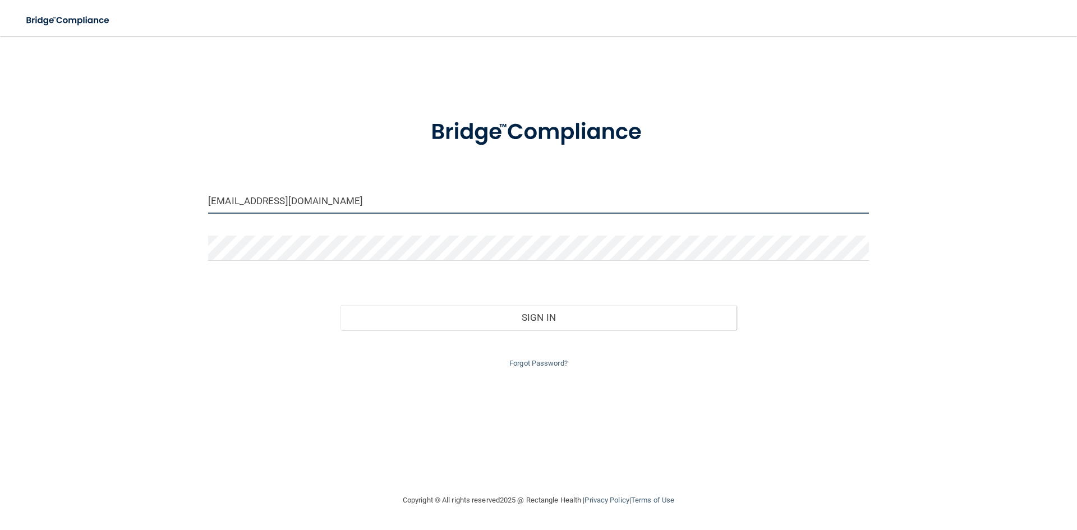
click at [425, 203] on input "[EMAIL_ADDRESS][DOMAIN_NAME]" at bounding box center [538, 201] width 661 height 25
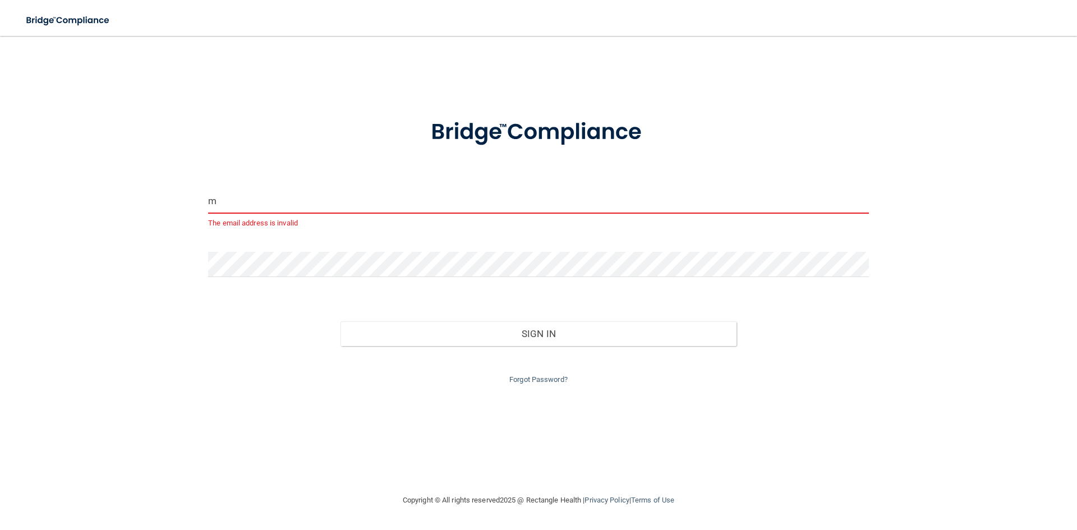
type input "[EMAIL_ADDRESS][DOMAIN_NAME]"
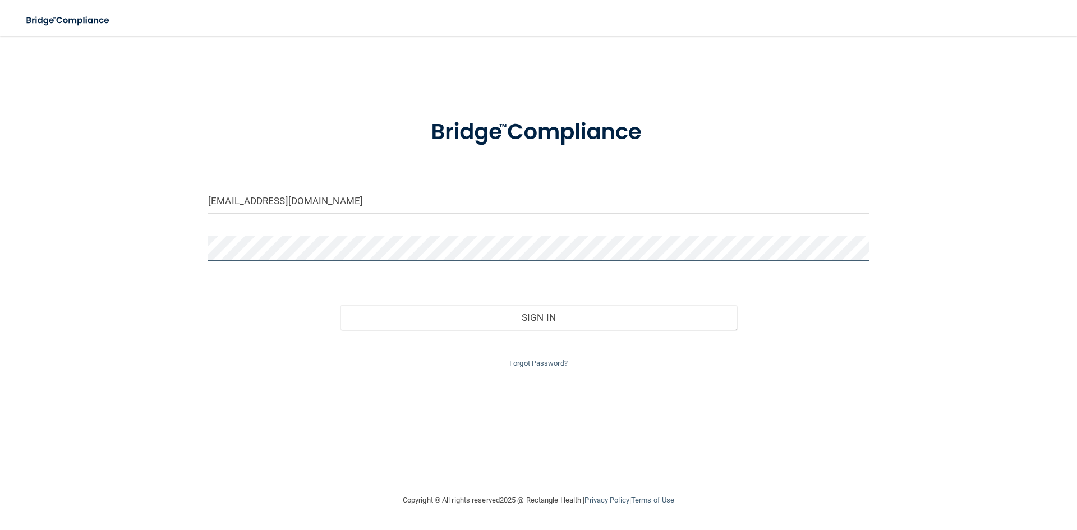
click at [341, 305] on button "Sign In" at bounding box center [539, 317] width 397 height 25
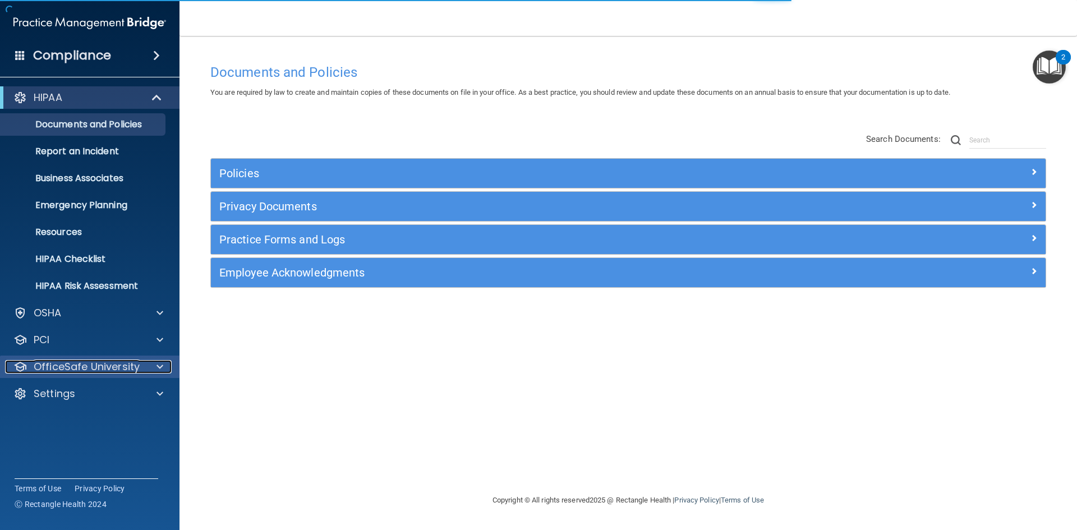
click at [153, 365] on div at bounding box center [158, 366] width 28 height 13
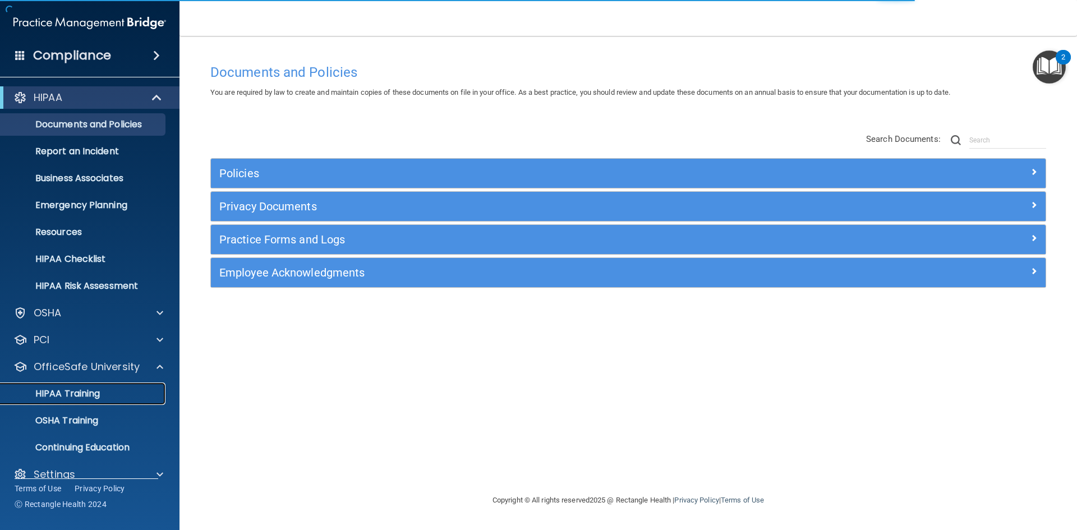
click at [116, 387] on link "HIPAA Training" at bounding box center [77, 394] width 177 height 22
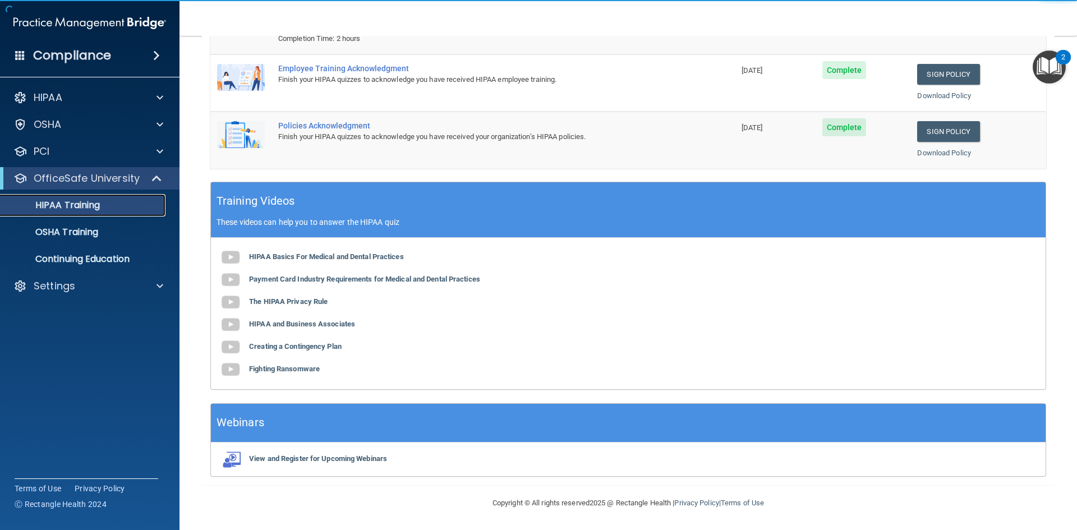
scroll to position [43, 0]
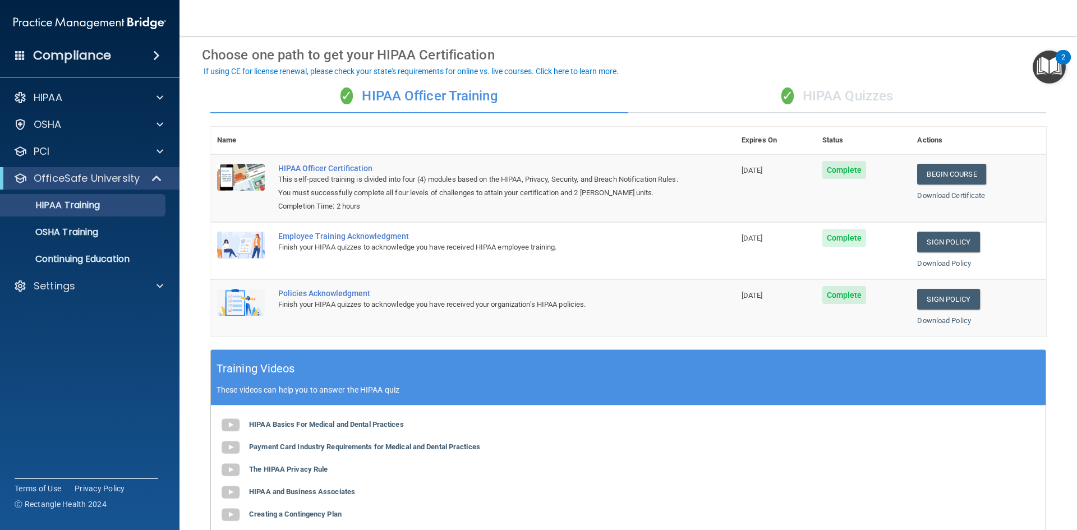
click at [835, 101] on div "✓ HIPAA Quizzes" at bounding box center [838, 97] width 418 height 34
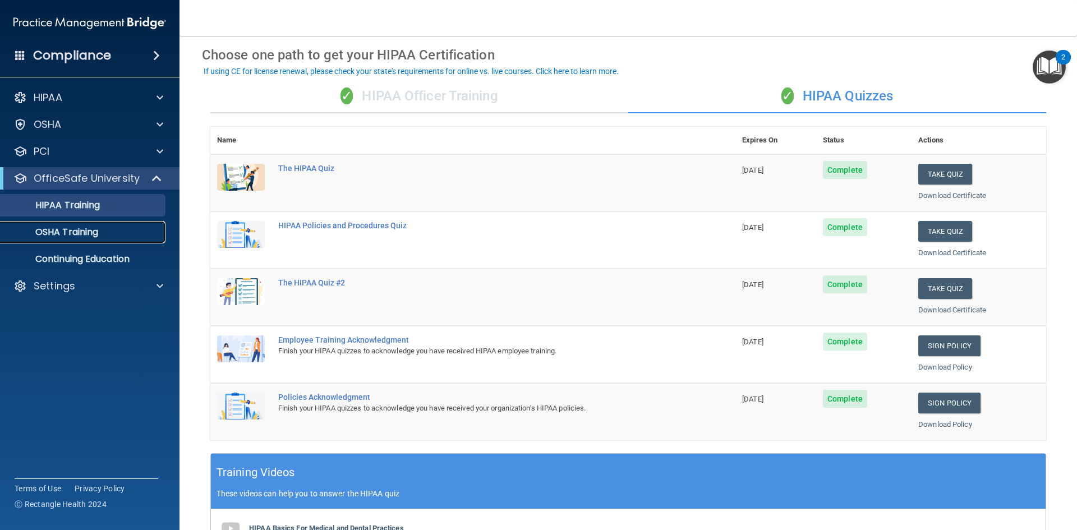
click at [69, 237] on p "OSHA Training" at bounding box center [52, 232] width 91 height 11
